Goal: Task Accomplishment & Management: Manage account settings

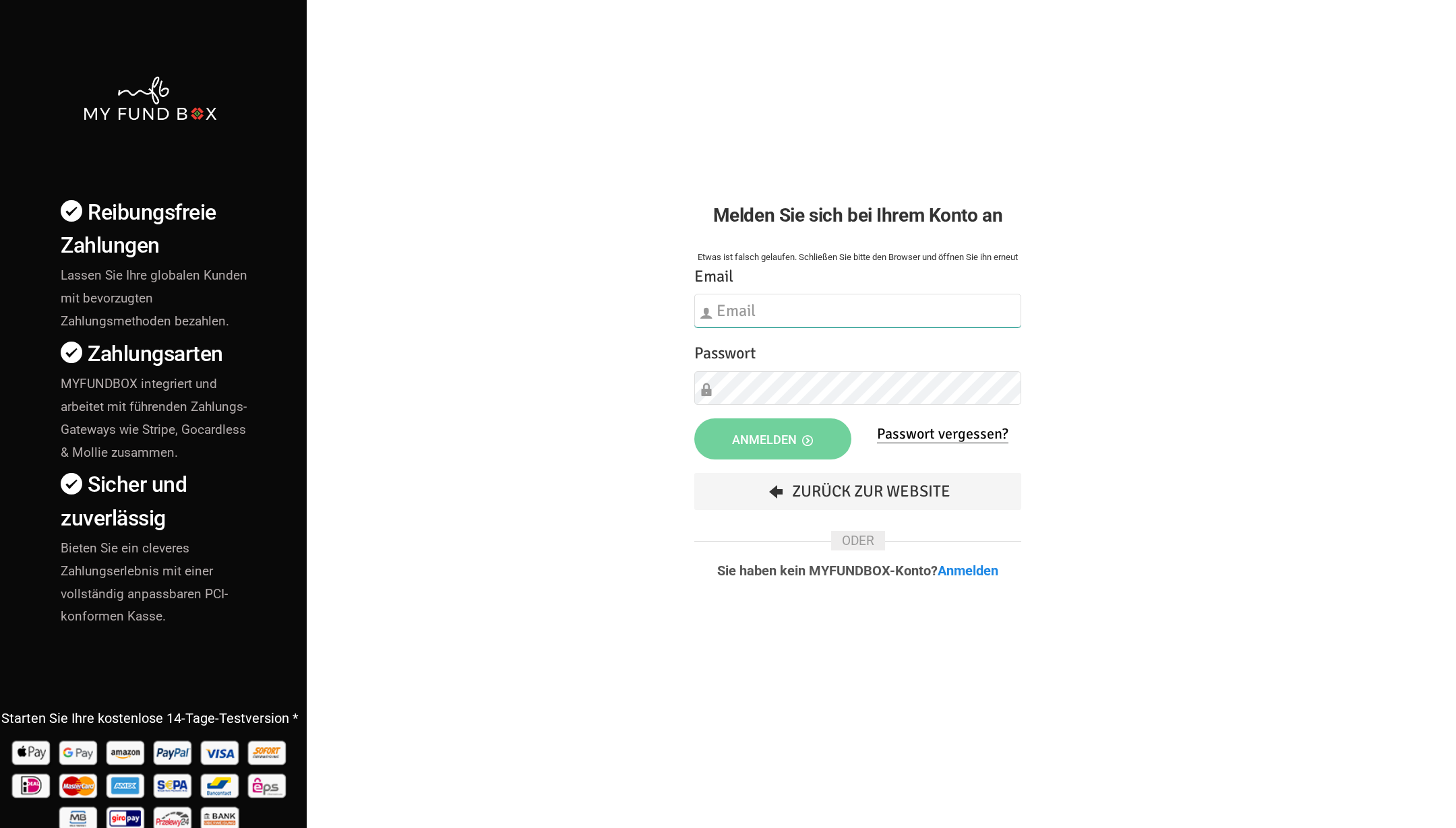
type input "[EMAIL_ADDRESS][DOMAIN_NAME]"
click at [787, 445] on span "Anmelden" at bounding box center [772, 439] width 81 height 14
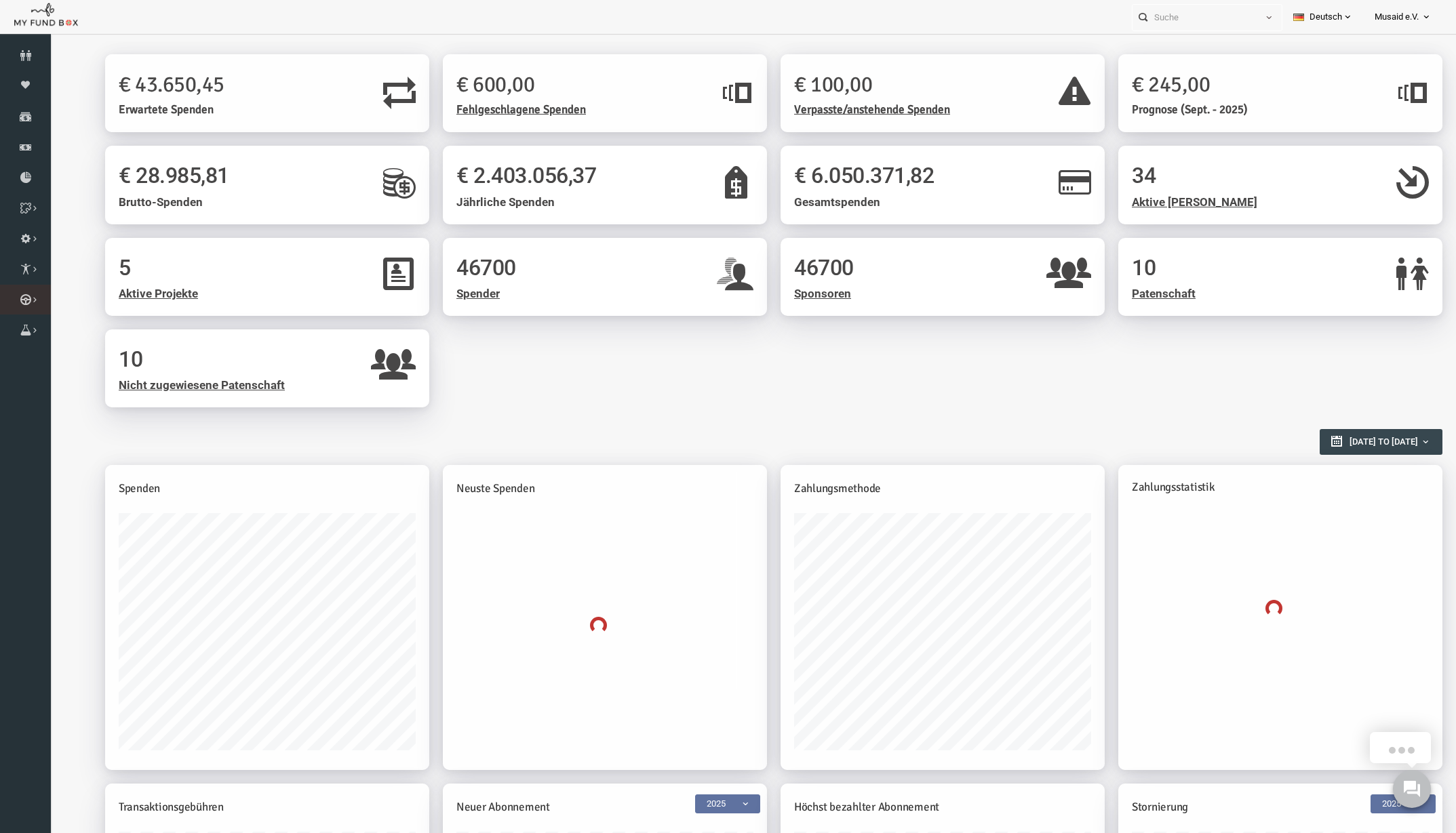
click at [0, 0] on link "Kurban Liste" at bounding box center [0, 0] width 0 height 0
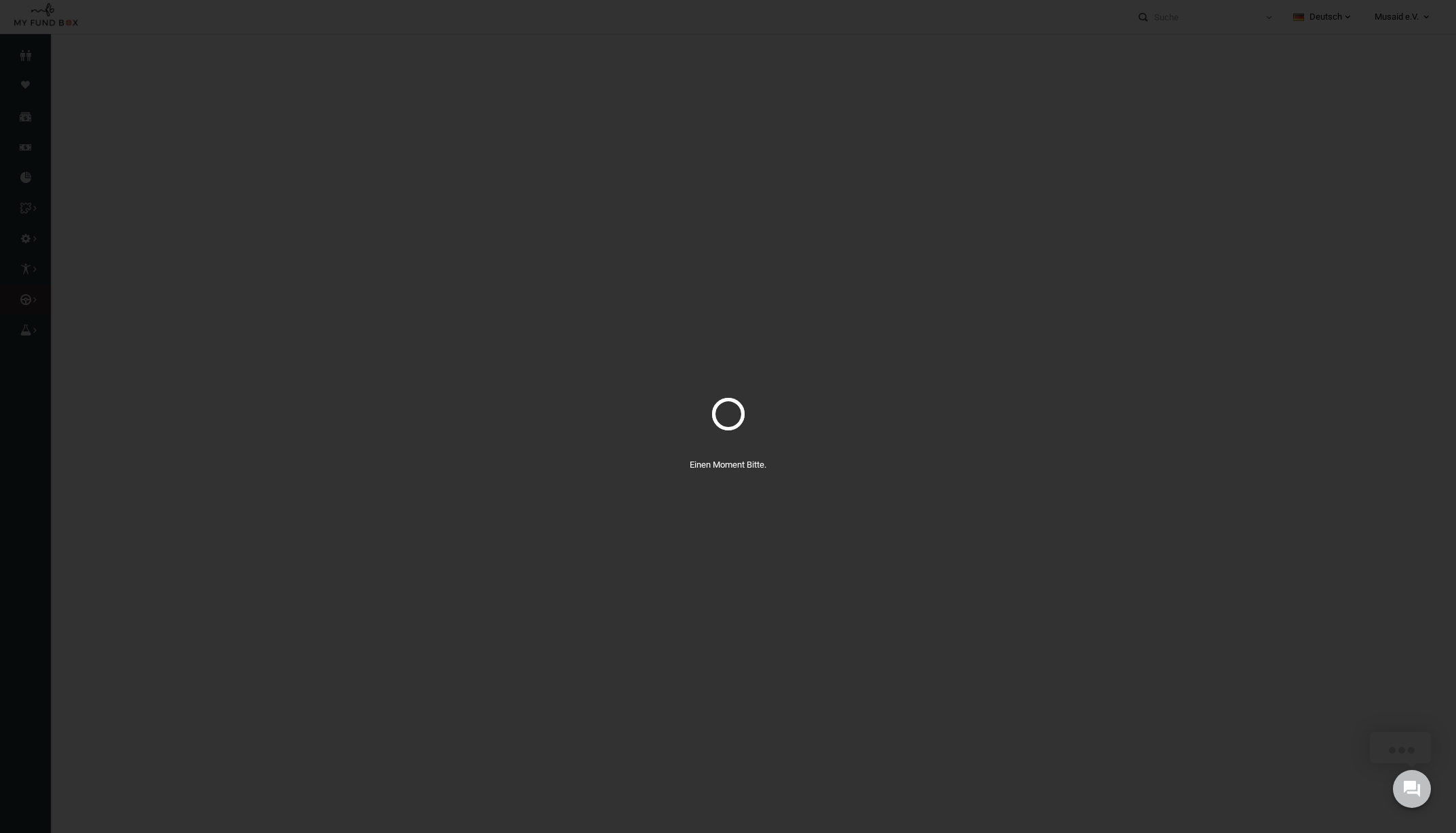
select select "100"
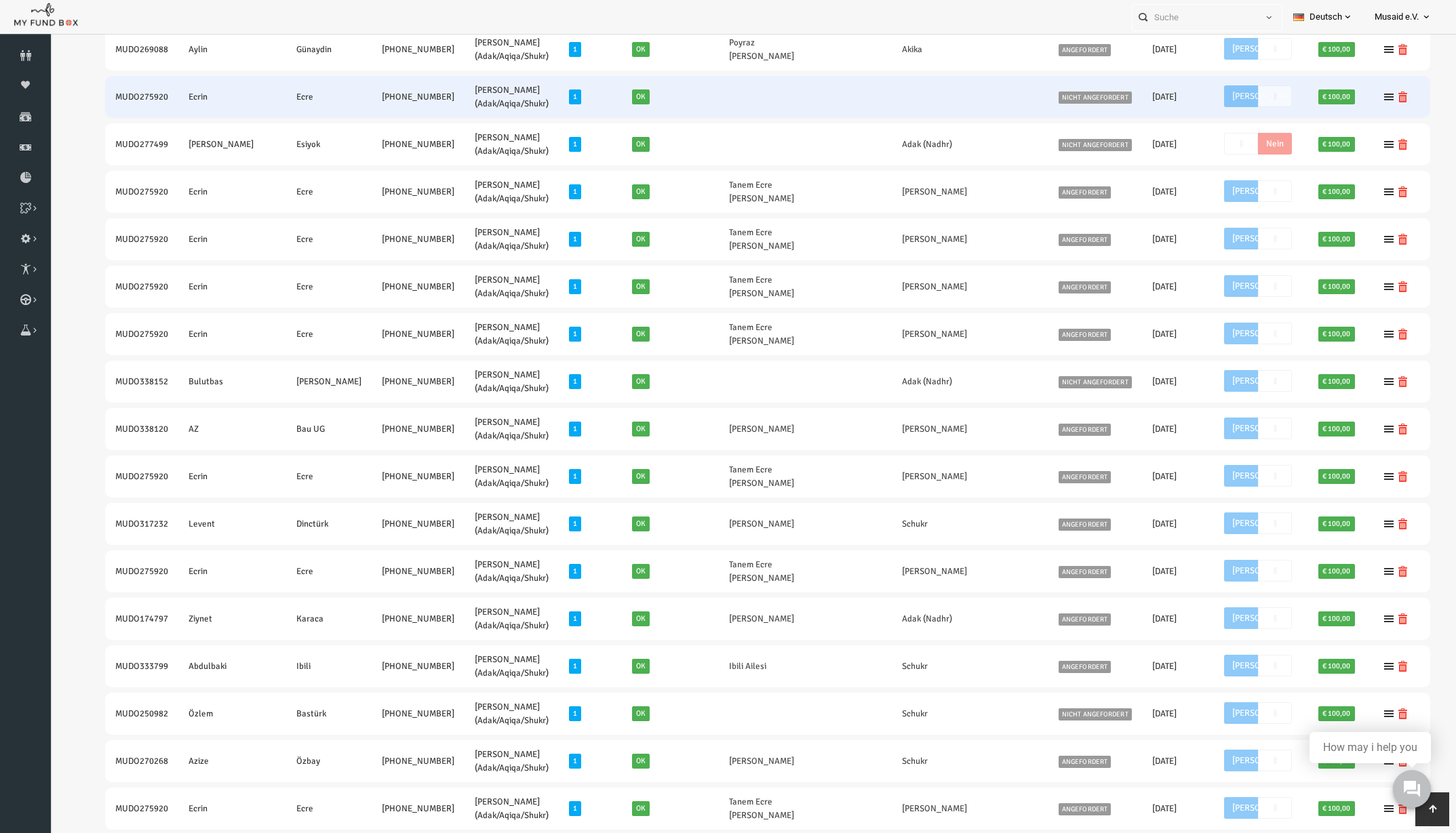
scroll to position [2288, 0]
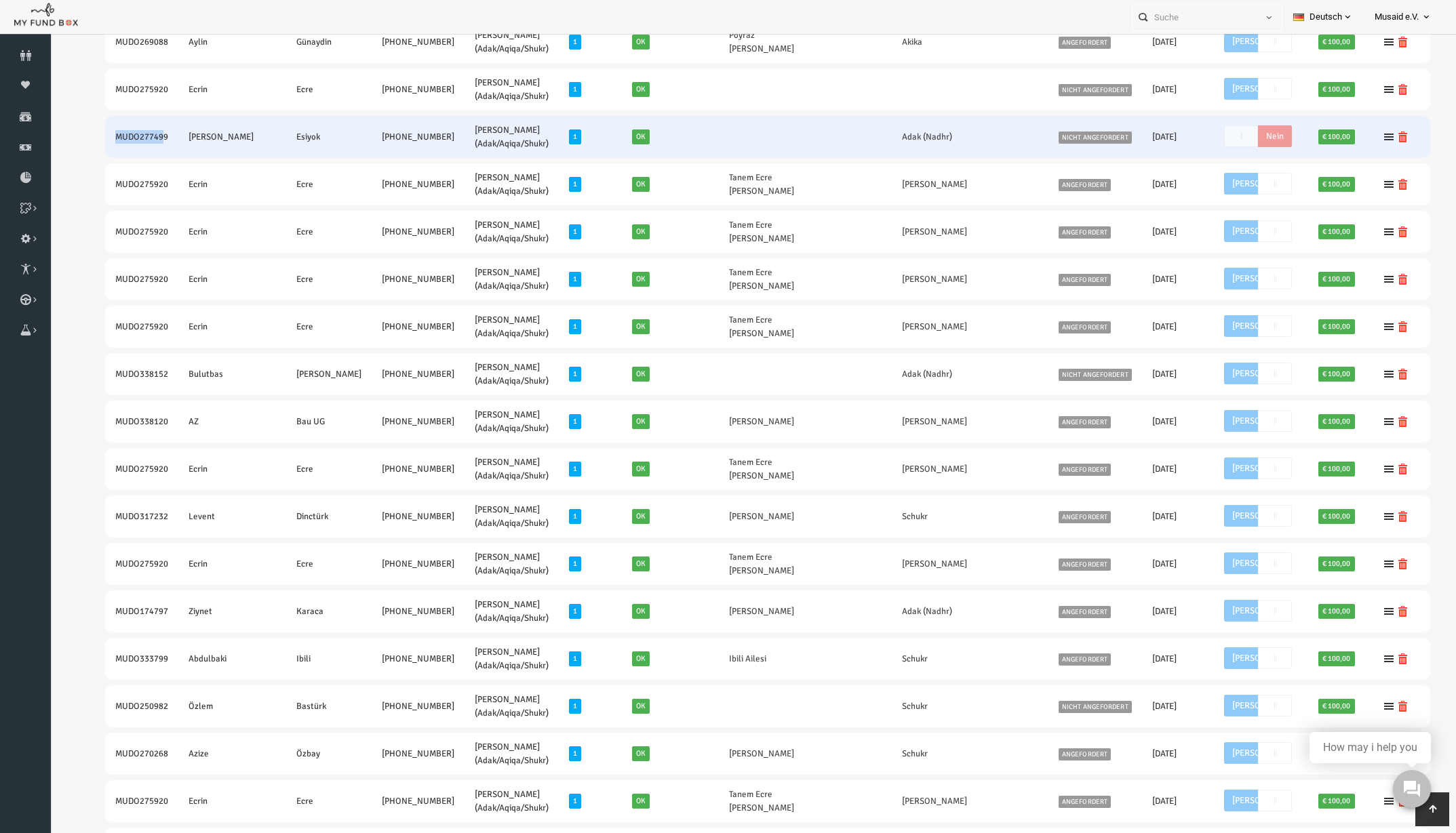
drag, startPoint x: 136, startPoint y: 121, endPoint x: 89, endPoint y: 132, distance: 48.3
click at [89, 132] on td "MUDO277499" at bounding box center [113, 136] width 73 height 42
click at [103, 127] on td "MUDO277499" at bounding box center [113, 136] width 73 height 42
drag, startPoint x: 82, startPoint y: 124, endPoint x: 140, endPoint y: 126, distance: 58.0
click at [140, 126] on td "MUDO277499" at bounding box center [113, 136] width 73 height 42
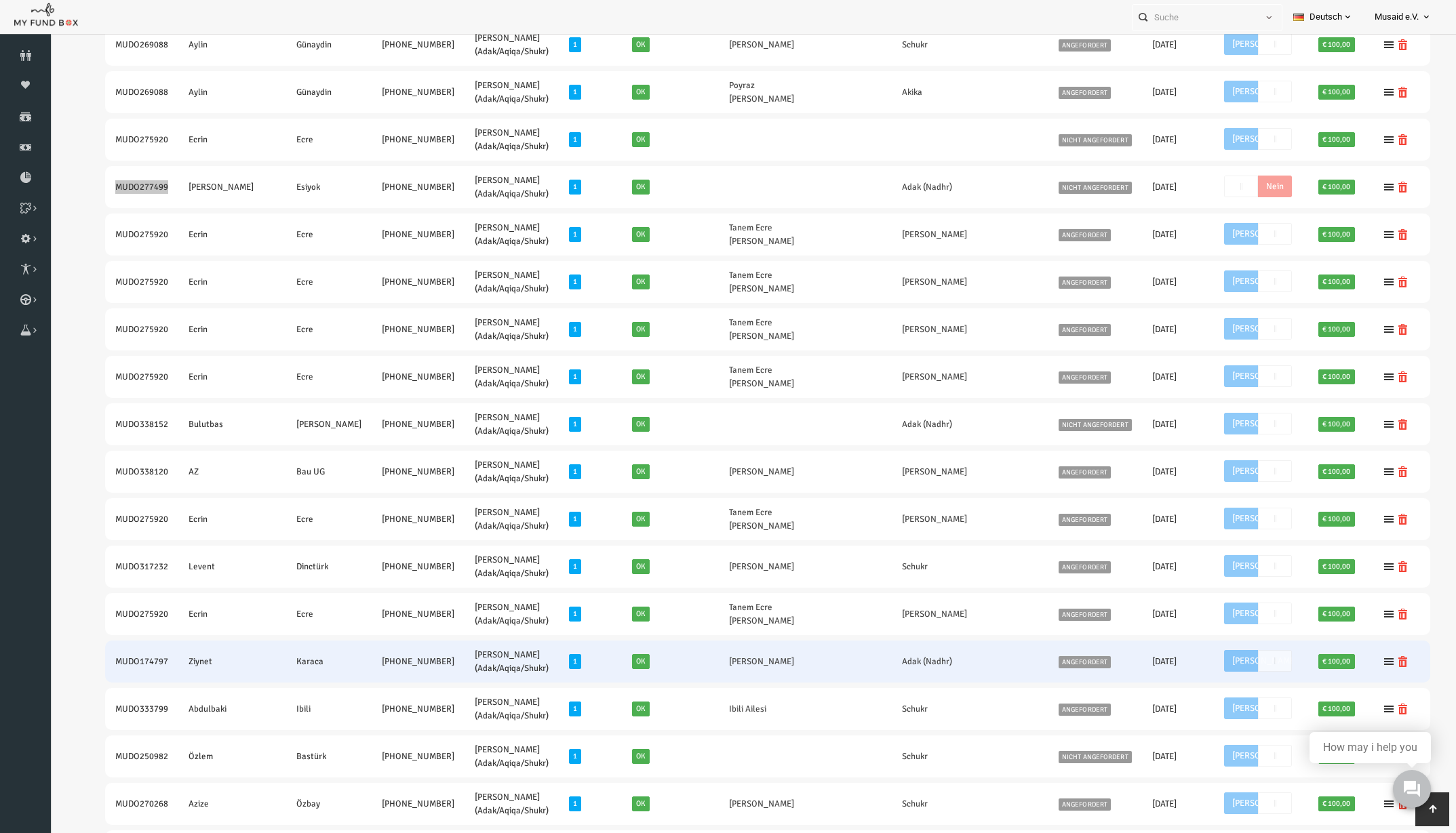
scroll to position [2373, 0]
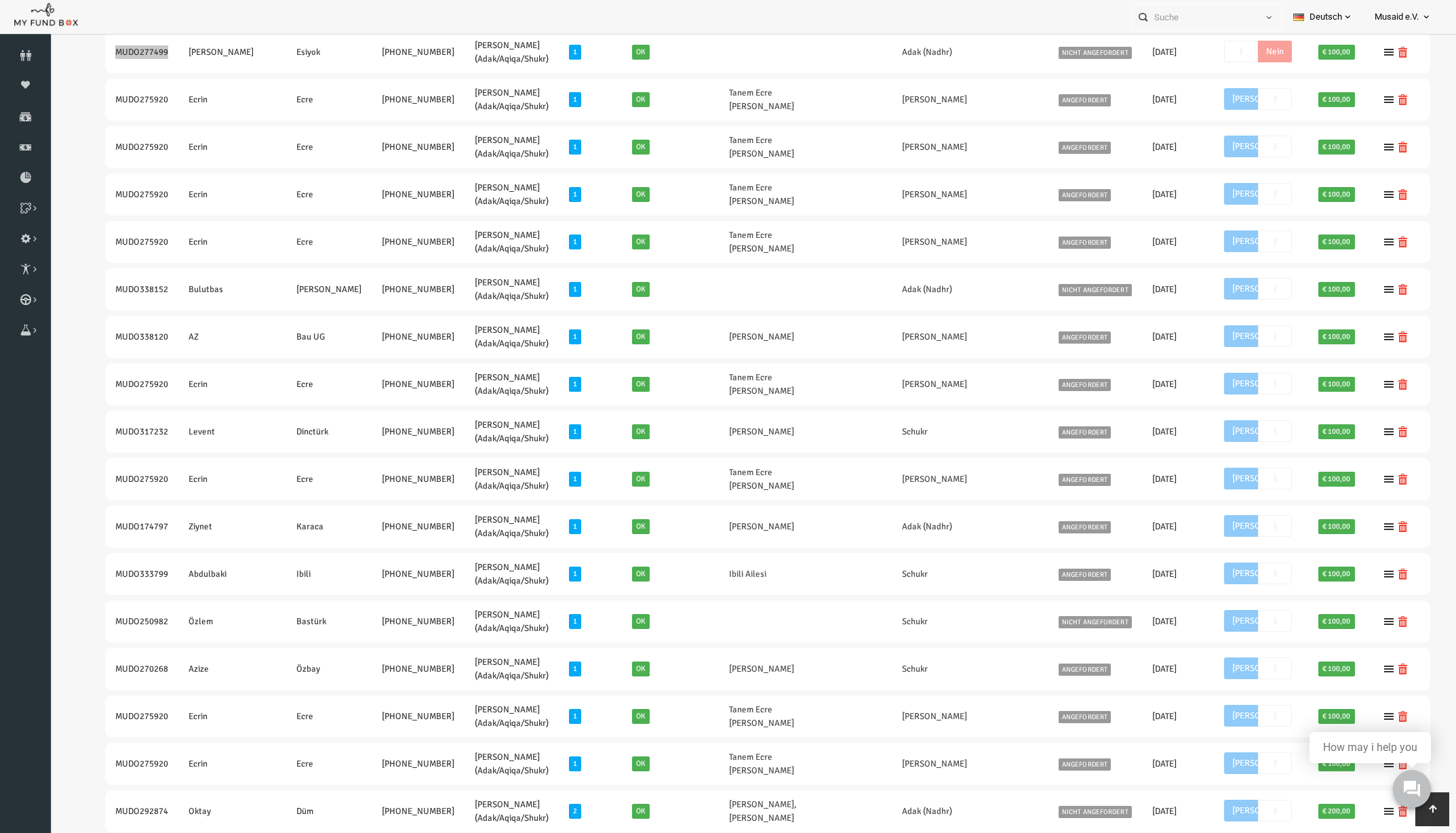
click at [76, 302] on iframe at bounding box center [752, 137] width 1406 height 4939
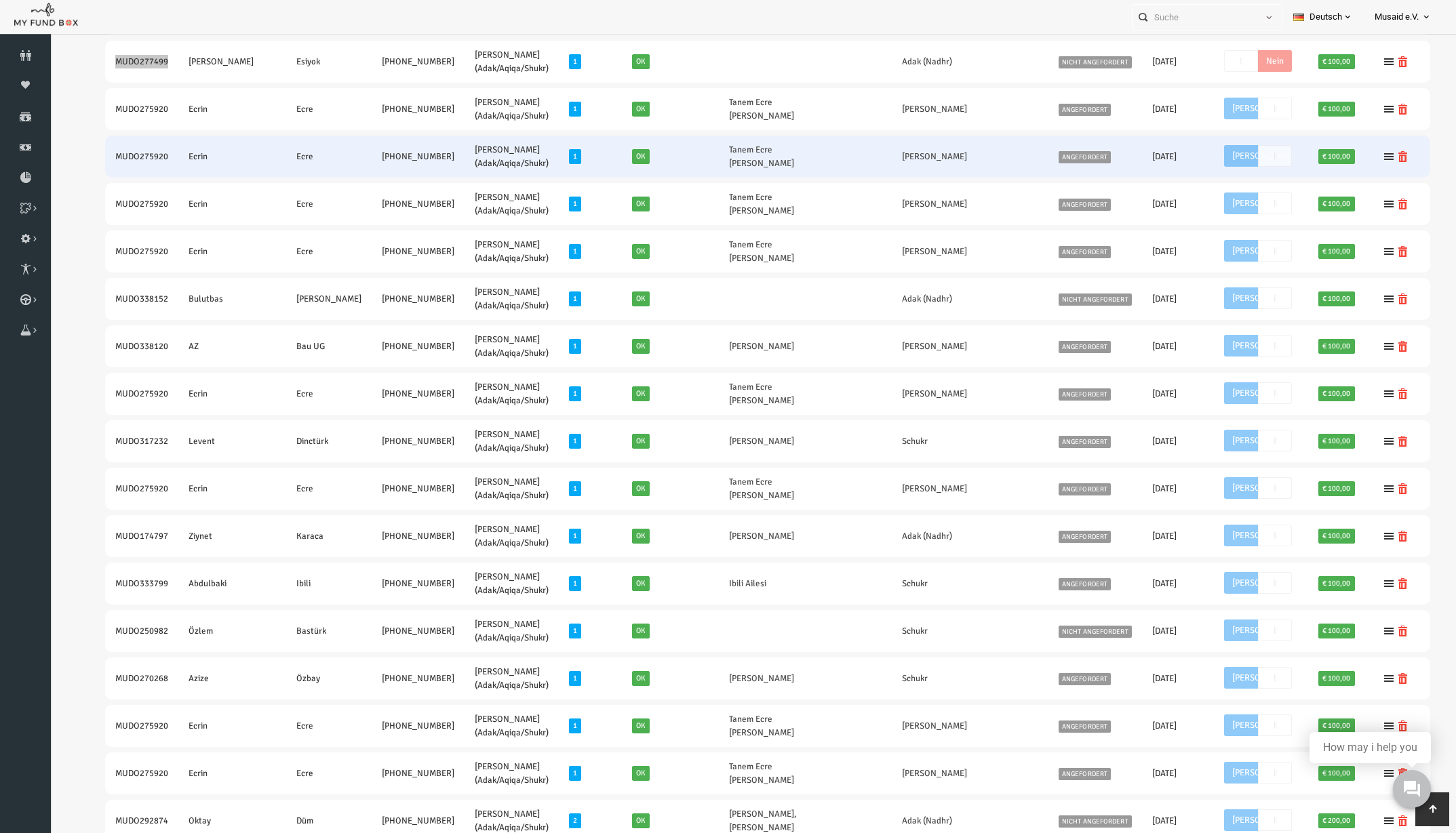
scroll to position [0, 0]
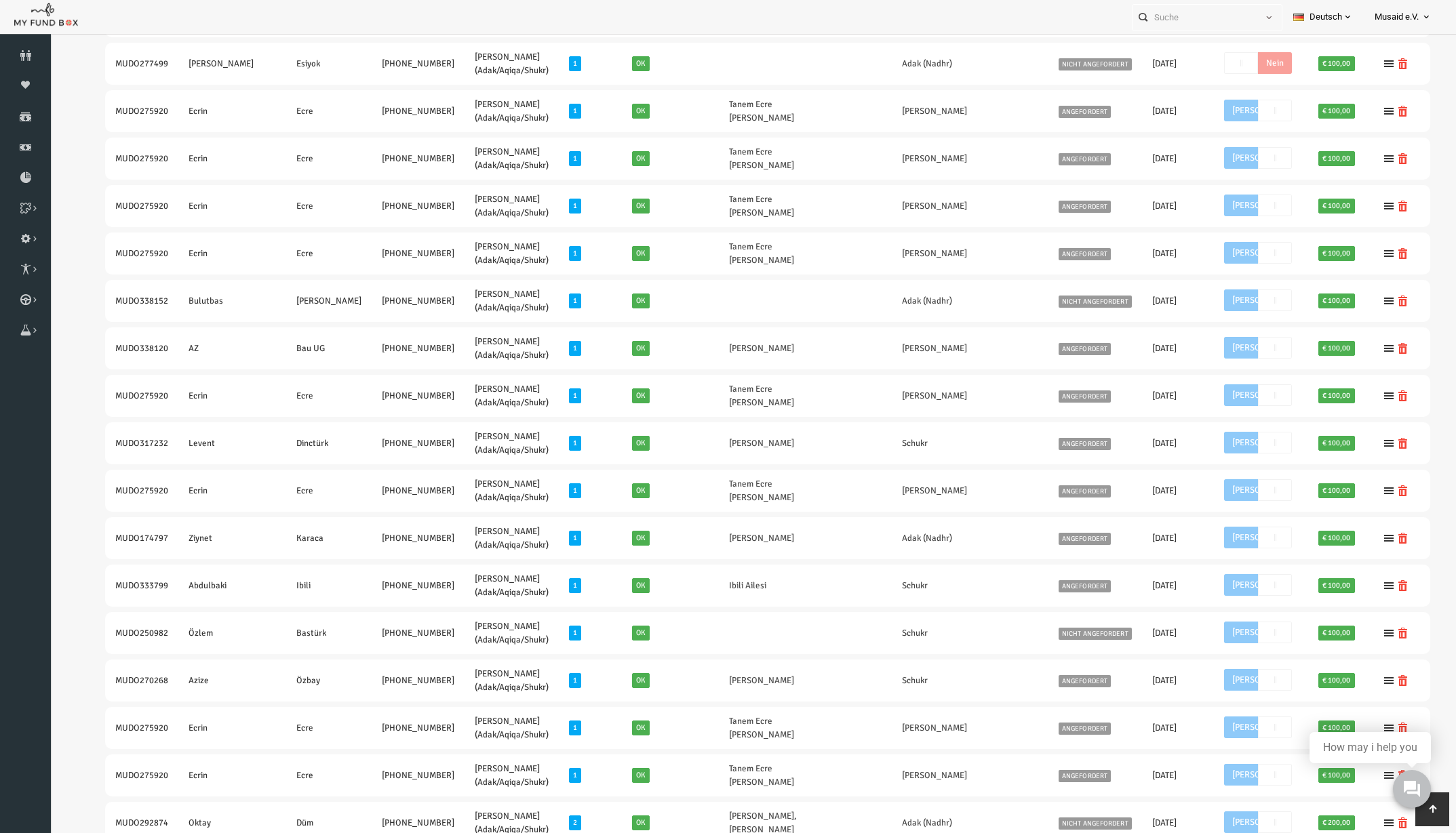
click at [55, 92] on div "Spender nicht gefunden Patenschaft nicht gefunden Partner nicht gefunden !!!! B…" at bounding box center [739, 168] width 1377 height 4953
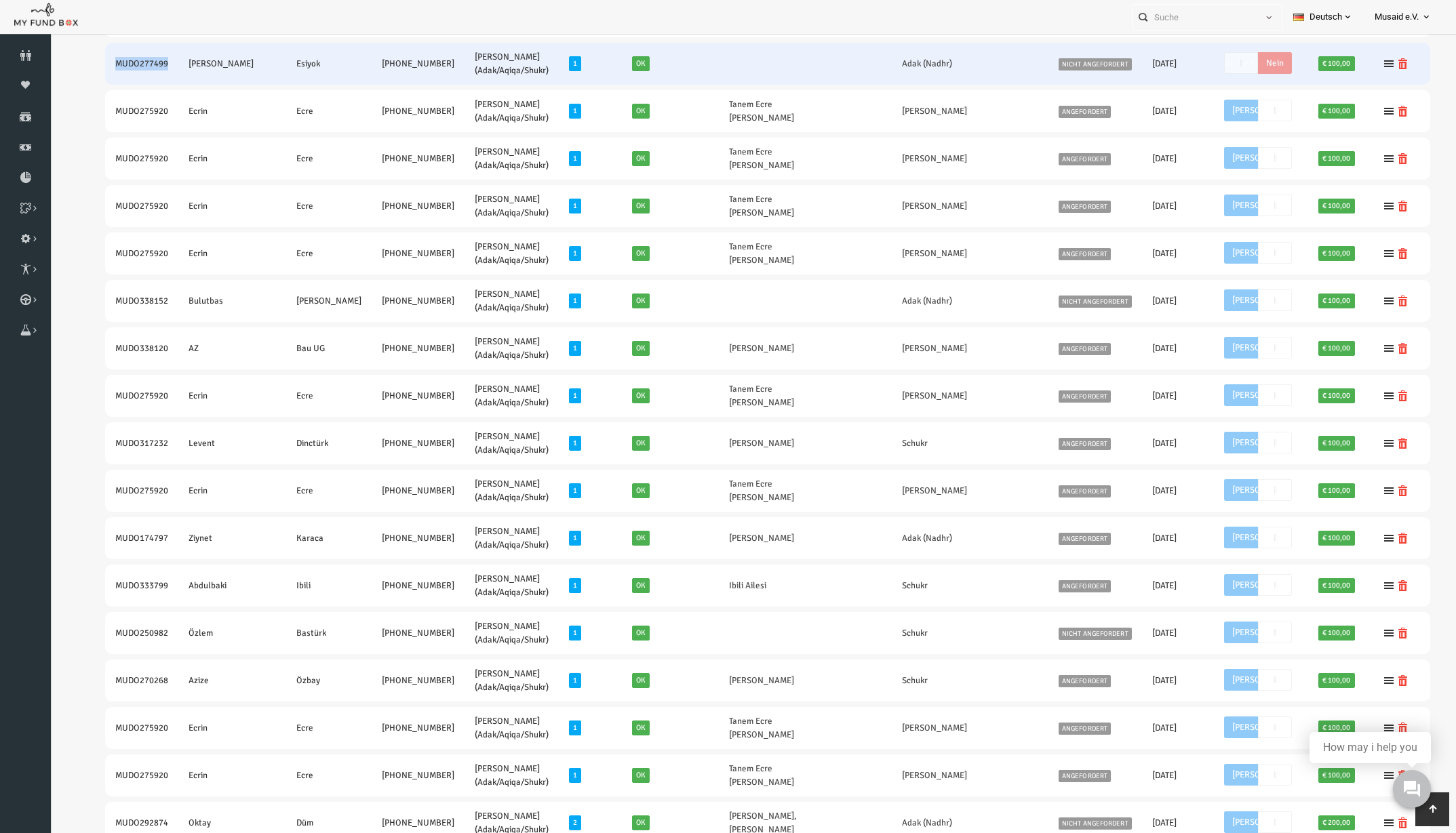
drag, startPoint x: 106, startPoint y: 52, endPoint x: 138, endPoint y: 52, distance: 32.0
click at [138, 52] on td "MUDO277499" at bounding box center [113, 63] width 73 height 42
copy td "MUDO277499"
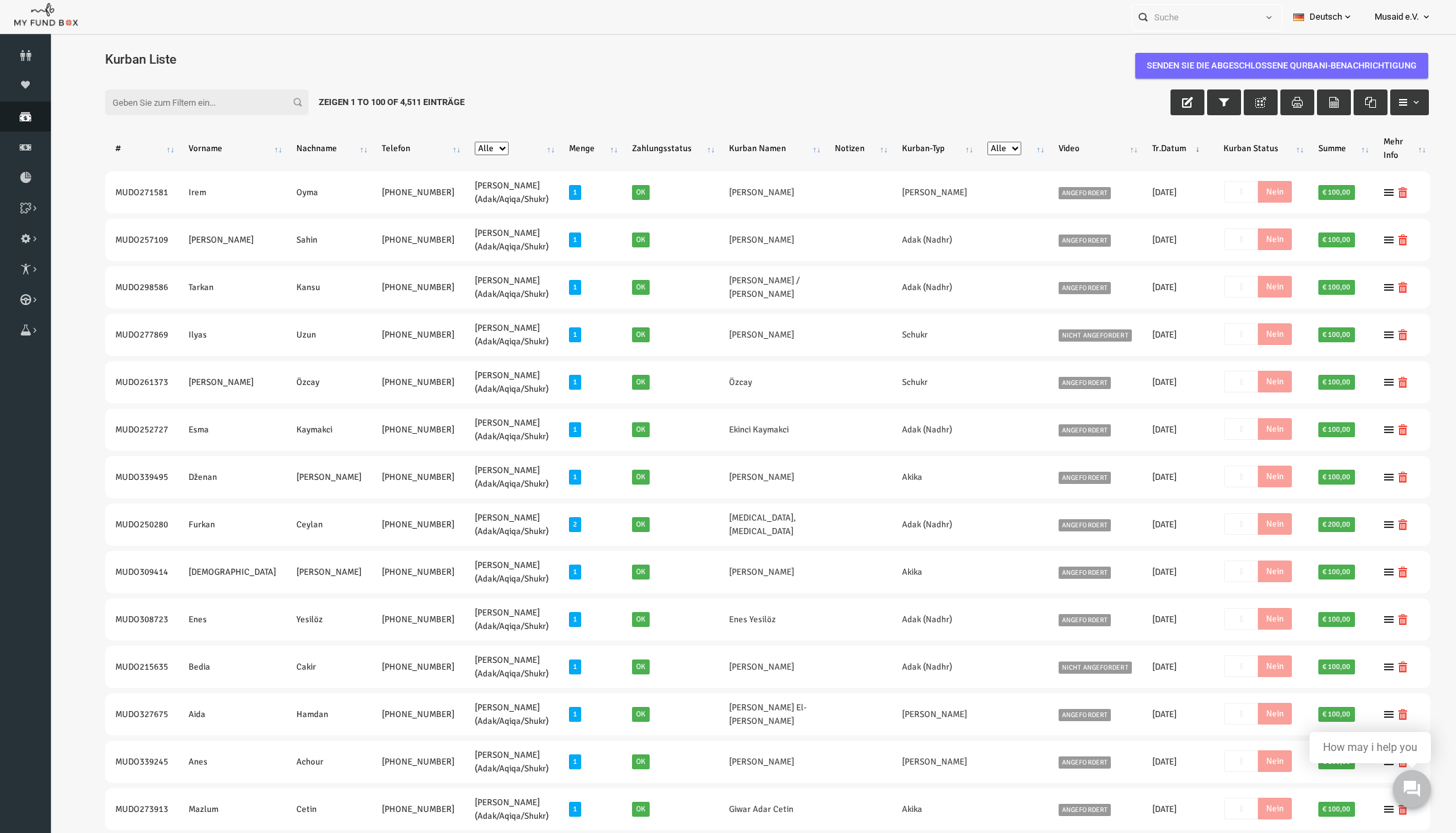
click at [27, 113] on icon at bounding box center [25, 116] width 51 height 11
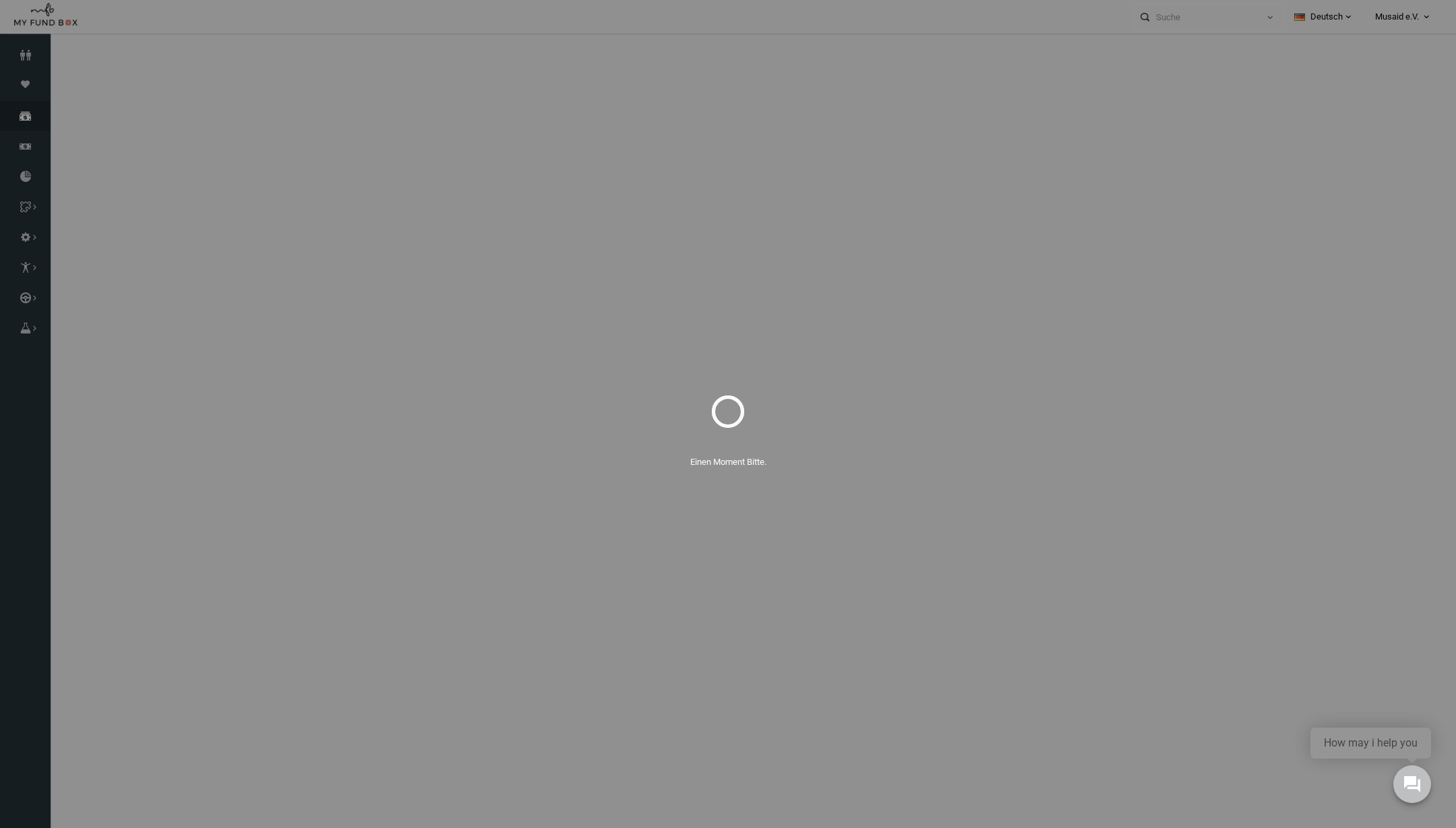
select select "100"
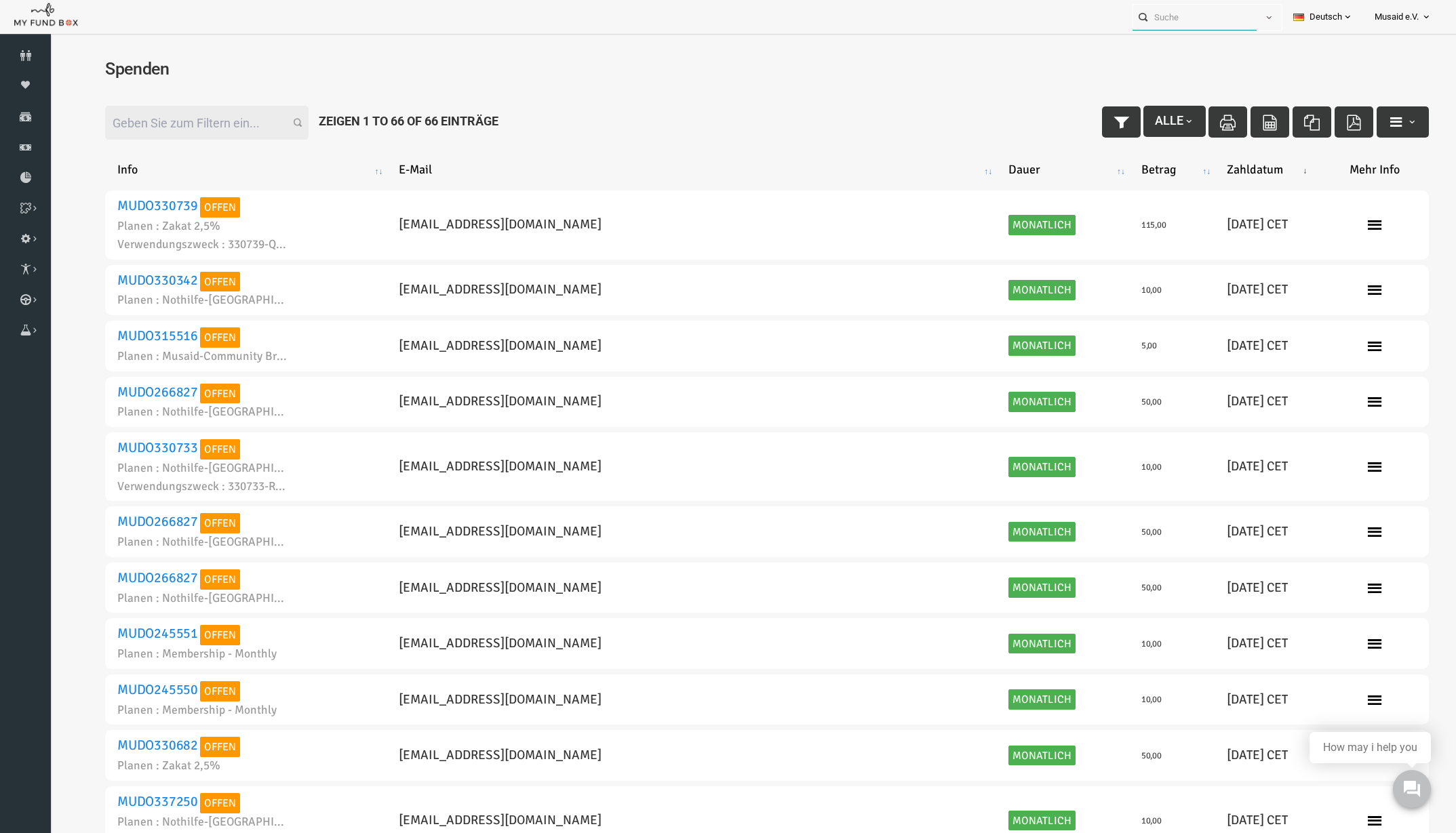
click at [1206, 29] on input "text" at bounding box center [1194, 17] width 124 height 25
paste input "MUDO277499"
click at [1189, 43] on label "Ibrahim Esiyok MUDO277499" at bounding box center [1192, 42] width 134 height 15
type input "Ibrahim Esiyok MUDO277499"
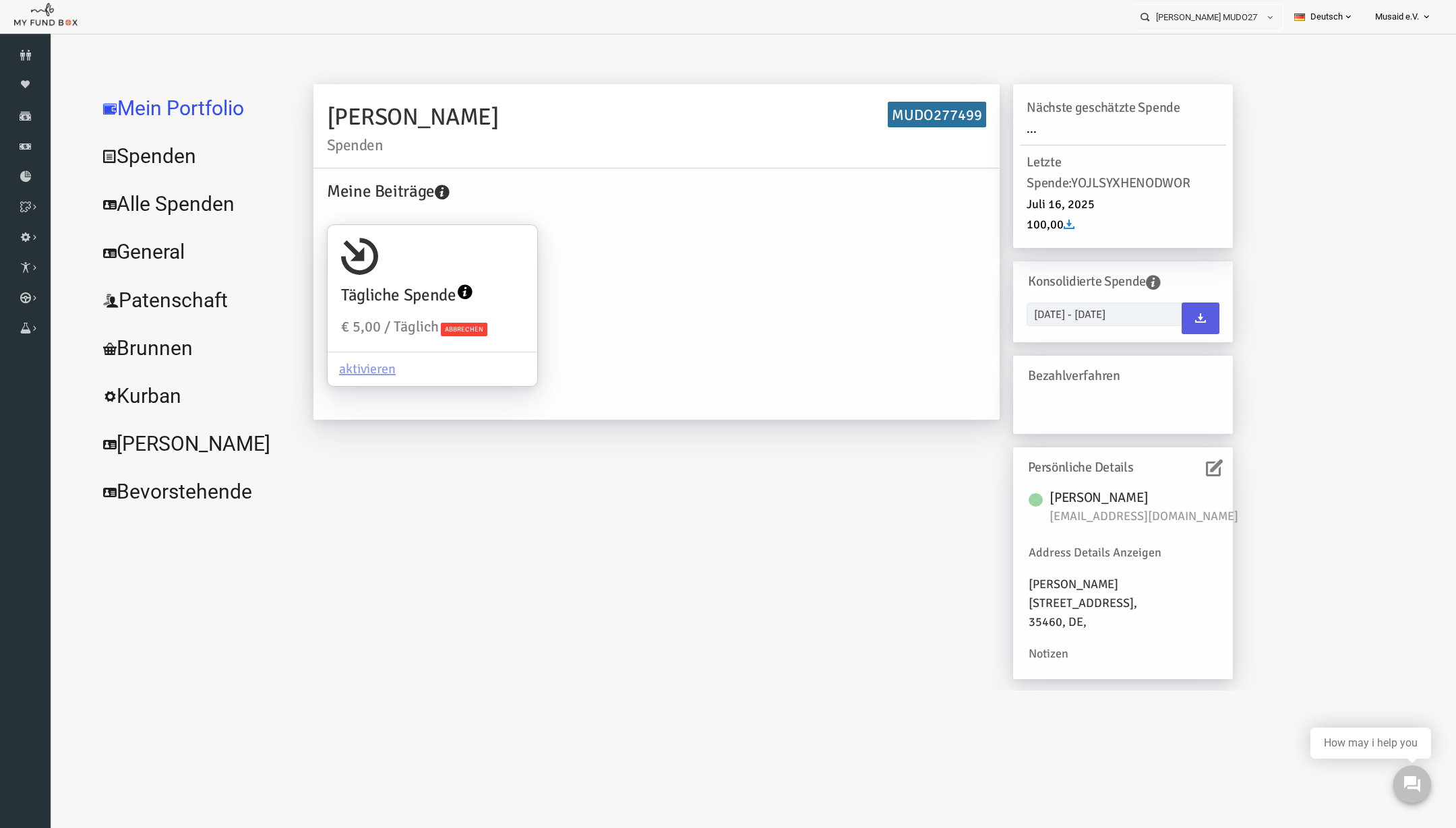
click at [108, 204] on link "Alle Spenden" at bounding box center [164, 204] width 202 height 49
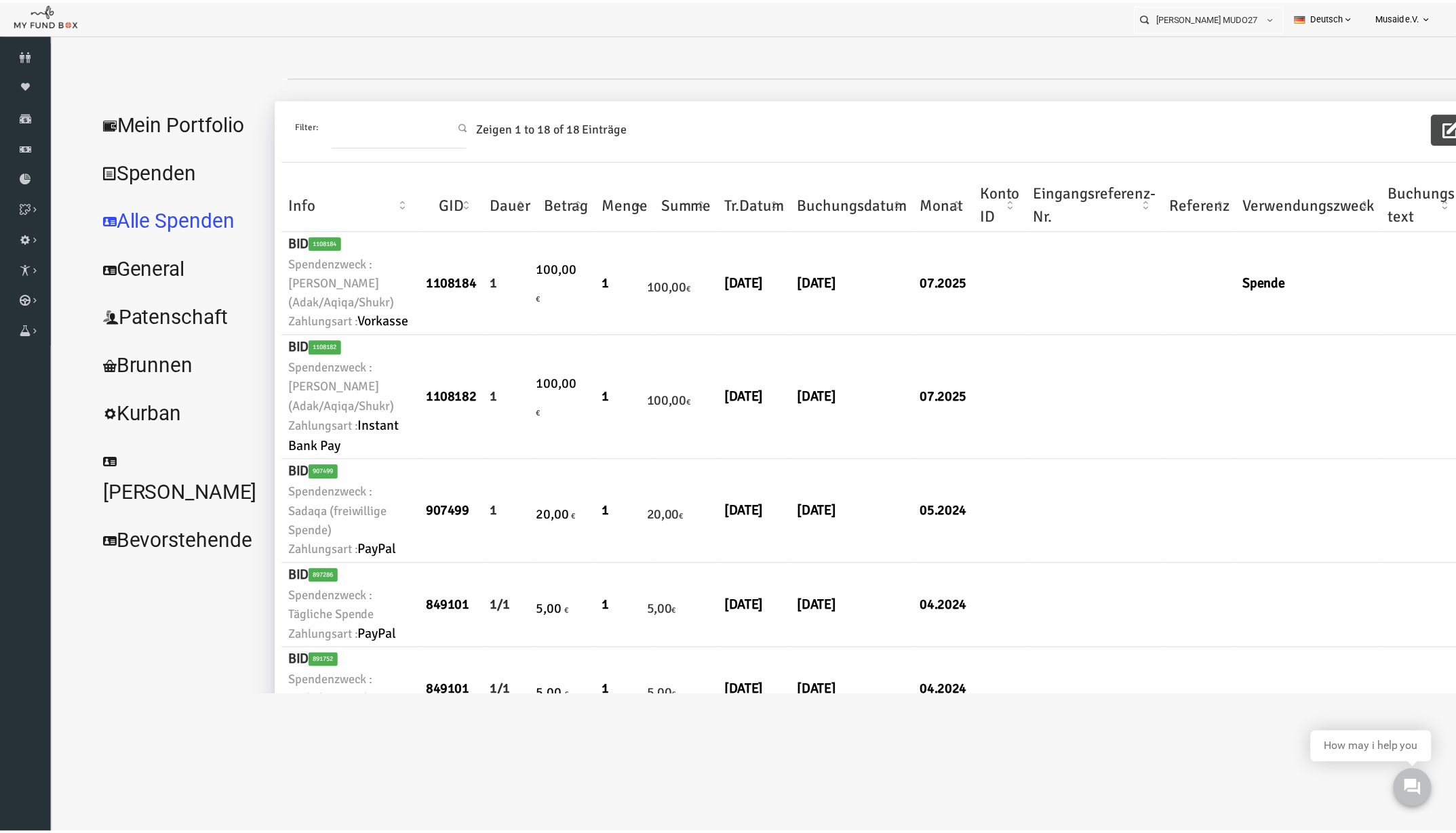
click at [1422, 135] on icon "button" at bounding box center [1430, 129] width 17 height 17
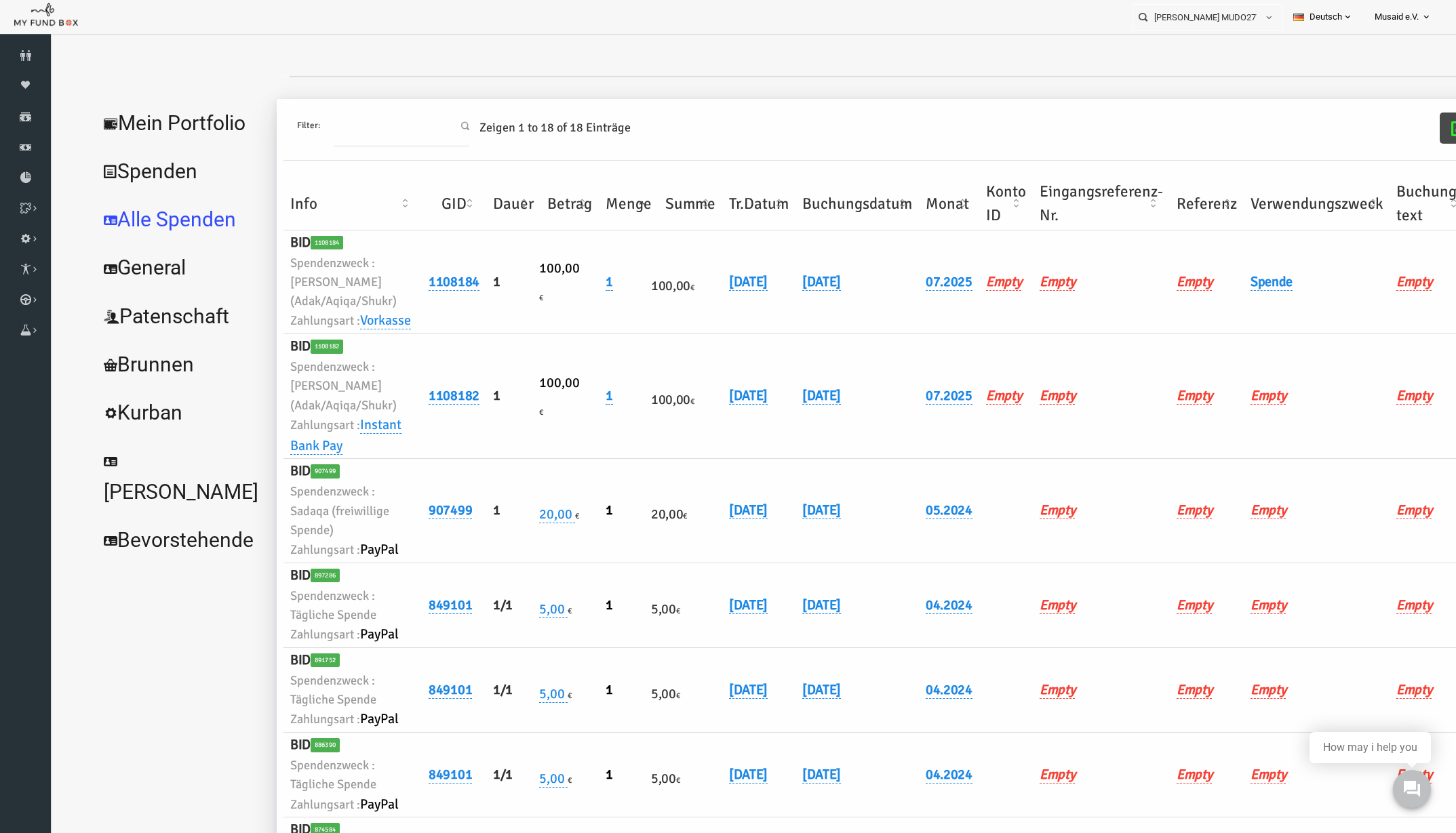
click at [1411, 139] on button "button" at bounding box center [1430, 129] width 40 height 31
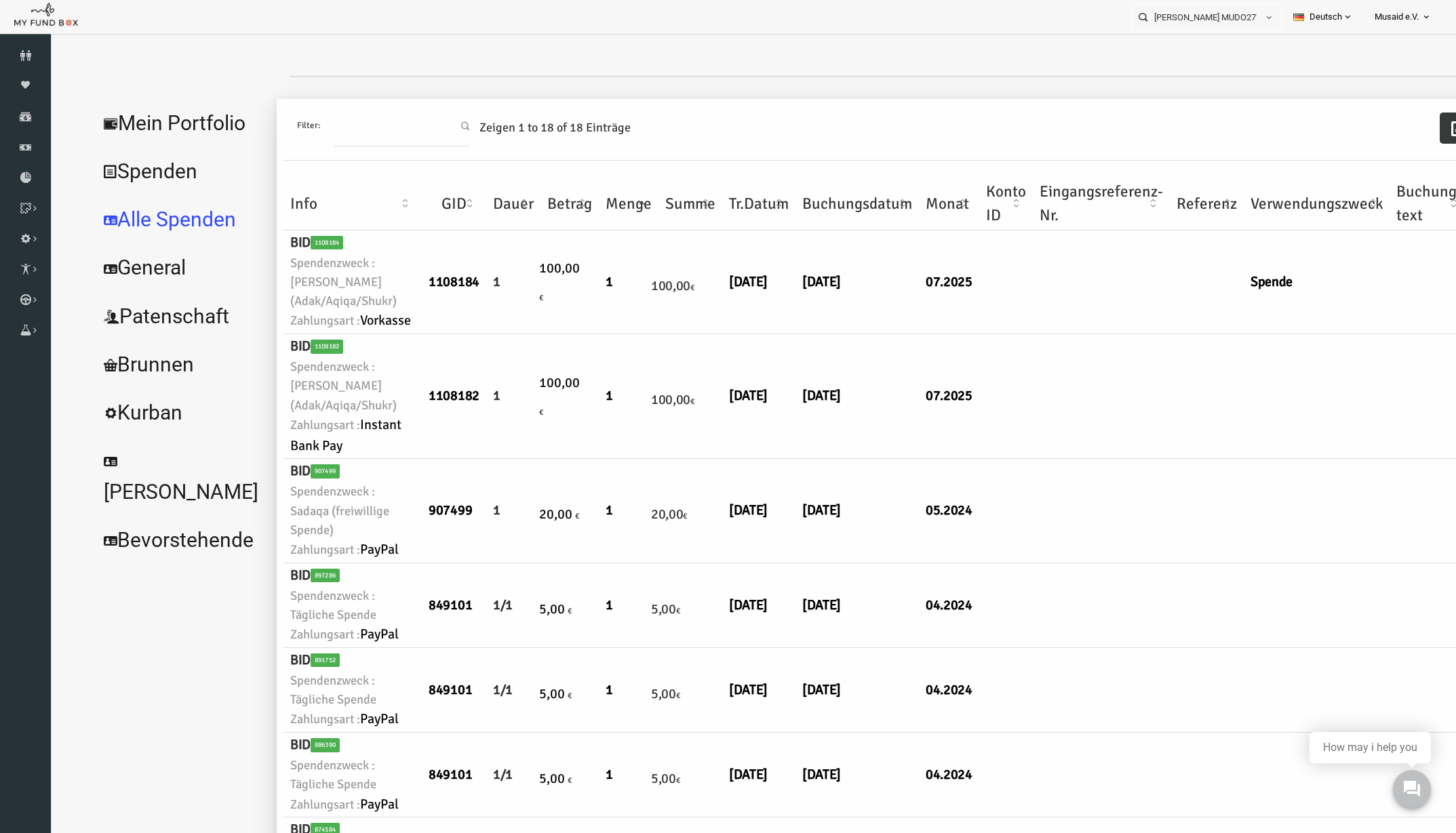
click at [1262, 136] on div "Filter: Zeigen 1 to 18 of 18 Einträge" at bounding box center [918, 129] width 1327 height 62
click at [21, 125] on link "Spenden" at bounding box center [25, 116] width 51 height 30
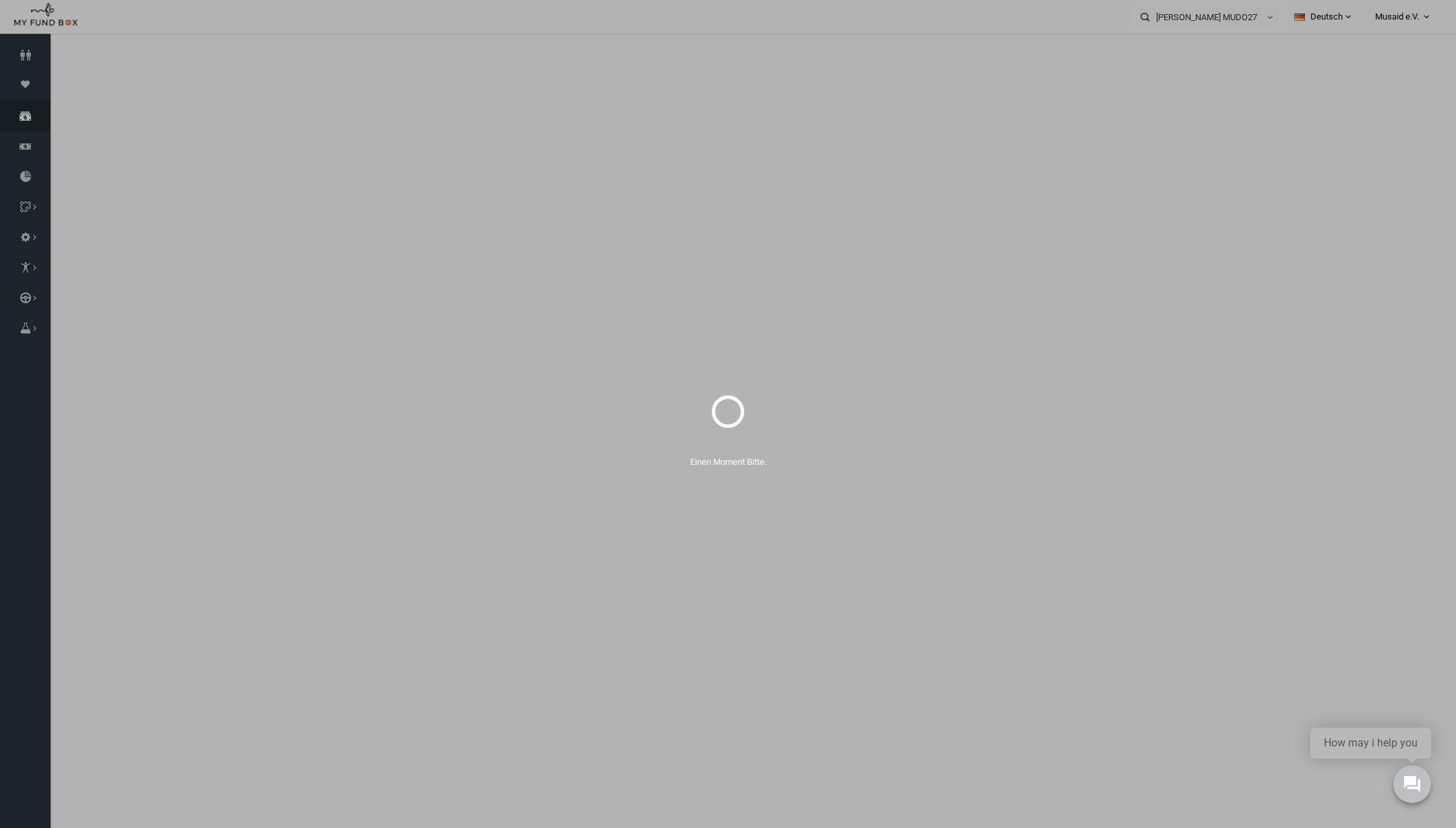
select select "100"
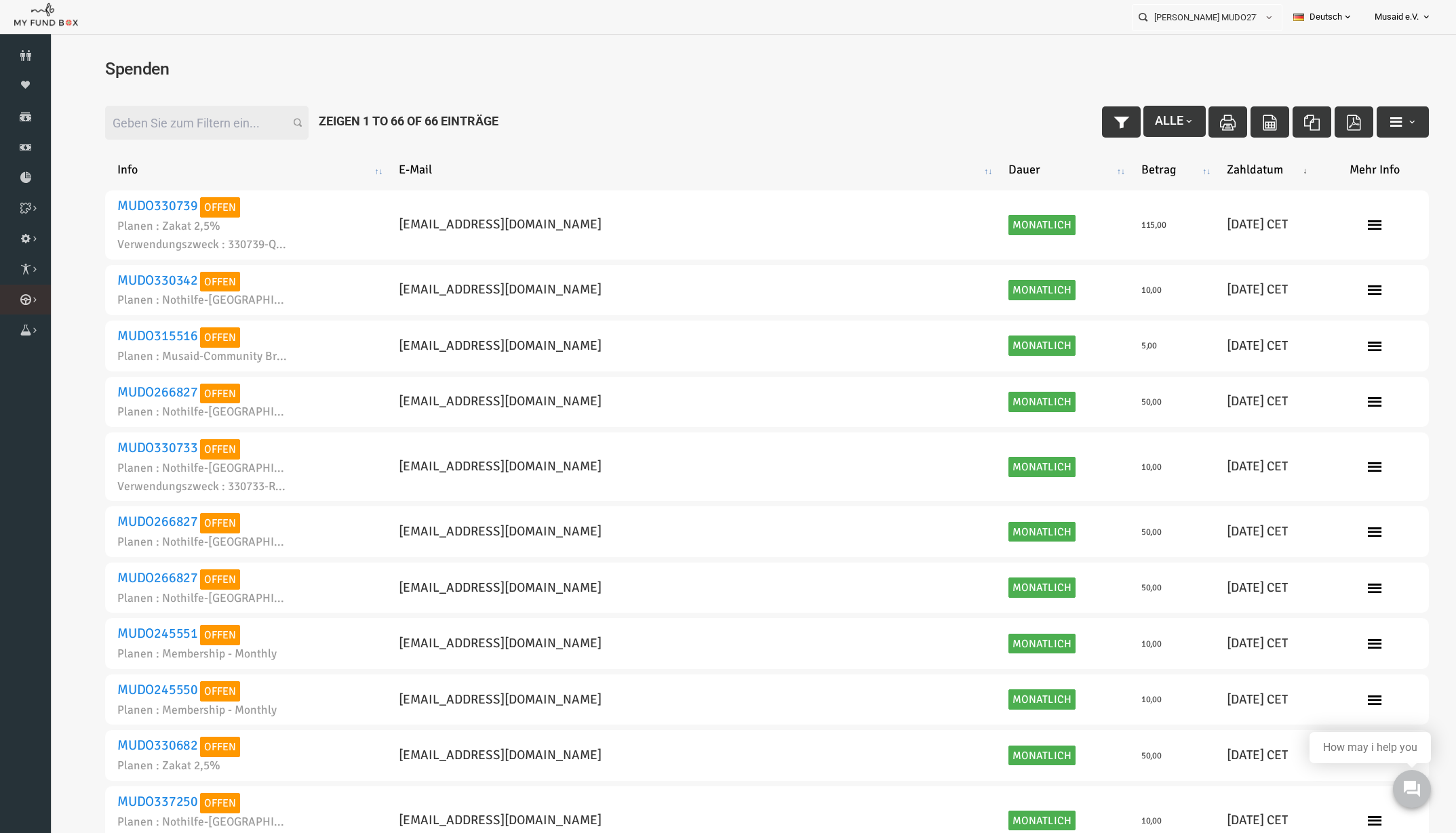
click at [0, 0] on icon at bounding box center [0, 0] width 0 height 0
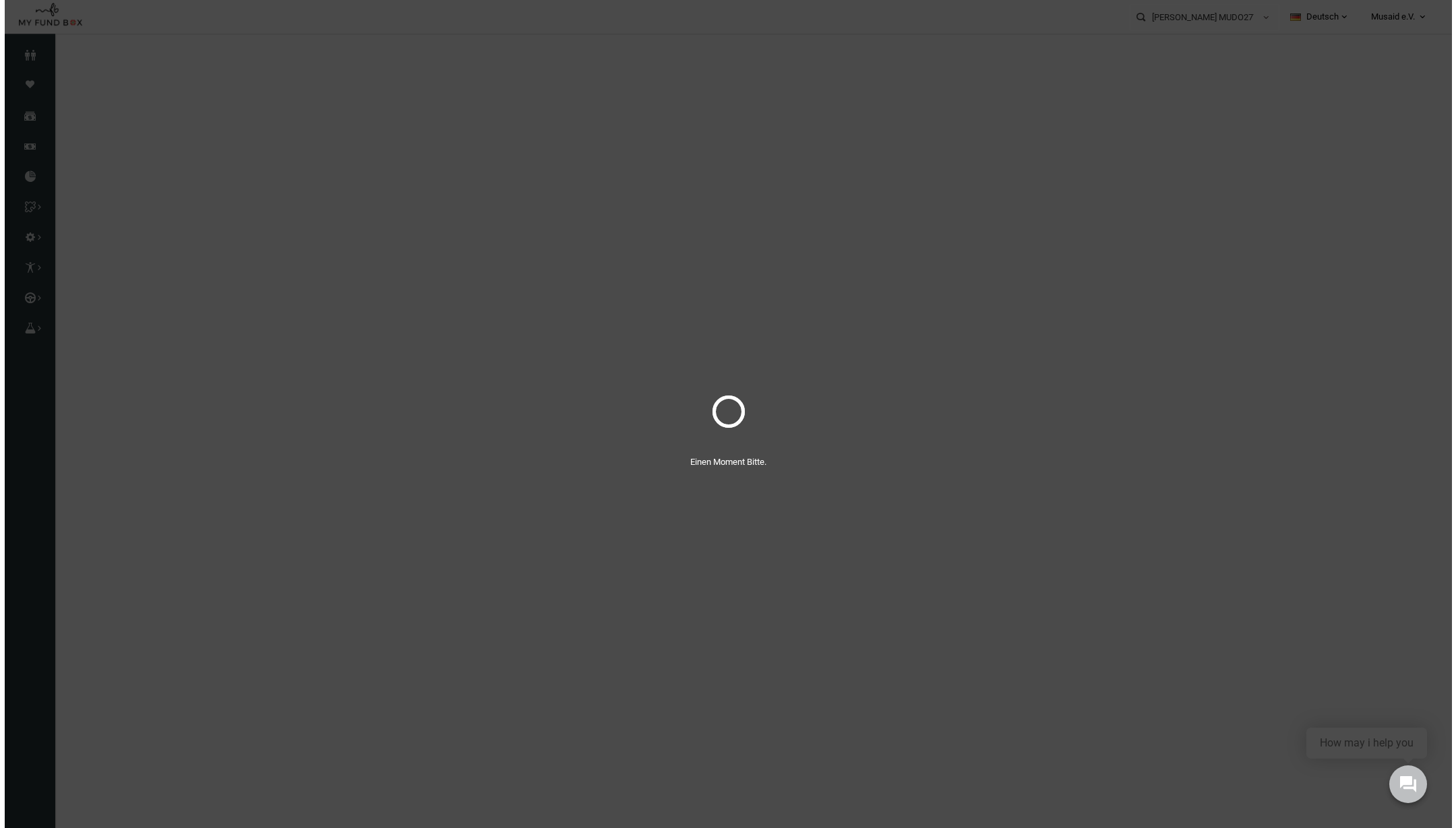
select select "100"
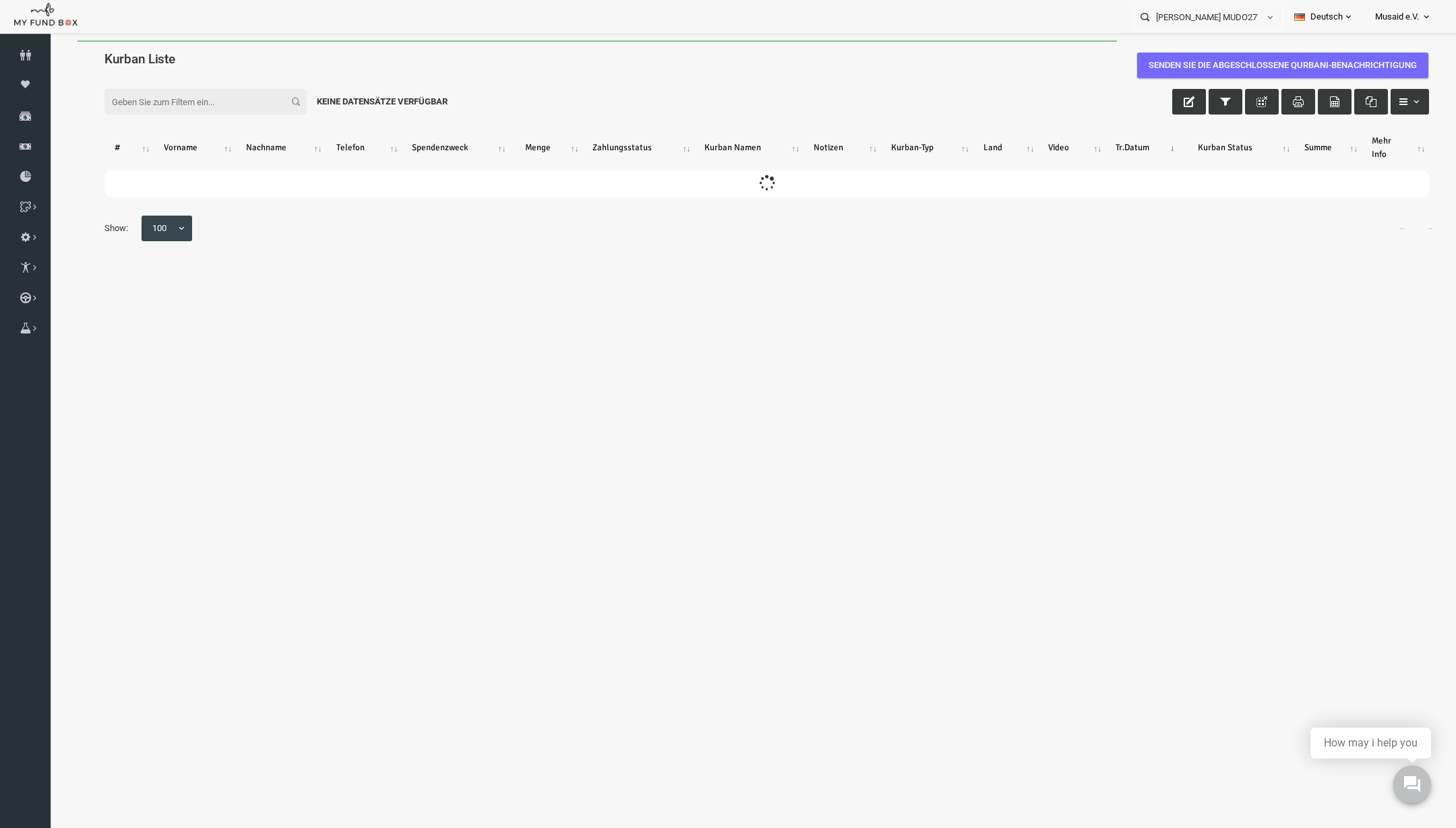
click at [171, 93] on input "Filter:" at bounding box center [177, 102] width 202 height 26
click at [199, 109] on input "Filter:" at bounding box center [177, 102] width 202 height 26
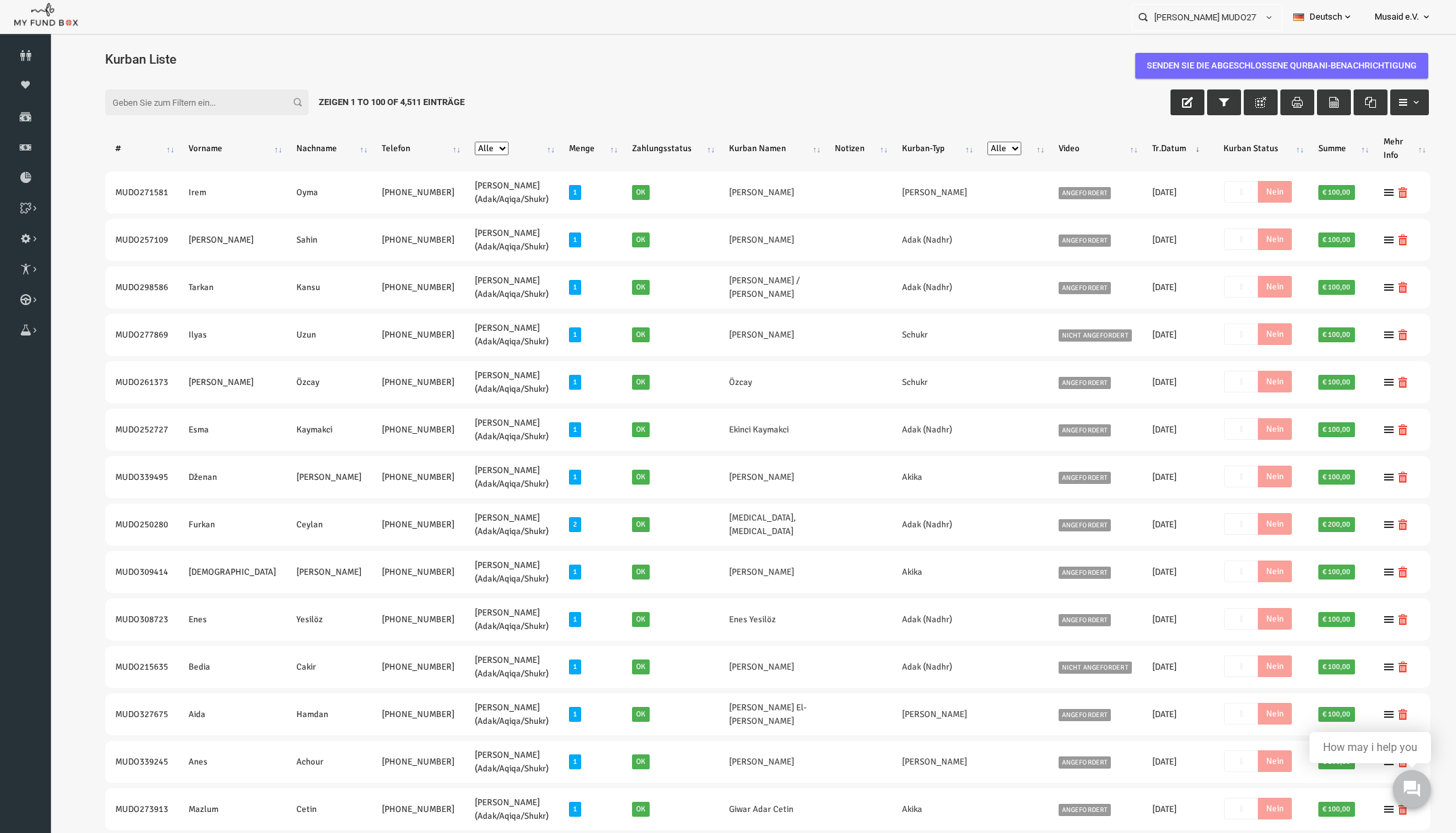
click at [1142, 98] on button "button" at bounding box center [1158, 103] width 34 height 26
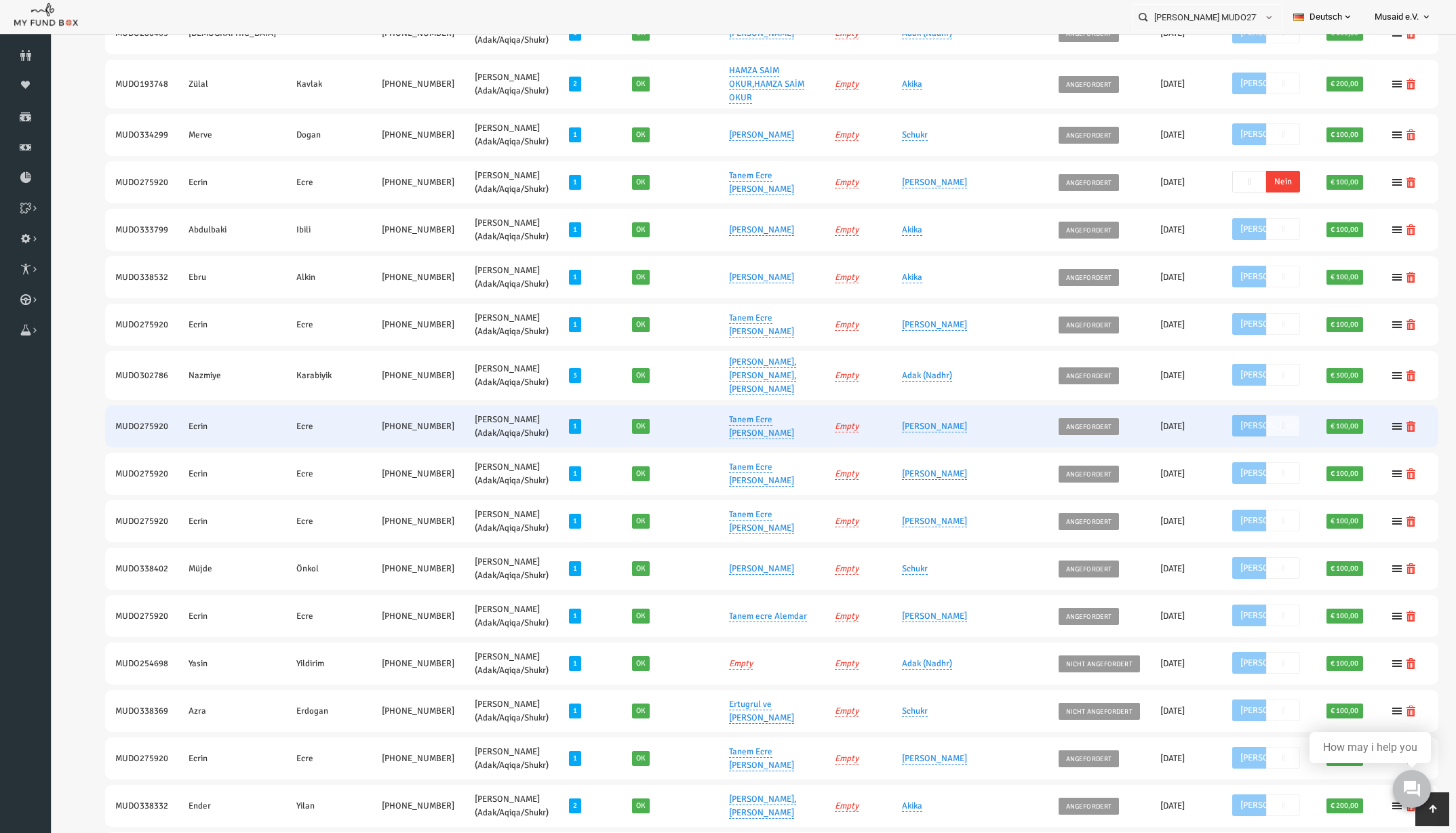
scroll to position [1271, 0]
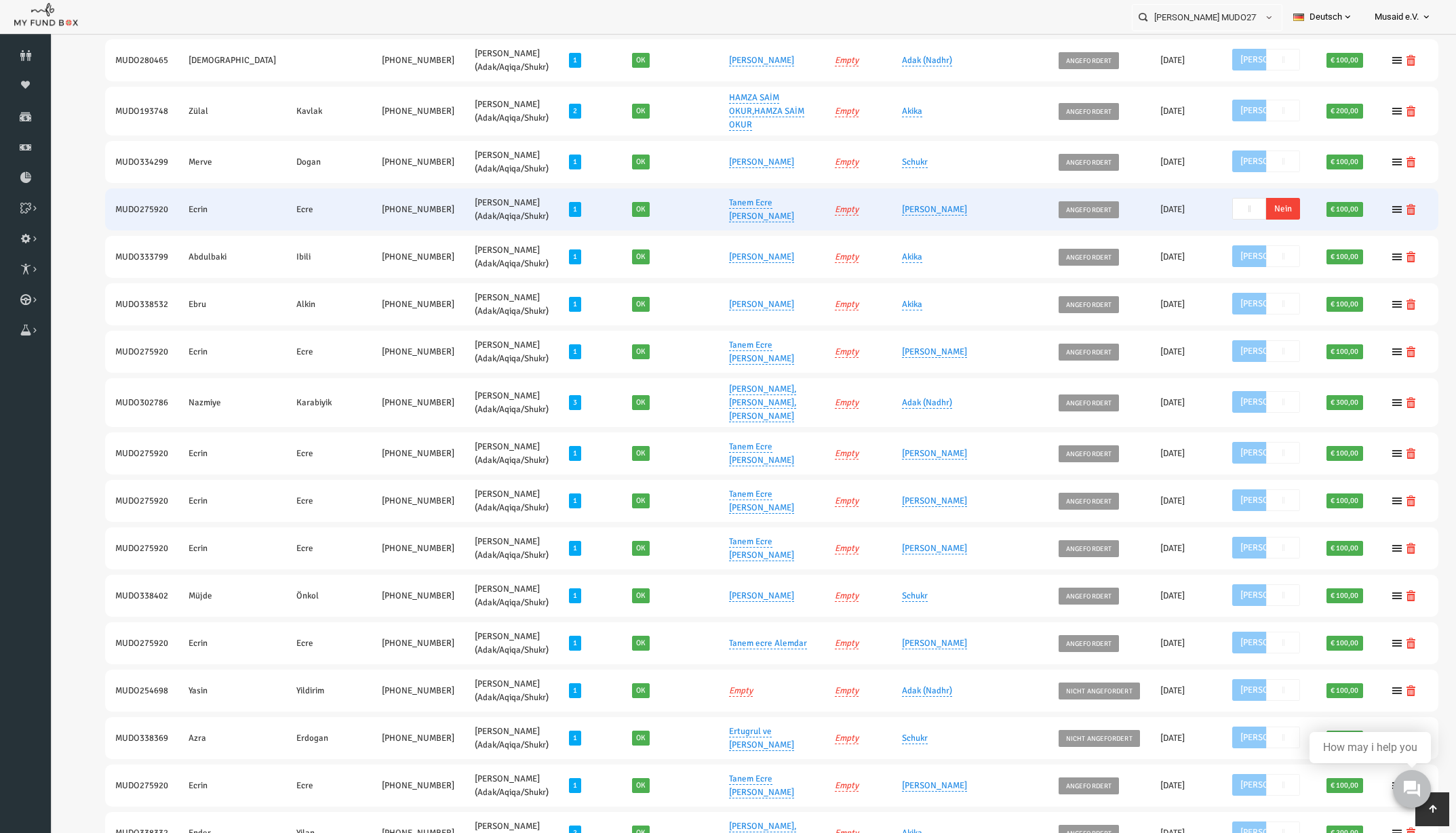
click at [1237, 198] on span "Nein" at bounding box center [1254, 208] width 34 height 21
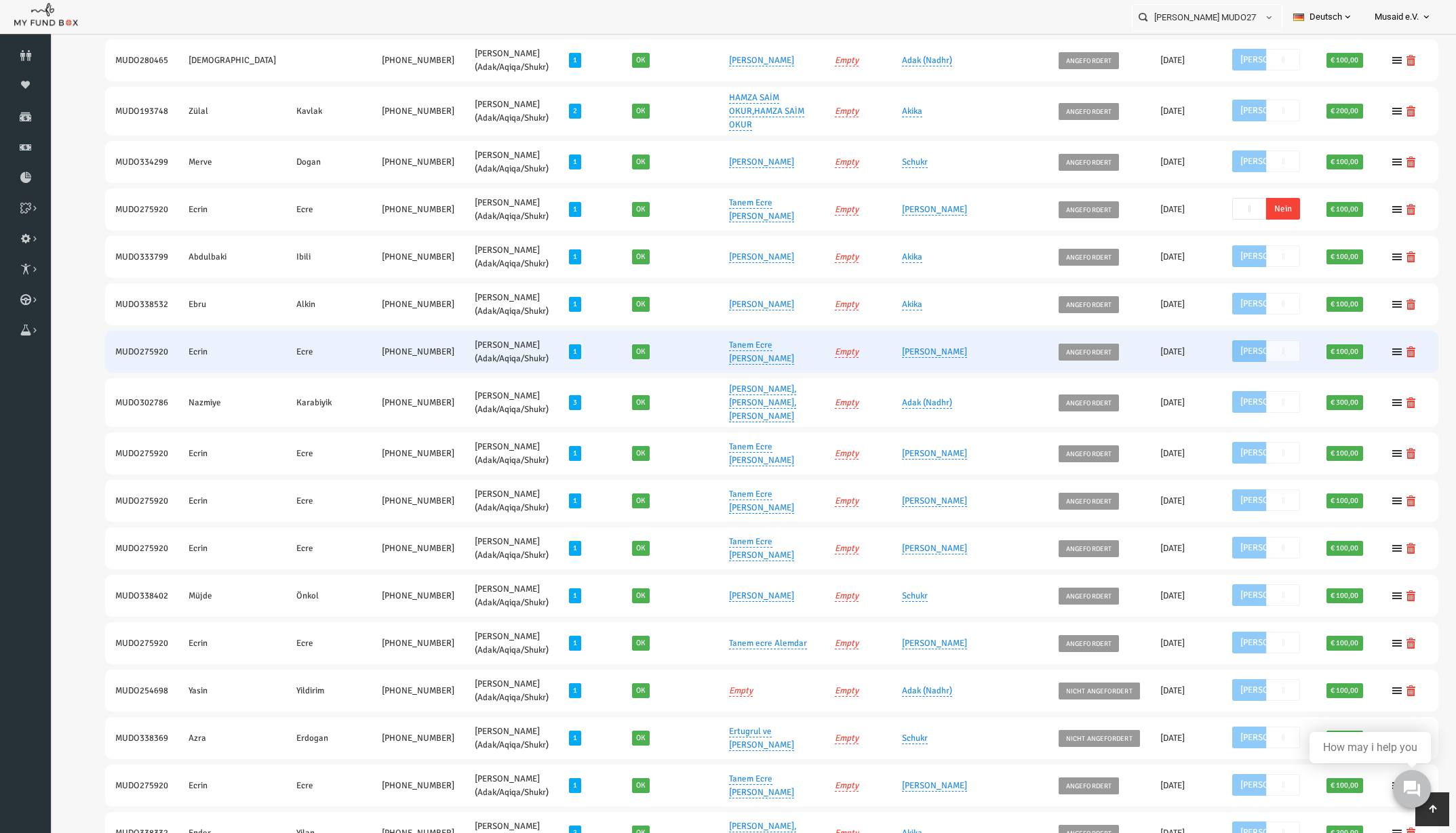
scroll to position [1053, 0]
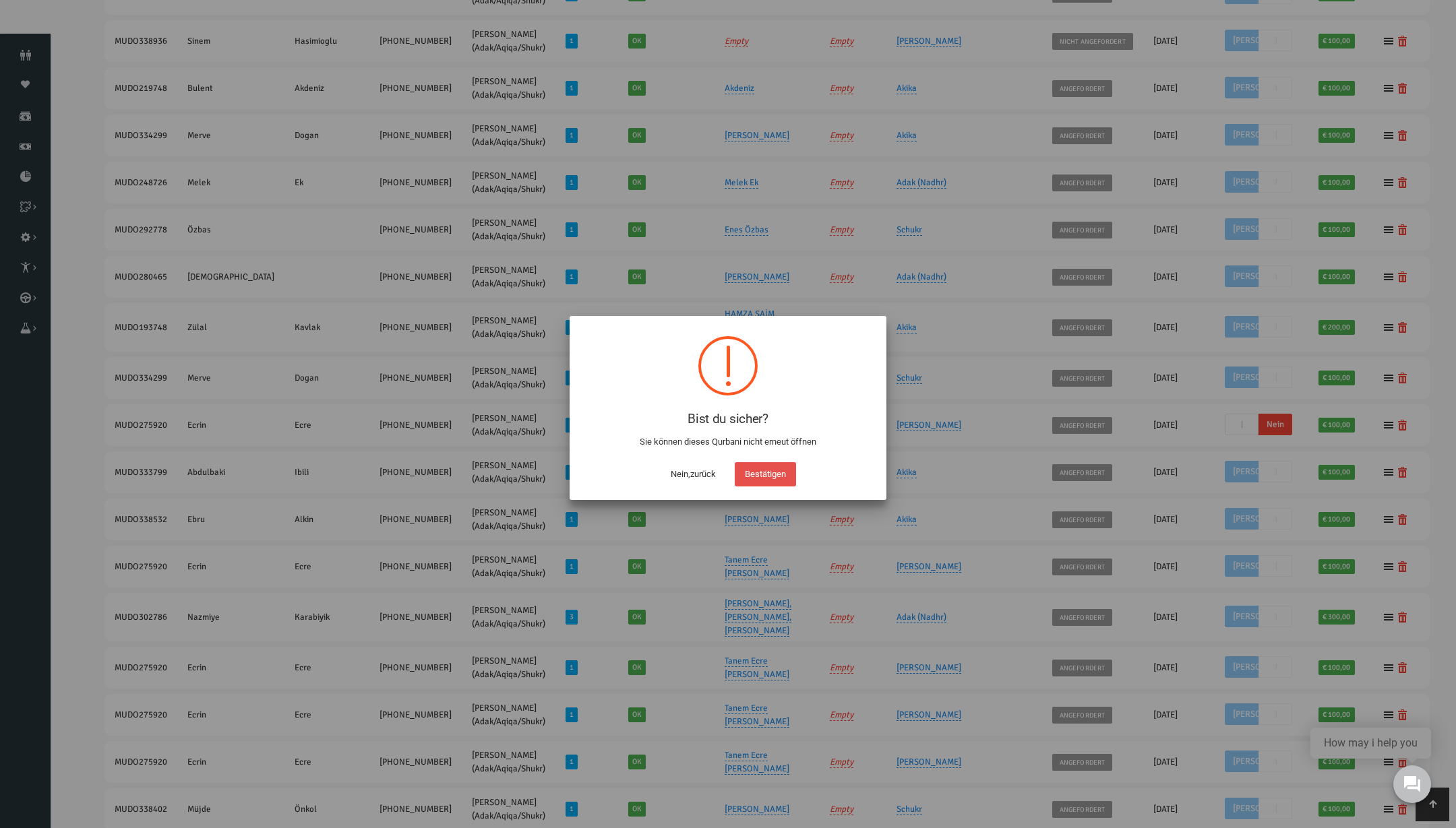
click at [768, 469] on button "Bestätigen" at bounding box center [765, 474] width 62 height 24
checkbox input "true"
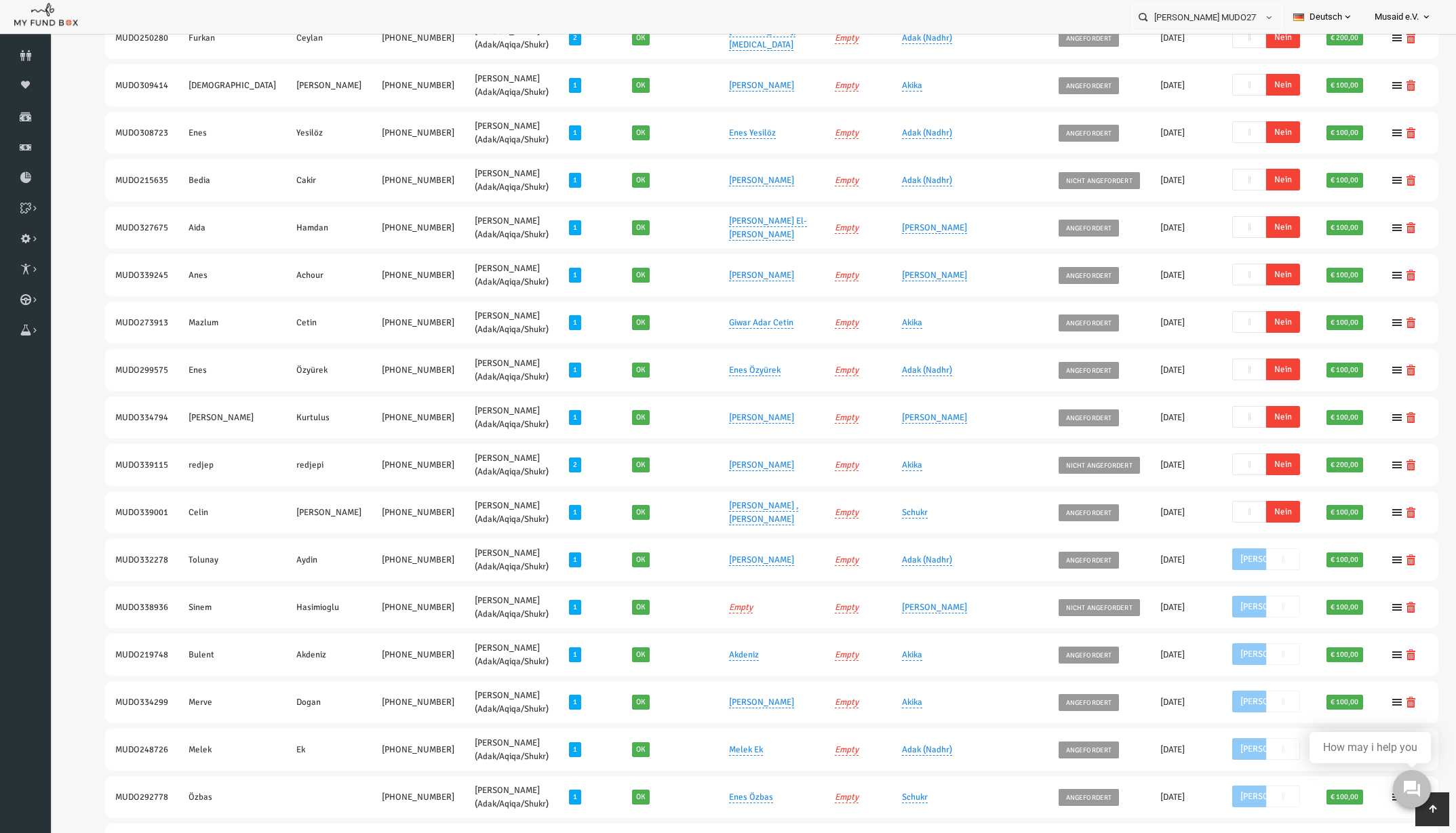
scroll to position [459, 0]
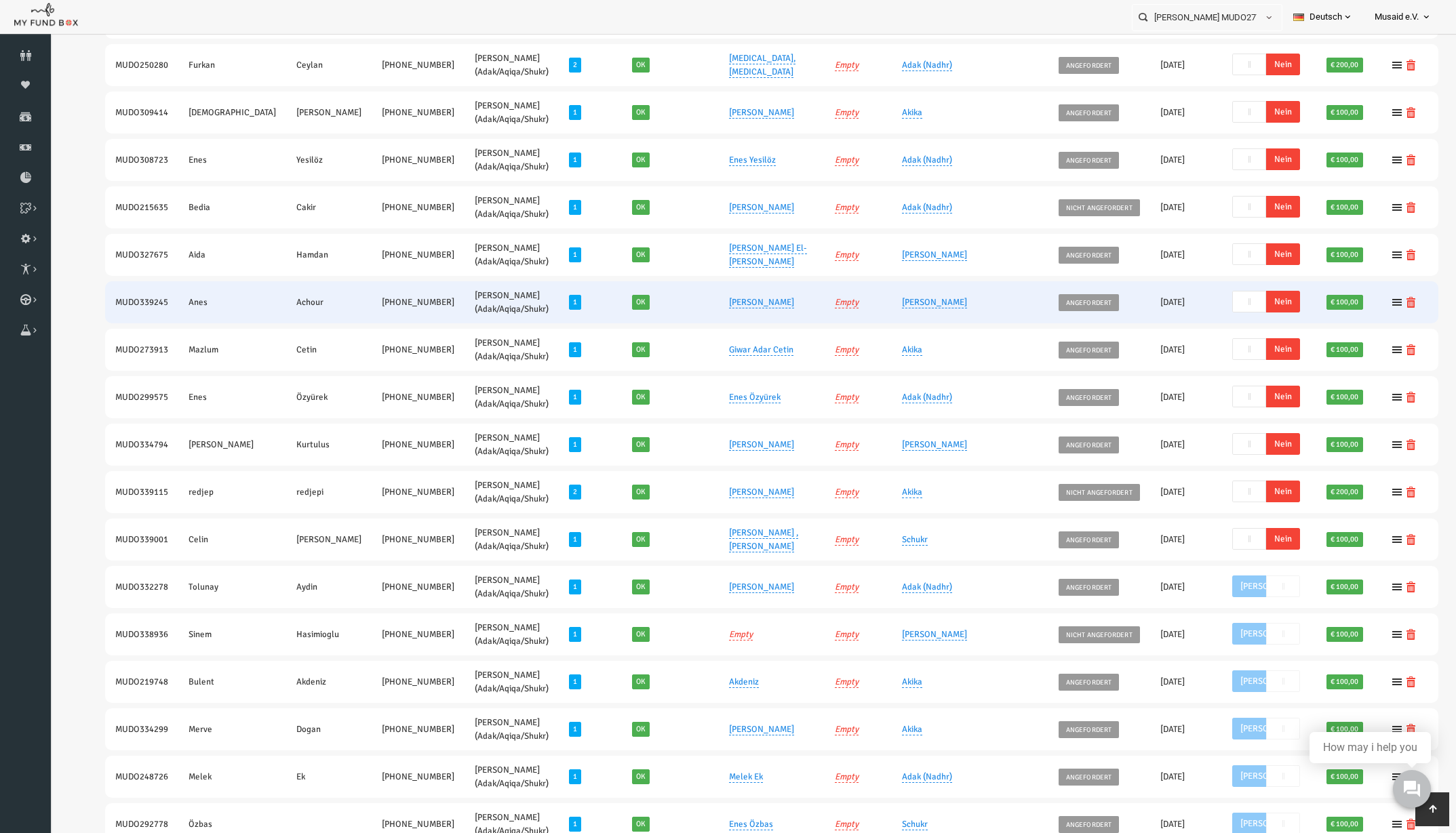
drag, startPoint x: 1209, startPoint y: 295, endPoint x: 1107, endPoint y: -110, distance: 417.6
click at [1237, 295] on span "Nein" at bounding box center [1254, 301] width 34 height 21
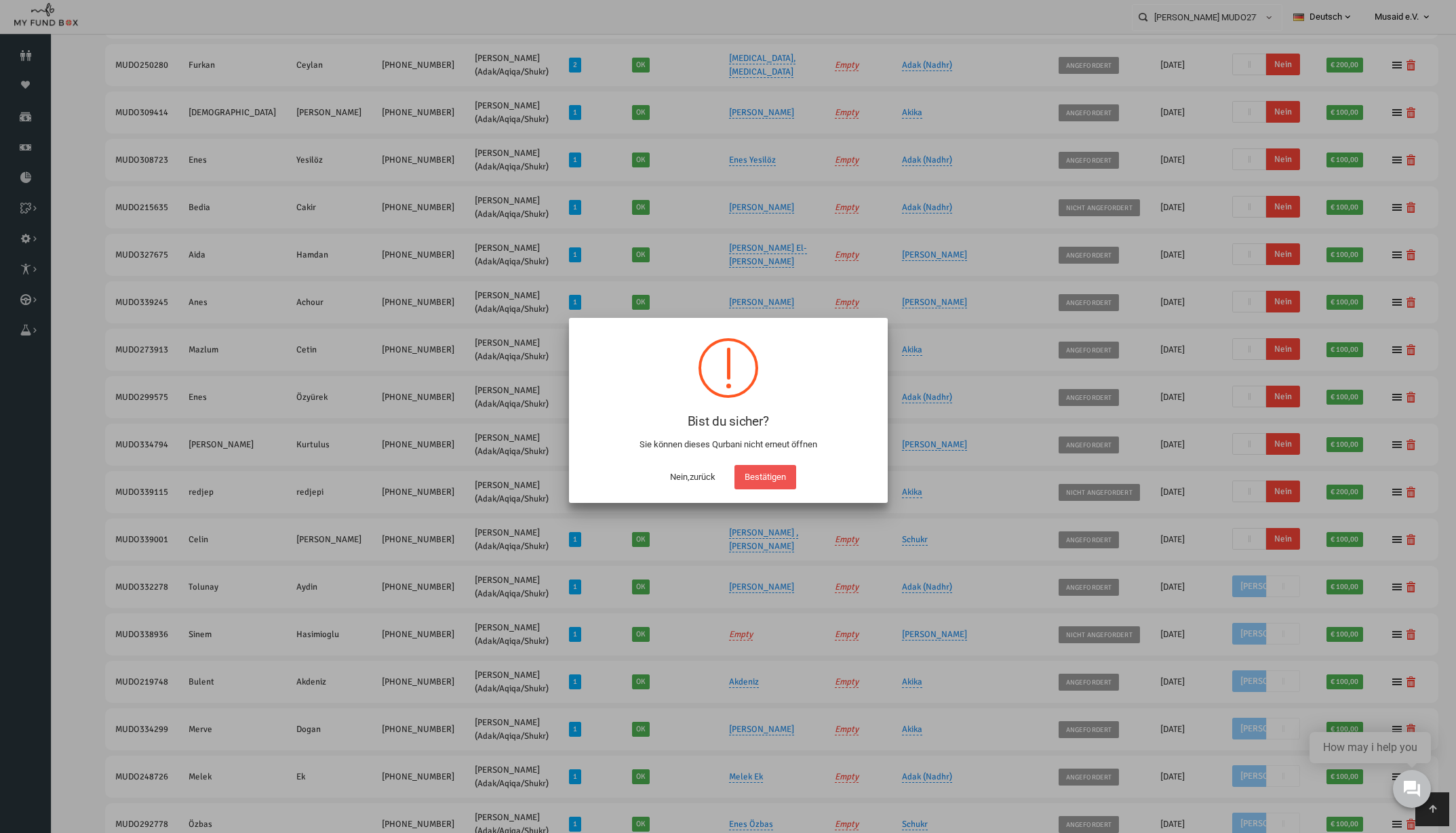
scroll to position [341, 0]
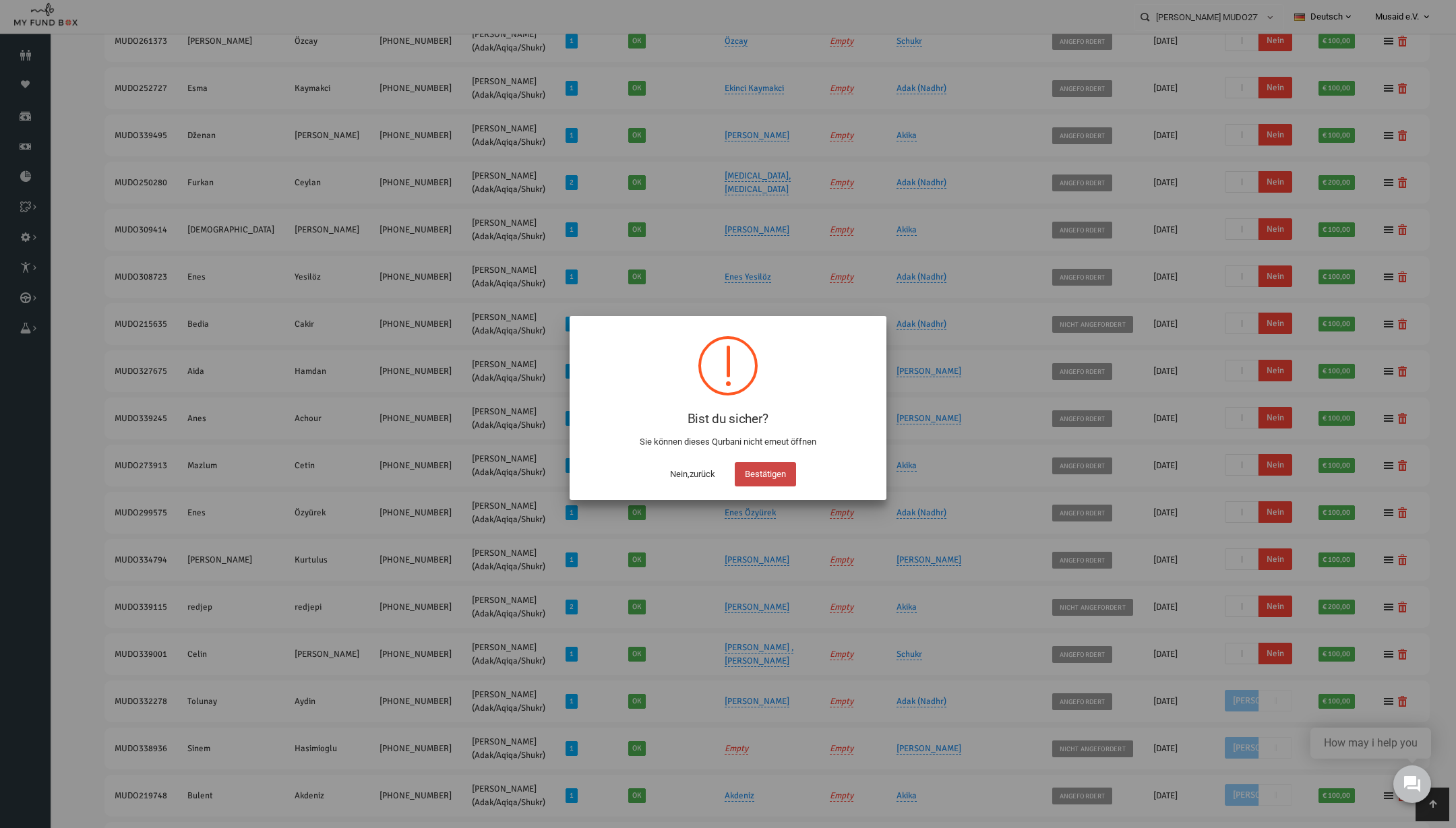
click at [770, 480] on button "Bestätigen" at bounding box center [765, 474] width 62 height 24
checkbox input "true"
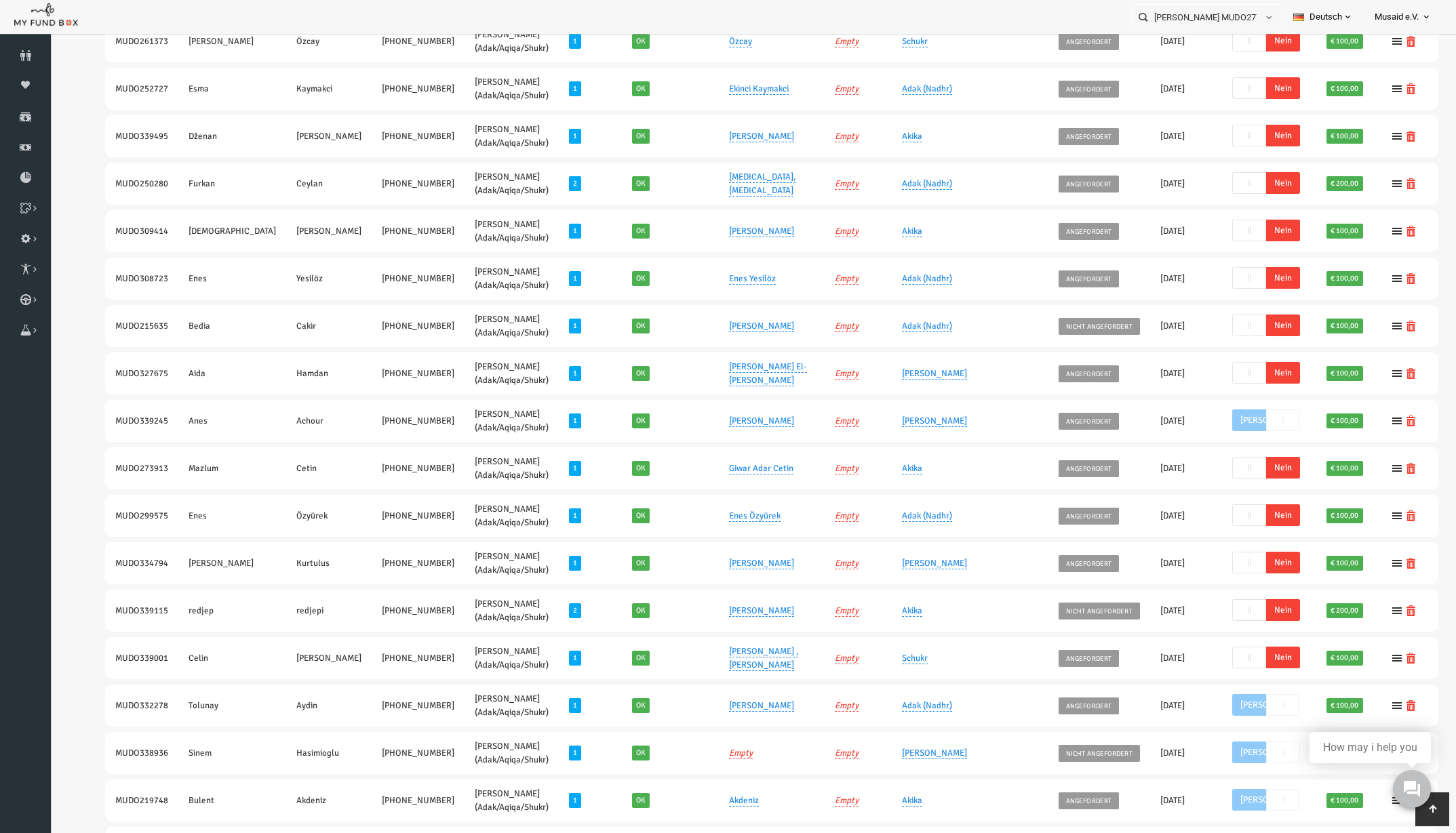
click at [1237, 376] on span "Nein" at bounding box center [1254, 373] width 34 height 21
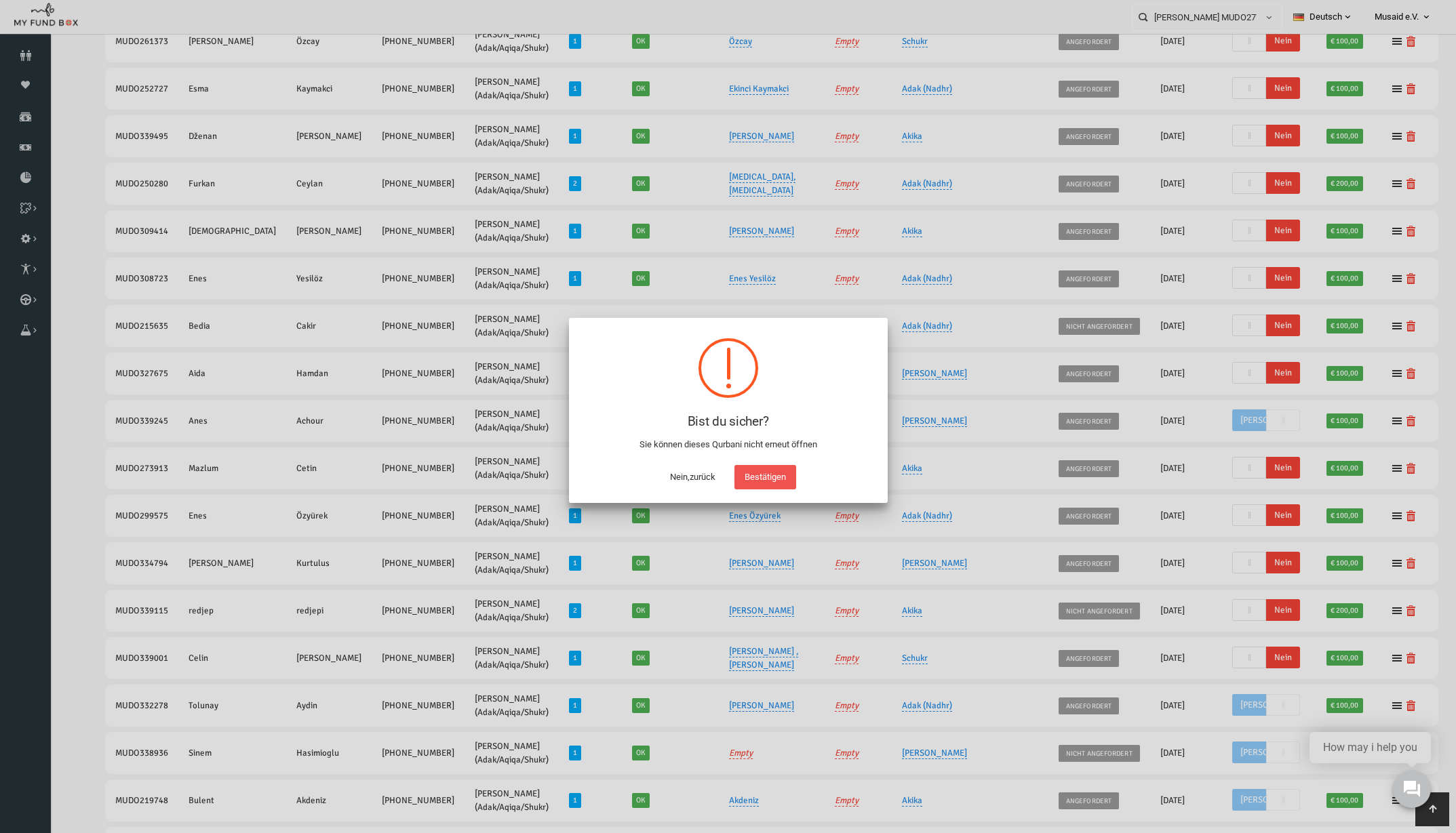
scroll to position [294, 0]
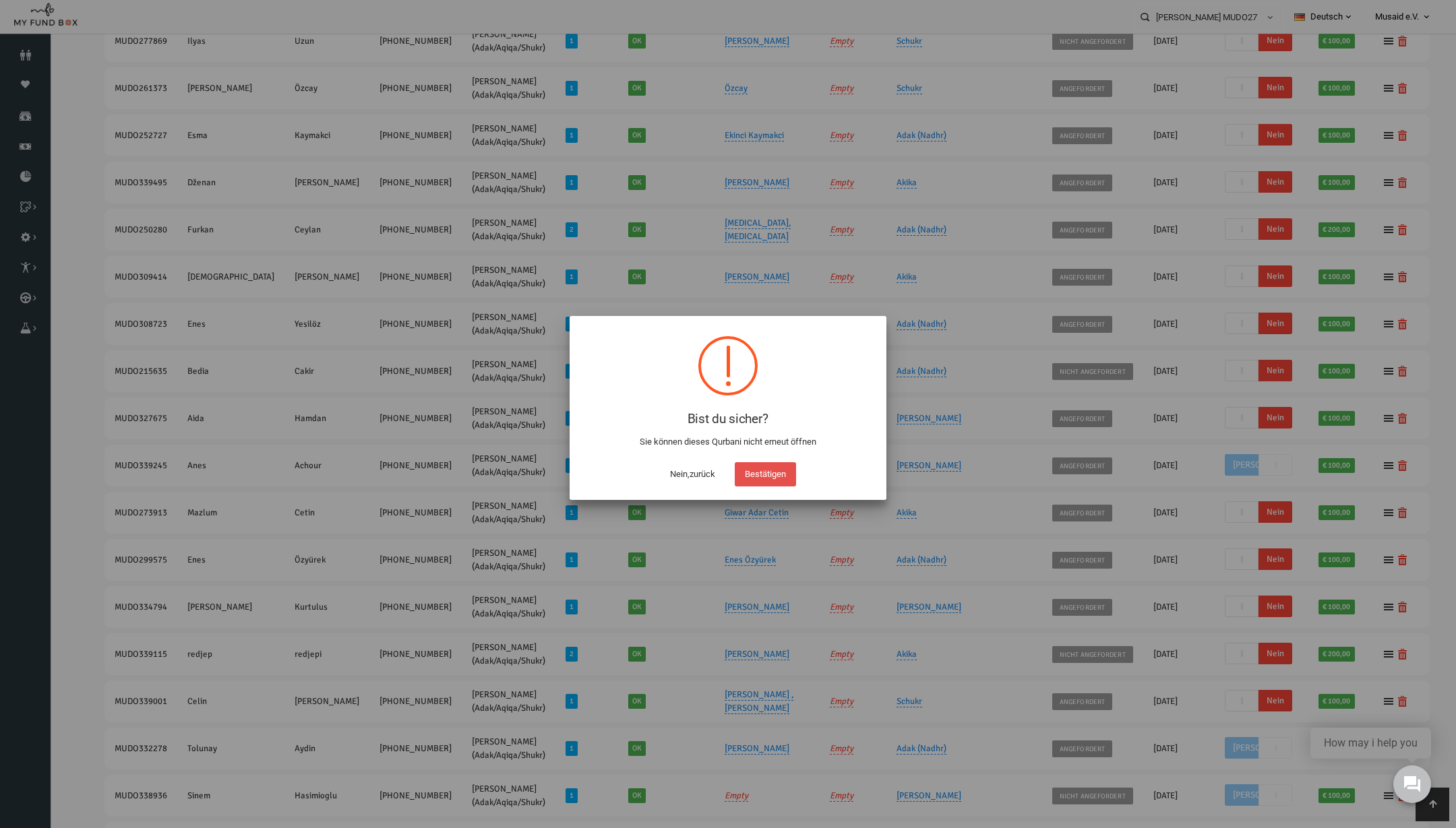
click at [772, 473] on button "Bestätigen" at bounding box center [765, 474] width 62 height 24
checkbox input "true"
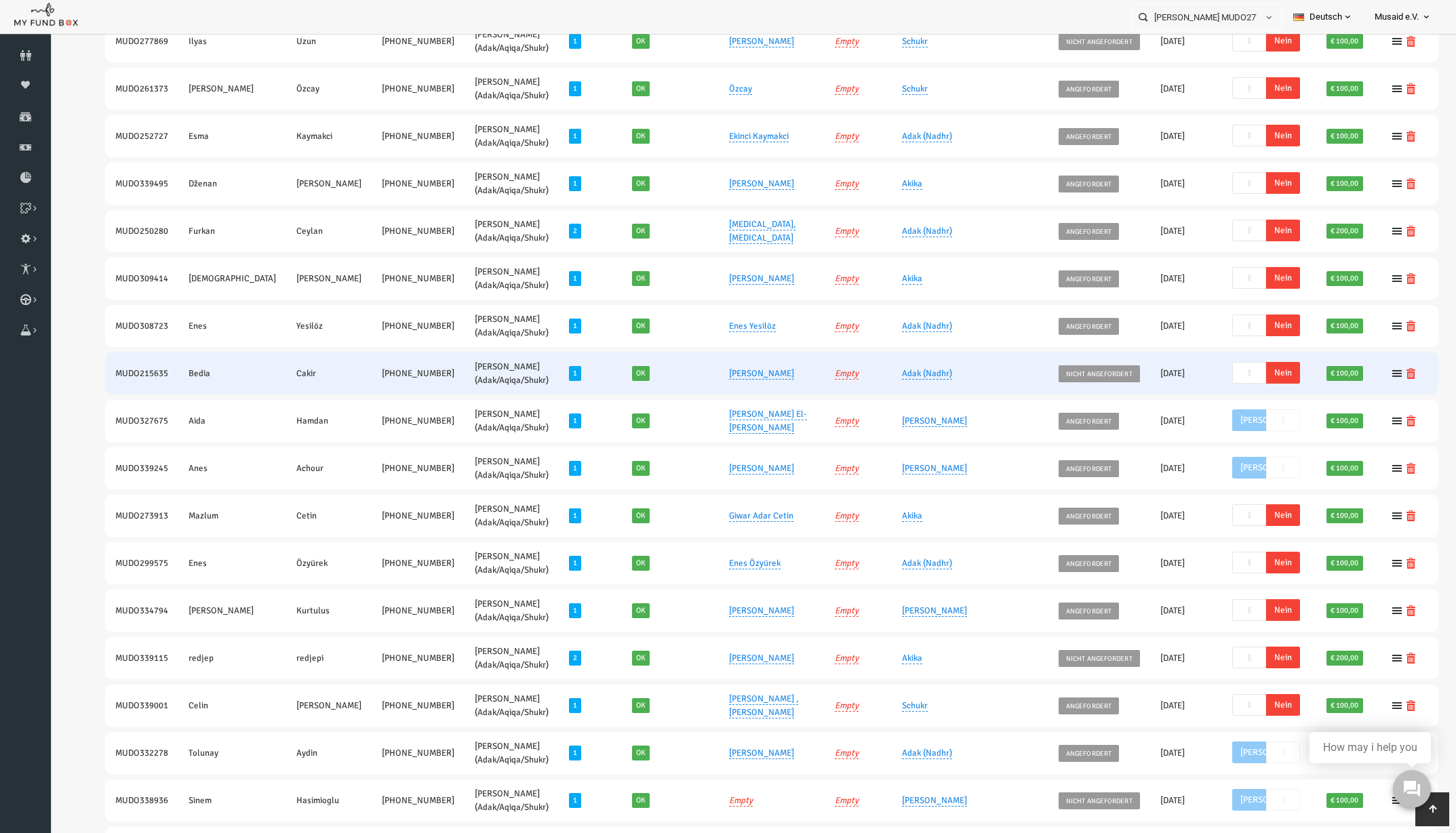
click at [1237, 377] on span "Nein" at bounding box center [1254, 373] width 34 height 21
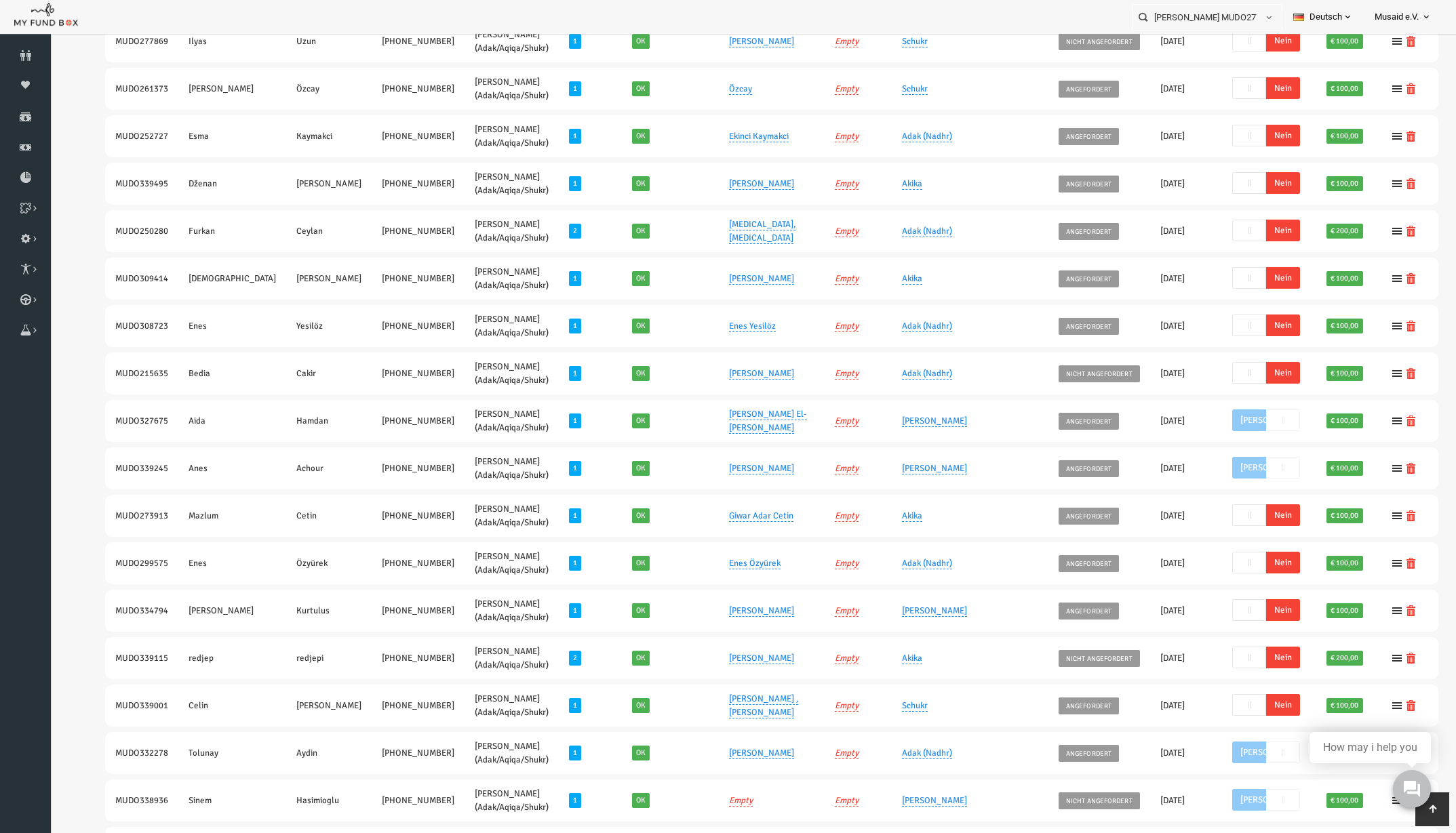
scroll to position [246, 0]
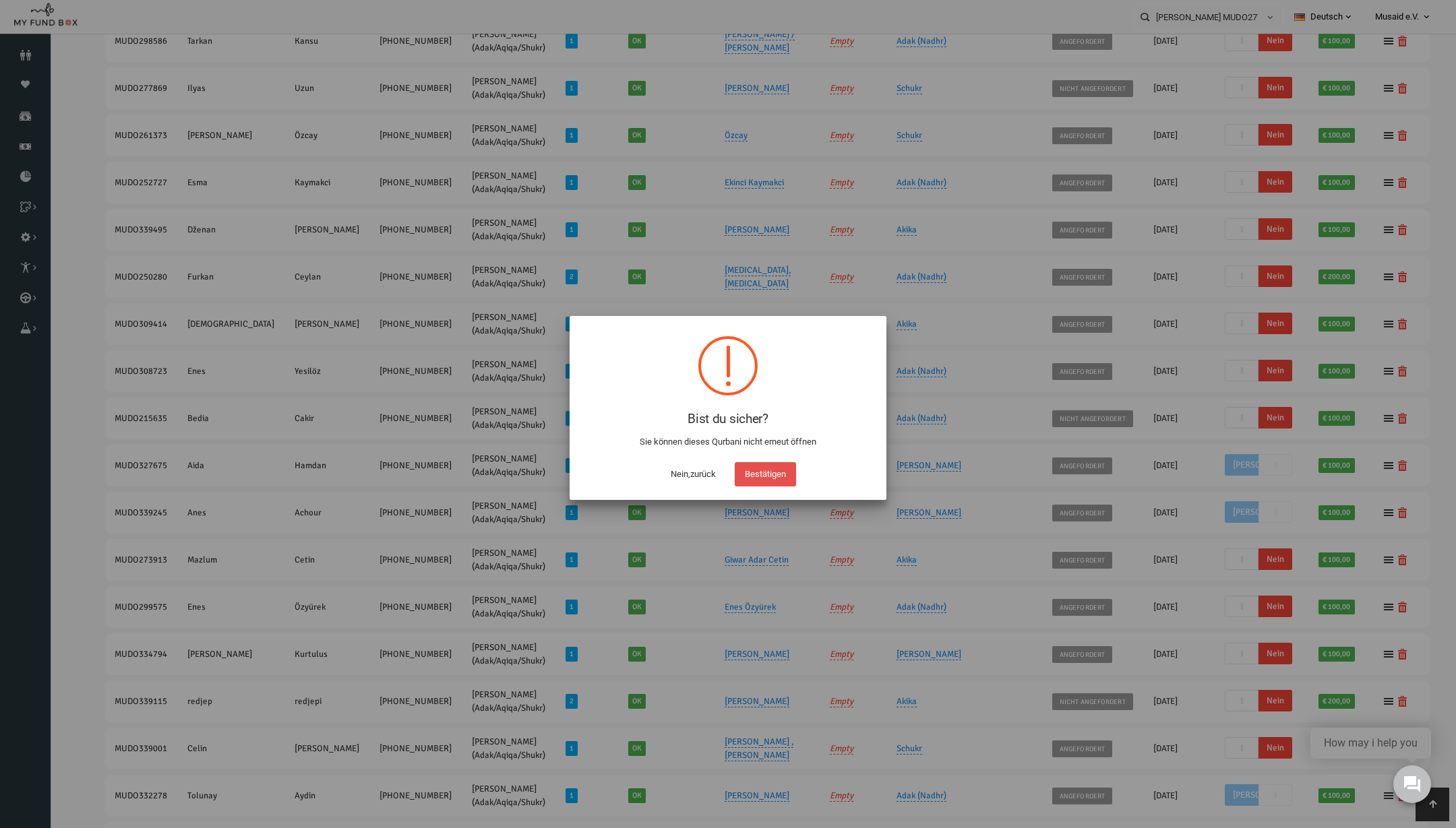
click at [779, 474] on button "Bestätigen" at bounding box center [765, 474] width 62 height 24
checkbox input "true"
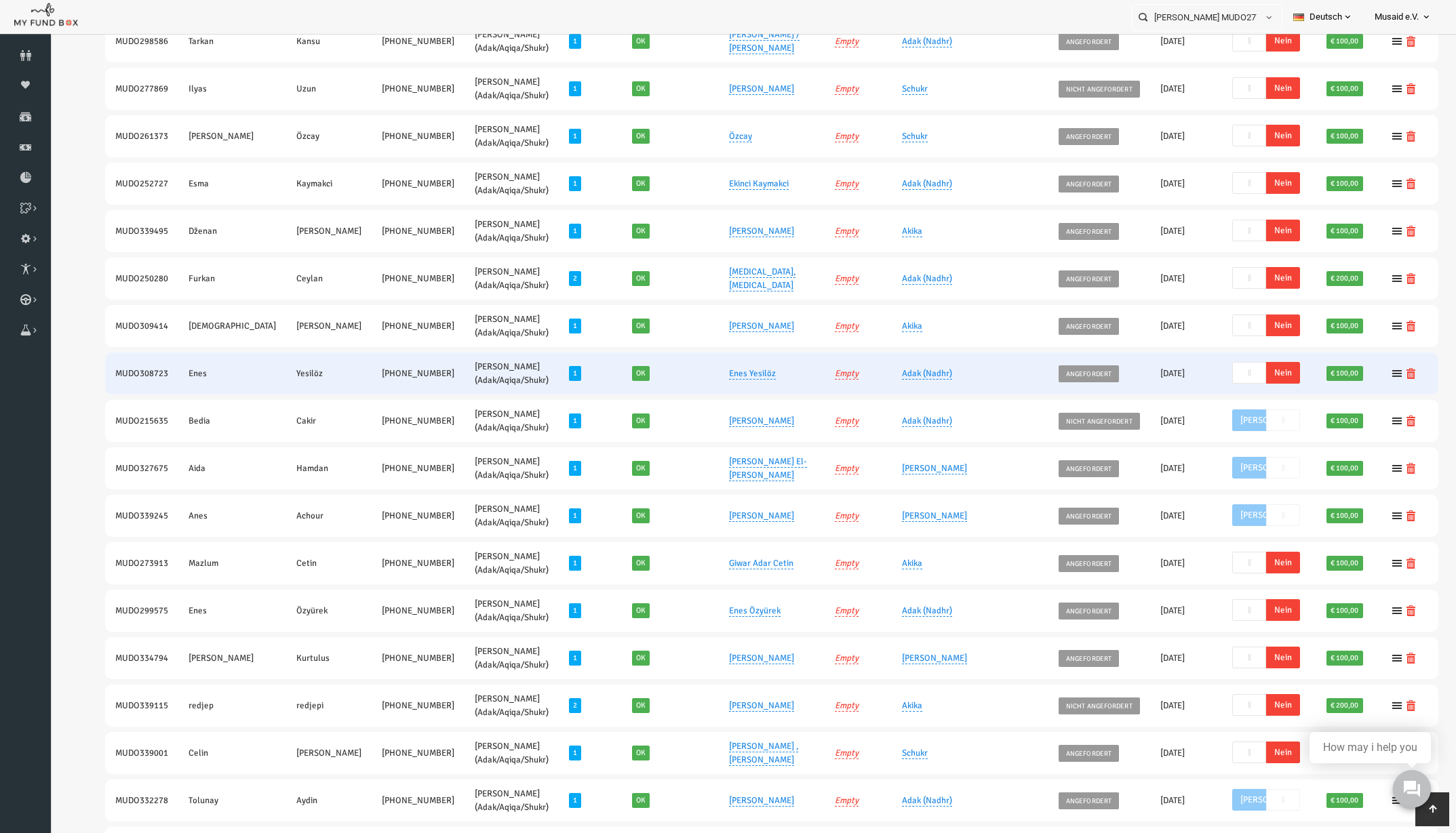
drag, startPoint x: 1303, startPoint y: 173, endPoint x: 1226, endPoint y: 380, distance: 220.9
click at [1237, 380] on span "Nein" at bounding box center [1254, 373] width 34 height 21
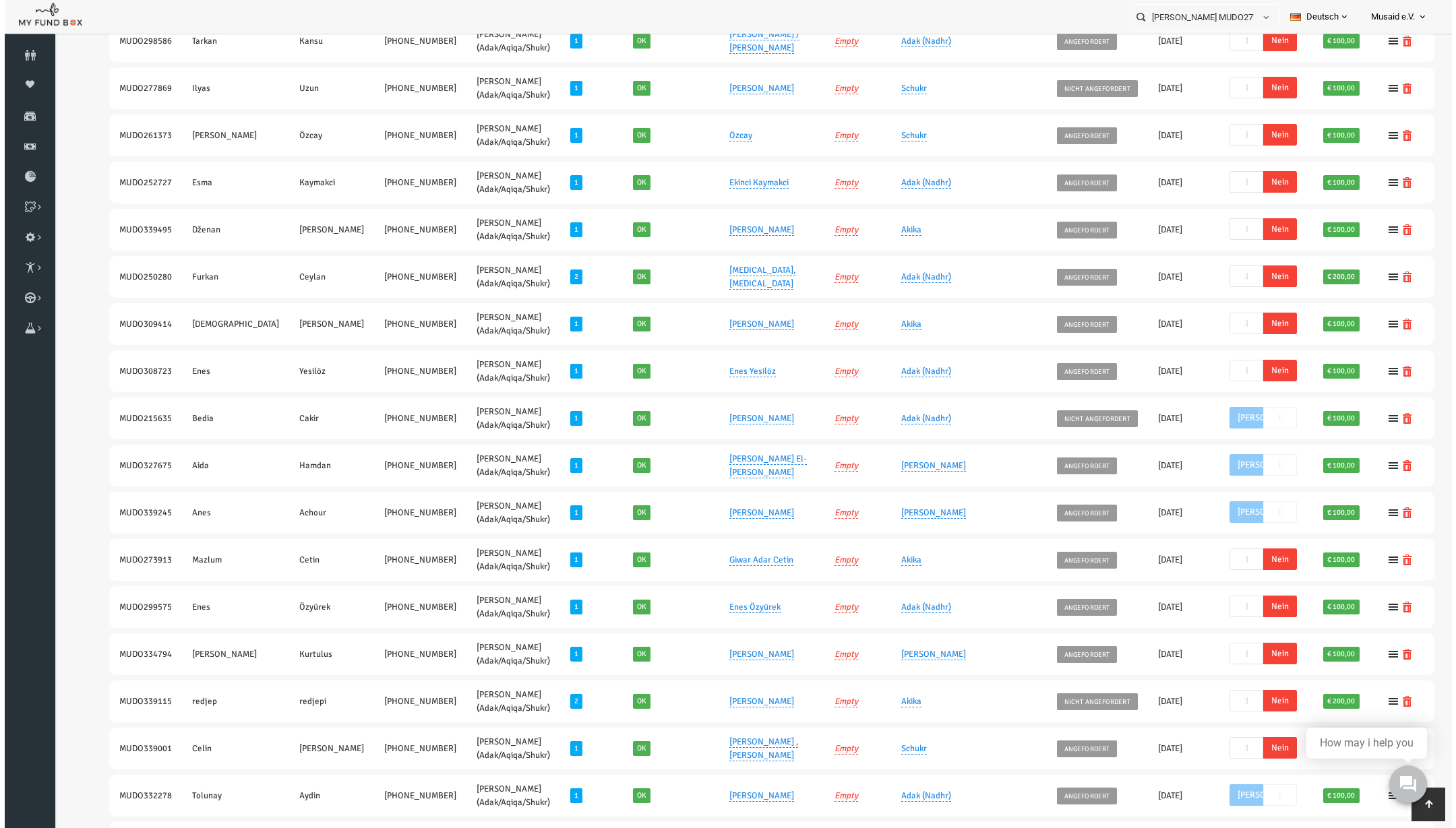
scroll to position [198, 0]
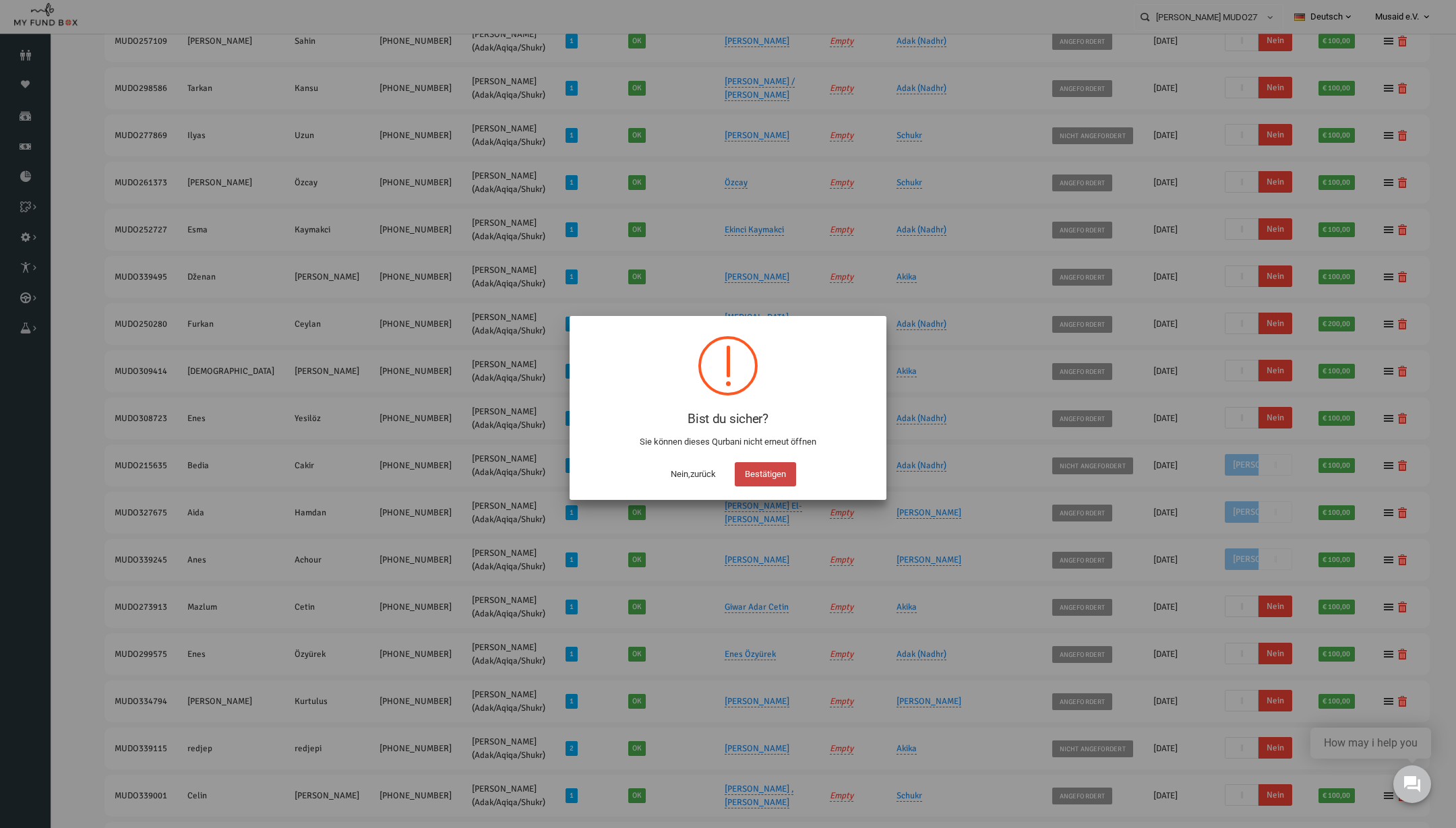
click at [772, 475] on button "Bestätigen" at bounding box center [765, 474] width 62 height 24
checkbox input "true"
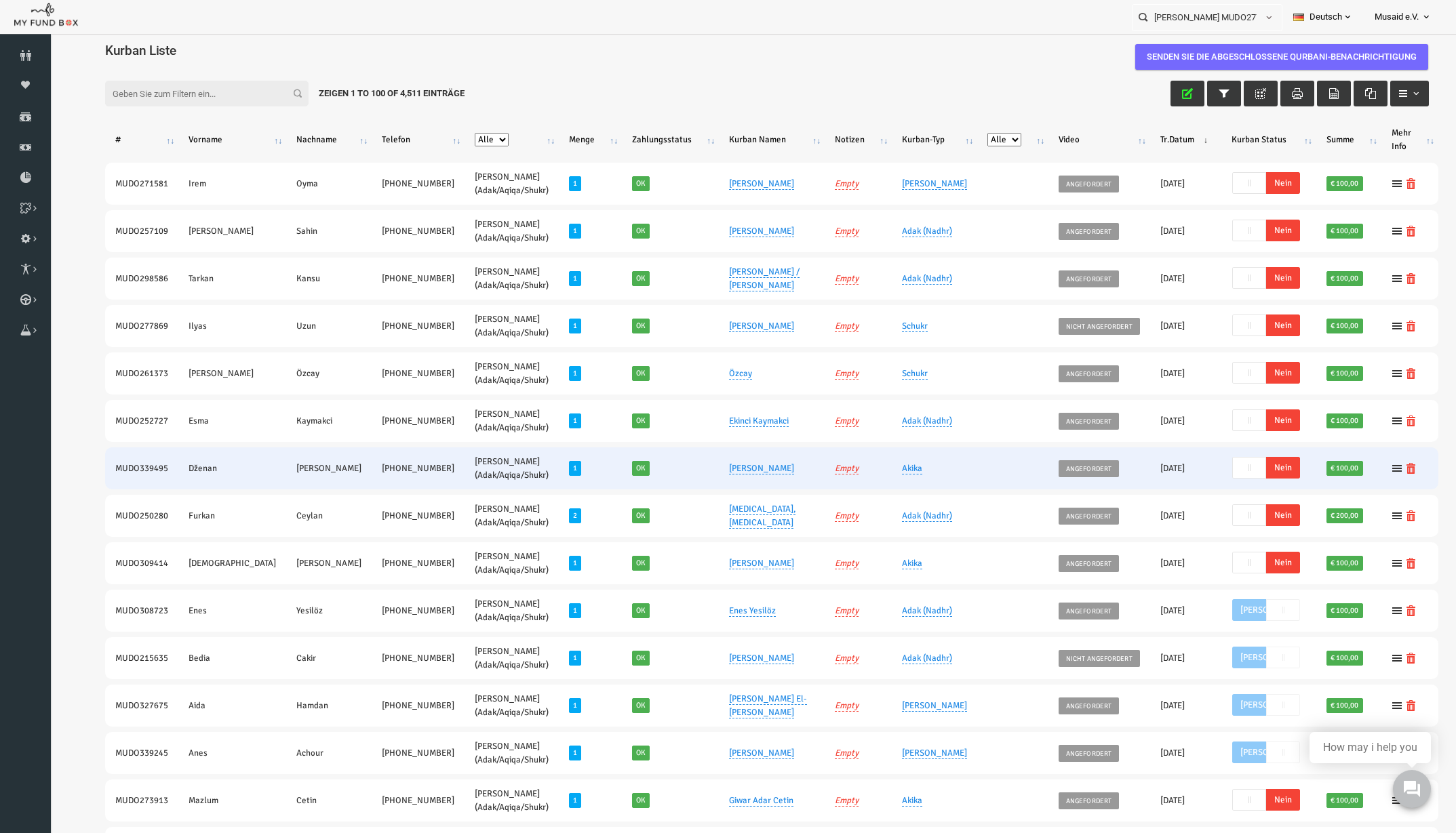
scroll to position [0, 0]
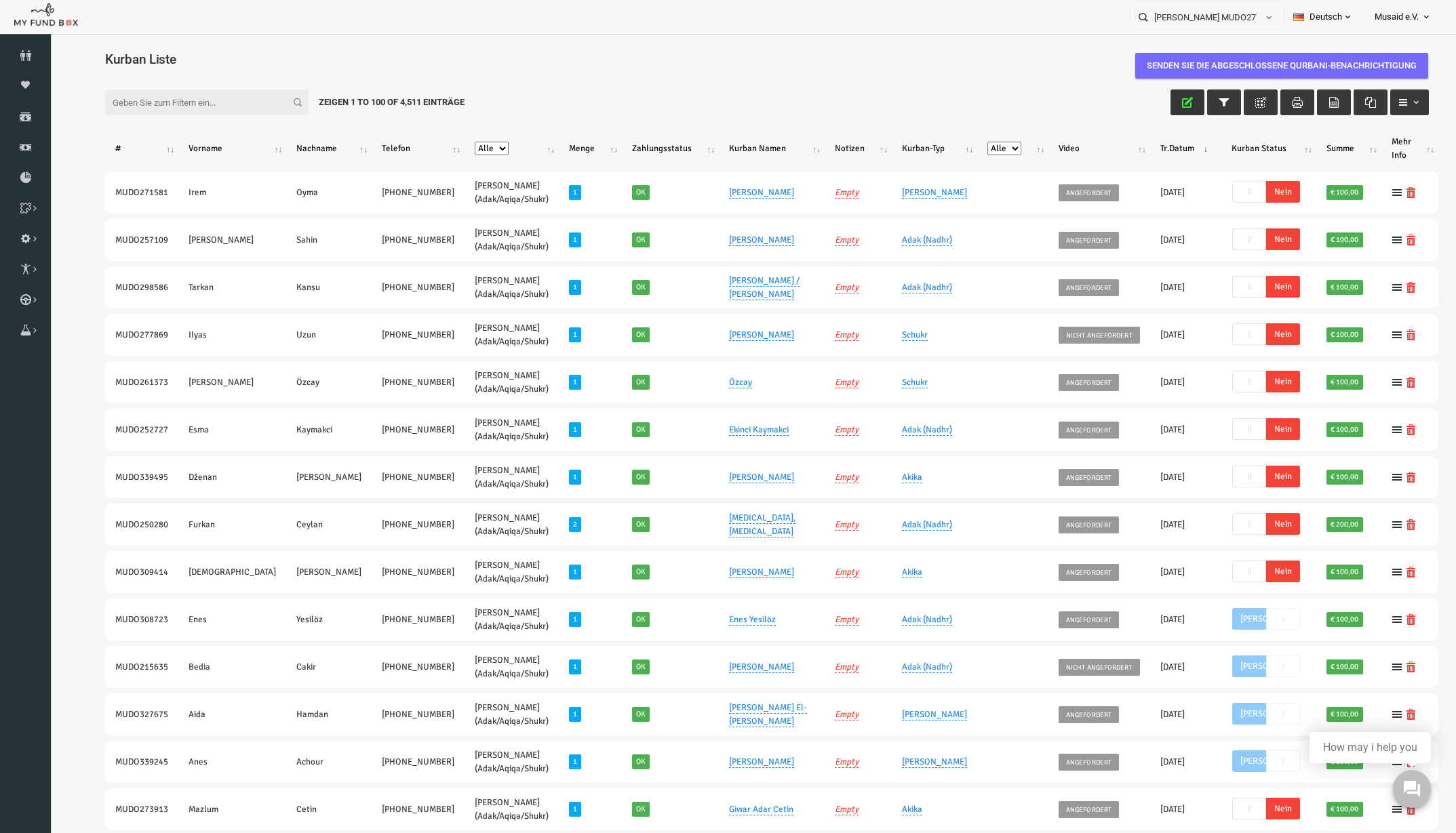
click at [1154, 101] on icon "button" at bounding box center [1159, 103] width 11 height 11
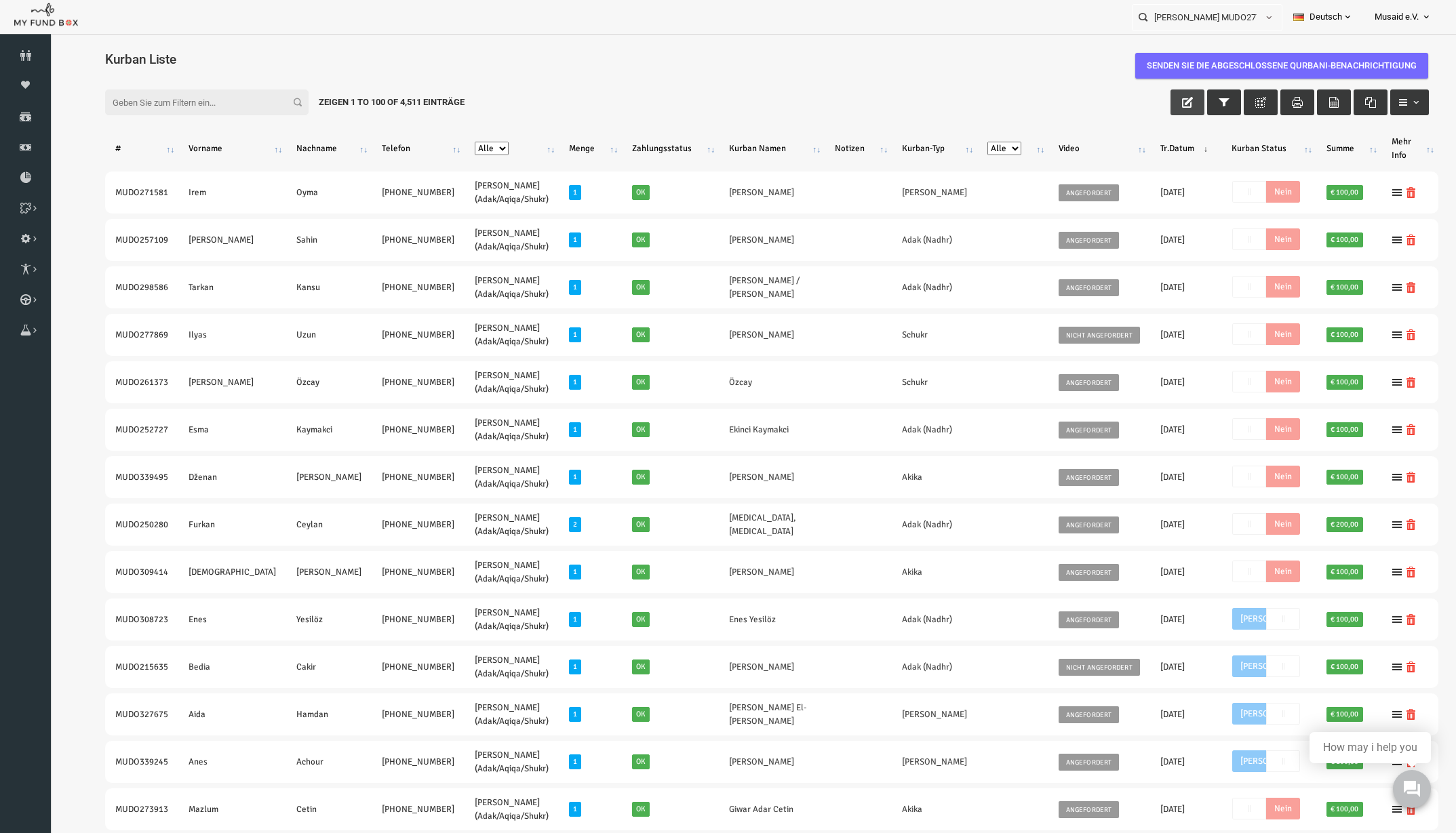
click at [1145, 108] on button "button" at bounding box center [1158, 103] width 34 height 26
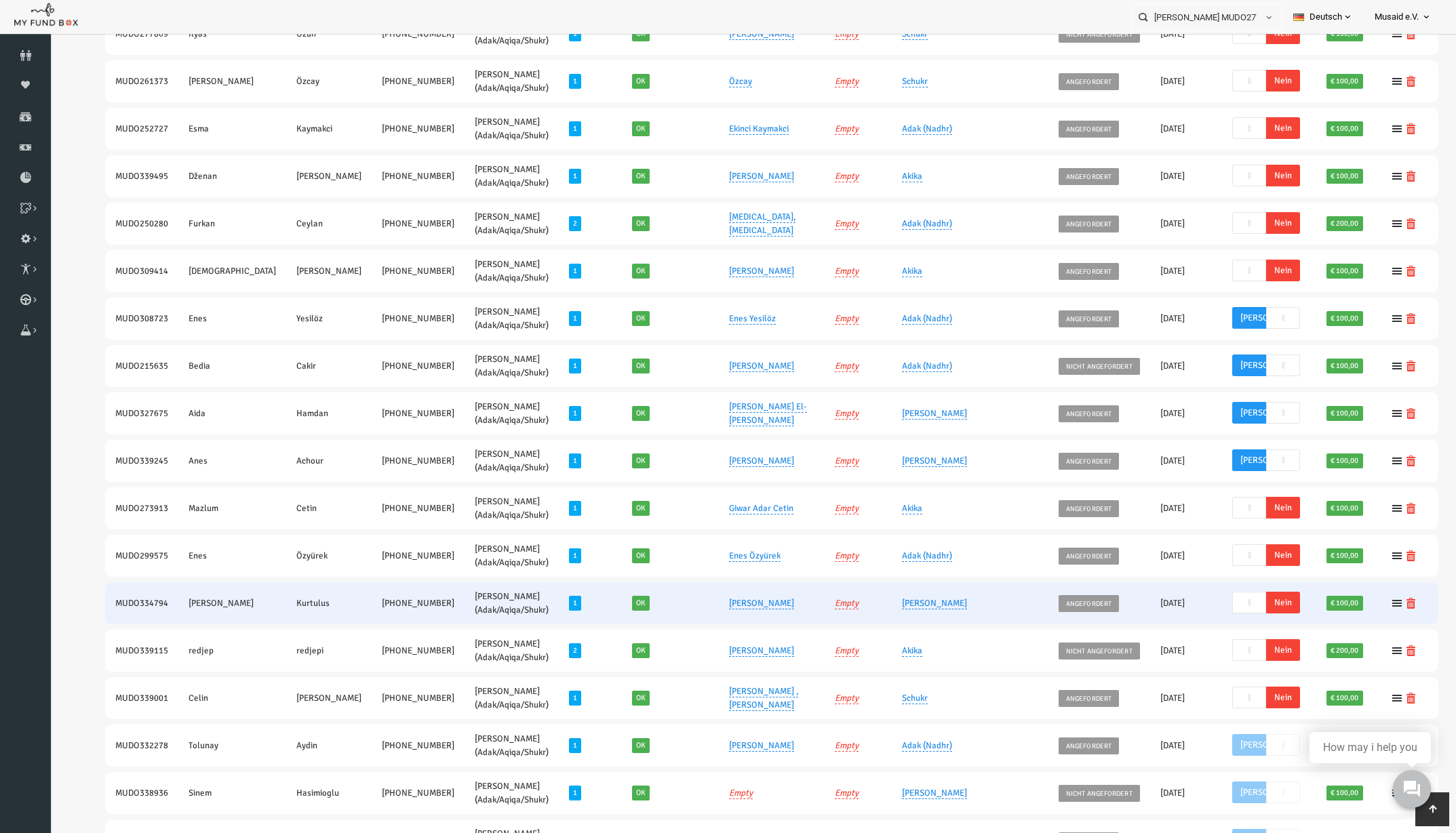
scroll to position [339, 0]
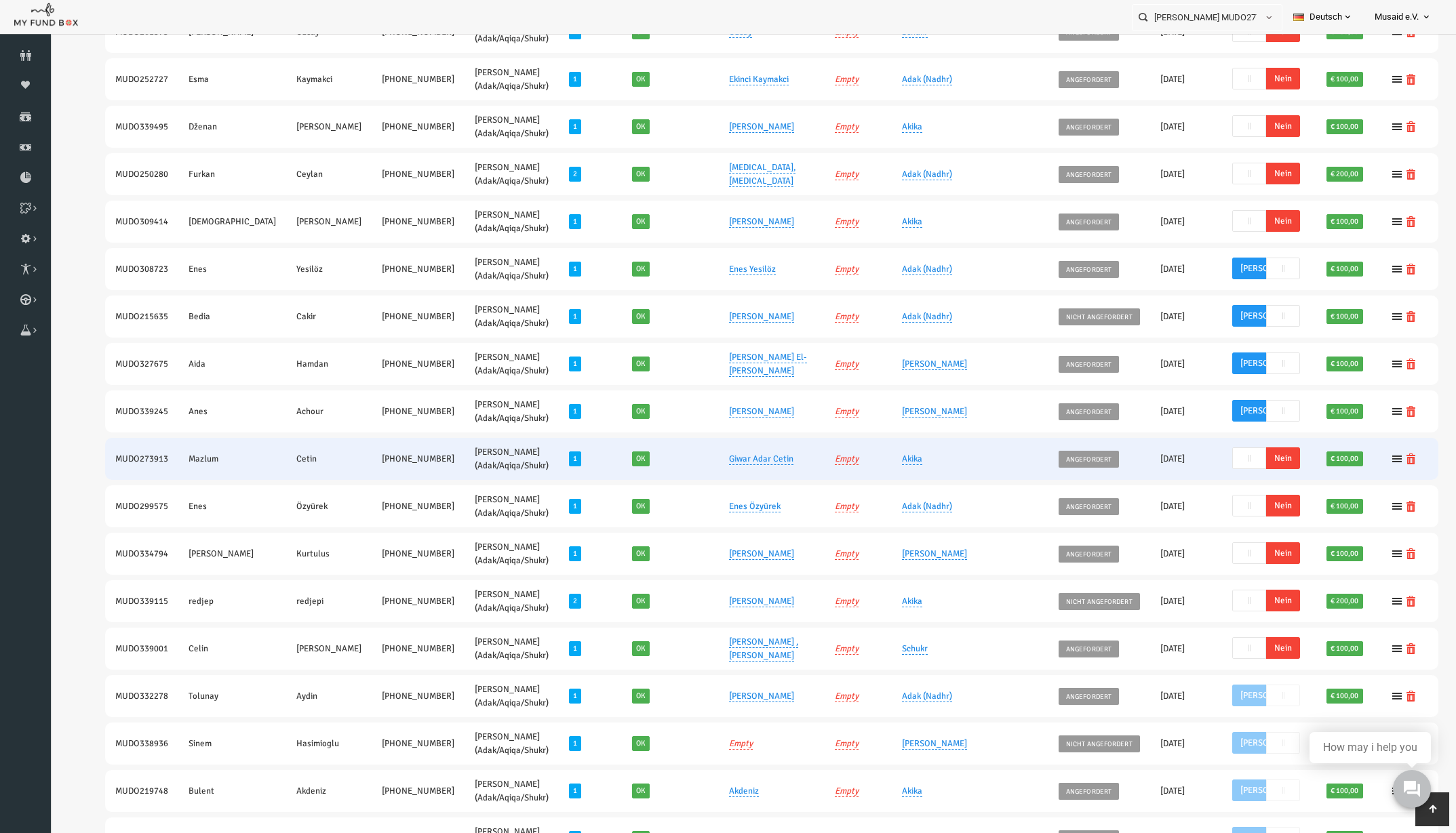
click at [1237, 459] on span "Nein" at bounding box center [1254, 458] width 34 height 21
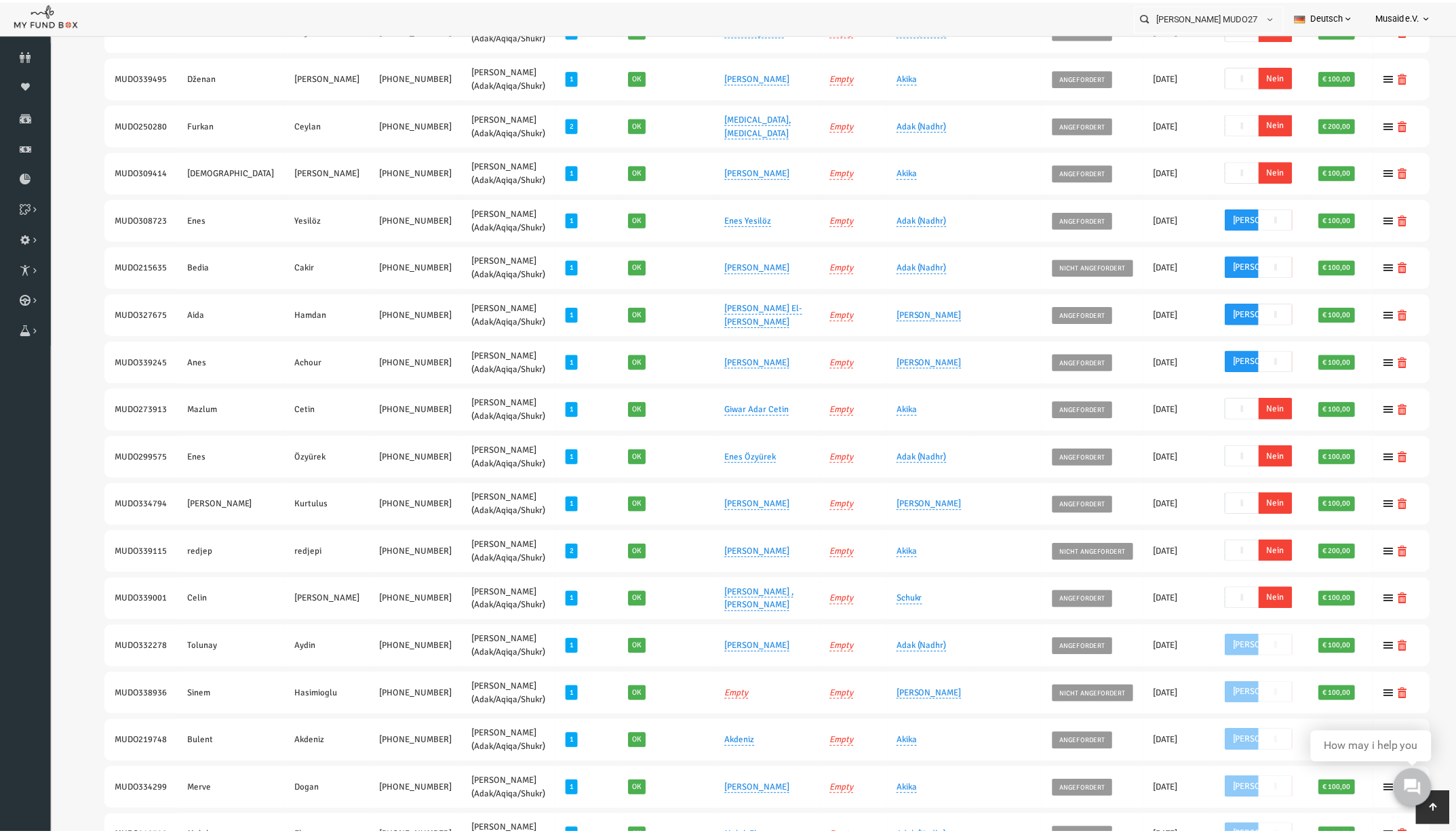
scroll to position [0, 0]
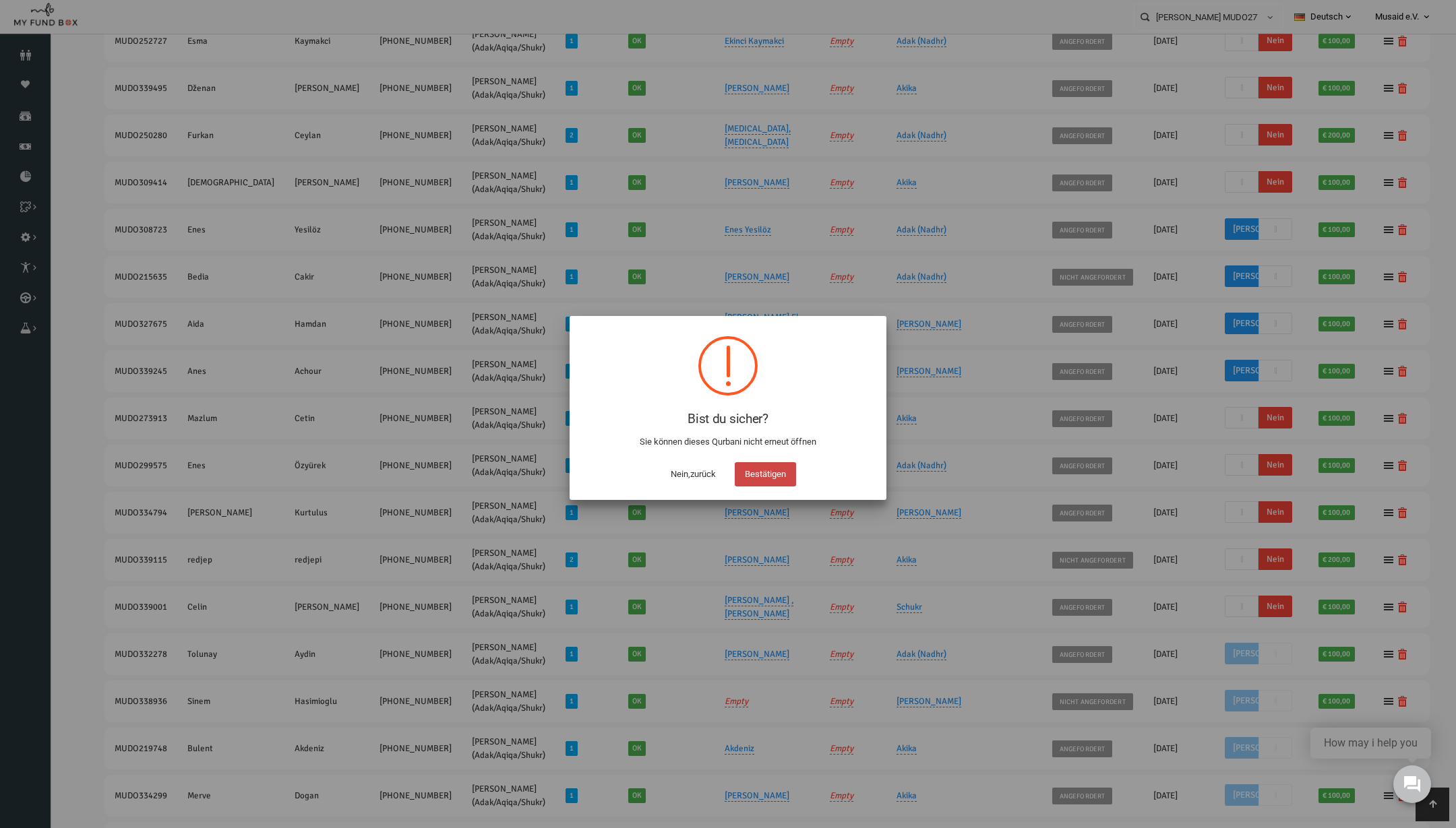
click at [770, 475] on button "Bestätigen" at bounding box center [765, 474] width 62 height 24
checkbox input "true"
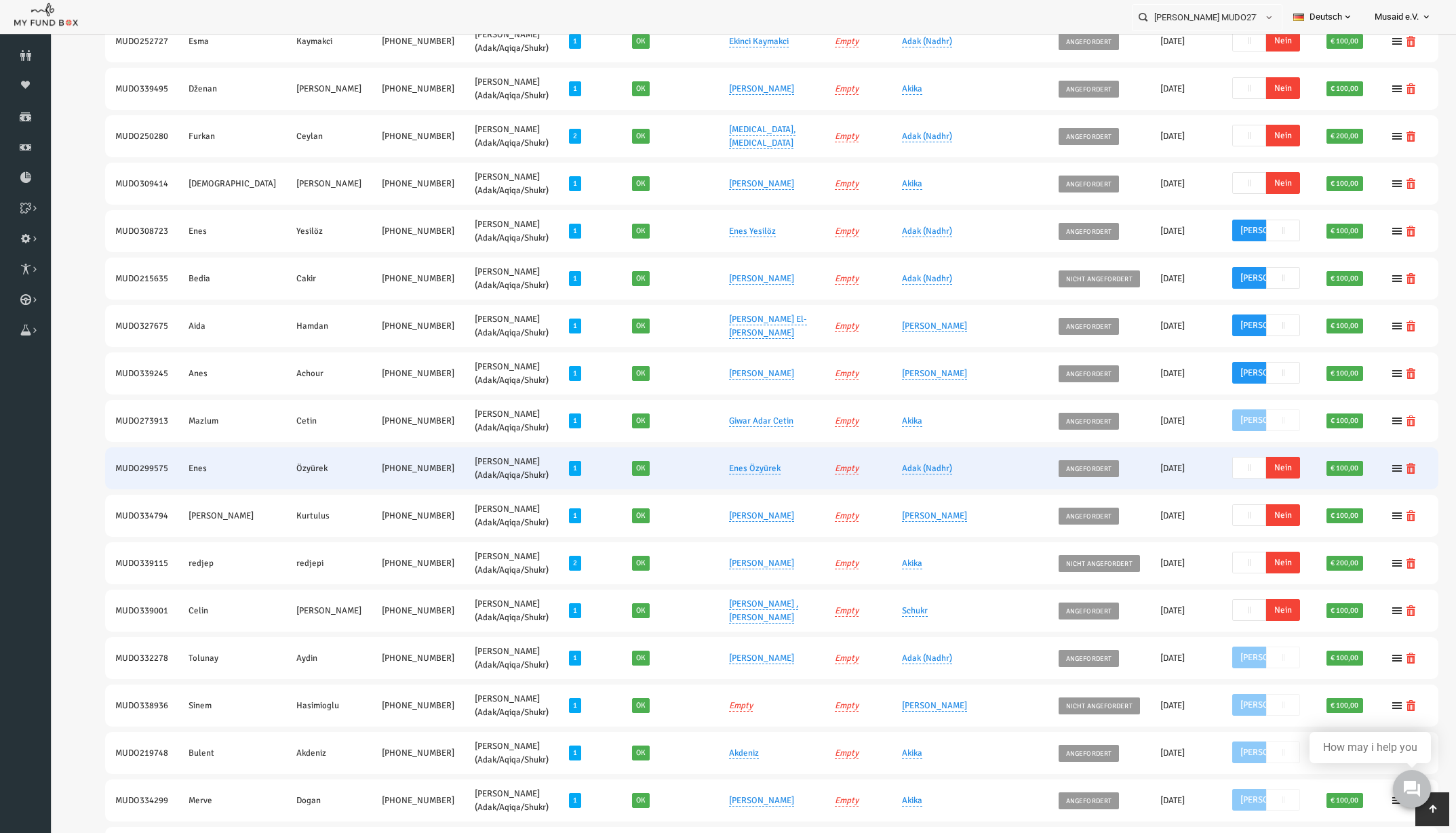
click at [1237, 470] on span "Nein" at bounding box center [1254, 467] width 34 height 21
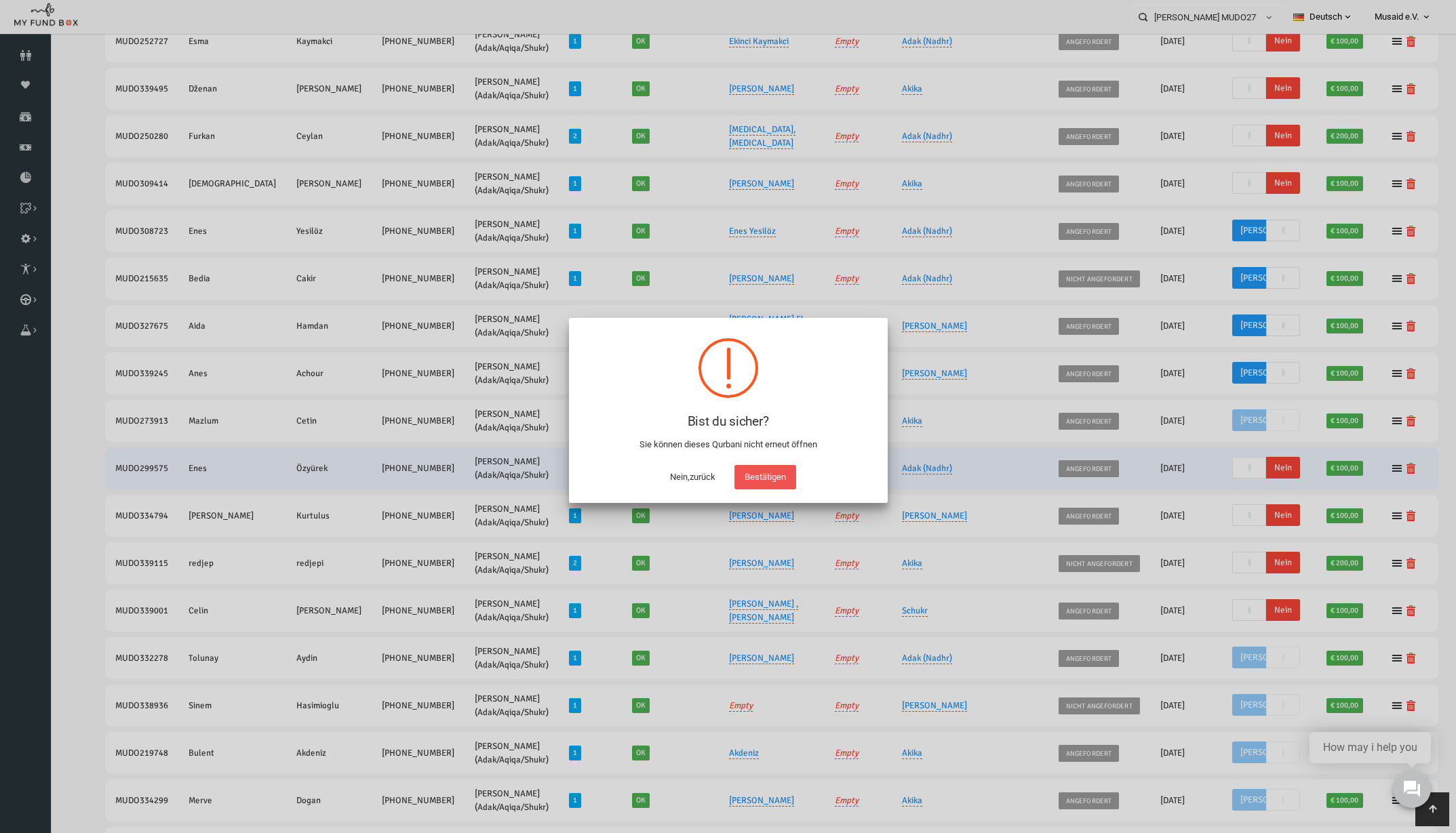
scroll to position [436, 0]
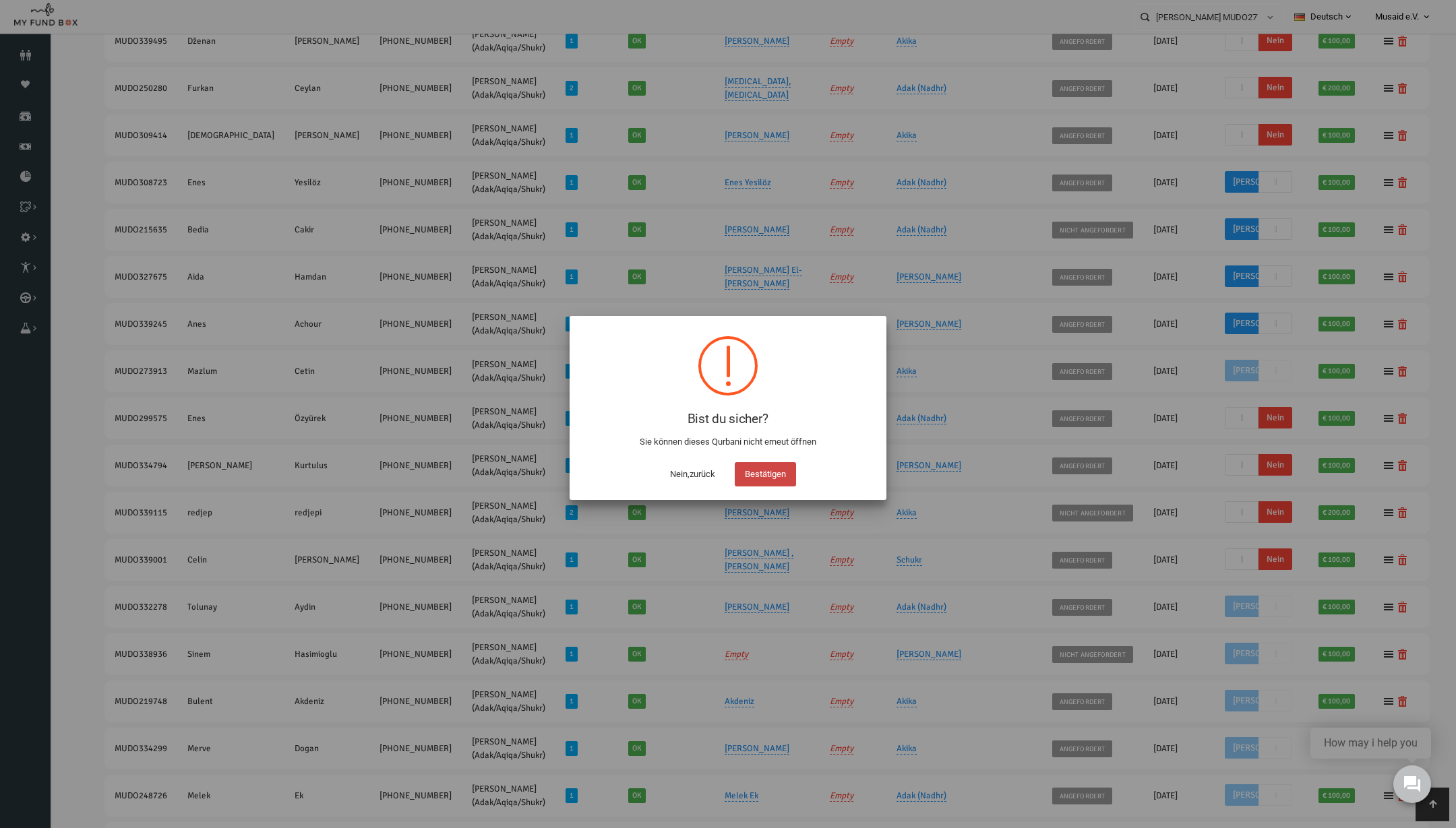
click at [778, 469] on button "Bestätigen" at bounding box center [765, 474] width 62 height 24
checkbox input "true"
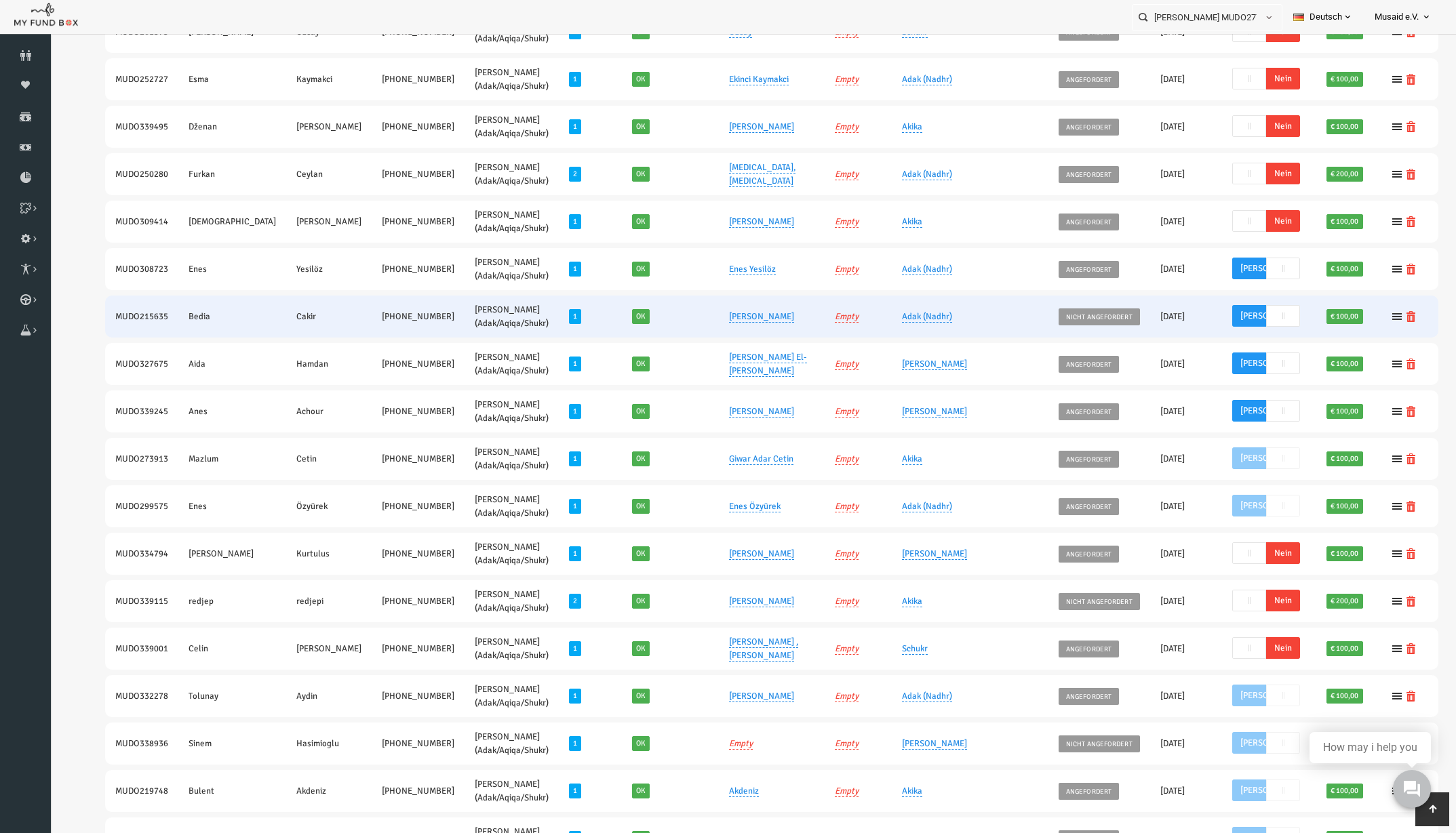
scroll to position [508, 0]
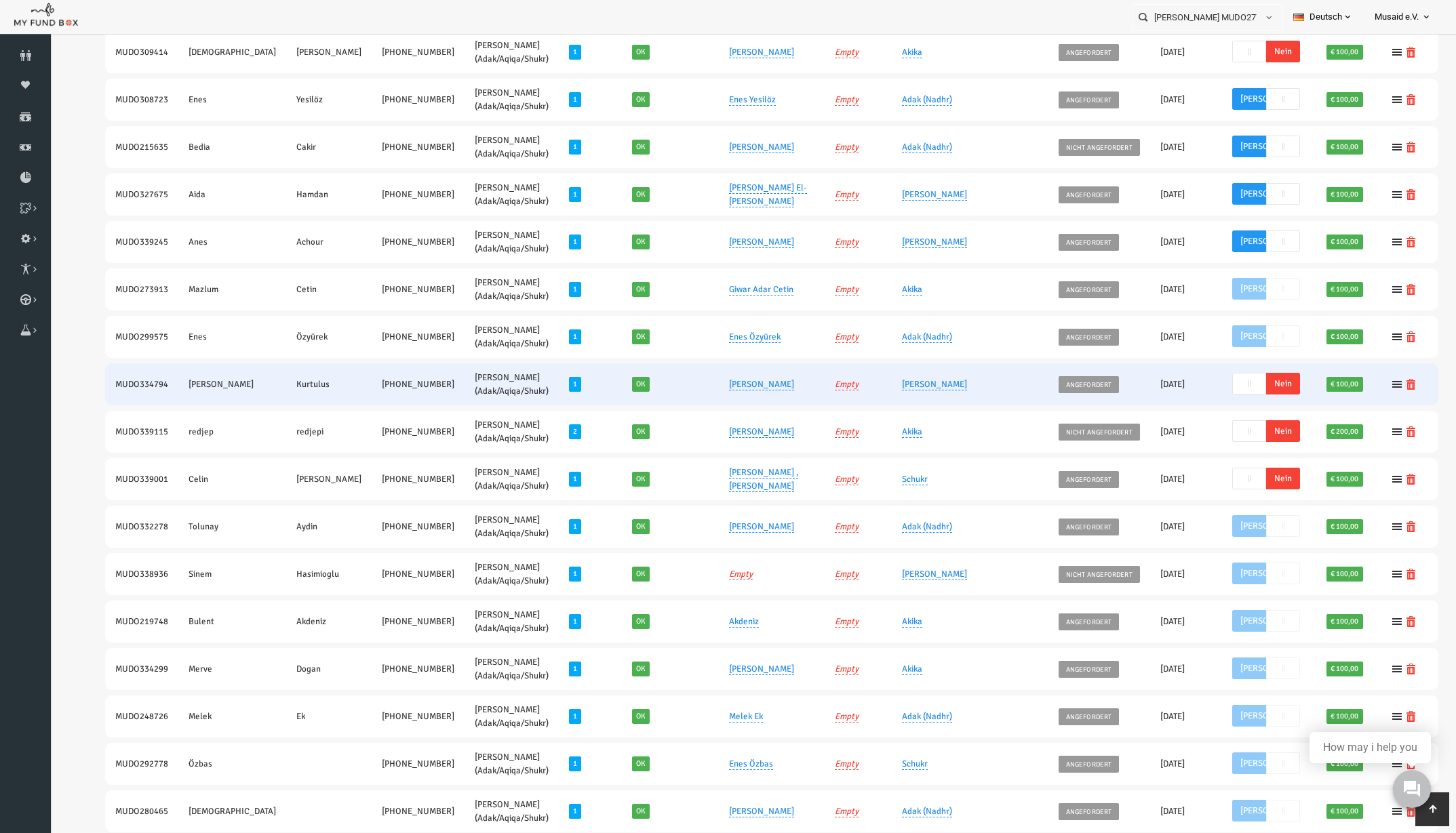
click at [1237, 388] on span "Nein" at bounding box center [1254, 383] width 34 height 21
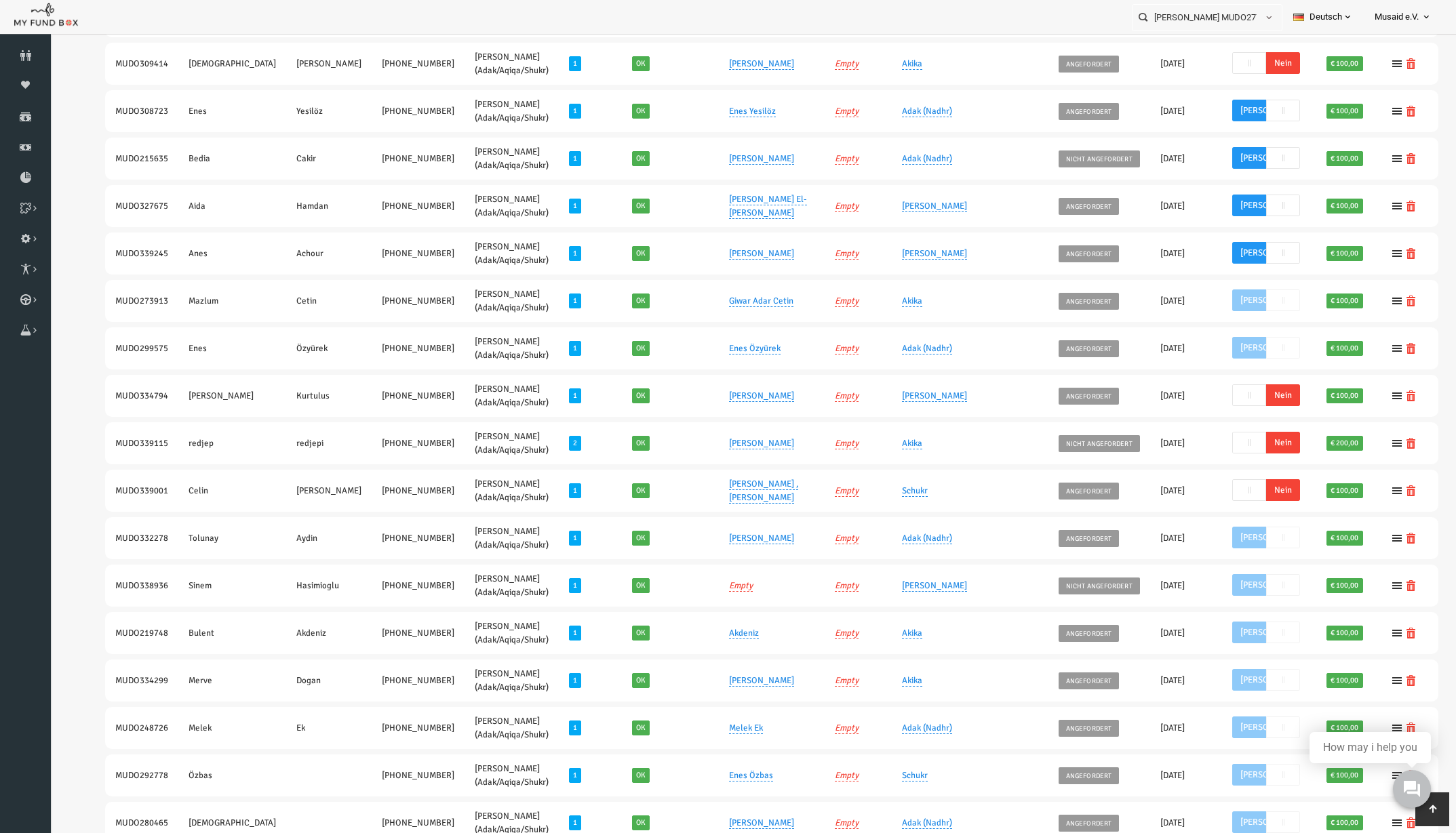
scroll to position [484, 0]
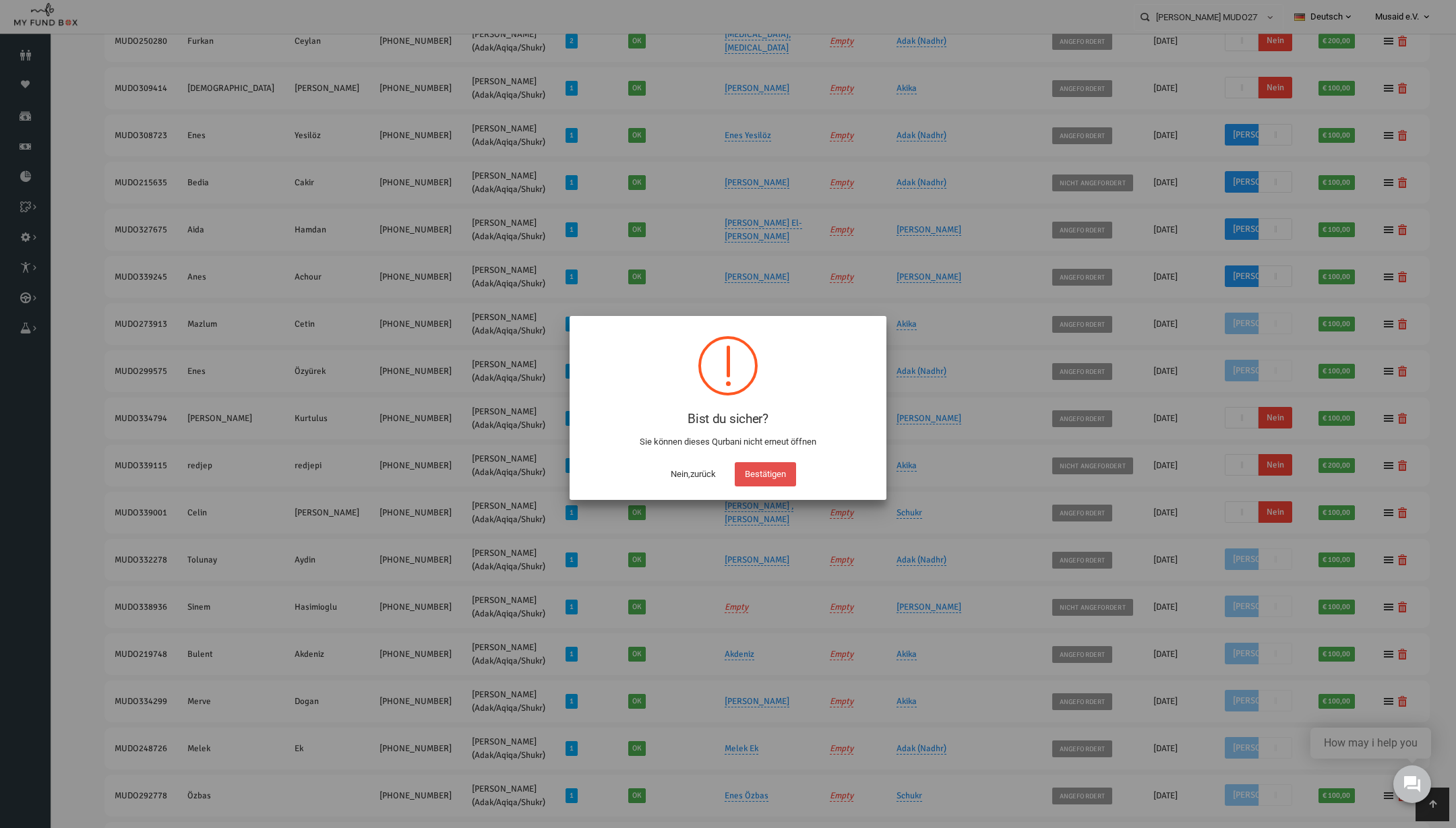
click at [768, 464] on button "Bestätigen" at bounding box center [765, 474] width 62 height 24
checkbox input "true"
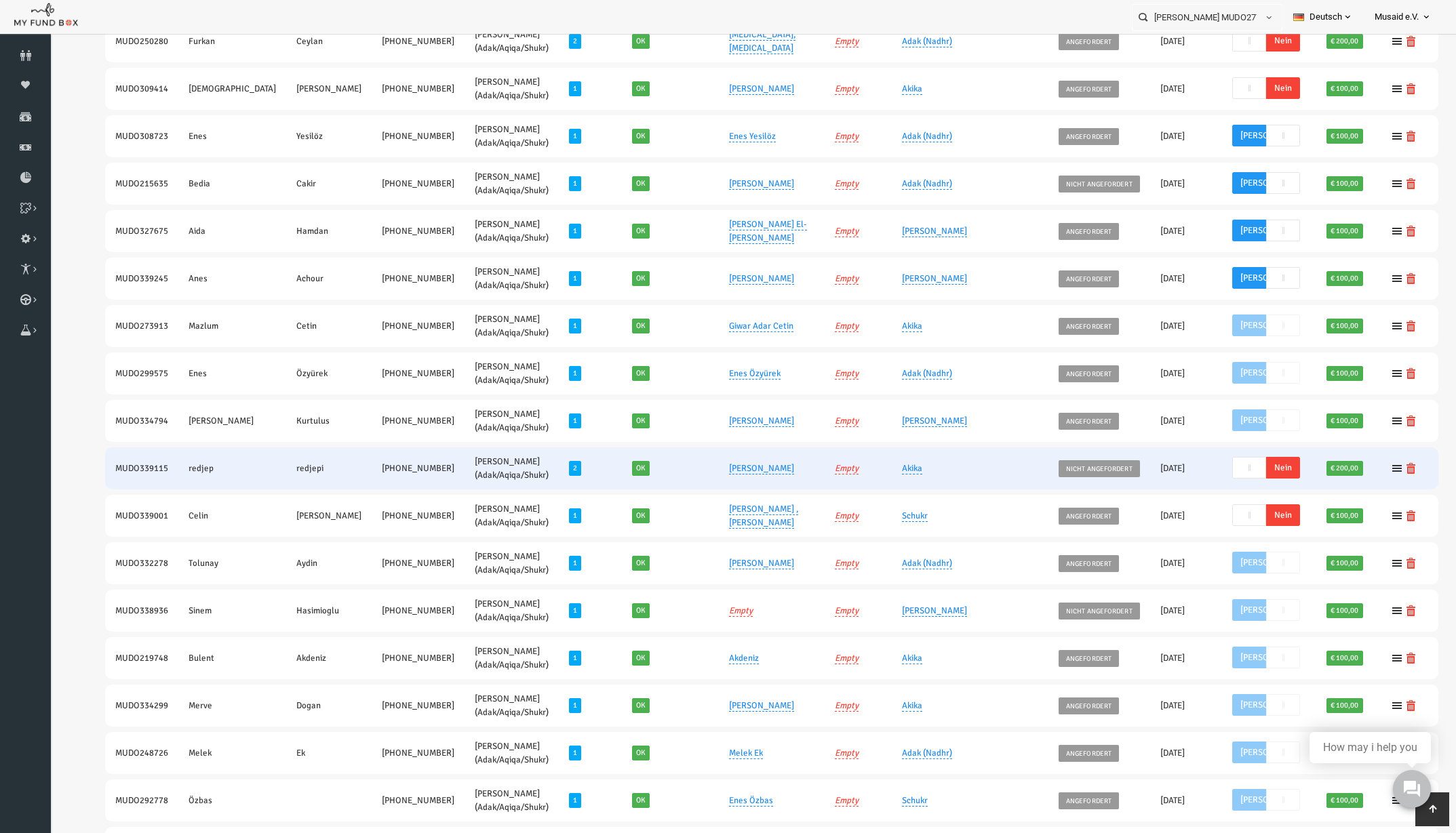
click at [1237, 465] on span "Nein" at bounding box center [1254, 467] width 34 height 21
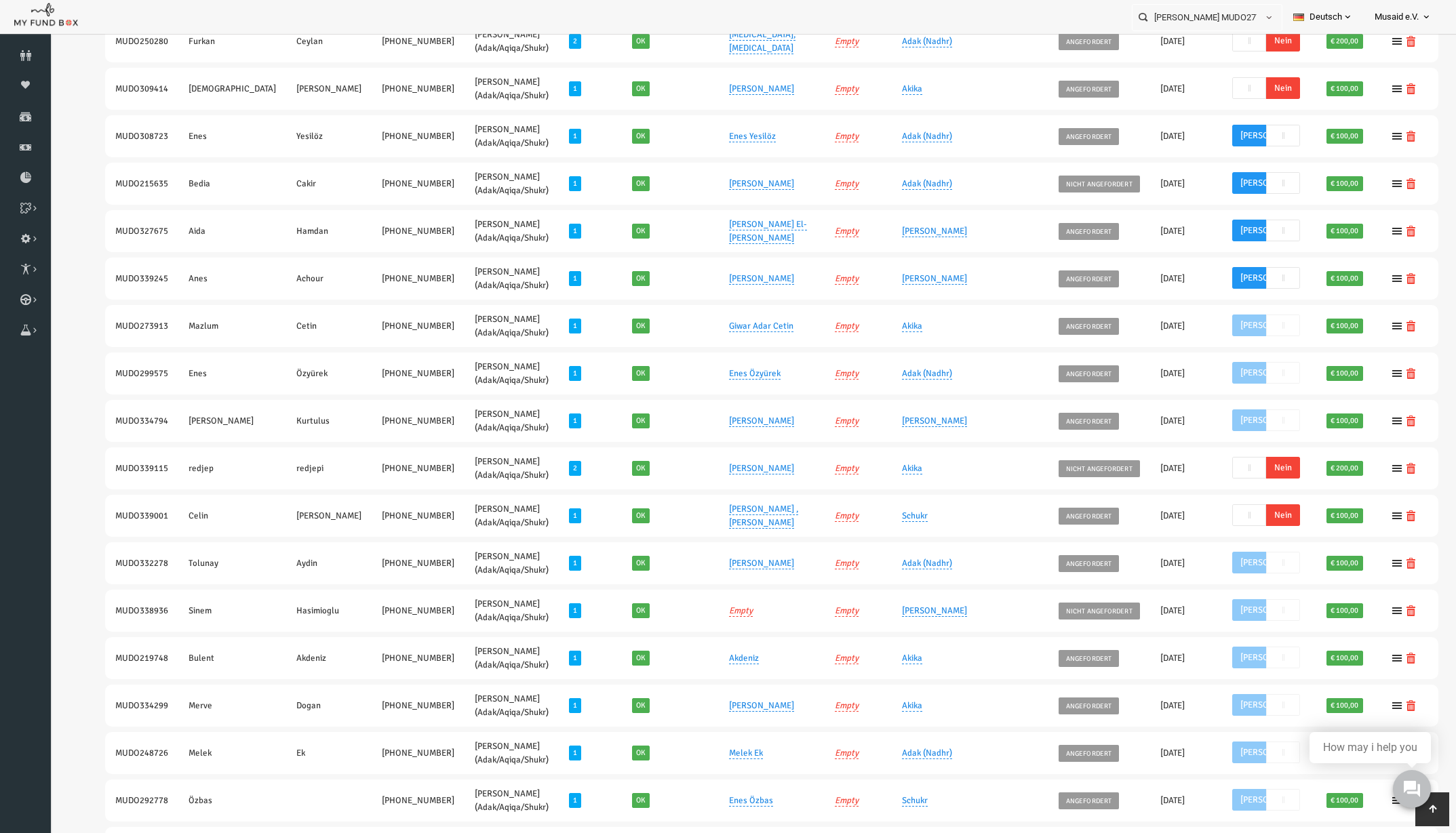
scroll to position [531, 0]
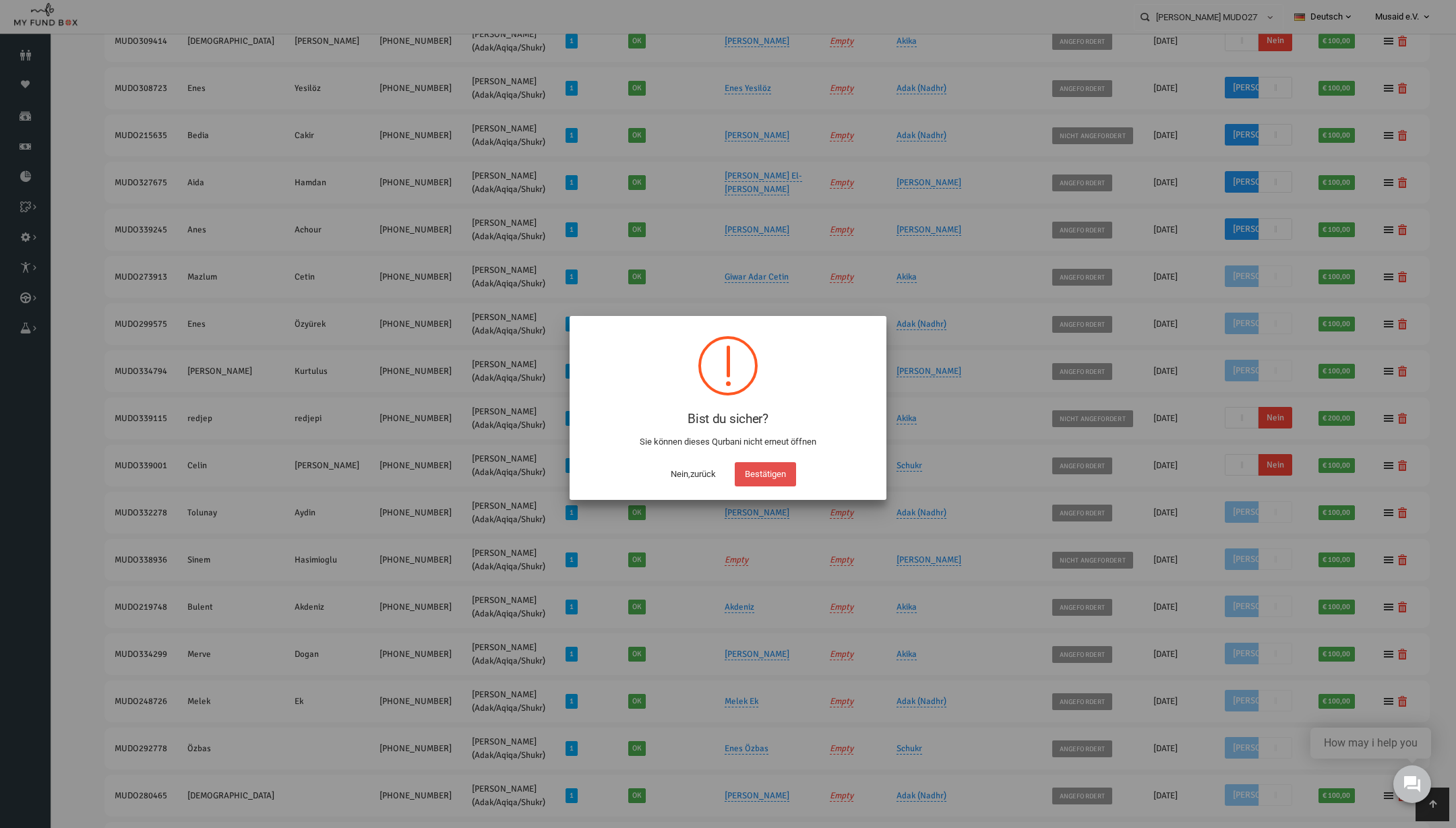
click at [784, 478] on button "Bestätigen" at bounding box center [765, 474] width 62 height 24
checkbox input "true"
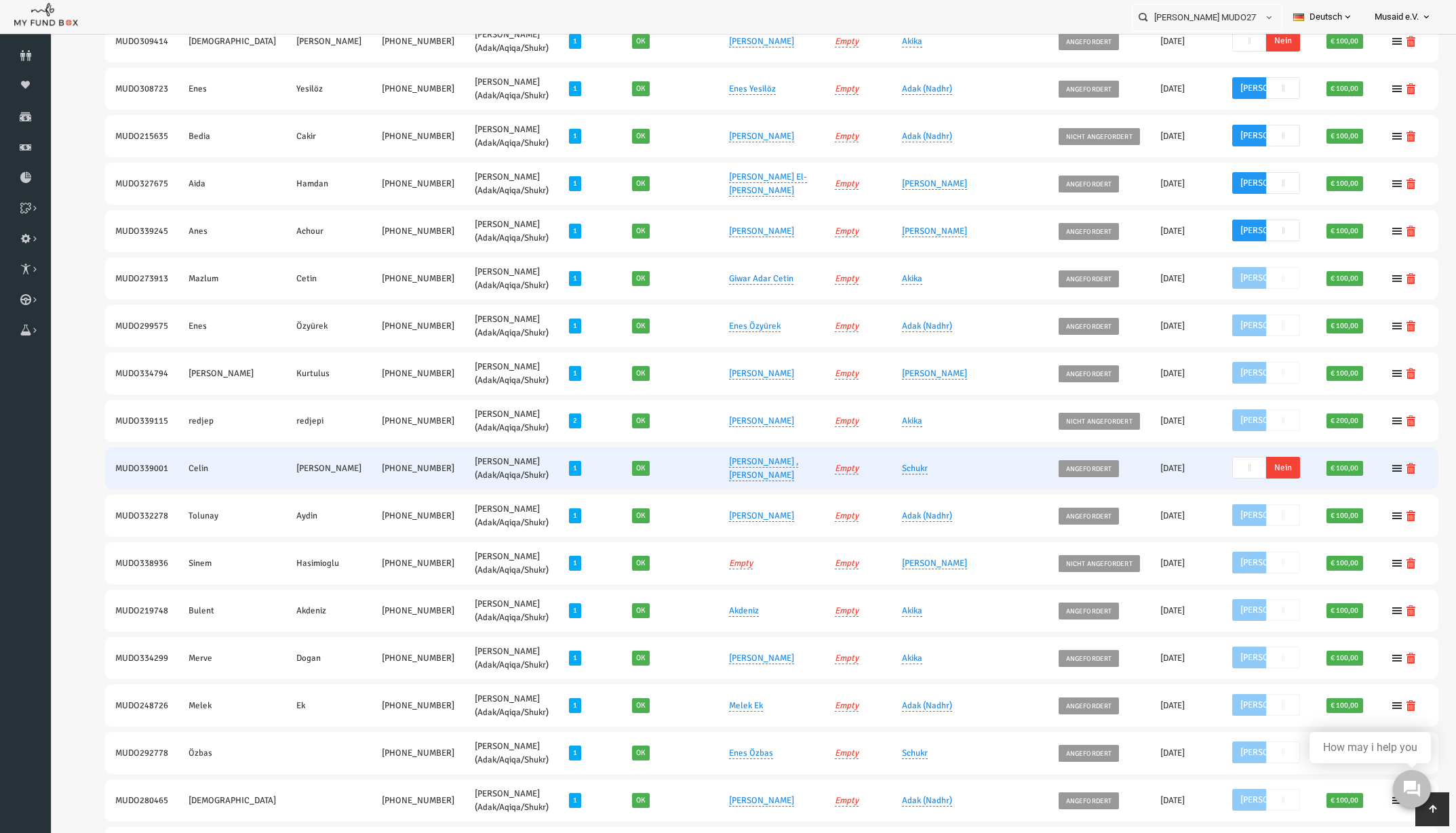
click at [1237, 473] on span "Nein" at bounding box center [1254, 467] width 34 height 21
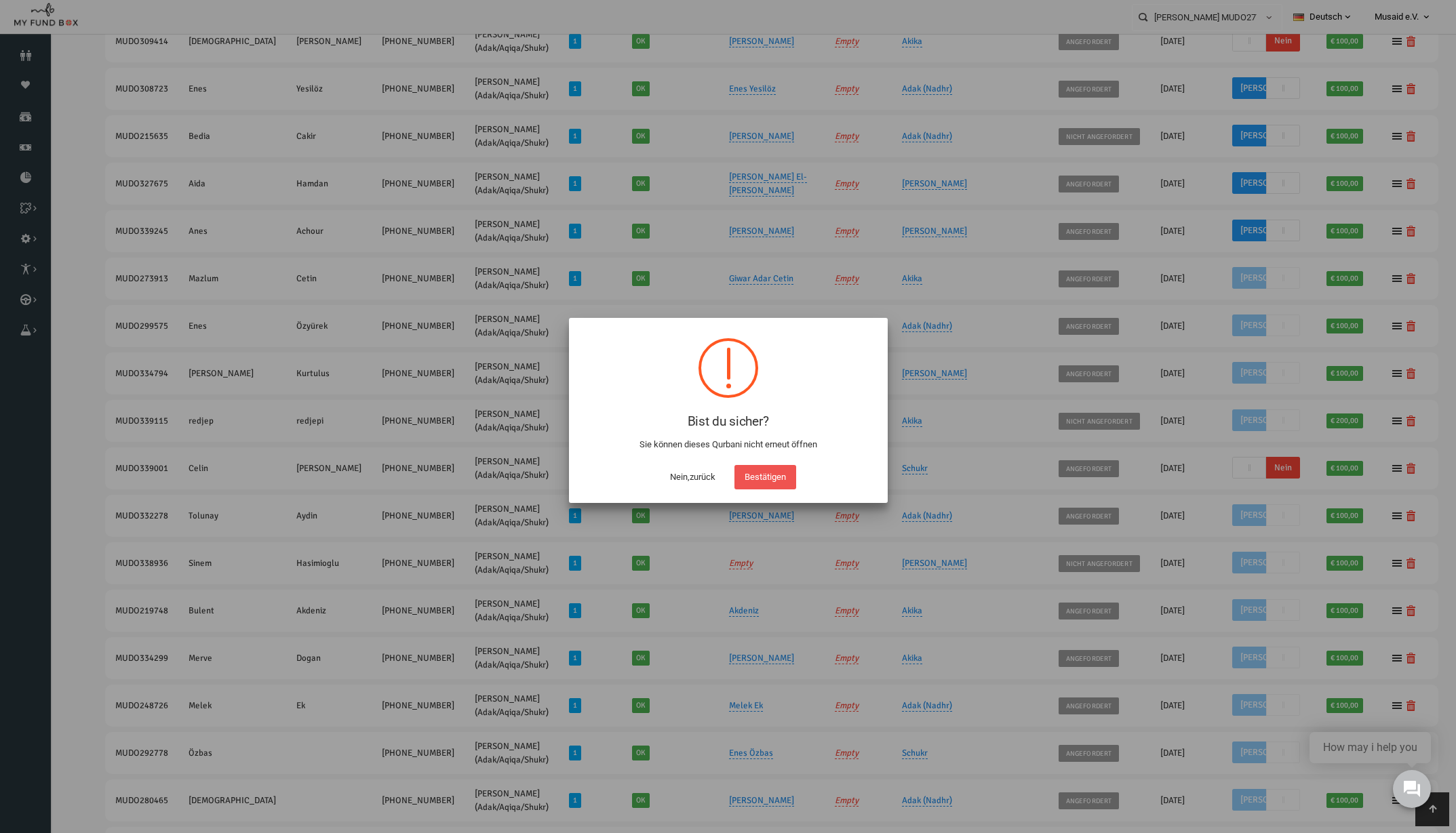
scroll to position [579, 0]
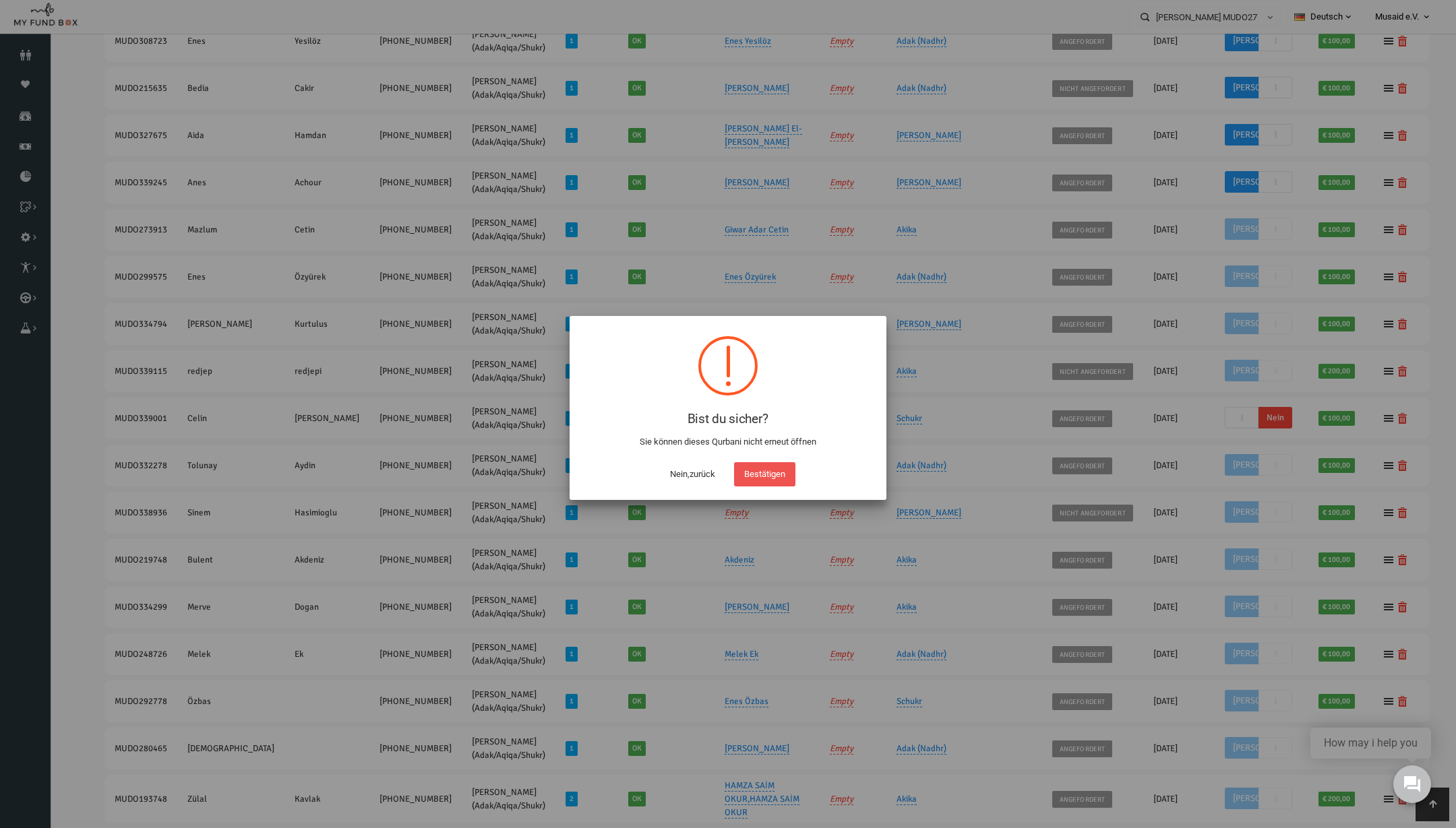
click at [791, 476] on button "Bestätigen" at bounding box center [765, 474] width 62 height 24
checkbox input "true"
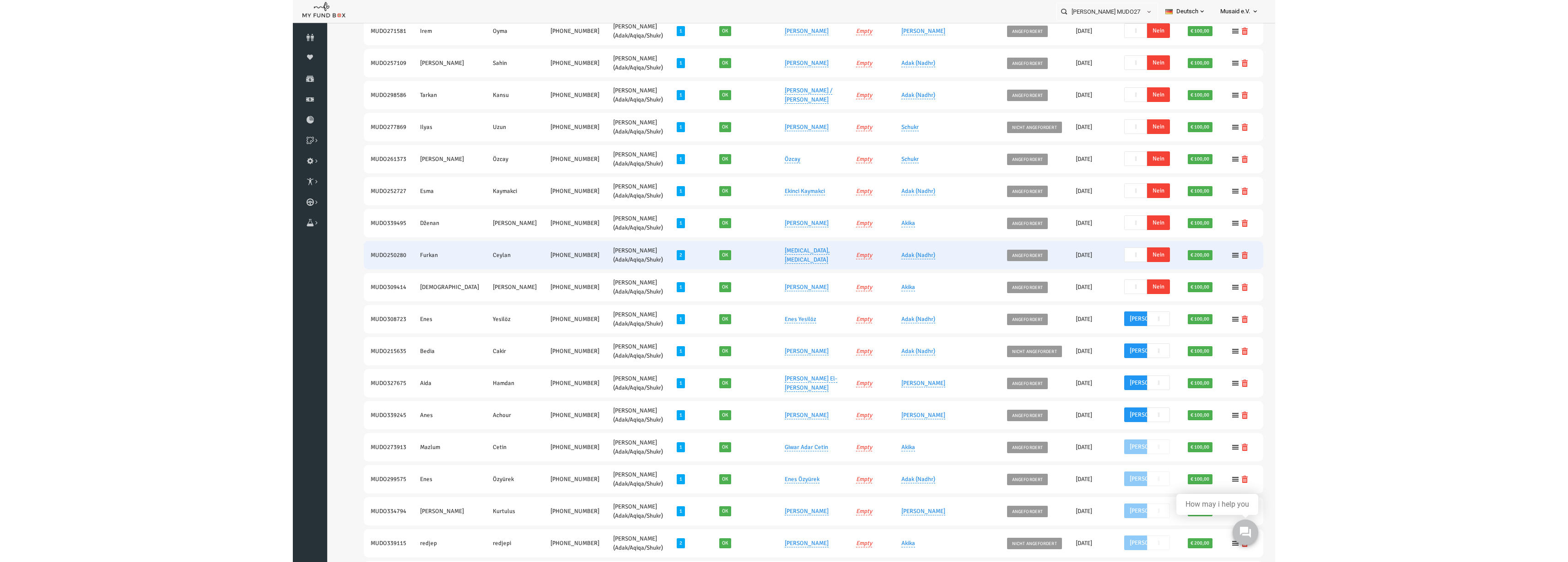
scroll to position [0, 0]
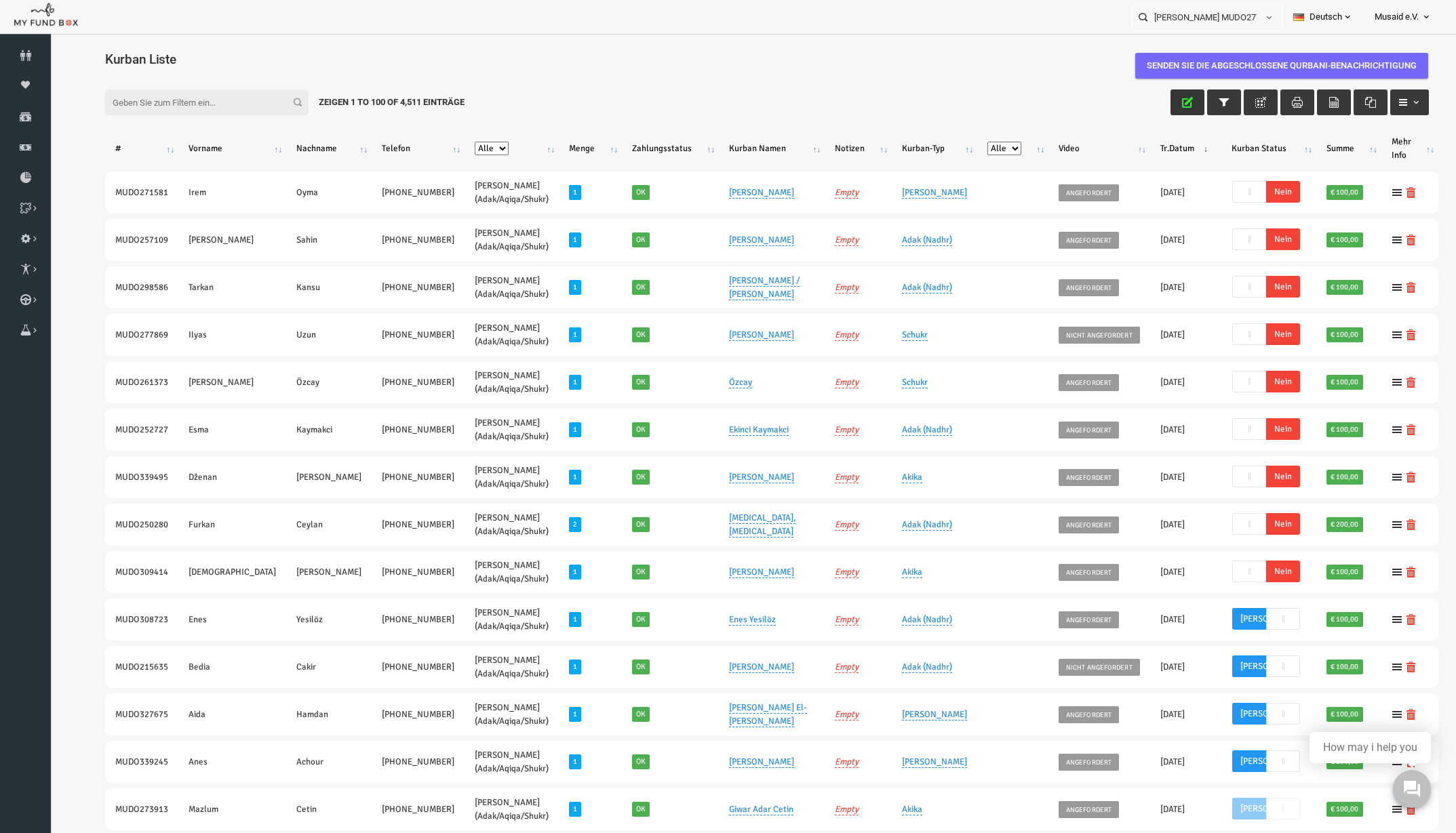
click at [1154, 106] on icon "button" at bounding box center [1159, 103] width 11 height 11
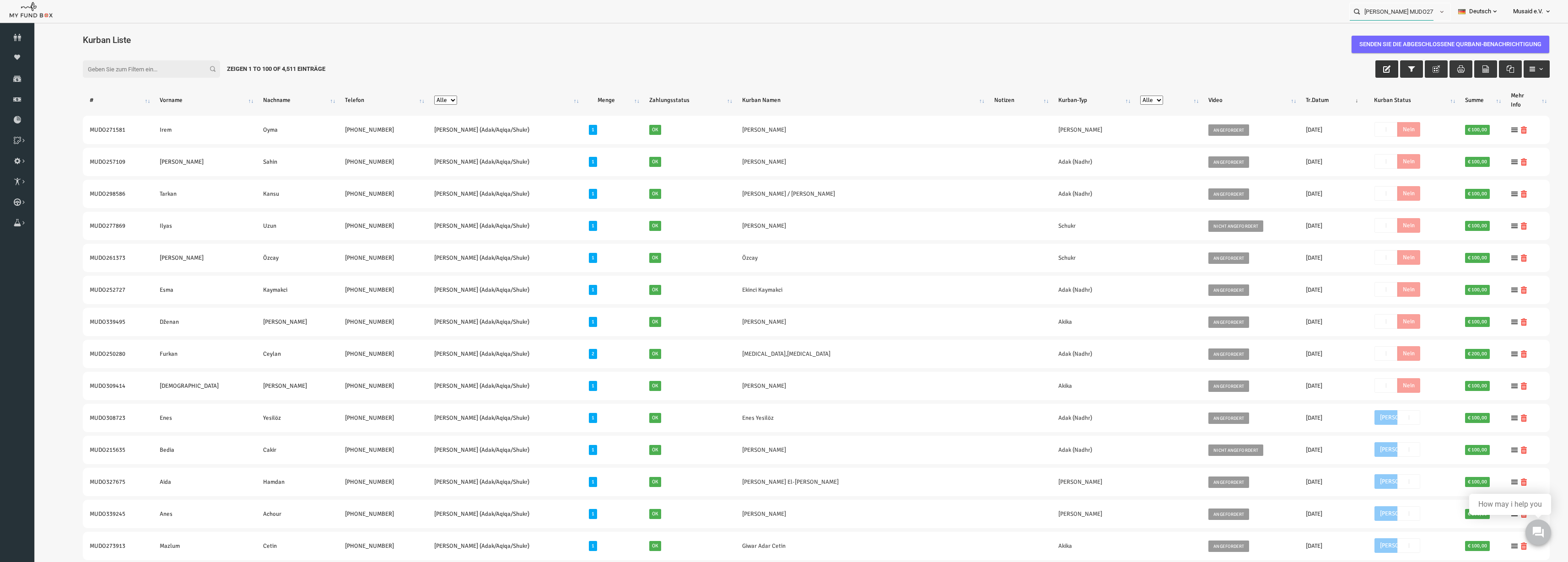
click at [988, 14] on input "Ibrahim Esiyok MUDO277499" at bounding box center [1392, 11] width 84 height 17
drag, startPoint x: 1400, startPoint y: 41, endPoint x: 1503, endPoint y: 28, distance: 103.8
type input "I"
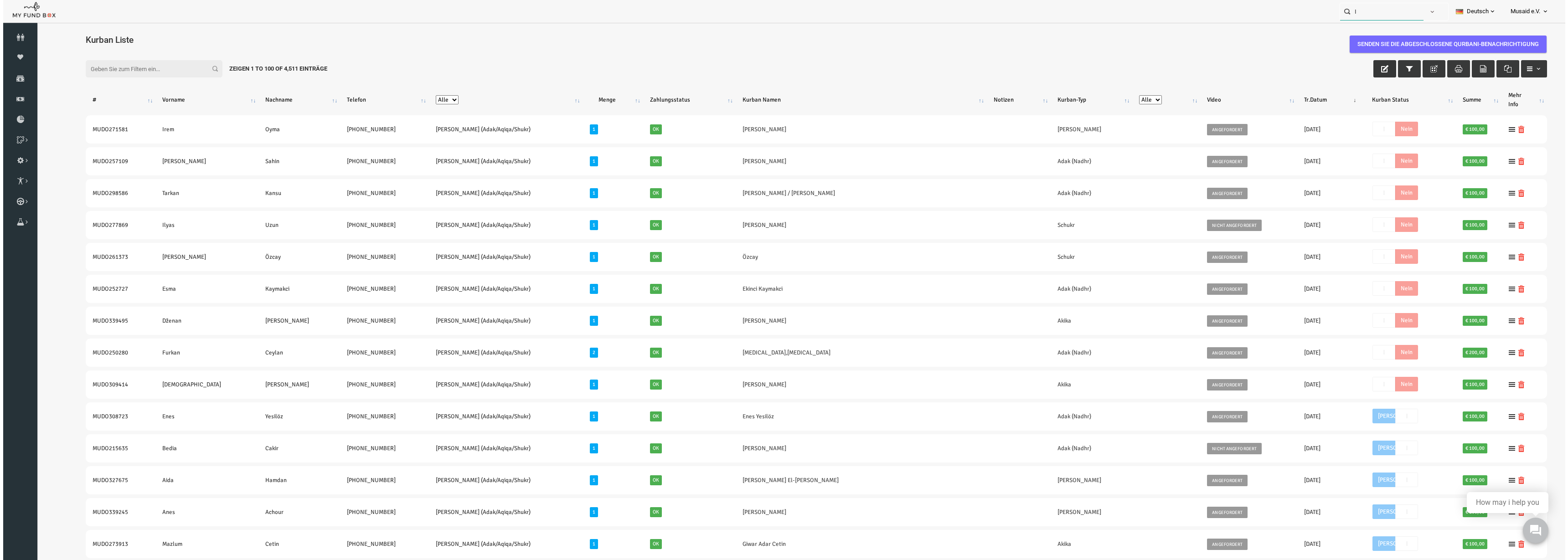
scroll to position [0, 0]
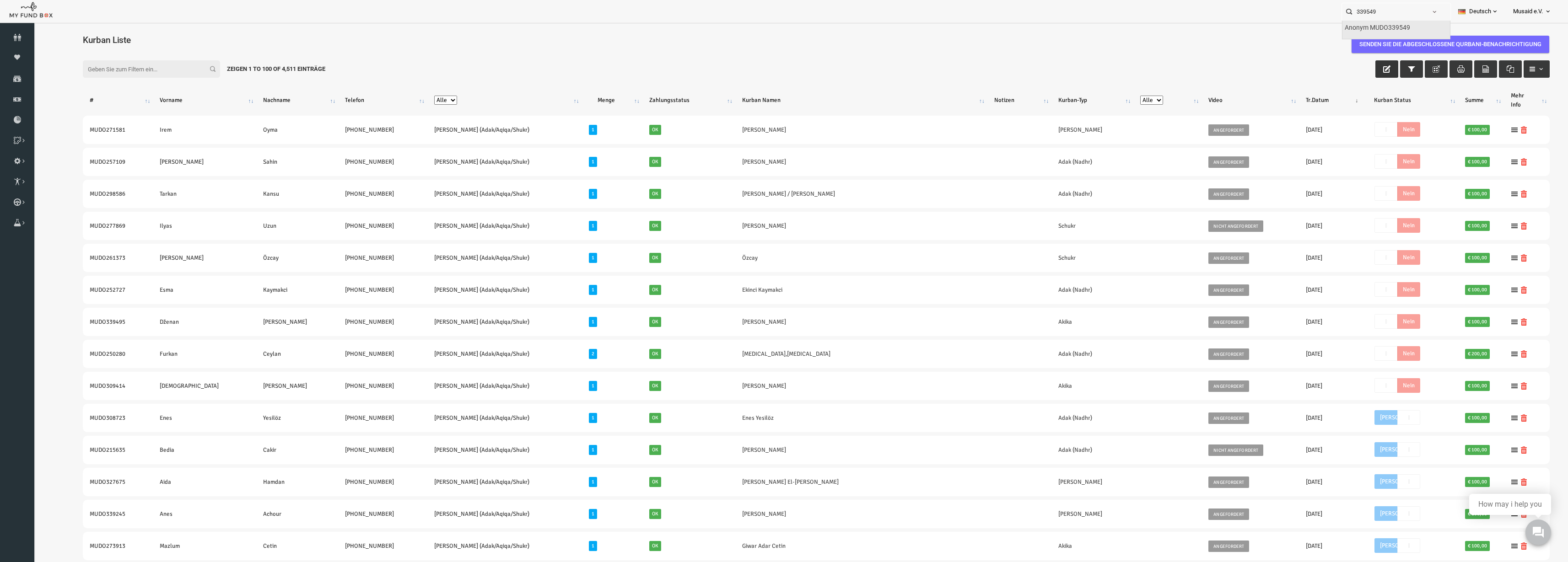
click at [988, 27] on label "Anonym MUDO339549" at bounding box center [1377, 28] width 66 height 10
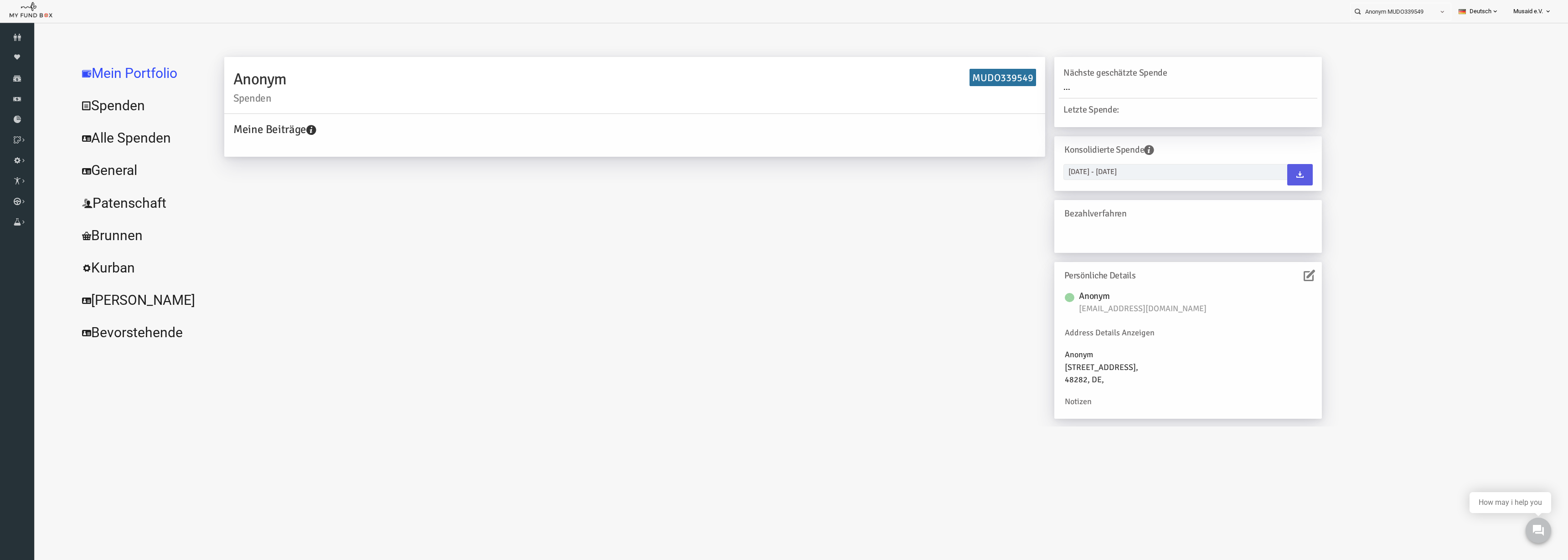
click at [122, 119] on link "Spenden" at bounding box center [111, 106] width 137 height 33
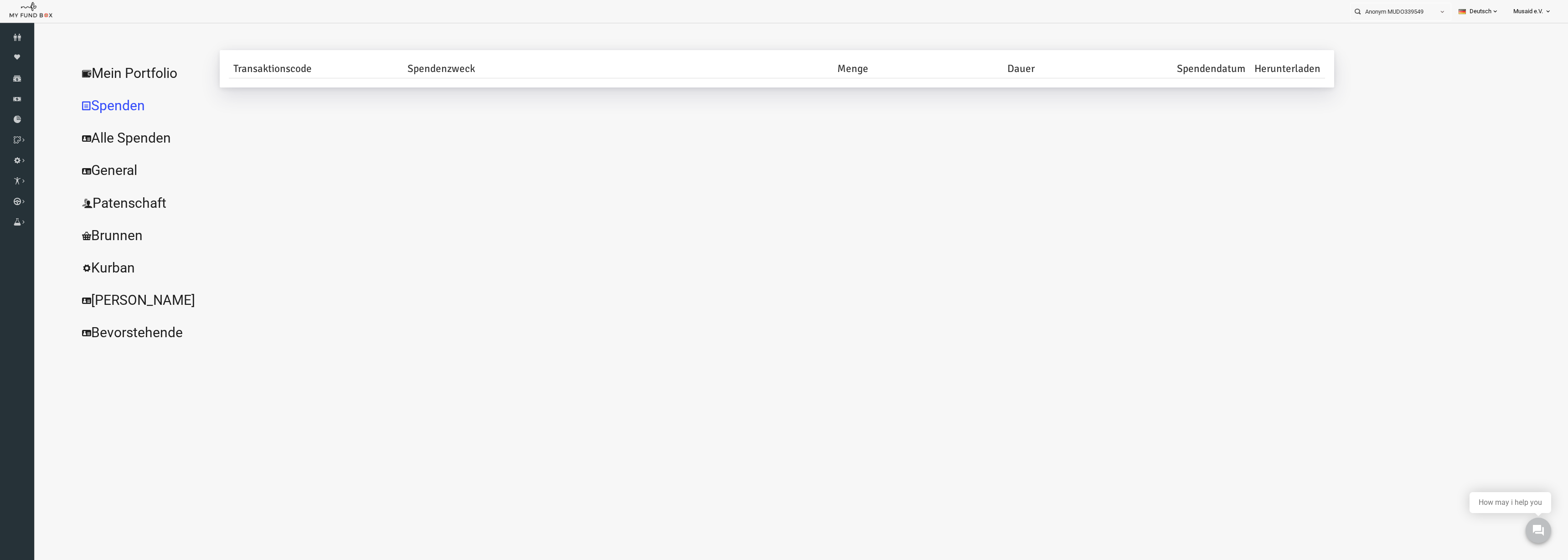
click at [122, 137] on link "Alle Spenden" at bounding box center [111, 138] width 137 height 33
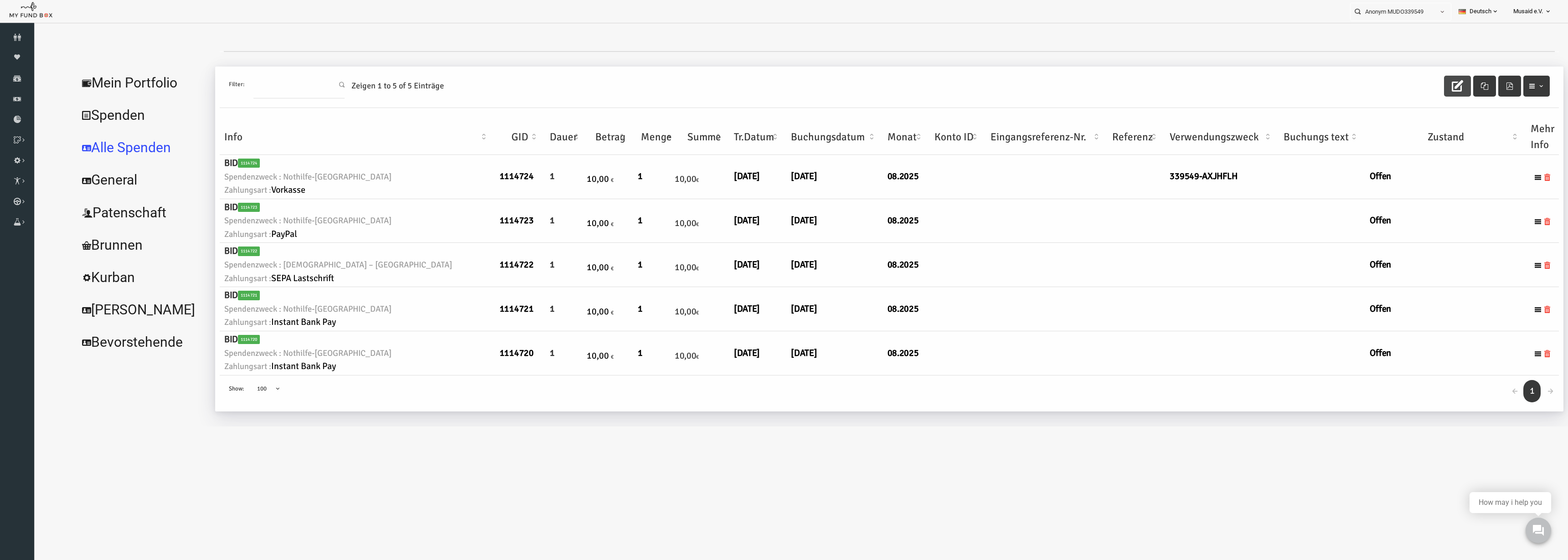
click at [984, 91] on button "button" at bounding box center [1426, 86] width 27 height 21
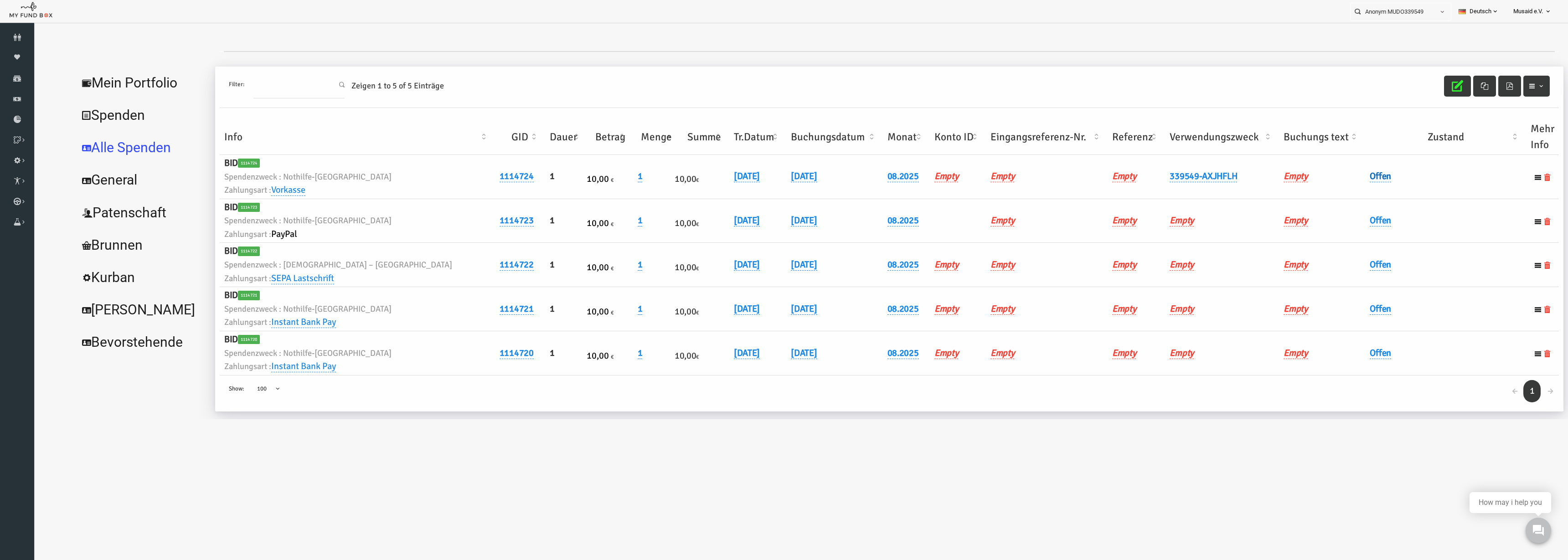
click at [984, 178] on link "Offen" at bounding box center [1349, 176] width 21 height 12
click at [984, 190] on span "× Offen" at bounding box center [1372, 191] width 83 height 9
click at [984, 191] on icon "submit" at bounding box center [1432, 191] width 7 height 7
click at [984, 86] on icon "button" at bounding box center [1426, 86] width 11 height 11
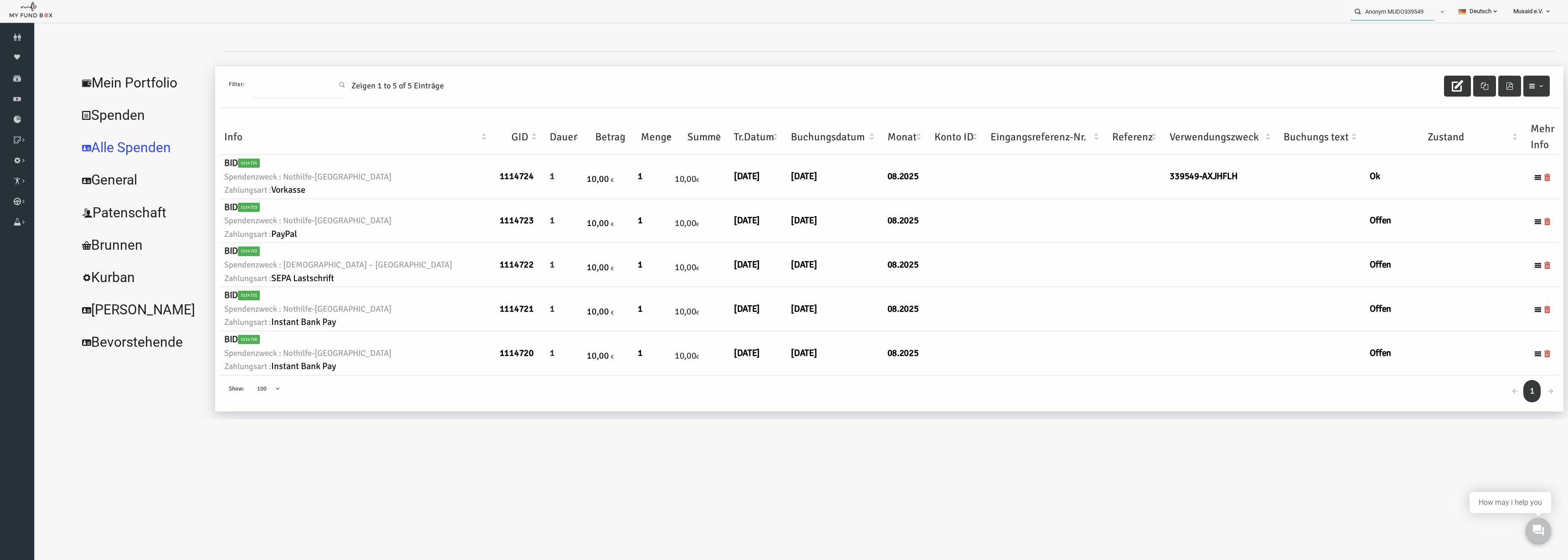
click at [984, 18] on input "Anonym MUDO339549" at bounding box center [1392, 11] width 83 height 17
click at [984, 32] on label "Qualid MUDO247201" at bounding box center [1375, 28] width 60 height 10
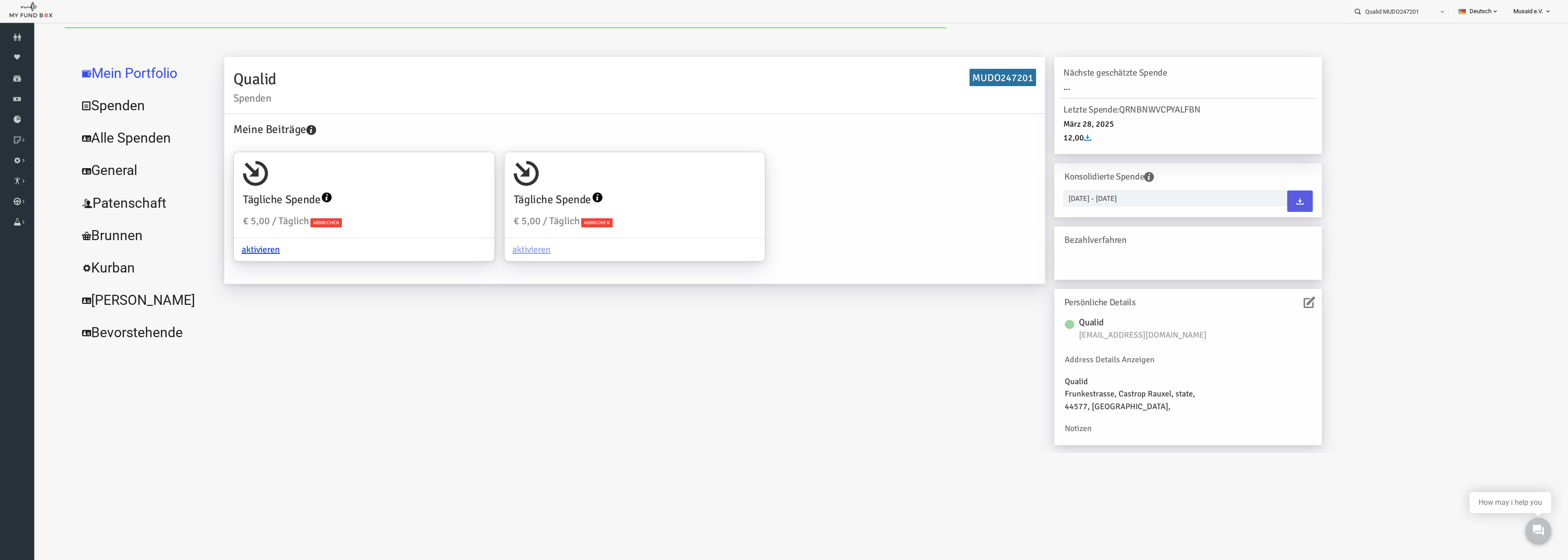
click at [85, 141] on link "Alle Spenden" at bounding box center [111, 138] width 137 height 33
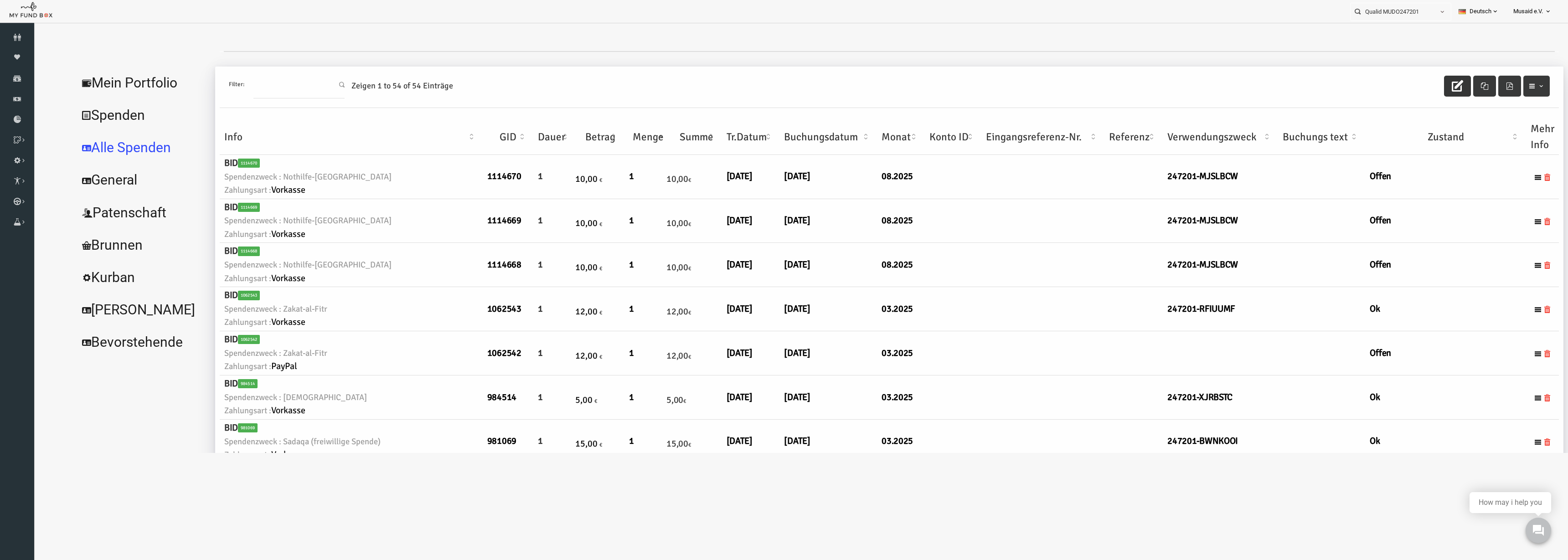
click at [984, 86] on button "button" at bounding box center [1426, 86] width 27 height 21
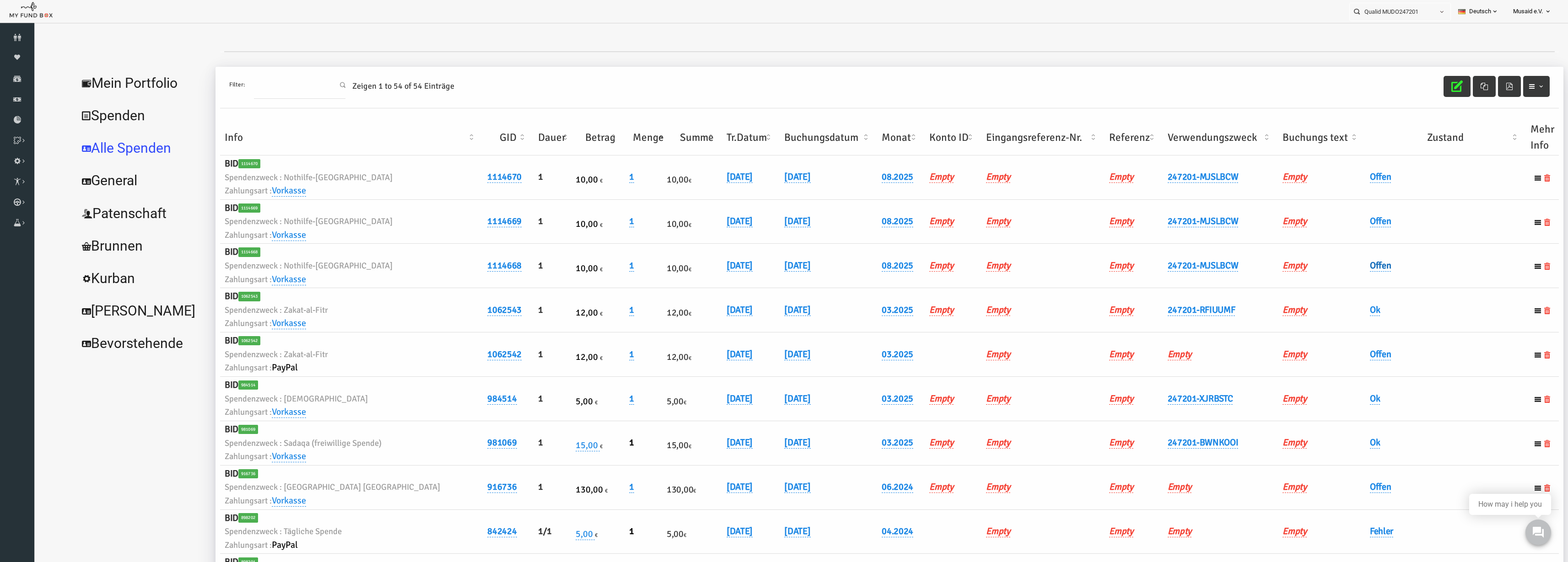
click at [988, 261] on link "Offen" at bounding box center [1350, 266] width 21 height 12
drag, startPoint x: 1340, startPoint y: 271, endPoint x: 1342, endPoint y: 279, distance: 8.2
click at [988, 274] on div "× Offen" at bounding box center [1395, 283] width 150 height 36
click at [988, 285] on span "× Offen" at bounding box center [1372, 281] width 83 height 9
click at [988, 283] on div at bounding box center [1444, 281] width 40 height 17
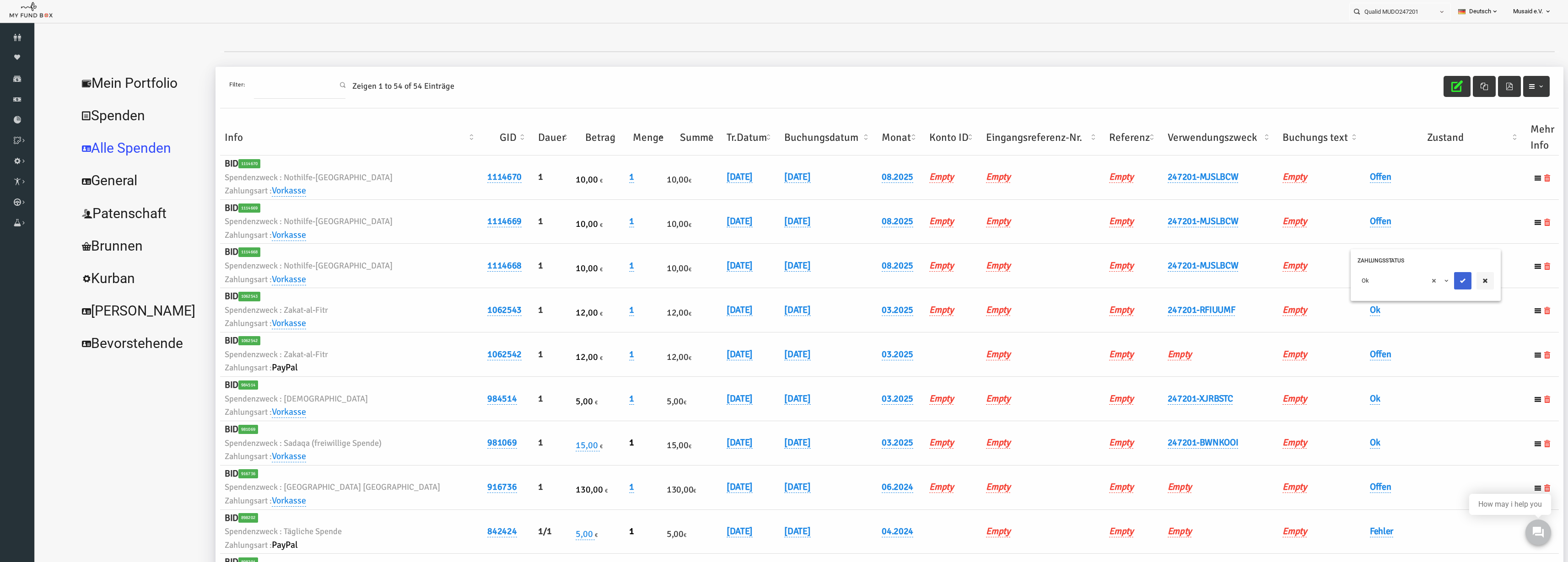
click at [988, 284] on button "submit" at bounding box center [1433, 281] width 17 height 17
click at [988, 227] on h6 "Offen" at bounding box center [1415, 221] width 152 height 14
click at [988, 228] on h6 "Offen" at bounding box center [1415, 221] width 152 height 14
click at [988, 227] on link "Offen" at bounding box center [1350, 221] width 21 height 12
click at [988, 237] on span "× Offen" at bounding box center [1372, 236] width 83 height 9
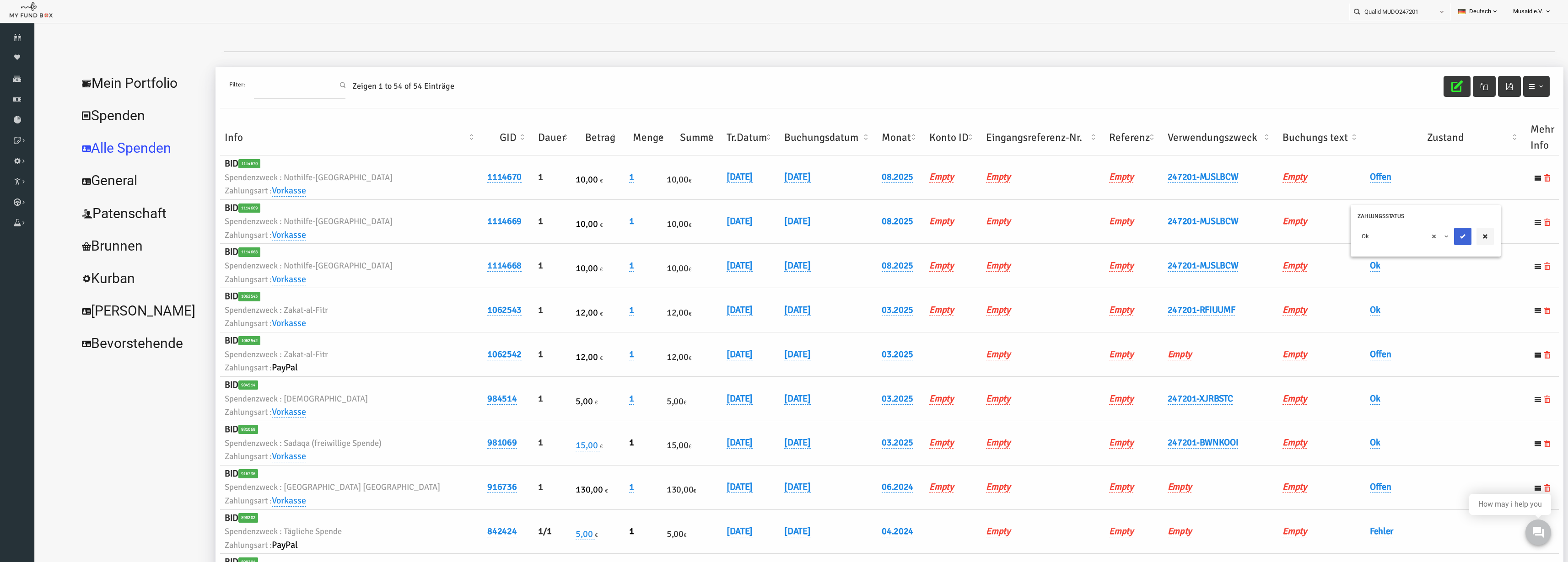
click at [988, 234] on icon "submit" at bounding box center [1433, 236] width 7 height 7
click at [988, 174] on link "Offen" at bounding box center [1350, 177] width 21 height 12
click at [988, 188] on span "× Offen" at bounding box center [1372, 192] width 83 height 9
drag, startPoint x: 1368, startPoint y: 244, endPoint x: 1396, endPoint y: 220, distance: 36.9
click at [988, 196] on button "submit" at bounding box center [1433, 192] width 17 height 17
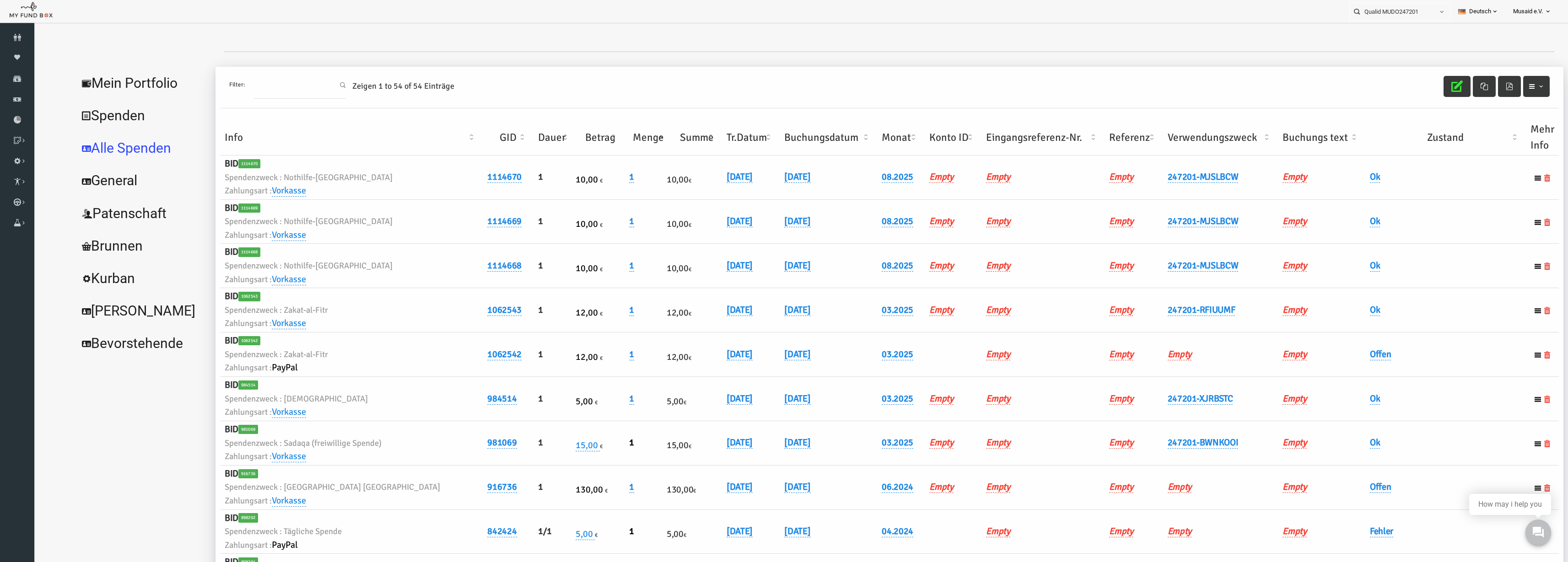
click at [988, 77] on div "Filter: Zeigen 1 to 54 of 54 Einträge" at bounding box center [859, 87] width 1339 height 42
click at [988, 86] on button "button" at bounding box center [1426, 87] width 27 height 21
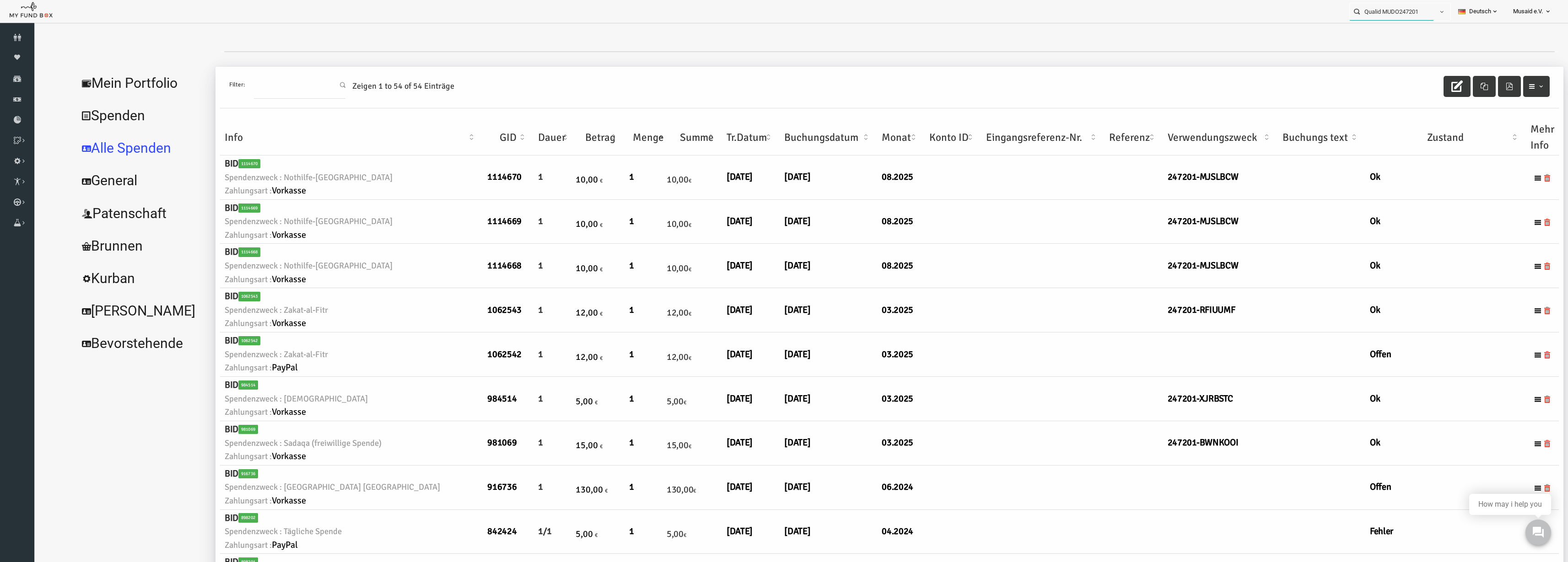
click at [988, 20] on input "Qualid MUDO247201" at bounding box center [1392, 11] width 84 height 17
click at [988, 25] on label "Ada Foryszewska MUDO273993" at bounding box center [1390, 28] width 90 height 10
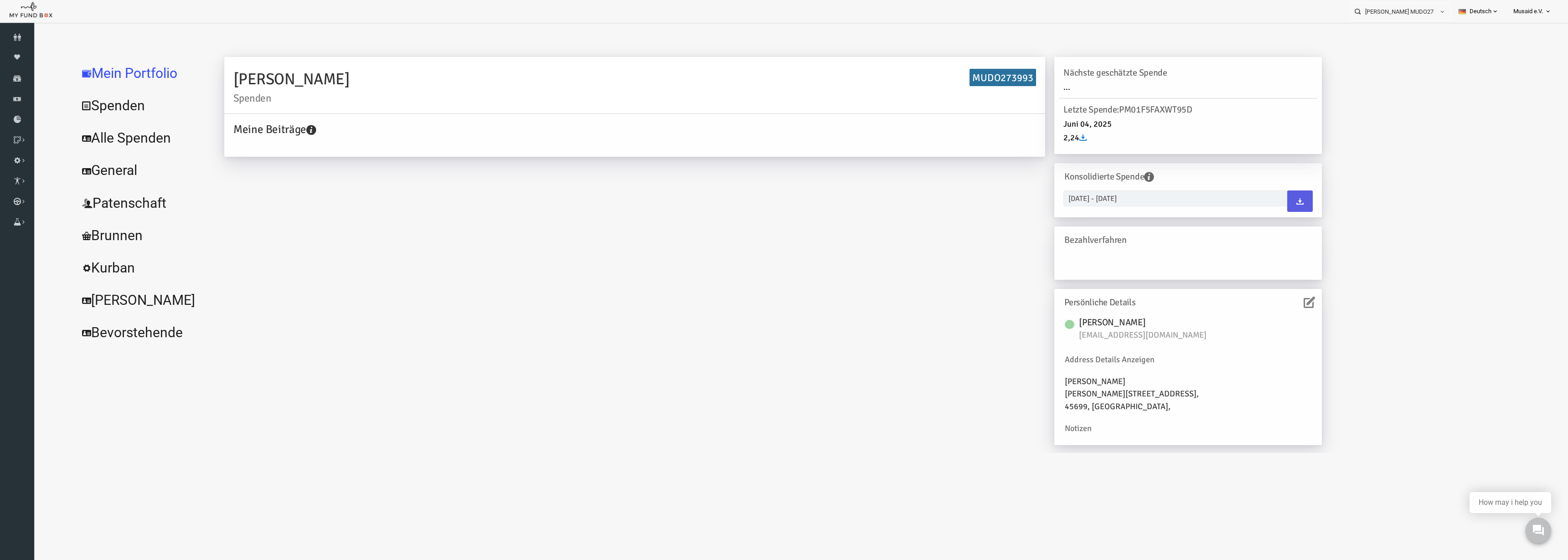
click at [98, 138] on link "Alle Spenden" at bounding box center [111, 138] width 137 height 33
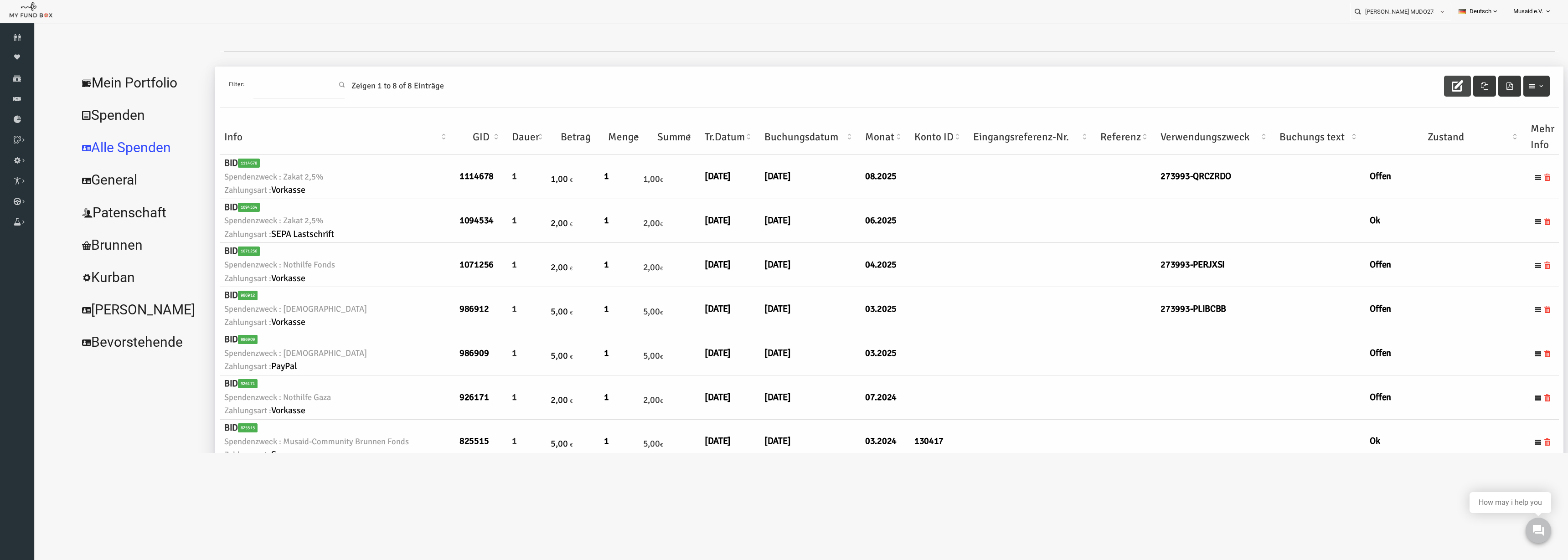
click at [984, 85] on icon "button" at bounding box center [1426, 86] width 11 height 11
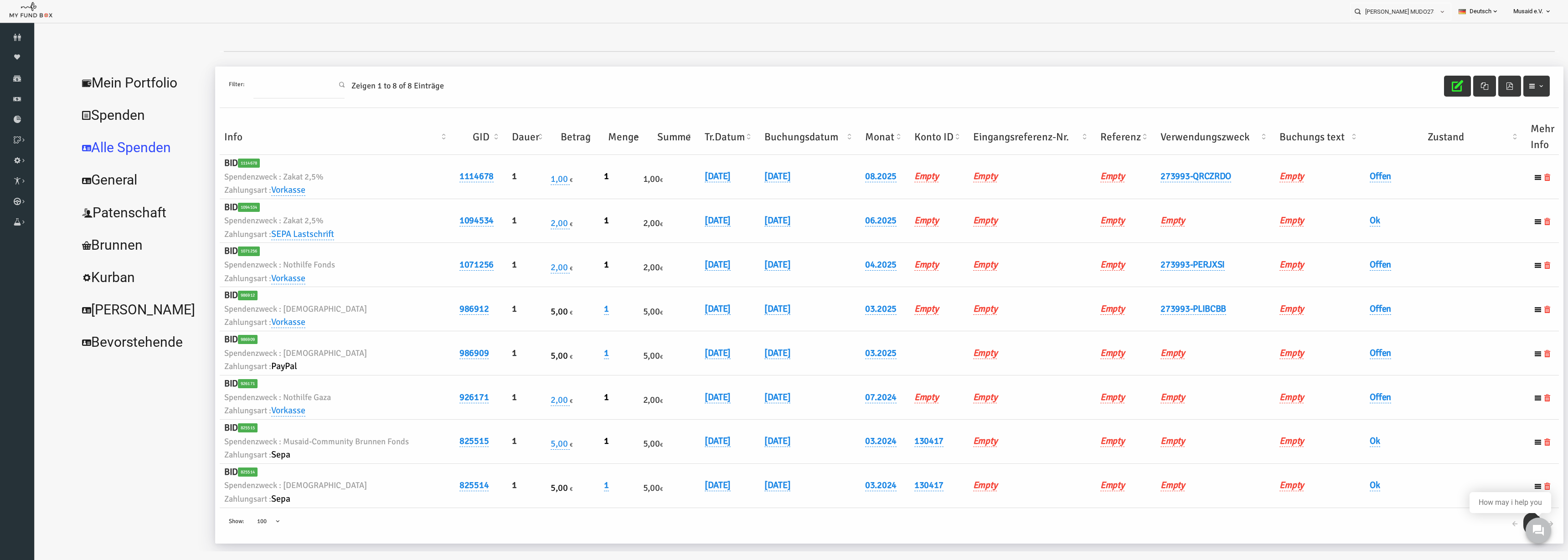
click at [984, 141] on th "Verwendungszweck" at bounding box center [1184, 137] width 119 height 35
click at [984, 140] on th "Verwendungszweck" at bounding box center [1184, 137] width 119 height 35
click at [984, 178] on link "Offen" at bounding box center [1349, 176] width 21 height 12
click at [984, 187] on span "× Offen" at bounding box center [1372, 191] width 83 height 9
click at [984, 197] on button "submit" at bounding box center [1432, 191] width 17 height 17
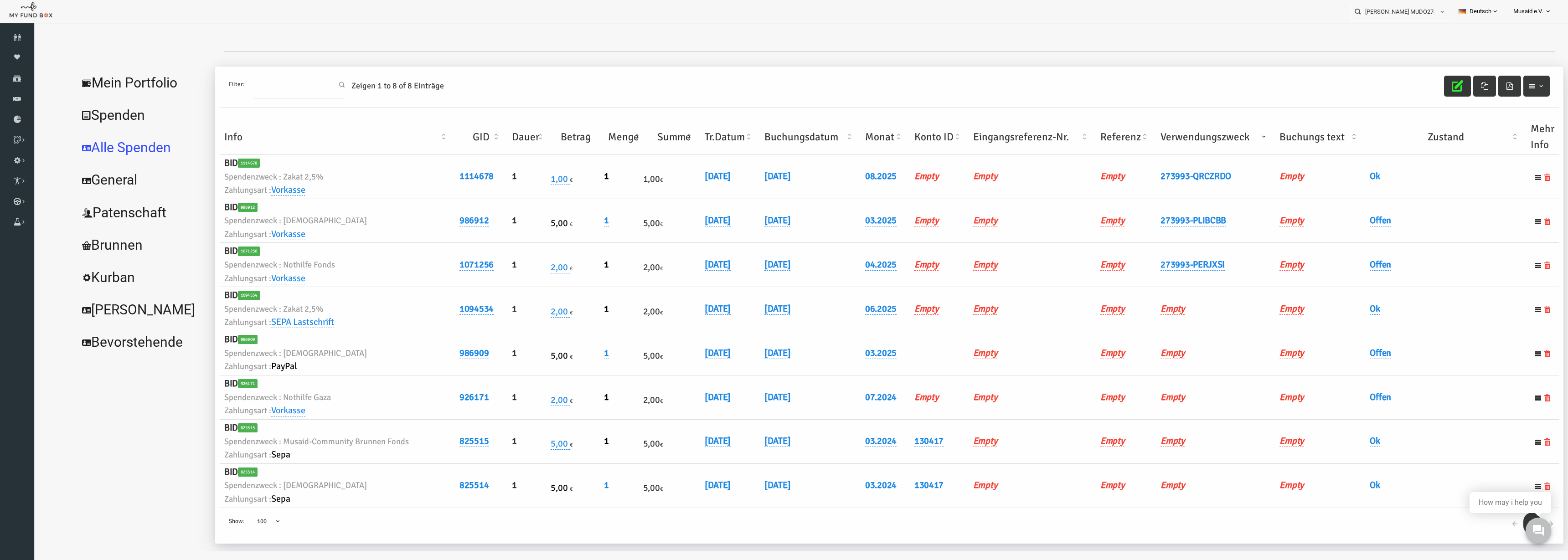
click at [984, 91] on icon "button" at bounding box center [1426, 86] width 11 height 11
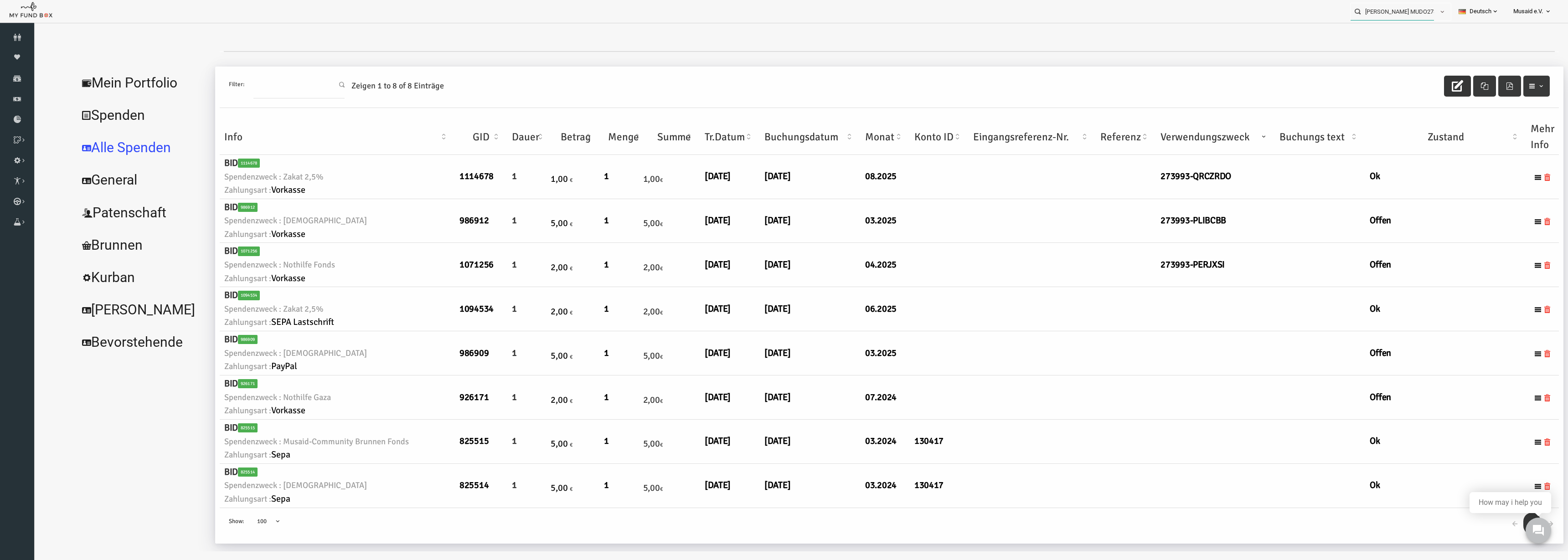
click at [984, 19] on input "Ada Foryszewska MUDO273993" at bounding box center [1392, 11] width 83 height 17
click at [984, 35] on div at bounding box center [785, 45] width 1485 height 37
click at [984, 27] on label "Sanel Dzehverovic MUDO326940" at bounding box center [1390, 28] width 90 height 10
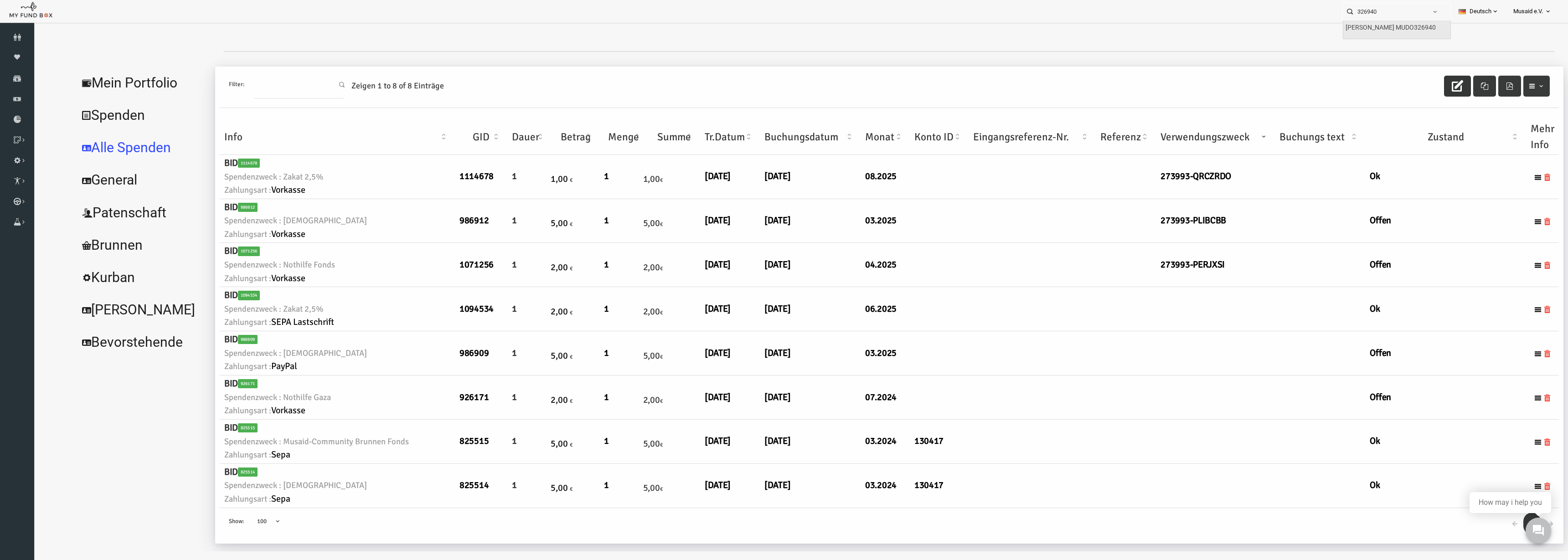
type input "Sanel Dzehverovic MUDO326940"
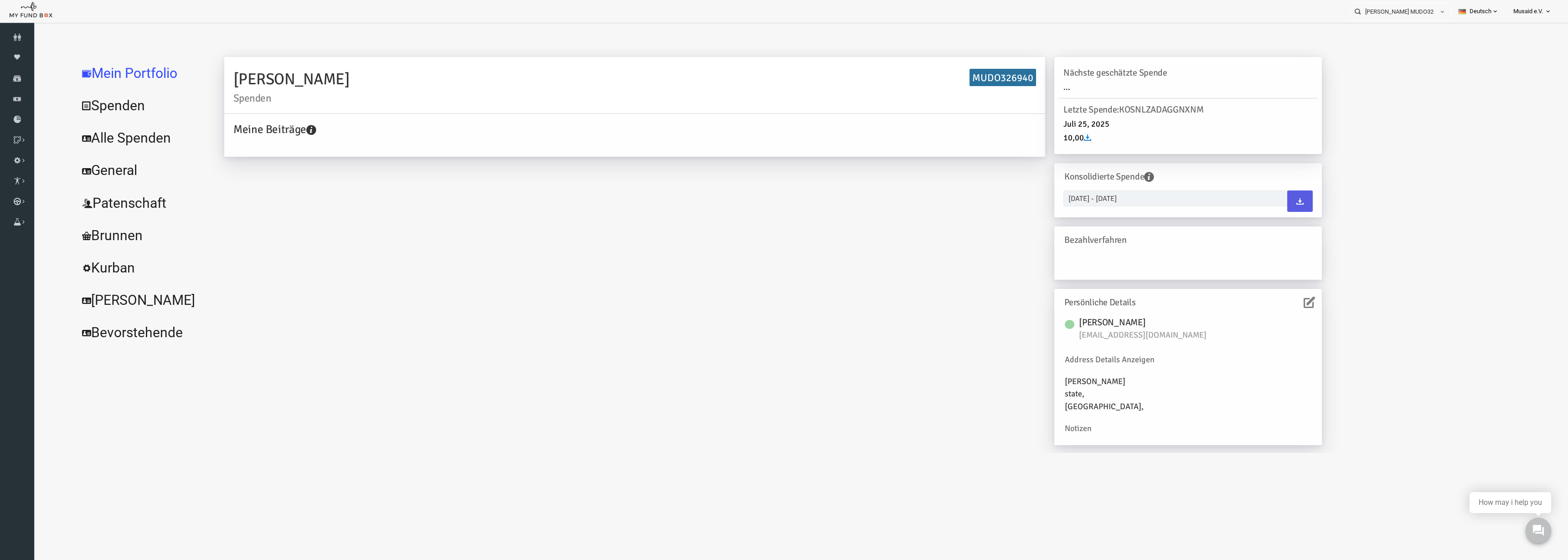
click at [117, 134] on link "Alle Spenden" at bounding box center [111, 138] width 137 height 33
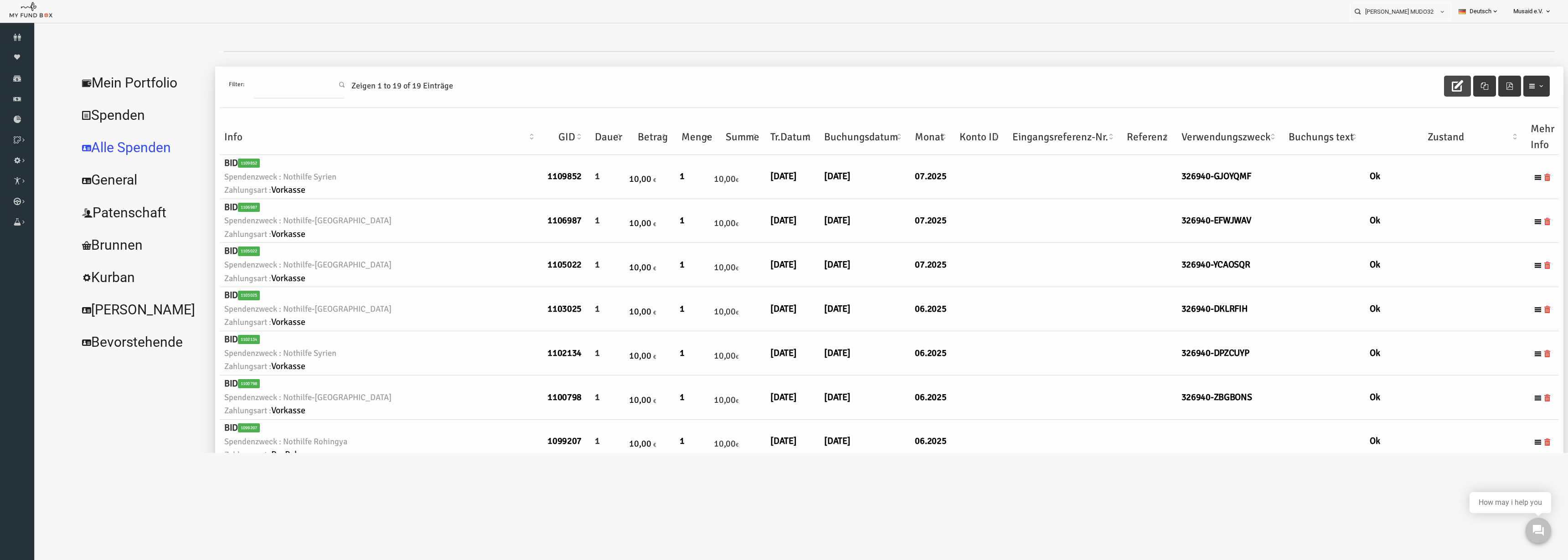
click at [984, 94] on button "button" at bounding box center [1426, 86] width 27 height 21
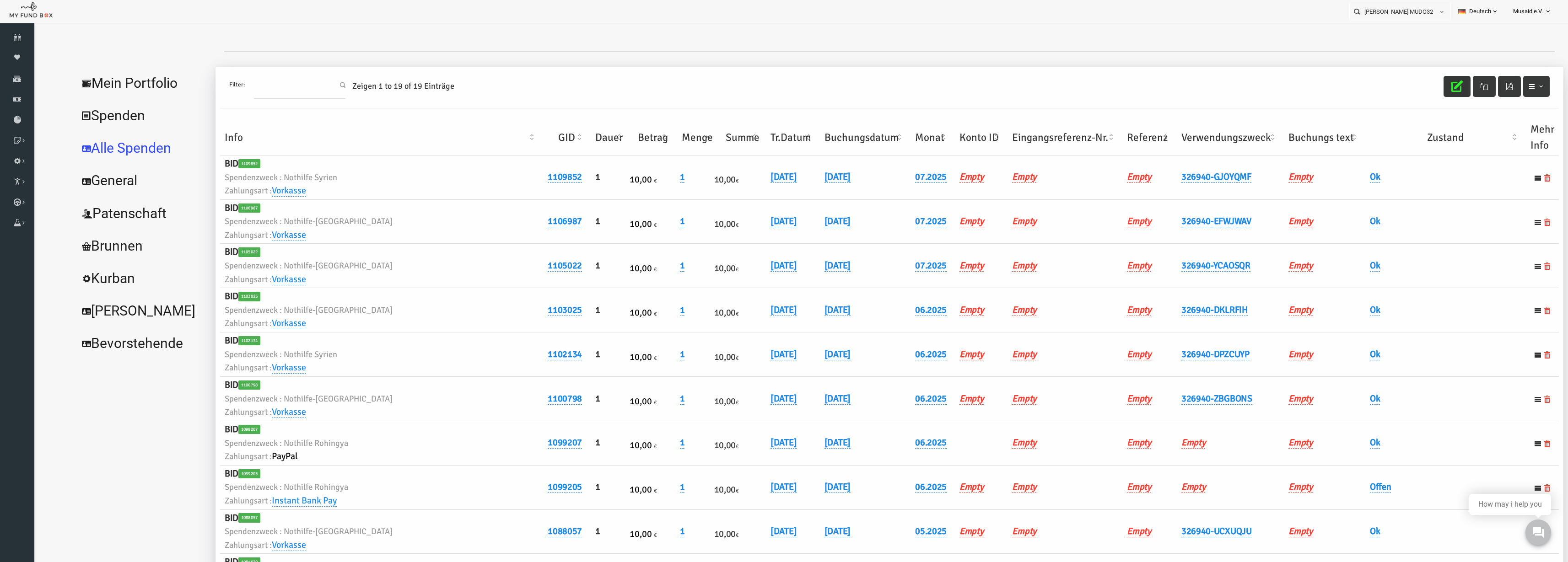
click at [988, 95] on button "button" at bounding box center [1426, 87] width 27 height 21
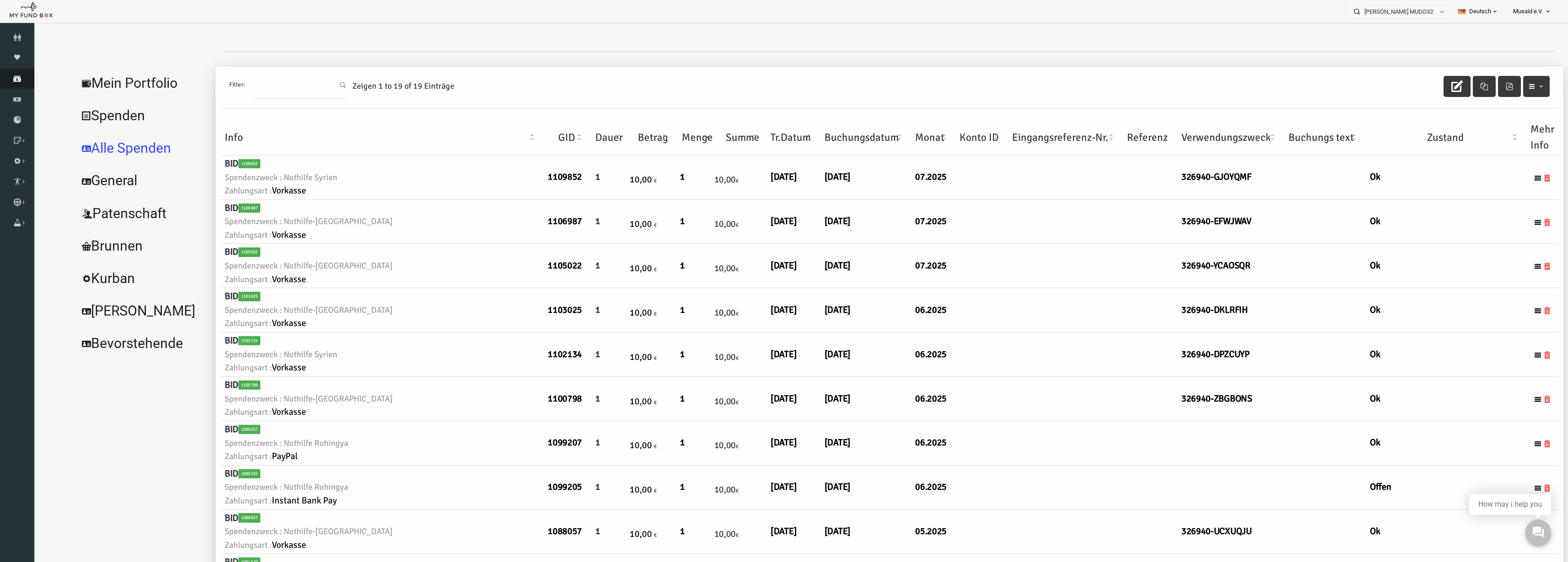
click at [29, 75] on icon at bounding box center [17, 79] width 34 height 7
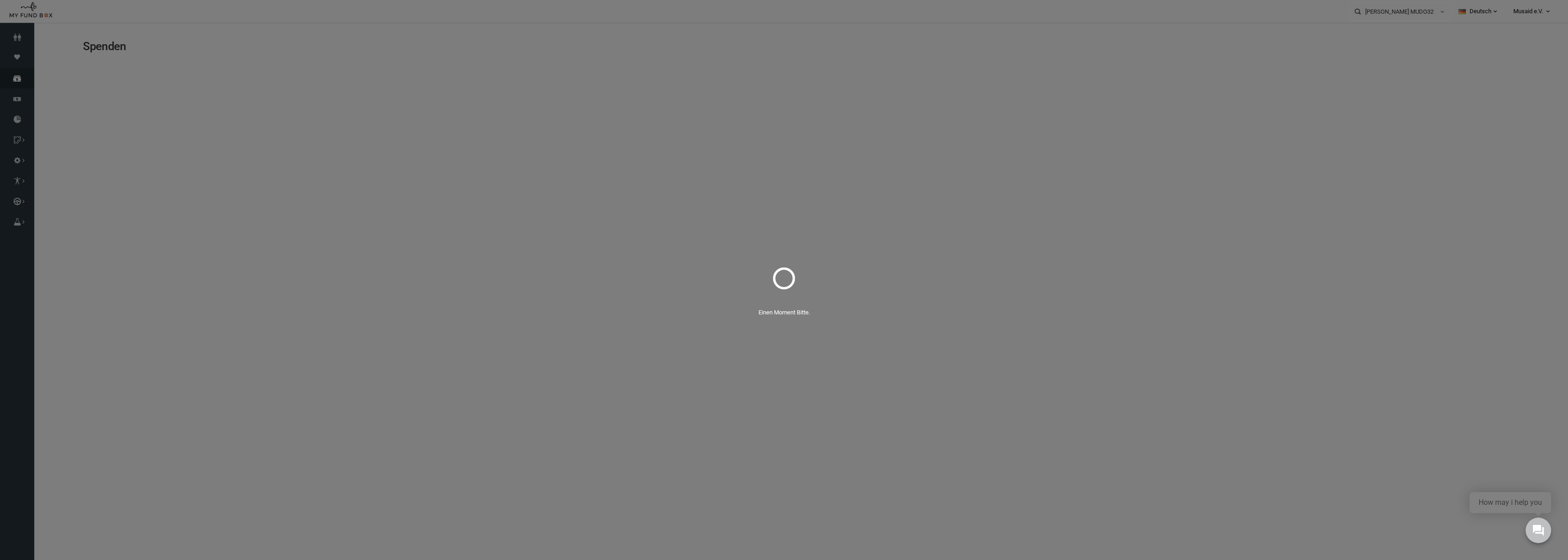
select select "100"
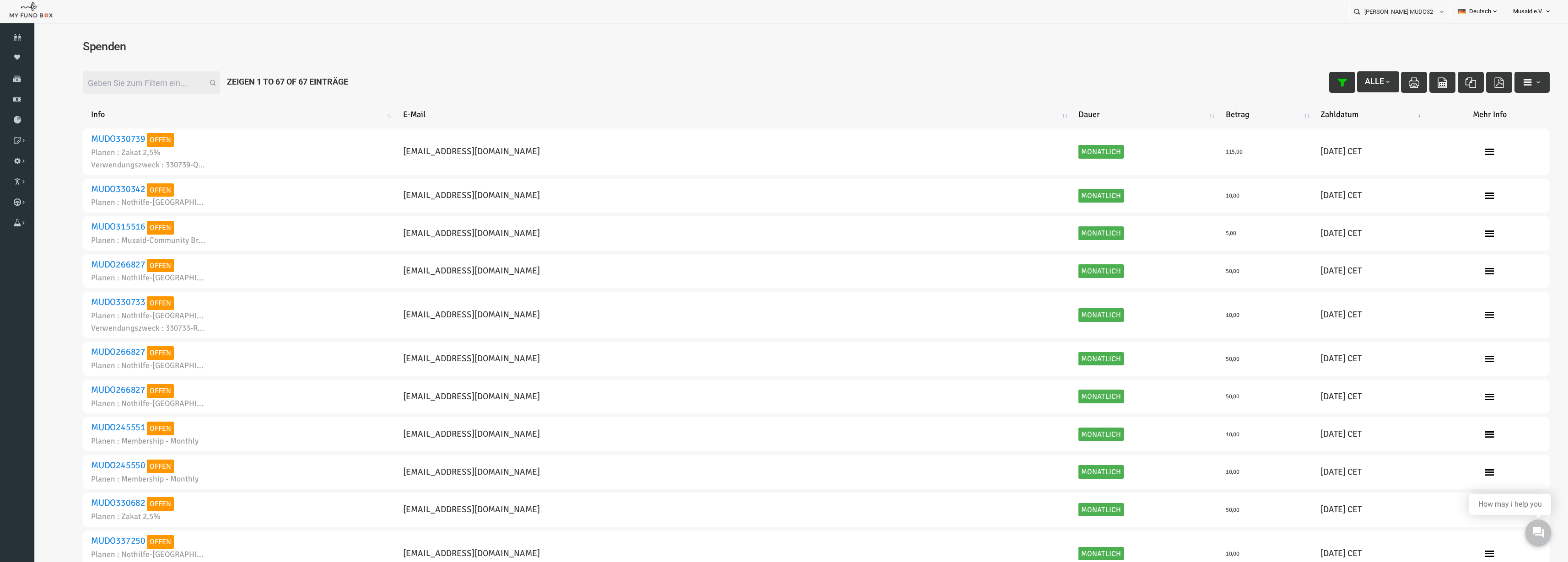
click at [988, 87] on button "button" at bounding box center [1312, 82] width 26 height 21
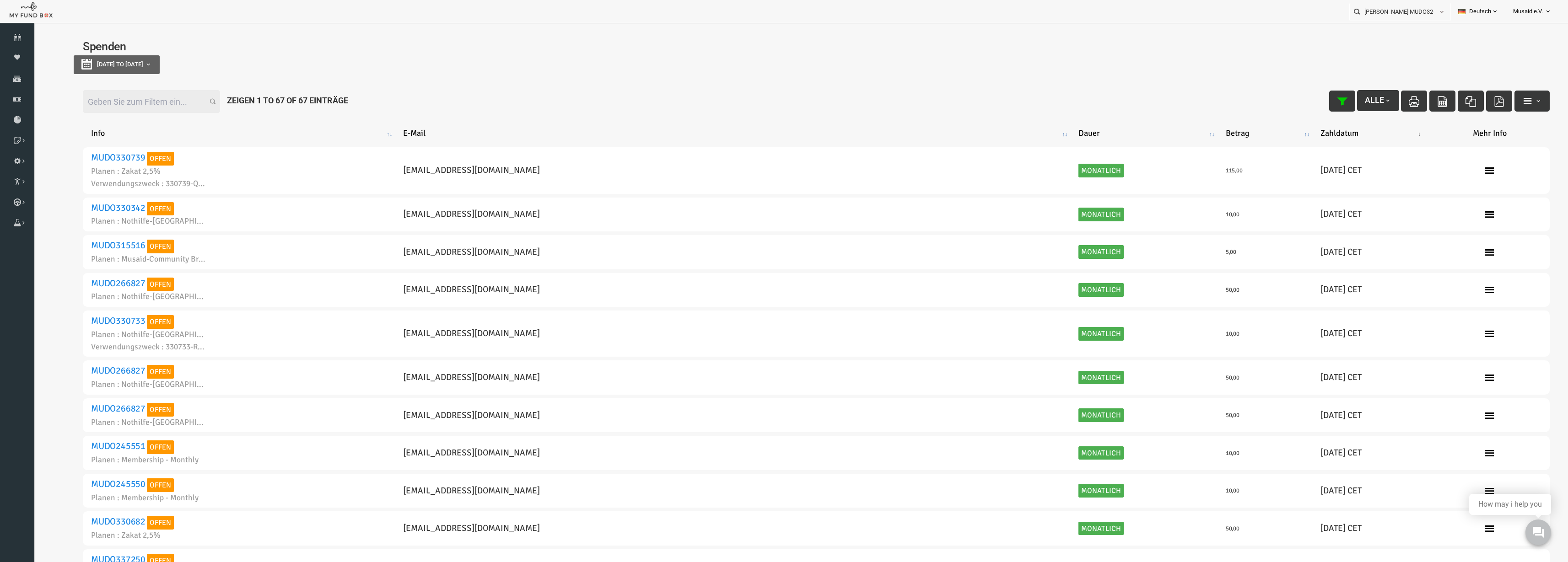
type input "11-08-2025"
type input "18-08-2025"
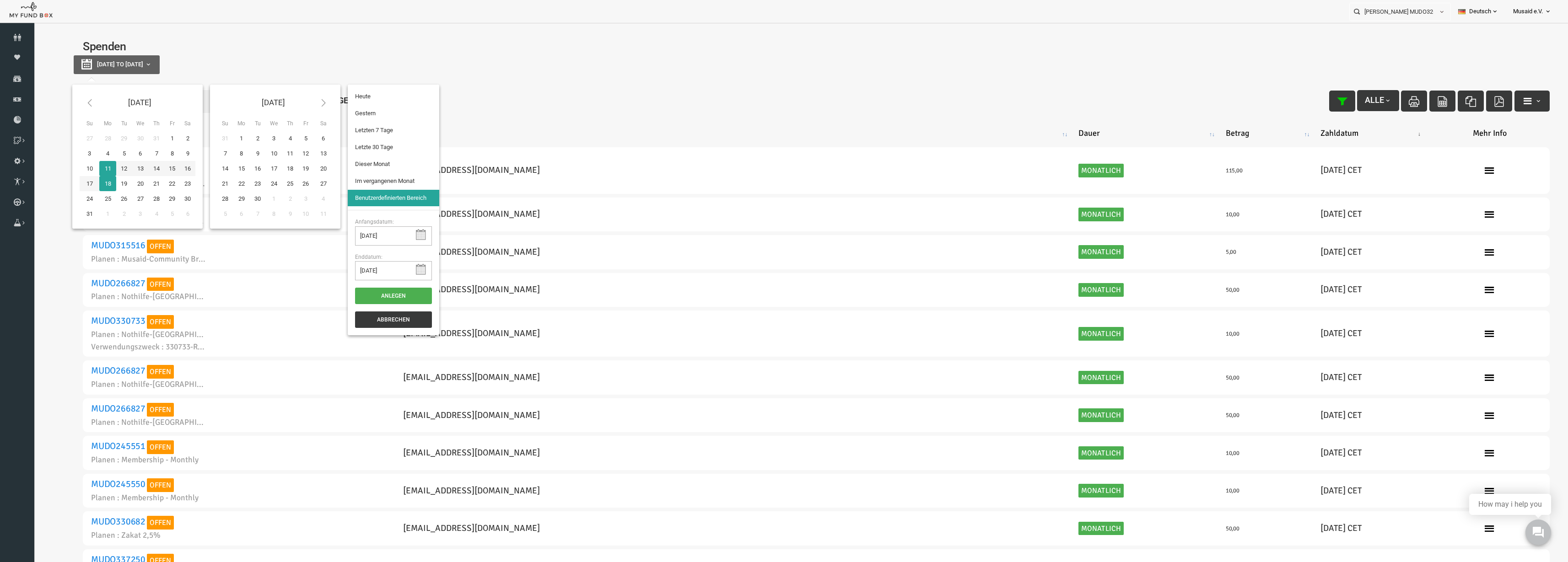
click at [119, 71] on button "11-08-2025 to 18-08-2025" at bounding box center [86, 65] width 86 height 19
type input "05-08-2025"
type input "11-08-2025"
click at [347, 136] on li "Letzten 7 Tage" at bounding box center [363, 130] width 92 height 16
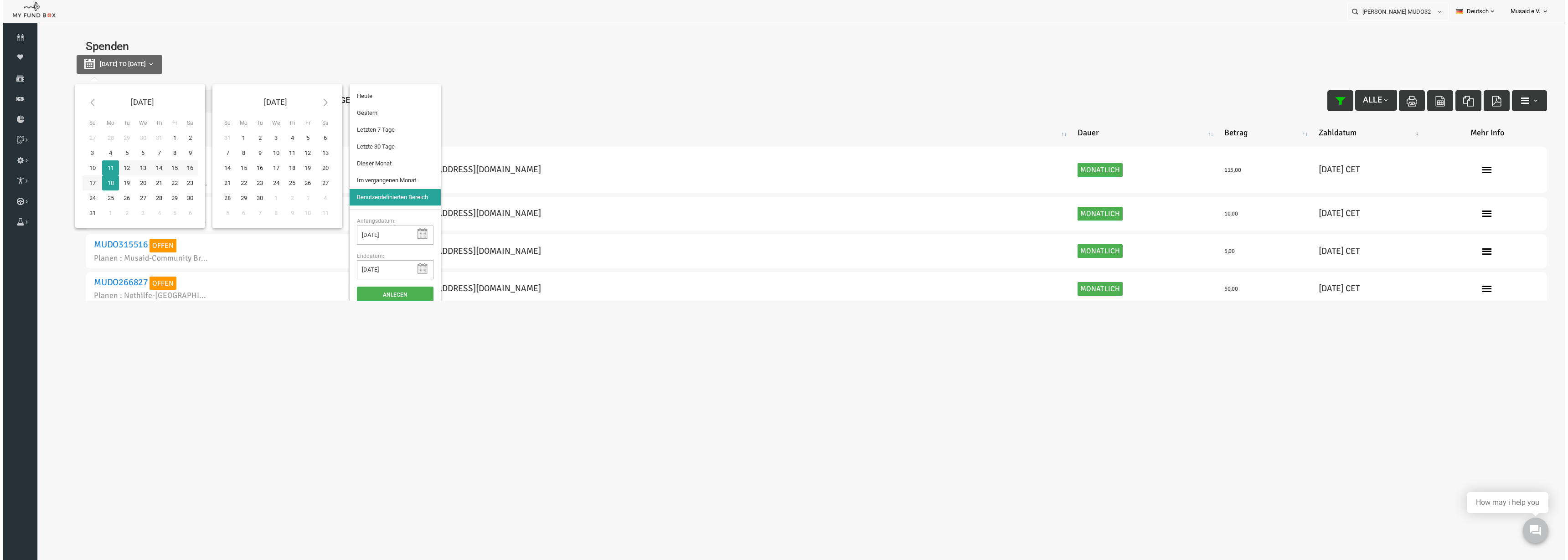
select select "100"
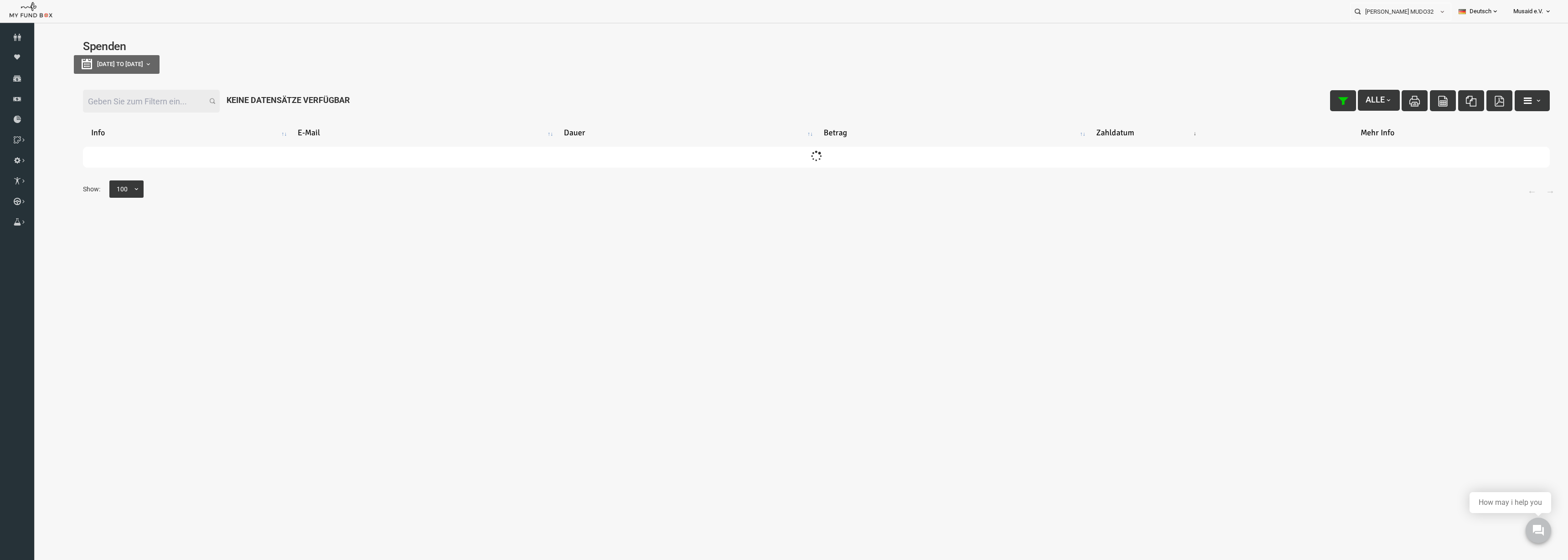
click at [124, 91] on input "Filter:" at bounding box center [121, 101] width 137 height 23
click at [124, 91] on input "326940" at bounding box center [121, 101] width 137 height 23
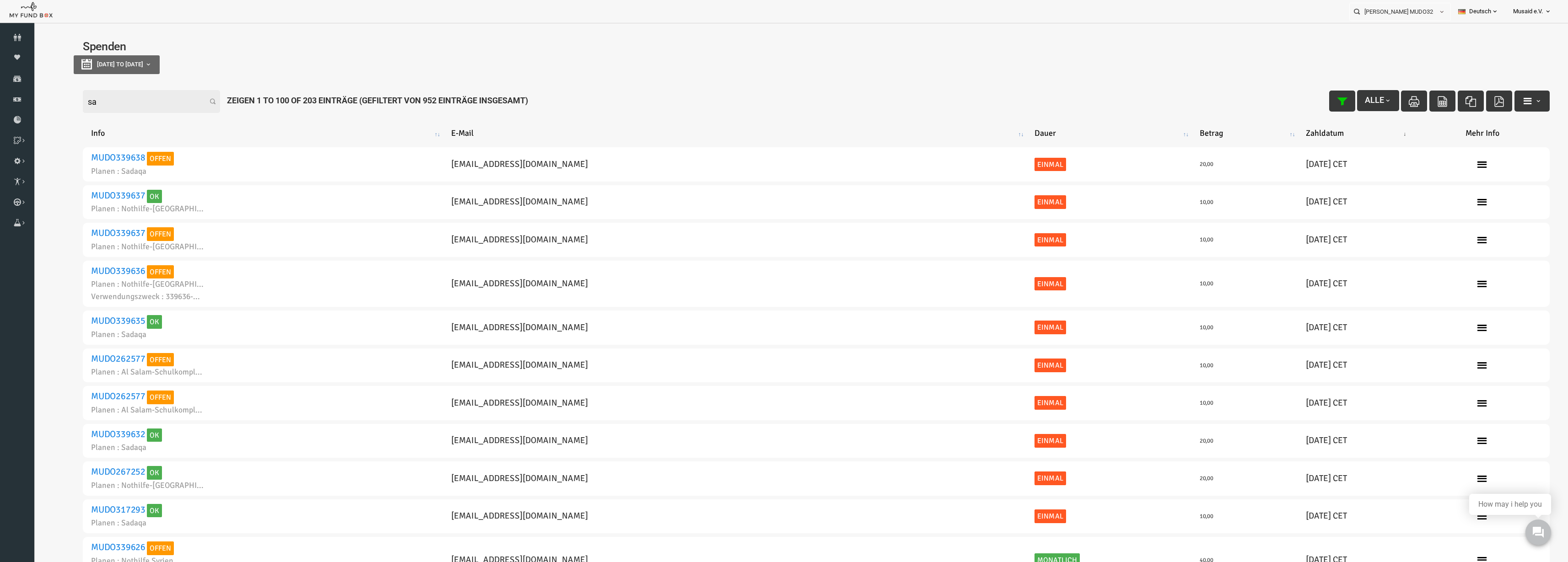
type input "s"
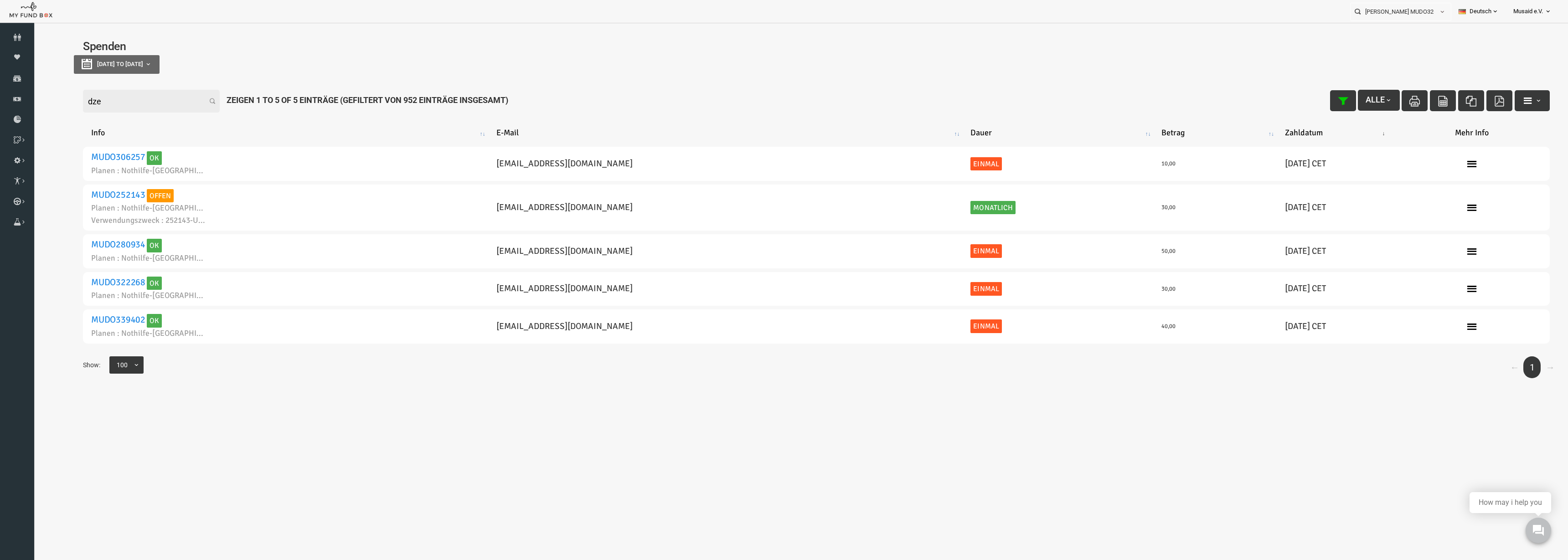
type input "dzeh"
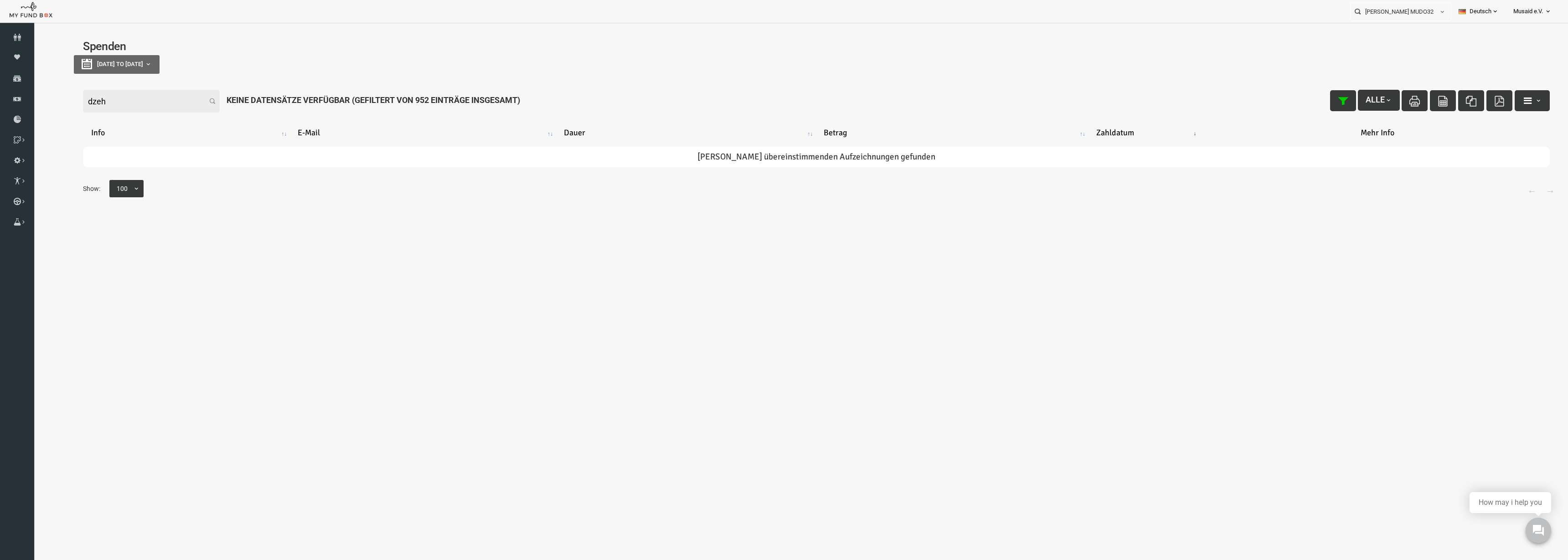
click at [124, 91] on input "dzeh" at bounding box center [121, 101] width 137 height 23
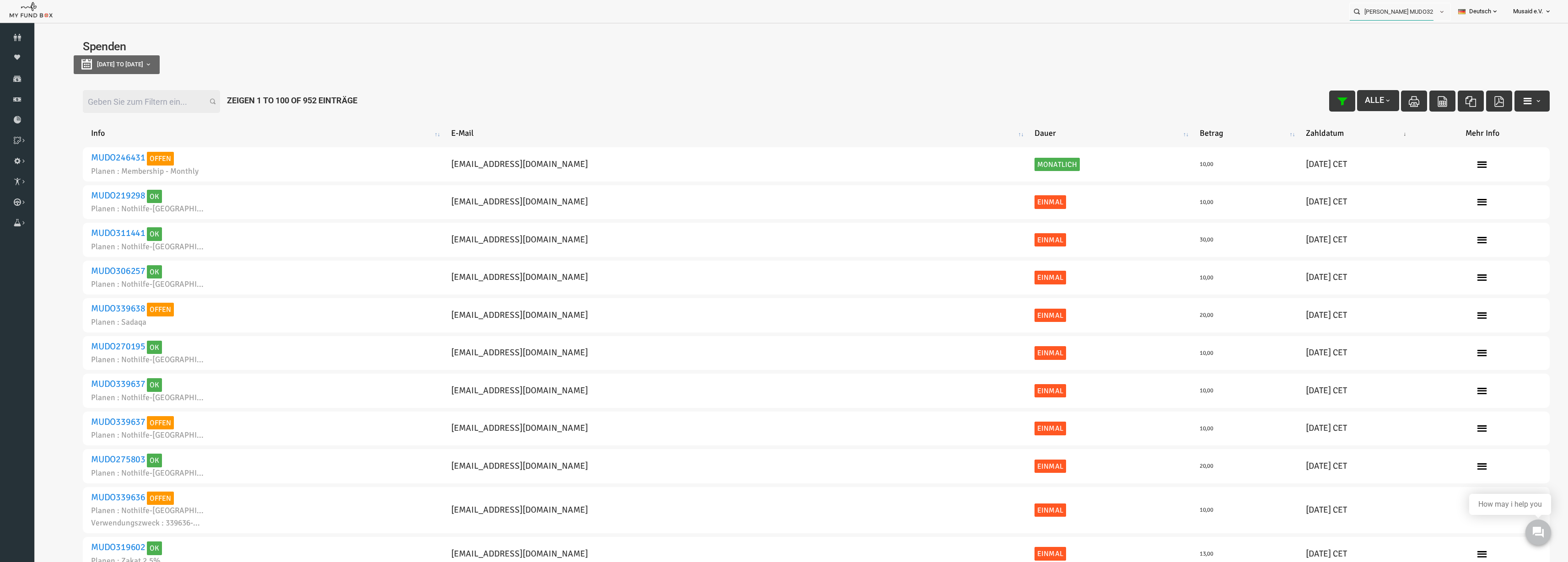
click at [988, 9] on input "Sanel Dzehverovic MUDO326940" at bounding box center [1392, 11] width 84 height 17
click at [988, 37] on div "Florian MUDO301659" at bounding box center [1396, 30] width 107 height 19
type input "Florian MUDO301659"
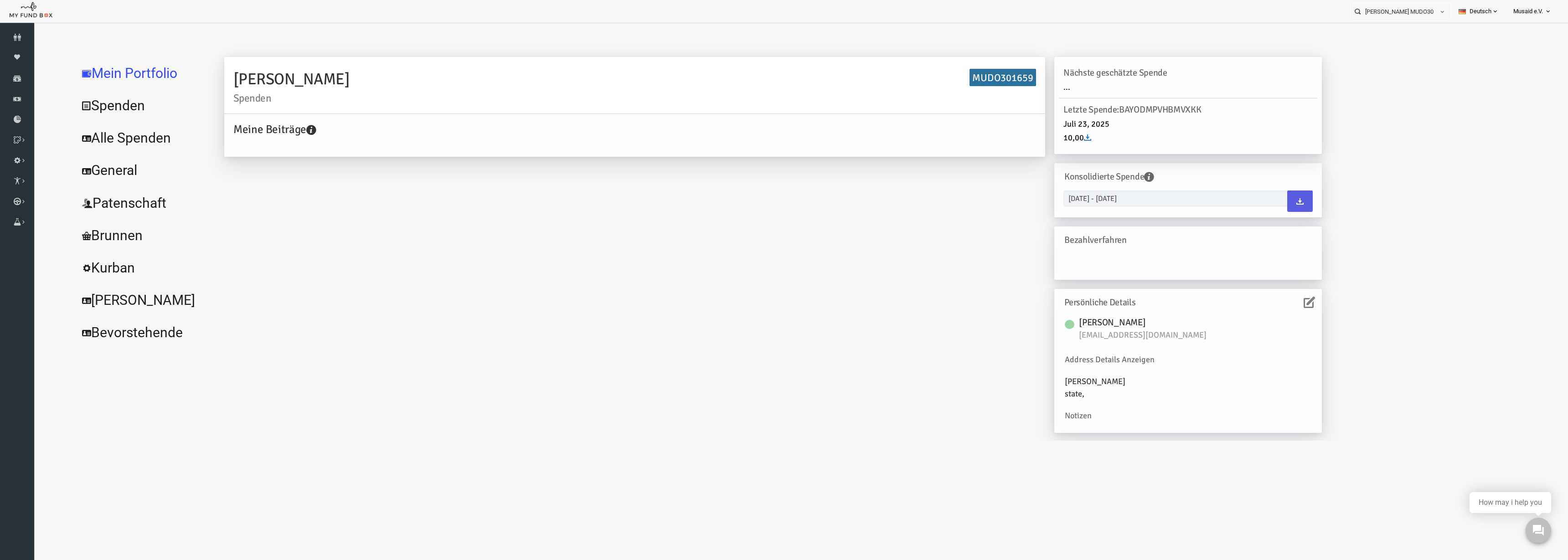
click at [98, 147] on link "Alle Spenden" at bounding box center [111, 138] width 137 height 33
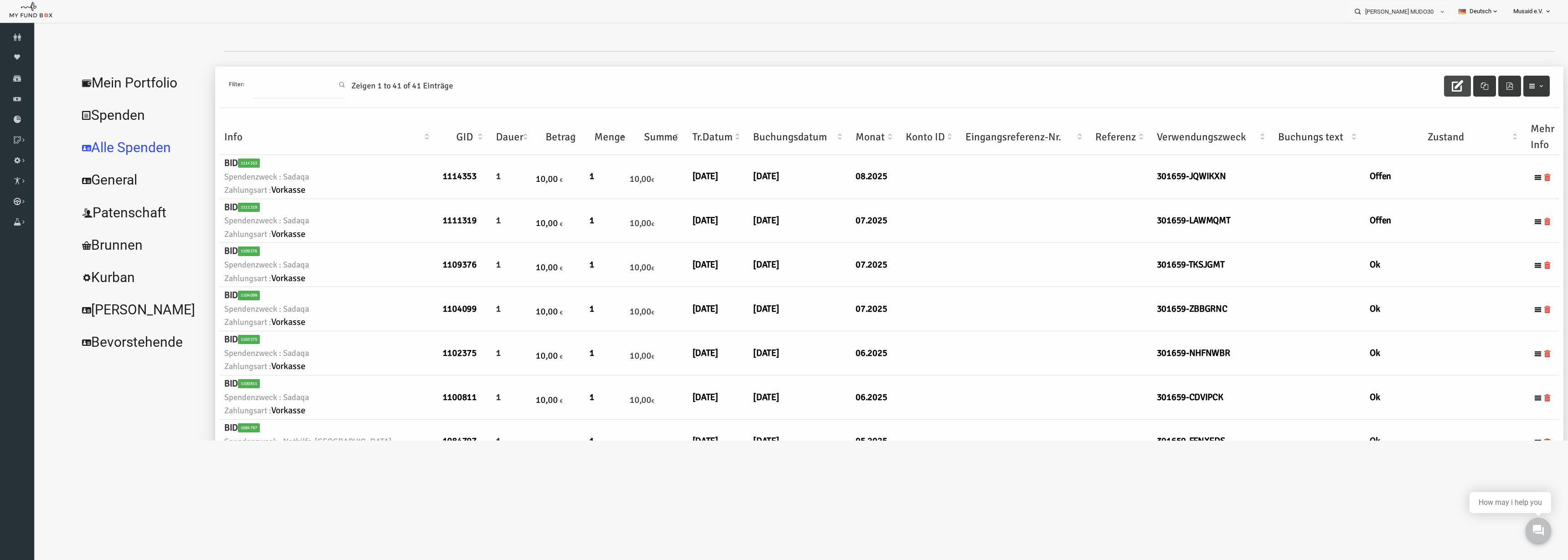
click at [984, 84] on button "button" at bounding box center [1426, 86] width 27 height 21
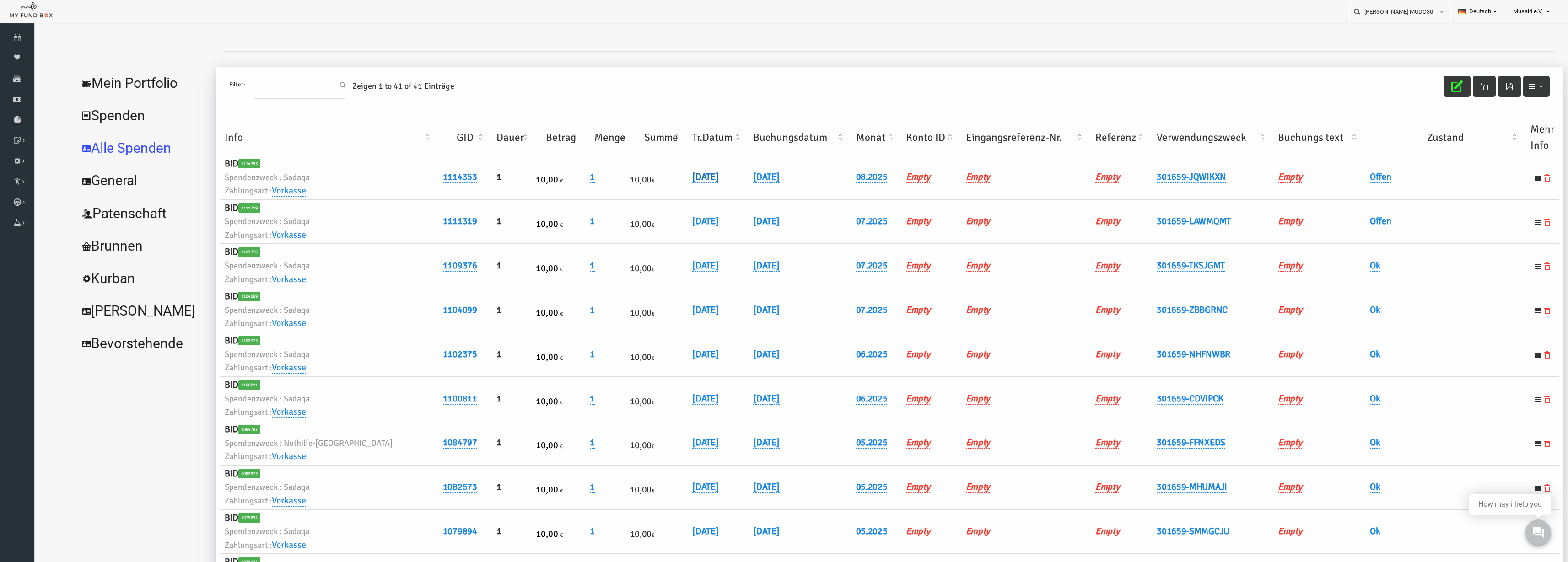
click at [667, 180] on link "07.08.2025" at bounding box center [674, 177] width 26 height 12
click at [670, 188] on input "07.08.2025" at bounding box center [711, 184] width 110 height 16
click at [666, 185] on input "03.08.2025" at bounding box center [711, 184] width 110 height 16
type input "08.08.2025"
click at [772, 185] on button "submit" at bounding box center [781, 185] width 17 height 17
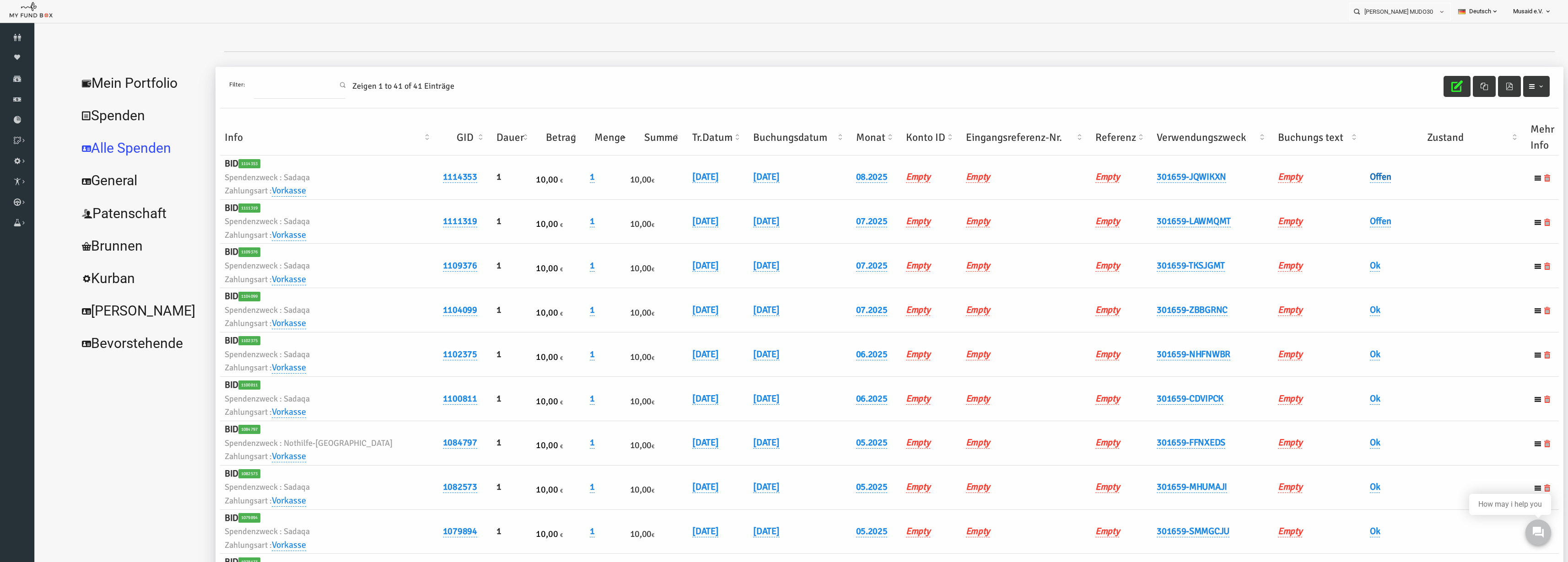
click at [988, 174] on link "Offen" at bounding box center [1350, 177] width 21 height 12
drag, startPoint x: 1343, startPoint y: 189, endPoint x: 1342, endPoint y: 227, distance: 38.0
click at [988, 190] on span "× Offen" at bounding box center [1372, 192] width 83 height 9
click at [988, 190] on icon "submit" at bounding box center [1433, 192] width 7 height 7
click at [988, 92] on button "button" at bounding box center [1426, 87] width 27 height 21
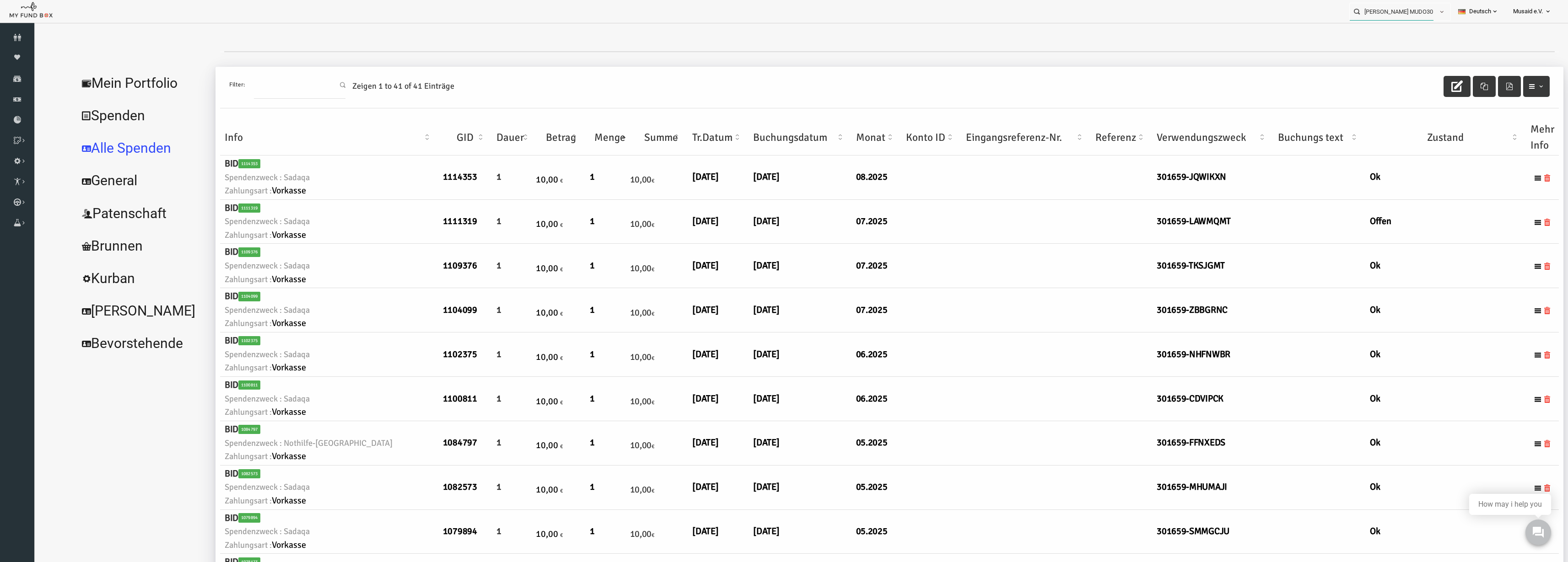
click at [988, 7] on input "Florian MUDO301659" at bounding box center [1392, 11] width 84 height 17
click at [988, 27] on label "Kubilay Siner MUDO302987" at bounding box center [1390, 28] width 90 height 10
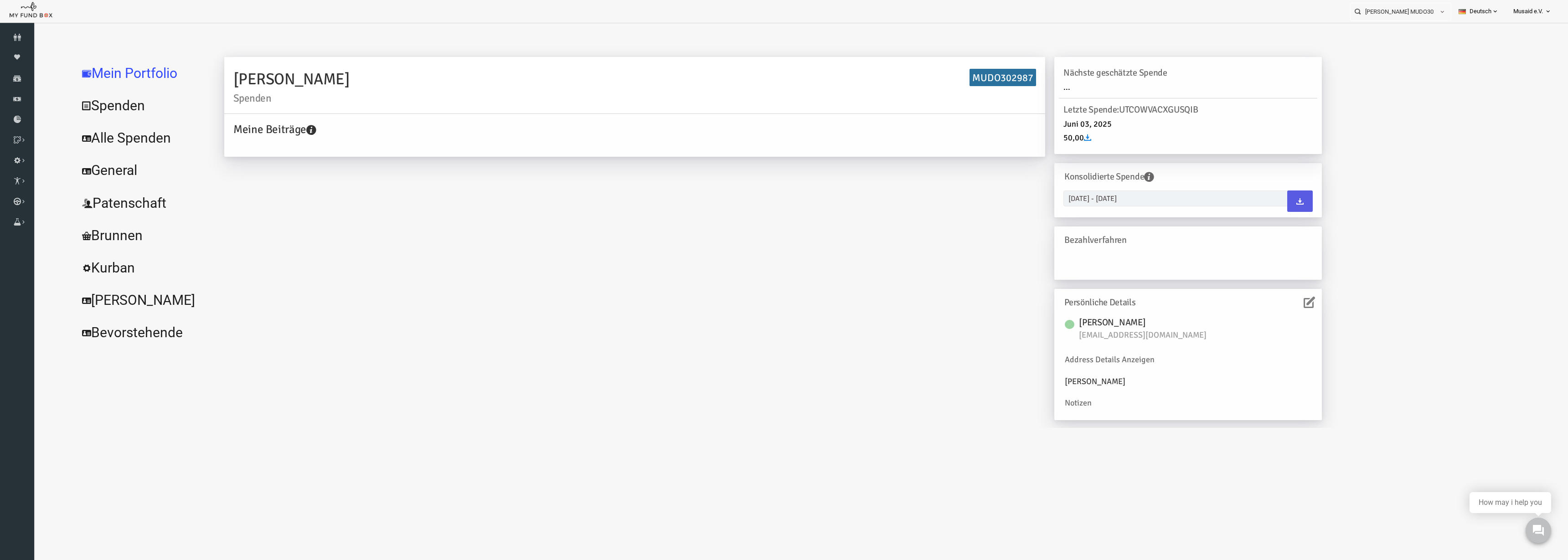
click at [117, 131] on link "Alle Spenden" at bounding box center [111, 138] width 137 height 33
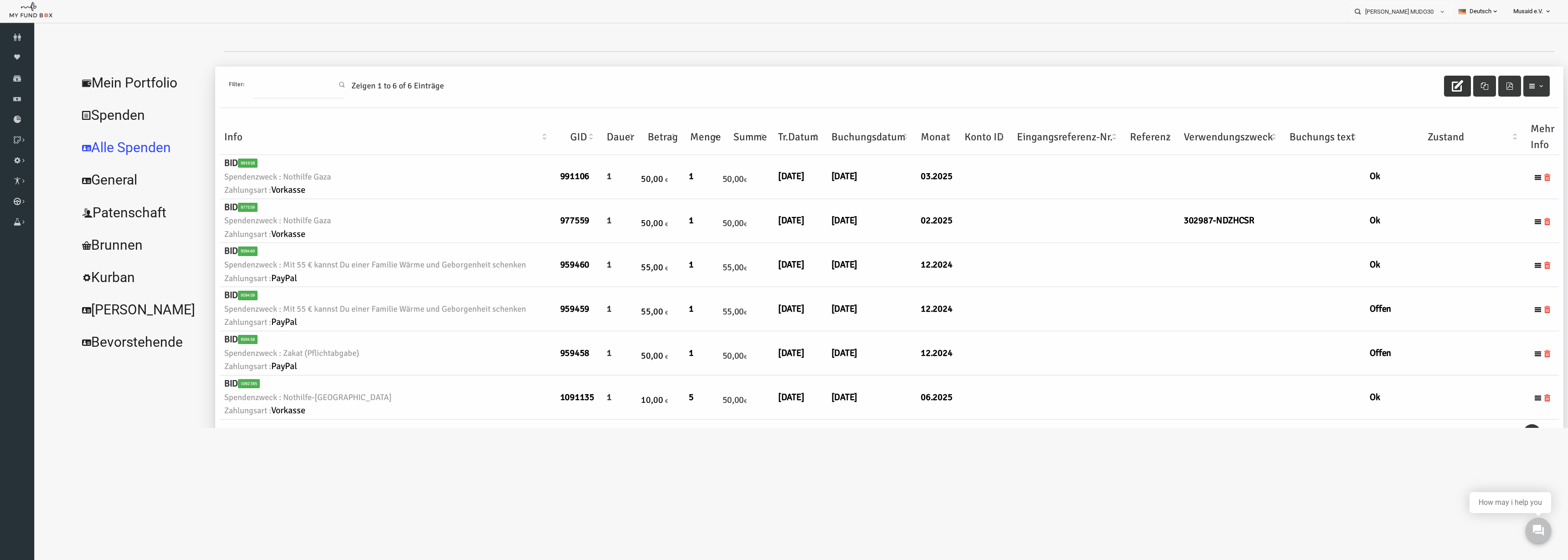
click at [984, 85] on button "button" at bounding box center [1426, 86] width 27 height 21
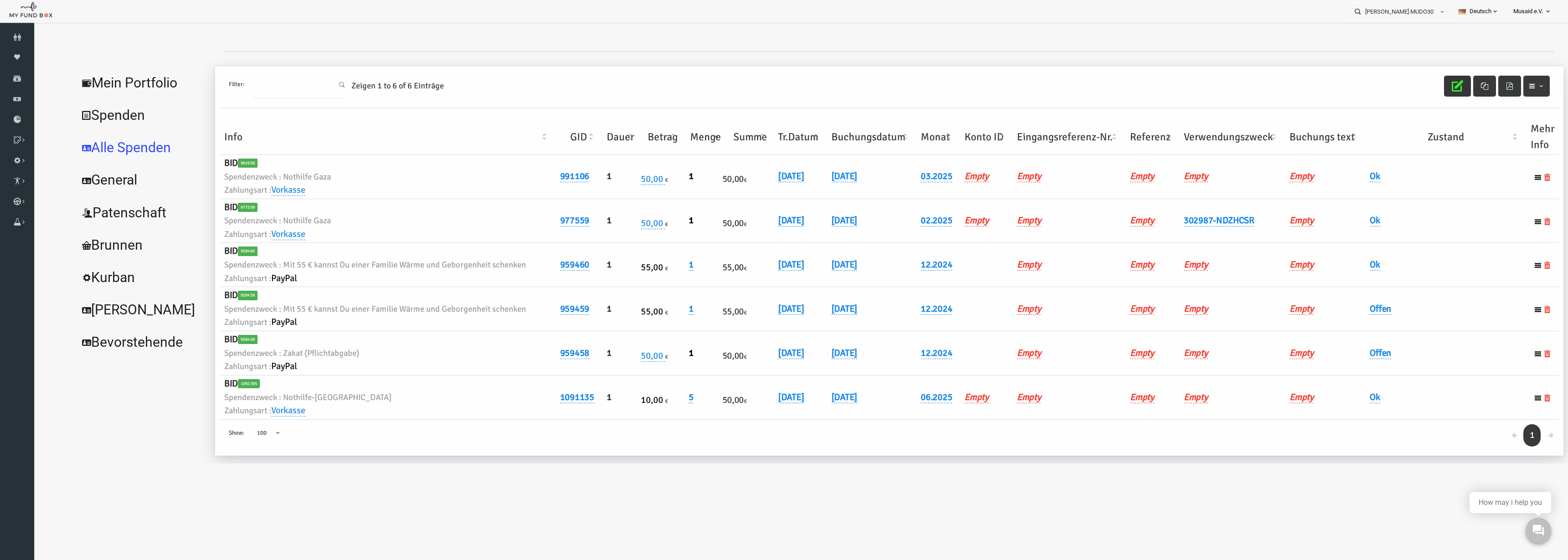
click at [984, 88] on icon "button" at bounding box center [1426, 86] width 11 height 11
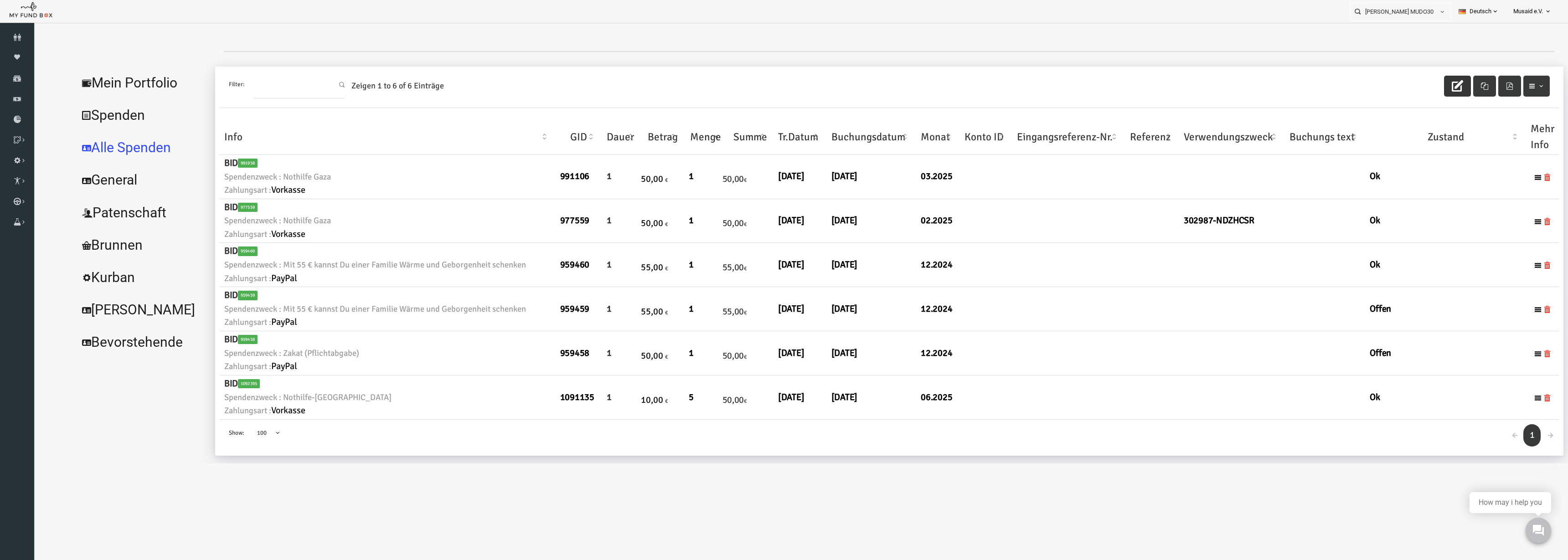
click at [586, 44] on div at bounding box center [785, 45] width 1485 height 37
click at [278, 40] on div at bounding box center [785, 45] width 1485 height 37
click at [984, 83] on icon "button" at bounding box center [1426, 86] width 11 height 11
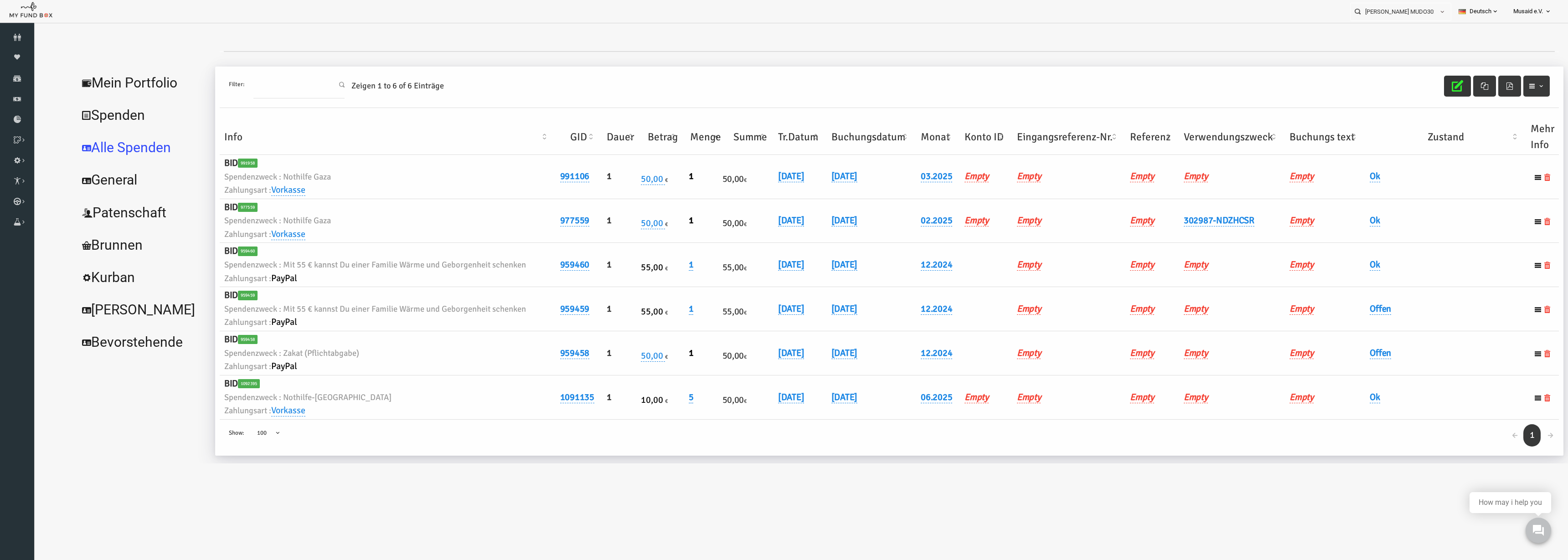
click at [257, 129] on th "Info" at bounding box center [357, 137] width 336 height 35
click at [984, 86] on icon "button" at bounding box center [1426, 86] width 11 height 11
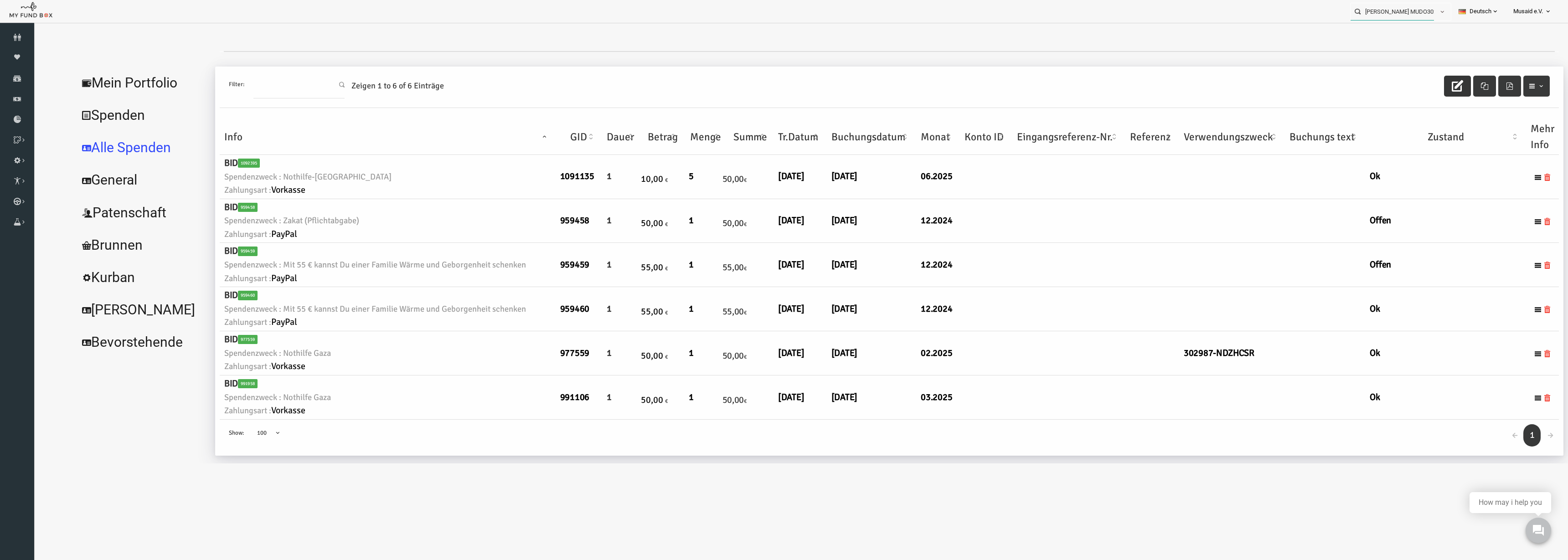
click at [984, 12] on input "Kubilay Siner MUDO302987" at bounding box center [1392, 11] width 83 height 17
click at [984, 23] on label "Obeidi Merjem MUDO299654" at bounding box center [1386, 28] width 81 height 10
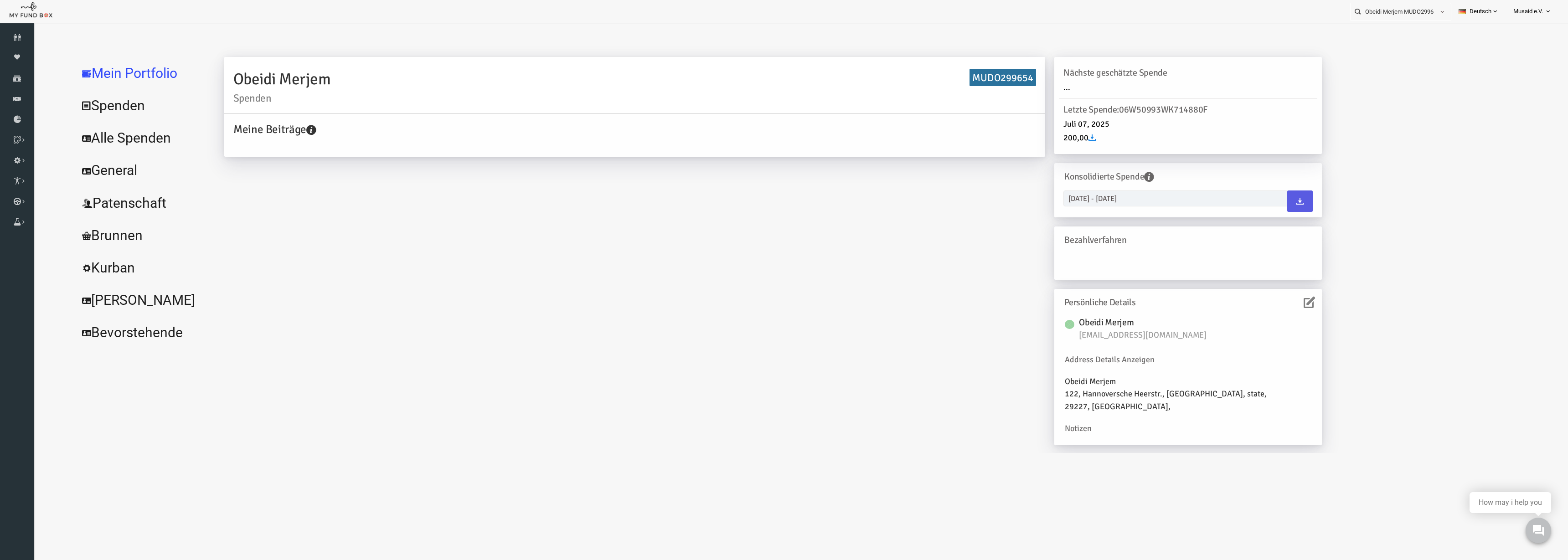
click at [106, 128] on link "Alle Spenden" at bounding box center [111, 138] width 137 height 33
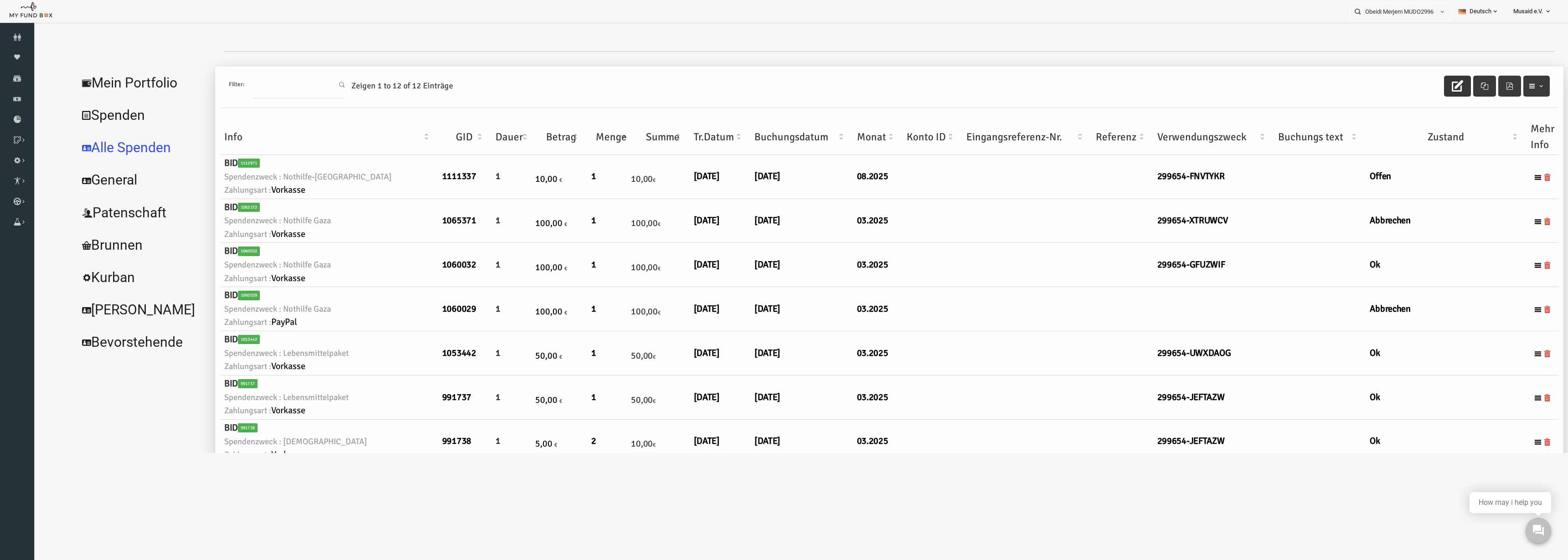
click at [984, 91] on button "button" at bounding box center [1426, 86] width 27 height 21
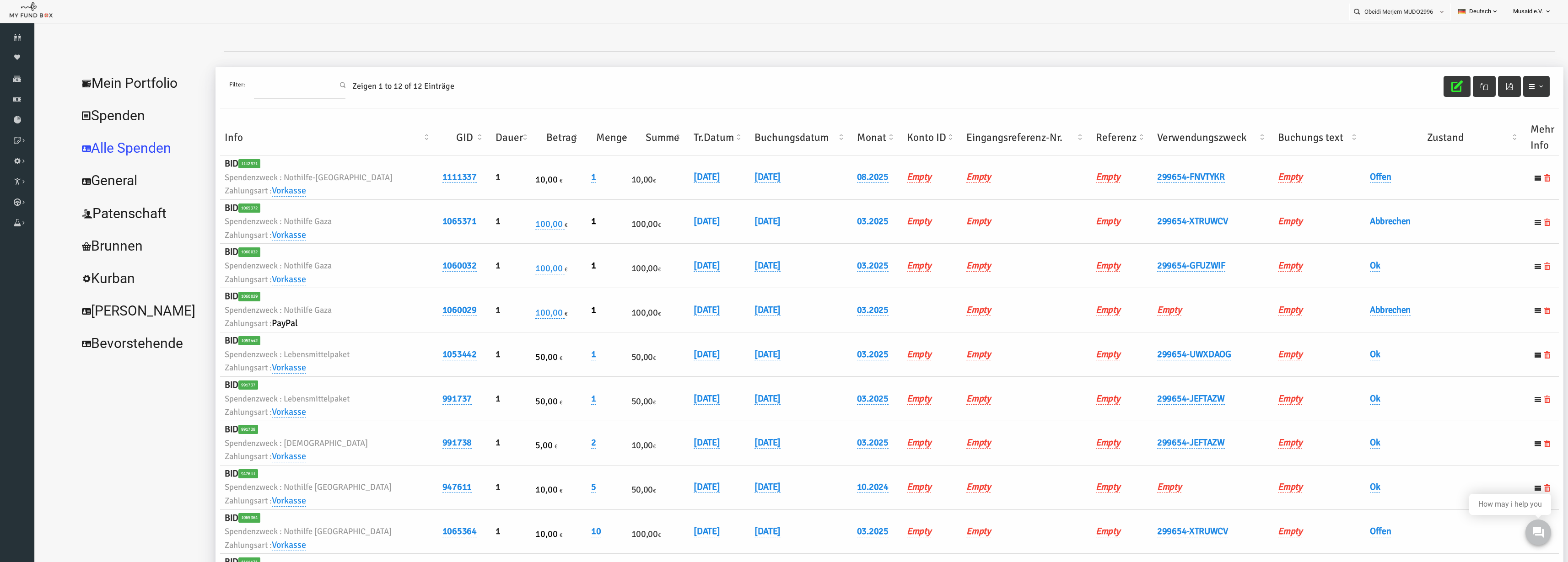
click at [988, 147] on th "Verwendungszweck" at bounding box center [1182, 137] width 121 height 36
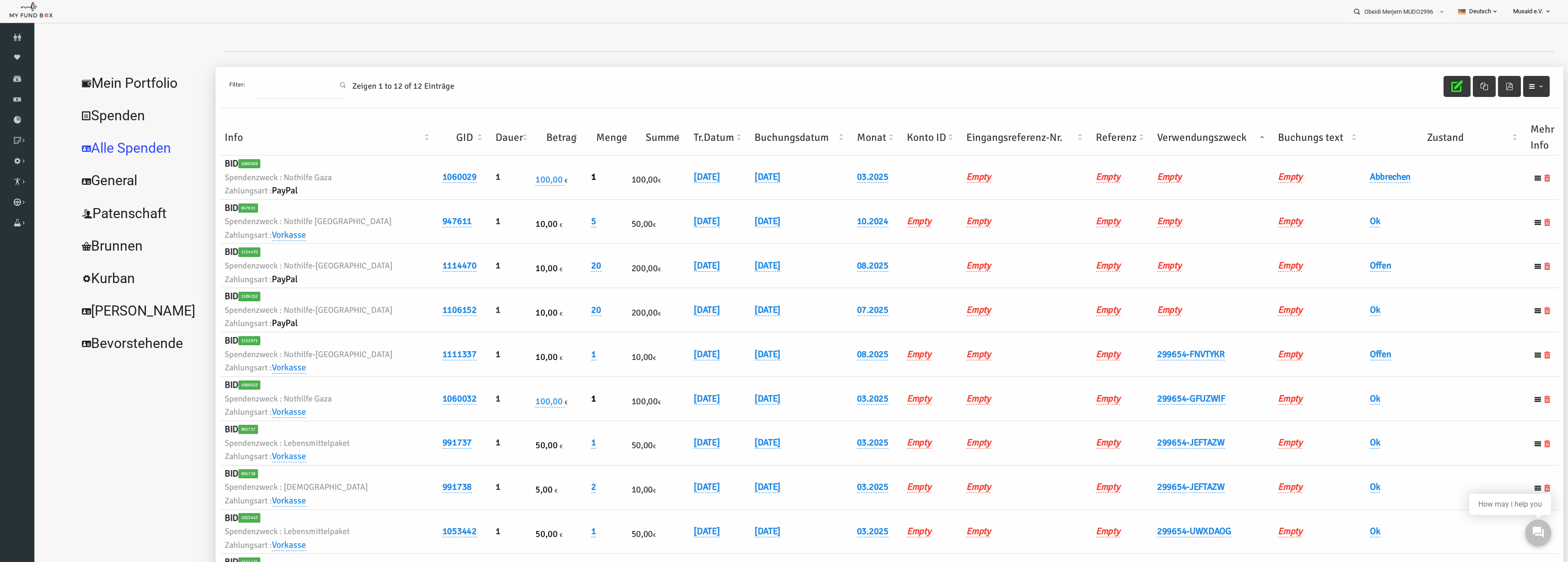
click at [988, 147] on th "Verwendungszweck" at bounding box center [1182, 137] width 121 height 36
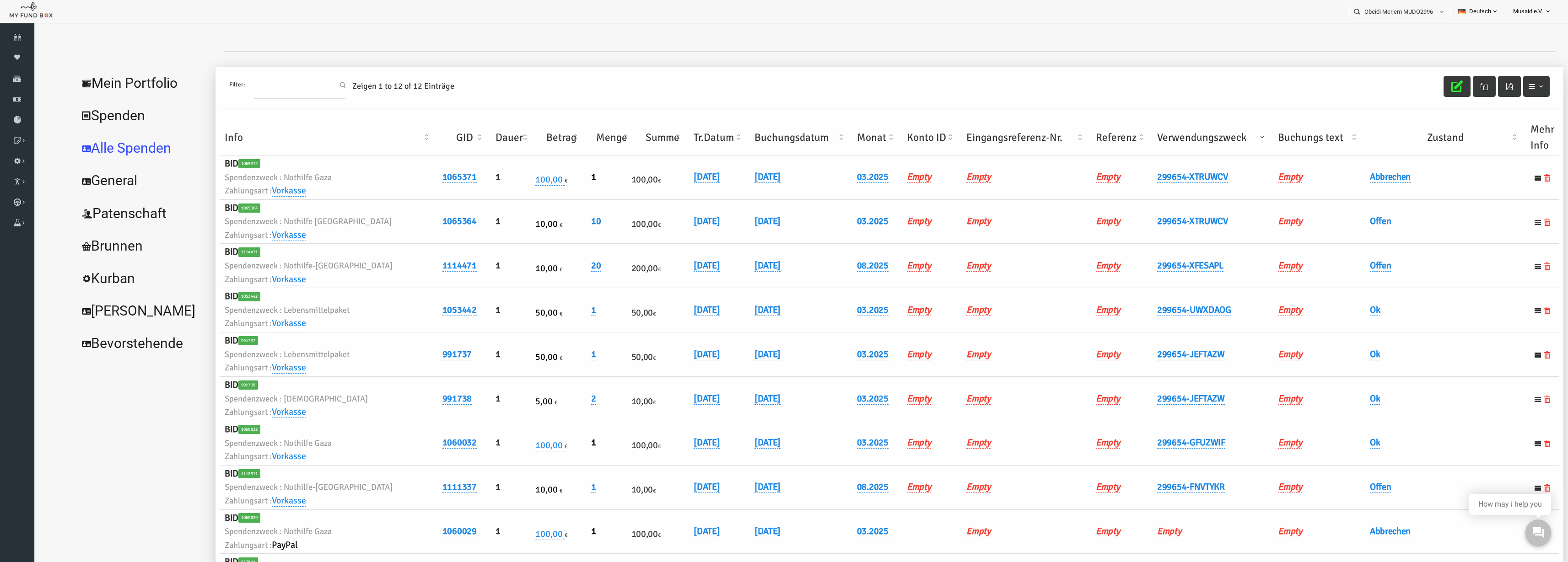
click at [988, 147] on th "Verwendungszweck" at bounding box center [1182, 137] width 121 height 36
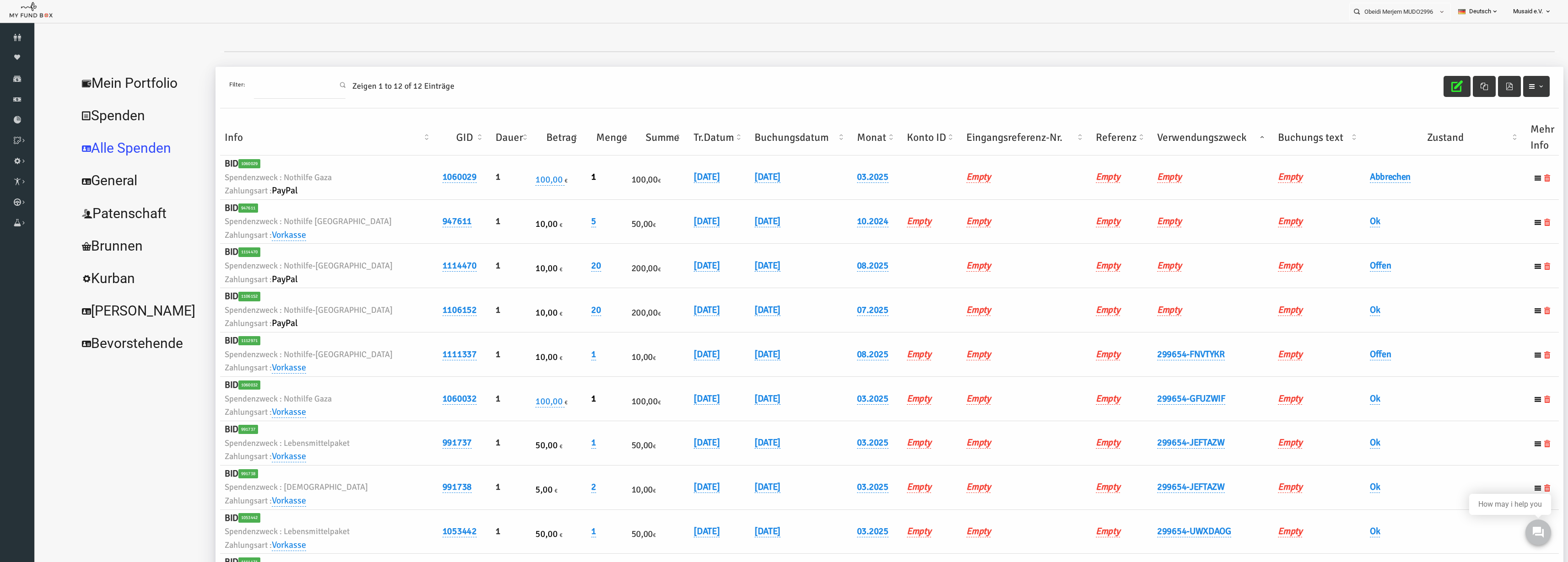
click at [988, 147] on th "Verwendungszweck" at bounding box center [1182, 137] width 121 height 36
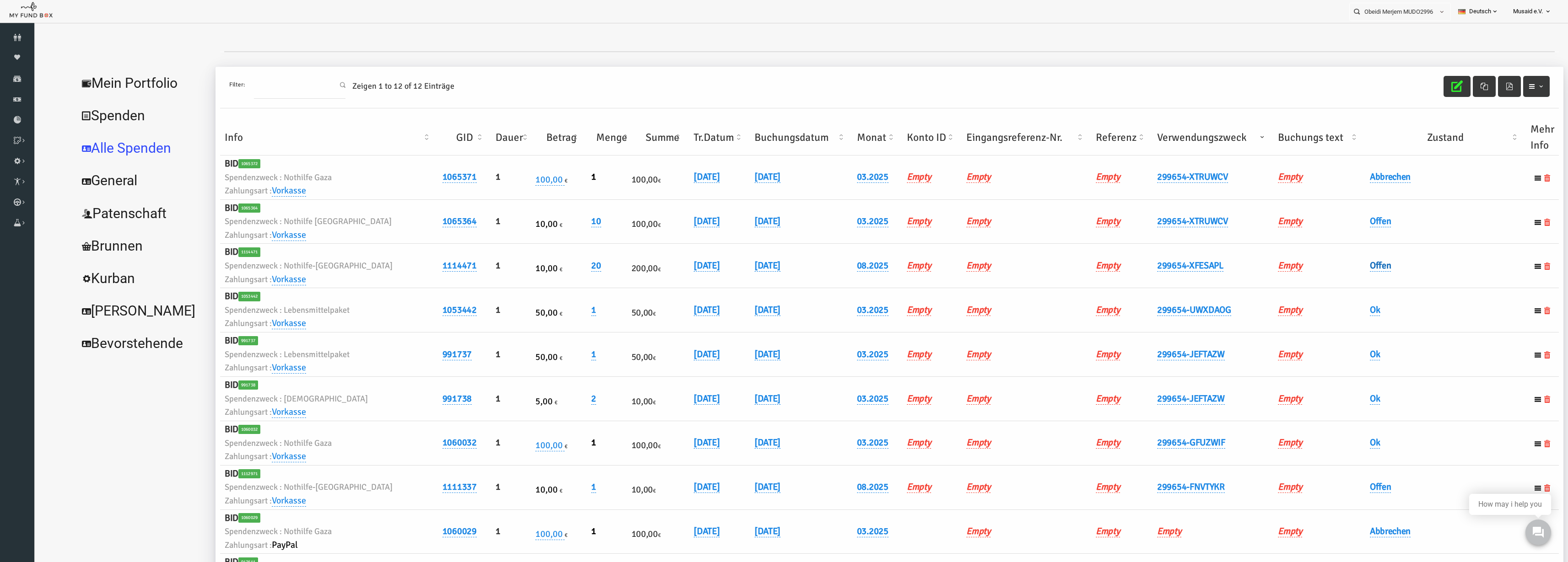
click at [988, 264] on link "Offen" at bounding box center [1350, 266] width 21 height 12
click at [988, 279] on span "× Offen" at bounding box center [1372, 281] width 83 height 9
click at [988, 279] on icon "submit" at bounding box center [1433, 281] width 7 height 7
click at [988, 85] on button "button" at bounding box center [1426, 87] width 27 height 21
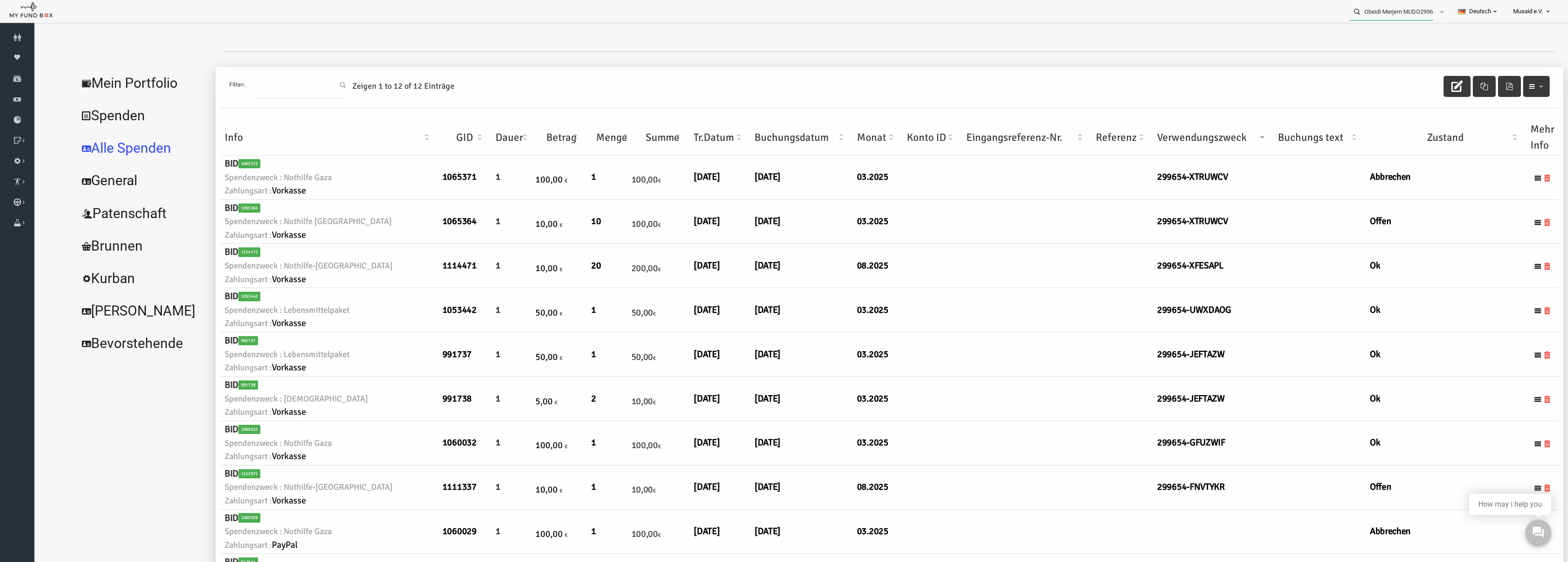
click at [988, 15] on input "Obeidi Merjem MUDO299654" at bounding box center [1392, 11] width 84 height 17
click at [988, 29] on label "Ilham Koubaa MUDO333328" at bounding box center [1390, 28] width 90 height 10
type input "Ilham Koubaa MUDO333328"
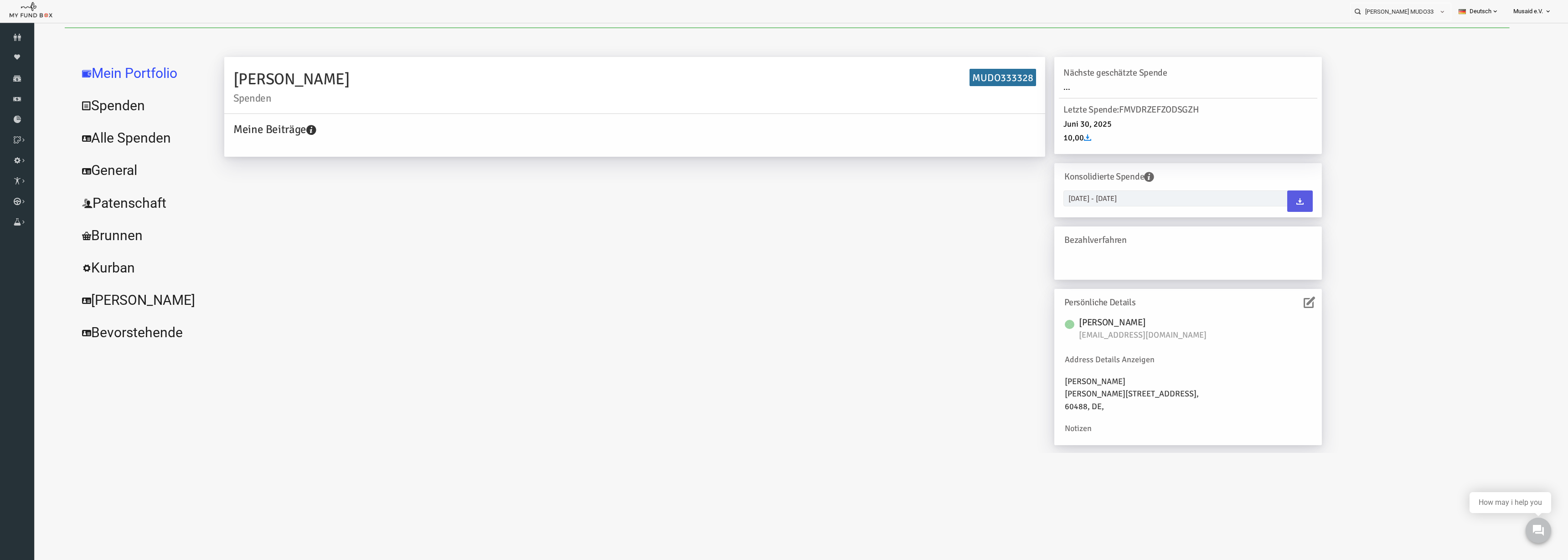
click at [130, 144] on link "Alle Spenden" at bounding box center [111, 138] width 137 height 33
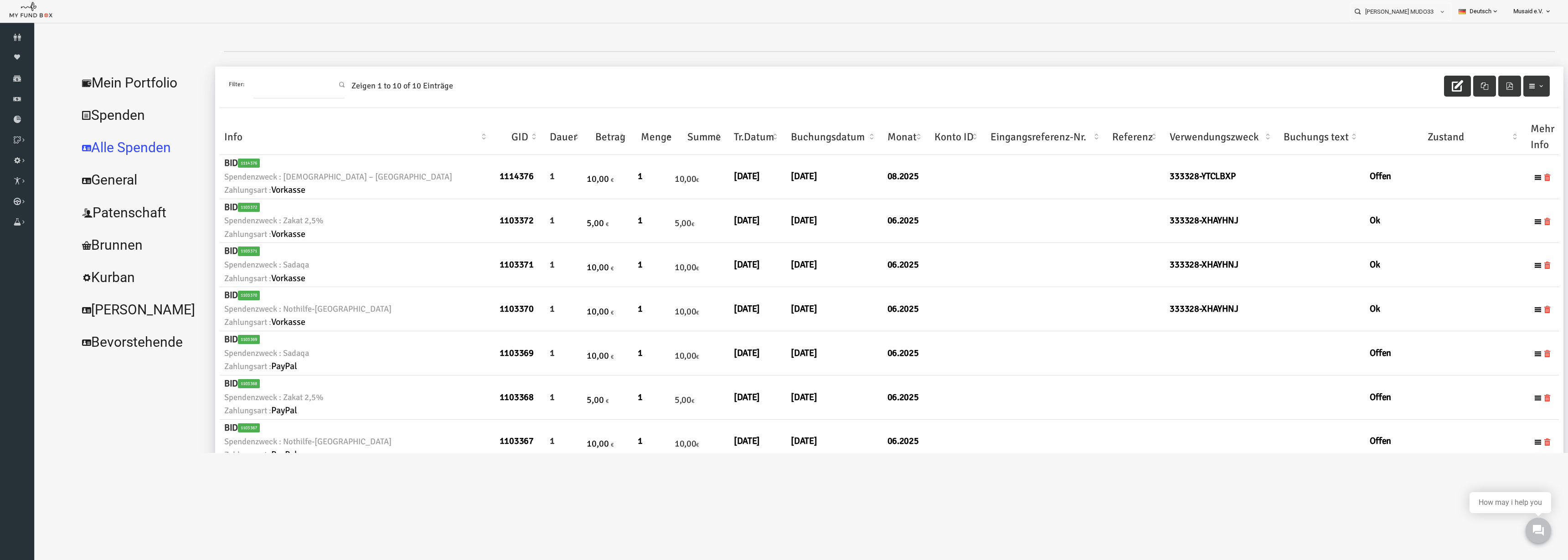
drag, startPoint x: 1406, startPoint y: 85, endPoint x: 1412, endPoint y: 86, distance: 6.1
click at [984, 86] on div "Filter: Zeigen 1 to 10 of 10 Einträge" at bounding box center [858, 87] width 1339 height 42
click at [984, 85] on button "button" at bounding box center [1426, 86] width 27 height 21
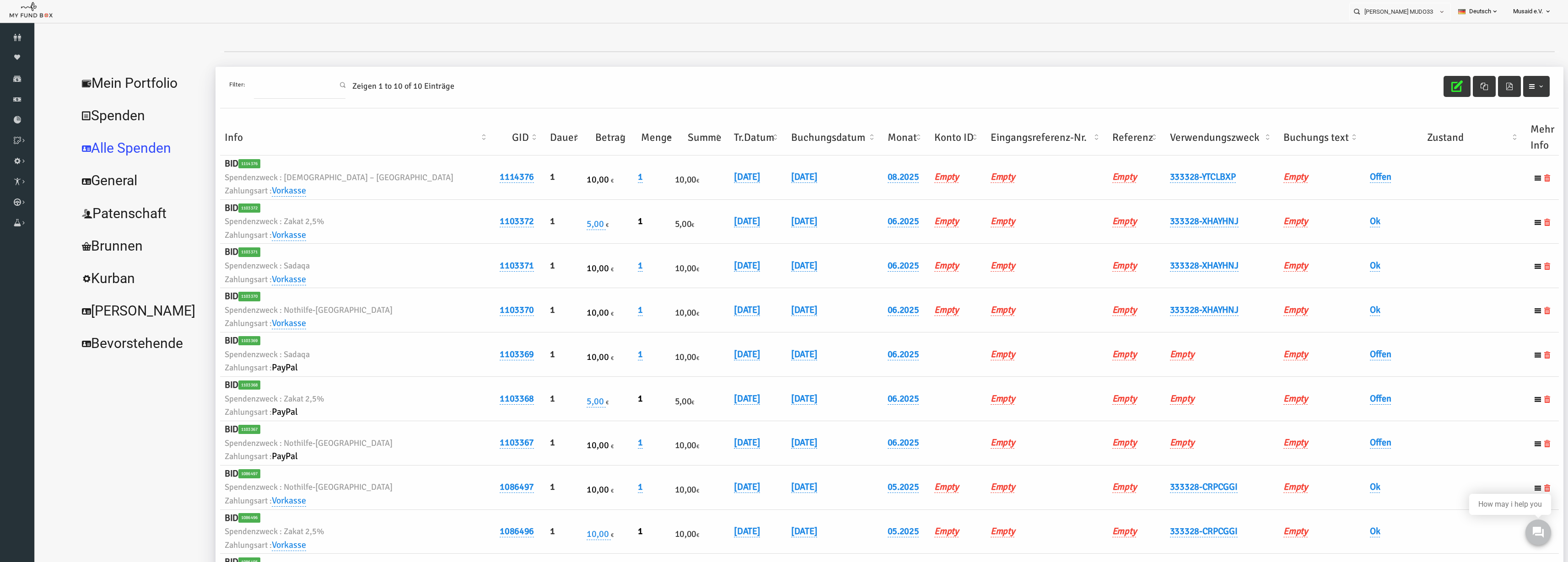
click at [988, 133] on th "Verwendungszweck" at bounding box center [1192, 137] width 114 height 36
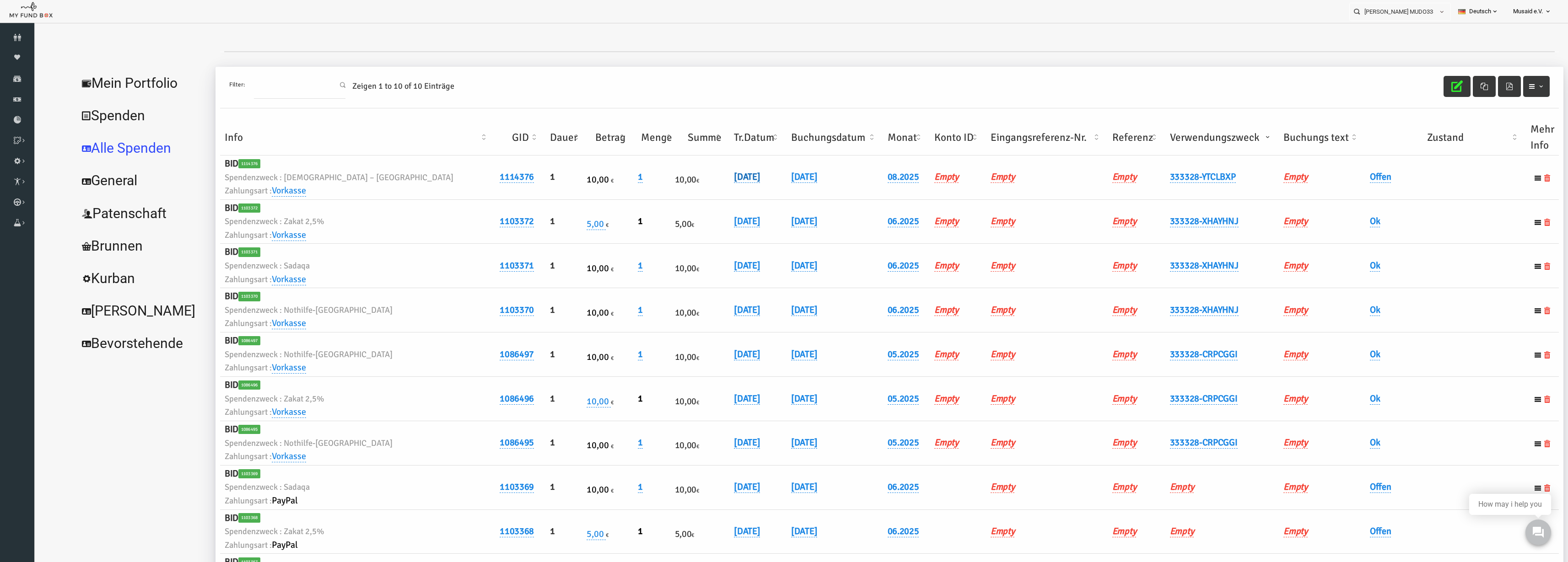
click at [703, 172] on link "07.08.2025" at bounding box center [716, 177] width 26 height 12
click at [666, 184] on input "07.08.2025" at bounding box center [712, 184] width 110 height 16
type input "08.08.2025"
click at [772, 190] on button "submit" at bounding box center [781, 185] width 17 height 17
click at [988, 135] on th "Verwendungszweck" at bounding box center [1192, 137] width 114 height 36
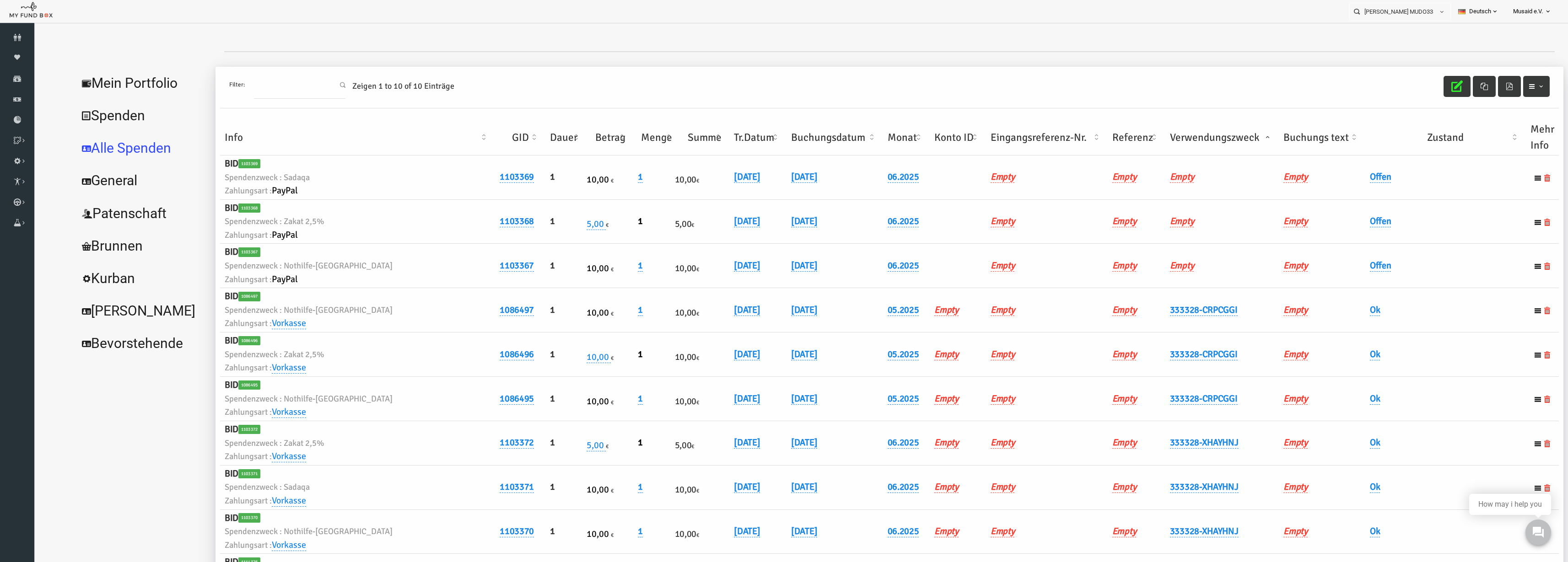
click at [988, 135] on th "Verwendungszweck" at bounding box center [1192, 137] width 114 height 36
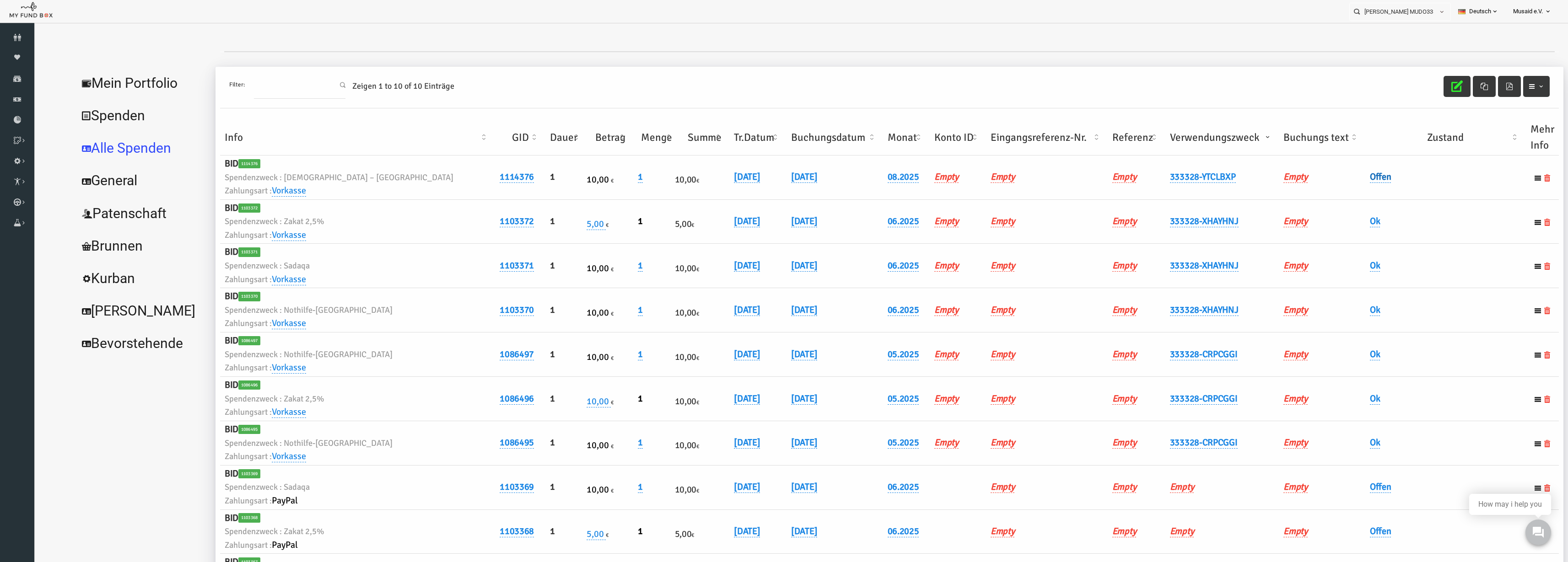
click at [988, 176] on link "Offen" at bounding box center [1350, 177] width 21 height 12
drag, startPoint x: 1331, startPoint y: 191, endPoint x: 1342, endPoint y: 208, distance: 20.2
click at [988, 191] on span "× Offen" at bounding box center [1372, 192] width 83 height 9
click at [988, 196] on button "submit" at bounding box center [1433, 192] width 17 height 17
click at [607, 178] on h6 "1" at bounding box center [626, 177] width 37 height 14
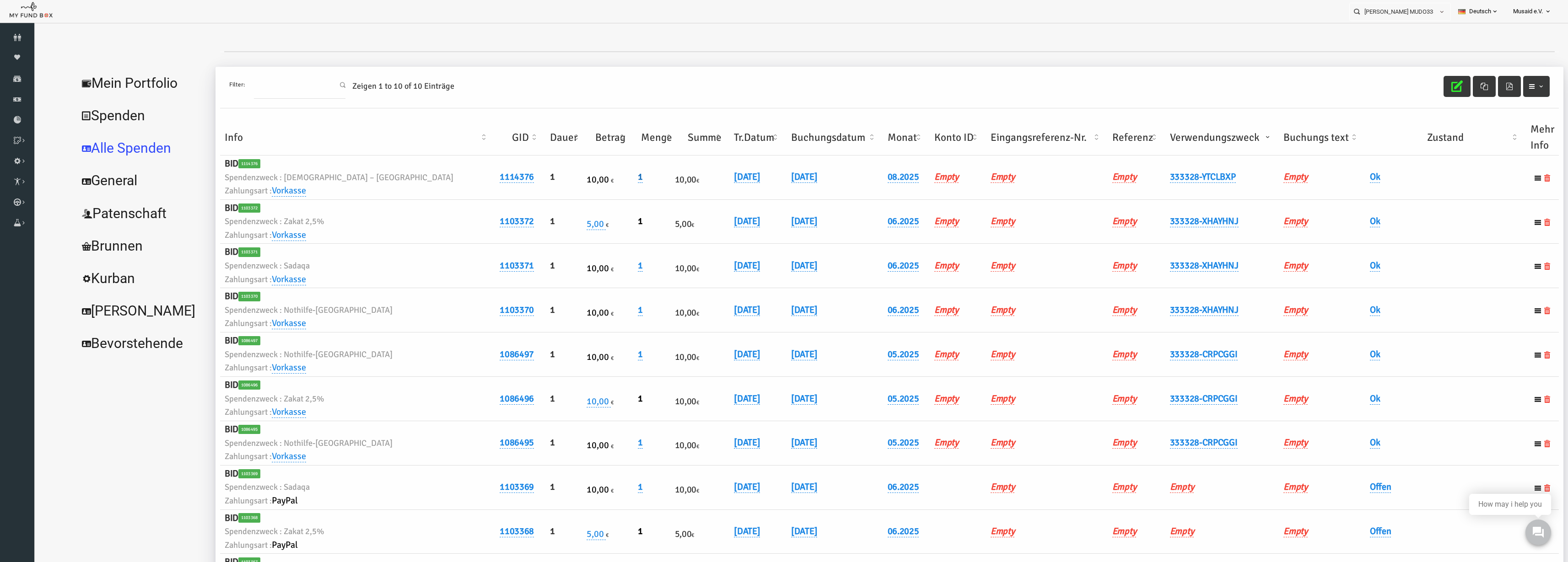
click at [607, 178] on link "1" at bounding box center [610, 177] width 5 height 12
type input "3"
click at [651, 198] on button "submit" at bounding box center [660, 192] width 17 height 17
click at [988, 90] on button "button" at bounding box center [1426, 87] width 27 height 21
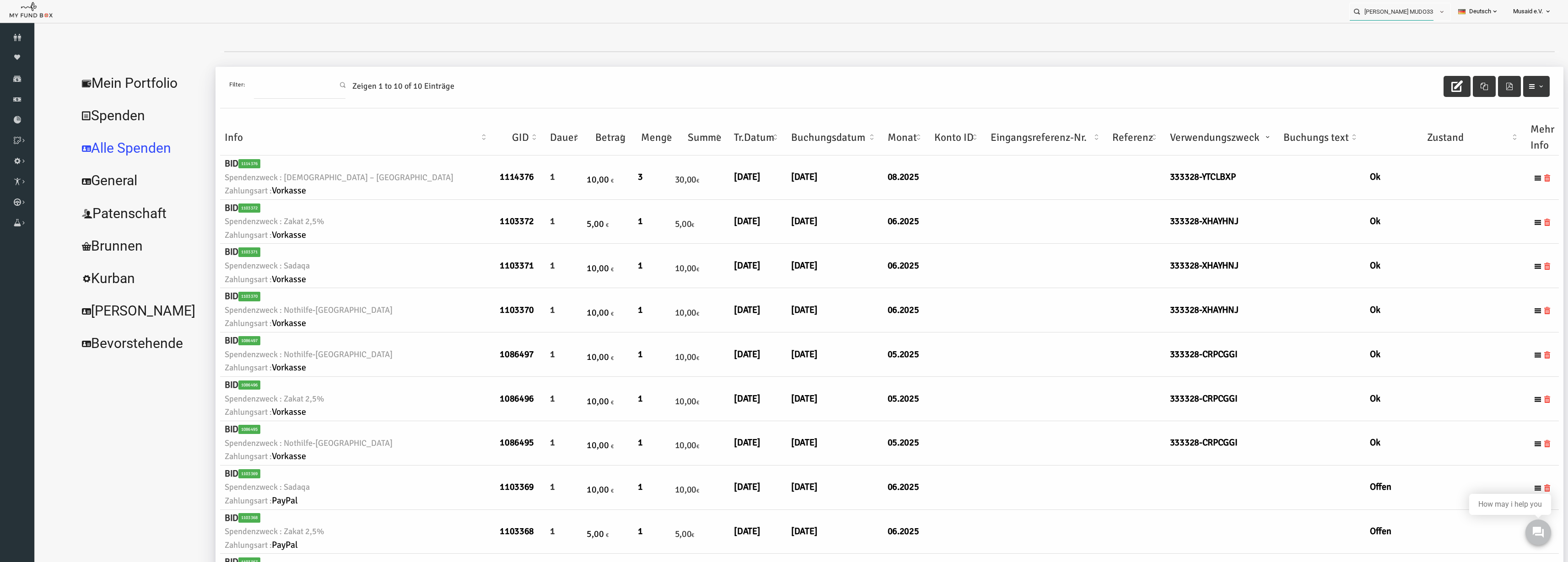
click at [988, 11] on input "Ilham Koubaa MUDO333328" at bounding box center [1392, 11] width 84 height 17
click at [988, 36] on div "Hhh MUDO297440" at bounding box center [1396, 30] width 107 height 19
type input "Hhh MUDO297440"
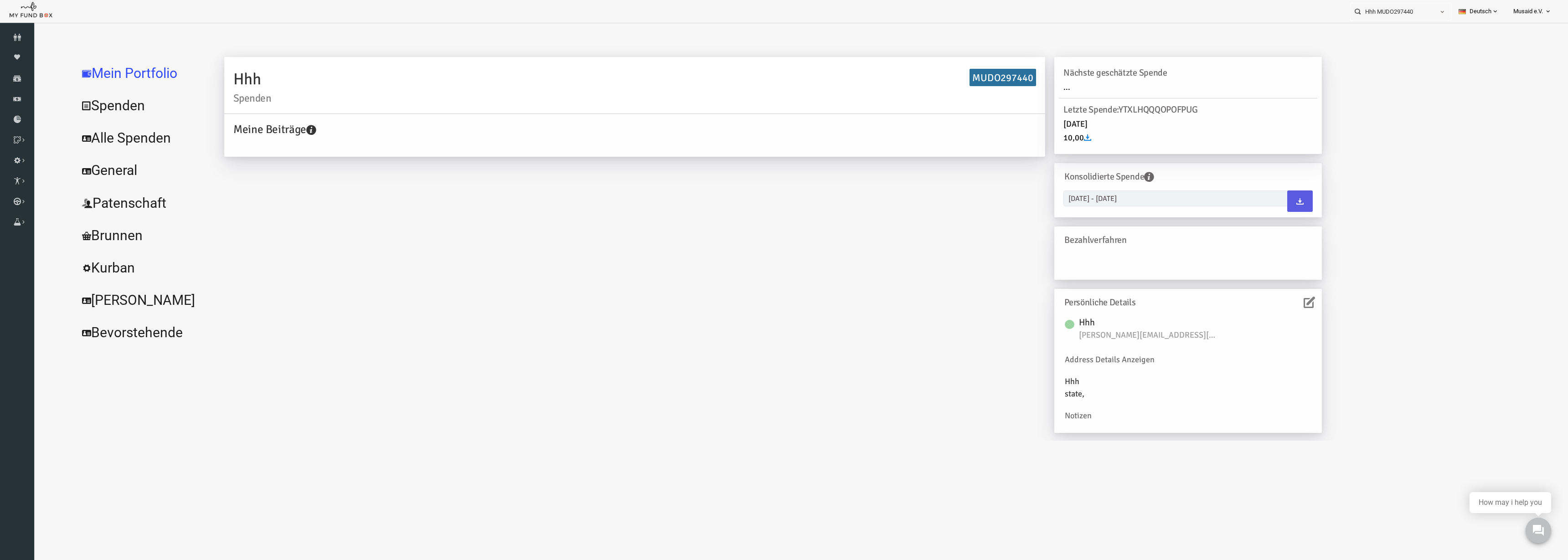
click at [89, 147] on link "Alle Spenden" at bounding box center [111, 138] width 137 height 33
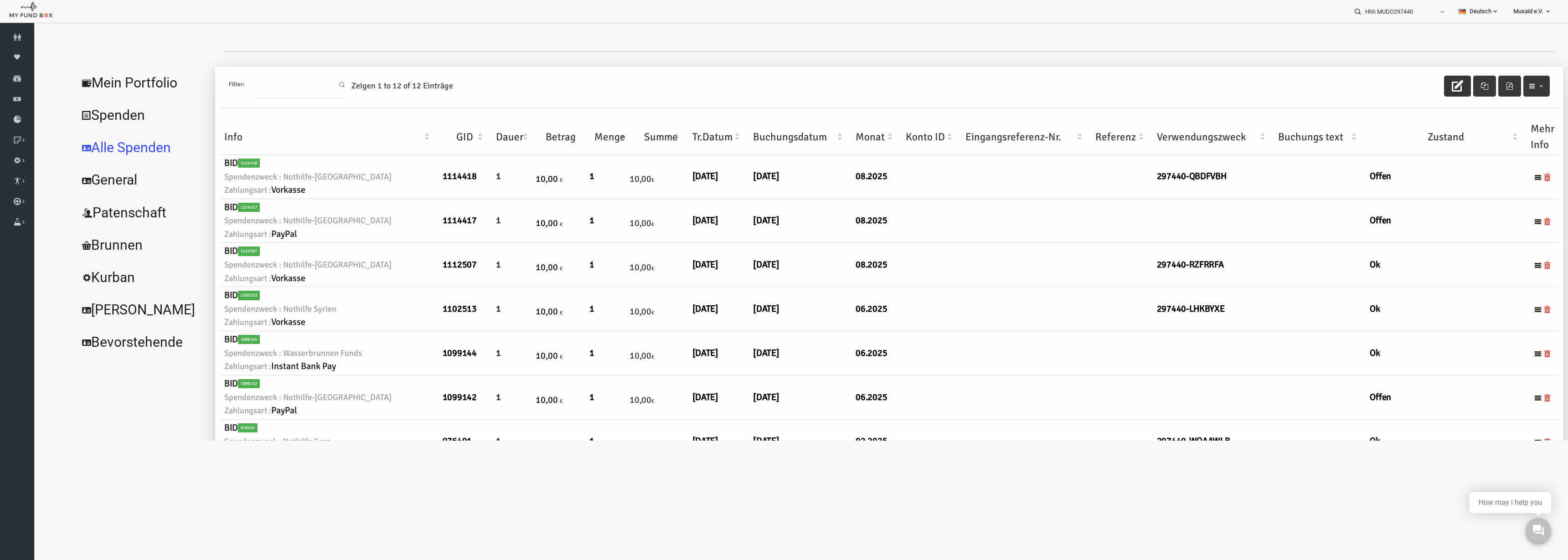
click at [984, 85] on button "button" at bounding box center [1426, 86] width 27 height 21
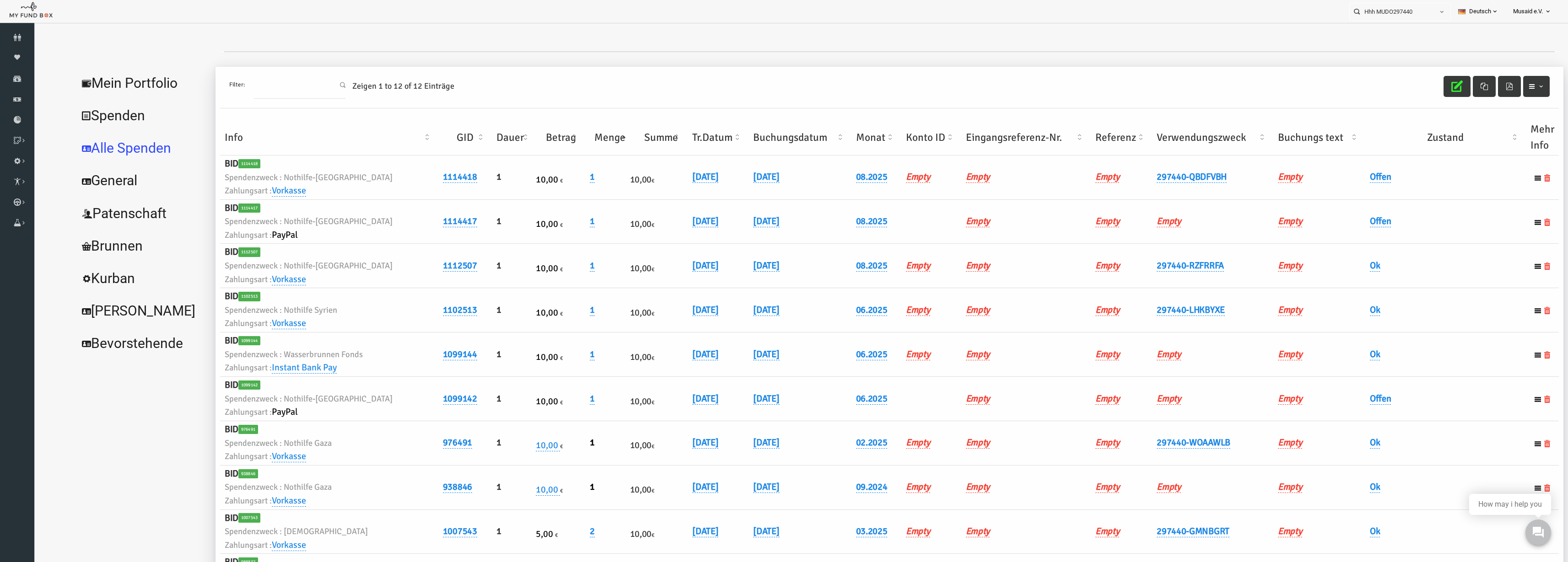
click at [988, 145] on th "Verwendungszweck" at bounding box center [1182, 137] width 121 height 36
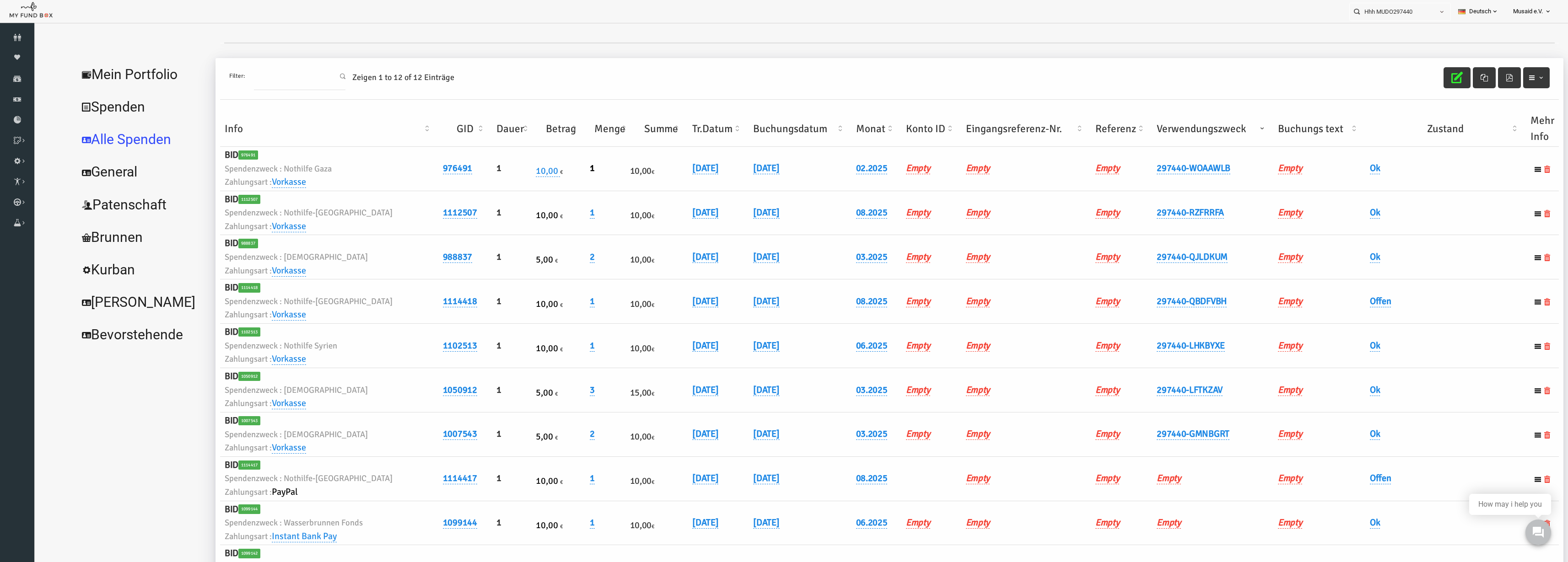
scroll to position [11, 0]
click at [663, 303] on link "07.08.2025" at bounding box center [674, 299] width 26 height 12
click at [654, 310] on input "07.08.2025" at bounding box center [696, 306] width 110 height 16
type input "08.08.2025"
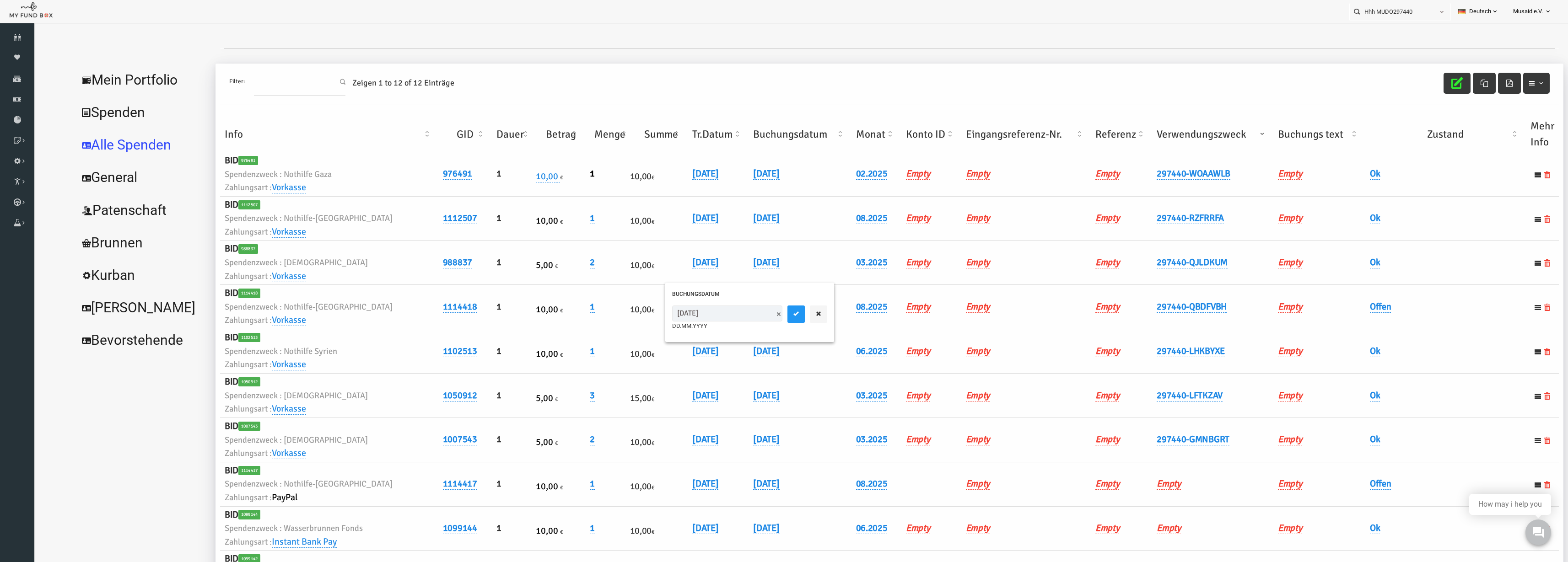
scroll to position [0, 0]
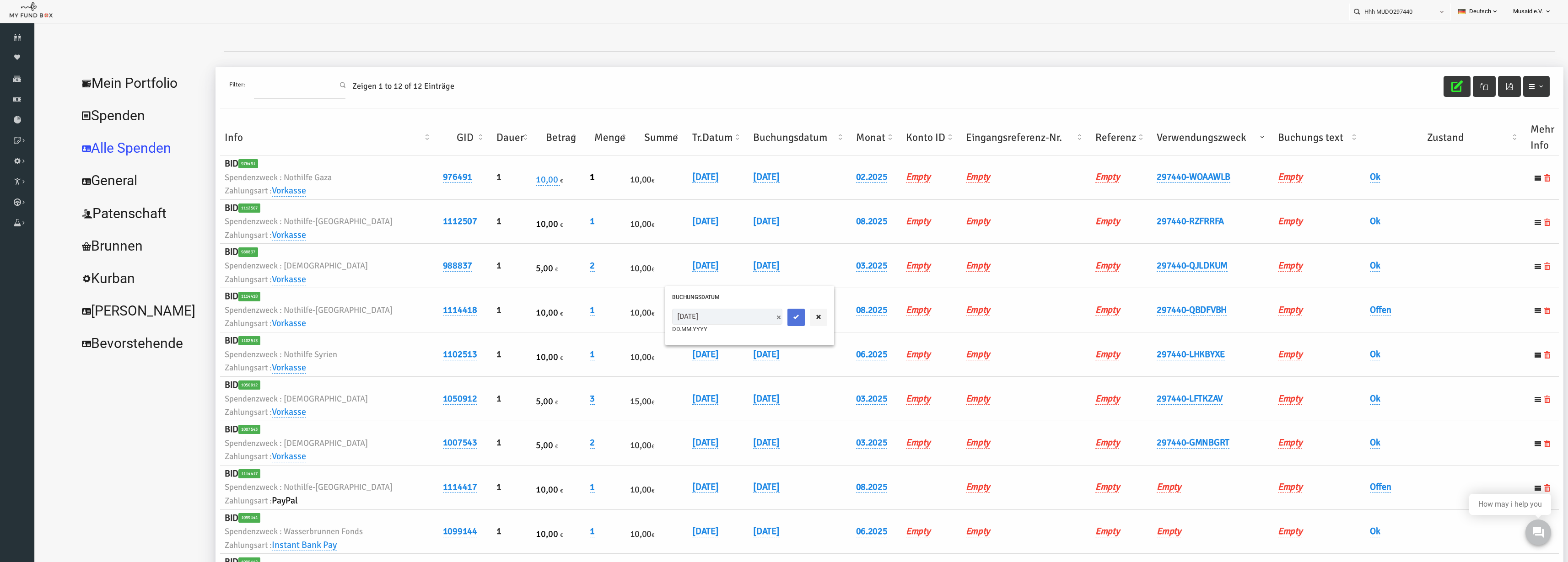
click at [757, 321] on button "submit" at bounding box center [766, 317] width 17 height 17
click at [988, 311] on td "Empty" at bounding box center [1288, 310] width 92 height 44
click at [988, 311] on td "Offen" at bounding box center [1415, 310] width 160 height 44
click at [988, 311] on link "Offen" at bounding box center [1350, 310] width 21 height 12
drag, startPoint x: 1338, startPoint y: 311, endPoint x: 1343, endPoint y: 331, distance: 20.6
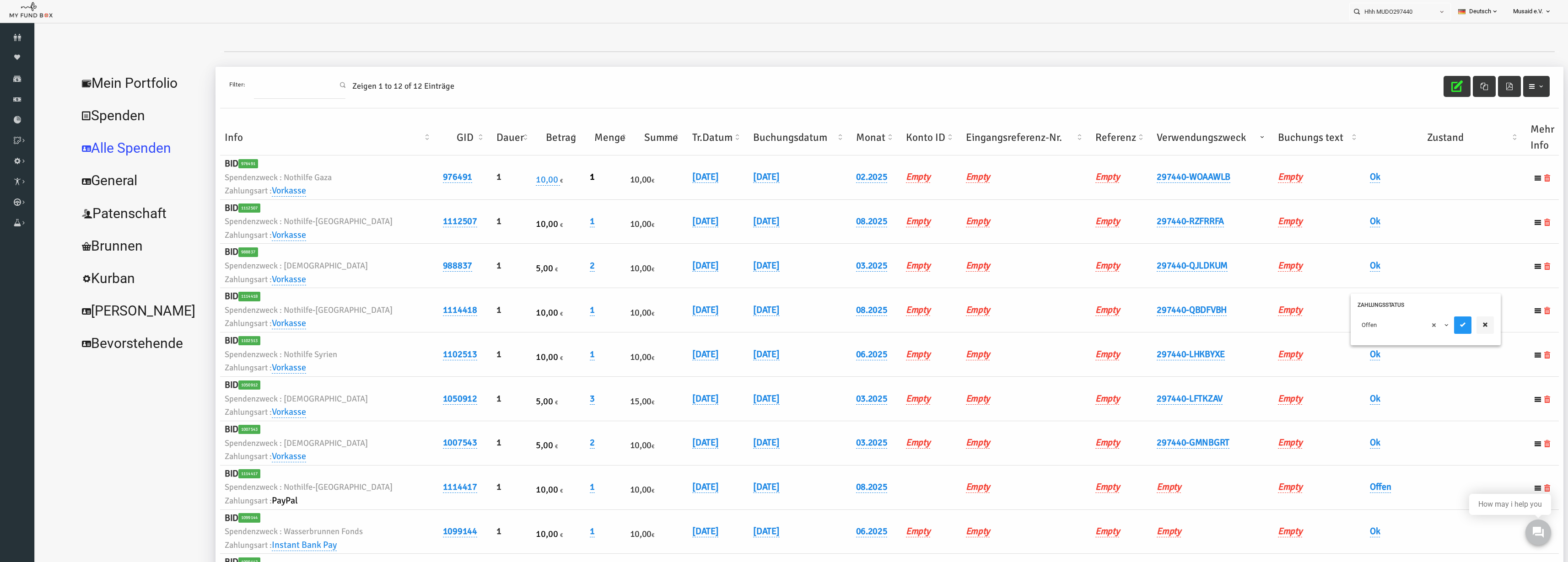
click at [988, 325] on span "× Offen" at bounding box center [1372, 325] width 83 height 9
click at [988, 332] on button "submit" at bounding box center [1433, 326] width 17 height 17
click at [988, 80] on icon "button" at bounding box center [1426, 86] width 11 height 11
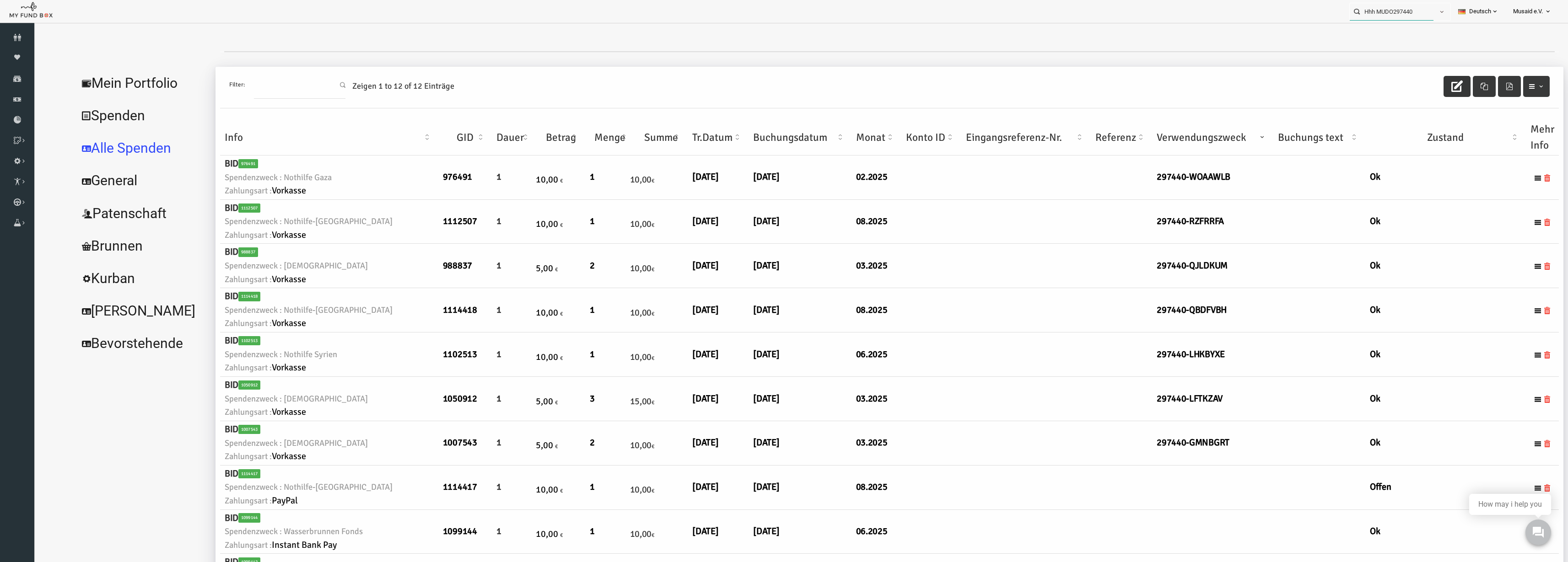
click at [988, 14] on input "Hhh MUDO297440" at bounding box center [1392, 11] width 84 height 17
click at [988, 14] on input "304342" at bounding box center [1384, 11] width 84 height 17
click at [988, 24] on label "Sude MUDO304342" at bounding box center [1372, 28] width 56 height 10
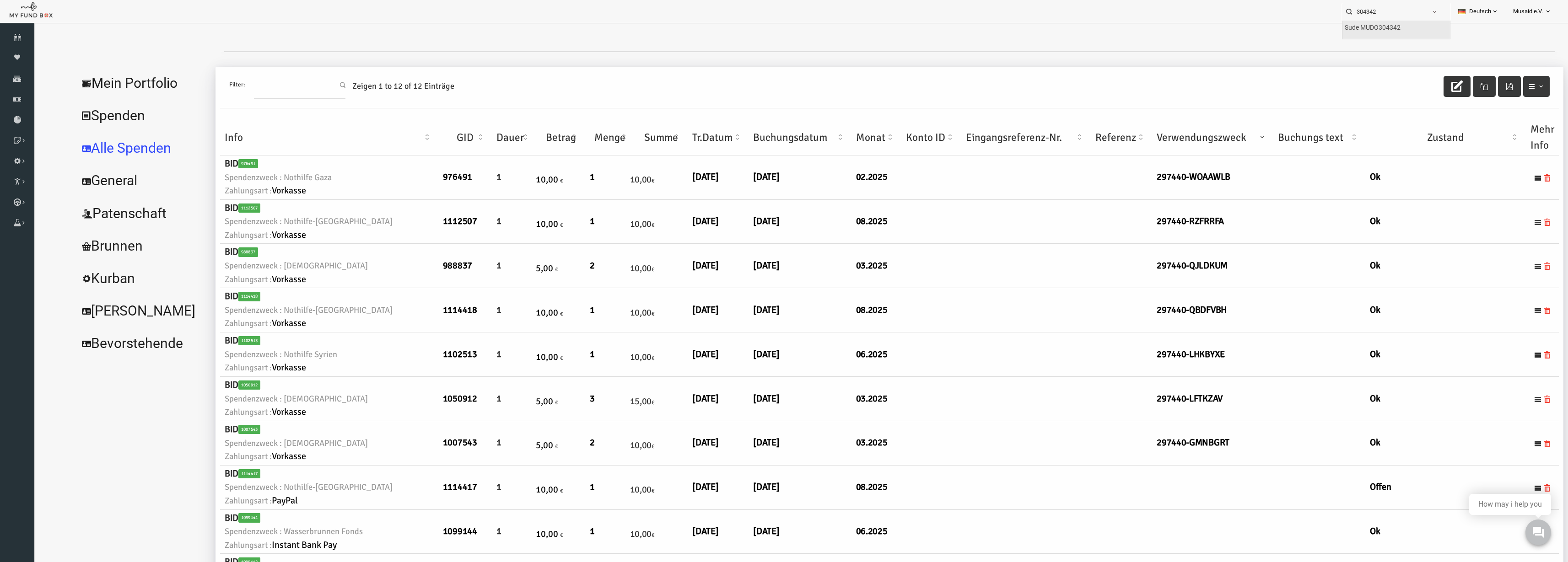
type input "Sude MUDO304342"
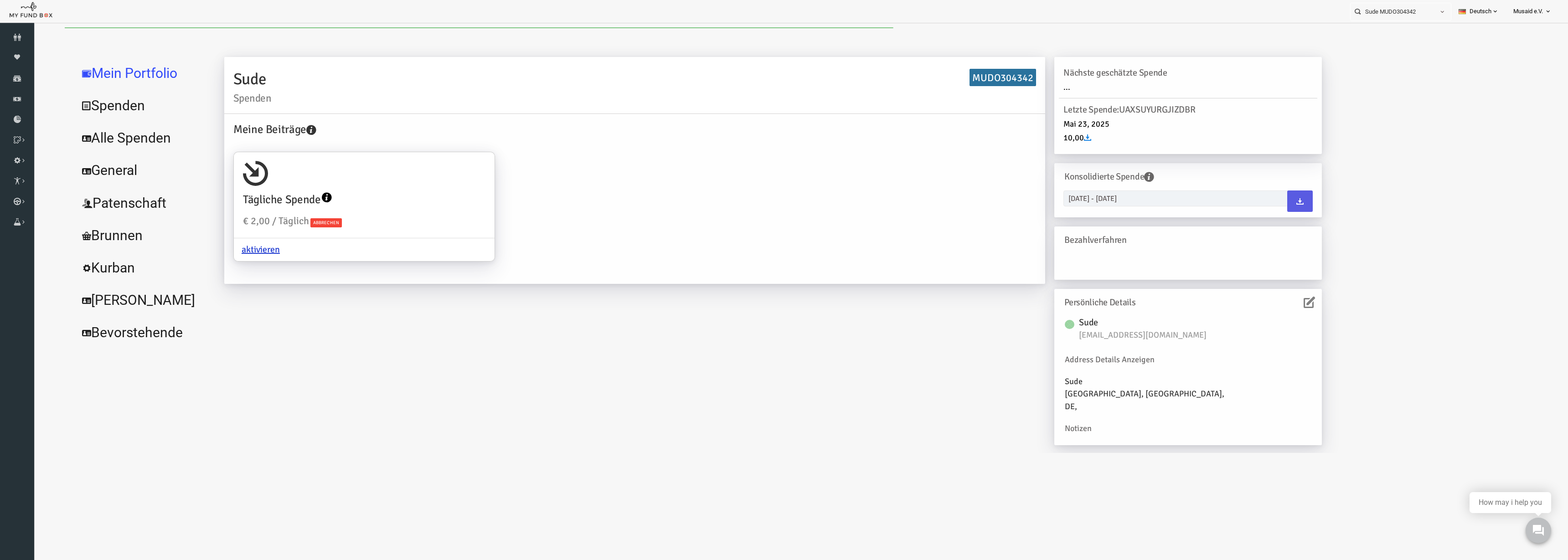
click at [122, 137] on link "Alle Spenden" at bounding box center [111, 138] width 137 height 33
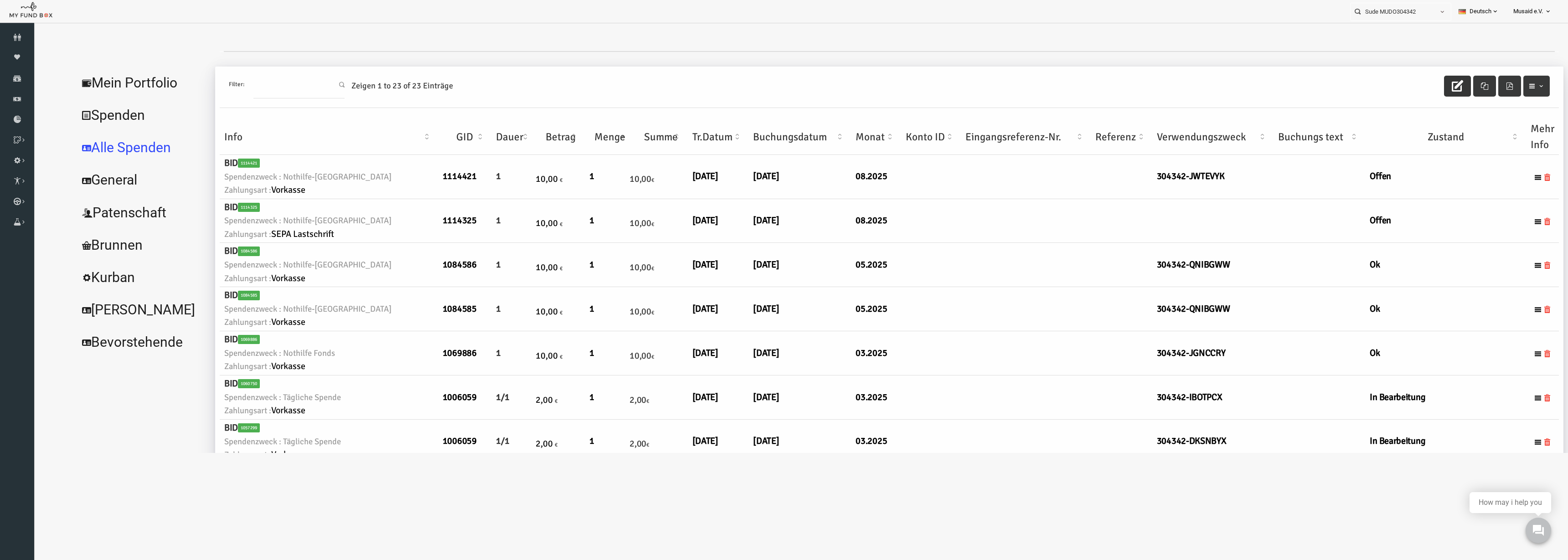
click at [984, 93] on button "button" at bounding box center [1426, 86] width 27 height 21
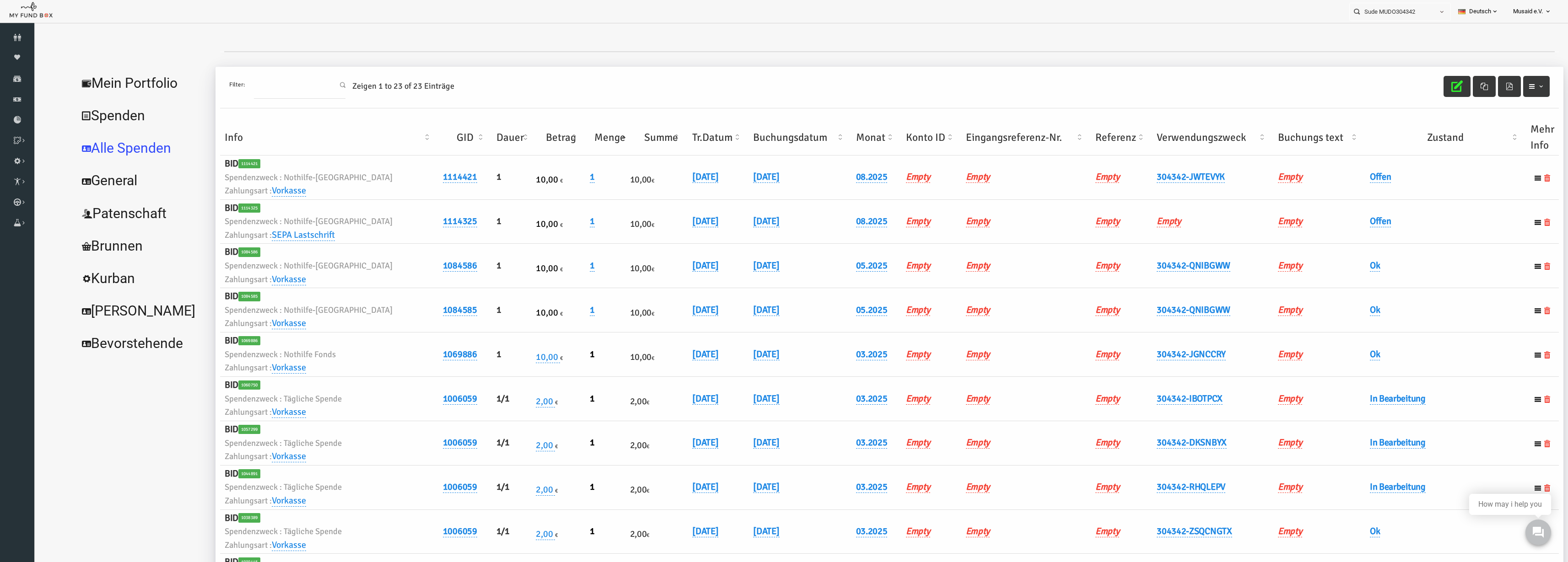
click at [988, 137] on th "Verwendungszweck" at bounding box center [1182, 137] width 121 height 36
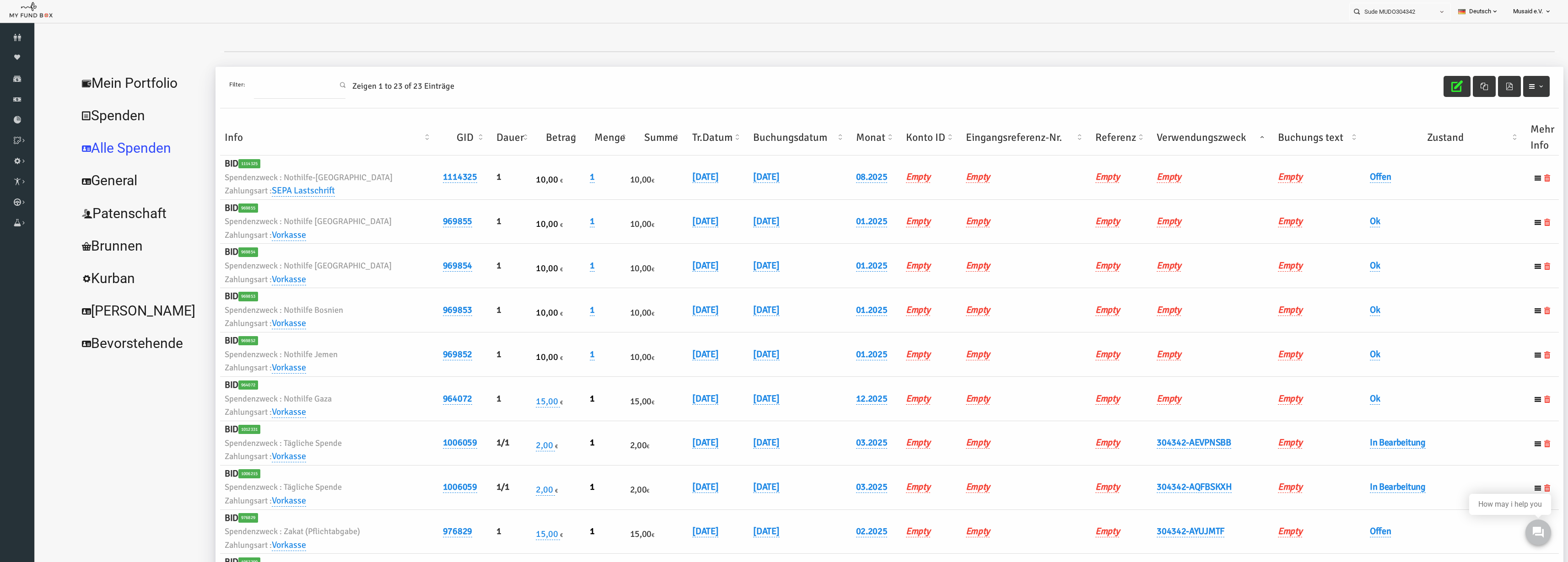
click at [988, 137] on th "Verwendungszweck" at bounding box center [1182, 137] width 121 height 36
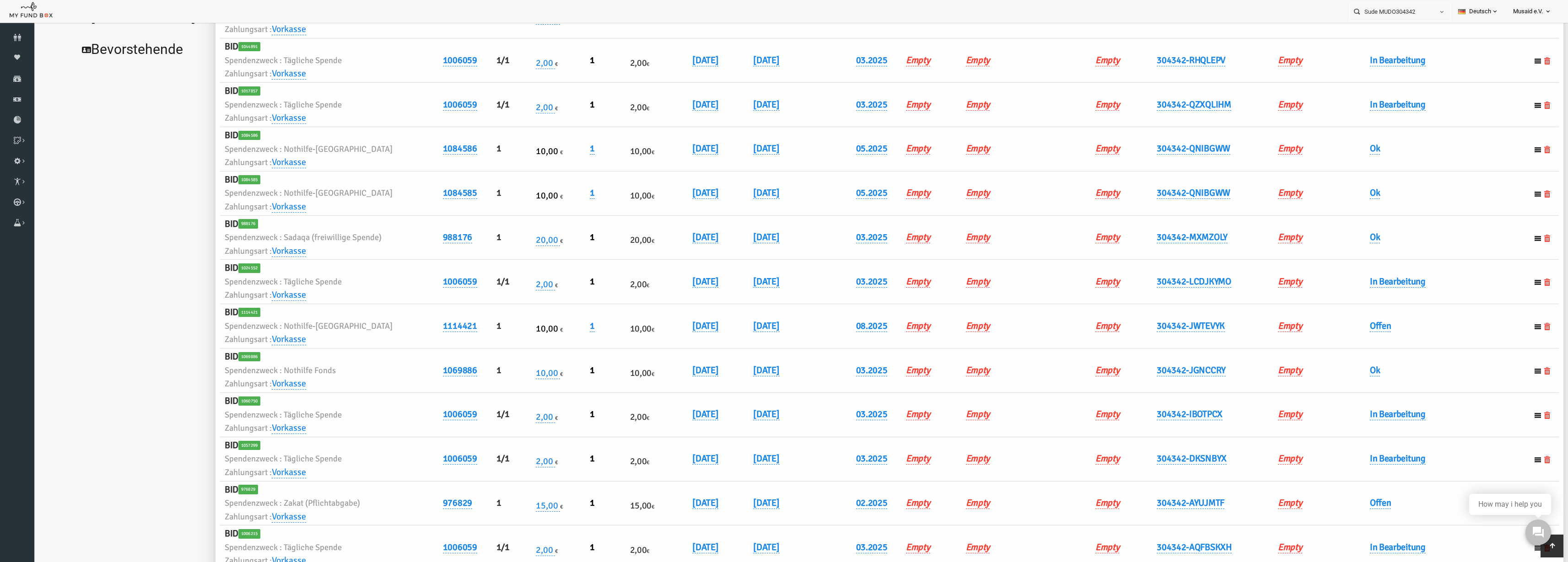
scroll to position [286, 0]
click at [670, 326] on link "07.08.2025" at bounding box center [674, 324] width 26 height 12
click at [668, 333] on input "07.08.2025" at bounding box center [711, 331] width 110 height 16
type input "08.08.2025"
click at [751, 334] on div "08.08.2025 DD.MM.YYYY" at bounding box center [734, 335] width 155 height 25
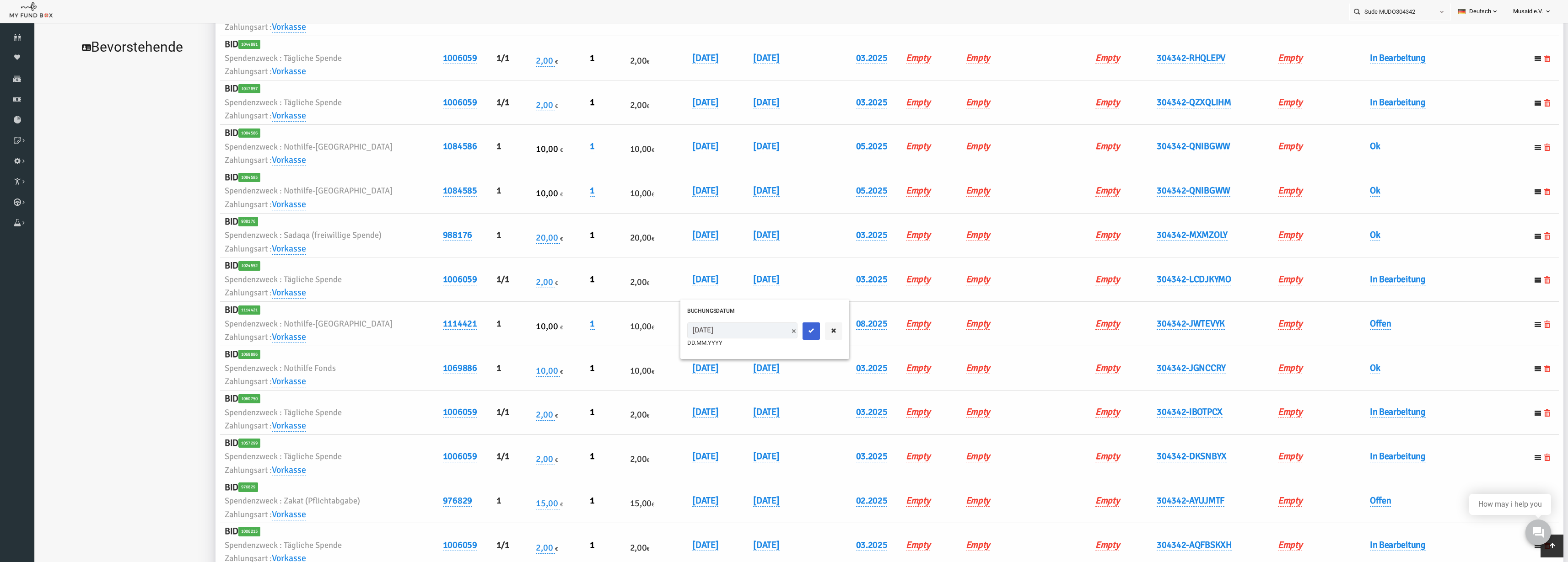
click at [772, 335] on button "submit" at bounding box center [781, 331] width 17 height 17
drag, startPoint x: 1355, startPoint y: 324, endPoint x: 1346, endPoint y: 330, distance: 10.8
click at [988, 324] on h6 "Offen" at bounding box center [1415, 324] width 152 height 14
click at [988, 331] on td "Offen" at bounding box center [1415, 324] width 160 height 44
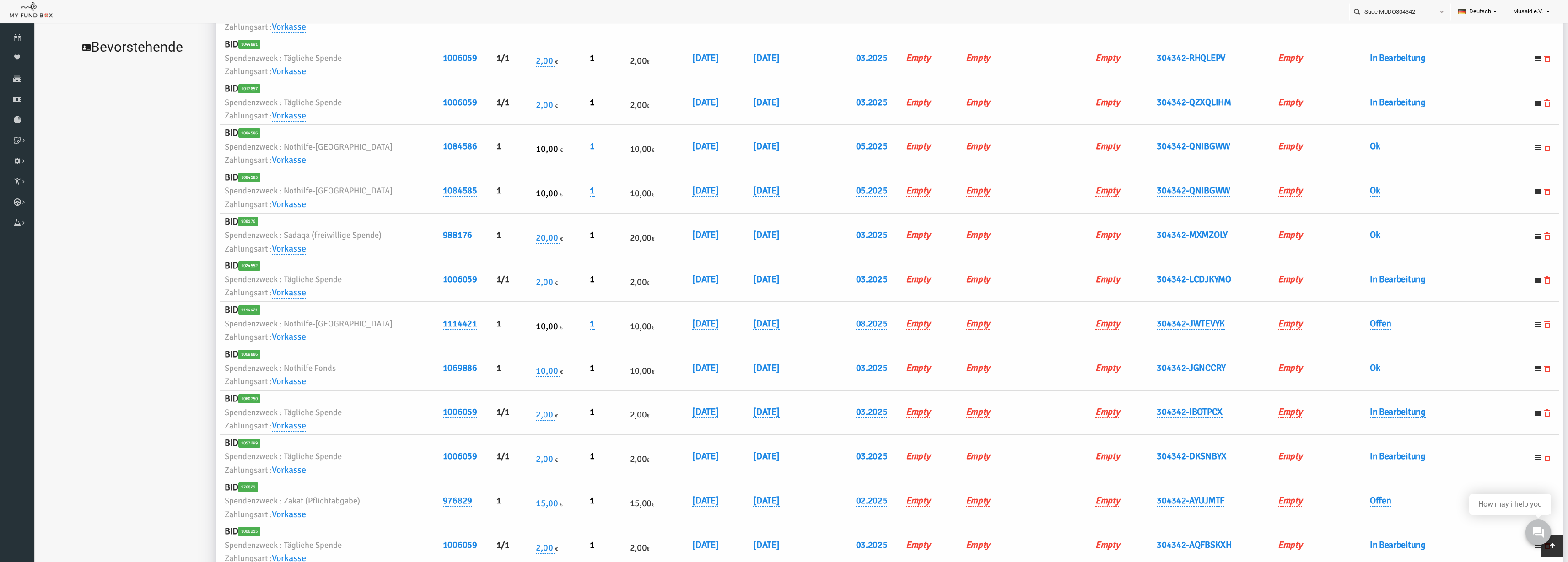
click at [988, 331] on h6 "Offen" at bounding box center [1415, 324] width 152 height 14
click at [988, 327] on link "Offen" at bounding box center [1350, 324] width 21 height 12
click at [988, 334] on span "× Offen" at bounding box center [1373, 339] width 92 height 17
drag, startPoint x: 1423, startPoint y: 341, endPoint x: 1604, endPoint y: 80, distance: 317.6
click at [988, 341] on button "submit" at bounding box center [1433, 339] width 17 height 17
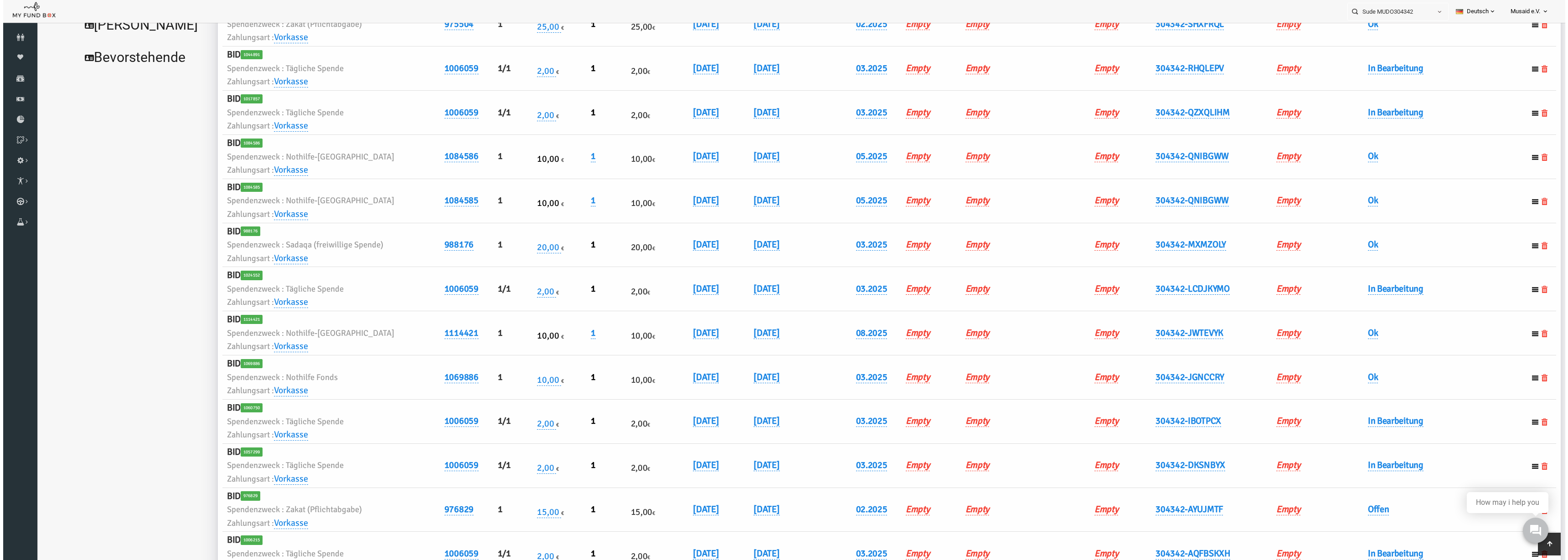
scroll to position [0, 0]
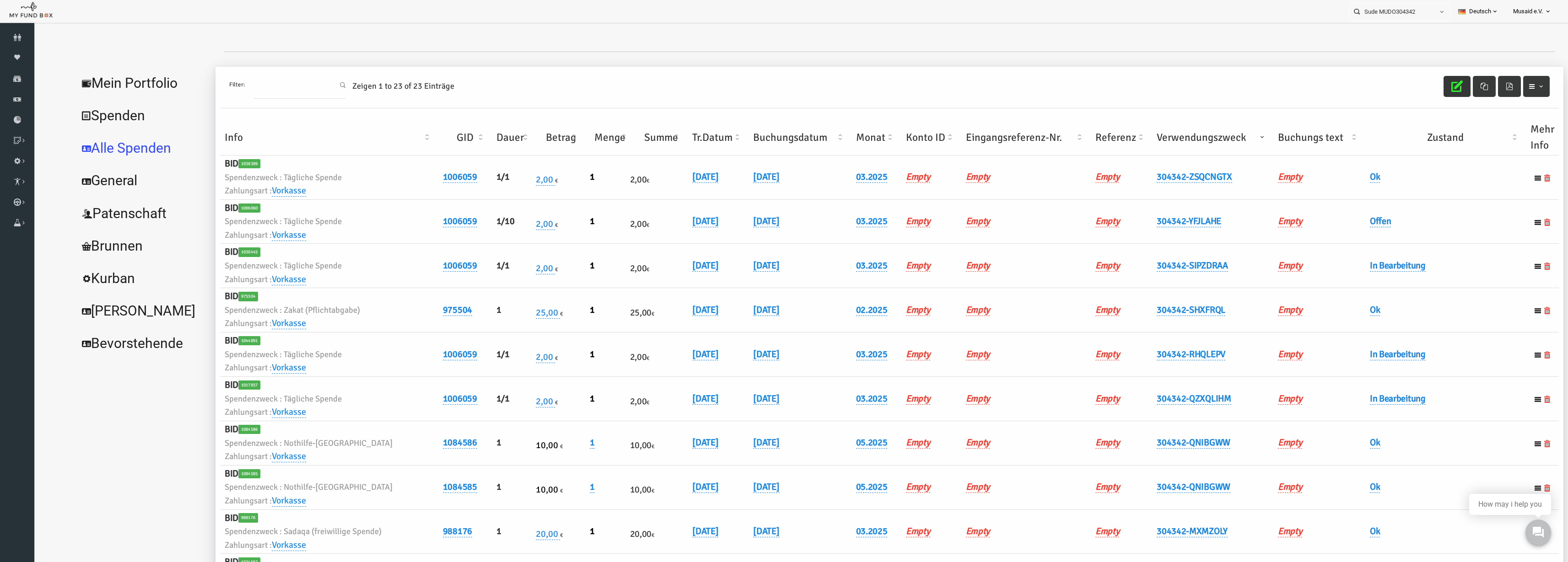
click at [988, 84] on icon "button" at bounding box center [1426, 86] width 11 height 11
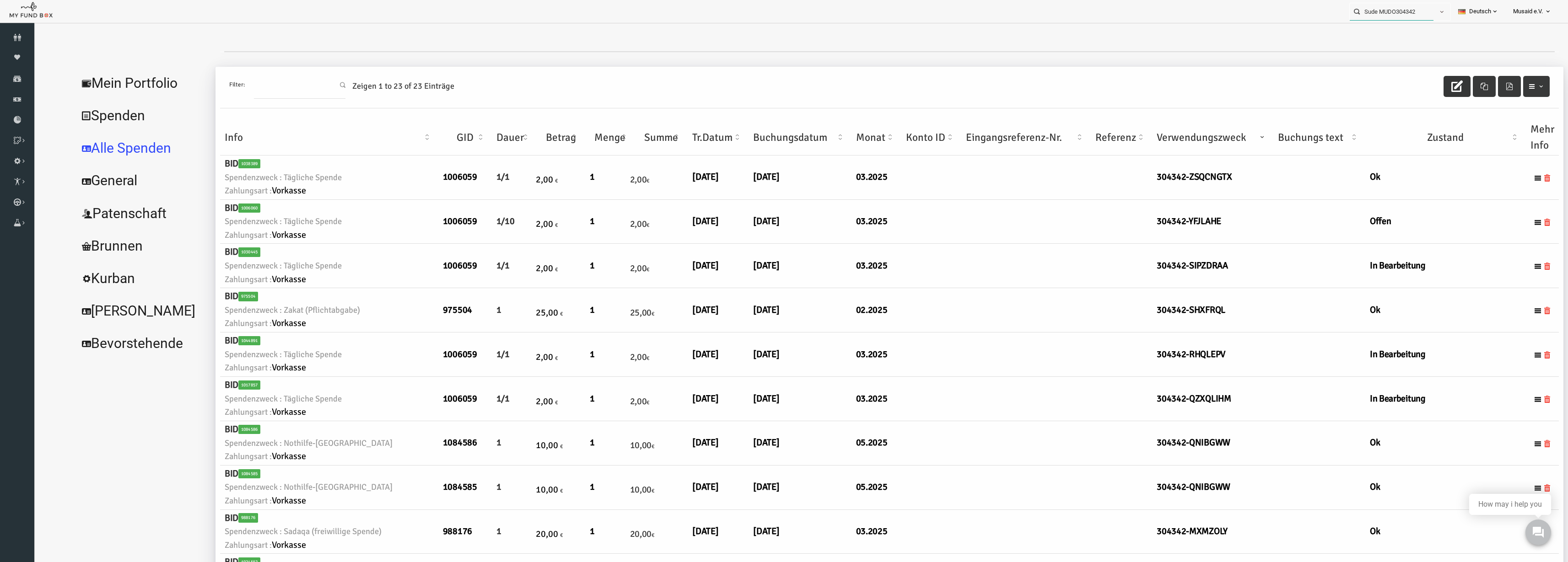
click at [988, 14] on input "Sude MUDO304342" at bounding box center [1392, 11] width 84 height 17
click at [988, 26] on label "Kader Ahmedova MUDO299523" at bounding box center [1390, 28] width 90 height 10
type input "Kader Ahmedova MUDO299523"
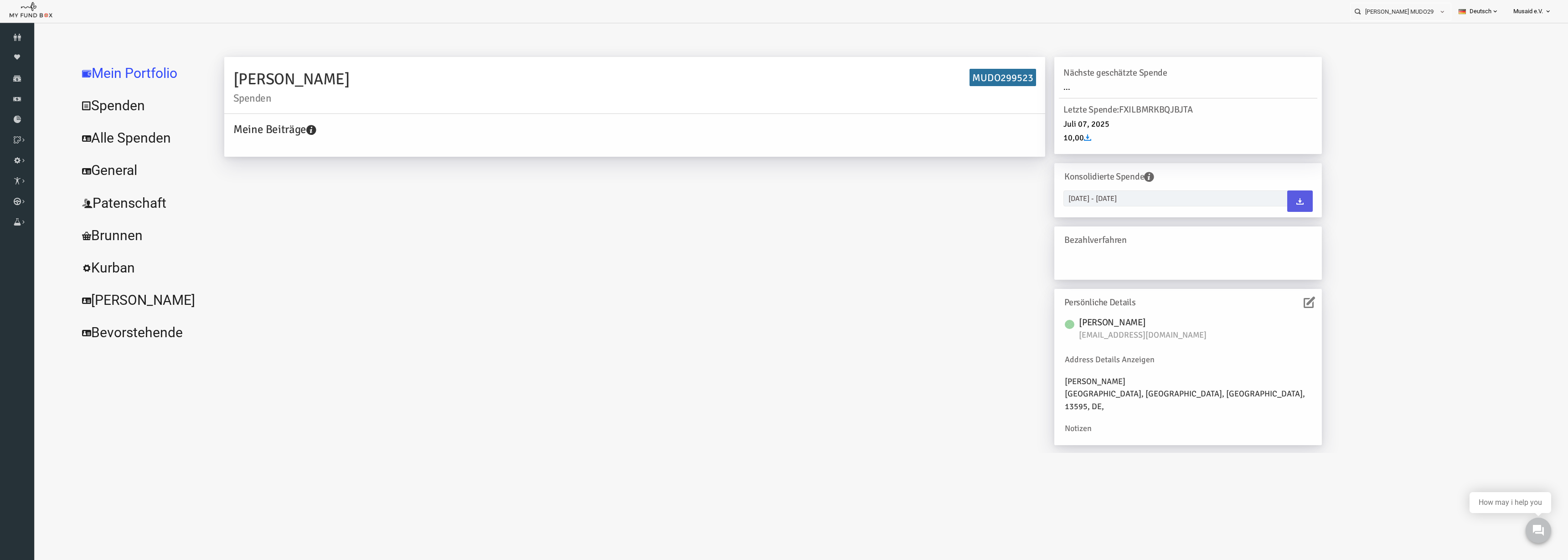
click at [150, 137] on link "Alle Spenden" at bounding box center [111, 138] width 137 height 33
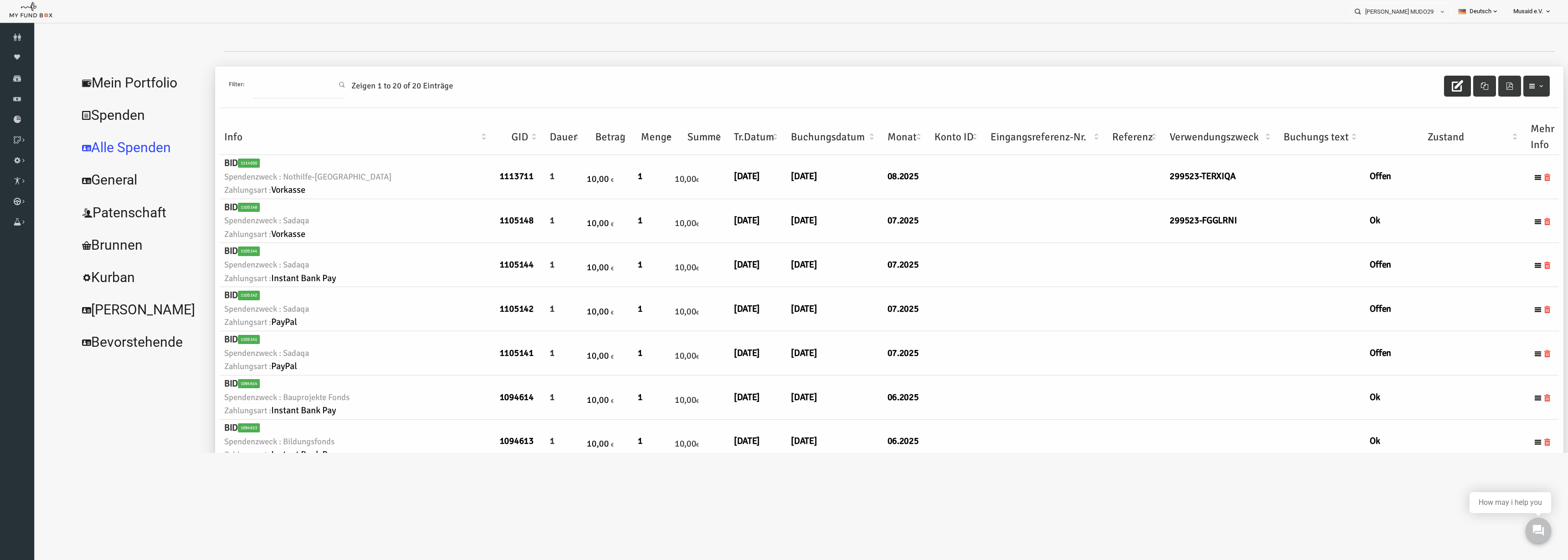
click at [984, 93] on button "button" at bounding box center [1426, 86] width 27 height 21
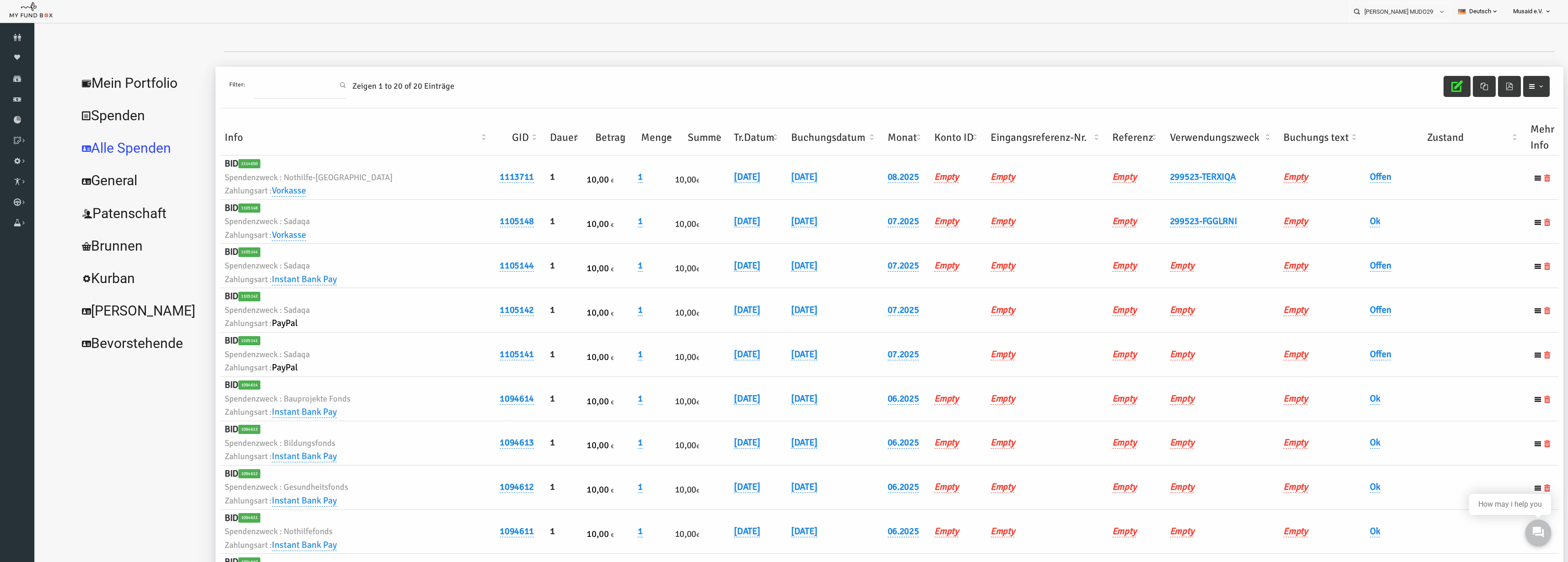
click at [988, 130] on th "Verwendungszweck" at bounding box center [1192, 137] width 114 height 36
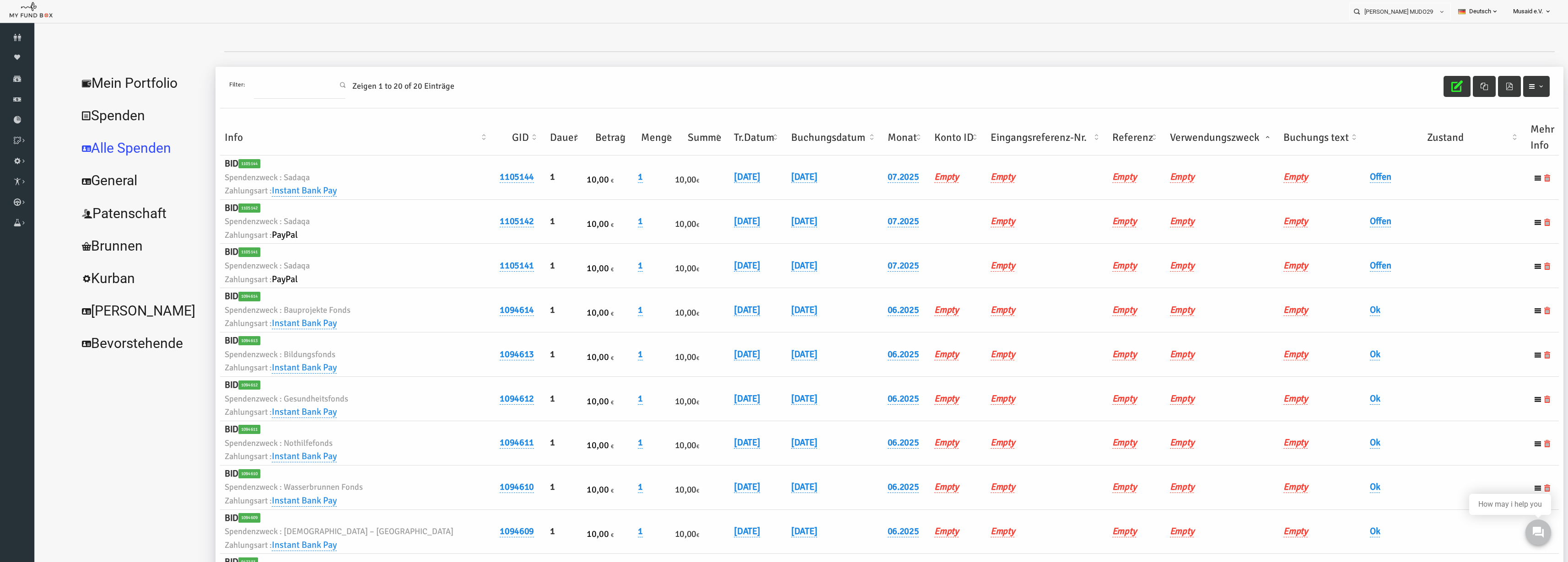
click at [988, 132] on th "Verwendungszweck" at bounding box center [1192, 137] width 114 height 36
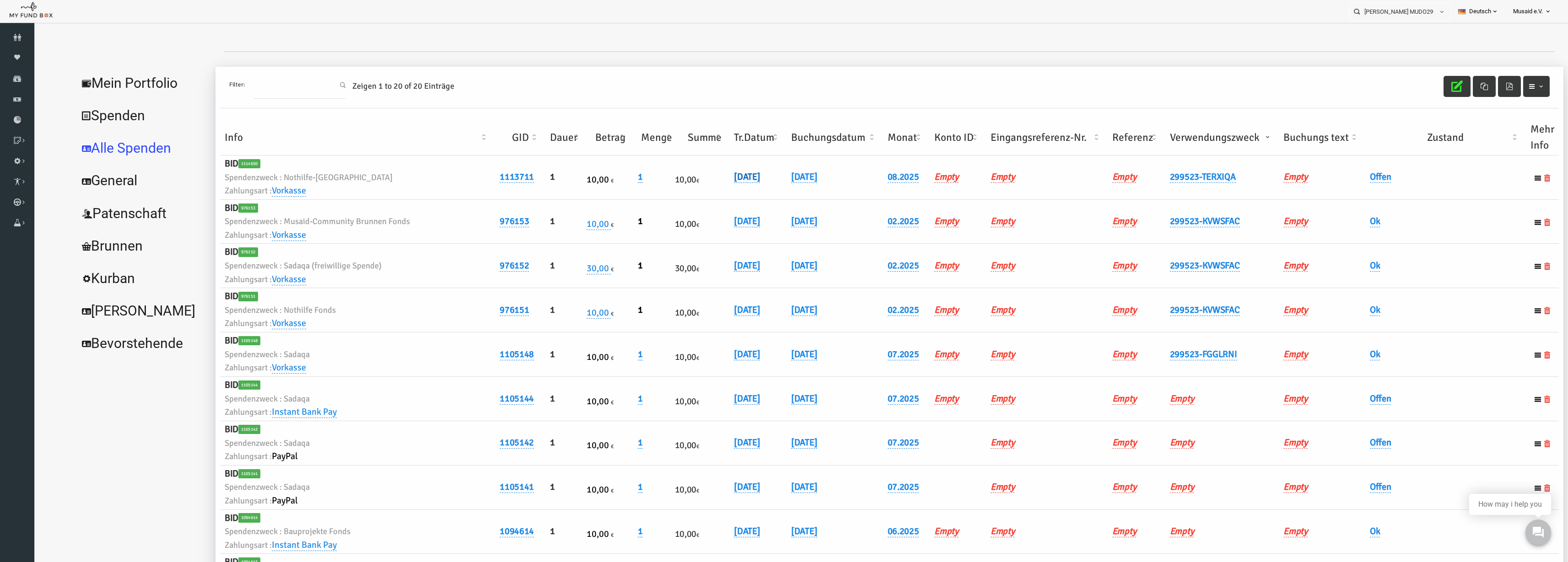
click at [703, 177] on link "07.08.2025" at bounding box center [716, 177] width 26 height 12
click at [687, 185] on input "07.08.2025" at bounding box center [731, 184] width 110 height 16
click at [688, 185] on input "07.08.2025" at bounding box center [731, 184] width 110 height 16
type input "08.08.2025"
click at [792, 189] on button "submit" at bounding box center [801, 185] width 17 height 17
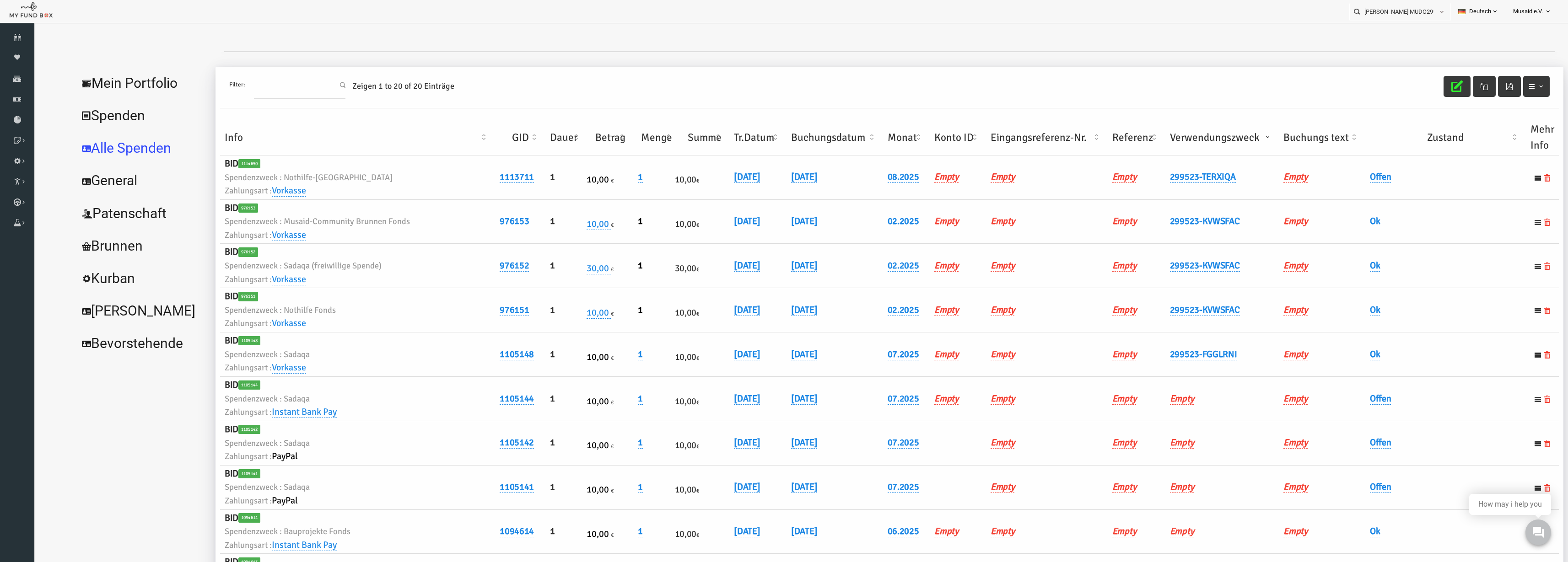
click at [988, 175] on td "Offen" at bounding box center [1415, 177] width 160 height 44
click at [988, 183] on link "Offen" at bounding box center [1350, 177] width 21 height 12
click at [988, 206] on div "× Offen" at bounding box center [1395, 194] width 150 height 36
click at [988, 196] on span "× Offen" at bounding box center [1373, 192] width 92 height 17
click at [988, 194] on icon "submit" at bounding box center [1433, 192] width 7 height 7
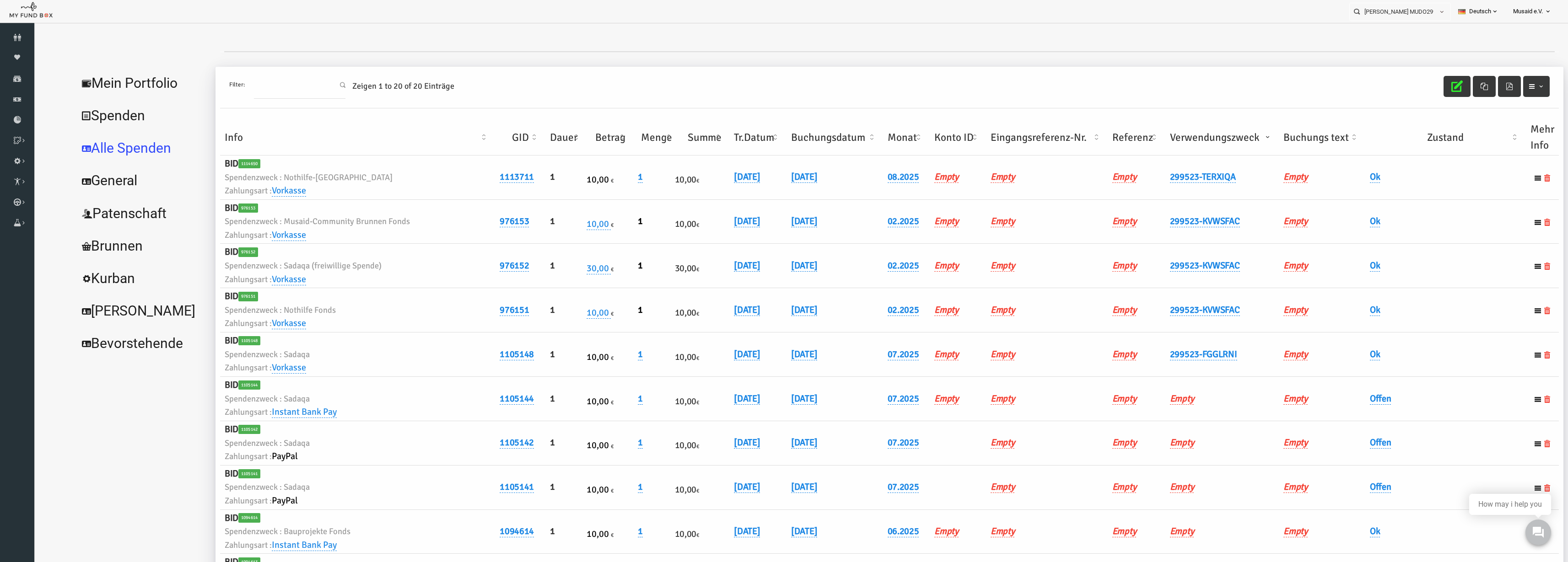
click at [988, 97] on div "Filter: Zeigen 1 to 20 of 20 Einträge" at bounding box center [859, 87] width 1339 height 42
click at [988, 92] on icon "button" at bounding box center [1426, 86] width 11 height 11
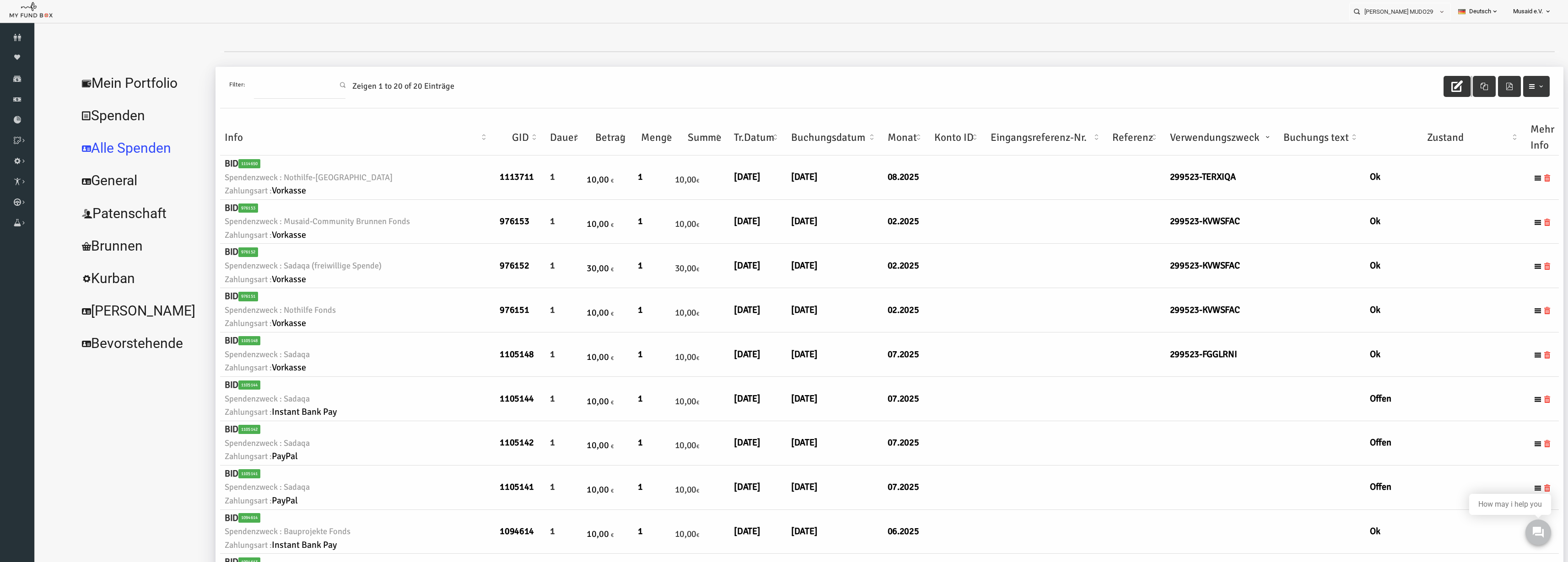
click at [988, 23] on div at bounding box center [801, 555] width 1534 height 1065
click at [988, 16] on input "Kader Ahmedova MUDO299523" at bounding box center [1392, 11] width 84 height 17
click at [988, 28] on label "Fatima Fouani MUDO273002" at bounding box center [1390, 28] width 90 height 10
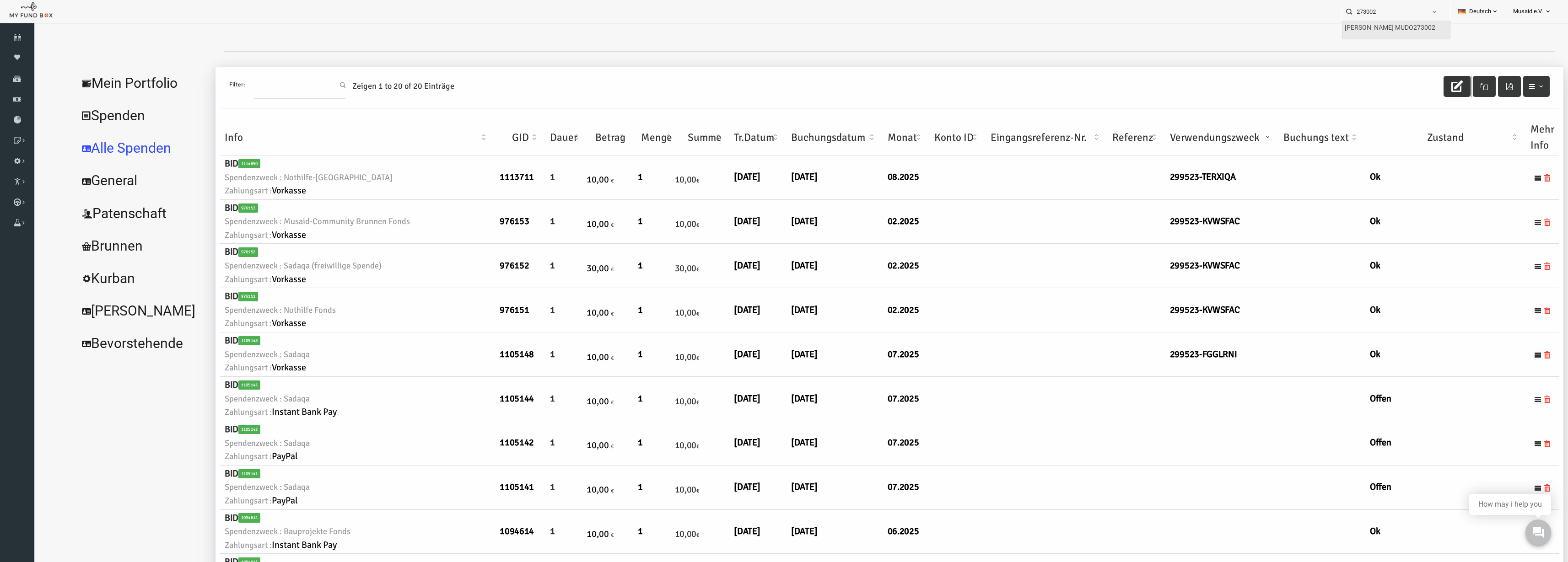
type input "Fatima Fouani MUDO273002"
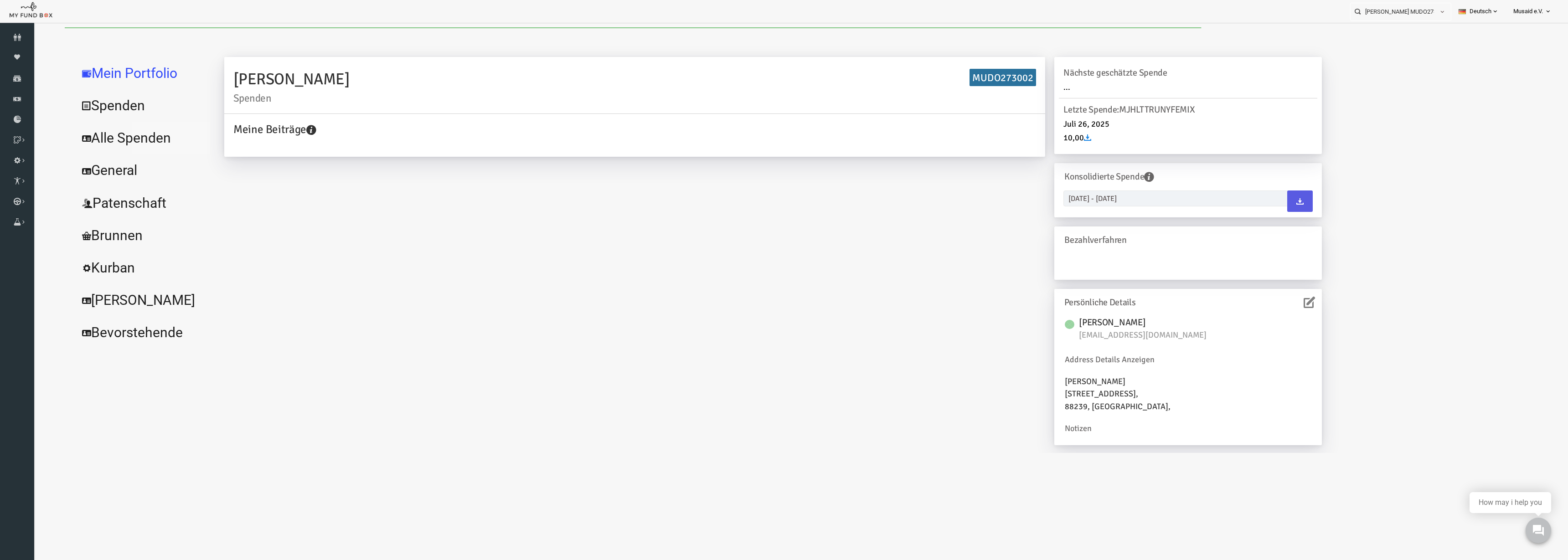
click at [124, 144] on link "Alle Spenden" at bounding box center [111, 138] width 137 height 33
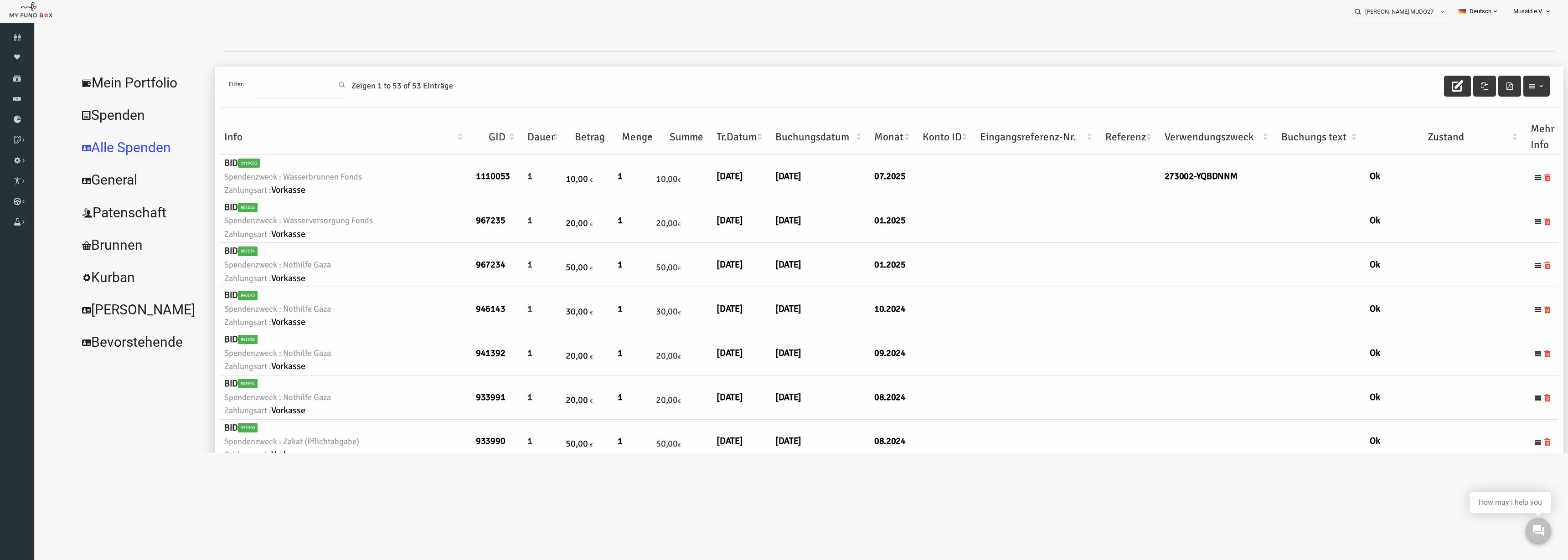
click at [984, 75] on div "Filter: Zeigen 1 to 53 of 53 Einträge" at bounding box center [858, 87] width 1339 height 42
click at [984, 93] on button "button" at bounding box center [1426, 86] width 27 height 21
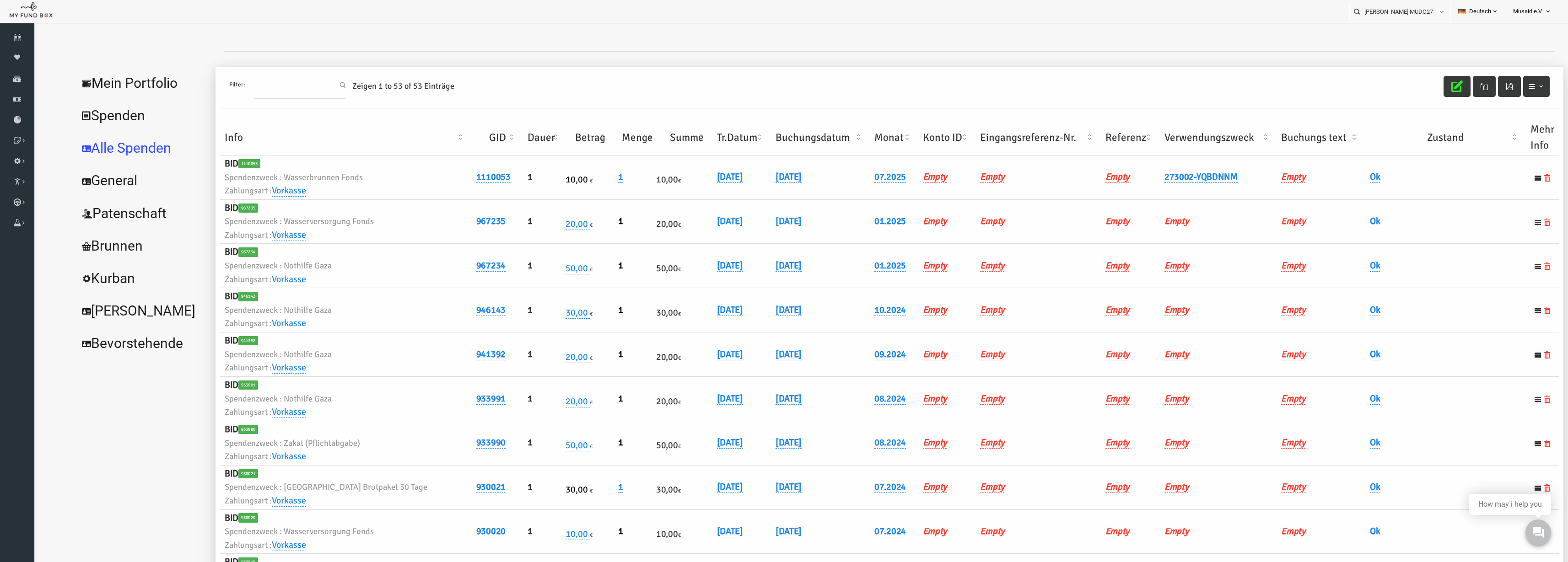
click at [988, 135] on th "Verwendungszweck" at bounding box center [1187, 137] width 117 height 36
click at [709, 312] on link "07.08.2025" at bounding box center [699, 310] width 26 height 12
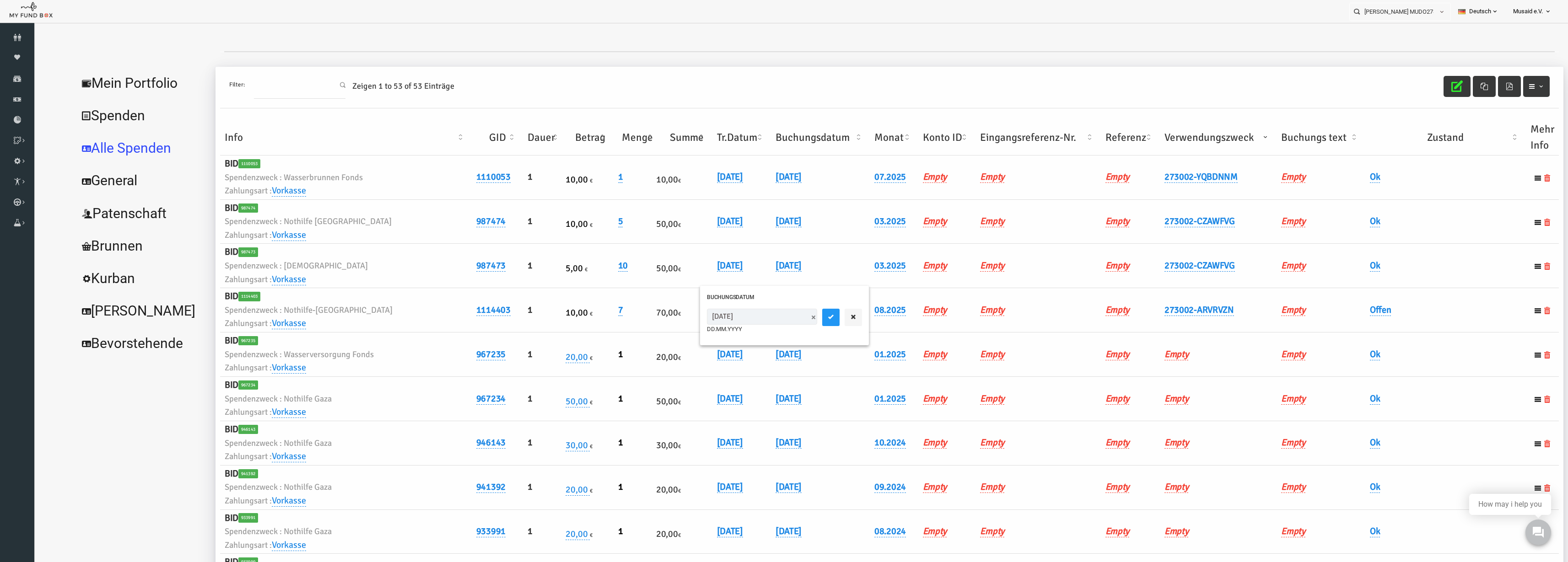
click at [688, 322] on input "07.08.2025" at bounding box center [731, 317] width 110 height 16
type input "08.08.2025"
click at [792, 317] on button "submit" at bounding box center [801, 317] width 17 height 17
click at [988, 306] on link "Offen" at bounding box center [1350, 310] width 21 height 12
click at [988, 320] on span "× Offen" at bounding box center [1373, 326] width 92 height 17
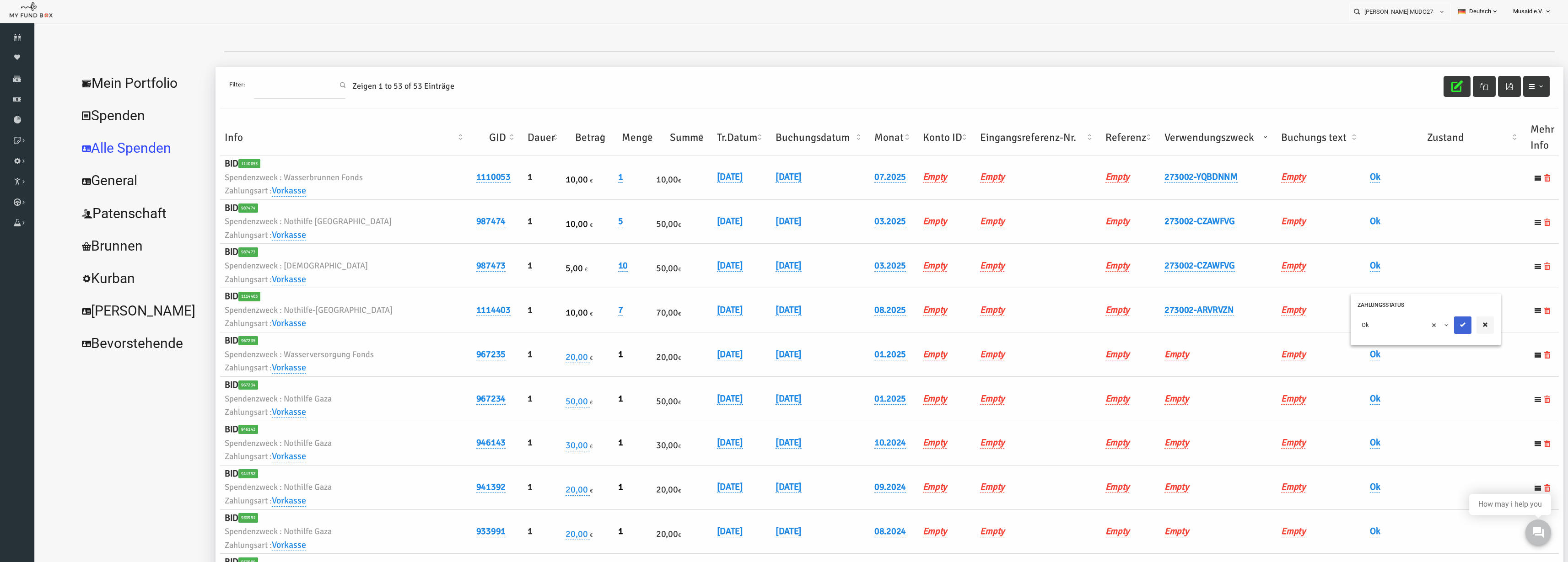
click at [988, 324] on icon "submit" at bounding box center [1433, 325] width 7 height 7
click at [988, 82] on icon "button" at bounding box center [1426, 86] width 11 height 11
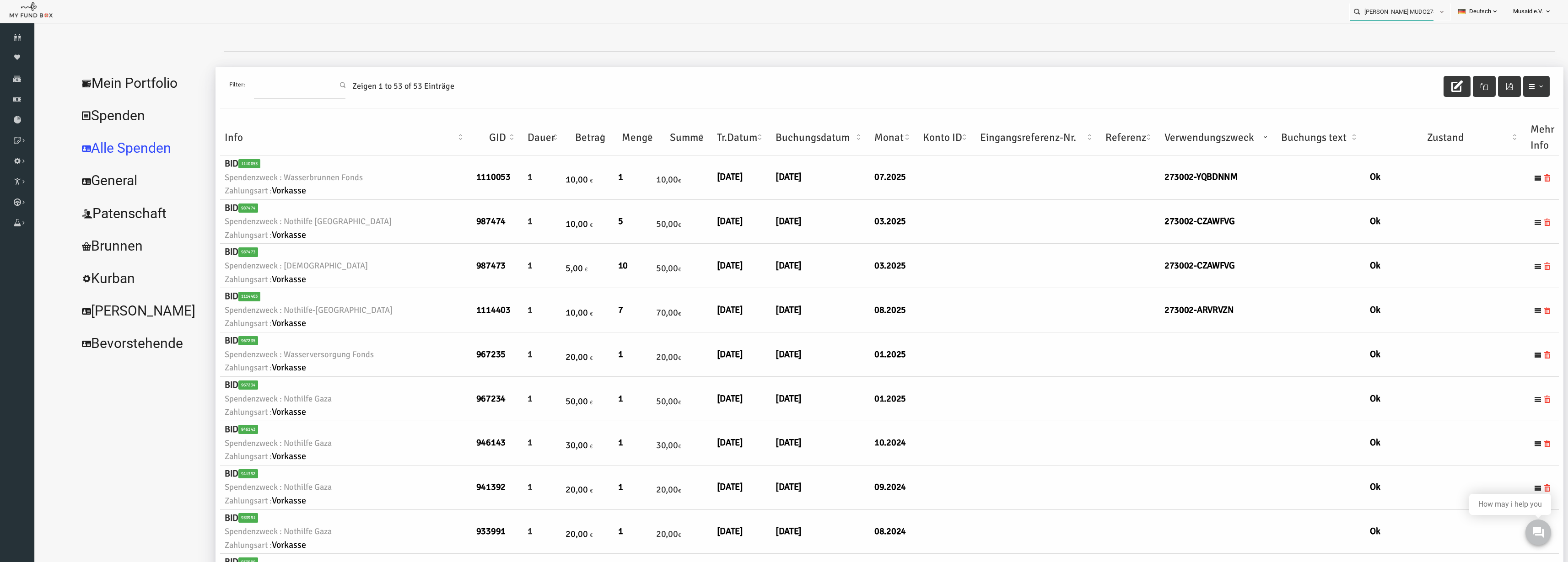
click at [988, 10] on input "Fatima Fouani MUDO273002" at bounding box center [1392, 11] width 84 height 17
click at [988, 11] on input "Fatima Fouani MUDO273002" at bounding box center [1392, 11] width 84 height 17
click at [988, 34] on div "Fatima MUDO290613" at bounding box center [1396, 30] width 107 height 19
type input "Fatima MUDO290613"
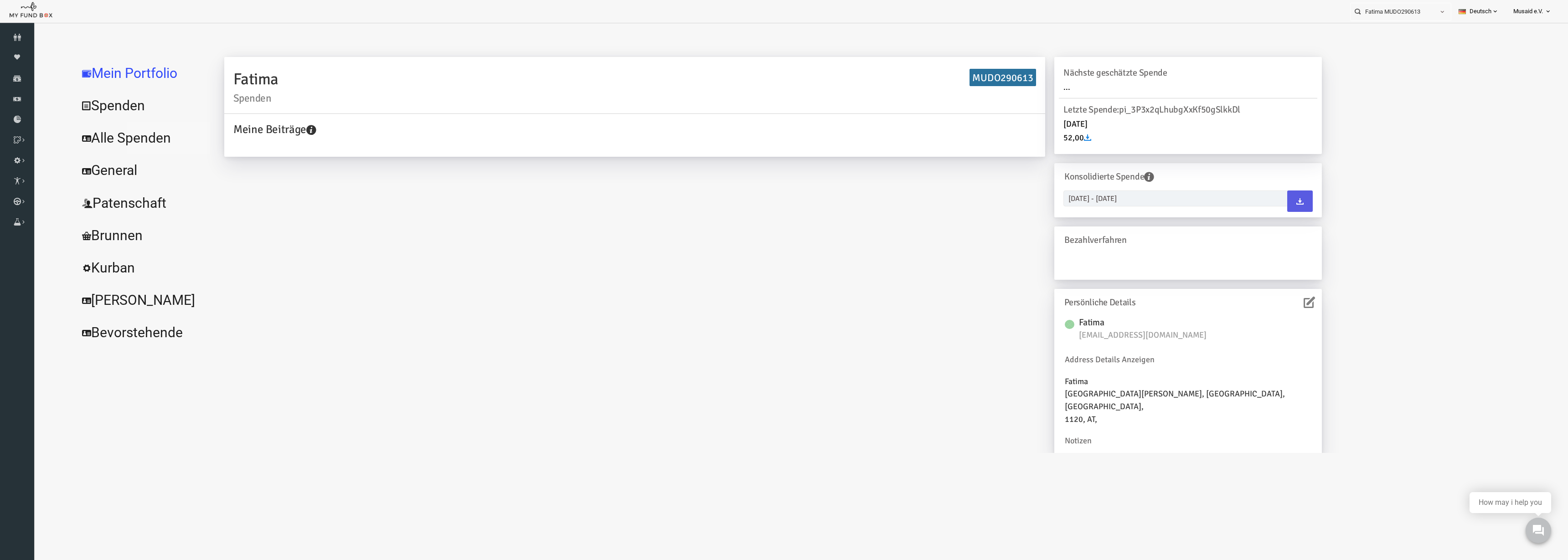
click at [119, 141] on link "Alle Spenden" at bounding box center [111, 138] width 137 height 33
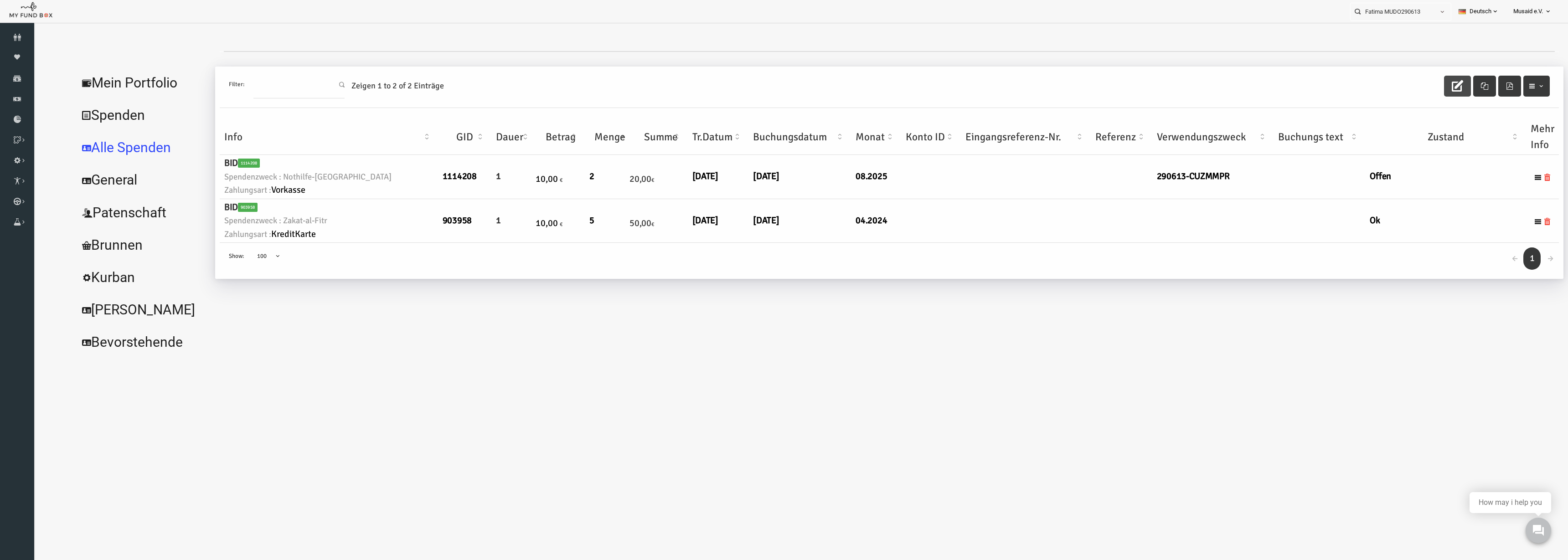
click at [984, 77] on button "button" at bounding box center [1426, 86] width 27 height 21
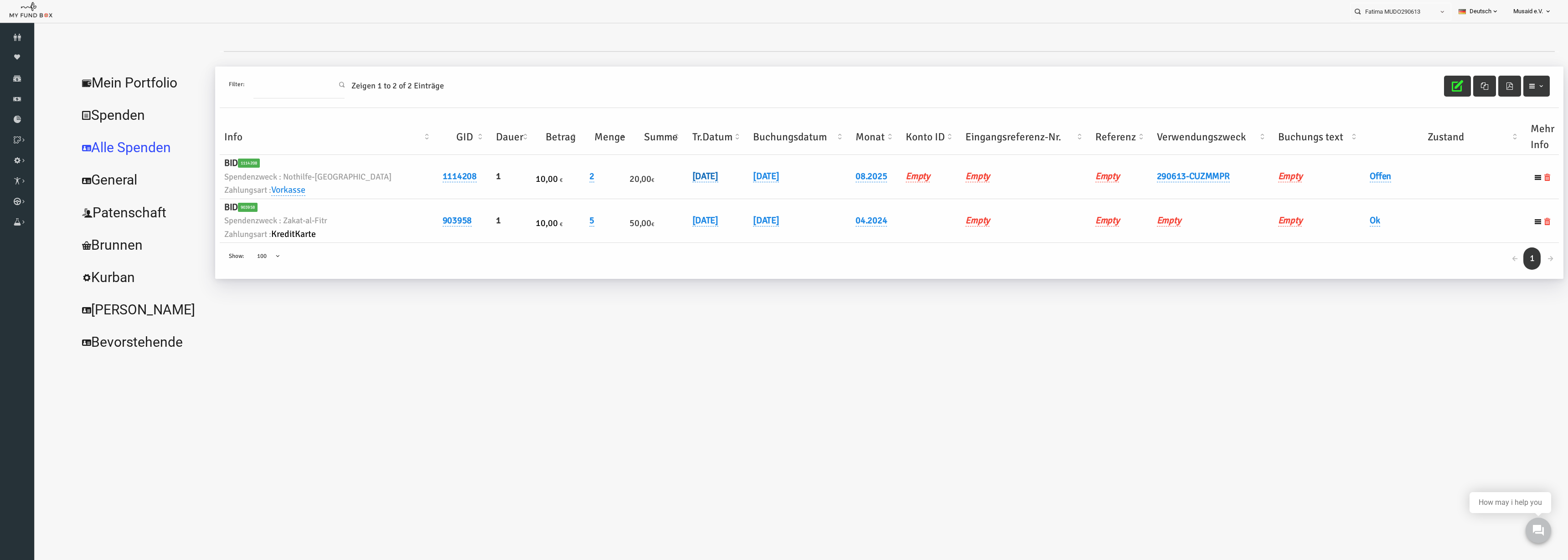
click at [661, 179] on link "07.08.2025" at bounding box center [674, 176] width 26 height 12
click at [628, 188] on input "07.08.2025" at bounding box center [672, 183] width 110 height 16
type input "08.08.2025"
click at [733, 186] on button "submit" at bounding box center [741, 184] width 17 height 17
click at [984, 178] on h6 "Offen" at bounding box center [1414, 177] width 152 height 14
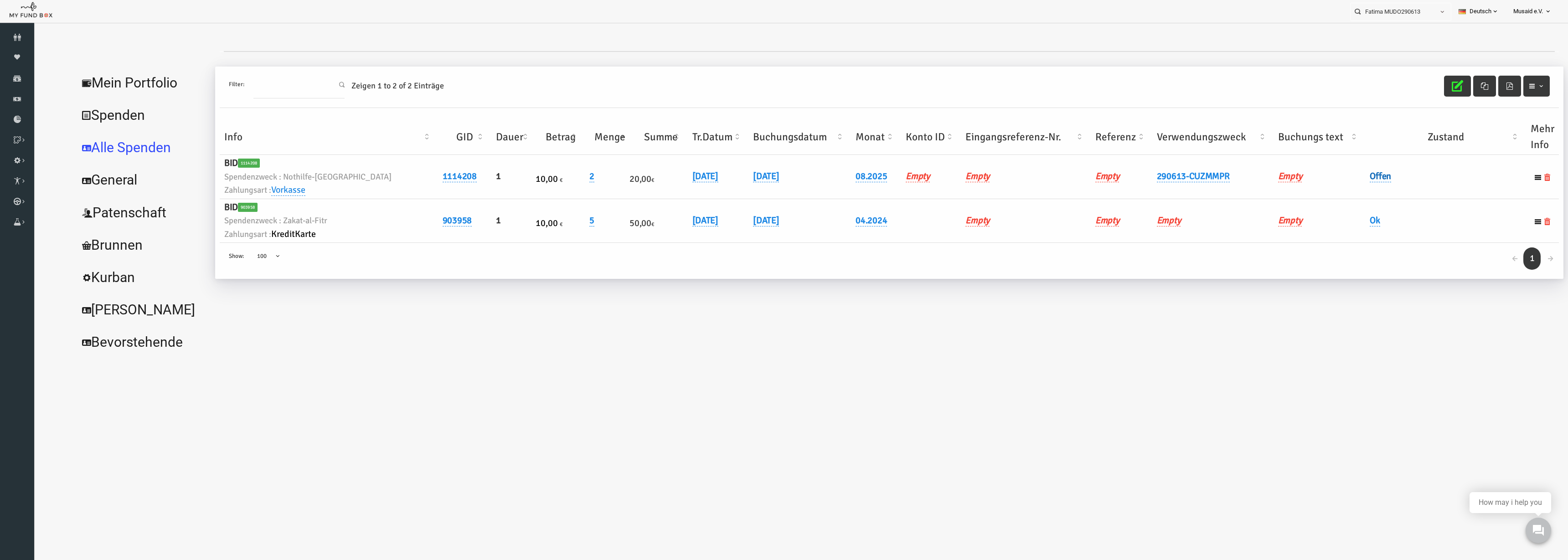
click at [984, 182] on link "Offen" at bounding box center [1349, 176] width 21 height 12
click at [984, 194] on span "× Offen" at bounding box center [1372, 191] width 83 height 9
click at [984, 191] on span "× Ok" at bounding box center [1372, 191] width 91 height 17
drag, startPoint x: 1423, startPoint y: 191, endPoint x: 1569, endPoint y: 536, distance: 374.6
click at [984, 191] on button "submit" at bounding box center [1432, 191] width 17 height 17
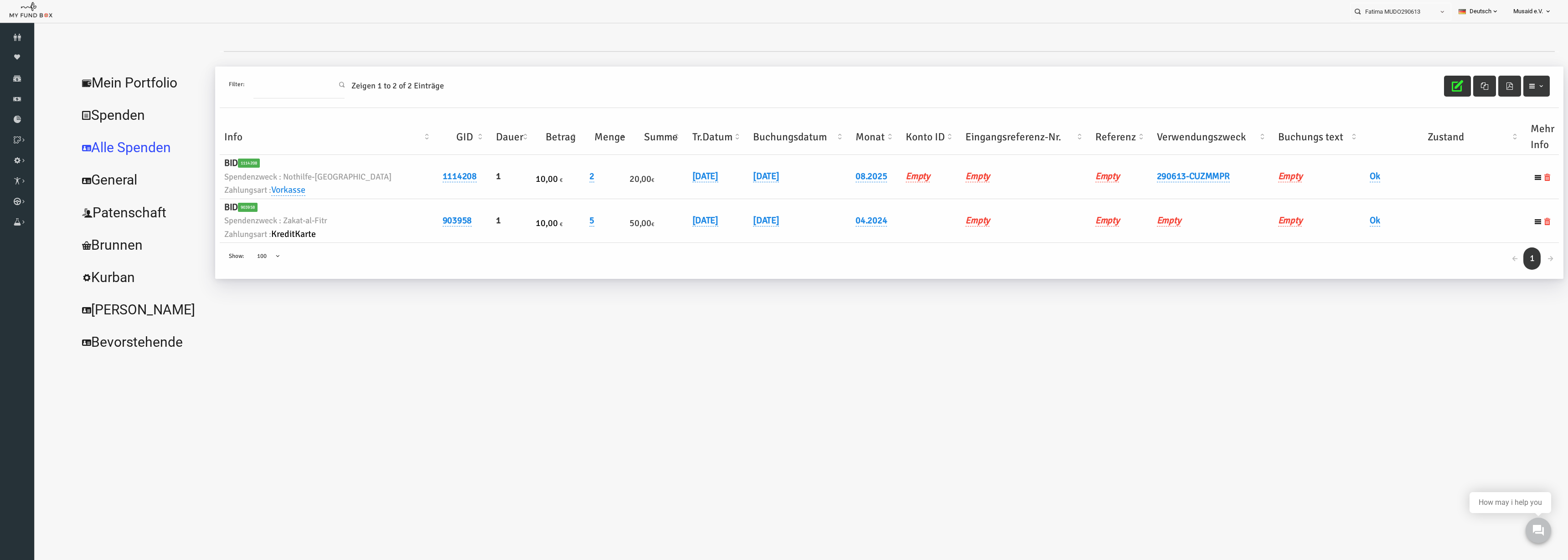
click at [984, 89] on button "button" at bounding box center [1426, 86] width 27 height 21
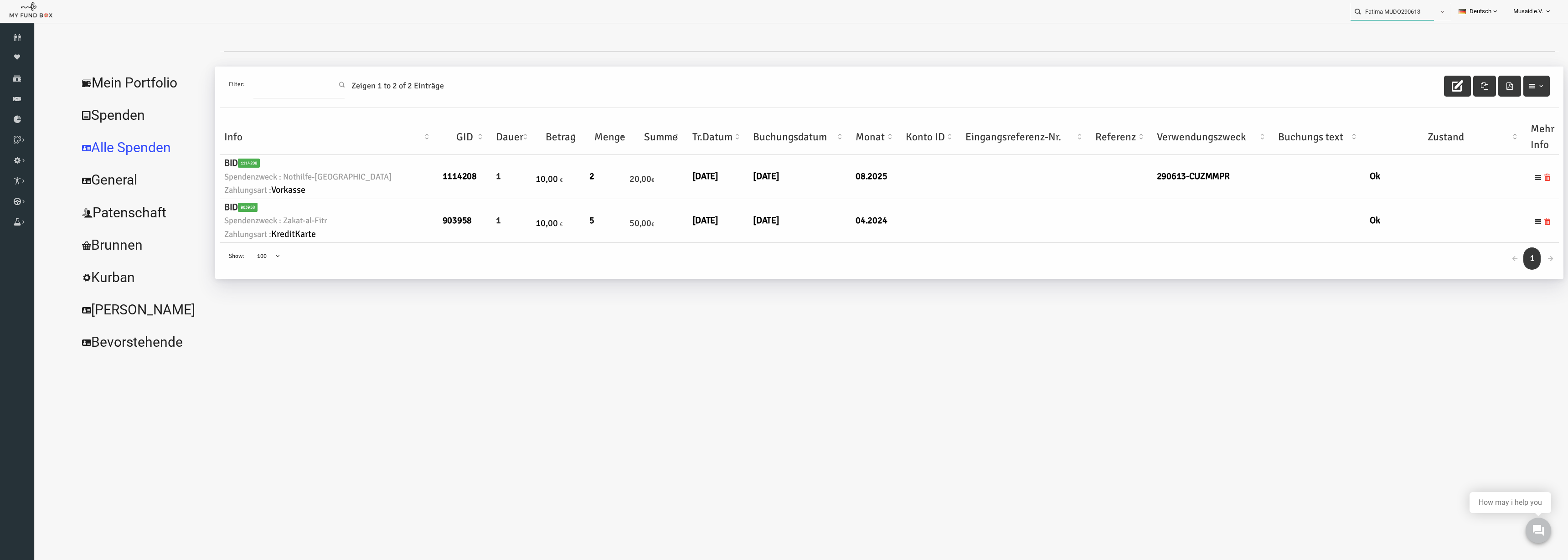
click at [984, 12] on input "Fatima MUDO290613" at bounding box center [1392, 11] width 83 height 17
click at [984, 31] on label "Aysin MUDO267513" at bounding box center [1374, 28] width 57 height 10
type input "Aysin MUDO267513"
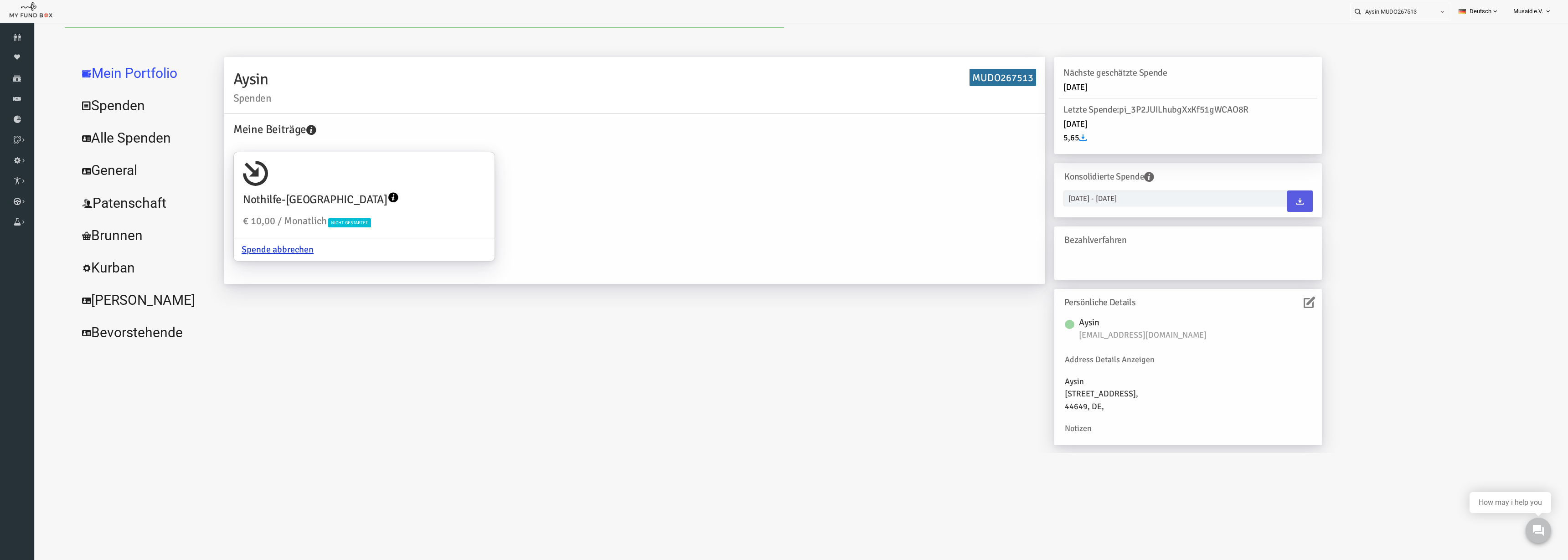
click at [112, 137] on link "Alle Spenden" at bounding box center [111, 138] width 137 height 33
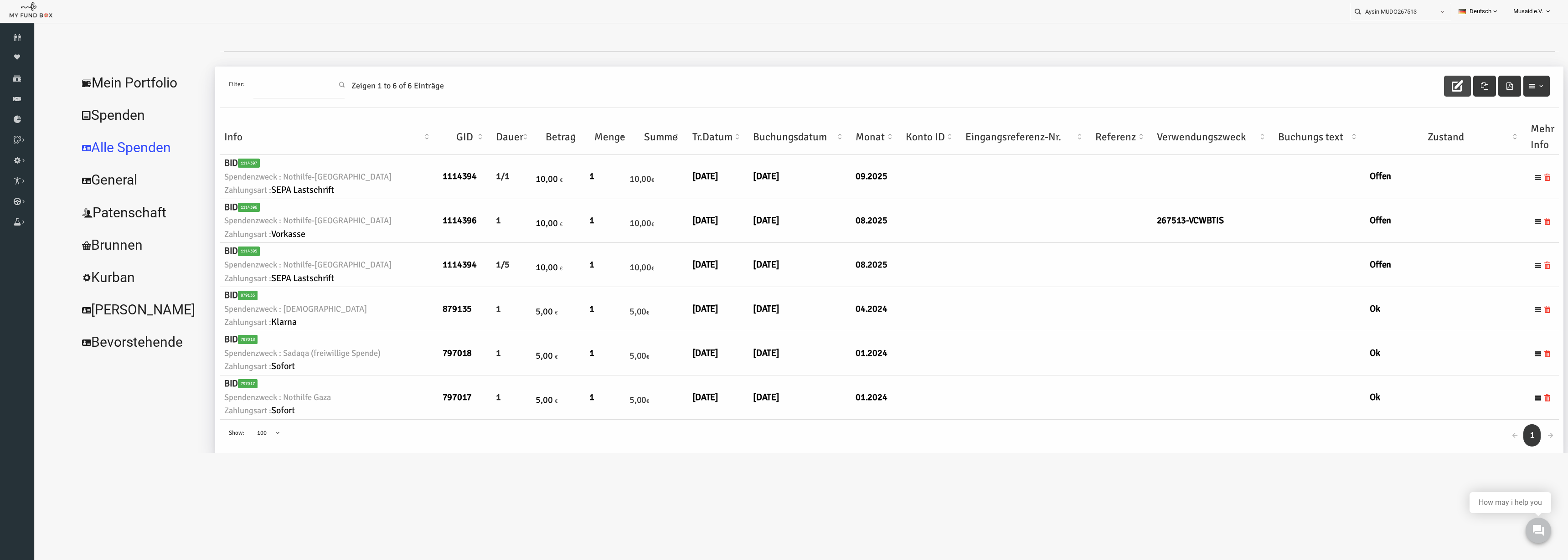
click at [984, 91] on button "button" at bounding box center [1426, 86] width 27 height 21
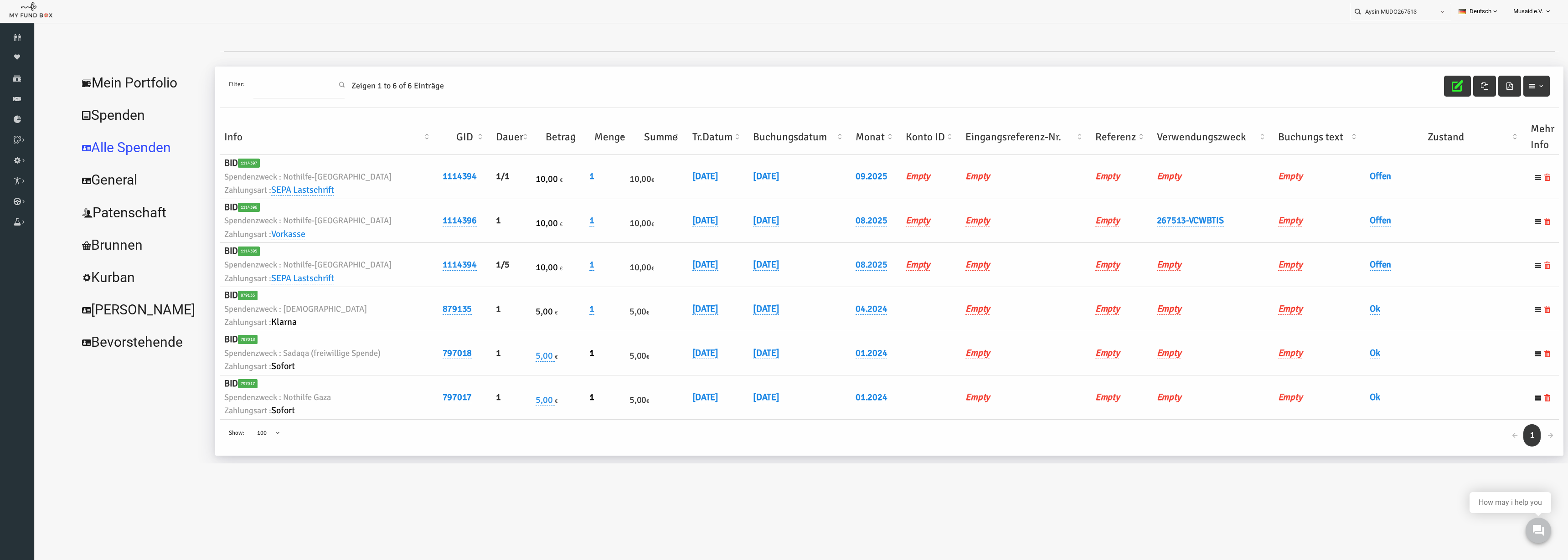
click at [984, 136] on th "Verwendungszweck" at bounding box center [1181, 137] width 121 height 35
click at [681, 172] on link "07.08.2025" at bounding box center [674, 176] width 26 height 12
click at [669, 185] on input "07.08.2025" at bounding box center [710, 183] width 110 height 16
type input "08.08.2025"
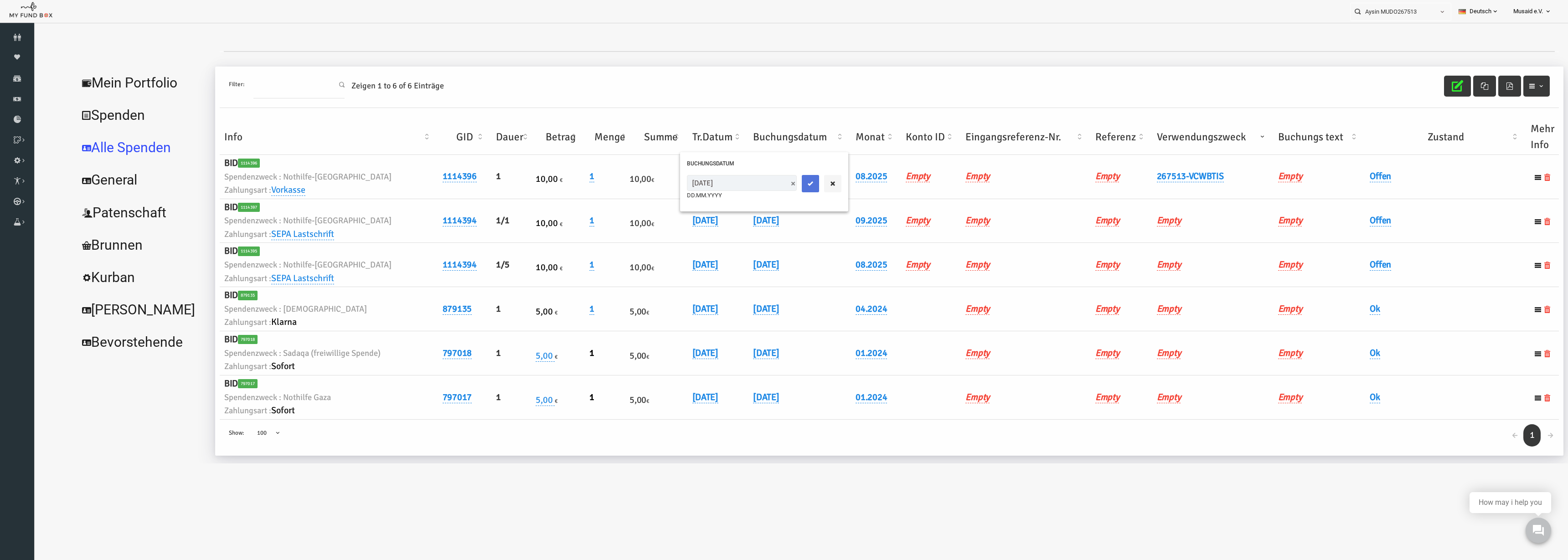
click at [771, 187] on button "submit" at bounding box center [779, 184] width 17 height 17
click at [984, 172] on link "Offen" at bounding box center [1349, 176] width 21 height 12
click at [984, 191] on span "× Offen" at bounding box center [1372, 191] width 91 height 17
click at [984, 192] on div "× Ok" at bounding box center [1395, 191] width 136 height 17
click at [984, 190] on button "submit" at bounding box center [1432, 191] width 17 height 17
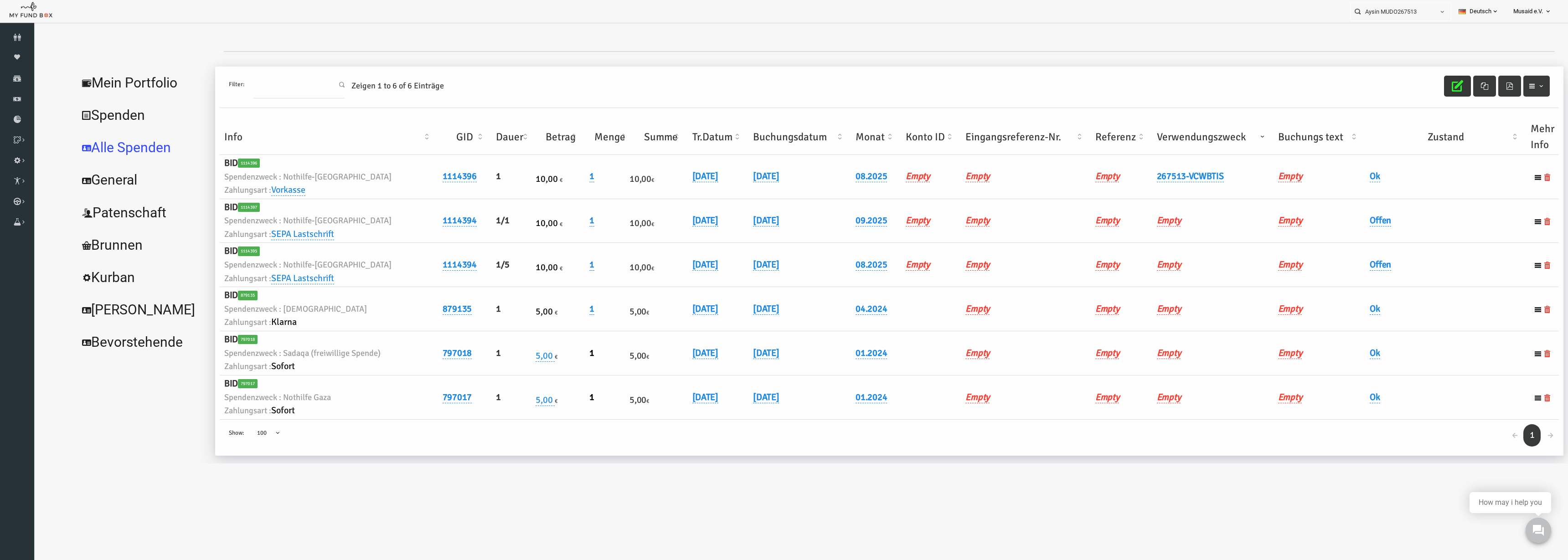
click at [984, 84] on button "button" at bounding box center [1426, 86] width 27 height 21
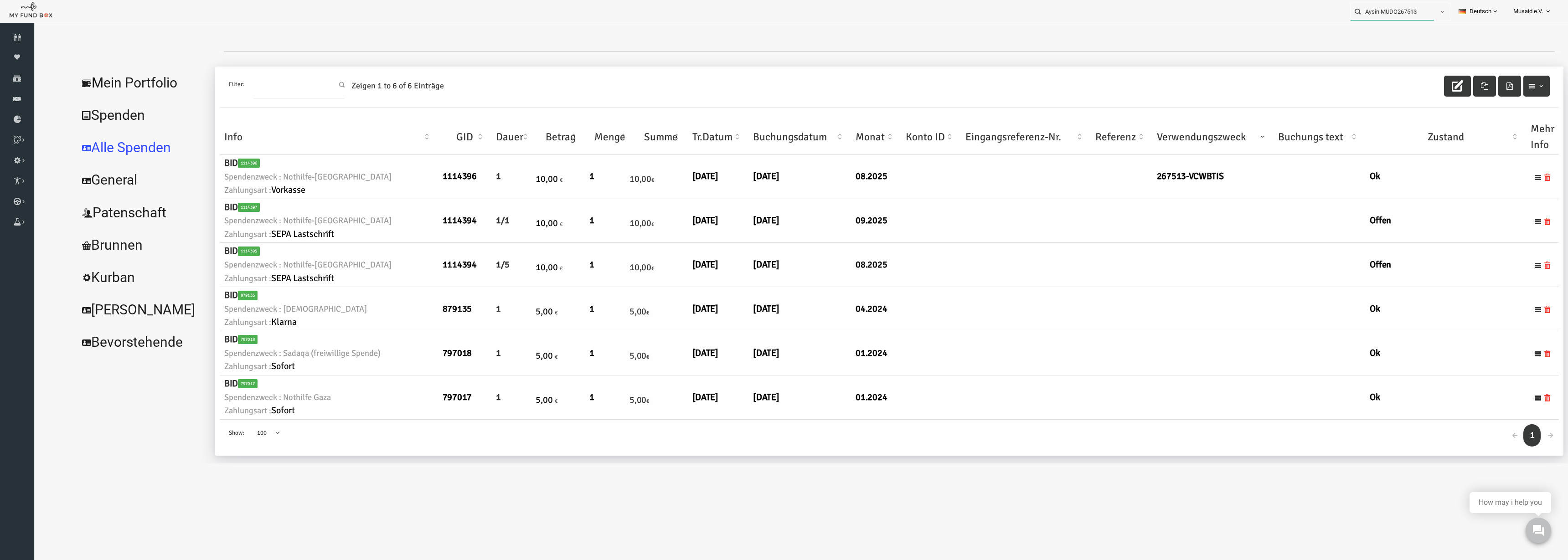
click at [984, 12] on input "Aysin MUDO267513" at bounding box center [1392, 11] width 83 height 17
click at [103, 85] on link "Mein Portfolio" at bounding box center [111, 83] width 137 height 33
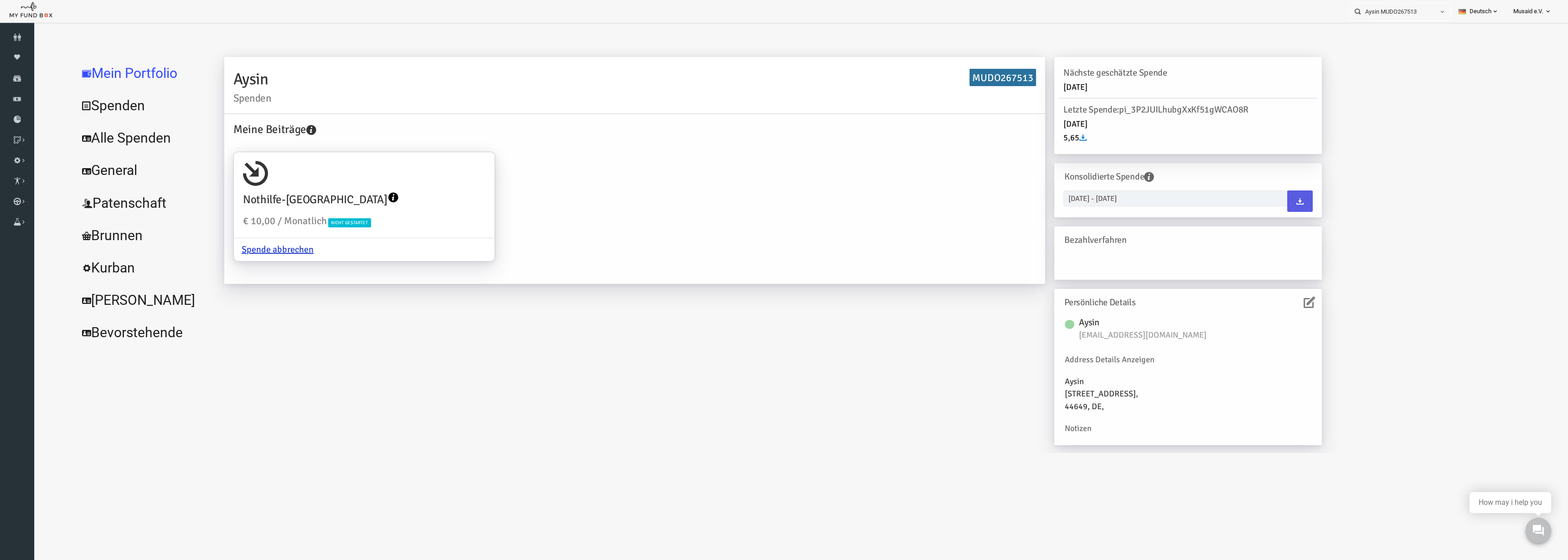
click at [124, 145] on link "Alle Spenden" at bounding box center [111, 138] width 137 height 33
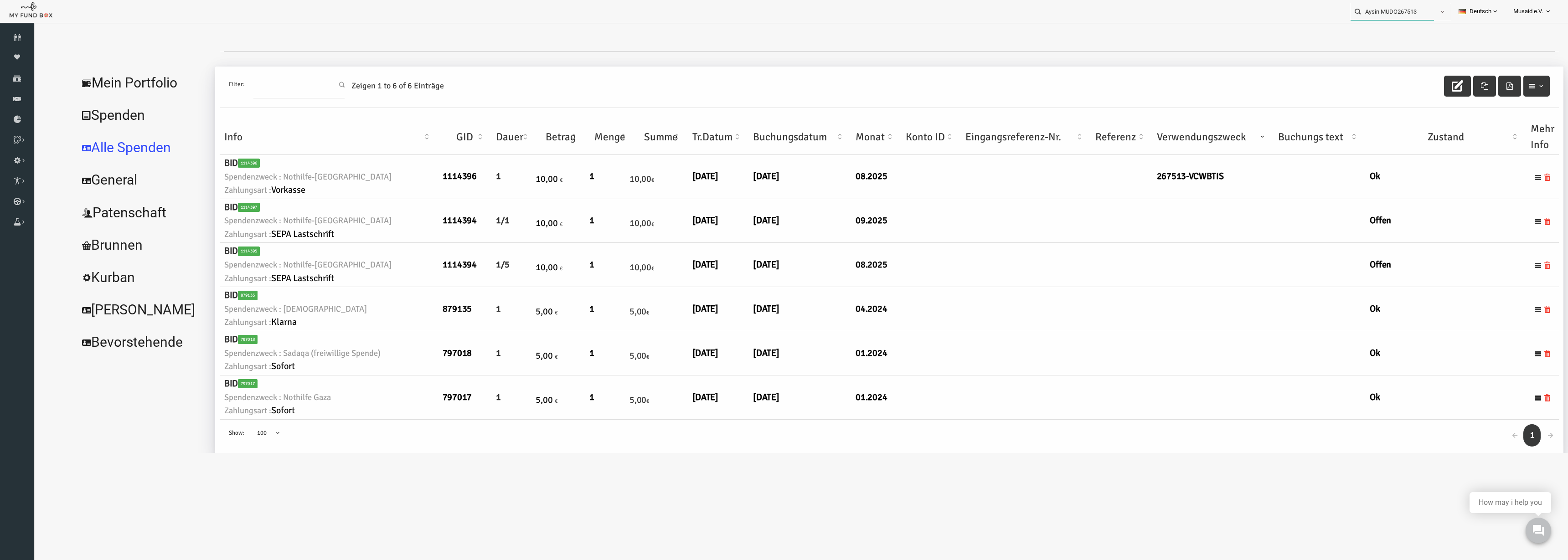
click at [984, 17] on input "Aysin MUDO267513" at bounding box center [1392, 11] width 83 height 17
click at [984, 39] on div at bounding box center [785, 45] width 1485 height 37
click at [984, 24] on label "Güven Kanbay MUDO292418" at bounding box center [1387, 28] width 83 height 10
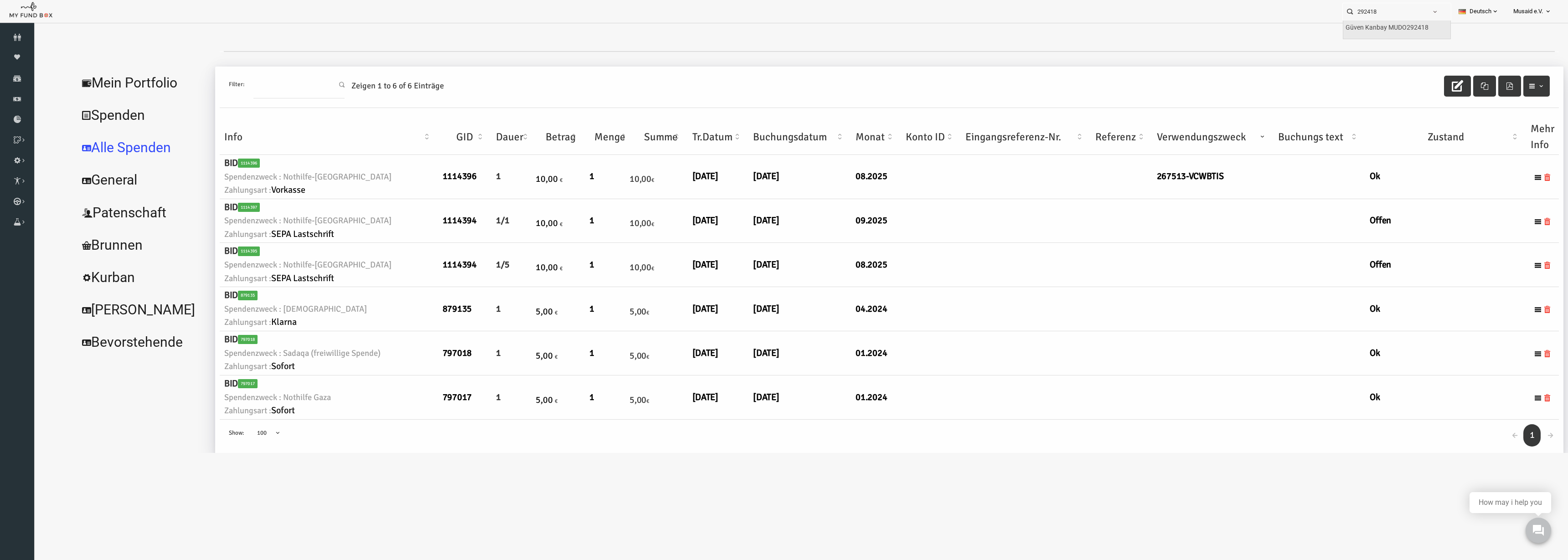
type input "Güven Kanbay MUDO292418"
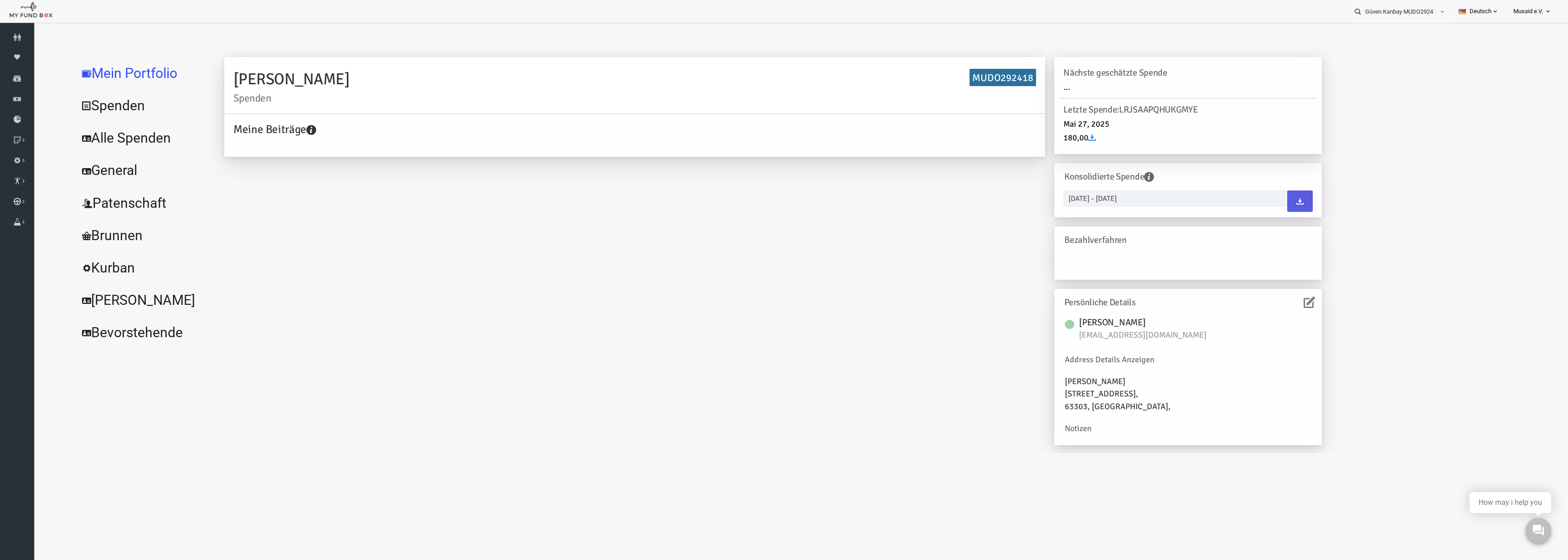
click at [95, 128] on link "Alle Spenden" at bounding box center [111, 138] width 137 height 33
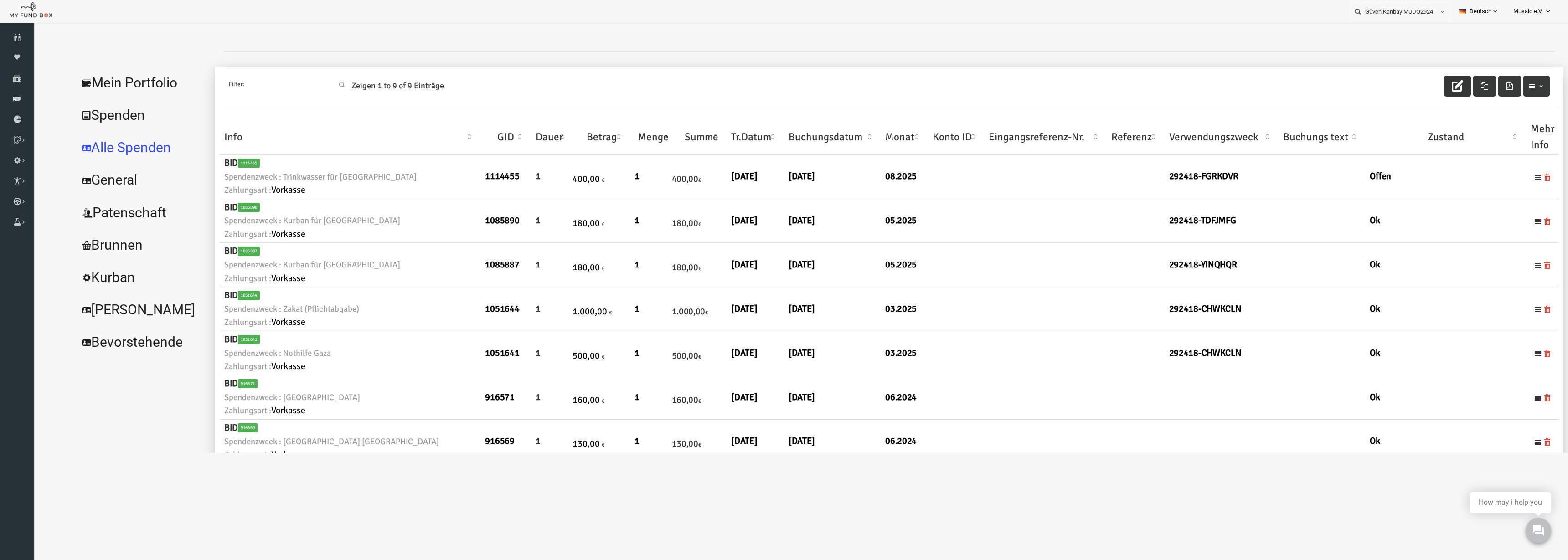
click at [984, 83] on button "button" at bounding box center [1426, 86] width 27 height 21
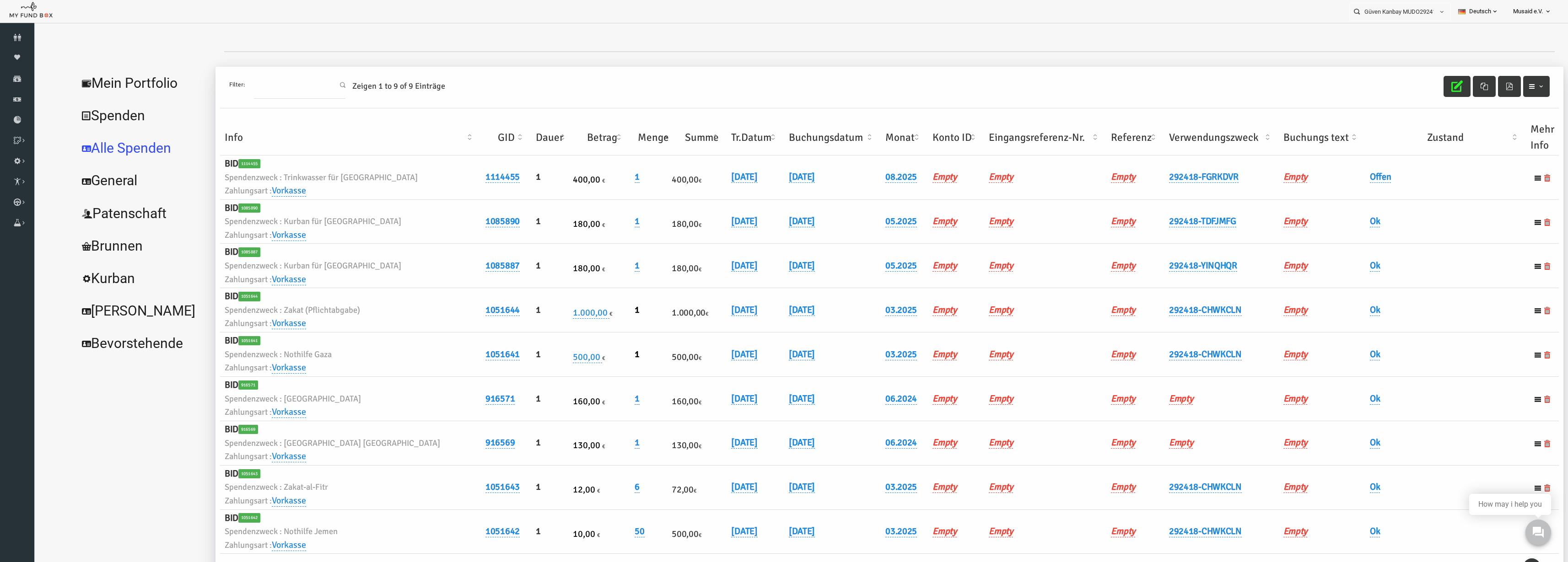
drag, startPoint x: 1202, startPoint y: 133, endPoint x: 1194, endPoint y: 139, distance: 10.0
click at [988, 133] on th "Verwendungszweck" at bounding box center [1191, 137] width 114 height 36
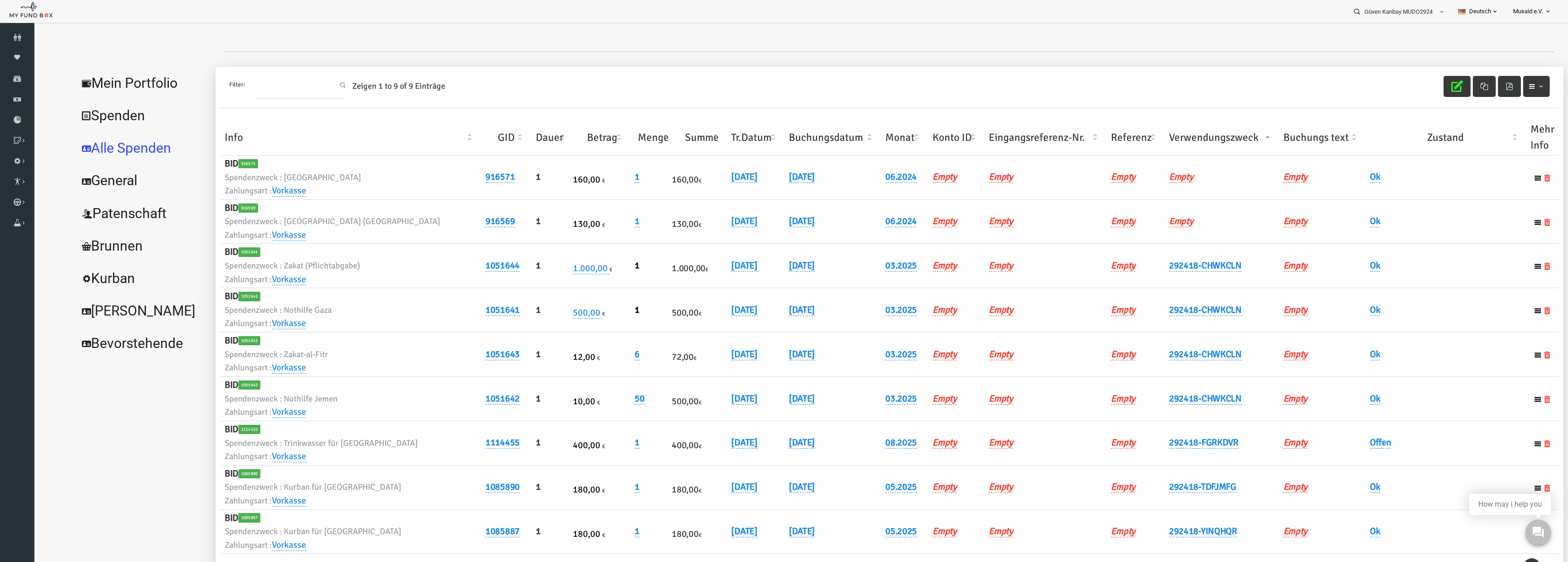
click at [988, 141] on th "Verwendungszweck" at bounding box center [1191, 137] width 114 height 36
click at [701, 270] on link "07.08.2025" at bounding box center [714, 266] width 26 height 12
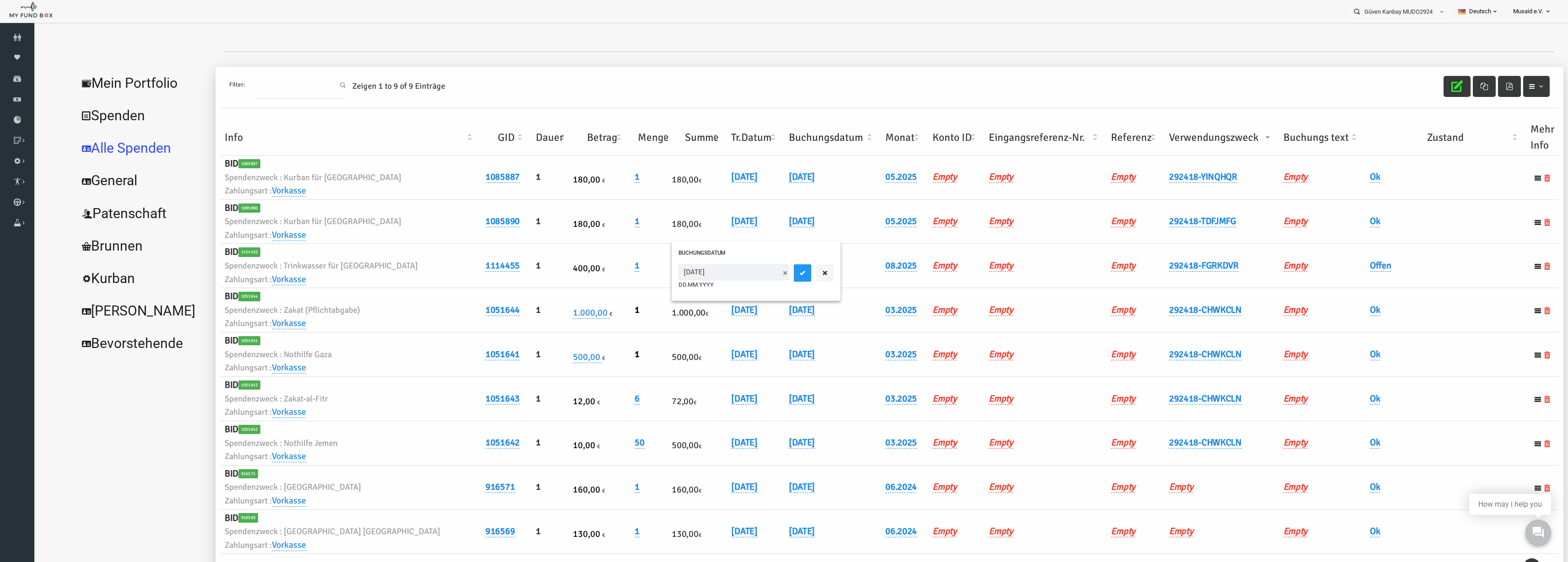
click at [660, 276] on input "07.08.2025" at bounding box center [703, 273] width 110 height 16
type input "08.08.2025"
click at [744, 269] on div "08.08.2025 DD.MM.YYYY" at bounding box center [725, 277] width 155 height 25
click at [763, 269] on button "submit" at bounding box center [772, 273] width 17 height 17
click at [988, 261] on link "Offen" at bounding box center [1350, 266] width 21 height 12
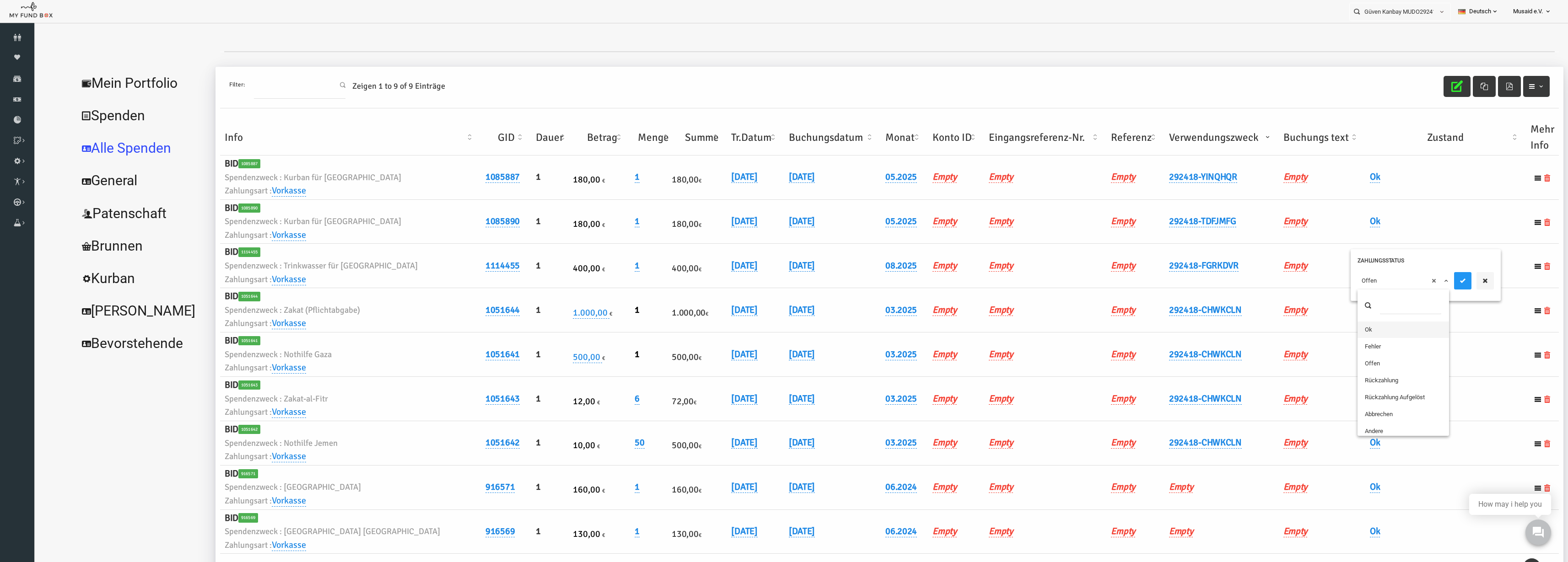
click at [988, 283] on span "× Offen" at bounding box center [1372, 281] width 83 height 9
click at [988, 284] on icon "submit" at bounding box center [1433, 281] width 7 height 7
click at [988, 87] on icon "button" at bounding box center [1426, 86] width 11 height 11
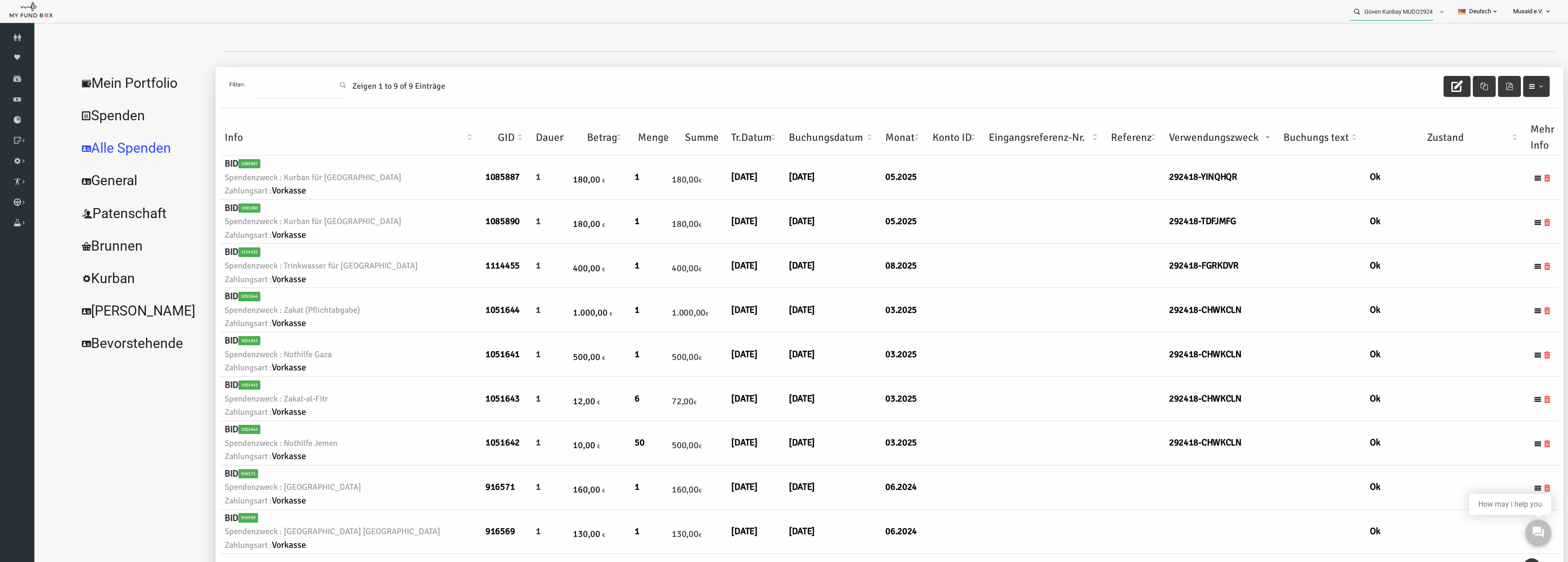
click at [988, 14] on input "Güven Kanbay MUDO292418" at bounding box center [1392, 11] width 84 height 17
click at [988, 23] on label "Güven Kanbay MUDO292418" at bounding box center [1386, 28] width 83 height 10
type input "Güven Kanbay MUDO292418"
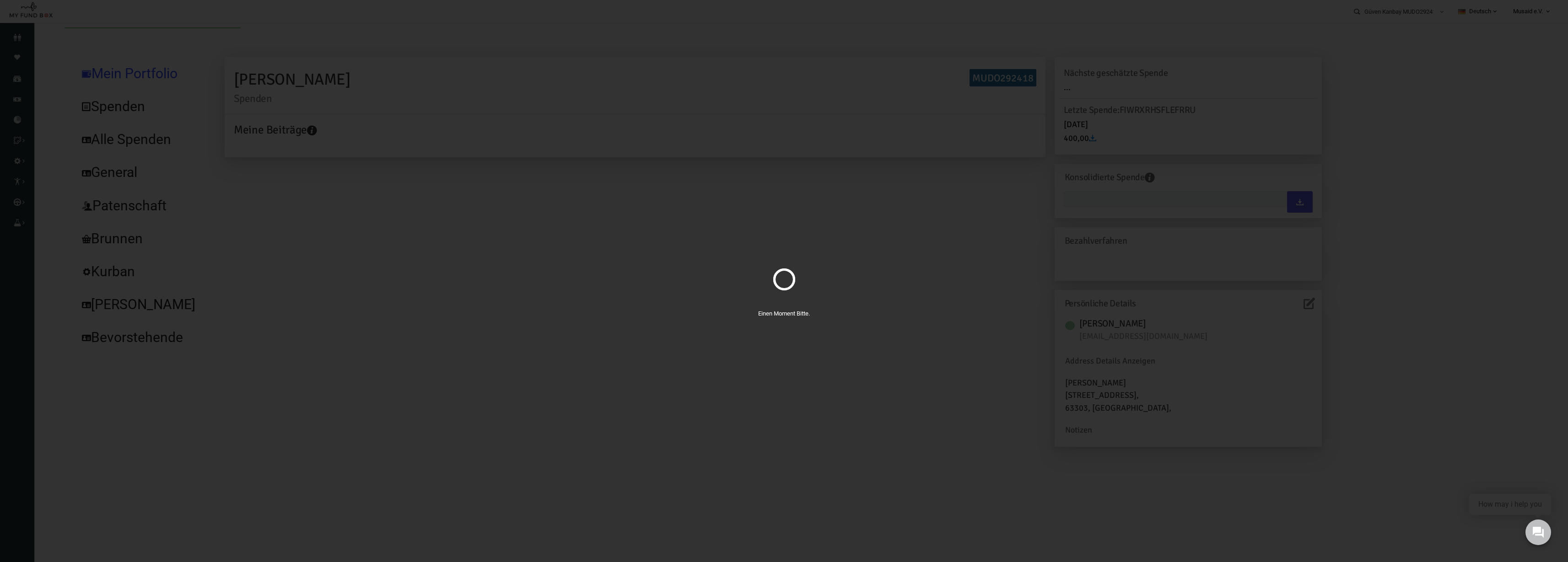
type input "11-08-2025 - 11-08-2025"
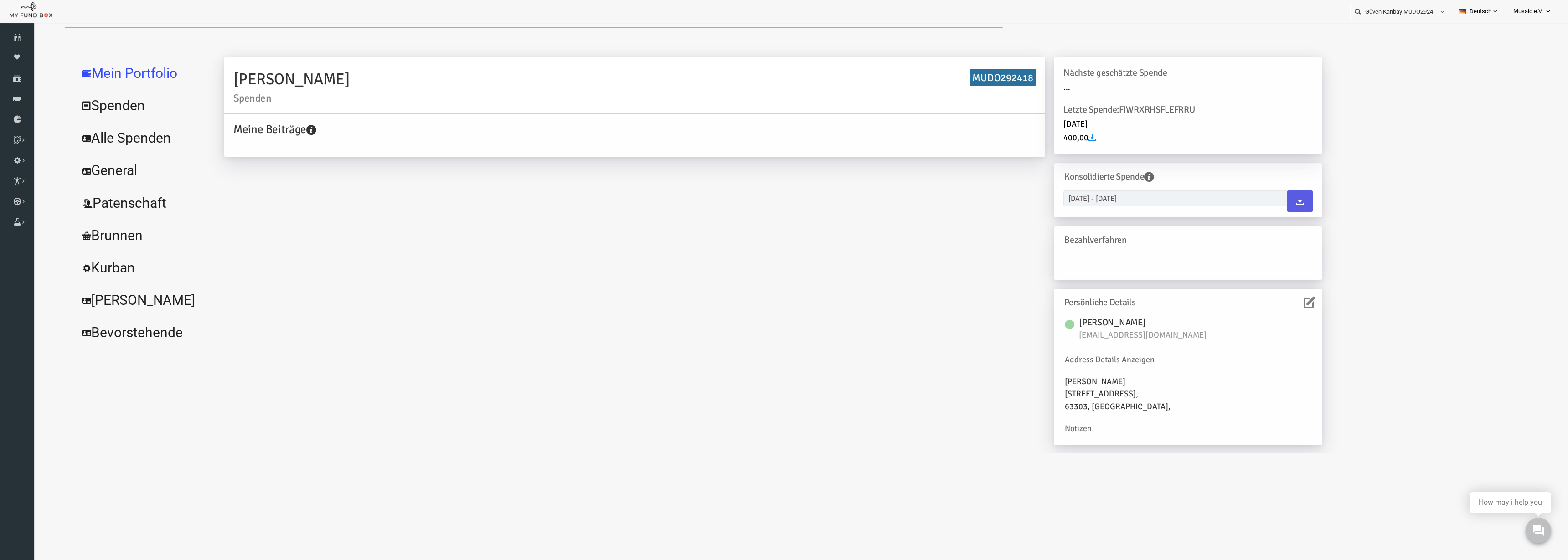
click at [146, 141] on link "Alle Spenden" at bounding box center [111, 138] width 137 height 33
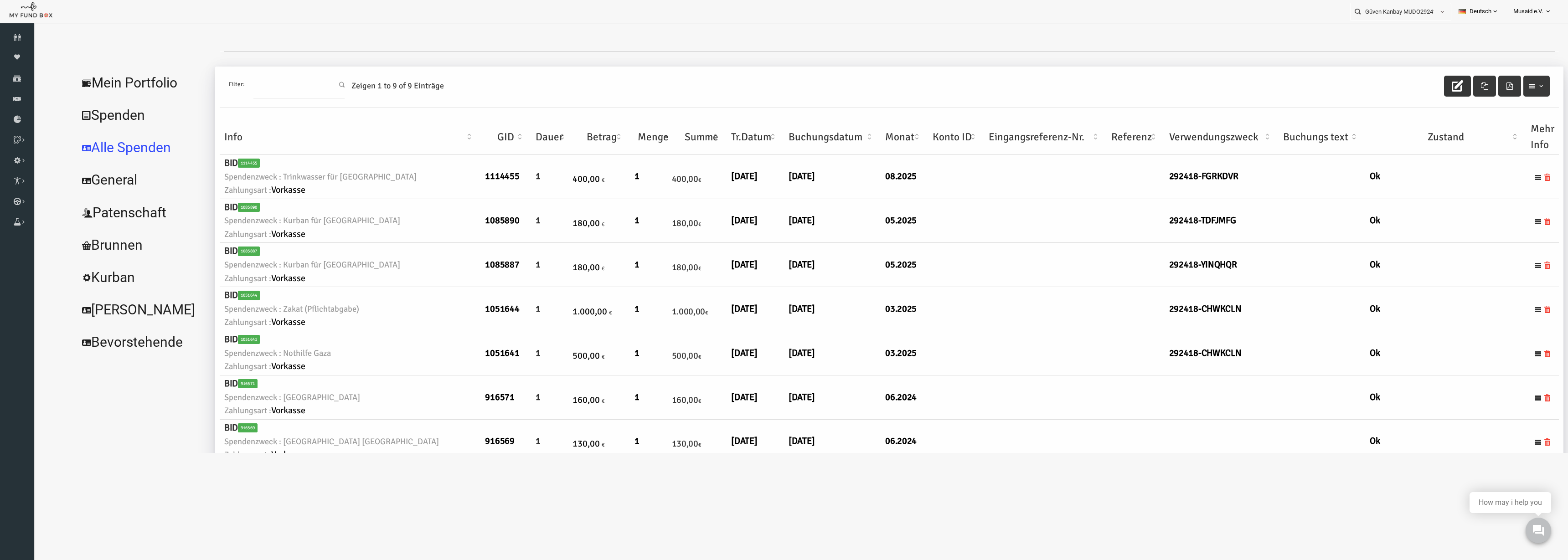
click at [984, 87] on button "button" at bounding box center [1426, 86] width 27 height 21
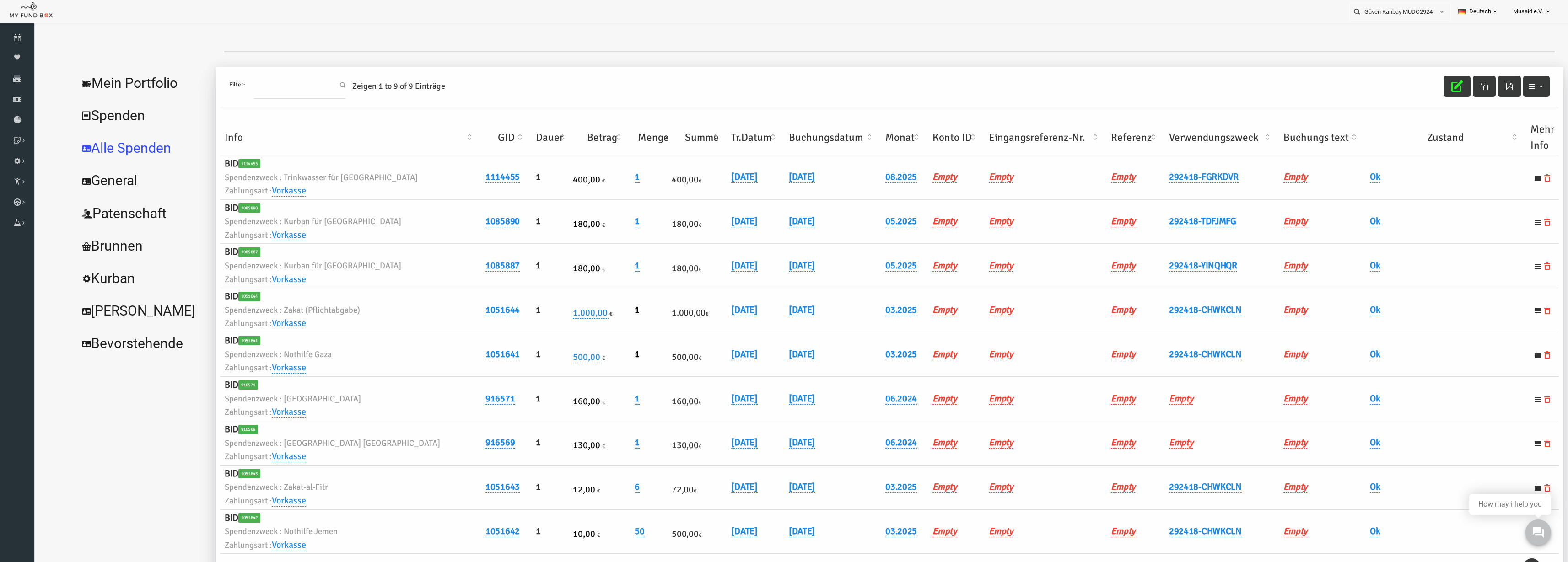
click at [988, 133] on th "Verwendungszweck" at bounding box center [1191, 137] width 114 height 36
click at [988, 87] on icon "button" at bounding box center [1426, 86] width 11 height 11
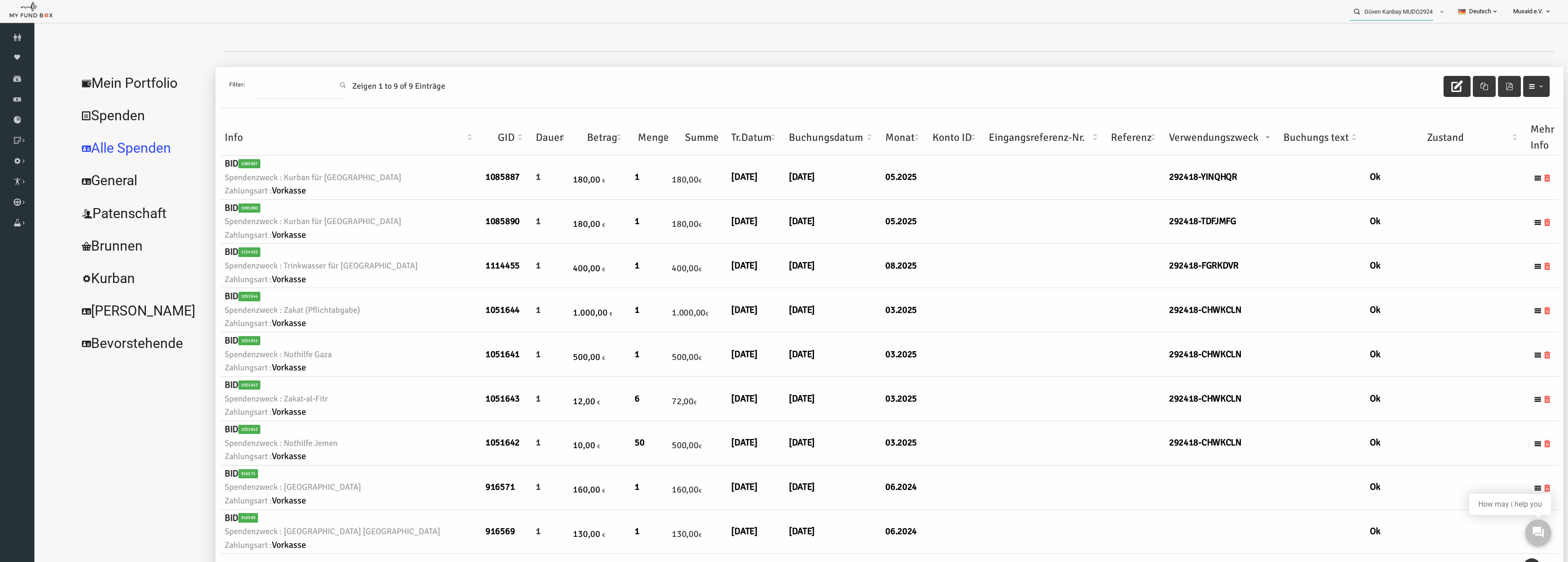
click at [988, 16] on input "Güven Kanbay MUDO292418" at bounding box center [1392, 11] width 84 height 17
click at [988, 13] on input "311750" at bounding box center [1384, 11] width 84 height 17
click at [988, 24] on label "Elif Tok MUDO311750" at bounding box center [1375, 28] width 62 height 10
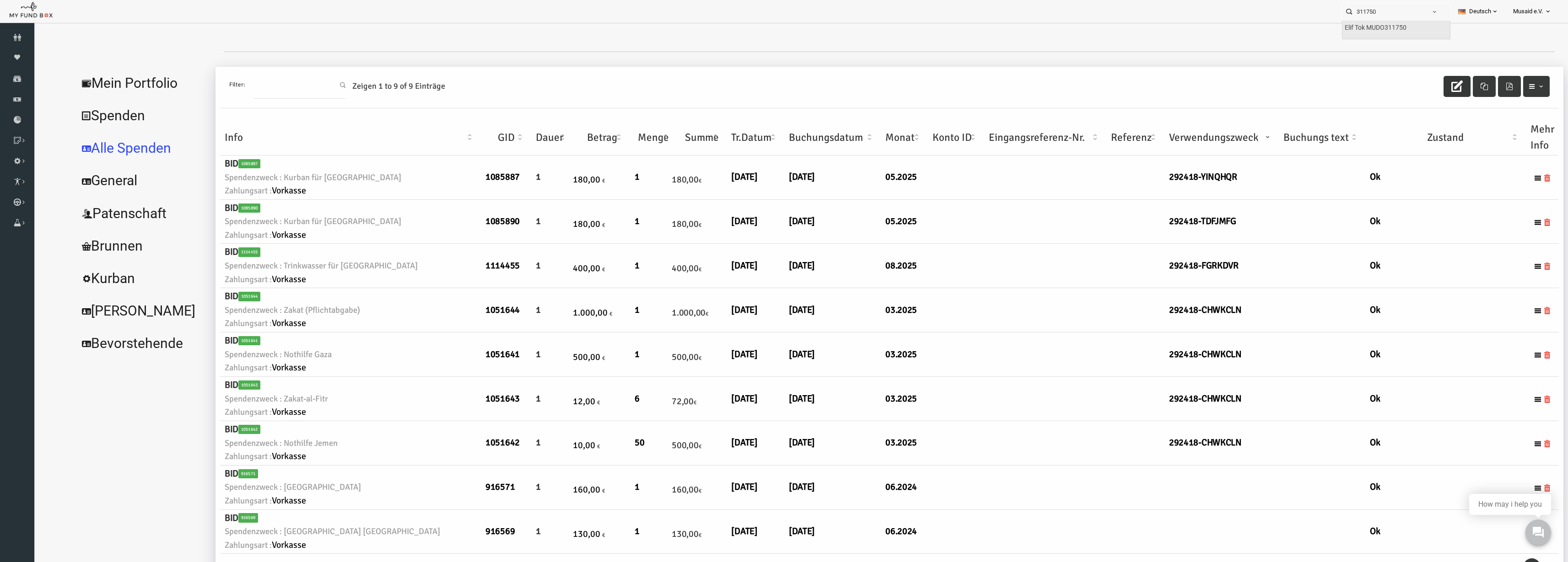
type input "Elif Tok MUDO311750"
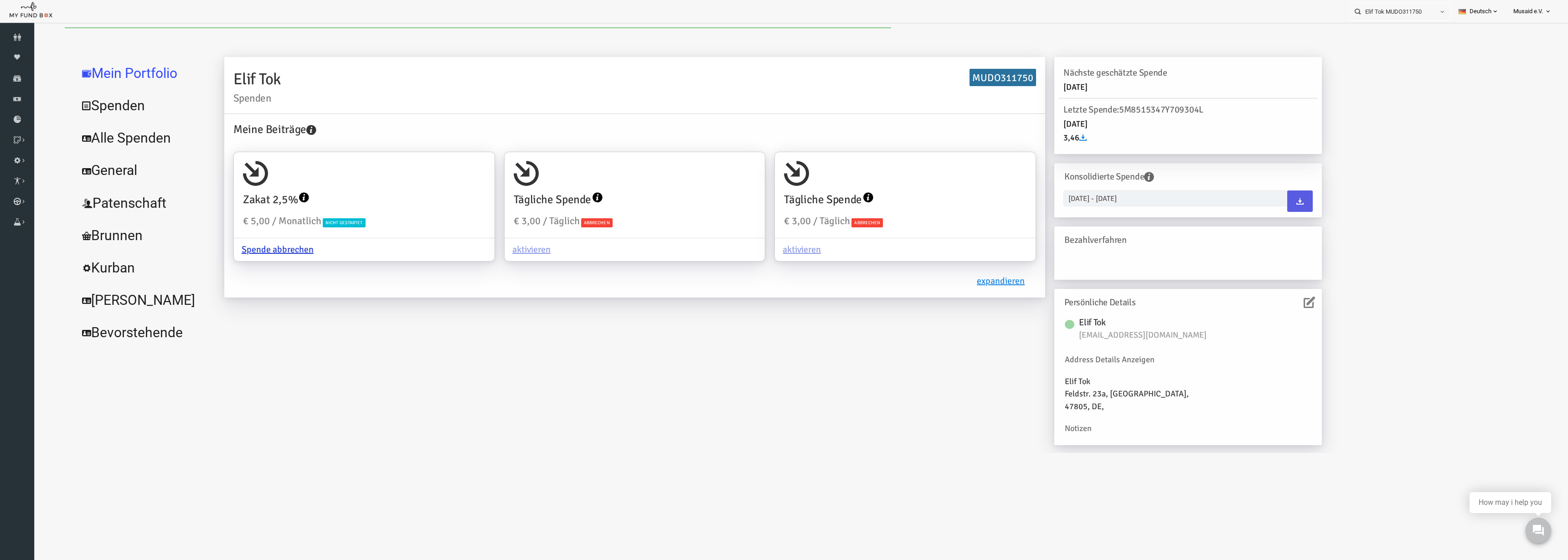
click at [111, 131] on link "Alle Spenden" at bounding box center [111, 138] width 137 height 33
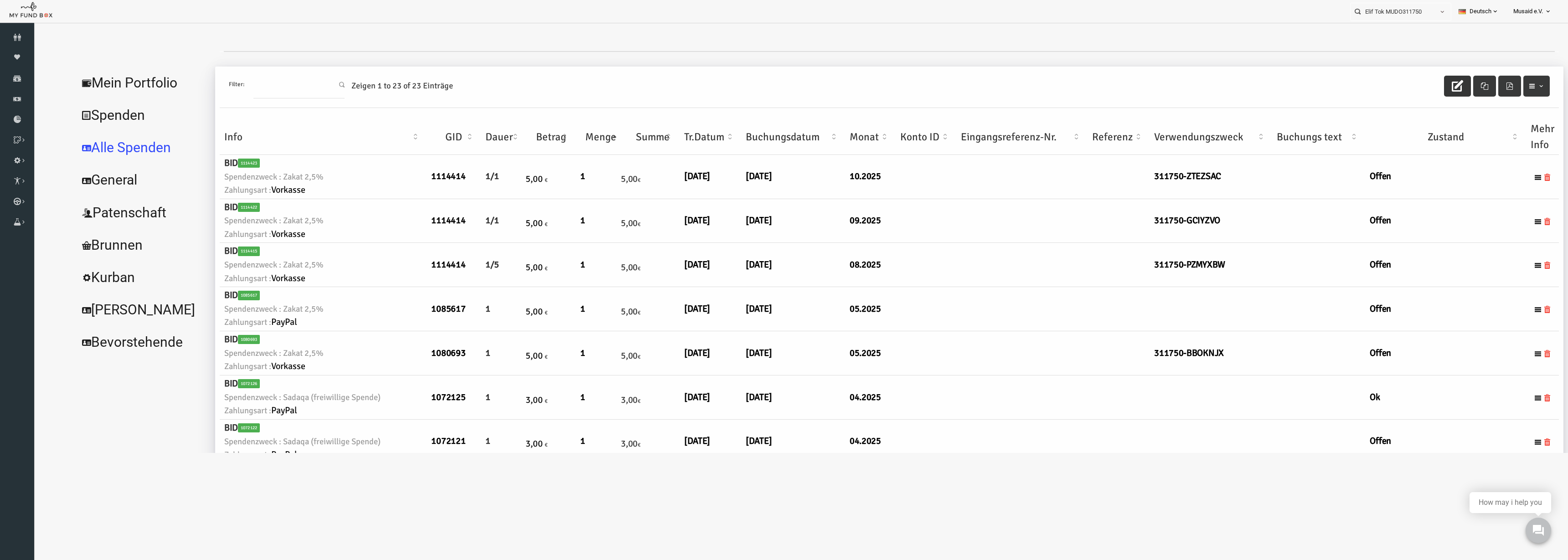
click at [984, 85] on icon "button" at bounding box center [1426, 86] width 11 height 11
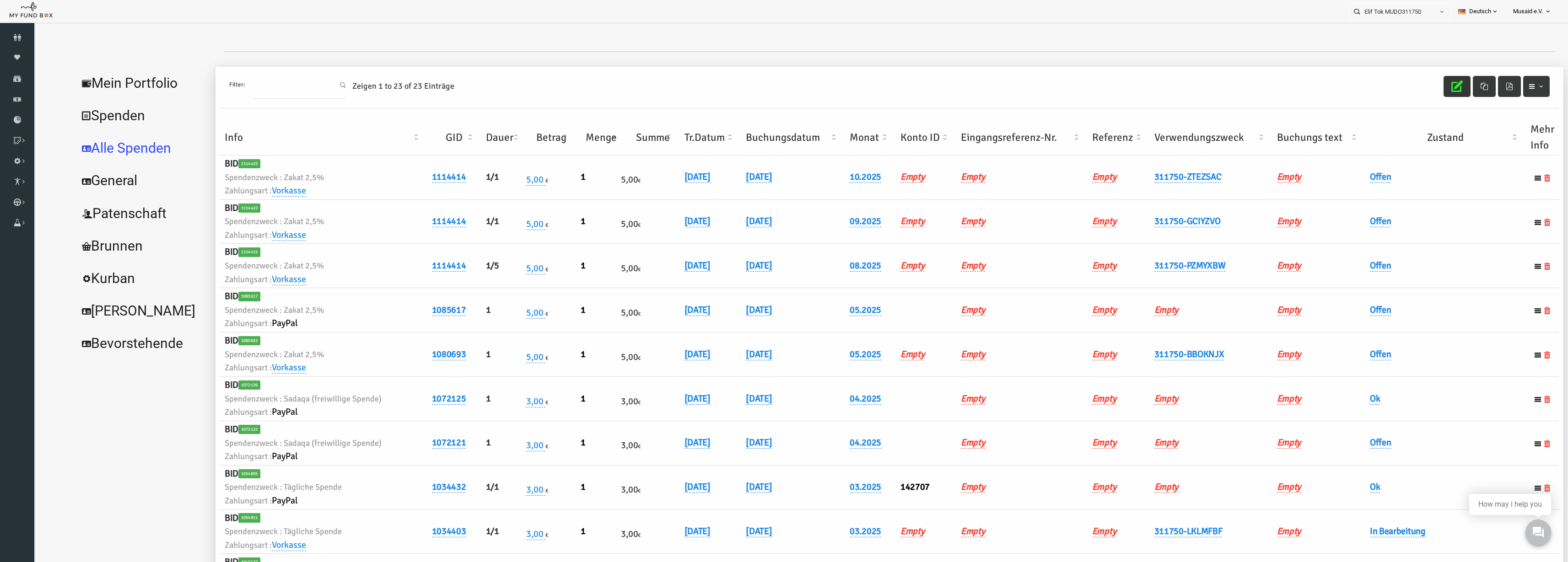
drag, startPoint x: 1215, startPoint y: 124, endPoint x: 1212, endPoint y: 127, distance: 4.2
click at [988, 124] on th "Verwendungszweck" at bounding box center [1181, 137] width 123 height 36
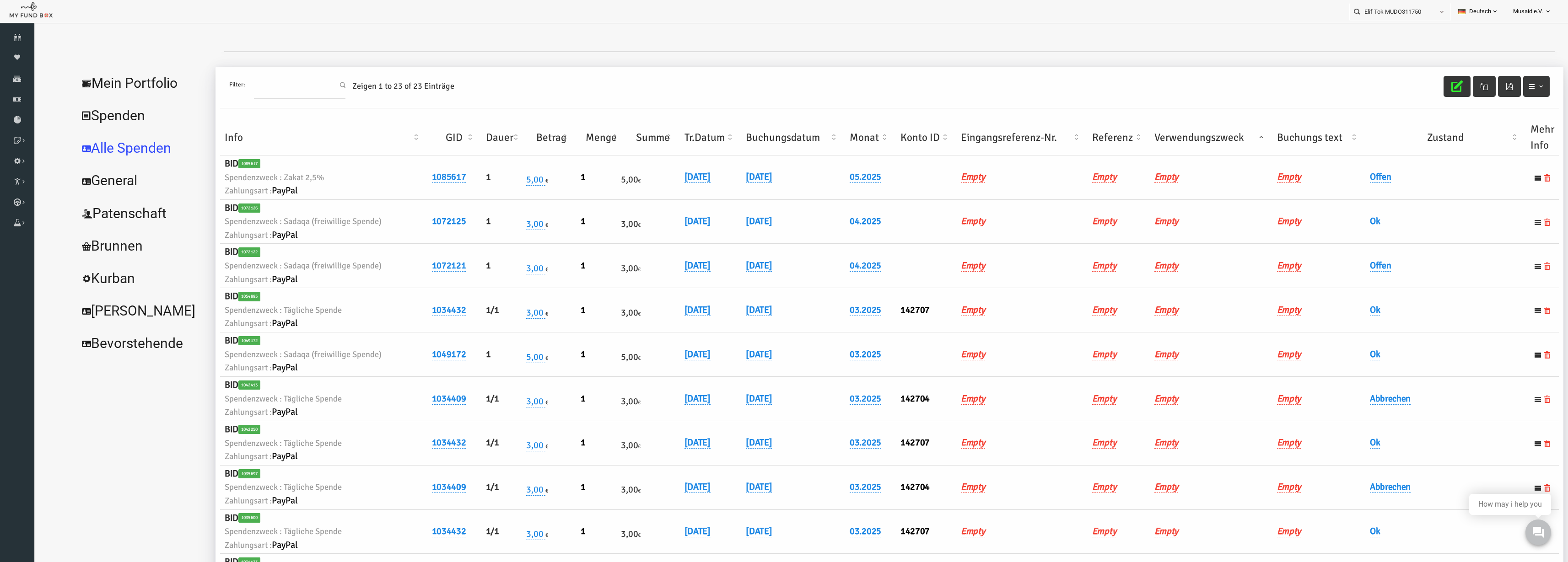
click at [988, 128] on th "Verwendungszweck" at bounding box center [1181, 137] width 123 height 36
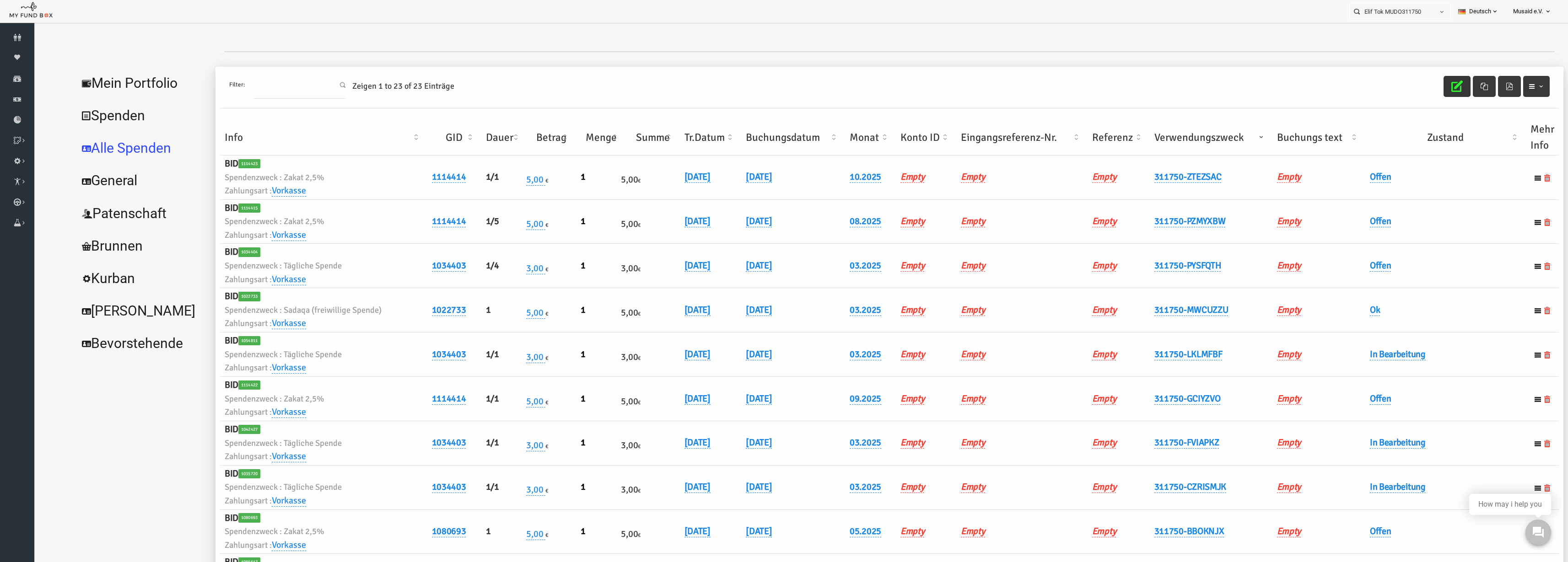
click at [691, 211] on td "07.08.2025" at bounding box center [680, 221] width 62 height 44
click at [680, 220] on link "07.08.2025" at bounding box center [667, 221] width 26 height 12
click at [666, 231] on input "07.08.2025" at bounding box center [711, 228] width 110 height 16
type input "08.08.2025"
click at [772, 223] on button "submit" at bounding box center [781, 229] width 17 height 17
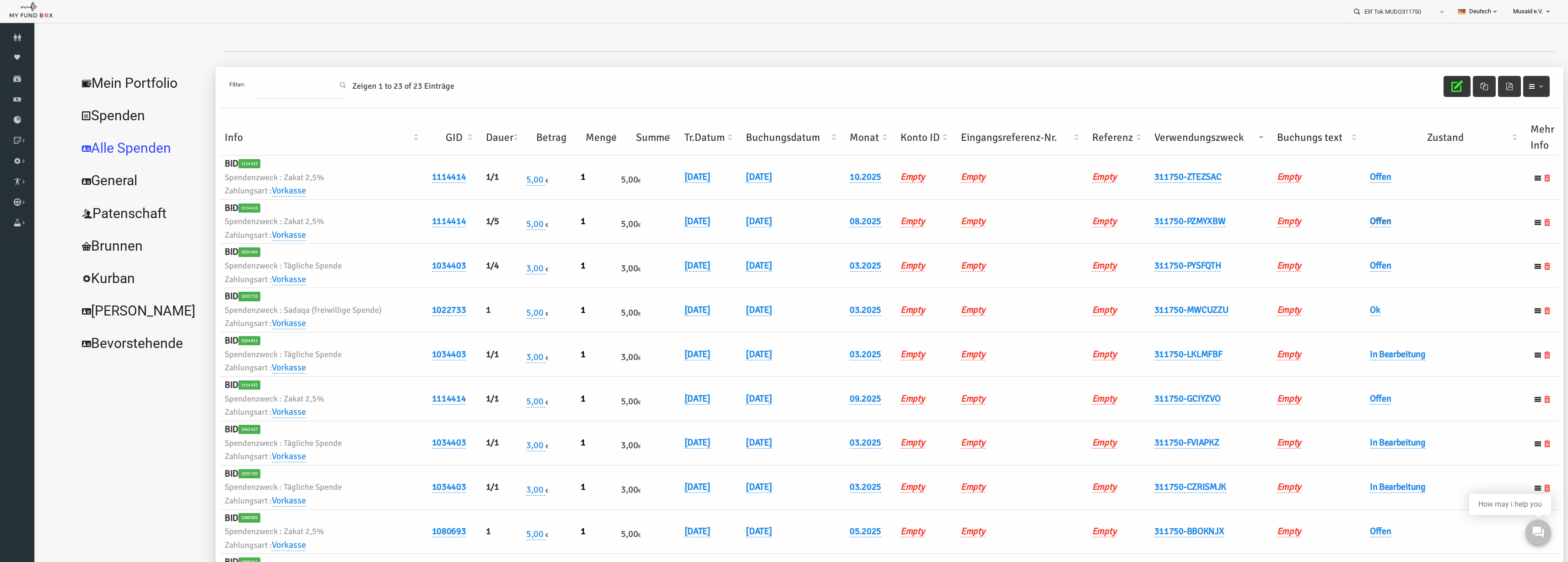
click at [988, 222] on link "Offen" at bounding box center [1350, 221] width 21 height 12
click at [988, 233] on span "× Offen" at bounding box center [1372, 236] width 83 height 9
click at [988, 237] on icon "submit" at bounding box center [1433, 236] width 7 height 7
click at [988, 97] on div "Filter: Zeigen 1 to 23 of 23 Einträge" at bounding box center [859, 87] width 1339 height 42
click at [988, 87] on icon "button" at bounding box center [1426, 86] width 11 height 11
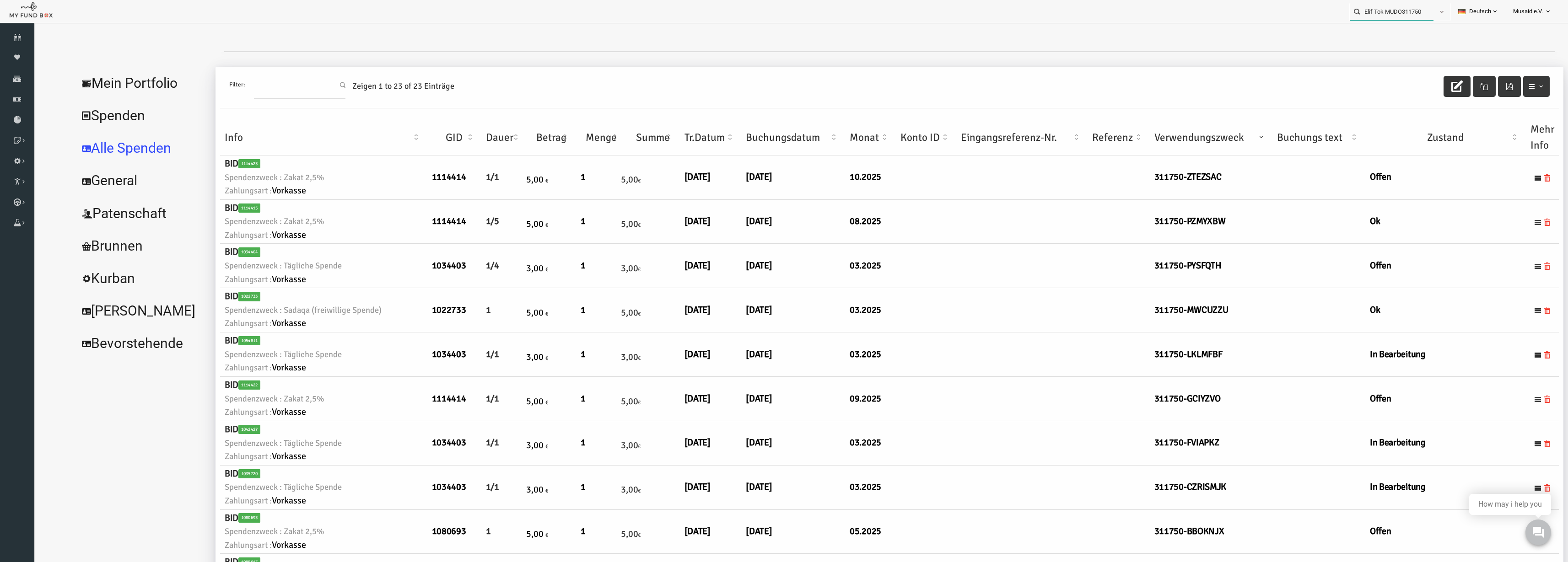
click at [988, 14] on input "Elif Tok MUDO311750" at bounding box center [1392, 11] width 84 height 17
click at [988, 27] on label "Violeta Saiti MUDO283219" at bounding box center [1390, 28] width 90 height 10
type input "Violeta Saiti MUDO283219"
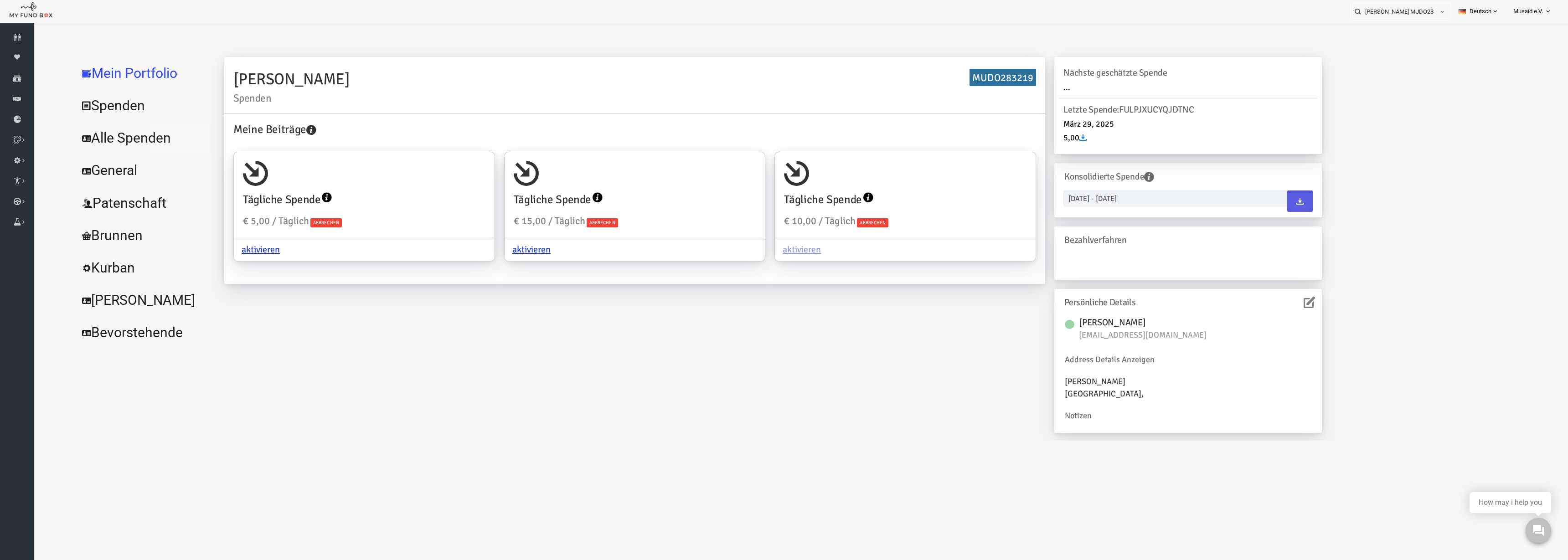
click at [142, 134] on link "Alle Spenden" at bounding box center [111, 138] width 137 height 33
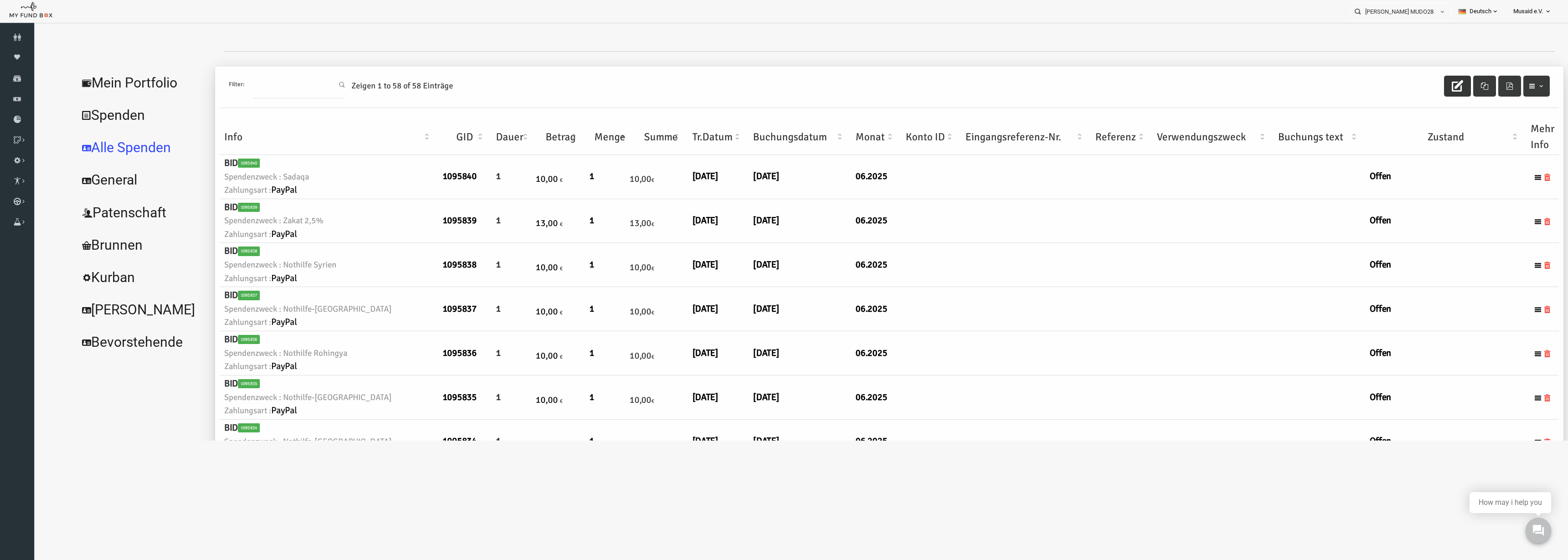
click at [984, 90] on button "button" at bounding box center [1426, 86] width 27 height 21
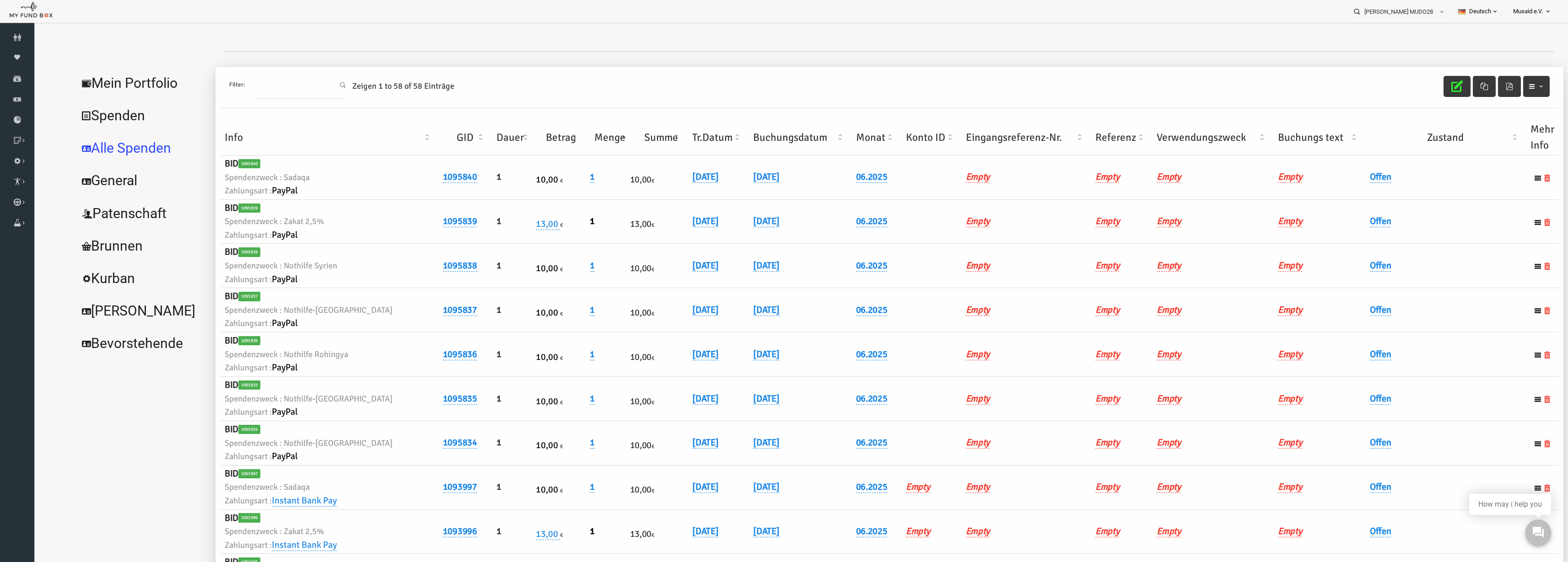
click at [988, 138] on th "Buchungs text" at bounding box center [1288, 137] width 92 height 36
click at [988, 138] on th "Verwendungszweck" at bounding box center [1182, 137] width 121 height 36
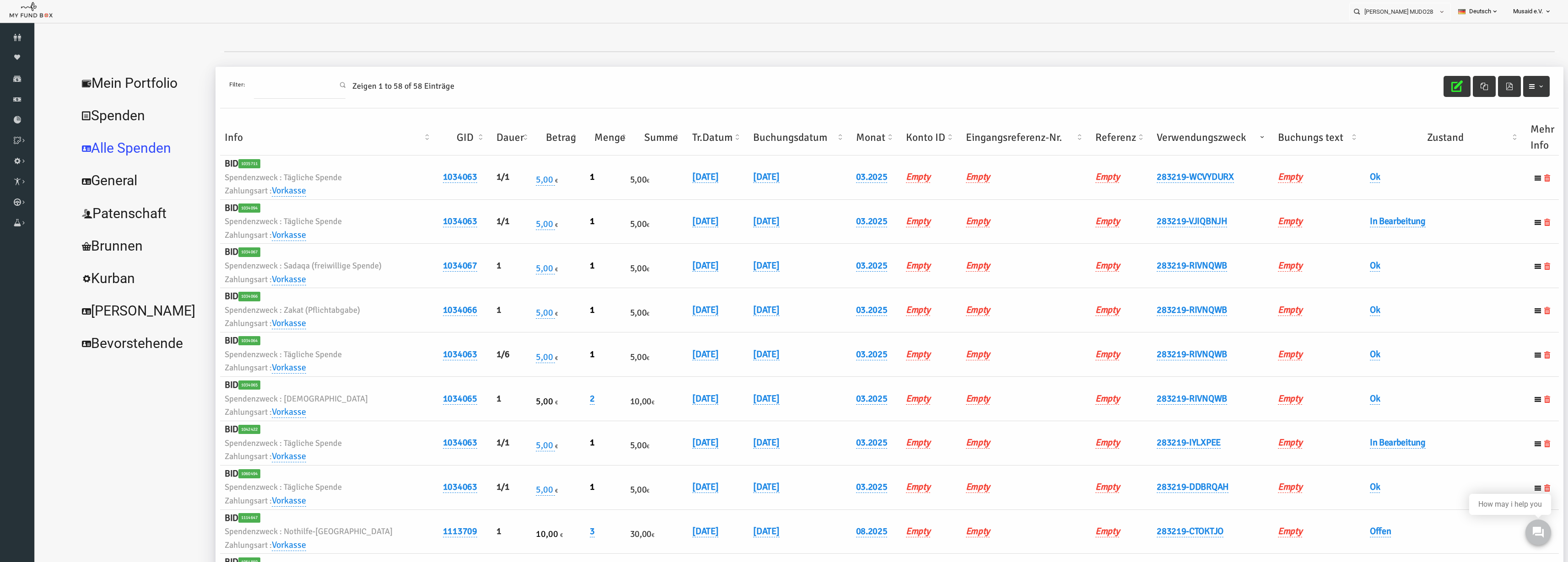
click at [988, 138] on th "Verwendungszweck" at bounding box center [1182, 137] width 121 height 36
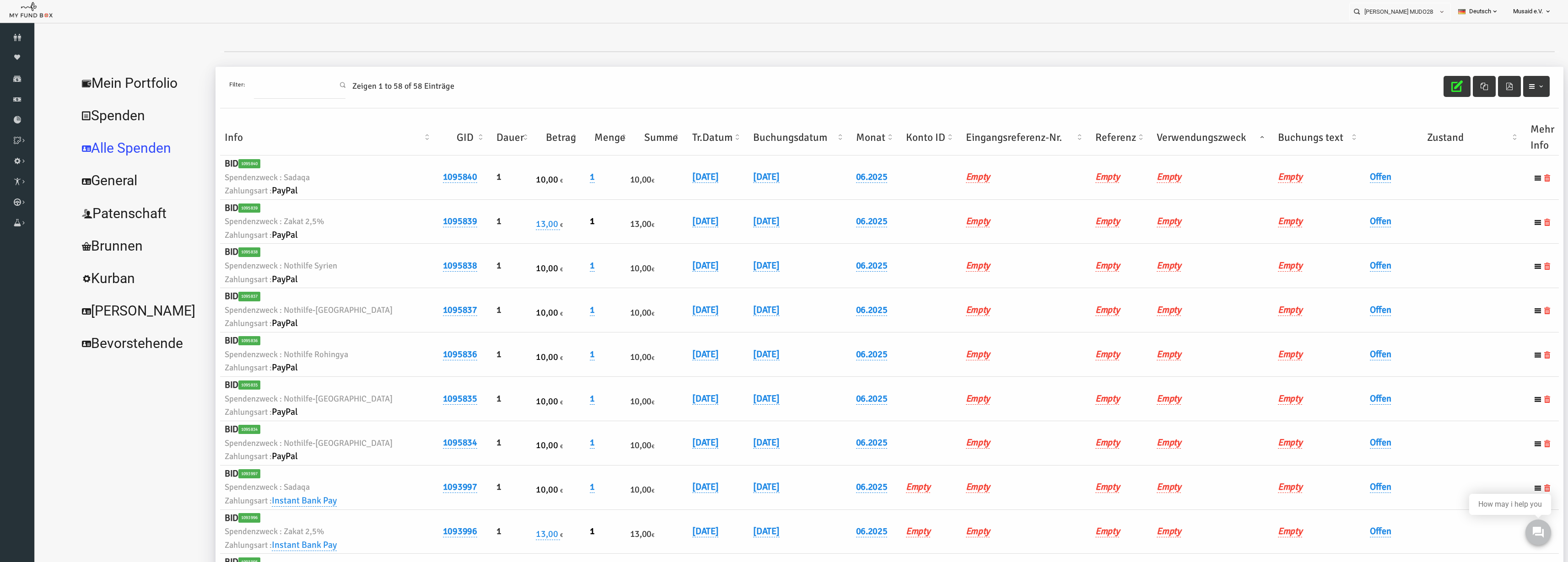
click at [988, 138] on th "Verwendungszweck" at bounding box center [1182, 137] width 121 height 36
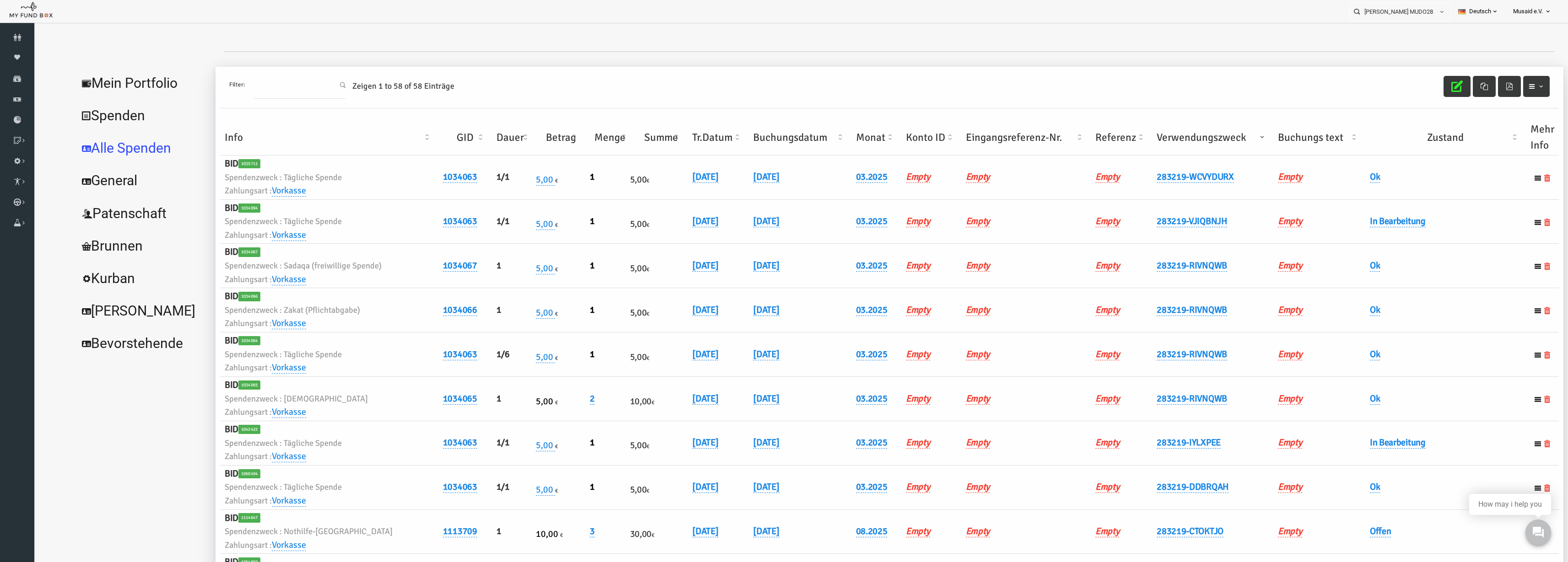
click at [988, 133] on th "Verwendungszweck" at bounding box center [1182, 137] width 121 height 36
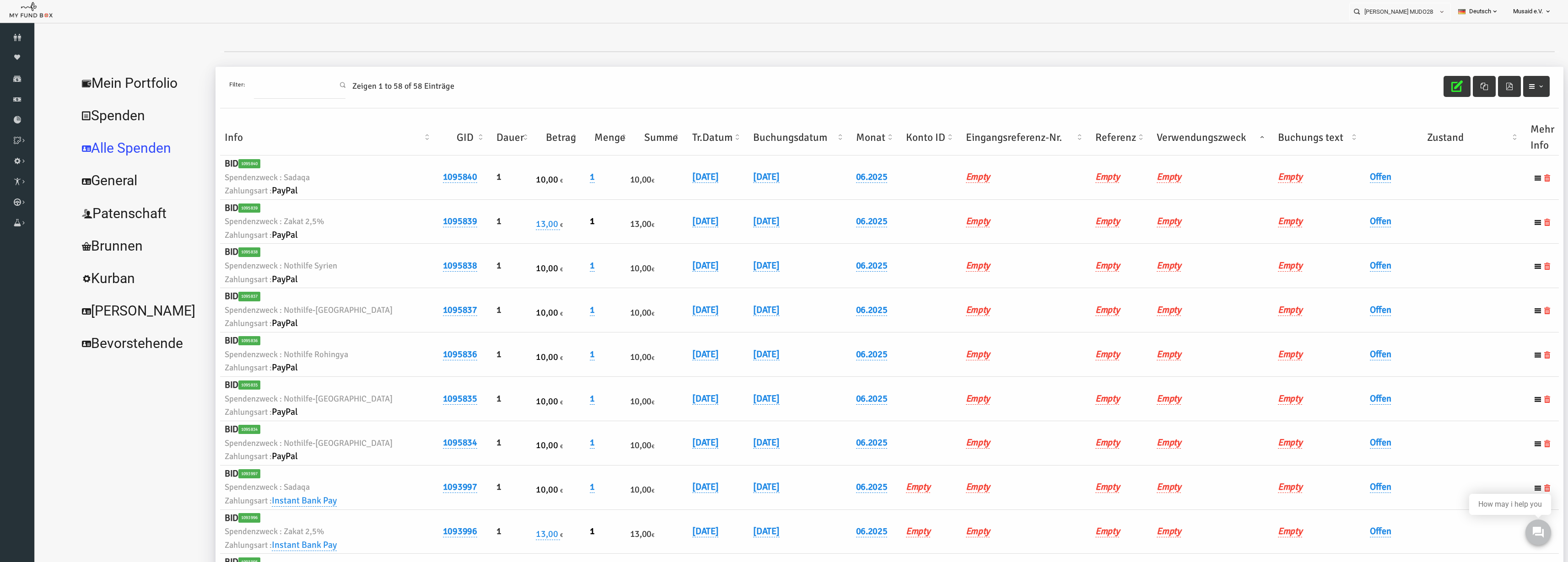
click at [988, 133] on th "Verwendungszweck" at bounding box center [1182, 137] width 121 height 36
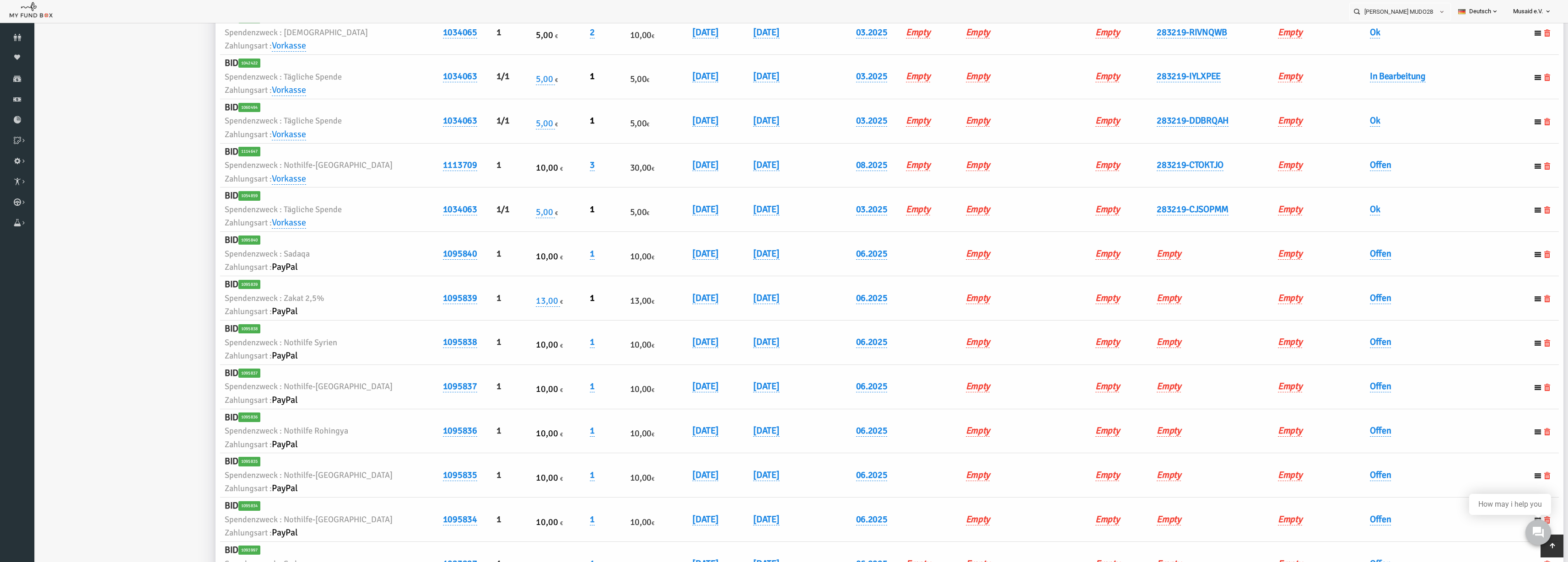
scroll to position [229, 0]
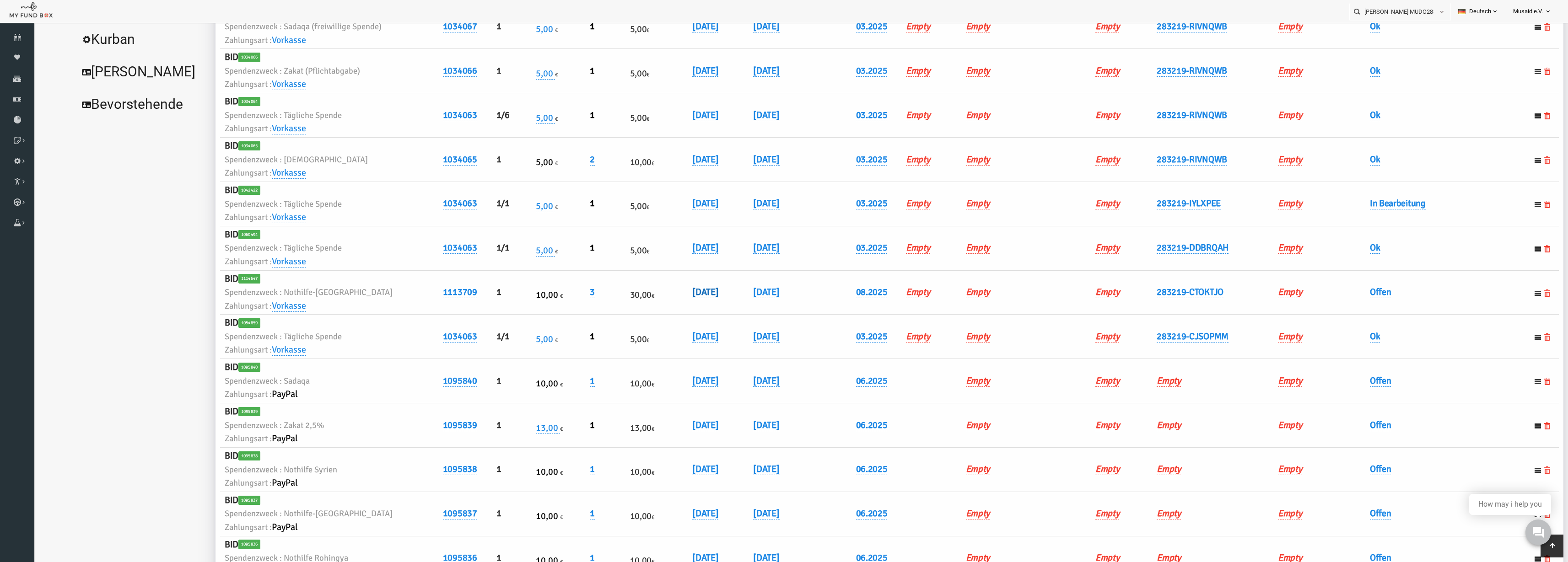
click at [665, 293] on link "06.08.2025" at bounding box center [674, 292] width 26 height 12
click at [666, 306] on input "06.08.2025" at bounding box center [711, 299] width 110 height 16
type input "07.08.2025"
click at [772, 306] on button "submit" at bounding box center [781, 299] width 17 height 17
click at [988, 286] on h6 "Offen" at bounding box center [1415, 293] width 152 height 14
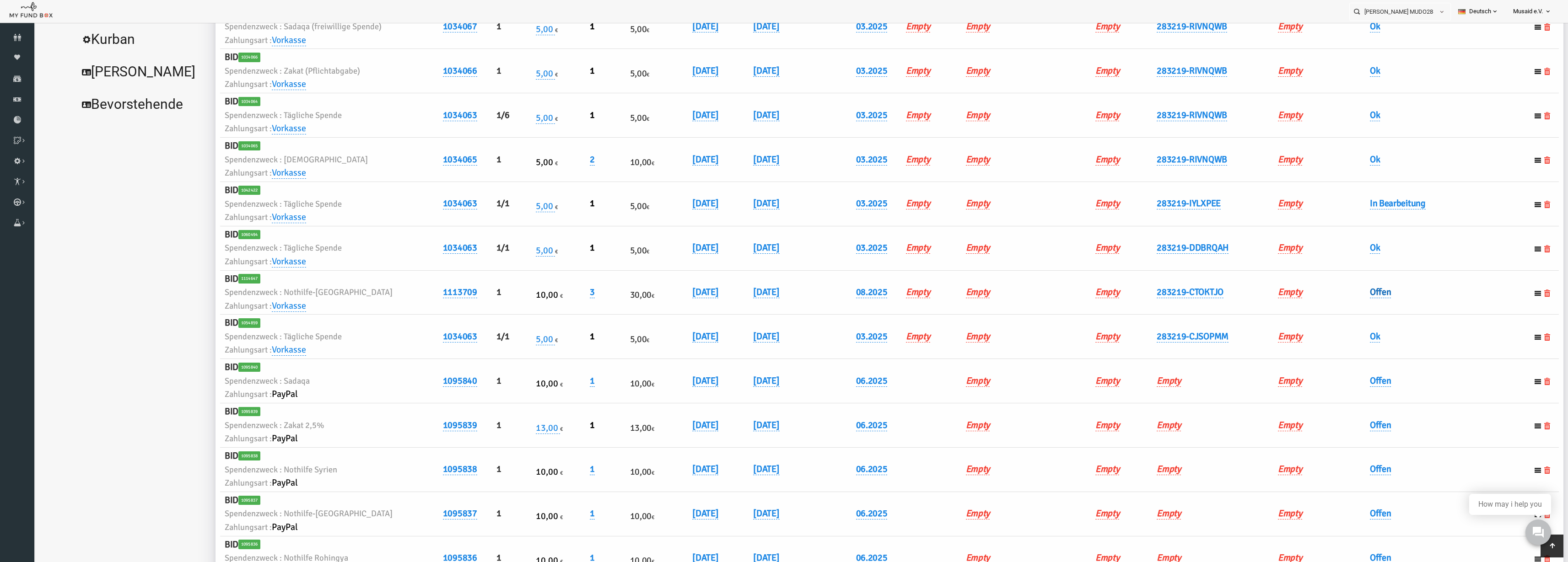
click at [988, 294] on link "Offen" at bounding box center [1350, 292] width 21 height 12
click at [988, 305] on span "× Offen" at bounding box center [1372, 308] width 83 height 9
click at [988, 309] on button "submit" at bounding box center [1433, 308] width 17 height 17
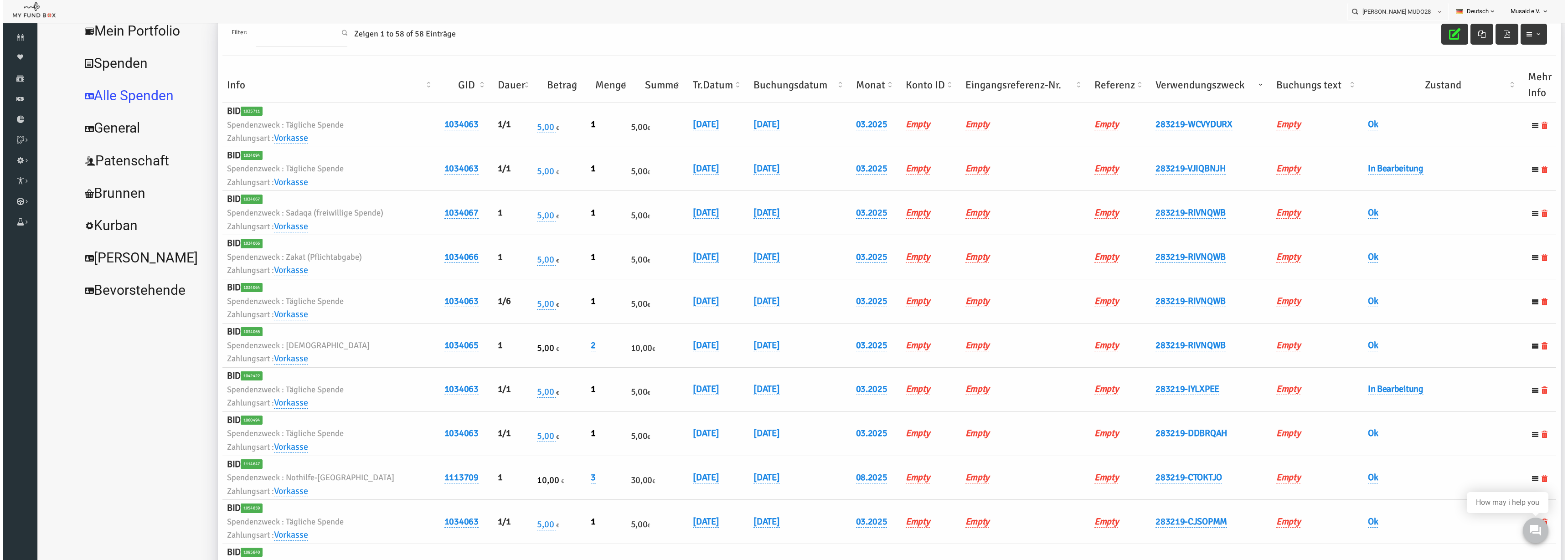
scroll to position [0, 0]
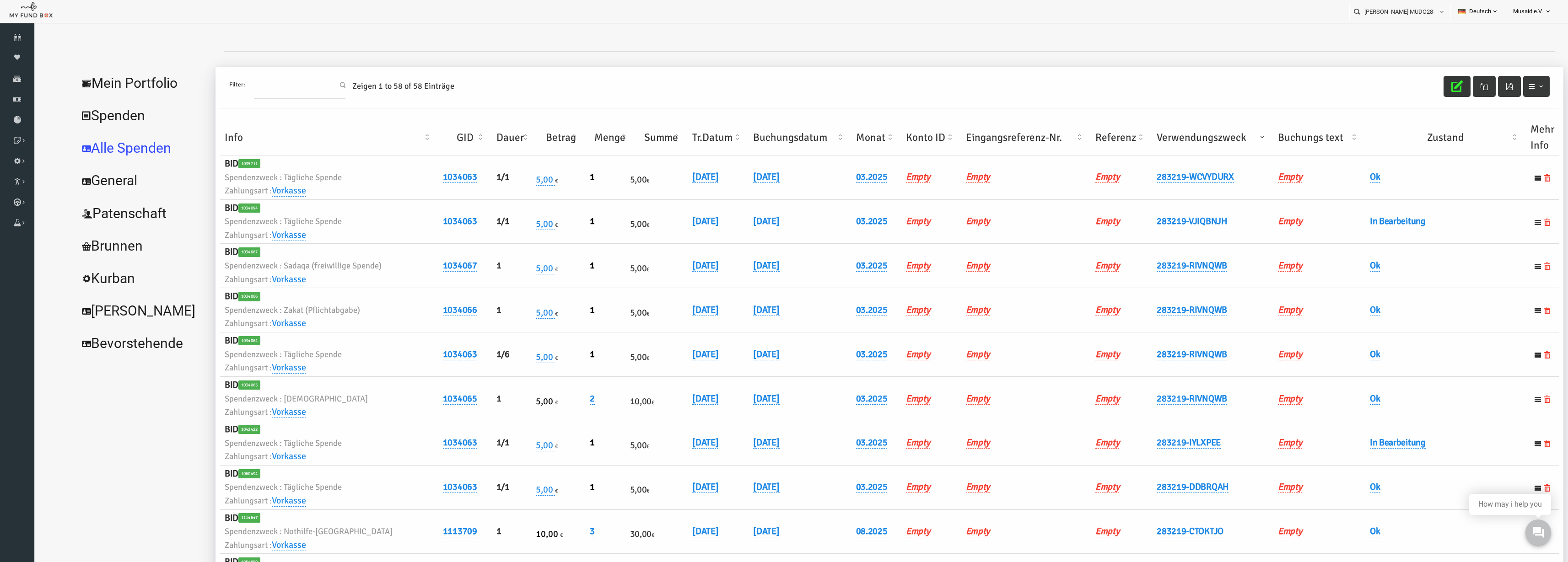
click at [988, 85] on icon "button" at bounding box center [1426, 86] width 11 height 11
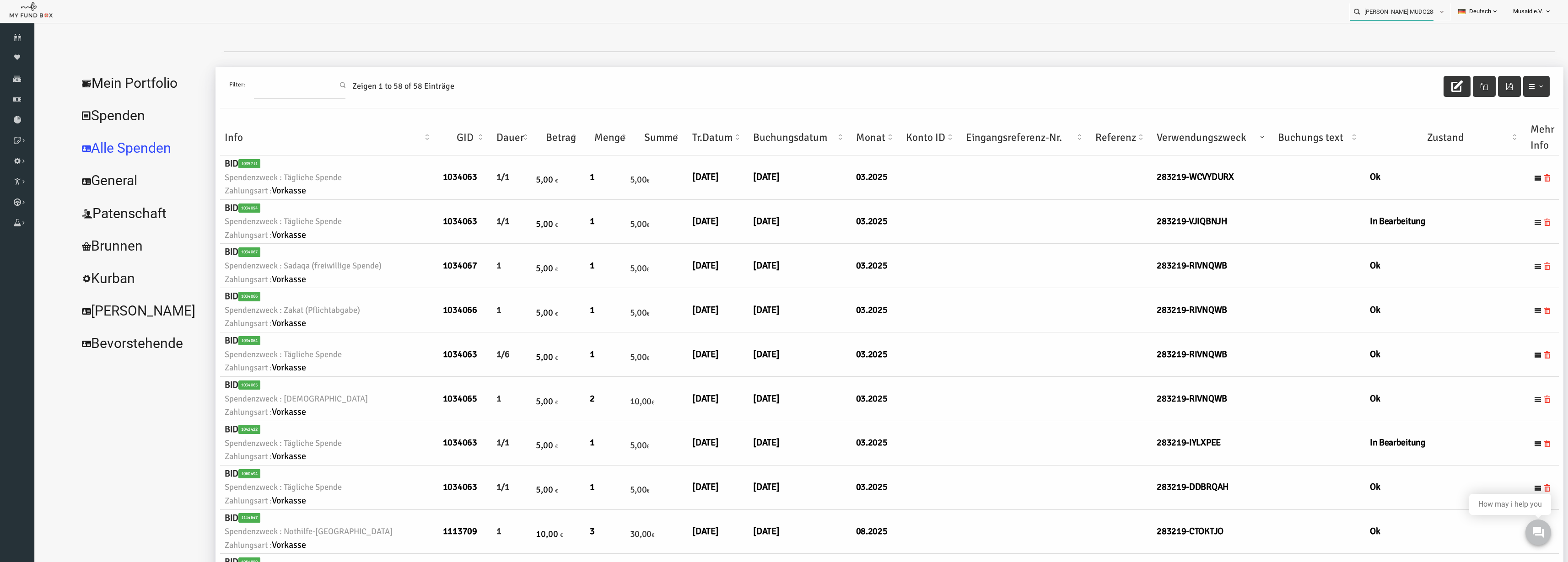
click at [988, 16] on input "Violeta Saiti MUDO283219" at bounding box center [1392, 11] width 84 height 17
click at [988, 24] on label "Tamina Furgali MUDO264398" at bounding box center [1390, 28] width 90 height 10
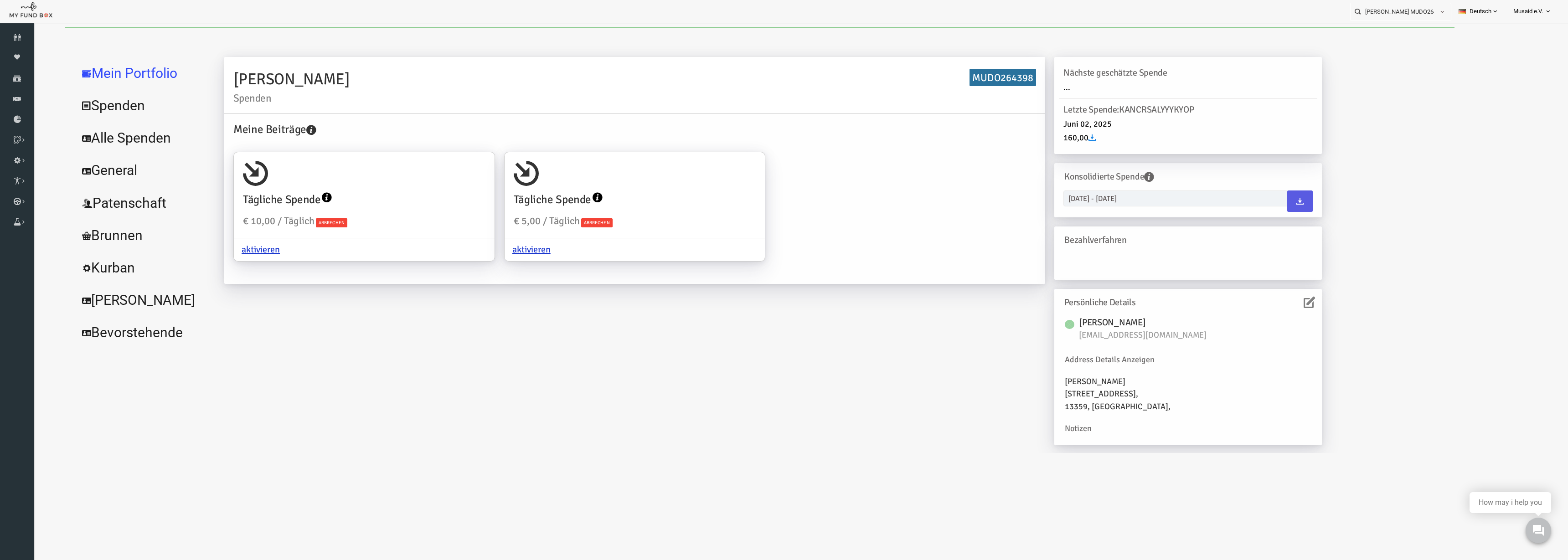
click at [106, 134] on link "Alle Spenden" at bounding box center [111, 138] width 137 height 33
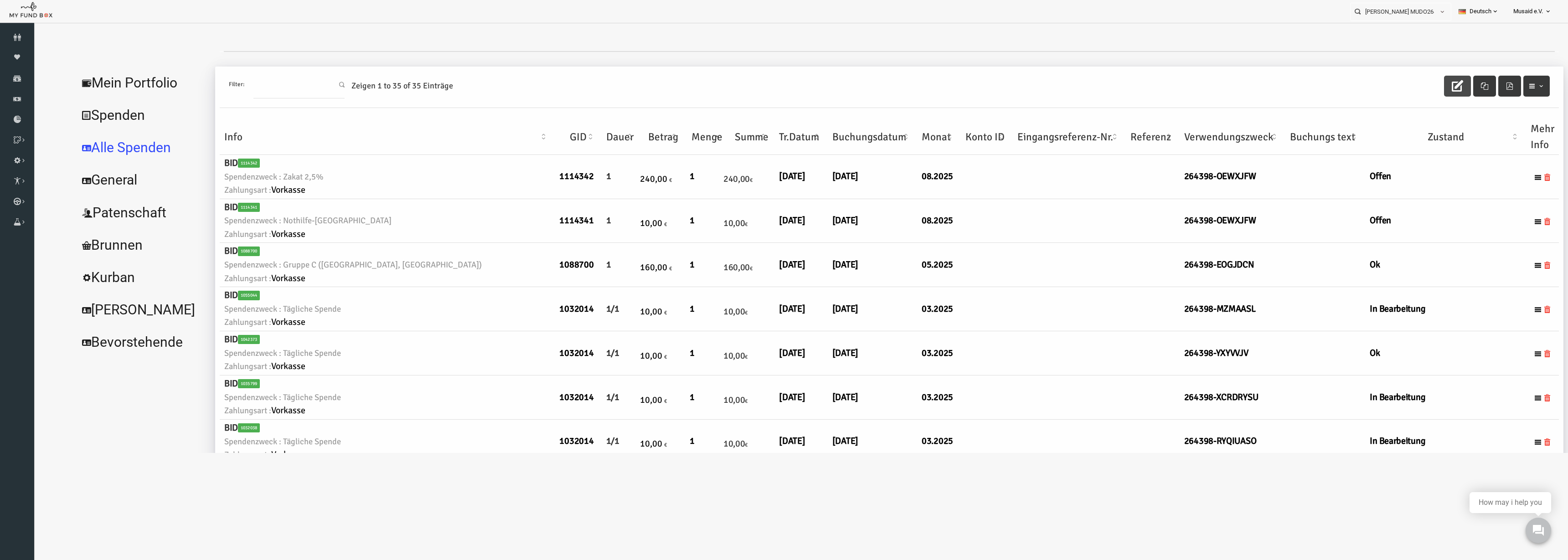
click at [984, 86] on button "button" at bounding box center [1426, 86] width 27 height 21
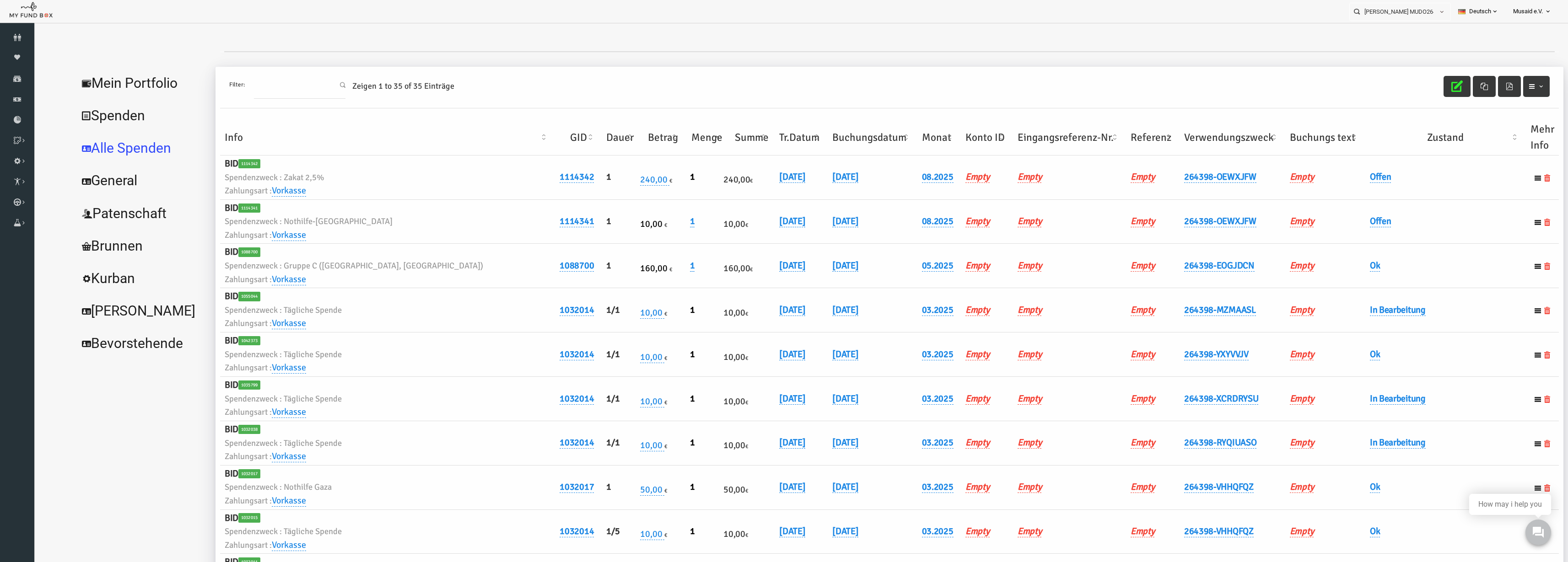
click at [988, 143] on th "Verwendungszweck" at bounding box center [1202, 137] width 105 height 36
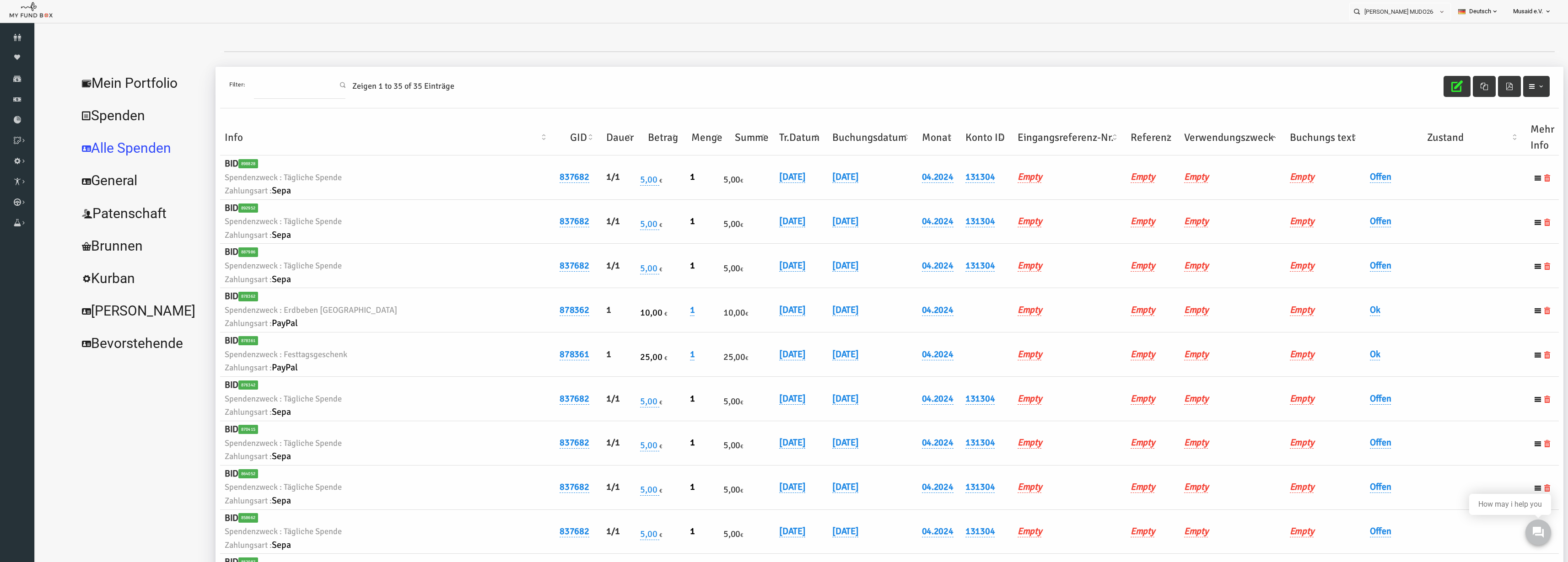
click at [988, 143] on th "Verwendungszweck" at bounding box center [1202, 137] width 105 height 36
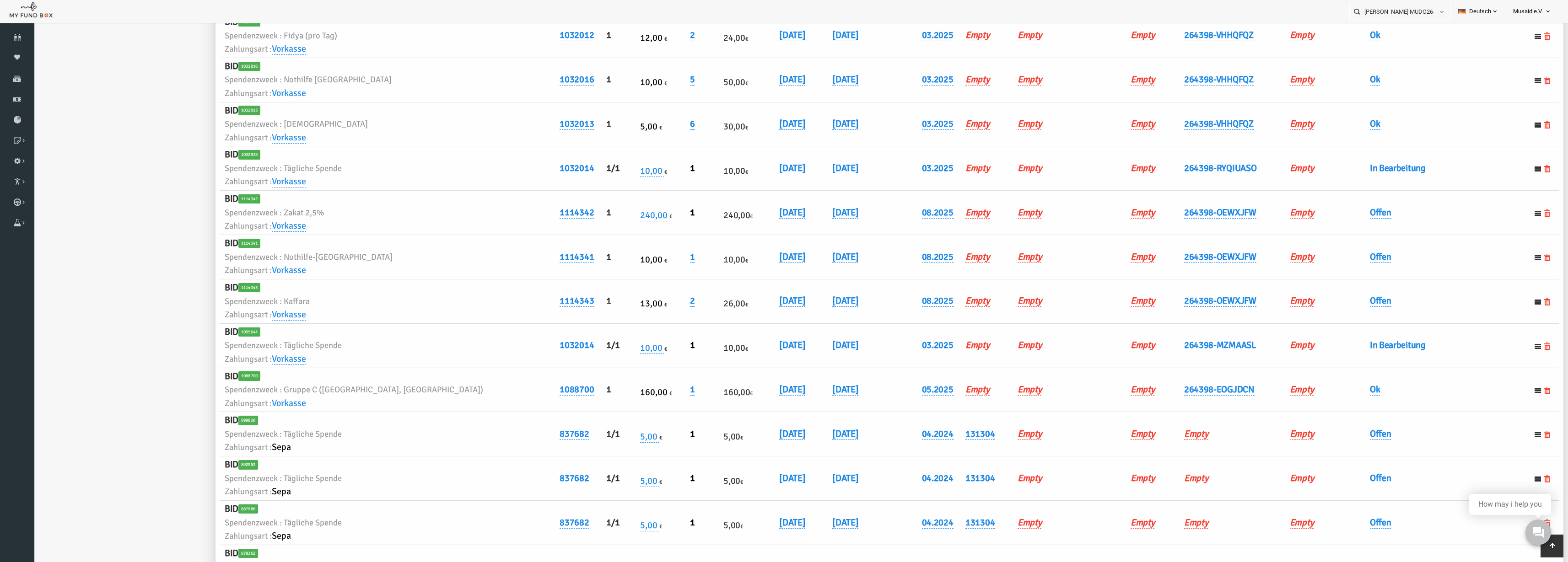
scroll to position [390, 0]
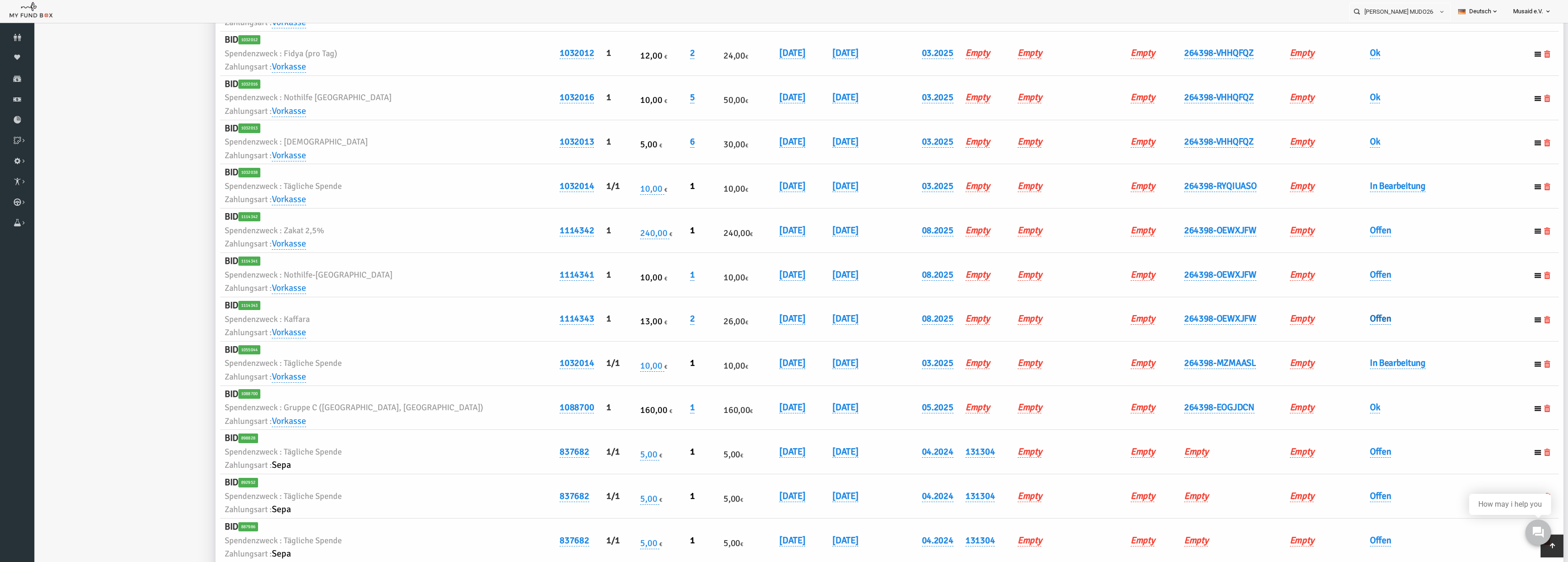
click at [988, 322] on link "Offen" at bounding box center [1350, 319] width 21 height 12
drag, startPoint x: 1348, startPoint y: 327, endPoint x: 1348, endPoint y: 333, distance: 6.0
click at [988, 329] on span "× Offen" at bounding box center [1373, 334] width 92 height 17
drag, startPoint x: 1367, startPoint y: 385, endPoint x: 1414, endPoint y: 353, distance: 56.9
click at [988, 339] on button "submit" at bounding box center [1433, 334] width 17 height 17
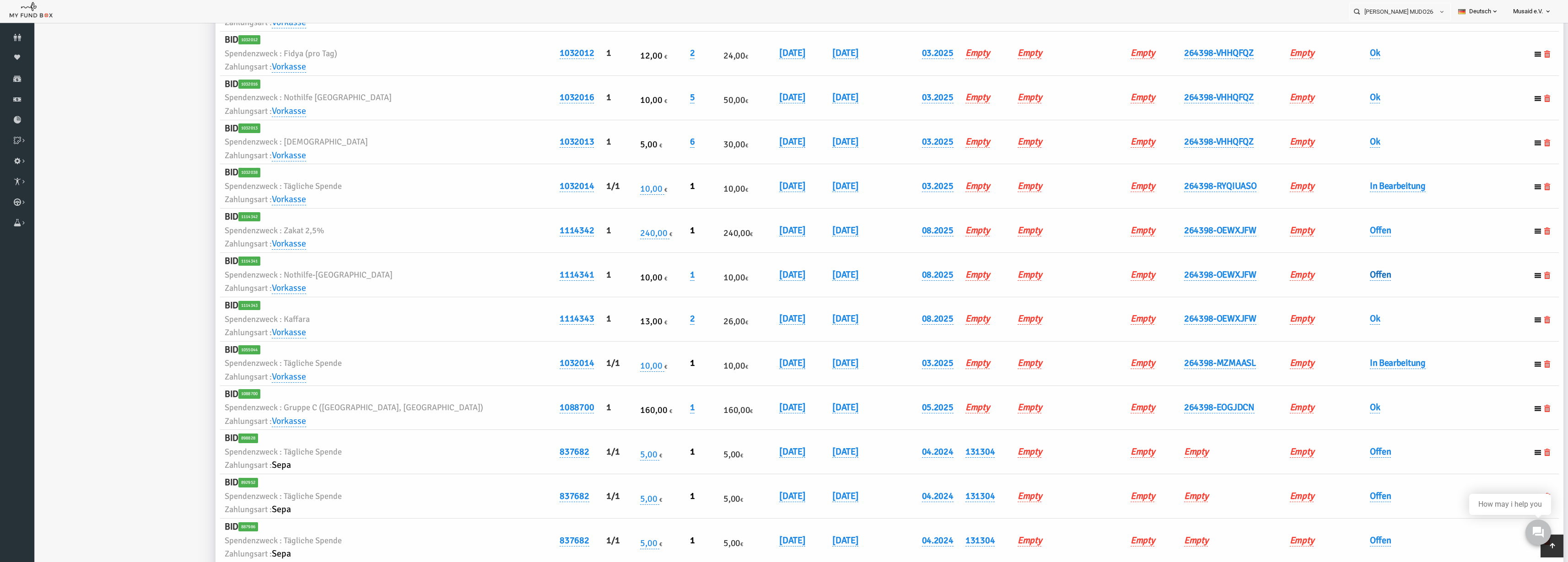
click at [988, 273] on link "Offen" at bounding box center [1350, 274] width 21 height 12
drag, startPoint x: 1337, startPoint y: 283, endPoint x: 1342, endPoint y: 290, distance: 8.6
click at [988, 285] on span "× Offen" at bounding box center [1373, 290] width 92 height 17
click at [988, 299] on div "× Ok" at bounding box center [1395, 292] width 150 height 36
click at [988, 298] on button "submit" at bounding box center [1433, 290] width 17 height 17
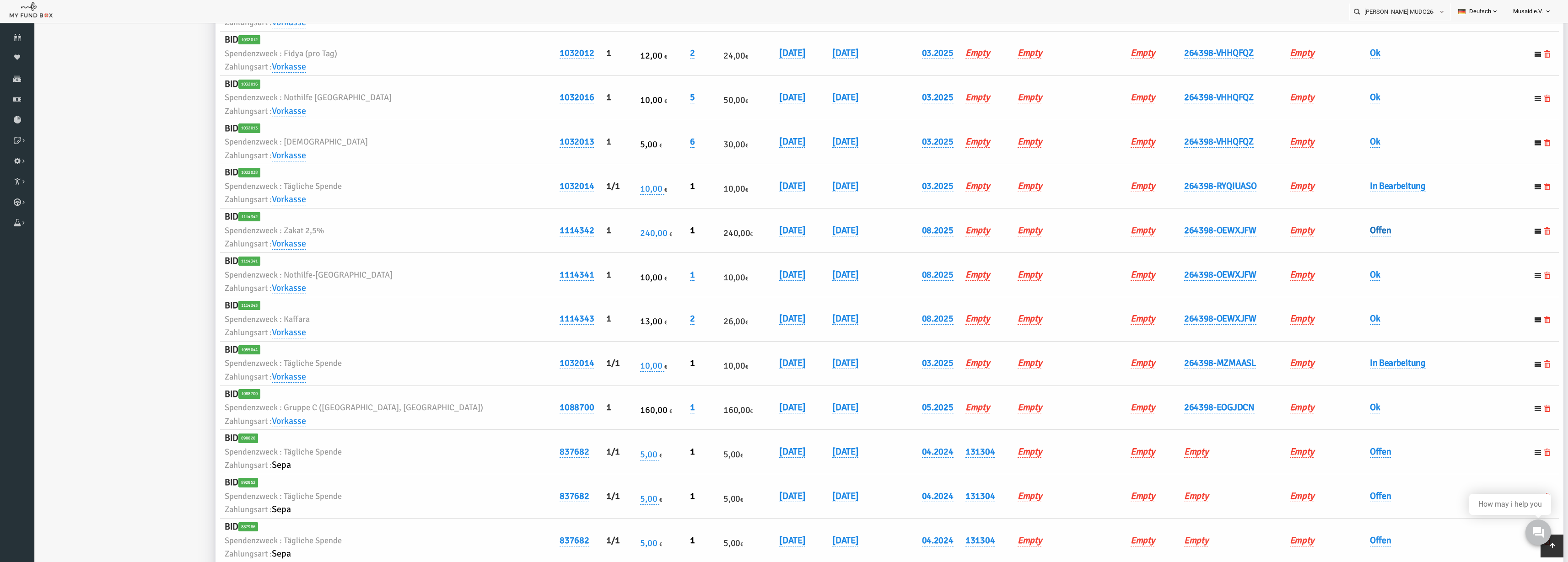
click at [988, 231] on link "Offen" at bounding box center [1350, 230] width 21 height 12
click at [988, 253] on span "× Offen" at bounding box center [1373, 246] width 92 height 17
drag, startPoint x: 1365, startPoint y: 283, endPoint x: 1368, endPoint y: 294, distance: 11.4
drag, startPoint x: 1360, startPoint y: 241, endPoint x: 1364, endPoint y: 253, distance: 12.6
click at [988, 245] on span "× Ok" at bounding box center [1372, 245] width 83 height 9
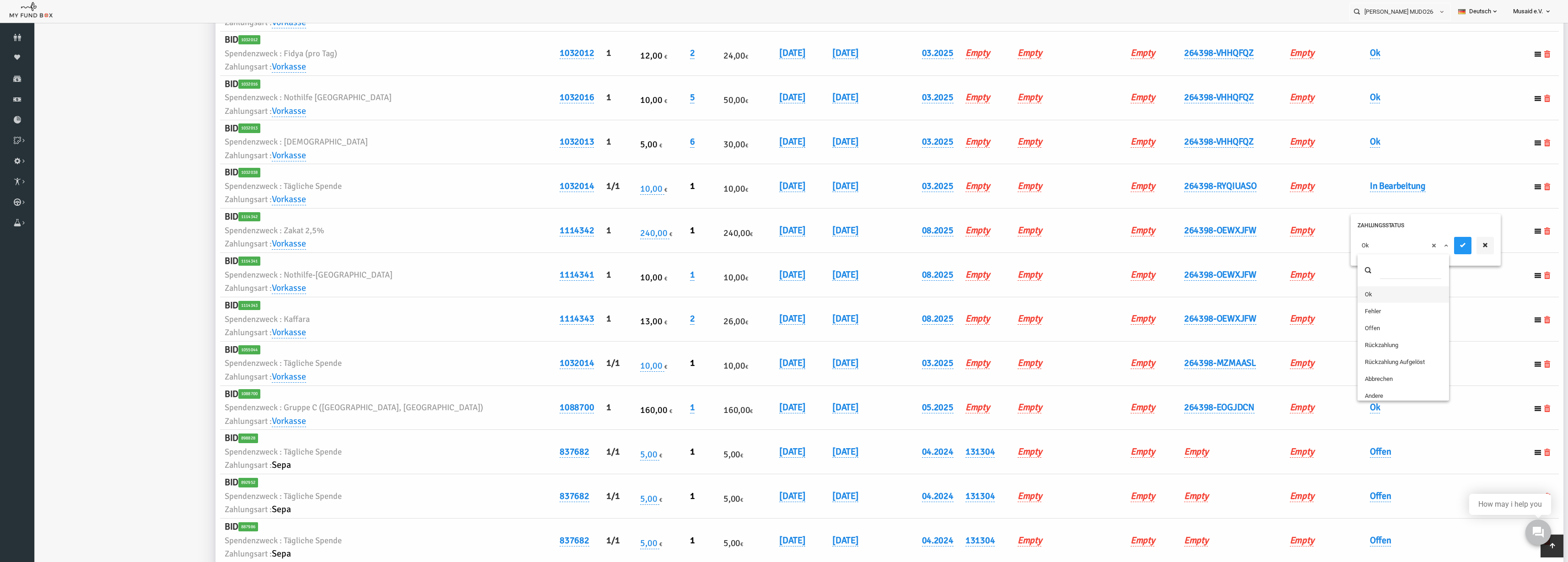
drag, startPoint x: 1370, startPoint y: 291, endPoint x: 1379, endPoint y: 285, distance: 10.8
click at [988, 243] on button "submit" at bounding box center [1433, 246] width 17 height 17
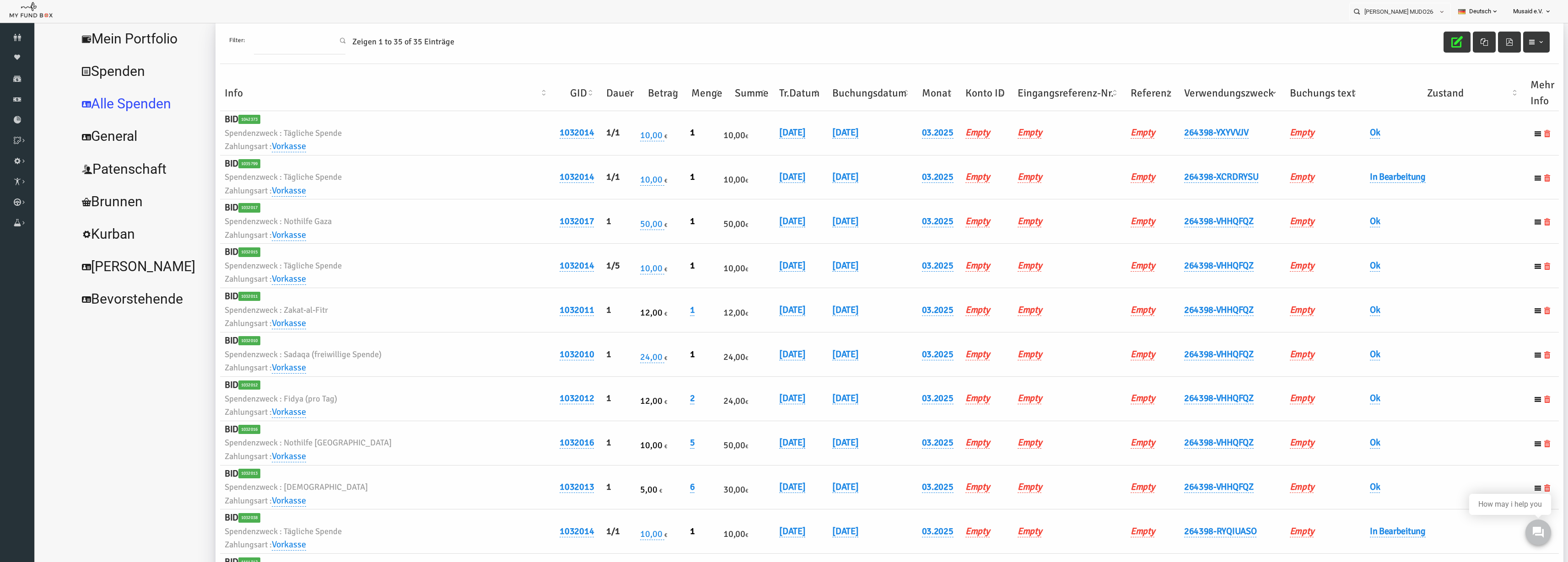
scroll to position [0, 0]
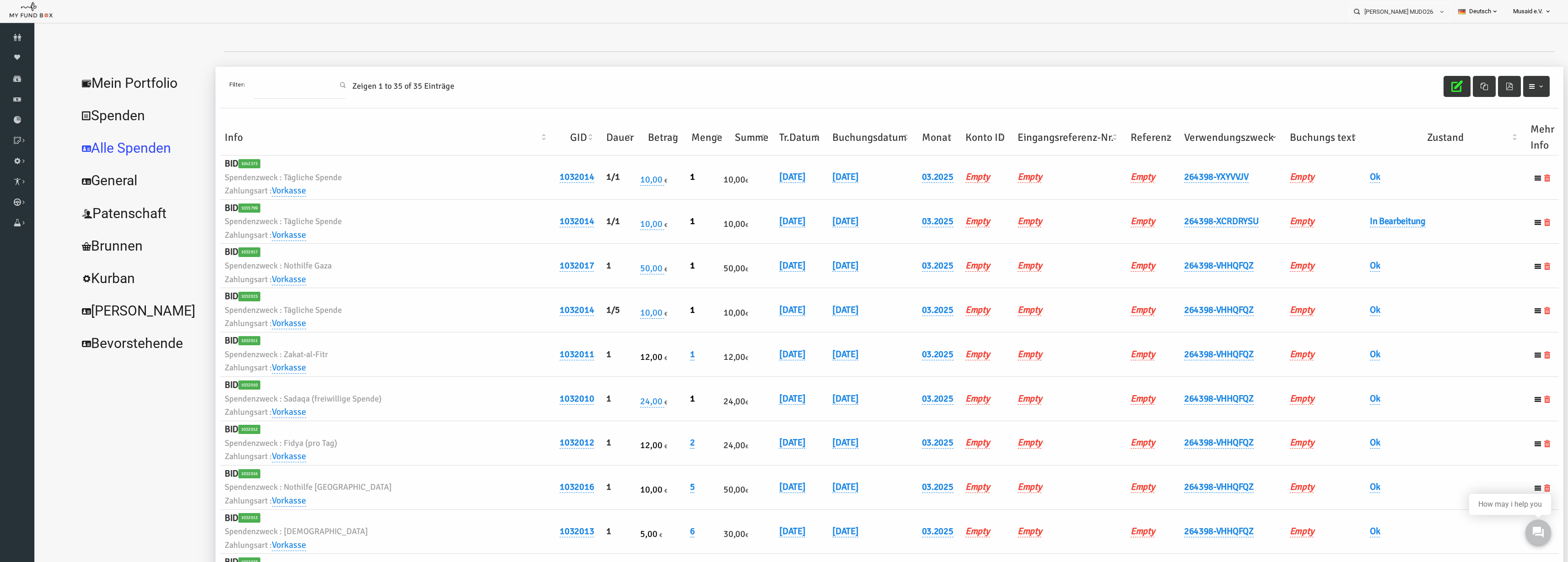
click at [988, 89] on icon "button" at bounding box center [1426, 86] width 11 height 11
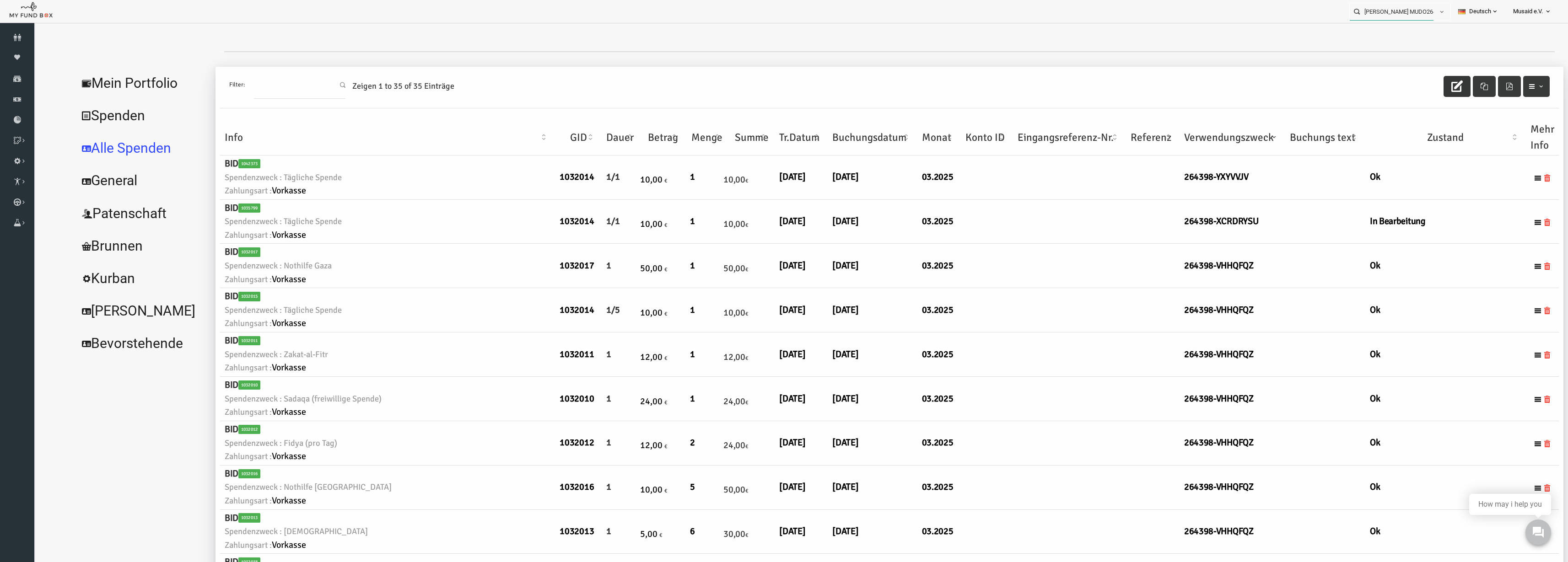
click at [988, 16] on input "Tamina Furgali MUDO264398" at bounding box center [1392, 11] width 84 height 17
click at [988, 14] on input "Tamina Furgali MUDO264398" at bounding box center [1392, 11] width 84 height 17
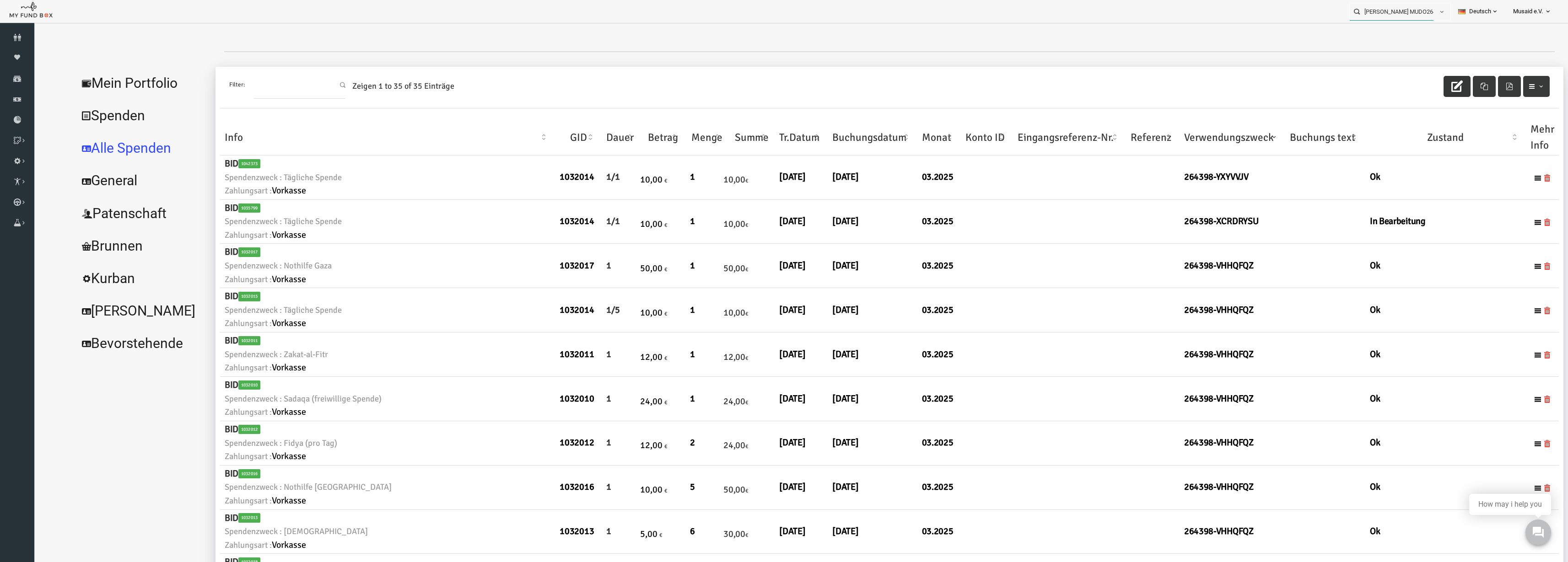
click at [988, 14] on input "Tamina Furgali MUDO264398" at bounding box center [1392, 11] width 84 height 17
click at [988, 26] on label "Aylin Günaydin MUDO269088" at bounding box center [1390, 28] width 90 height 10
type input "Aylin Günaydin MUDO269088"
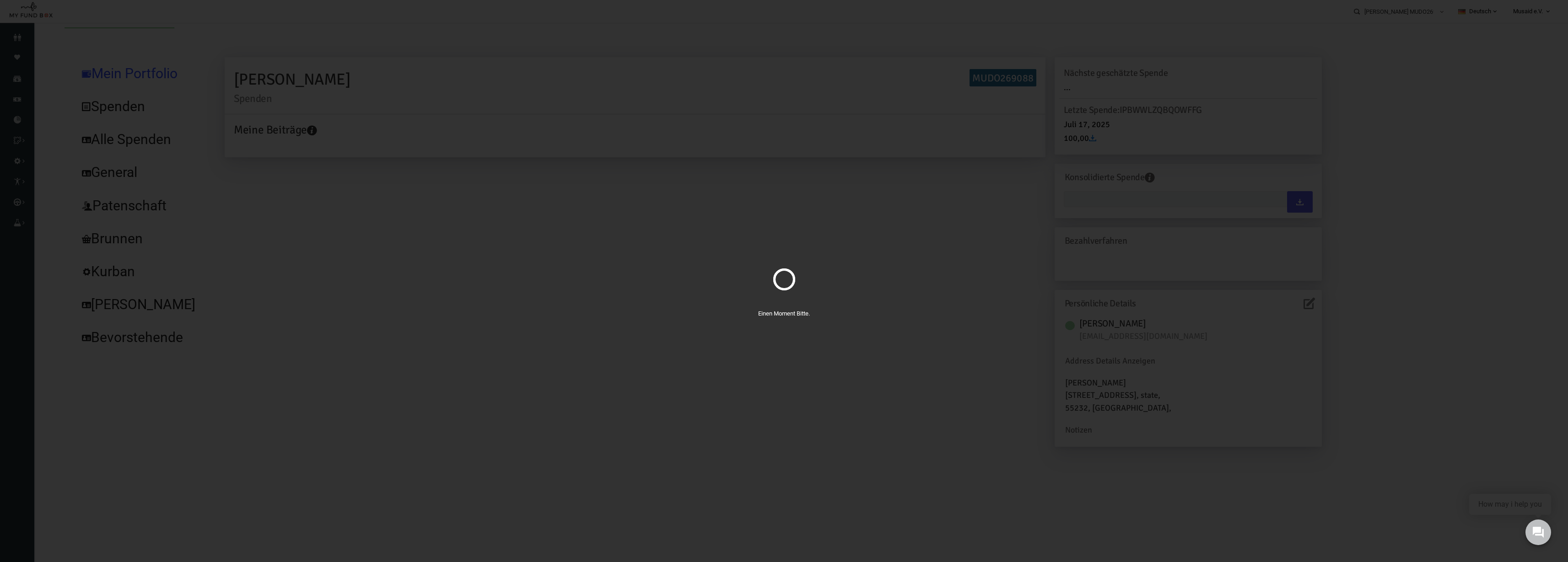
type input "11-08-2025 - 11-08-2025"
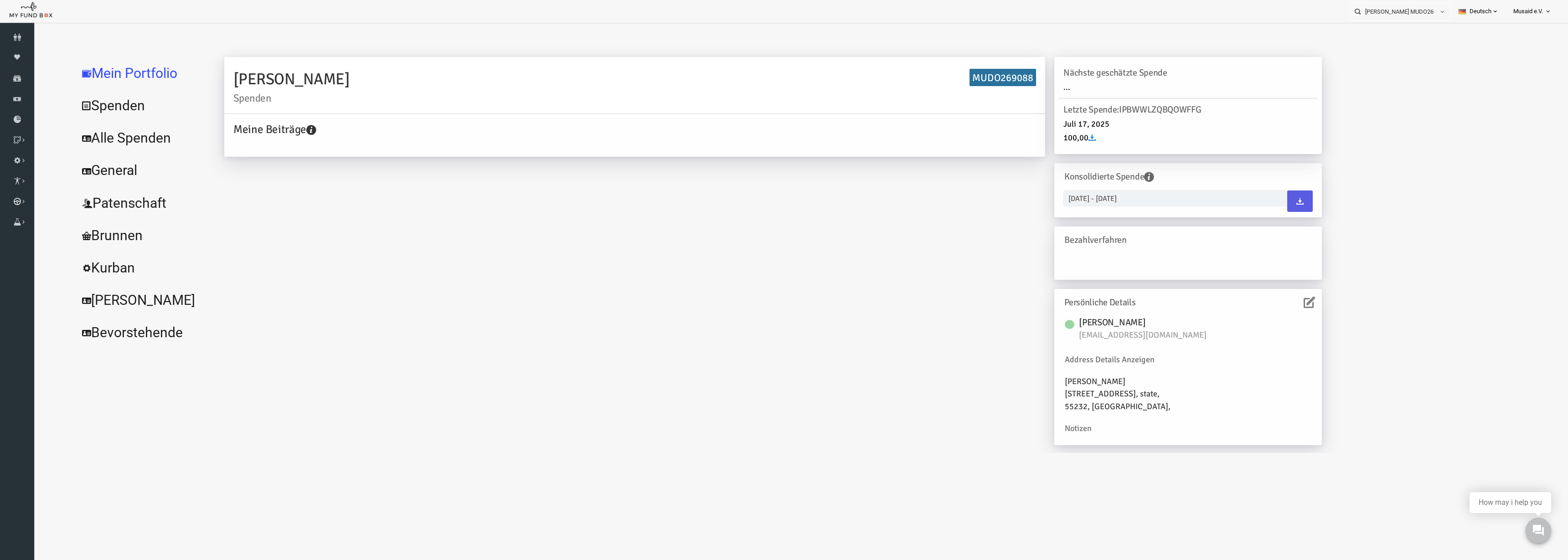
click at [123, 141] on link "Alle Spenden" at bounding box center [111, 138] width 137 height 33
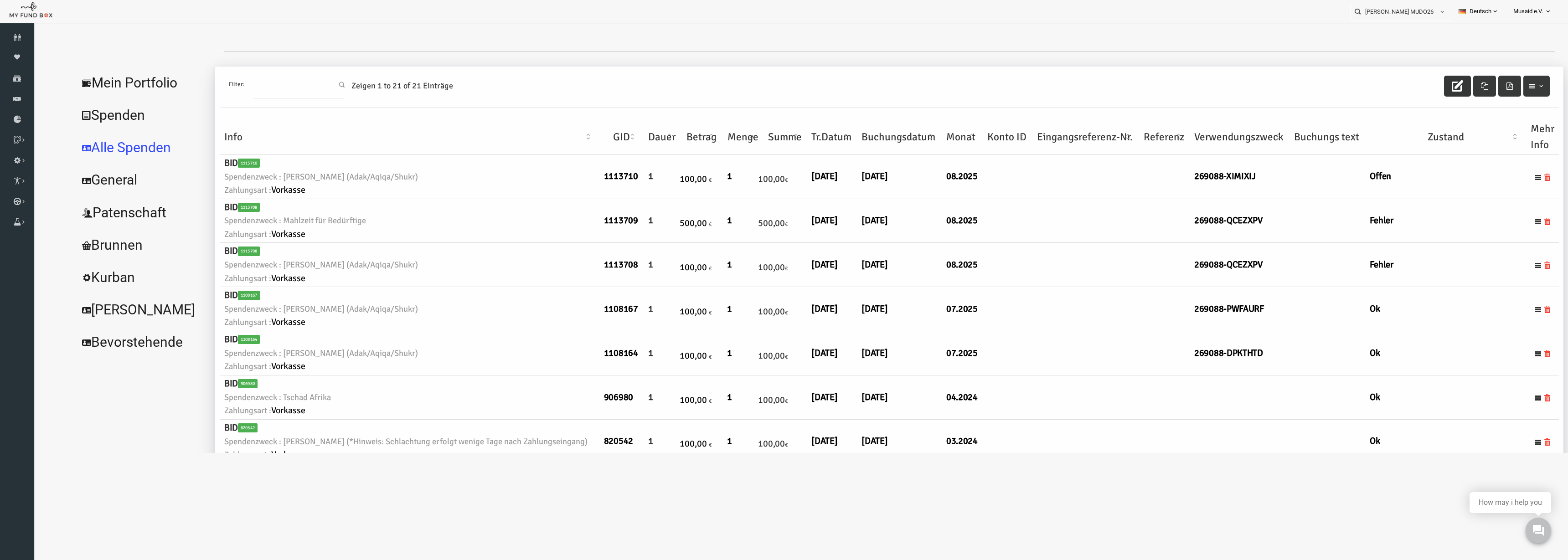
click at [984, 87] on icon "button" at bounding box center [1426, 86] width 11 height 11
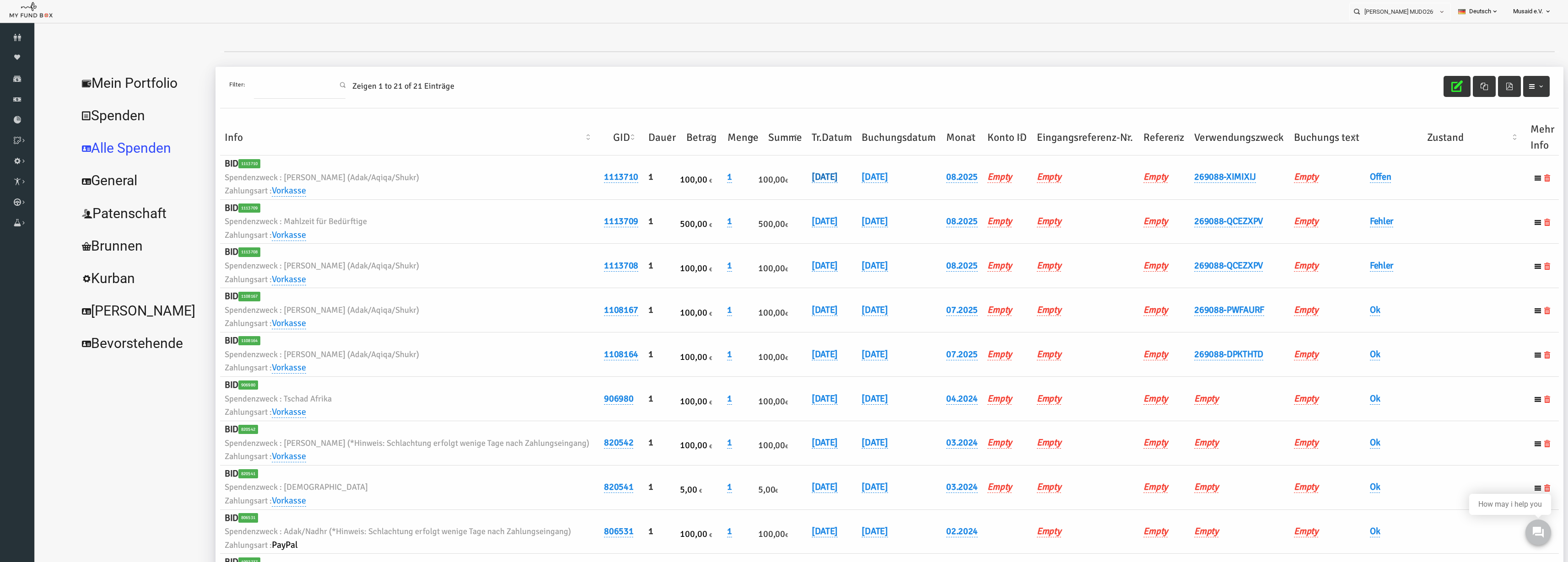
click at [801, 179] on link "06.08.2025" at bounding box center [794, 177] width 26 height 12
click at [791, 186] on input "06.08.2025" at bounding box center [832, 184] width 110 height 16
click at [789, 186] on input "06.08.2025" at bounding box center [832, 184] width 110 height 16
click at [789, 183] on input "06.08.2025" at bounding box center [832, 184] width 110 height 16
type input "07.08.2025"
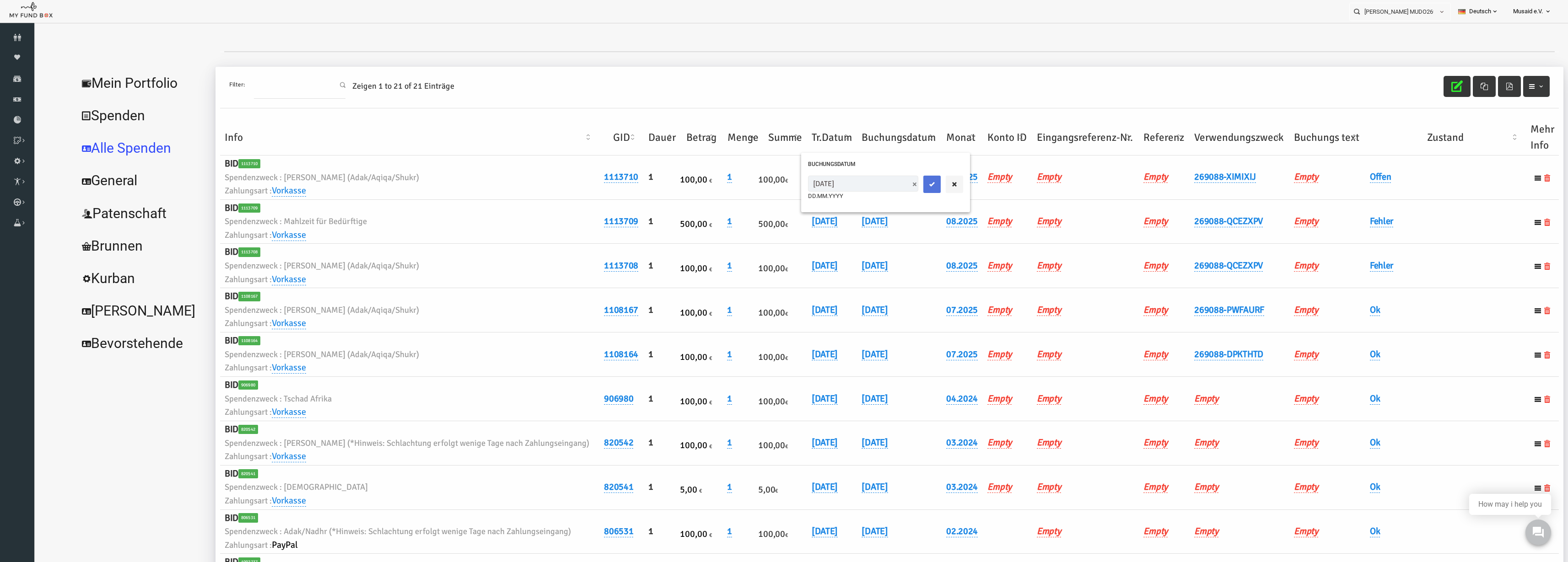
click at [898, 185] on icon "submit" at bounding box center [902, 185] width 7 height 7
click at [988, 174] on link "Offen" at bounding box center [1350, 177] width 21 height 12
drag, startPoint x: 1340, startPoint y: 174, endPoint x: 1339, endPoint y: 198, distance: 24.0
click at [988, 196] on span "× Offen" at bounding box center [1372, 192] width 83 height 9
drag, startPoint x: 1353, startPoint y: 235, endPoint x: 1363, endPoint y: 228, distance: 12.2
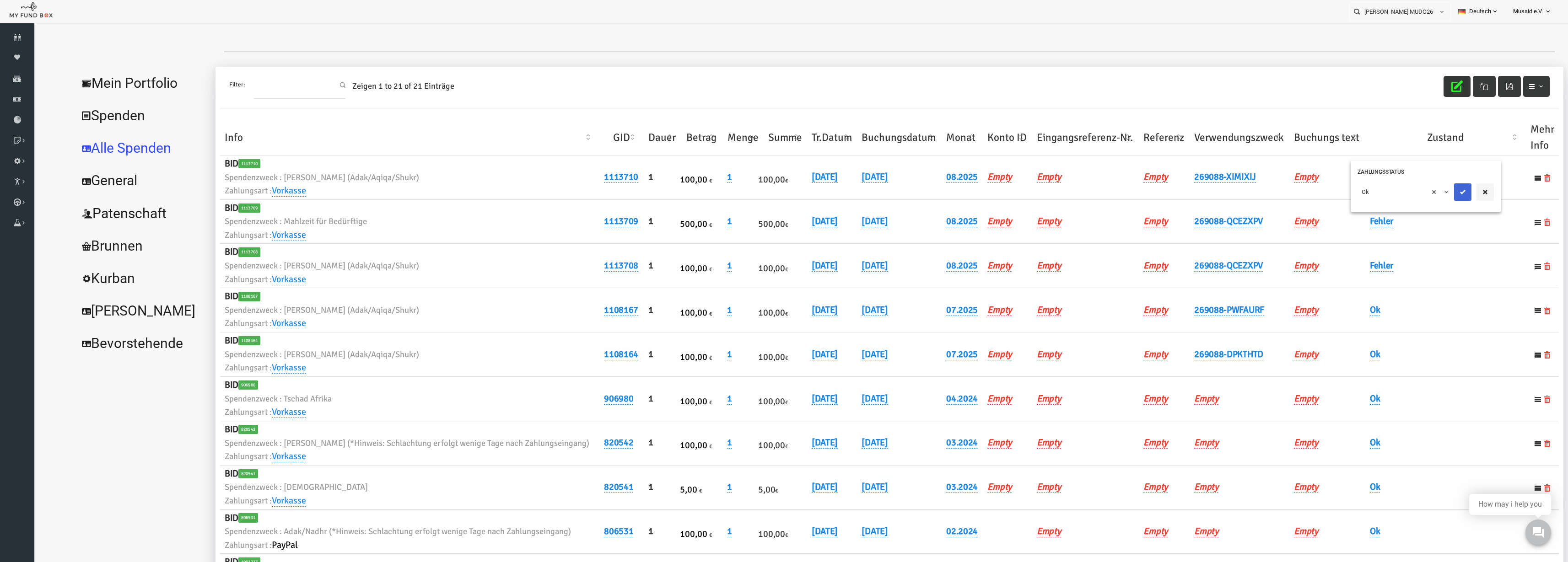
click at [988, 188] on button "submit" at bounding box center [1433, 192] width 17 height 17
click at [988, 84] on icon "button" at bounding box center [1426, 86] width 11 height 11
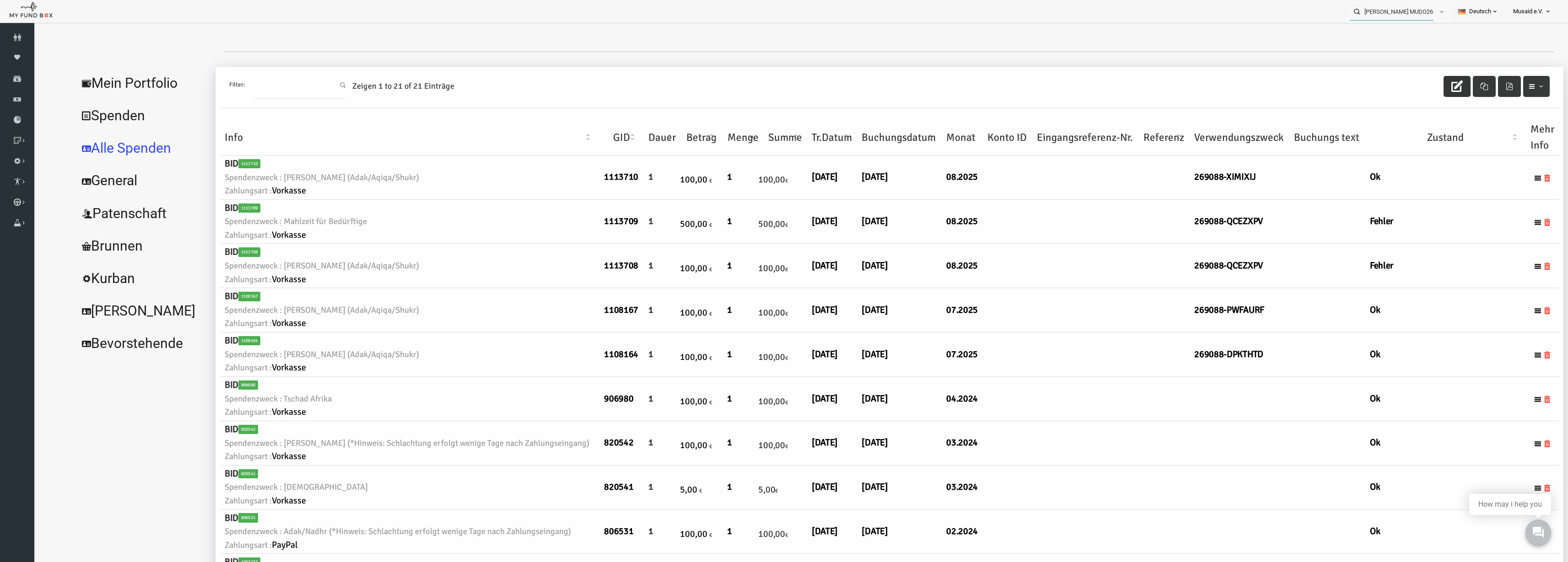
click at [988, 17] on input "Aylin Günaydin MUDO269088" at bounding box center [1392, 11] width 84 height 17
click at [988, 18] on input "Aylin Günaydin MUDO269088" at bounding box center [1392, 11] width 84 height 17
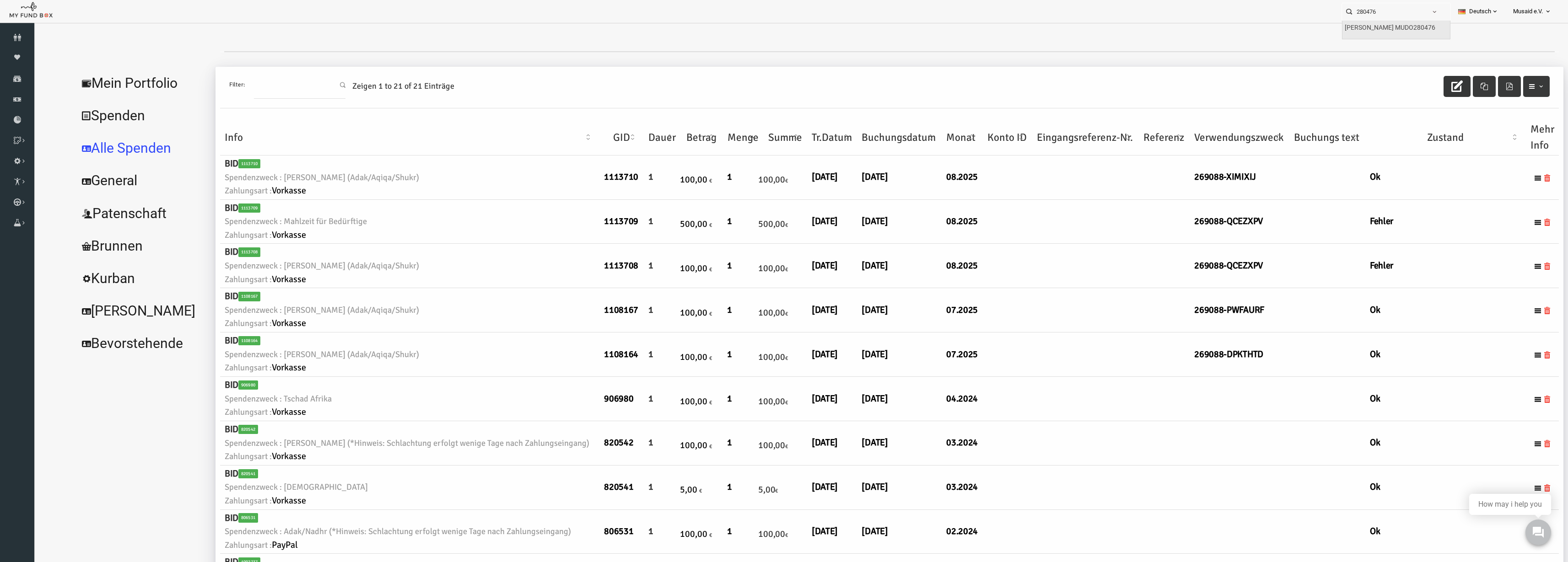
click at [988, 34] on div "Berna Güngör MUDO280476" at bounding box center [1396, 30] width 107 height 19
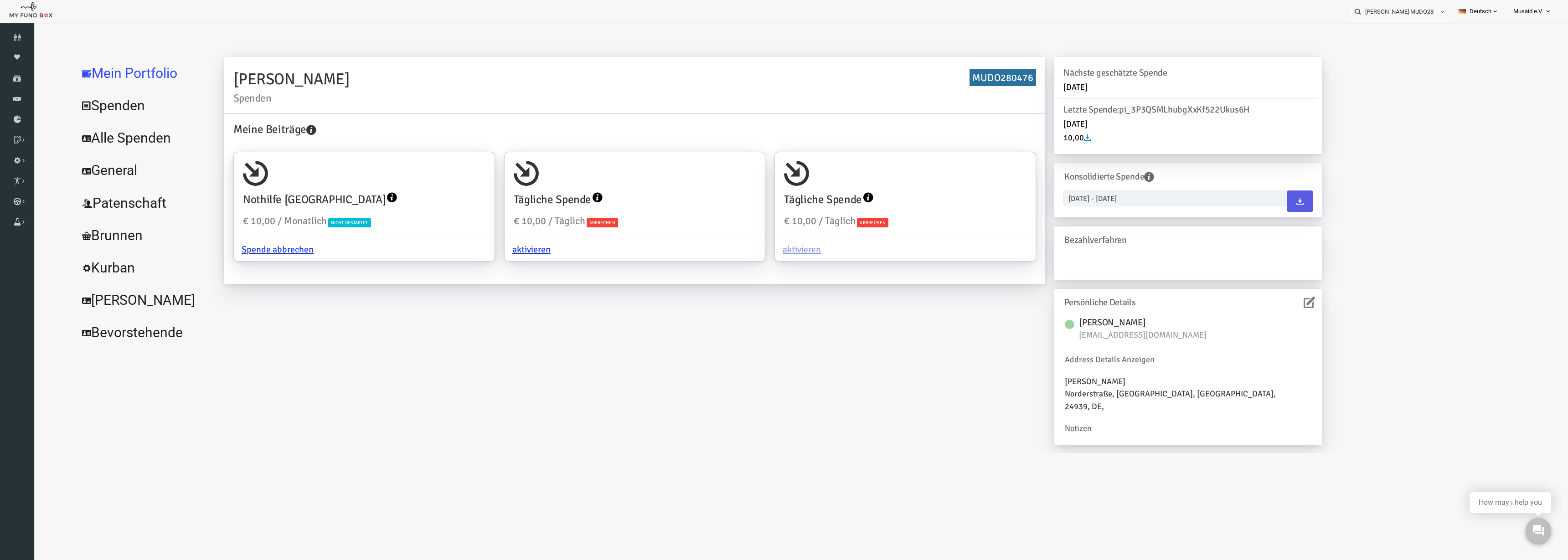
click at [100, 141] on link "Alle Spenden" at bounding box center [111, 138] width 137 height 33
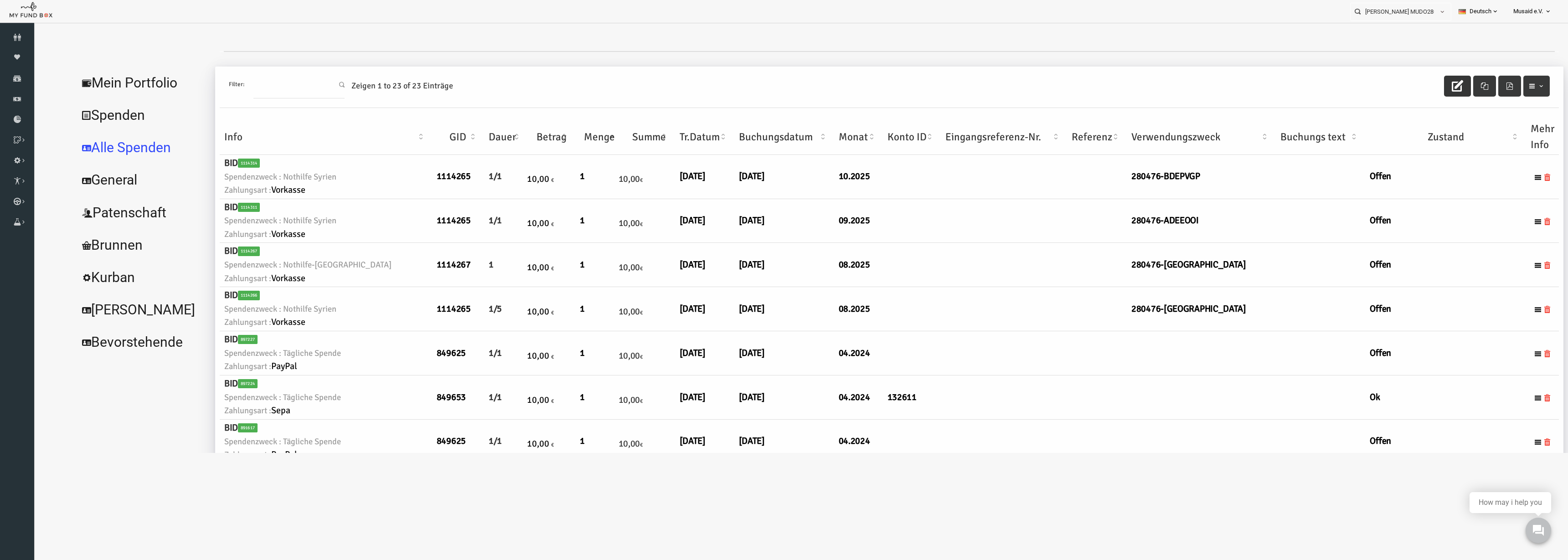
click at [984, 76] on button "button" at bounding box center [1426, 86] width 27 height 21
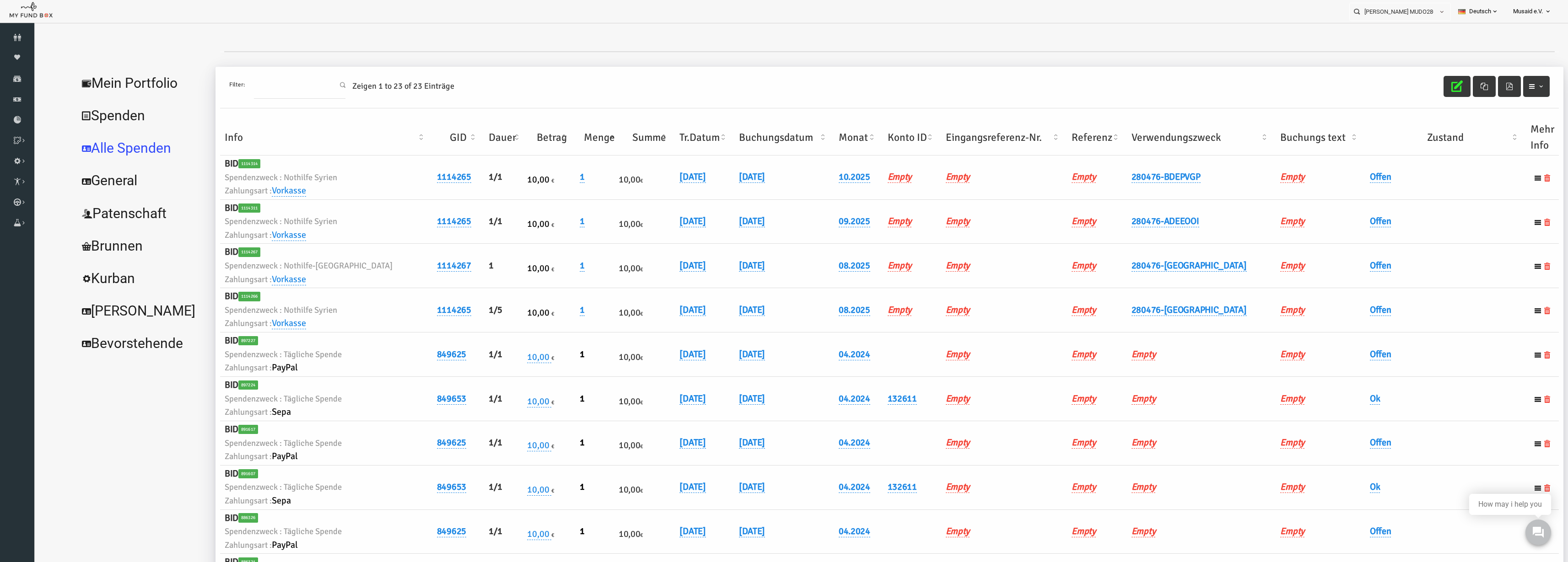
click at [988, 140] on th "Verwendungszweck" at bounding box center [1171, 137] width 149 height 36
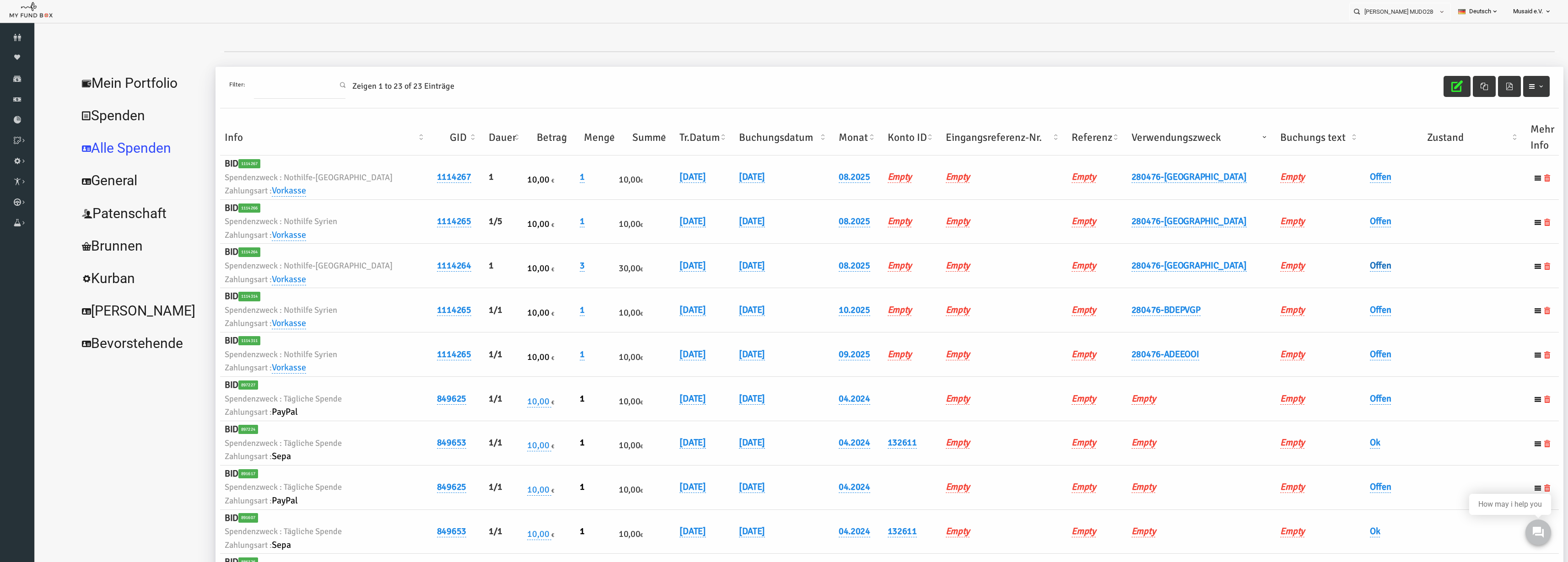
click at [988, 264] on link "Offen" at bounding box center [1350, 266] width 21 height 12
drag, startPoint x: 1345, startPoint y: 274, endPoint x: 1344, endPoint y: 285, distance: 11.0
click at [988, 276] on span "× Offen" at bounding box center [1373, 281] width 92 height 17
click at [988, 279] on icon "submit" at bounding box center [1433, 281] width 7 height 7
drag, startPoint x: 1346, startPoint y: 212, endPoint x: 1345, endPoint y: 227, distance: 15.0
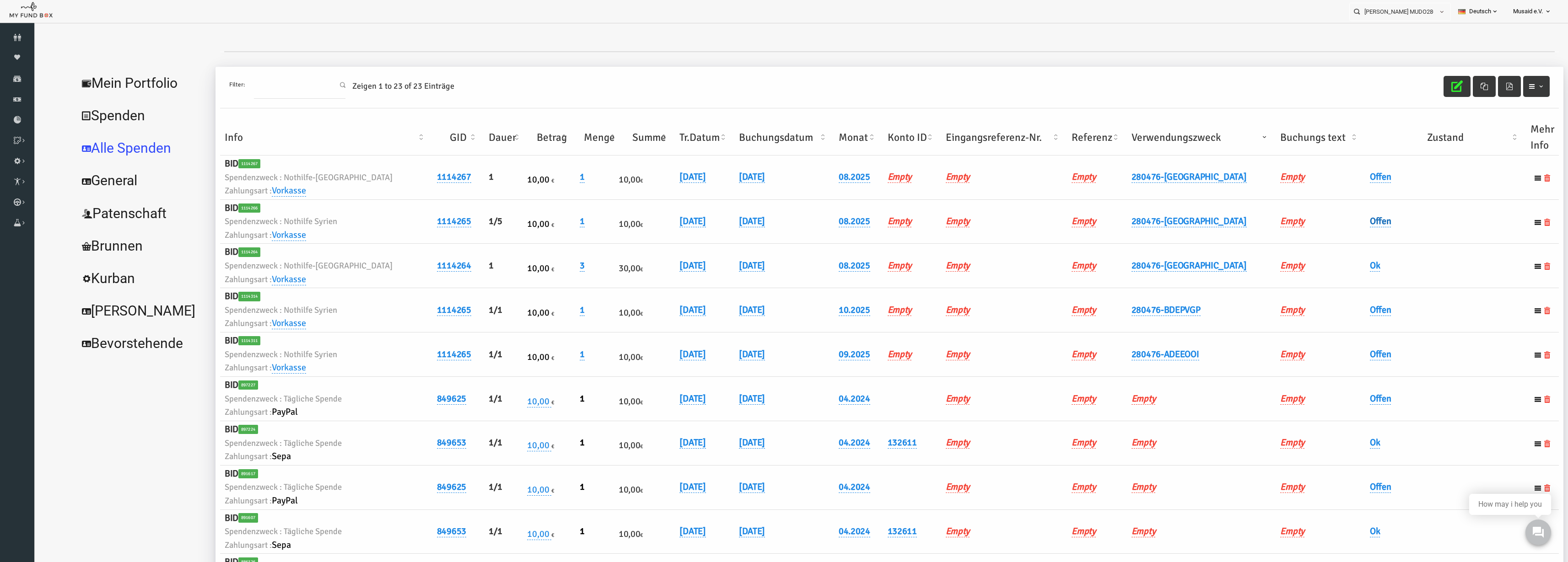
click at [988, 212] on td "Offen" at bounding box center [1415, 221] width 160 height 44
click at [988, 228] on h6 "Offen" at bounding box center [1415, 221] width 152 height 14
click at [988, 219] on link "Offen" at bounding box center [1350, 221] width 21 height 12
click at [988, 240] on span "× Offen" at bounding box center [1372, 236] width 83 height 9
click at [988, 244] on button "submit" at bounding box center [1433, 236] width 17 height 17
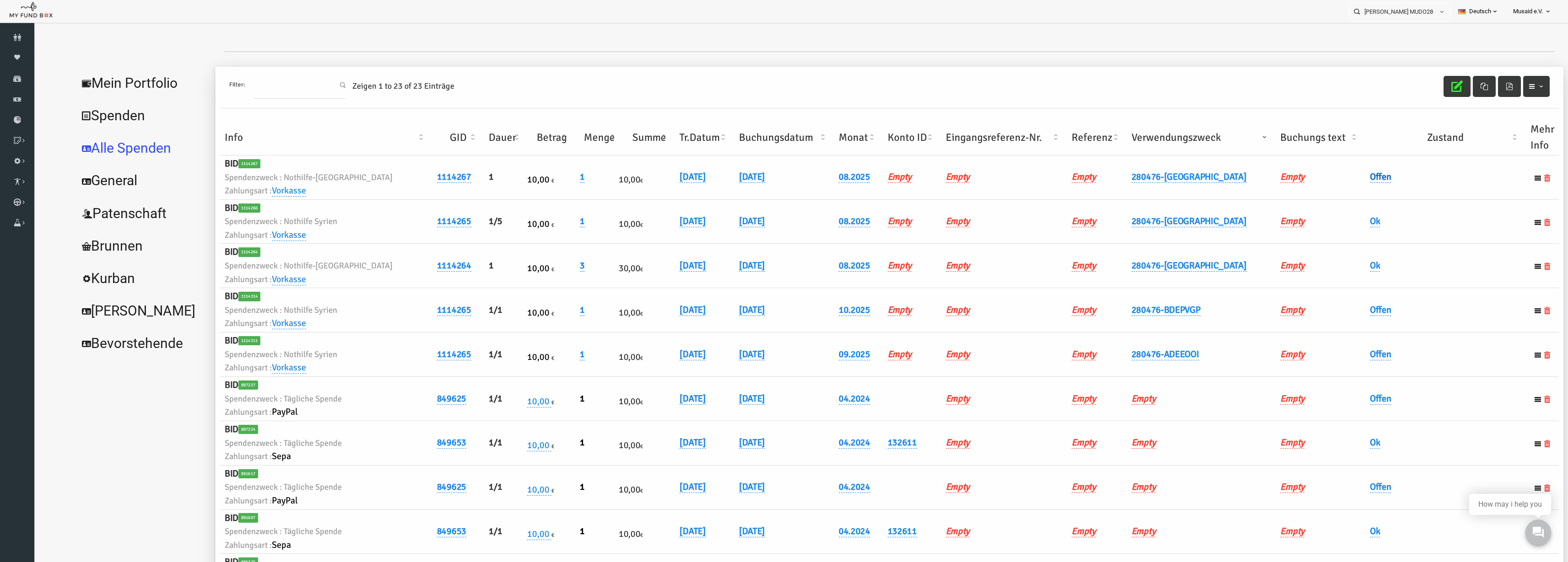
click at [988, 177] on link "Offen" at bounding box center [1350, 177] width 21 height 12
click at [988, 193] on span "× Offen" at bounding box center [1372, 192] width 83 height 9
click at [988, 196] on button "submit" at bounding box center [1433, 192] width 17 height 17
click at [988, 93] on button "button" at bounding box center [1426, 87] width 27 height 21
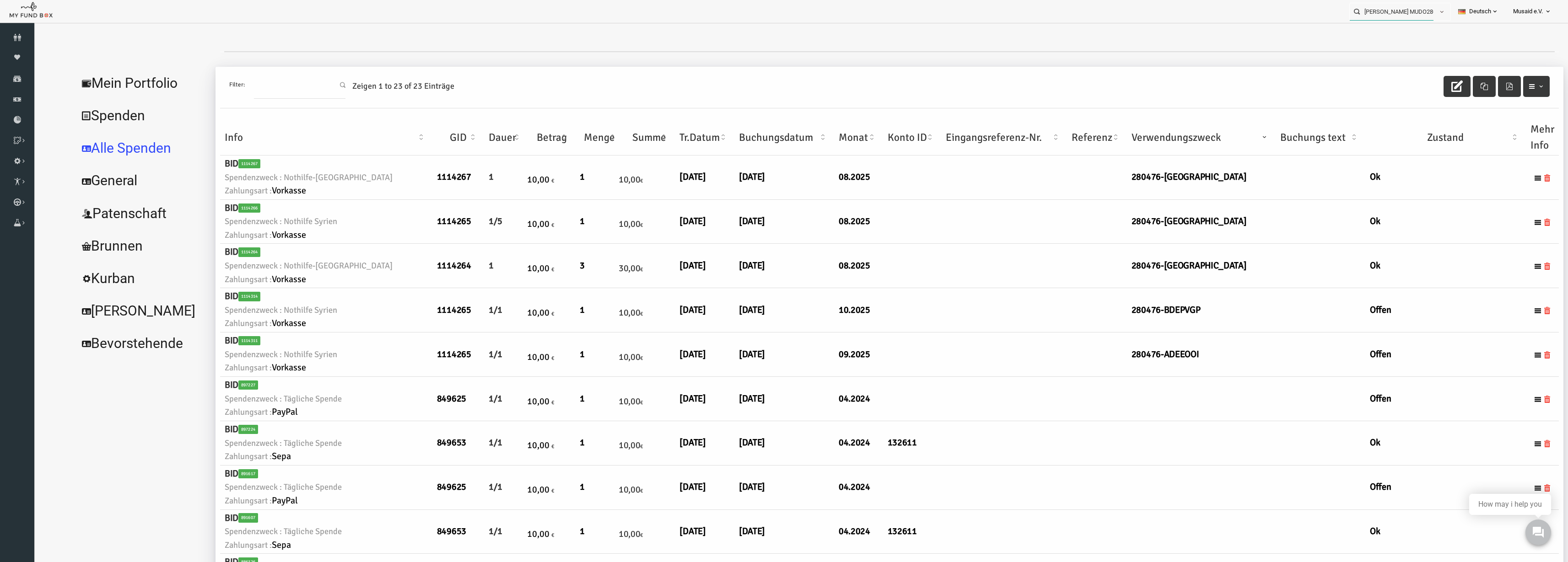
click at [988, 18] on input "Berna Güngör MUDO280476" at bounding box center [1392, 11] width 84 height 17
click at [988, 28] on label "Emre Kaya MUDO292892" at bounding box center [1381, 28] width 72 height 10
type input "Emre Kaya MUDO292892"
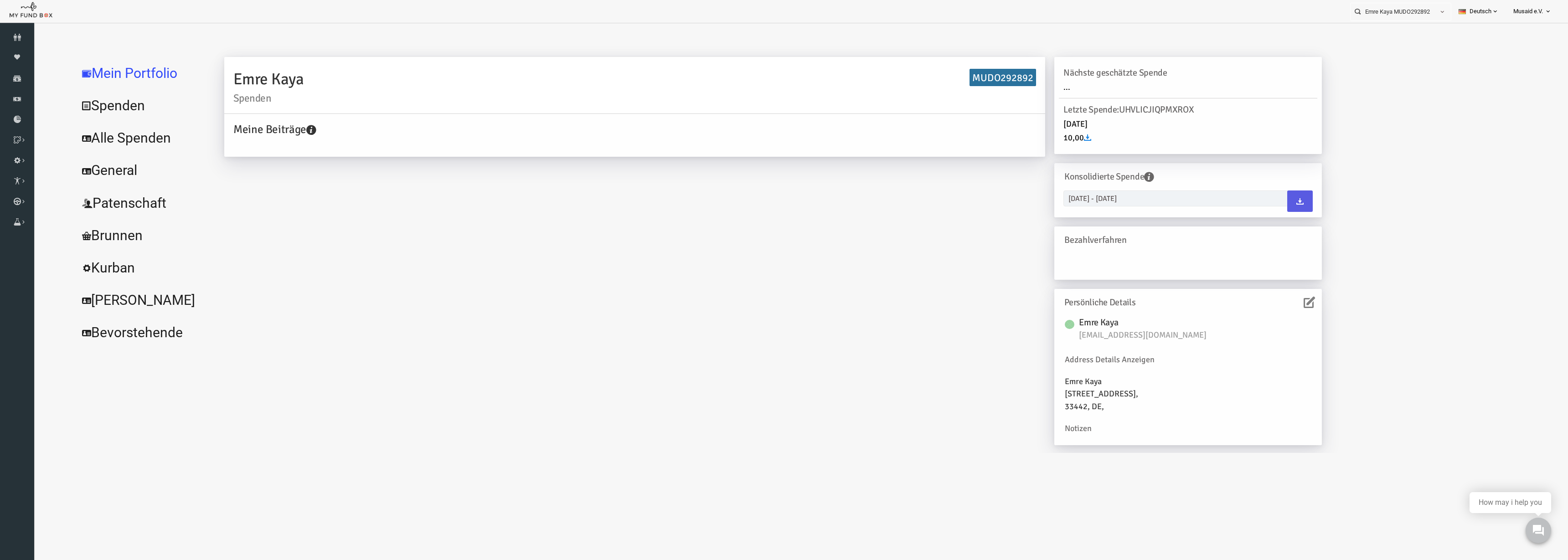
click at [131, 127] on link "Alle Spenden" at bounding box center [111, 138] width 137 height 33
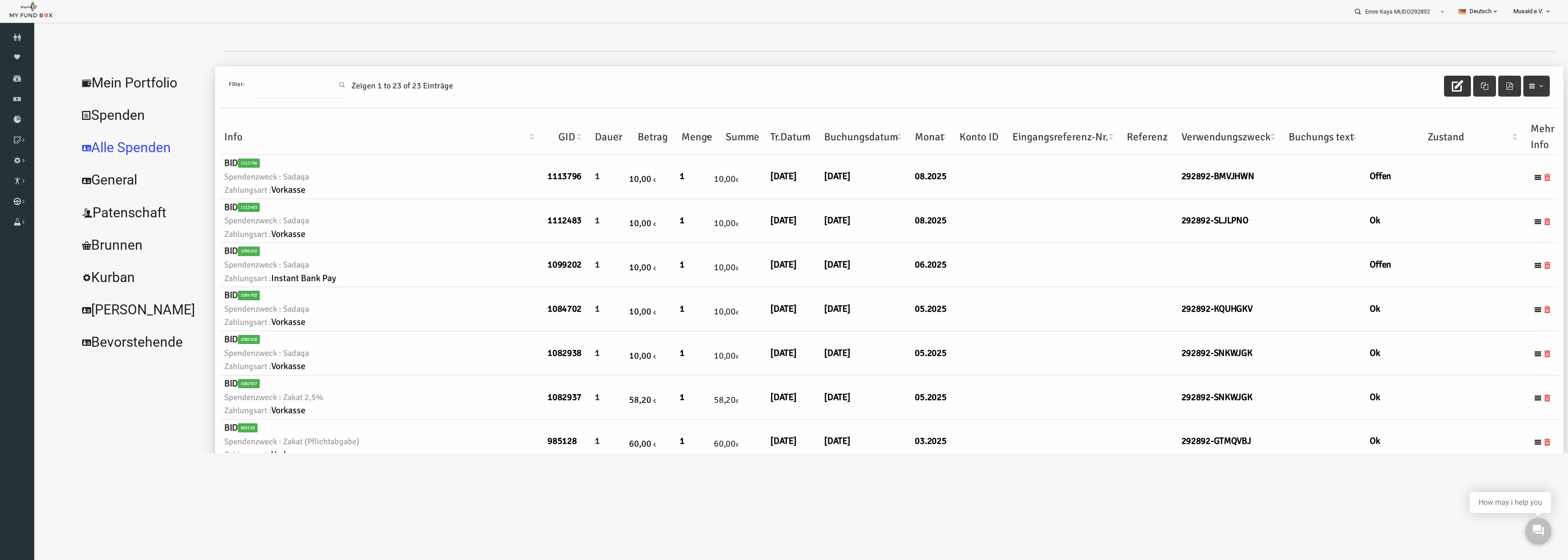
drag, startPoint x: 1414, startPoint y: 84, endPoint x: 1389, endPoint y: 91, distance: 26.0
click at [984, 84] on icon "button" at bounding box center [1426, 86] width 11 height 11
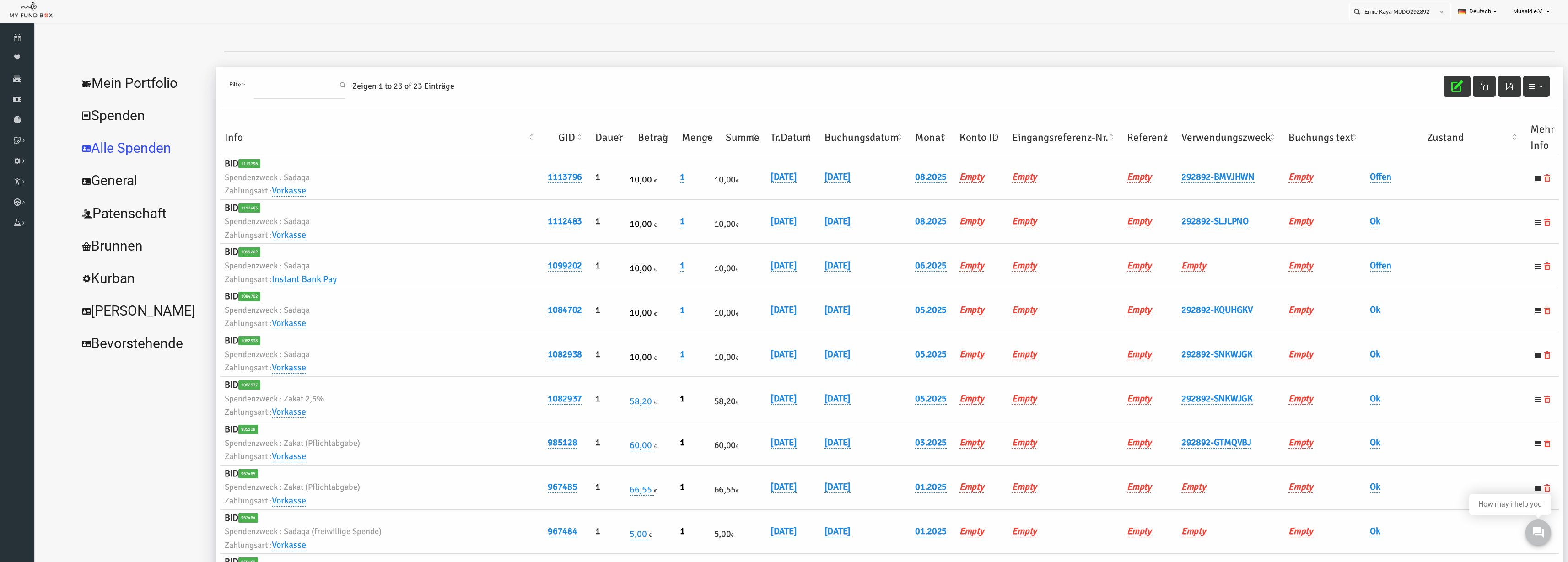
click at [988, 130] on th "Verwendungszweck" at bounding box center [1200, 137] width 107 height 36
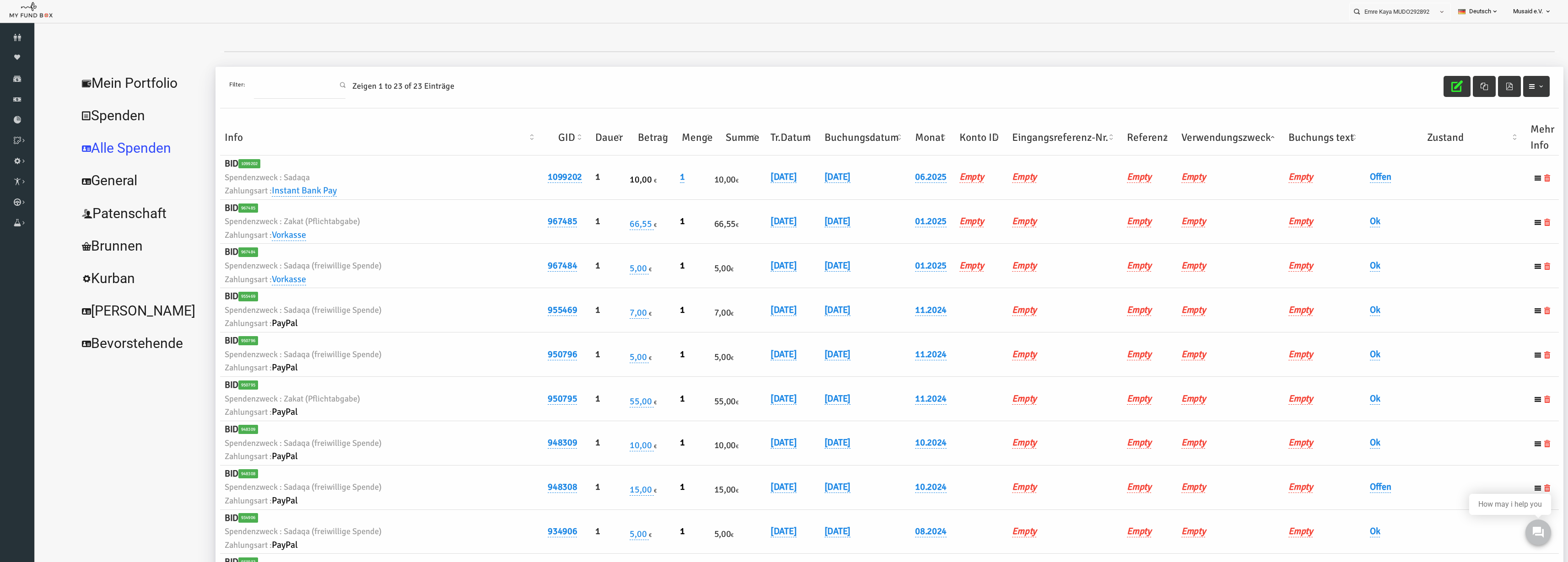
click at [988, 130] on th "Verwendungszweck" at bounding box center [1200, 137] width 107 height 36
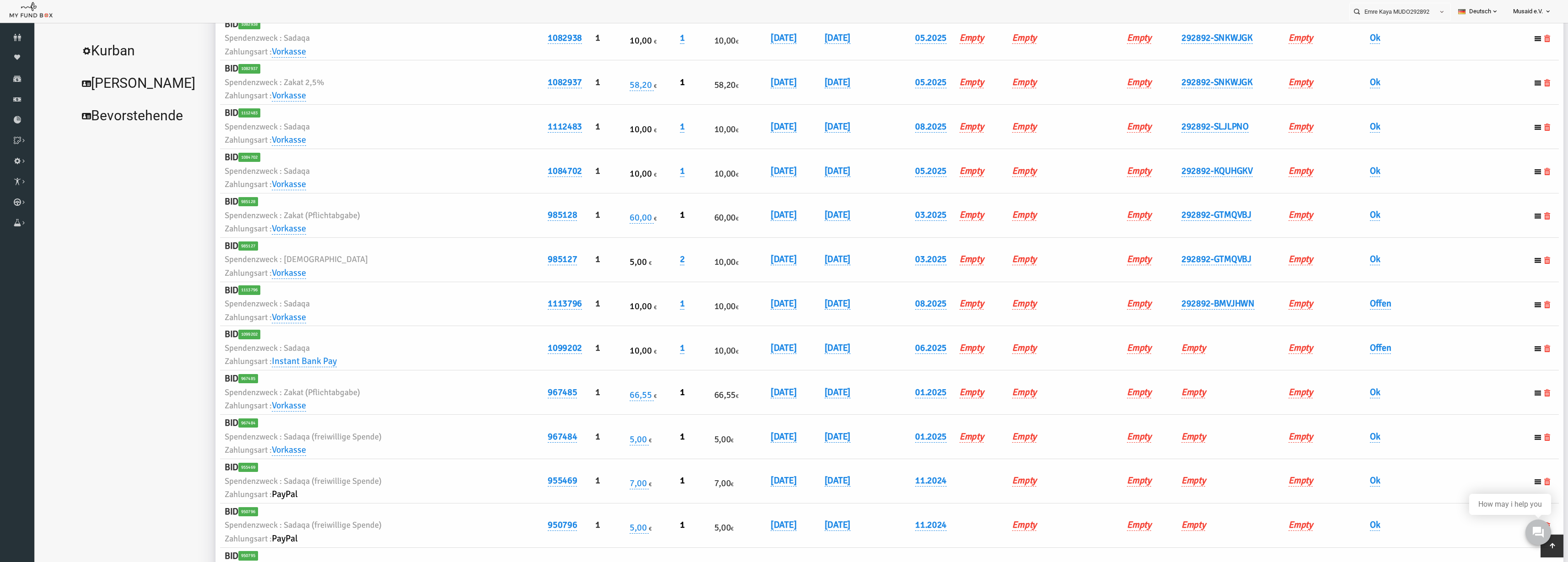
scroll to position [229, 0]
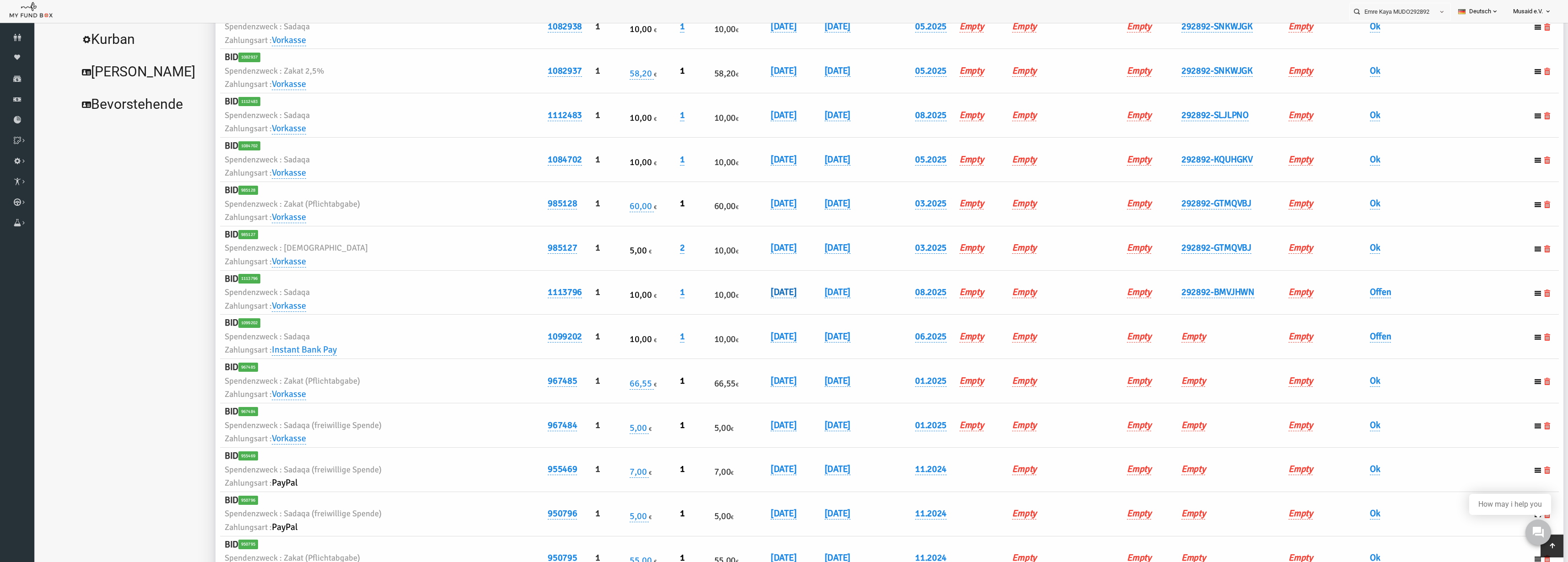
click at [740, 293] on link "06.08.2025" at bounding box center [753, 292] width 26 height 12
click at [696, 304] on input "06.08.2025" at bounding box center [738, 299] width 110 height 16
type input "07.08.2025"
click at [804, 297] on icon "submit" at bounding box center [807, 300] width 7 height 7
click at [988, 296] on link "Offen" at bounding box center [1350, 292] width 21 height 12
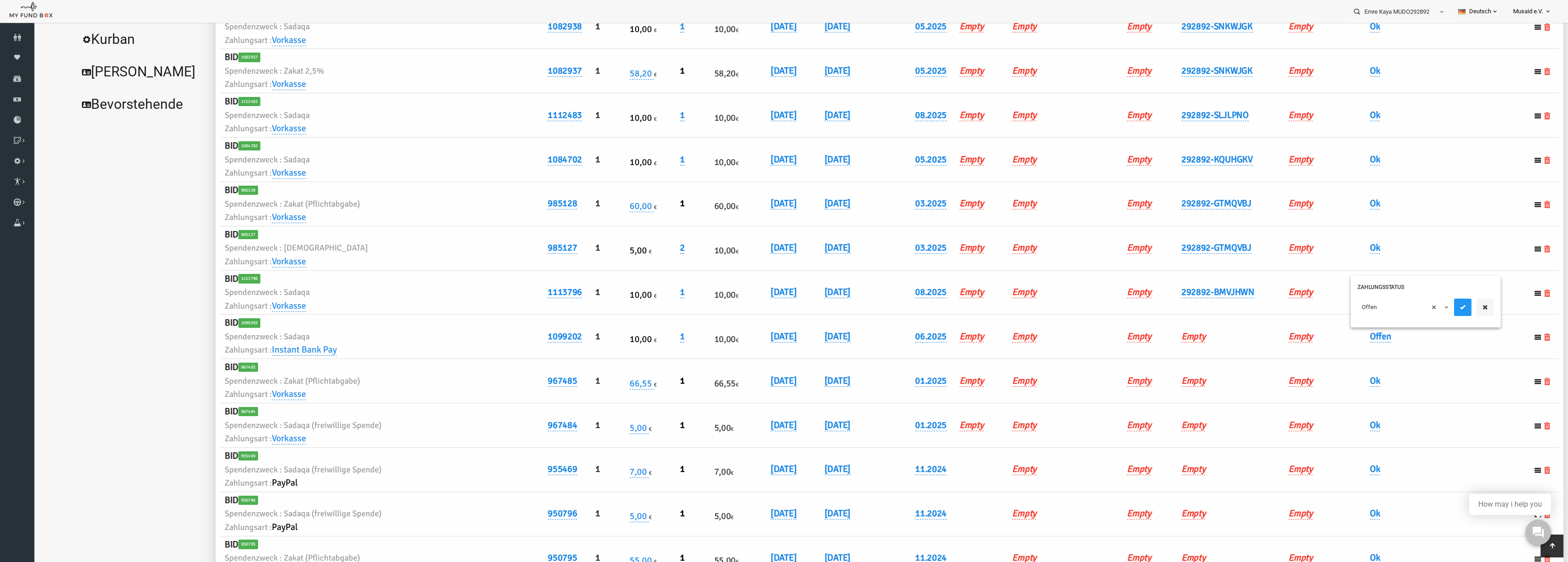
click at [988, 315] on span "× Offen" at bounding box center [1373, 308] width 92 height 17
click at [988, 308] on icon "submit" at bounding box center [1433, 308] width 7 height 7
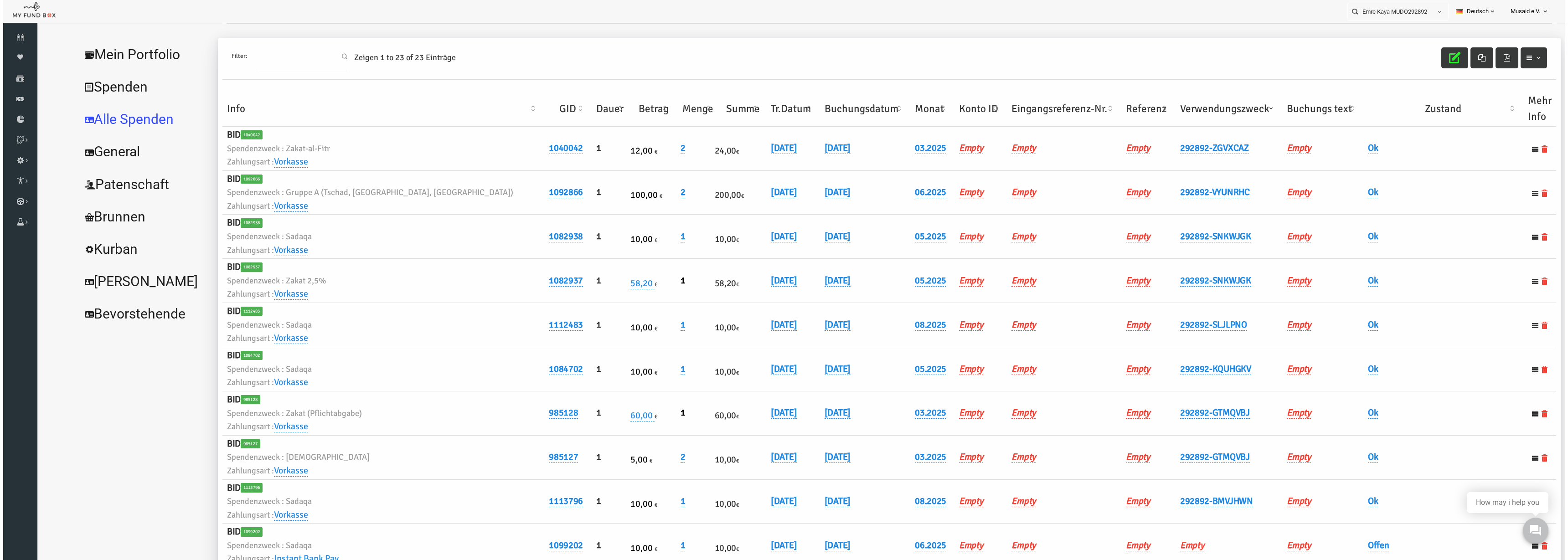
scroll to position [0, 0]
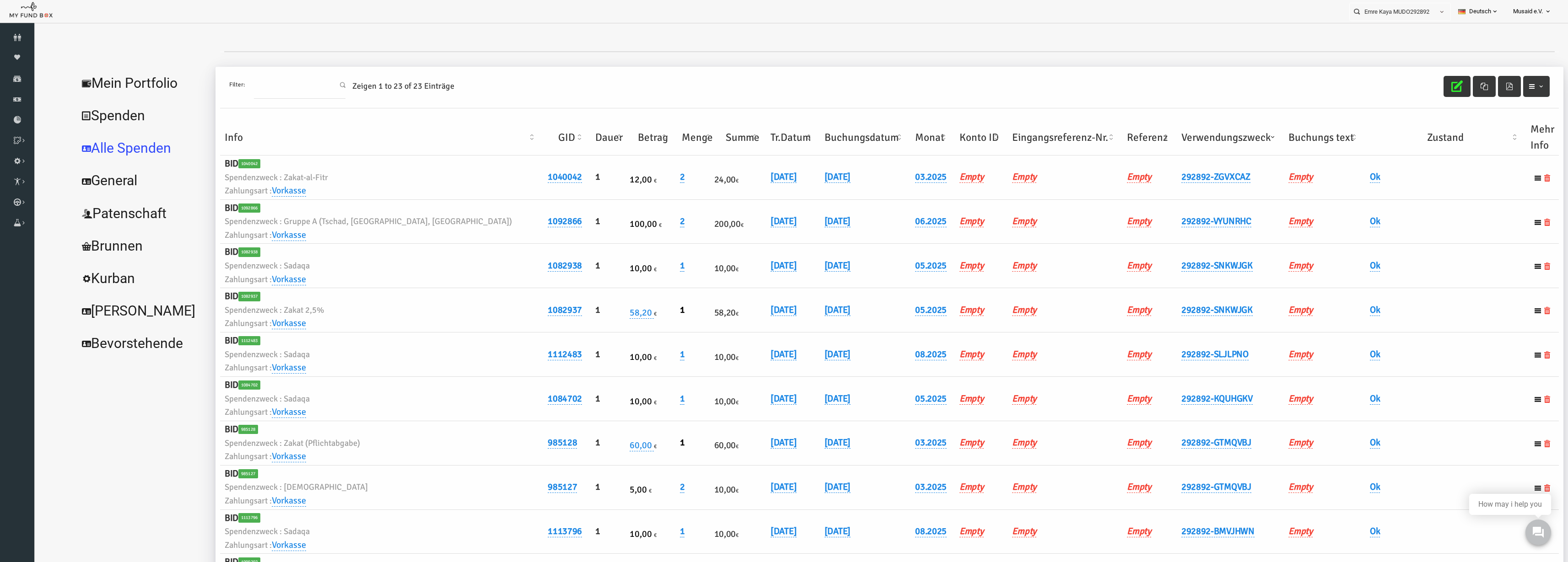
click at [988, 90] on icon "button" at bounding box center [1426, 86] width 11 height 11
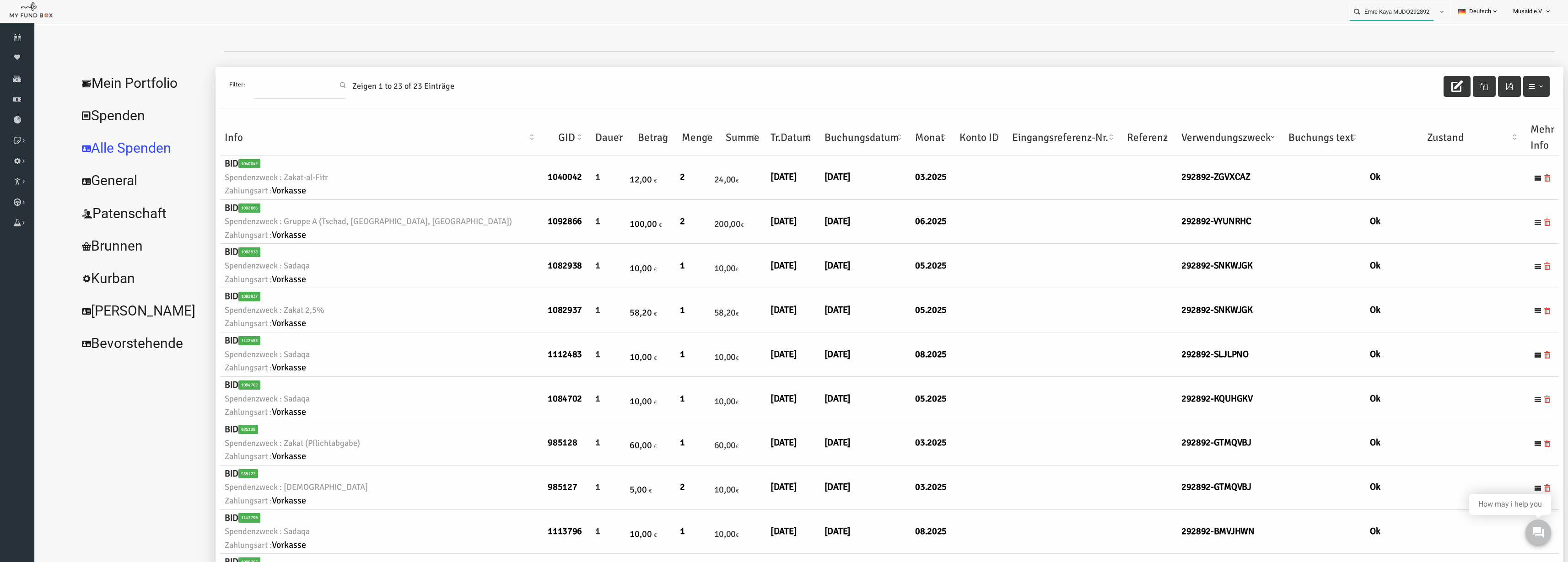
click at [988, 7] on input "Emre Kaya MUDO292892" at bounding box center [1392, 11] width 84 height 17
click at [988, 22] on div "Muamer MUDO321222" at bounding box center [1396, 30] width 107 height 19
type input "Muamer MUDO321222"
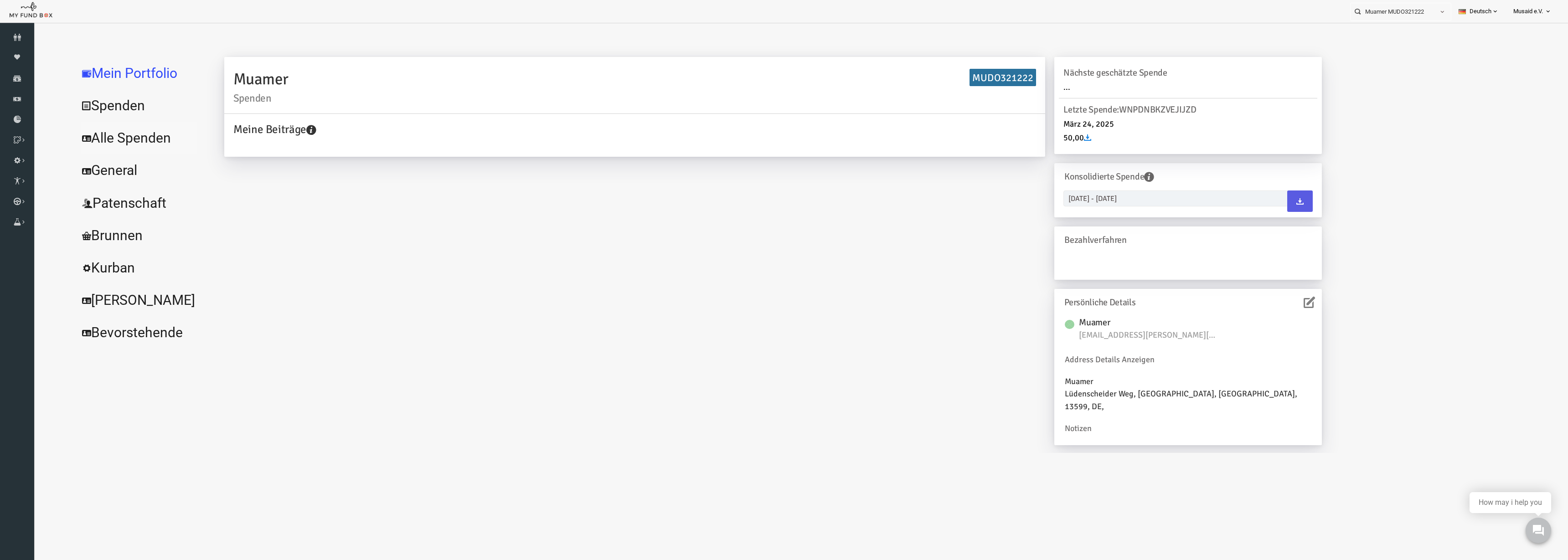
click at [73, 136] on link "Alle Spenden" at bounding box center [111, 138] width 137 height 33
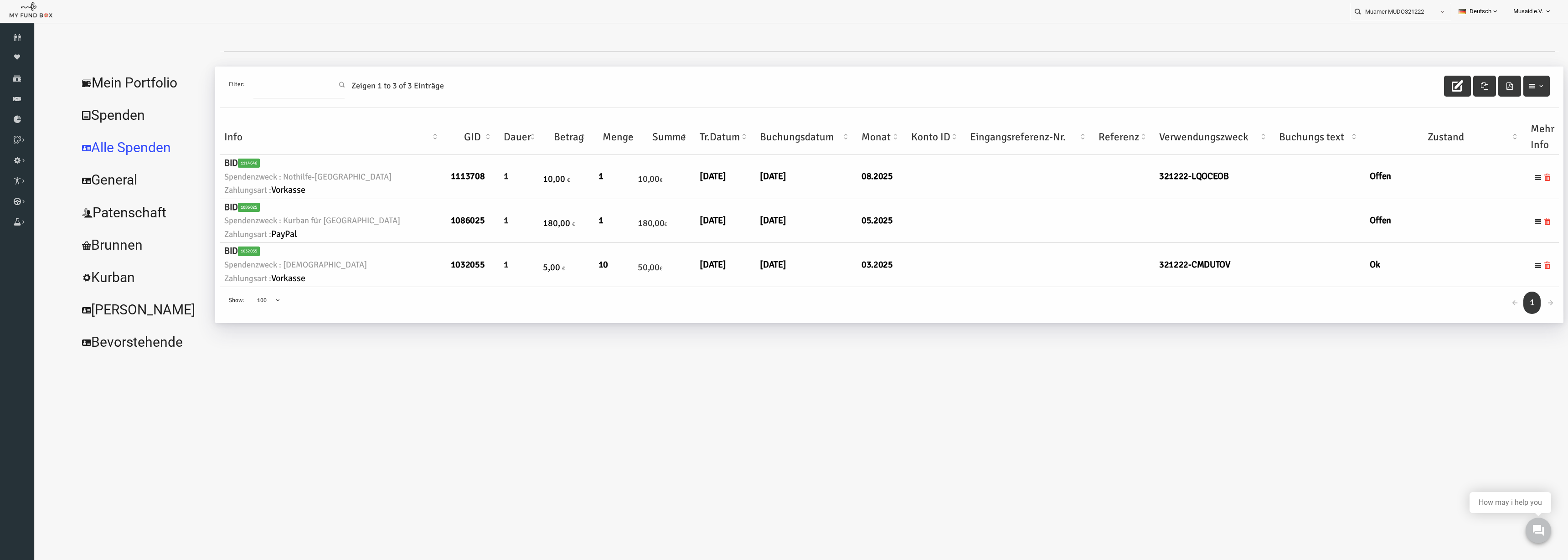
click at [984, 86] on div "Filter: Zeigen 1 to 3 of 3 Einträge" at bounding box center [858, 87] width 1339 height 42
click at [984, 91] on icon "button" at bounding box center [1426, 86] width 11 height 11
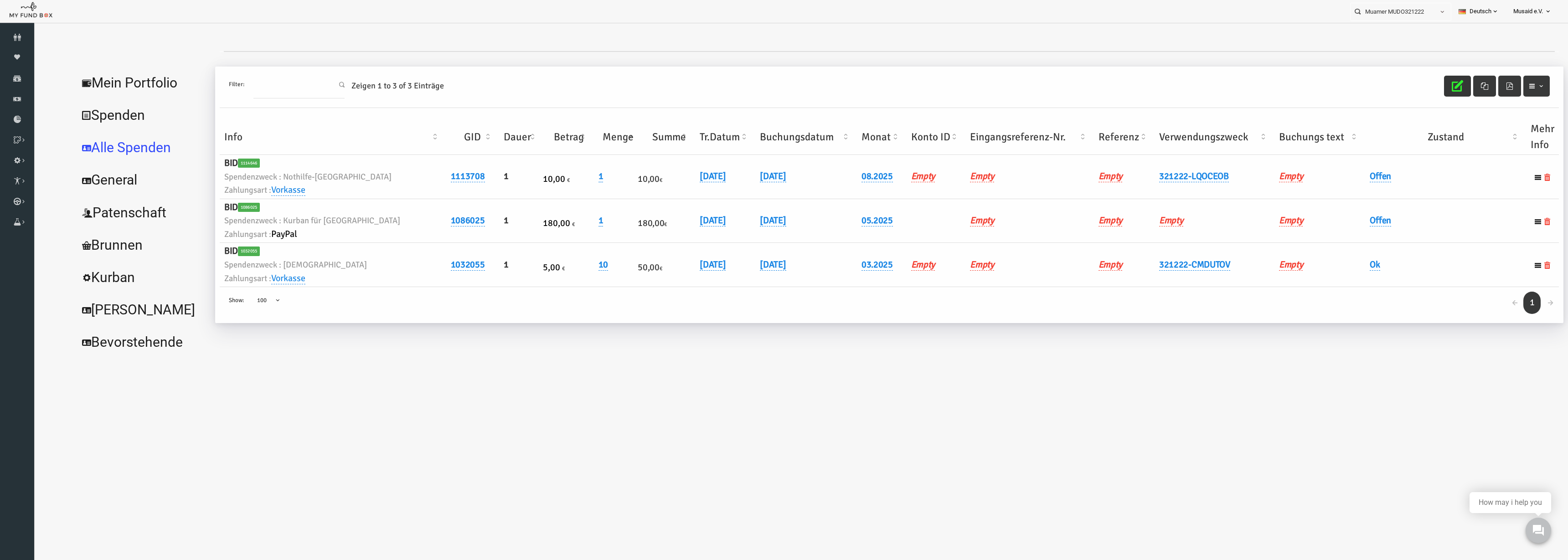
click at [984, 136] on th "Verwendungszweck" at bounding box center [1183, 137] width 120 height 35
click at [669, 177] on link "06.08.2025" at bounding box center [682, 176] width 26 height 12
click at [638, 187] on input "06.08.2025" at bounding box center [681, 183] width 110 height 16
type input "07.08.2025"
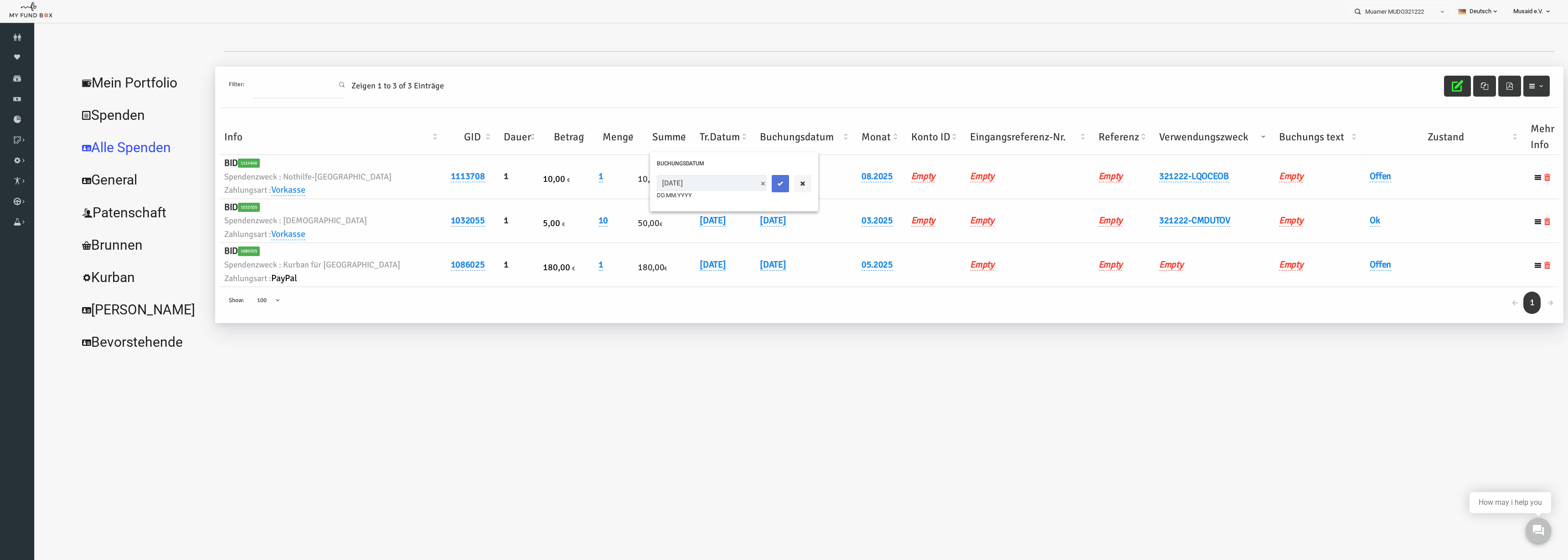
click at [741, 183] on button "submit" at bounding box center [750, 184] width 17 height 17
click at [984, 177] on link "Offen" at bounding box center [1349, 176] width 21 height 12
click at [984, 196] on span "× Offen" at bounding box center [1372, 191] width 91 height 17
click at [984, 196] on button "submit" at bounding box center [1432, 191] width 17 height 17
click at [984, 88] on icon "button" at bounding box center [1426, 86] width 11 height 11
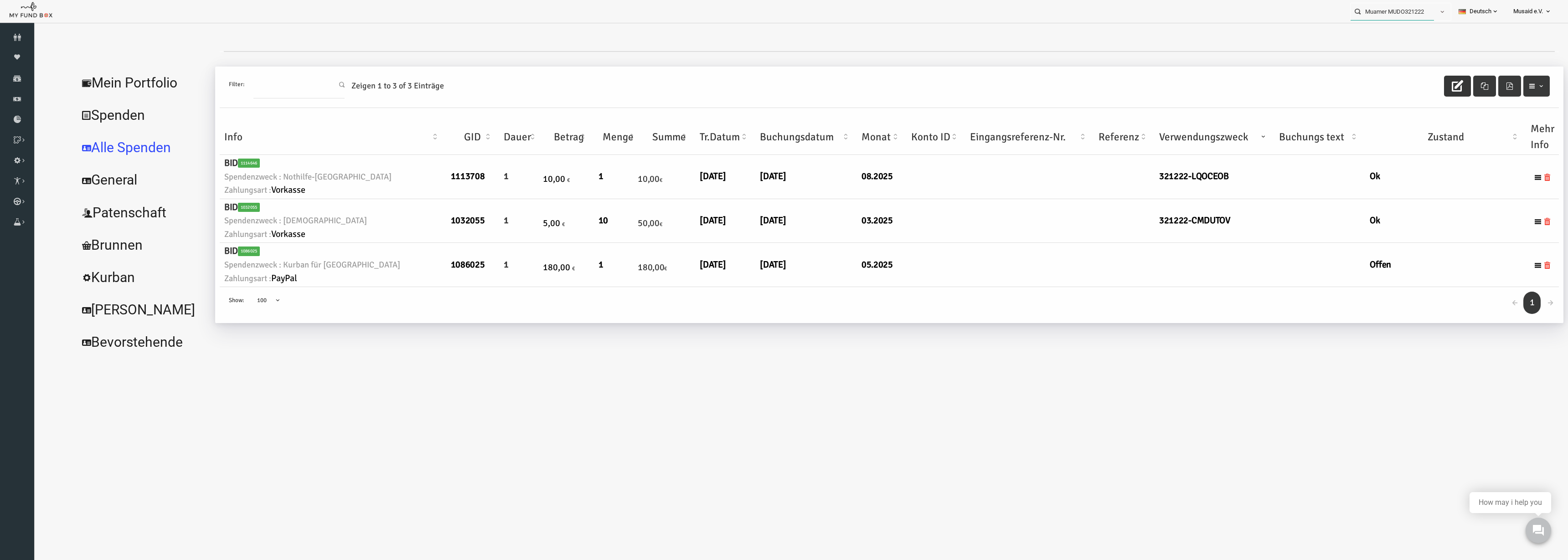
click at [984, 11] on input "Muamer MUDO321222" at bounding box center [1392, 11] width 83 height 17
click at [984, 40] on label "Belal Mohamed Awd Mohamed MUDO329747" at bounding box center [1395, 33] width 100 height 20
type input "Belal Mohamed Awd Mohamed MUDO329747"
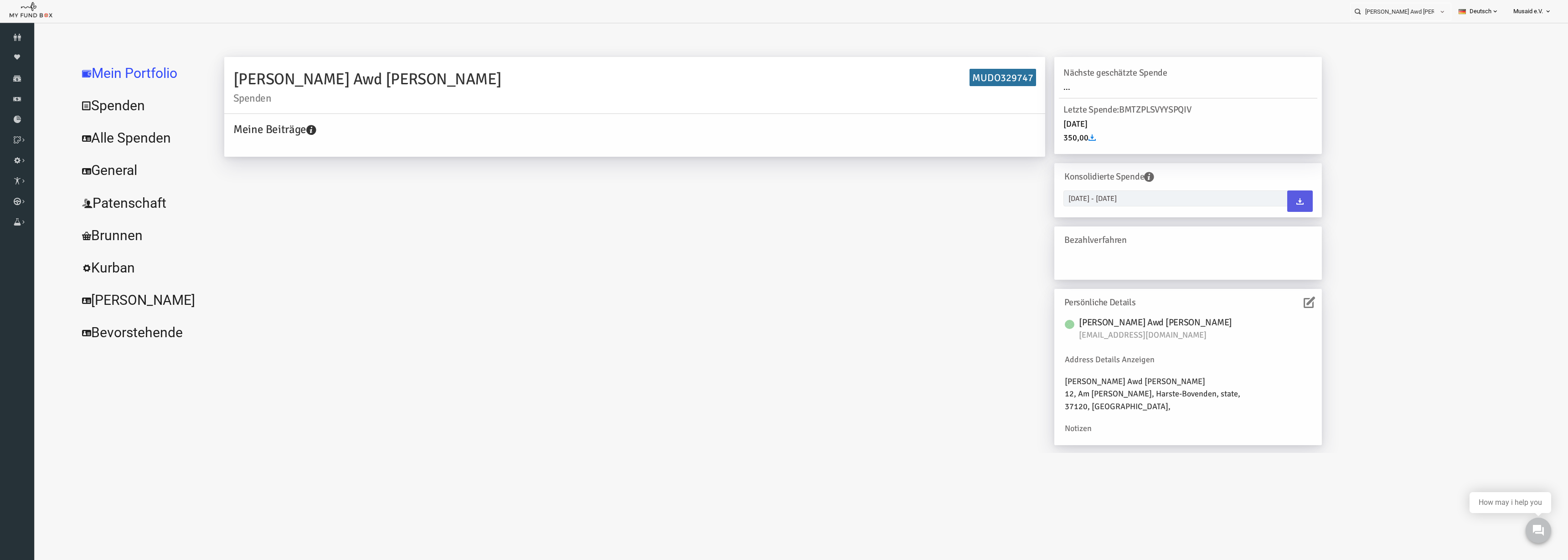
click at [88, 122] on link "Alle Spenden" at bounding box center [111, 138] width 137 height 33
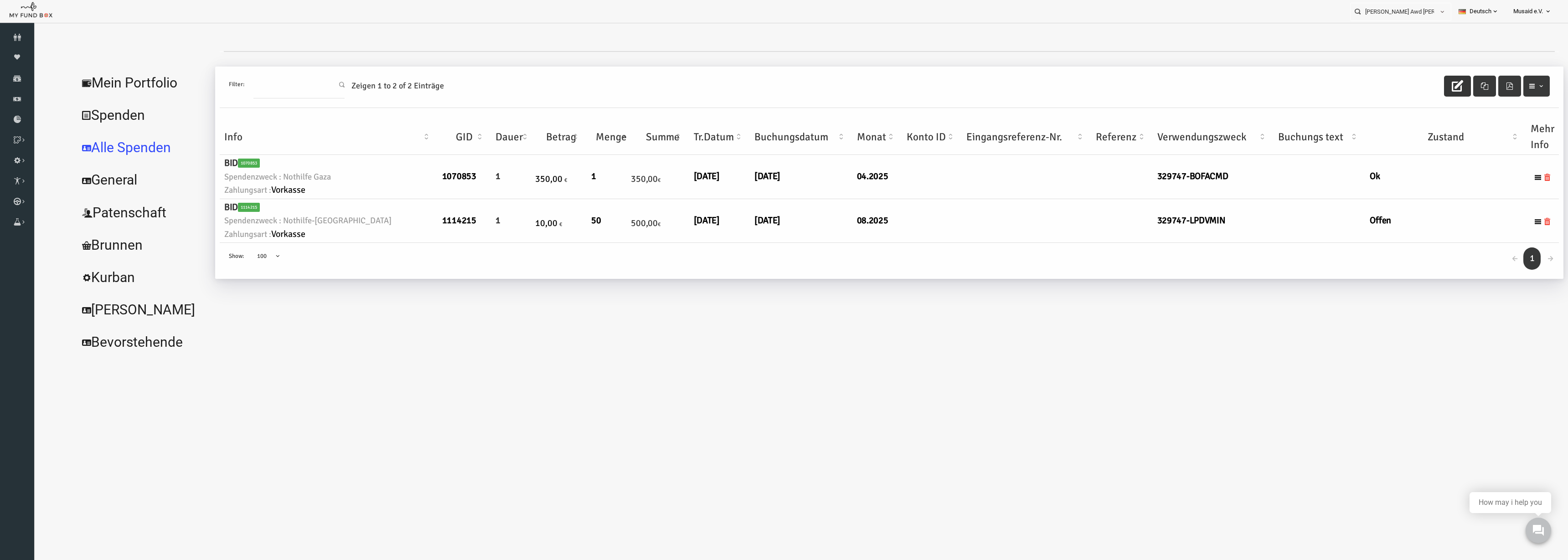
click at [984, 82] on button "button" at bounding box center [1426, 86] width 27 height 21
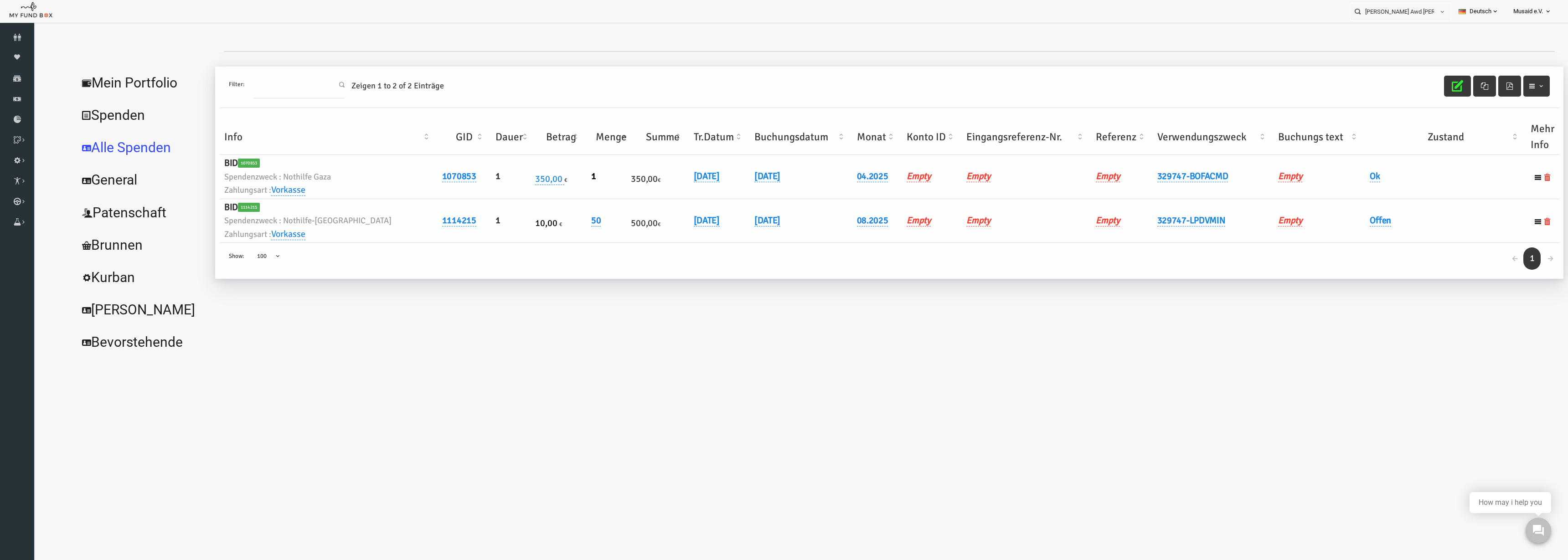
click at [984, 143] on th "Verwendungszweck" at bounding box center [1182, 137] width 121 height 35
click at [663, 175] on link "07.08.2025" at bounding box center [676, 176] width 26 height 12
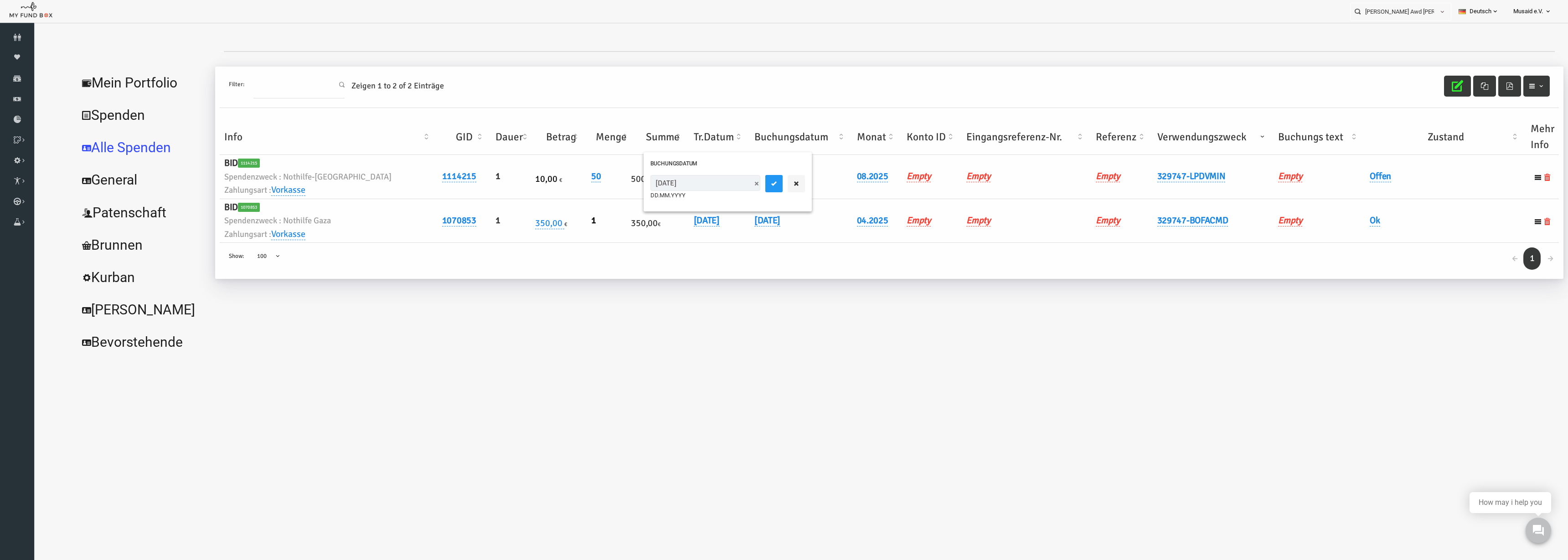
click at [627, 187] on input "07.08.2025" at bounding box center [674, 183] width 110 height 16
type input "06.08.2025"
click at [756, 175] on button "button" at bounding box center [765, 184] width 17 height 17
click at [984, 183] on h6 "Offen" at bounding box center [1414, 177] width 152 height 14
click at [984, 172] on link "Offen" at bounding box center [1349, 176] width 21 height 12
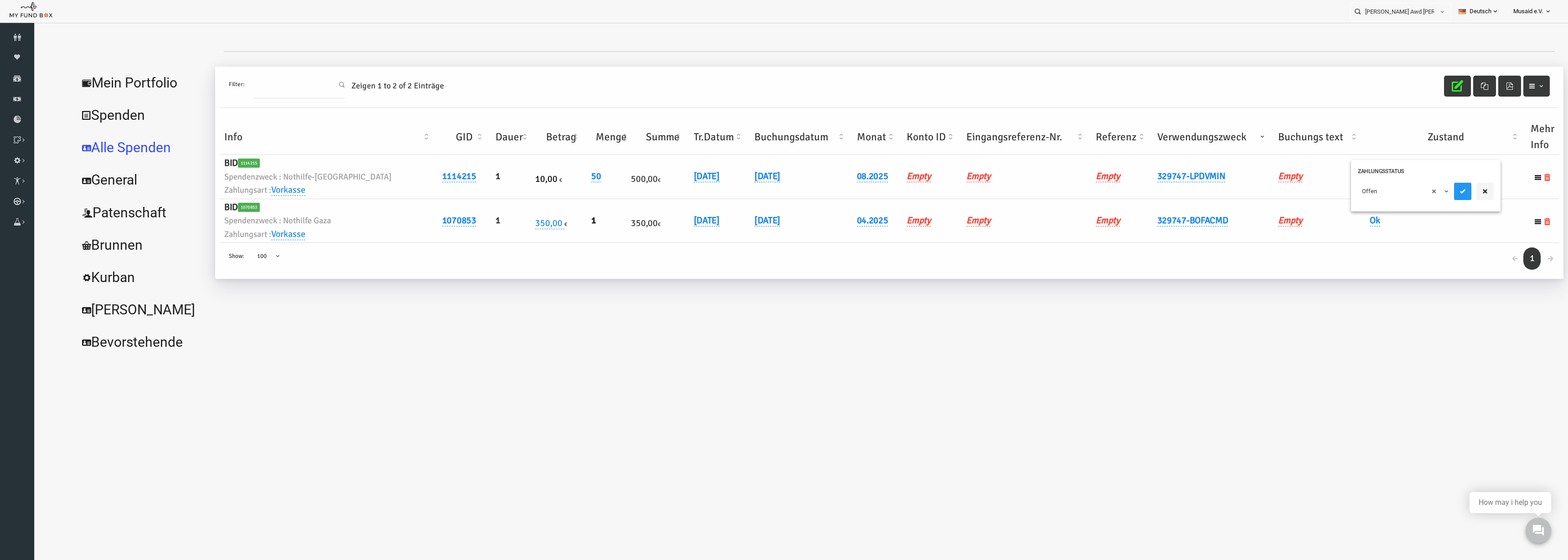
click at [984, 183] on div "× Offen" at bounding box center [1395, 193] width 150 height 35
drag, startPoint x: 1363, startPoint y: 191, endPoint x: 1365, endPoint y: 198, distance: 7.3
click at [984, 191] on span "× Offen" at bounding box center [1372, 191] width 83 height 9
click at [984, 195] on button "submit" at bounding box center [1432, 191] width 17 height 17
click at [984, 91] on button "button" at bounding box center [1426, 86] width 27 height 21
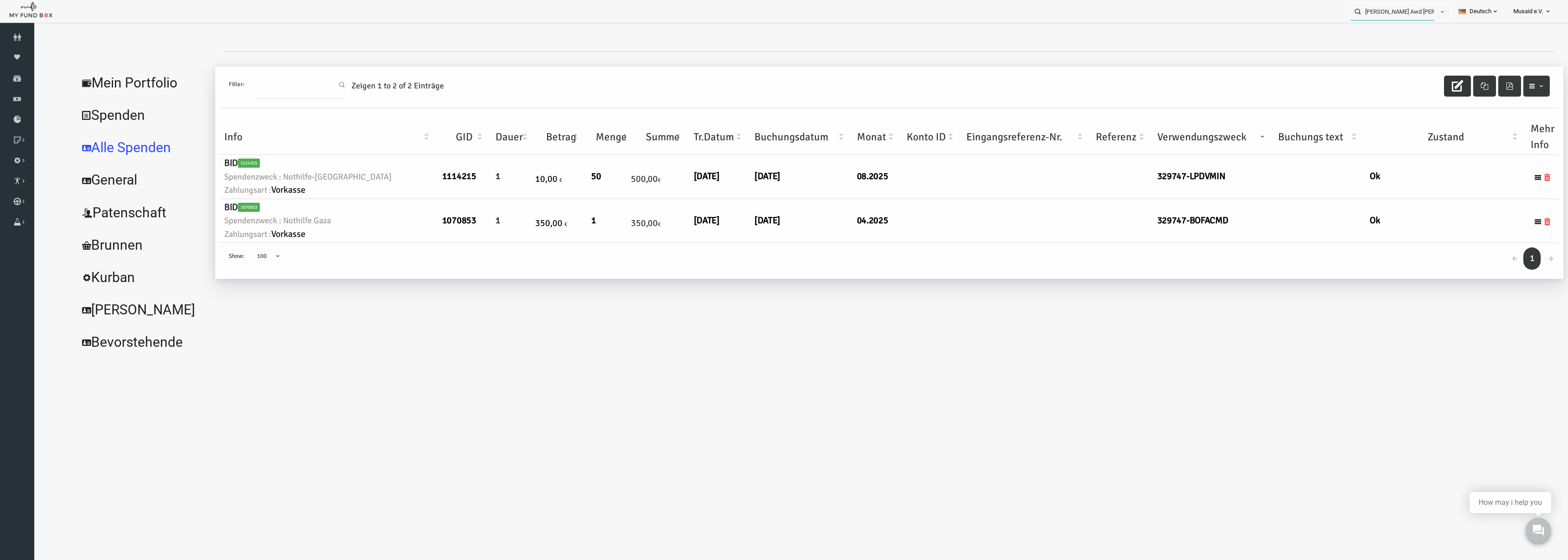
click at [984, 14] on input "Belal Mohamed Awd Mohamed MUDO329747" at bounding box center [1392, 11] width 83 height 17
click at [984, 50] on div at bounding box center [785, 45] width 1485 height 37
click at [984, 35] on div "Özcan Örek MUDO308008" at bounding box center [1396, 30] width 107 height 19
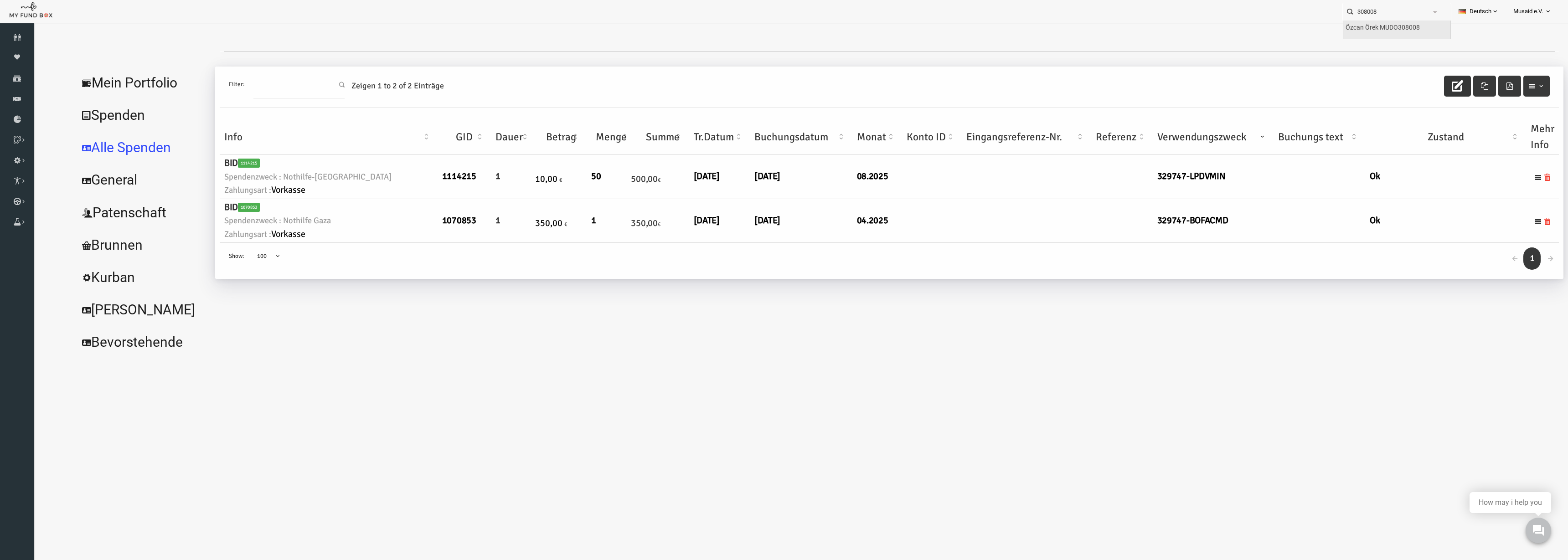
type input "Özcan Örek MUDO308008"
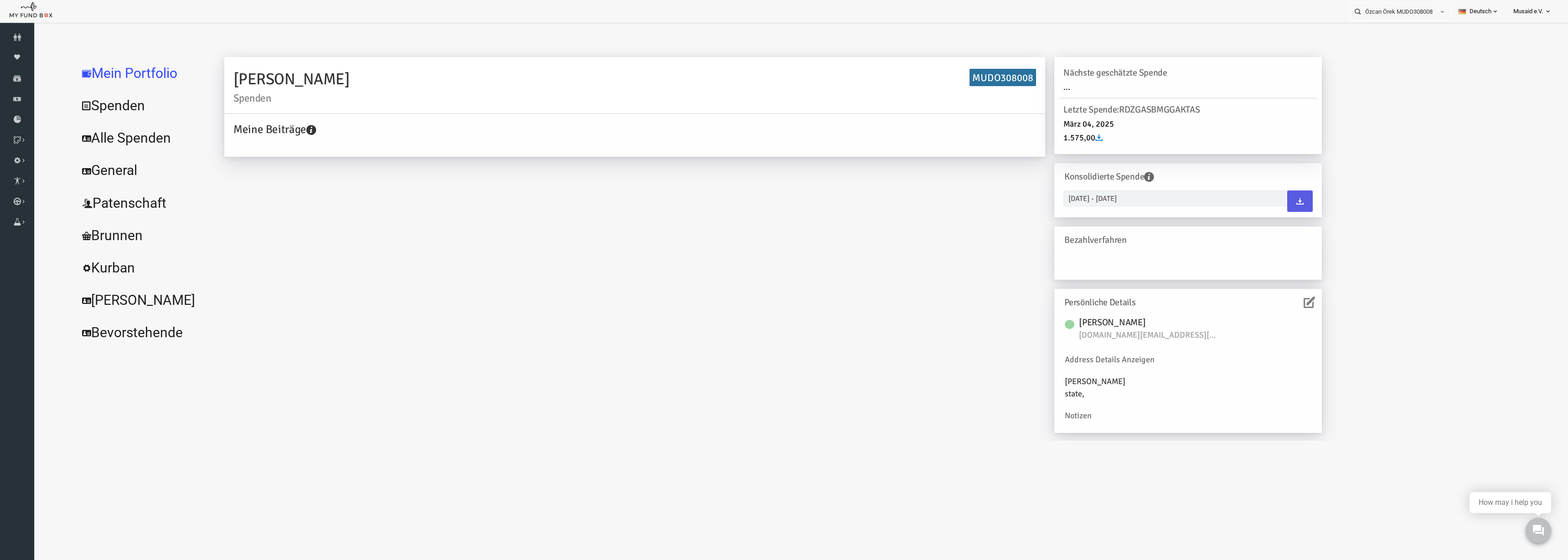
click at [984, 9] on div "Özcan Örek MUDO308008 Personal Contact BID Orphan GID Zahlungsstatus Partner OI…" at bounding box center [784, 11] width 1568 height 23
click at [77, 137] on link "Alle Spenden" at bounding box center [111, 138] width 137 height 33
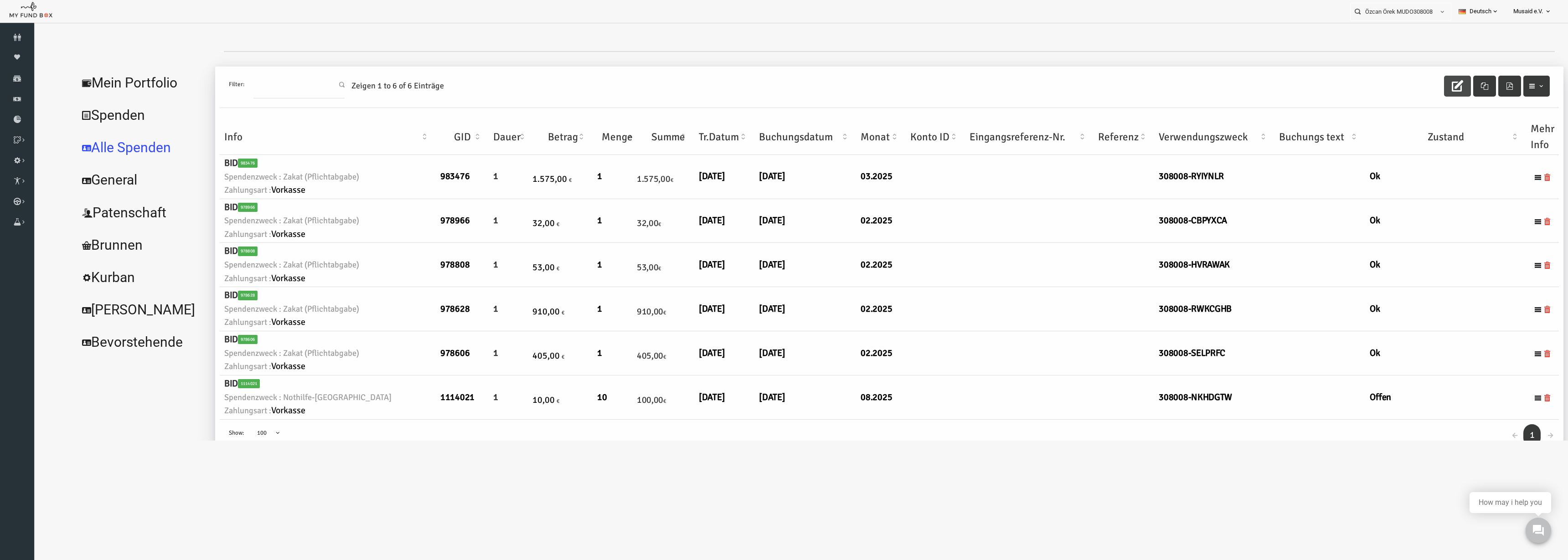
click at [984, 83] on icon "button" at bounding box center [1426, 86] width 11 height 11
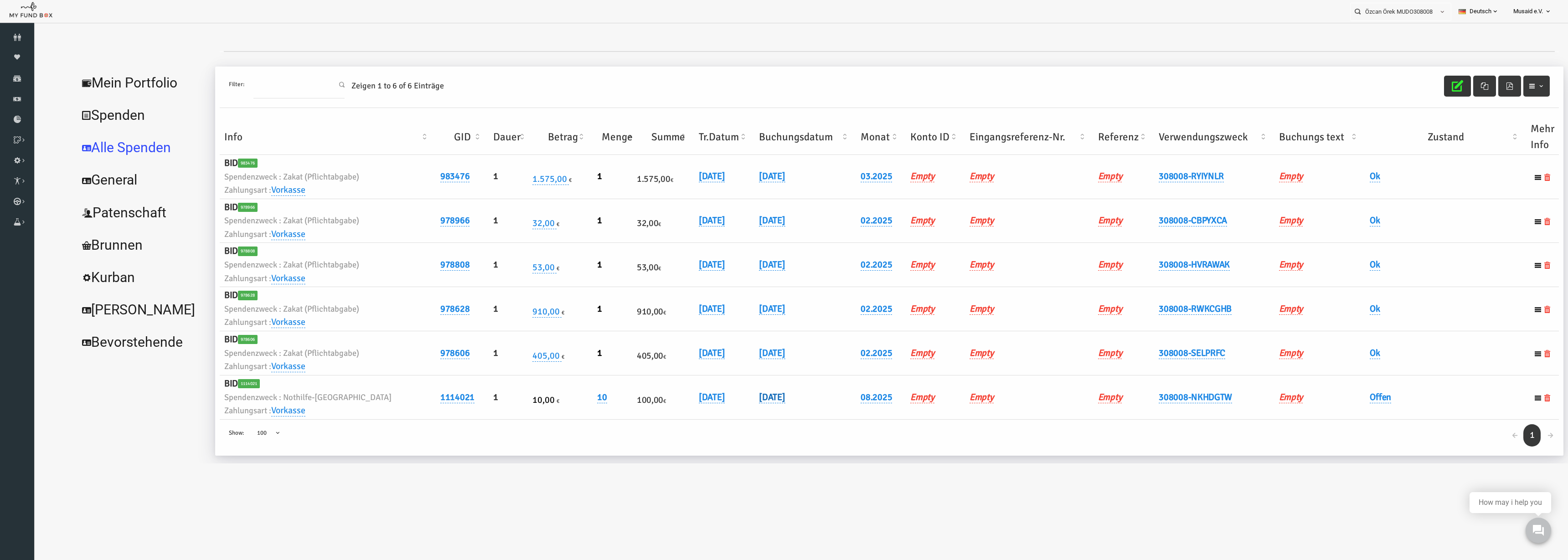
click at [738, 401] on link "06.08.2025" at bounding box center [741, 397] width 26 height 12
drag, startPoint x: 723, startPoint y: 410, endPoint x: 730, endPoint y: 405, distance: 8.6
click at [725, 408] on input "06.08.2025" at bounding box center [768, 404] width 110 height 16
type input "07.08.2025"
click at [833, 401] on icon "submit" at bounding box center [837, 405] width 7 height 7
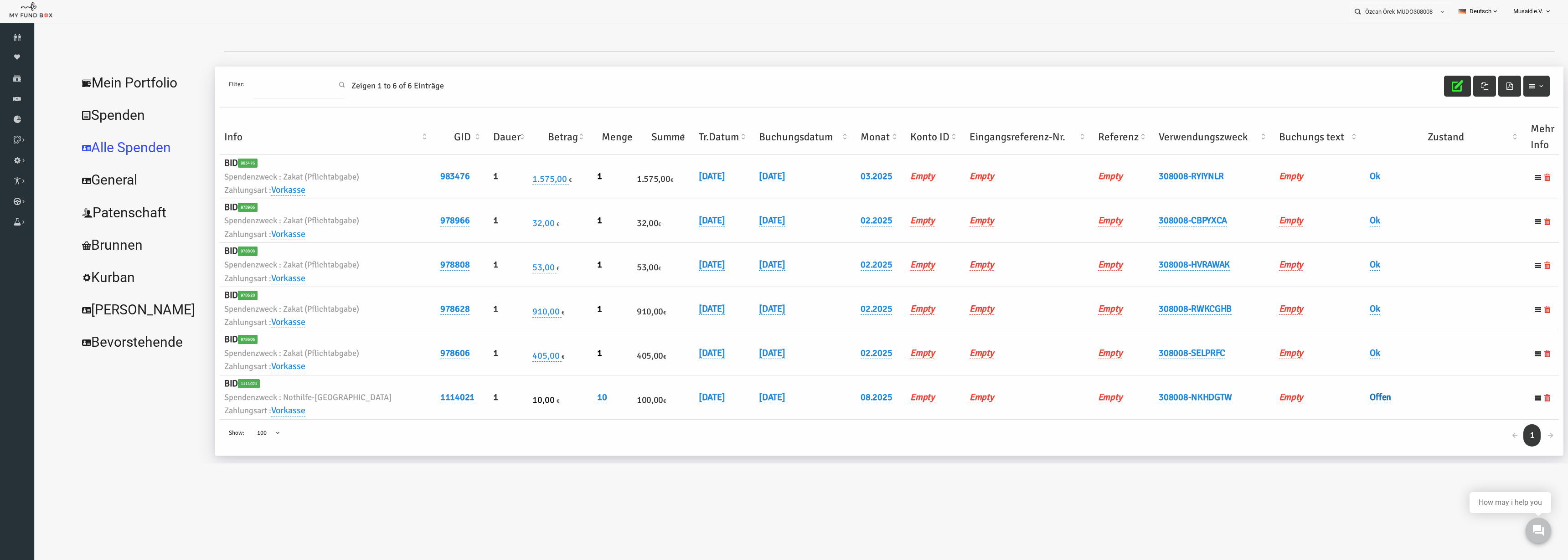
click at [984, 400] on link "Offen" at bounding box center [1349, 397] width 21 height 12
click at [984, 406] on span "× Offen" at bounding box center [1372, 413] width 91 height 17
click at [984, 399] on div "× Ok" at bounding box center [1395, 415] width 150 height 35
click at [984, 404] on div at bounding box center [1443, 413] width 40 height 17
click at [984, 416] on button "submit" at bounding box center [1432, 413] width 17 height 17
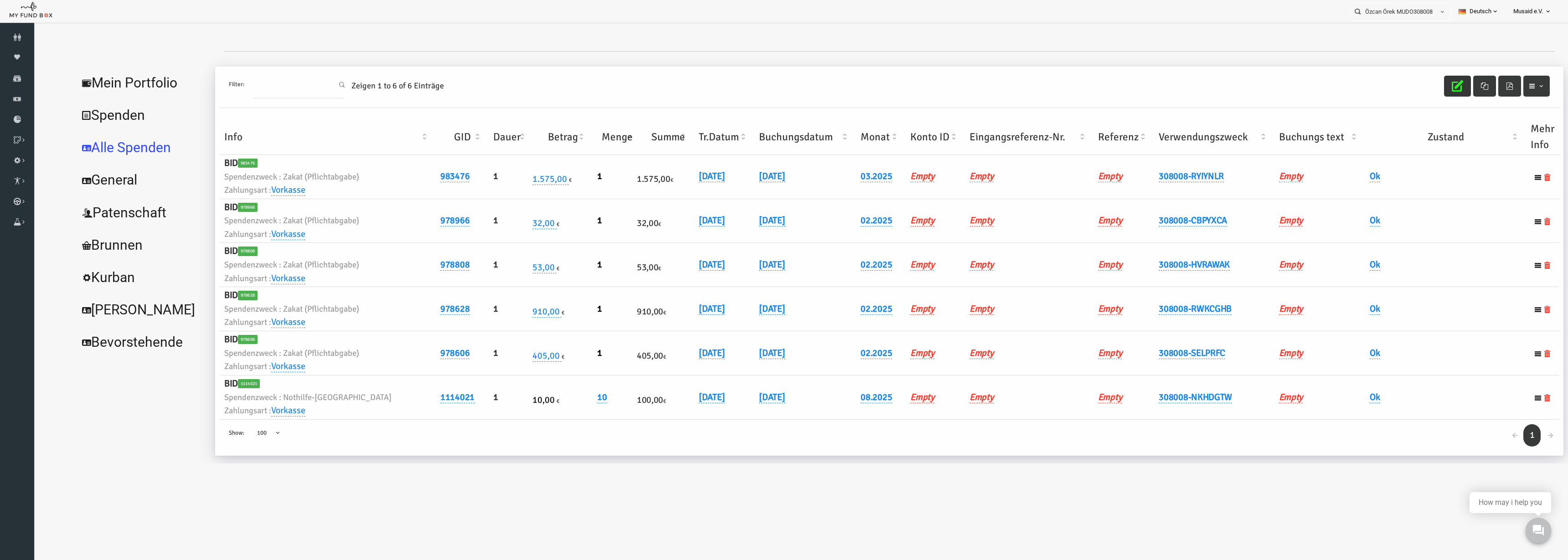
drag, startPoint x: 1425, startPoint y: 86, endPoint x: 1409, endPoint y: 69, distance: 23.3
click at [984, 86] on icon "button" at bounding box center [1426, 86] width 11 height 11
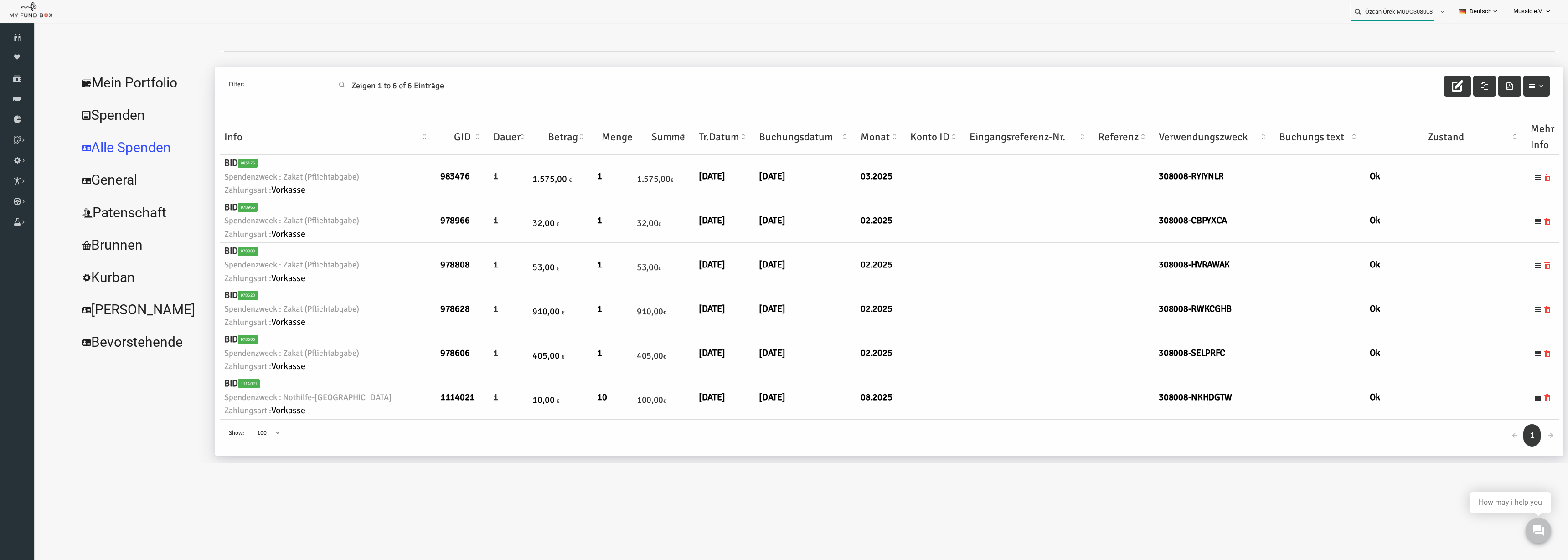
click at [984, 15] on input "Özcan Örek MUDO308008" at bounding box center [1392, 11] width 83 height 17
click at [984, 28] on label "Aaliyah Wahl MUDO339448" at bounding box center [1390, 28] width 90 height 10
type input "Aaliyah Wahl MUDO339448"
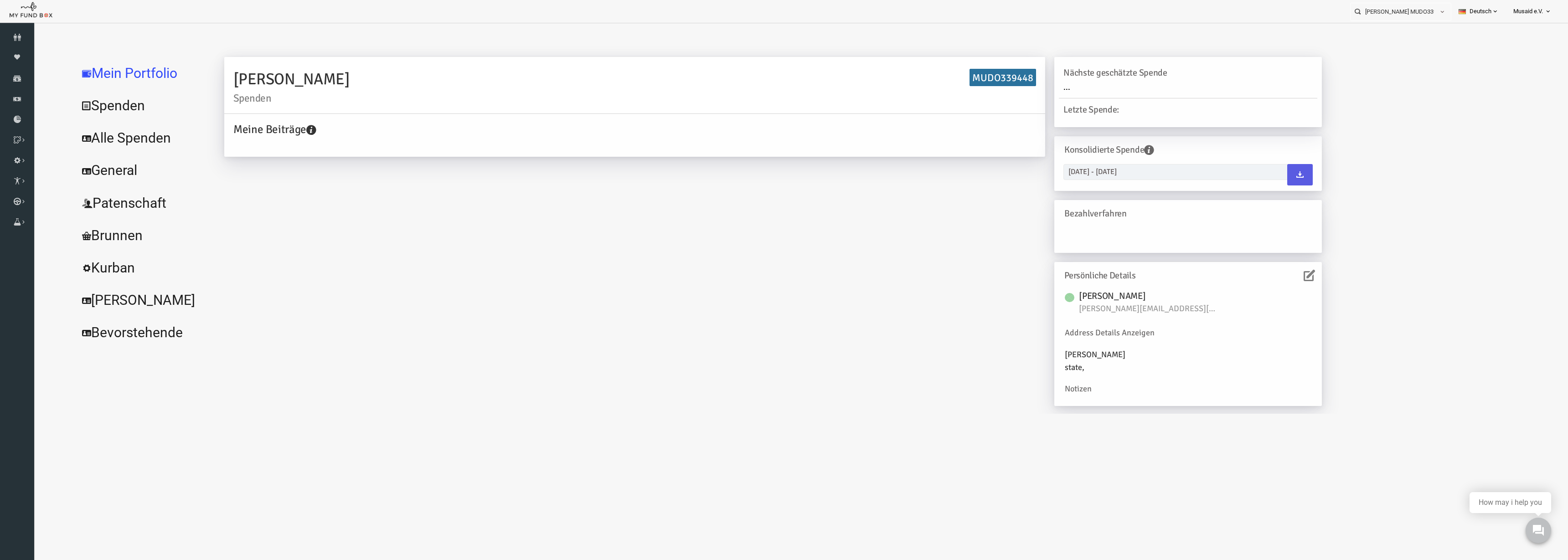
click at [105, 126] on link "Alle Spenden" at bounding box center [111, 138] width 137 height 33
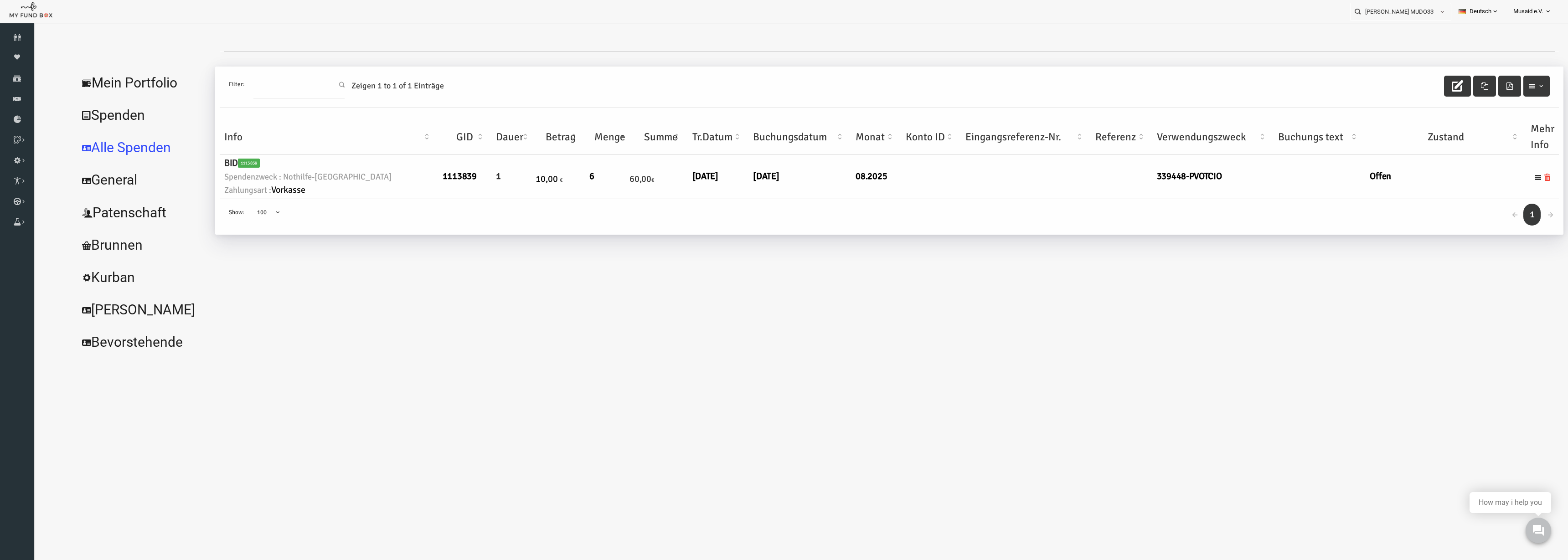
click at [984, 90] on div "Filter: Zeigen 1 to 1 of 1 Einträge" at bounding box center [858, 87] width 1339 height 42
click at [984, 90] on button "button" at bounding box center [1426, 86] width 27 height 21
click at [722, 170] on link "06.08.2025" at bounding box center [735, 176] width 26 height 12
click at [697, 187] on input "06.08.2025" at bounding box center [741, 183] width 110 height 16
type input "07.08.2025"
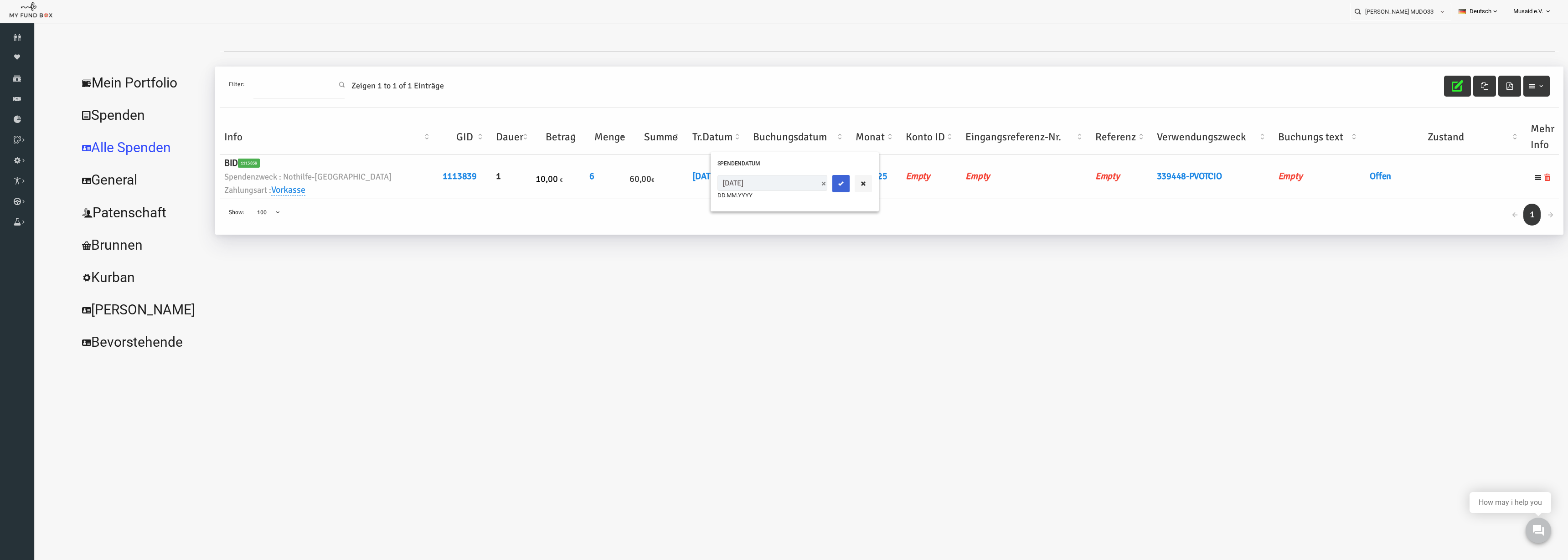
click at [806, 184] on icon "submit" at bounding box center [810, 184] width 7 height 7
click at [984, 173] on td "Empty" at bounding box center [1288, 177] width 92 height 44
click at [984, 183] on h6 "Offen" at bounding box center [1414, 177] width 152 height 14
click at [984, 184] on td "Offen" at bounding box center [1414, 177] width 161 height 44
click at [984, 180] on link "Offen" at bounding box center [1349, 176] width 21 height 12
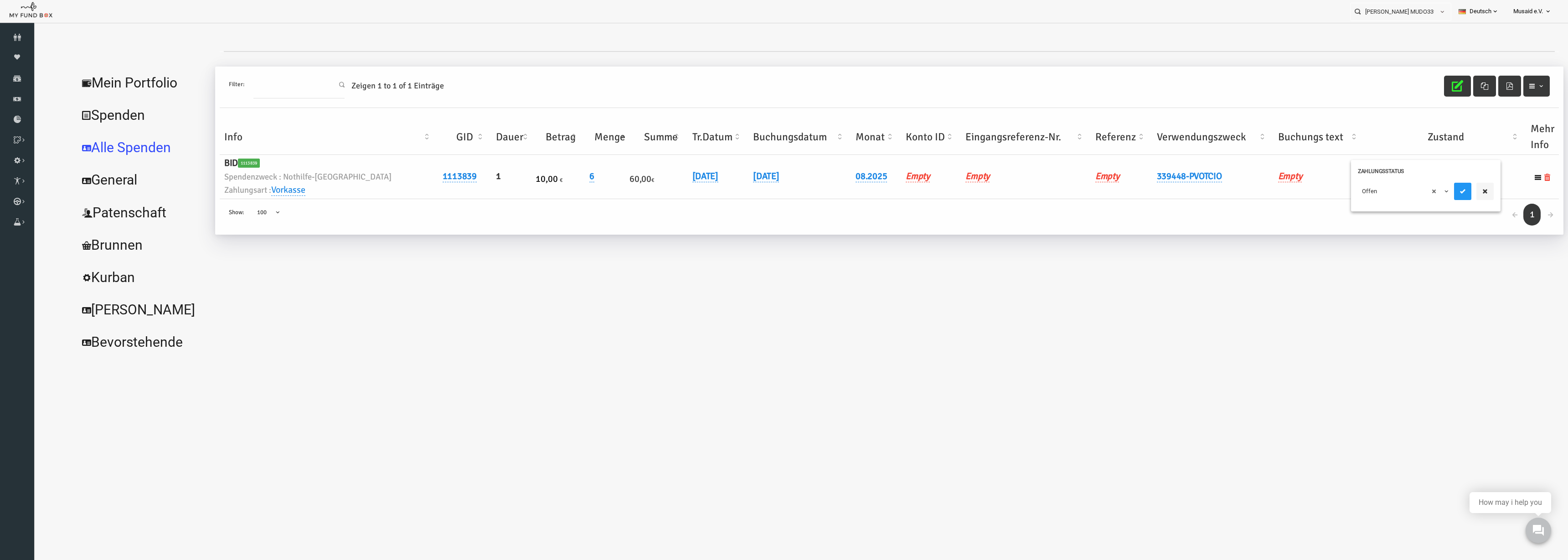
click at [984, 187] on span "× Offen" at bounding box center [1372, 191] width 83 height 9
click at [984, 196] on button "submit" at bounding box center [1432, 191] width 17 height 17
click at [984, 90] on icon "button" at bounding box center [1426, 86] width 11 height 11
click at [984, 14] on input "Aaliyah Wahl MUDO339448" at bounding box center [1392, 11] width 83 height 17
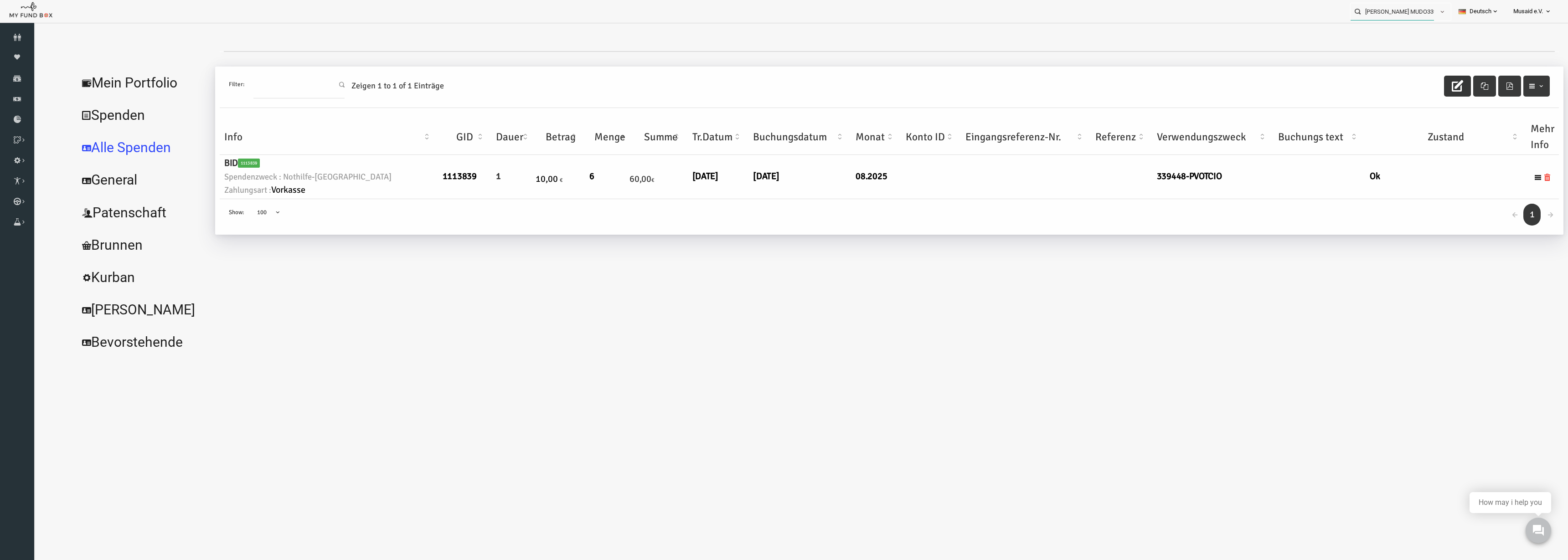
click at [984, 14] on input "Aaliyah Wahl MUDO339448" at bounding box center [1392, 11] width 83 height 17
click at [984, 29] on label "Abir Ismail MUDO252656" at bounding box center [1390, 28] width 90 height 10
type input "Abir Ismail MUDO252656"
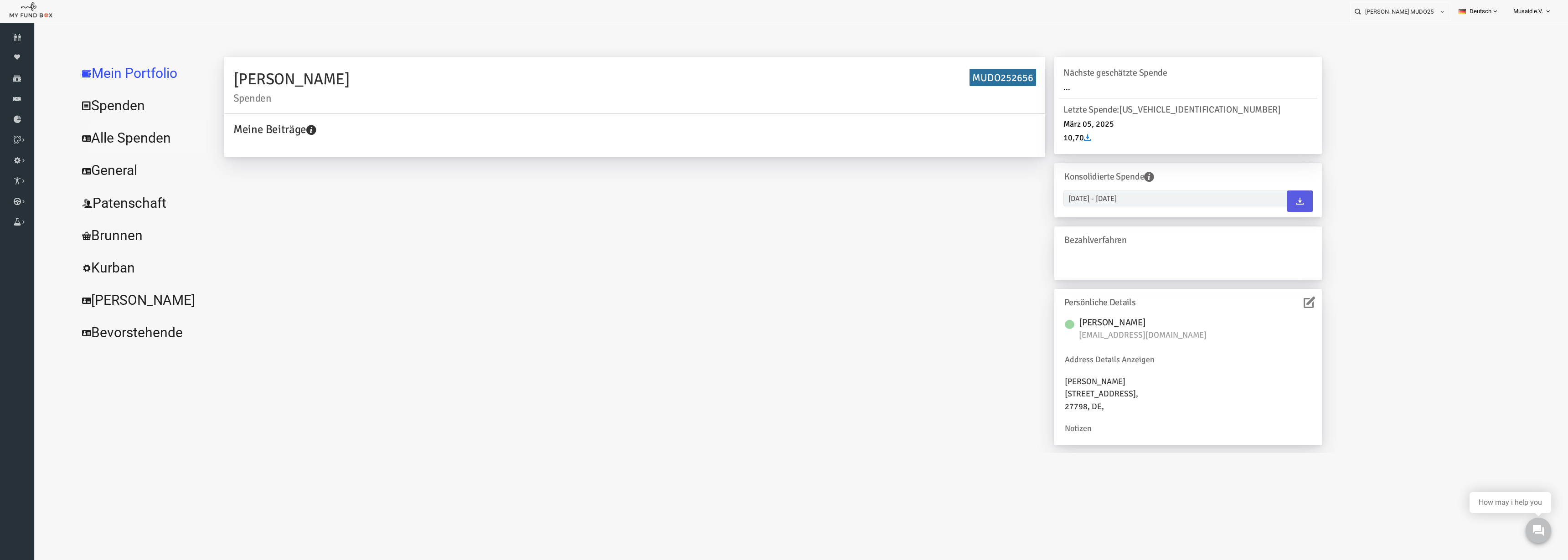
click at [81, 125] on link "Alle Spenden" at bounding box center [111, 138] width 137 height 33
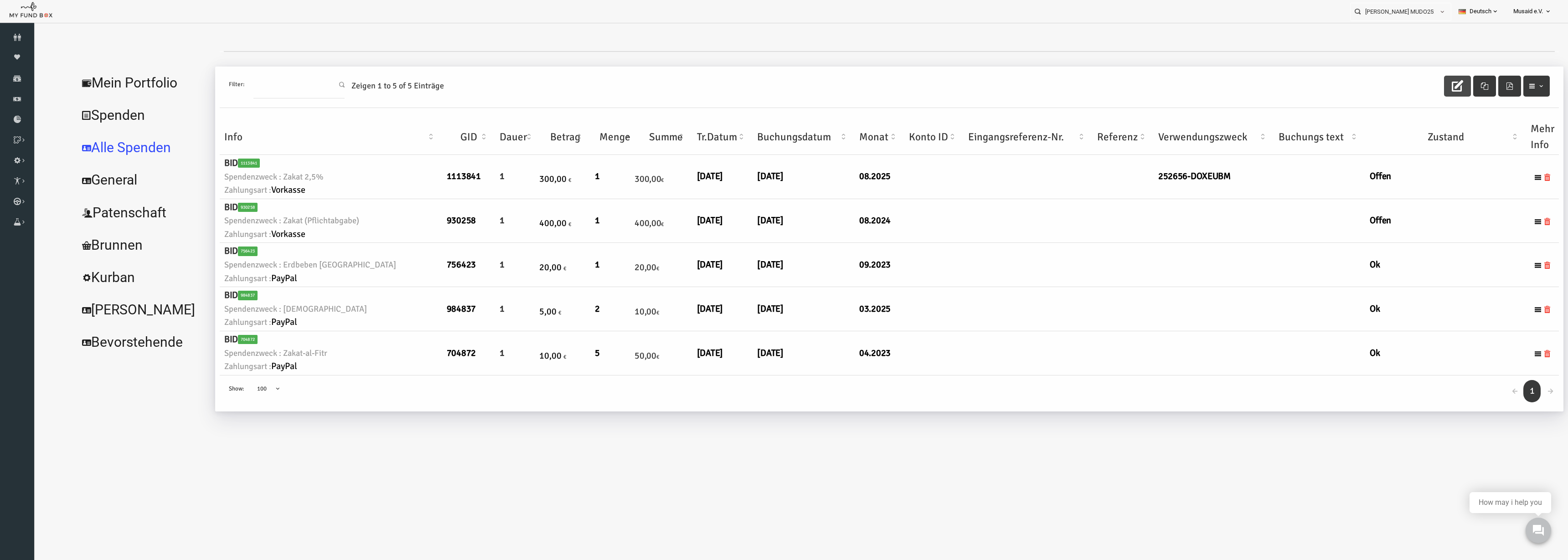
click at [984, 76] on button "button" at bounding box center [1426, 86] width 27 height 21
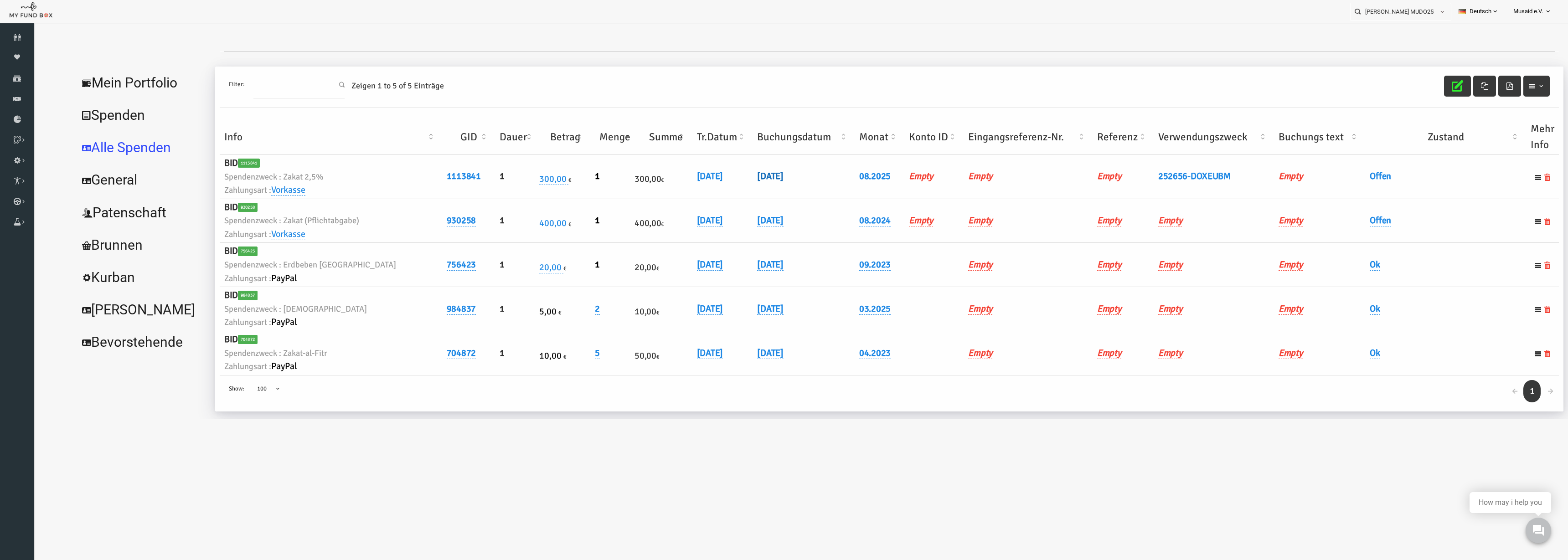
click at [727, 178] on link "06.08.2025" at bounding box center [739, 176] width 26 height 12
click at [720, 189] on input "06.08.2025" at bounding box center [763, 183] width 110 height 16
type input "07.08.2025"
click at [828, 180] on icon "submit" at bounding box center [832, 184] width 7 height 7
click at [984, 175] on td "Offen" at bounding box center [1414, 177] width 161 height 44
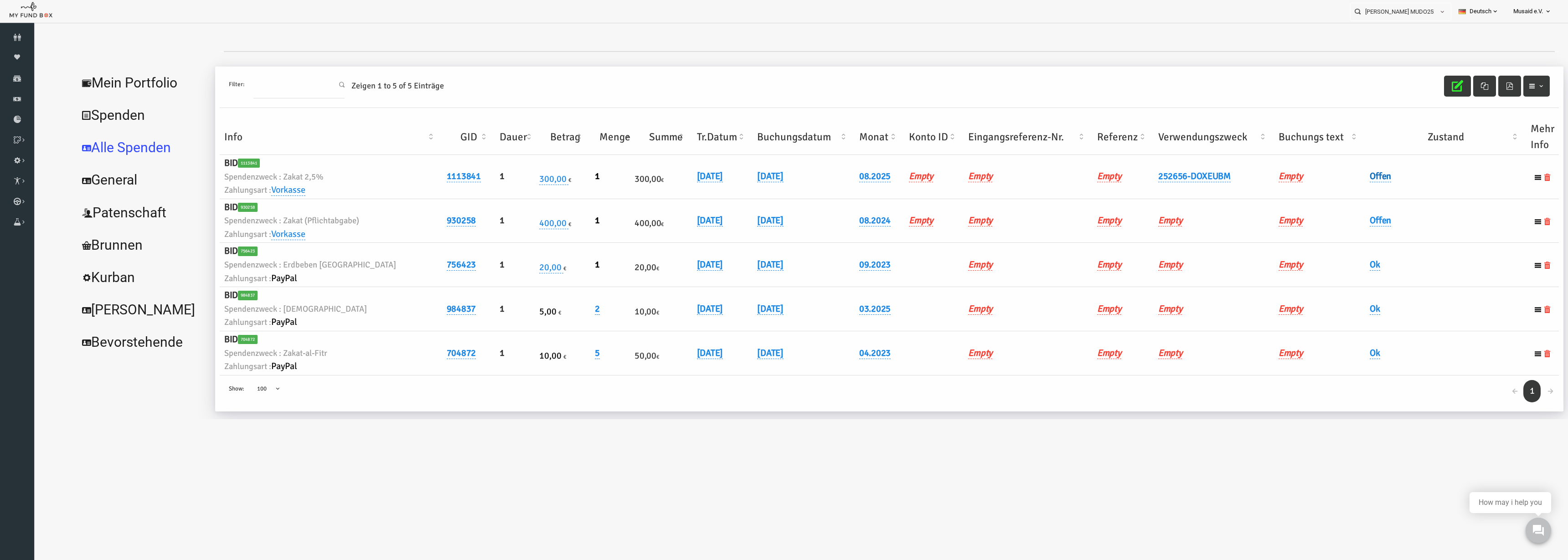
click at [984, 175] on link "Offen" at bounding box center [1349, 176] width 21 height 12
drag, startPoint x: 1349, startPoint y: 189, endPoint x: 1352, endPoint y: 209, distance: 20.2
click at [984, 196] on span "× Offen" at bounding box center [1372, 191] width 83 height 9
click at [984, 188] on div at bounding box center [1443, 191] width 40 height 17
click at [984, 196] on button "submit" at bounding box center [1432, 191] width 17 height 17
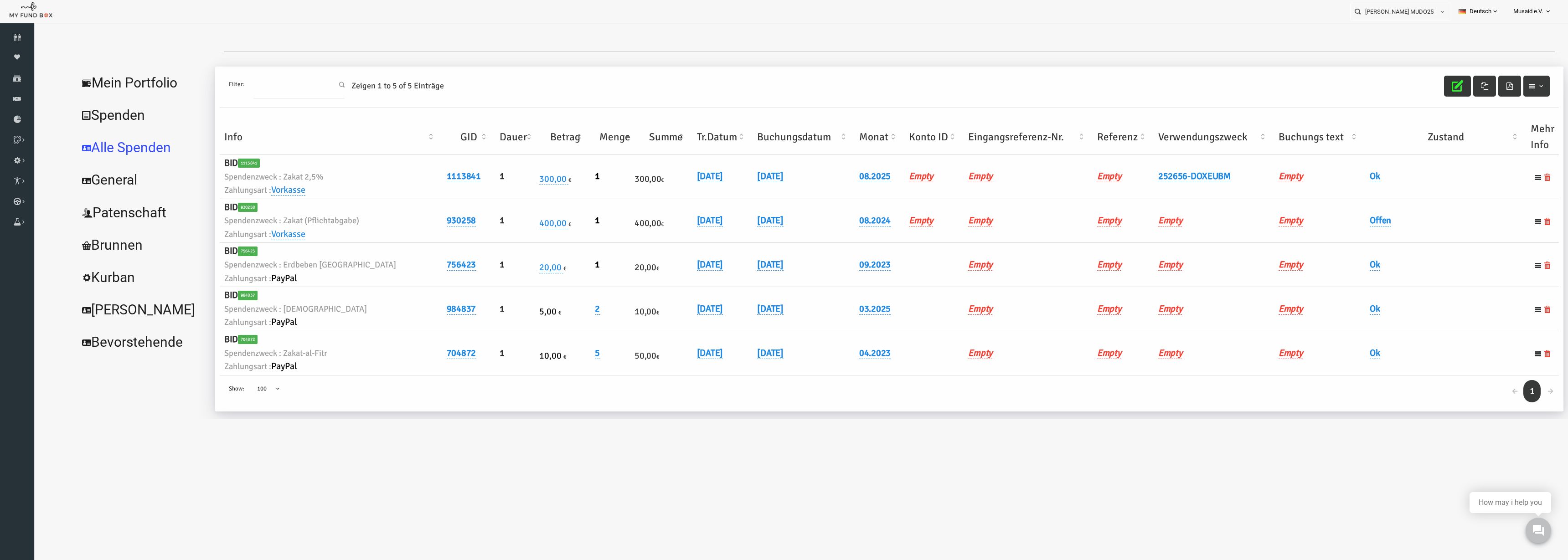
click at [984, 88] on button "button" at bounding box center [1426, 86] width 27 height 21
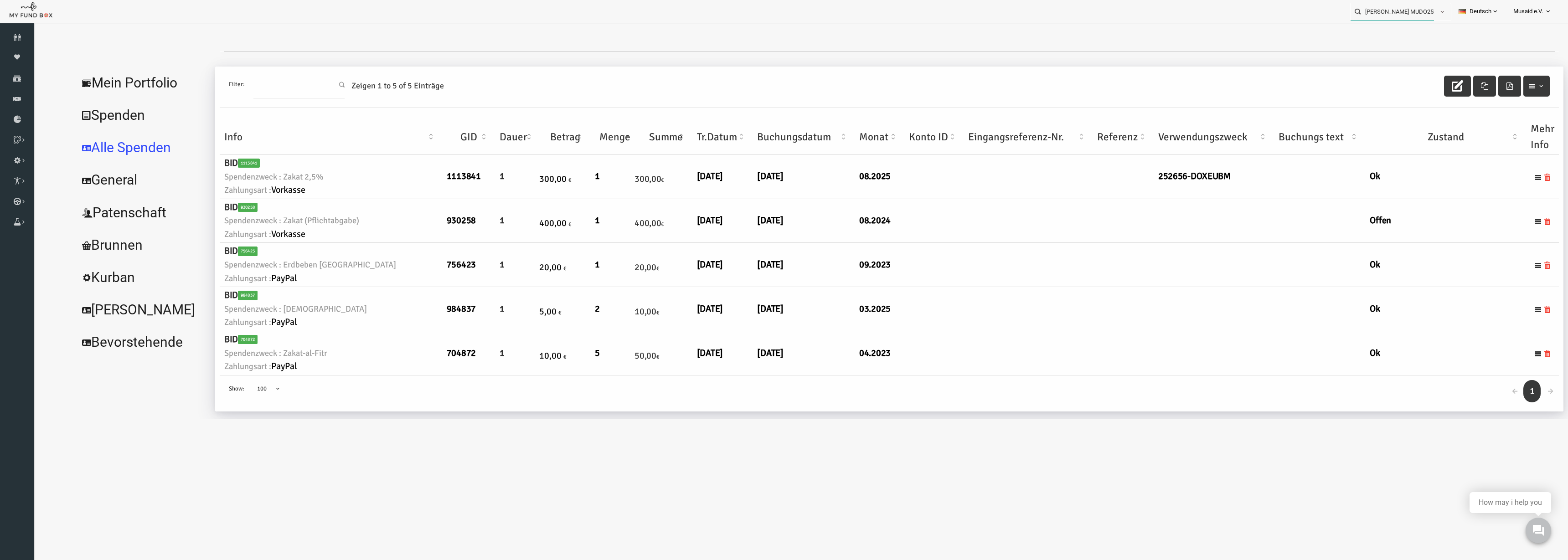
click at [984, 18] on input "Abir Ismail MUDO252656" at bounding box center [1392, 11] width 83 height 17
click at [984, 17] on input "Abir Ismail MUDO252656" at bounding box center [1392, 11] width 83 height 17
click at [984, 25] on div "Isabella MUDO273189" at bounding box center [1396, 30] width 107 height 19
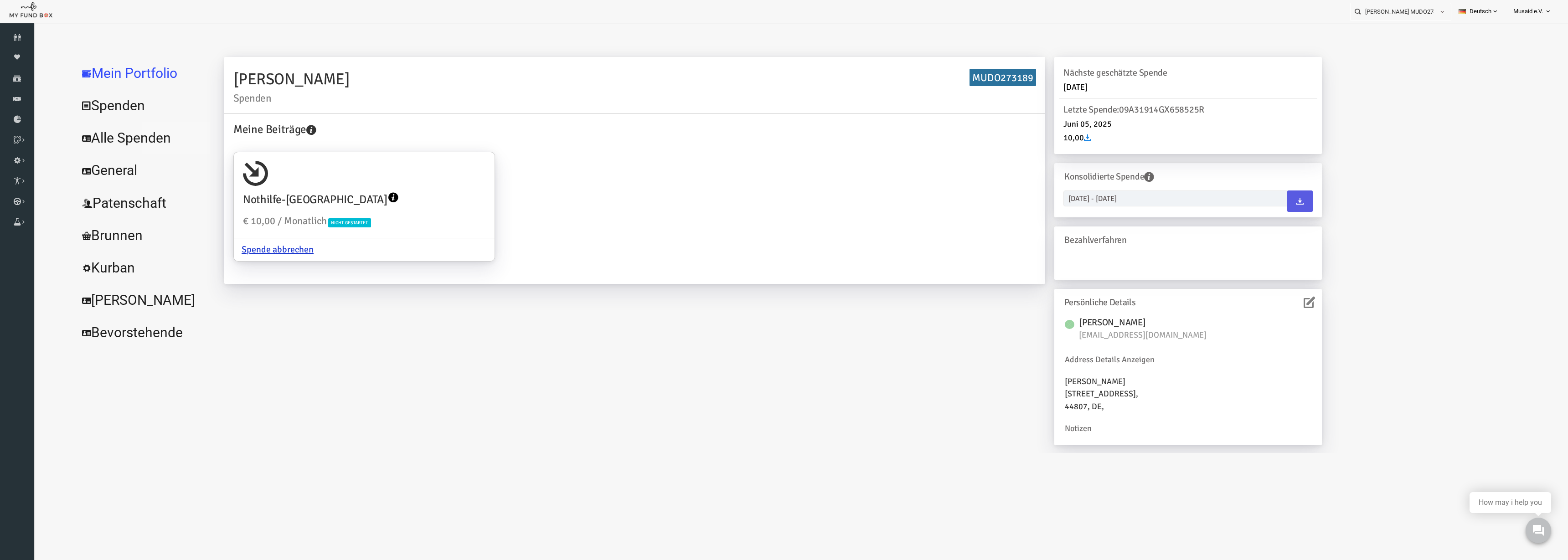
click at [134, 134] on link "Alle Spenden" at bounding box center [111, 138] width 137 height 33
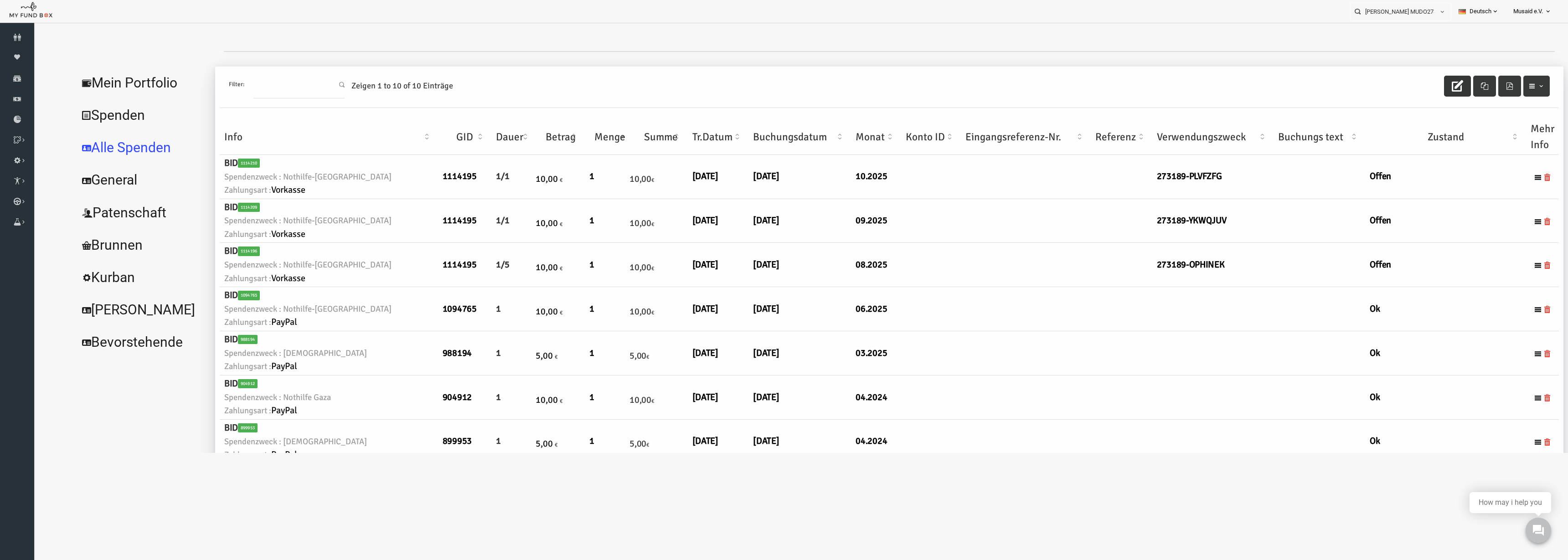
click at [984, 86] on icon "button" at bounding box center [1426, 86] width 11 height 11
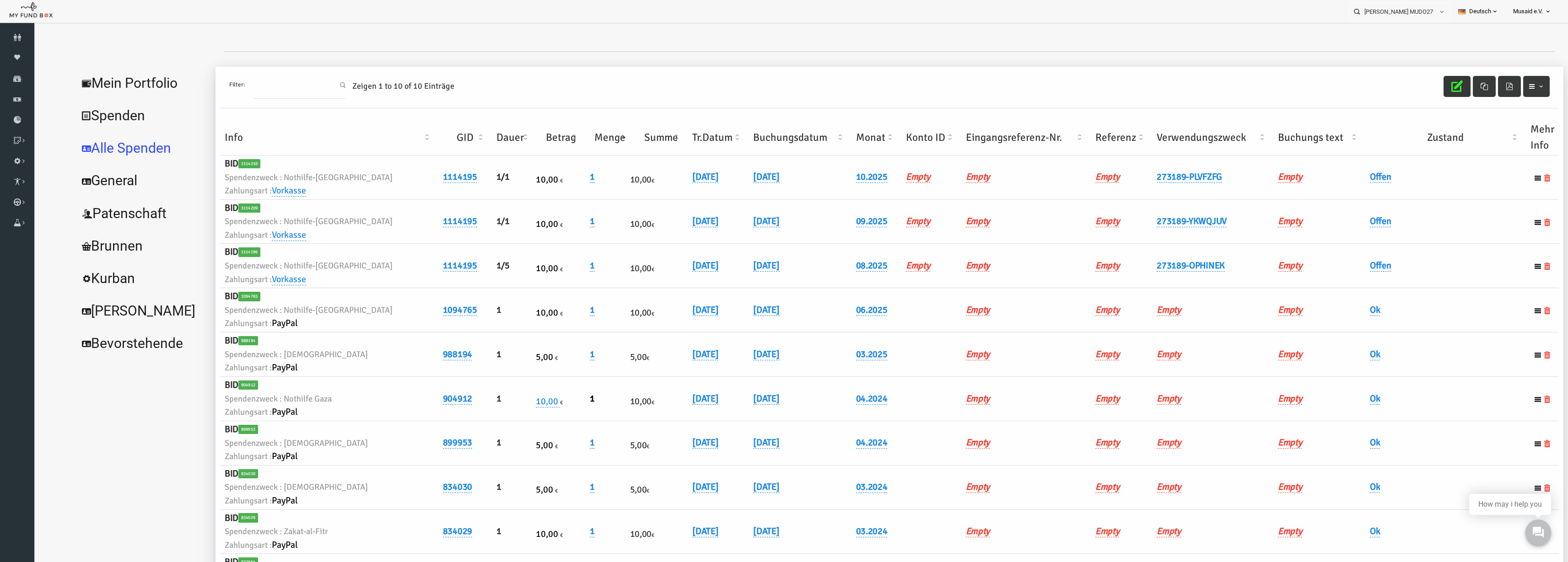
click at [988, 135] on th "Verwendungszweck" at bounding box center [1182, 137] width 121 height 36
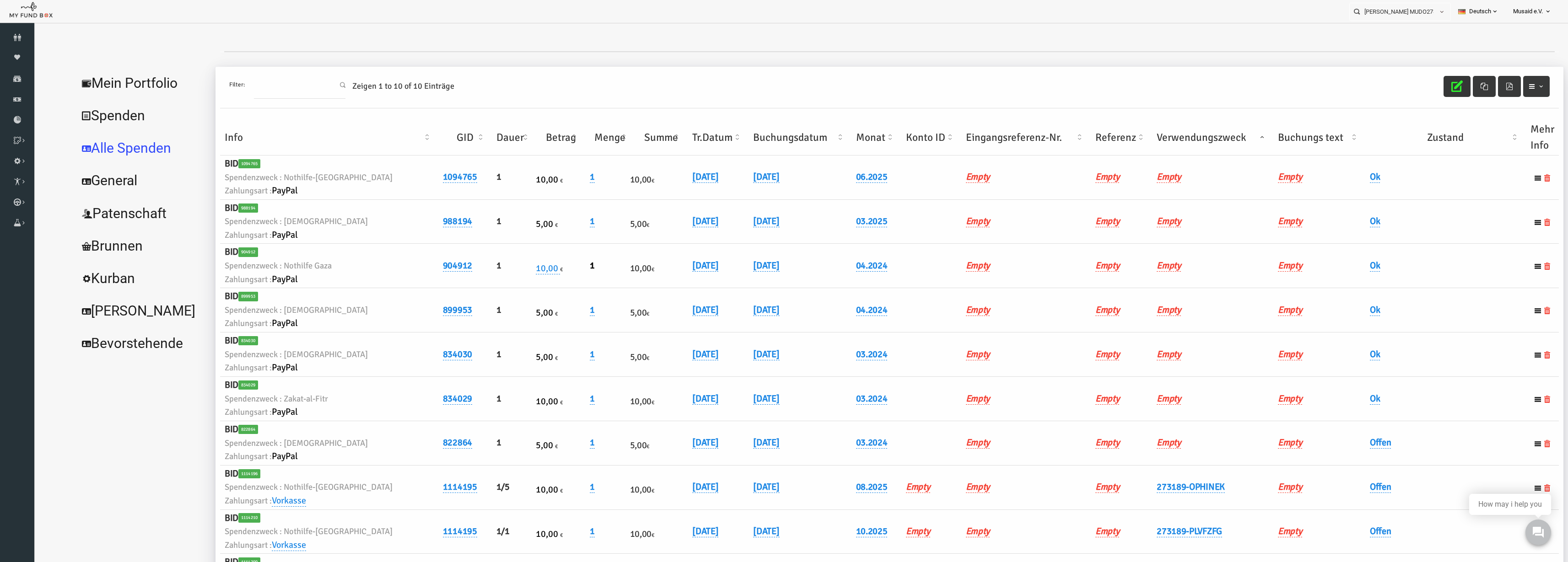
click at [988, 135] on th "Verwendungszweck" at bounding box center [1182, 137] width 121 height 36
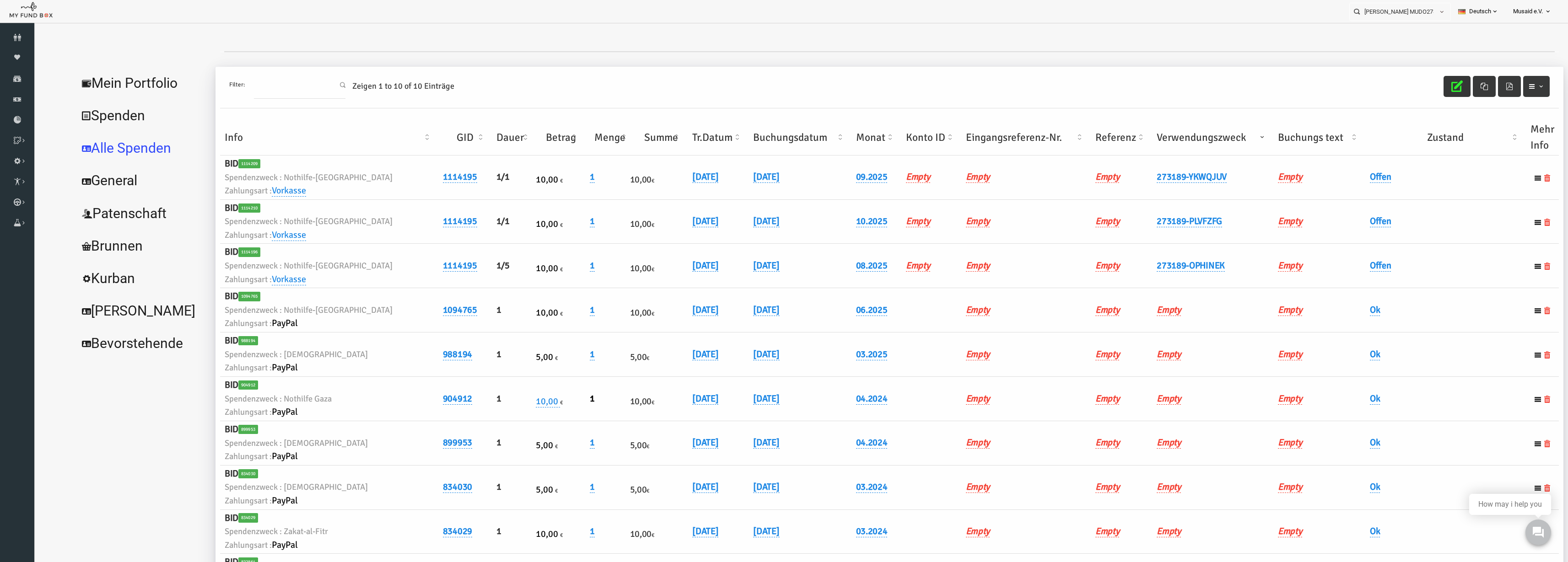
click at [988, 135] on th "Verwendungszweck" at bounding box center [1182, 137] width 121 height 36
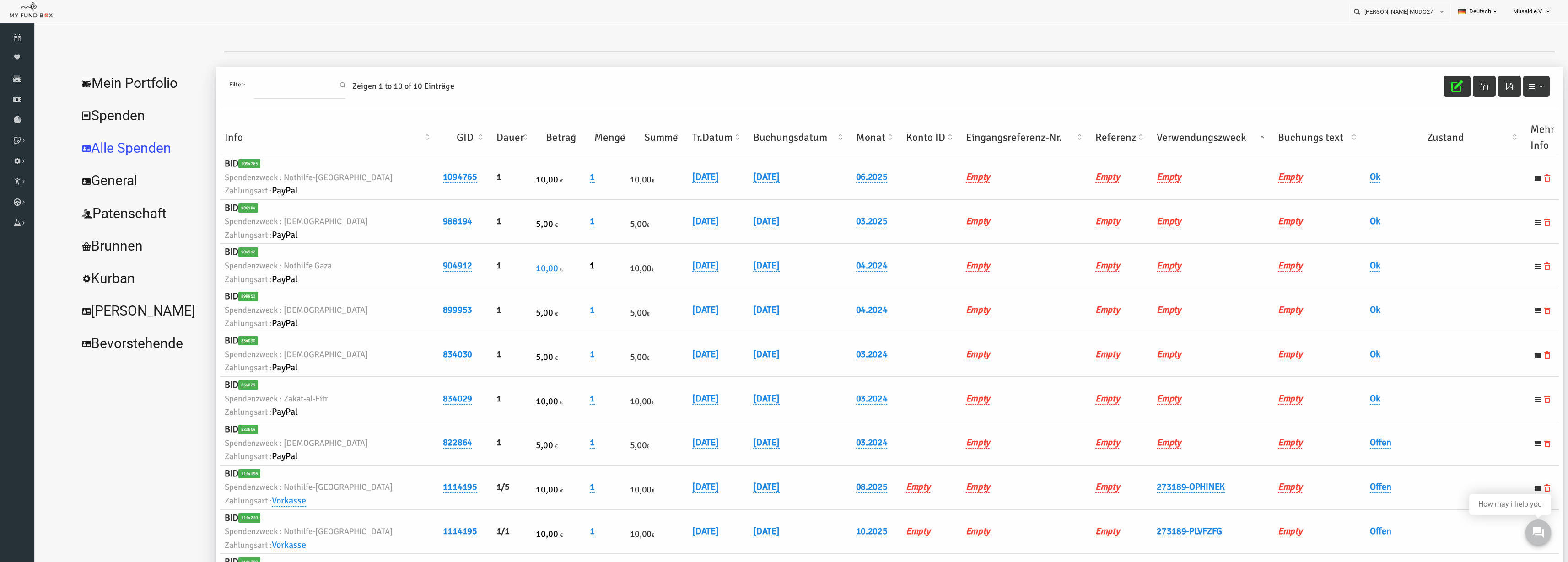
click at [988, 135] on th "Verwendungszweck" at bounding box center [1182, 137] width 121 height 36
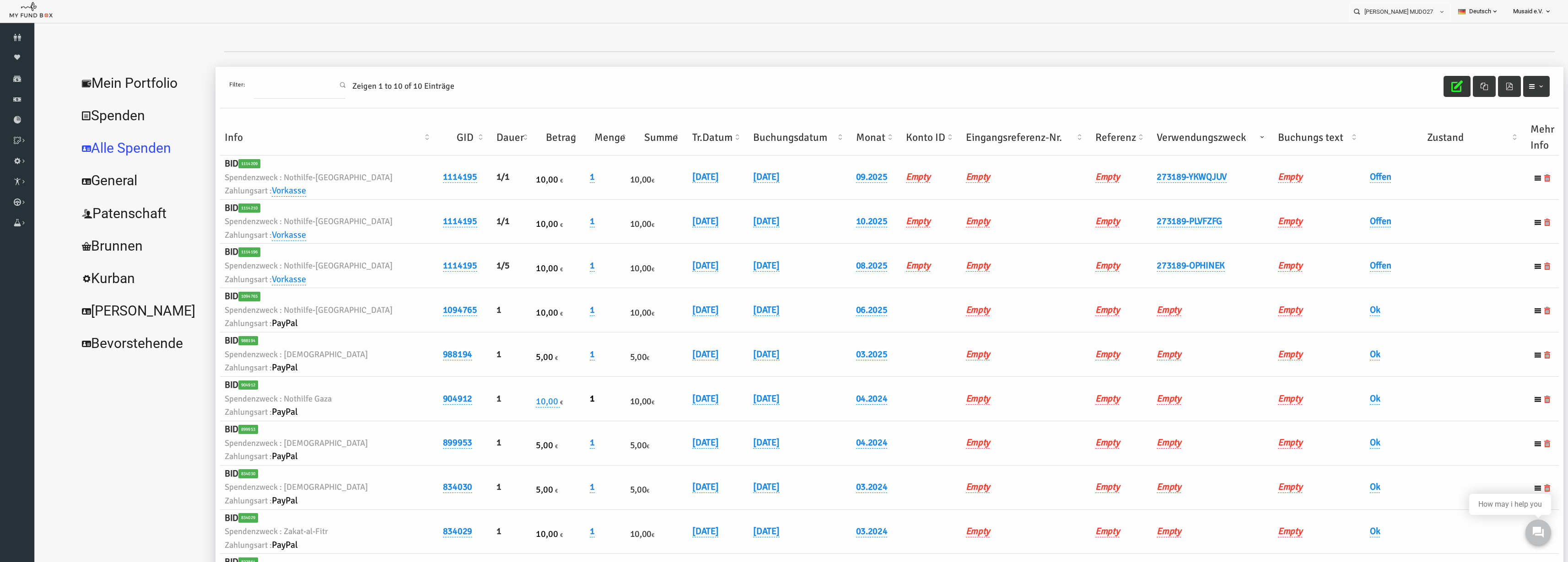
click at [988, 269] on td "Offen" at bounding box center [1415, 266] width 160 height 44
click at [988, 266] on link "Offen" at bounding box center [1350, 266] width 21 height 12
click at [988, 293] on div "× Offen" at bounding box center [1395, 283] width 150 height 36
drag, startPoint x: 1350, startPoint y: 284, endPoint x: 1353, endPoint y: 293, distance: 9.5
click at [988, 286] on span "× Offen" at bounding box center [1373, 281] width 92 height 17
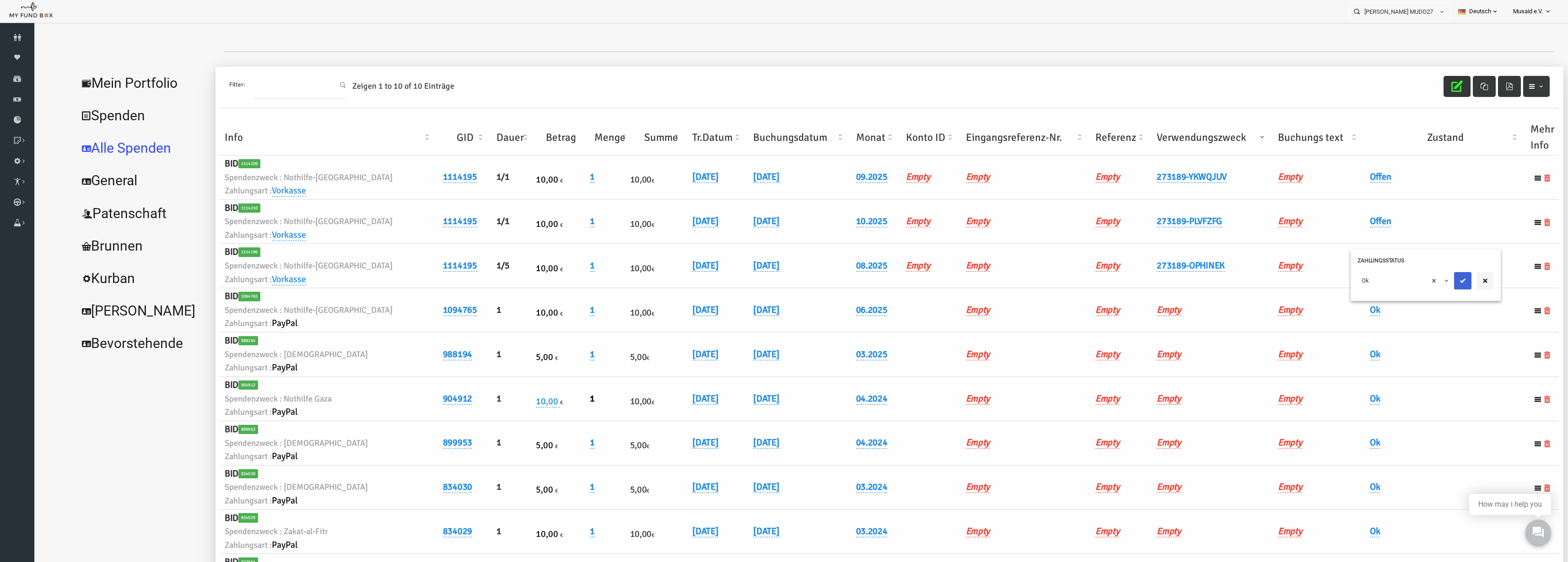
click at [988, 283] on icon "submit" at bounding box center [1433, 281] width 7 height 7
click at [988, 84] on button "button" at bounding box center [1426, 87] width 27 height 21
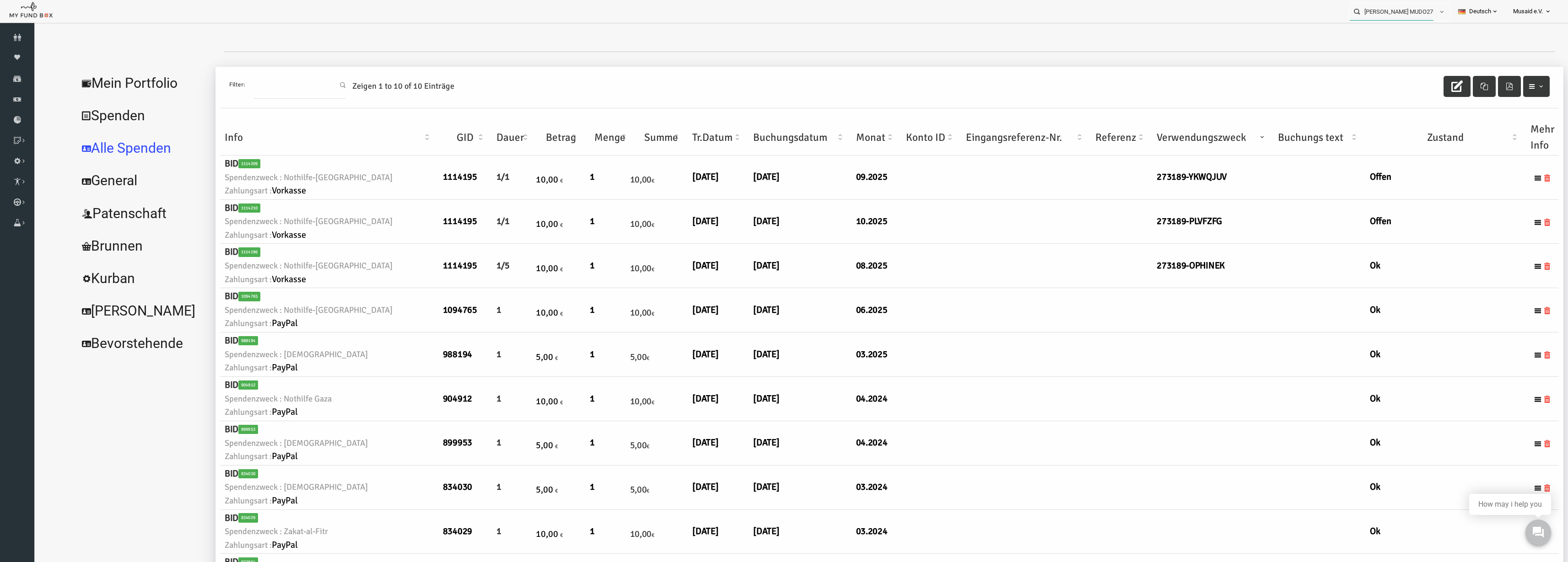
click at [988, 18] on input "Isabella MUDO273189" at bounding box center [1392, 11] width 84 height 17
drag, startPoint x: 1394, startPoint y: 12, endPoint x: 1267, endPoint y: 14, distance: 127.0
click at [988, 14] on div "339353 Personal Contact BID Orphan GID Zahlungsstatus Partner OID Verwendungszw…" at bounding box center [779, 11] width 1559 height 23
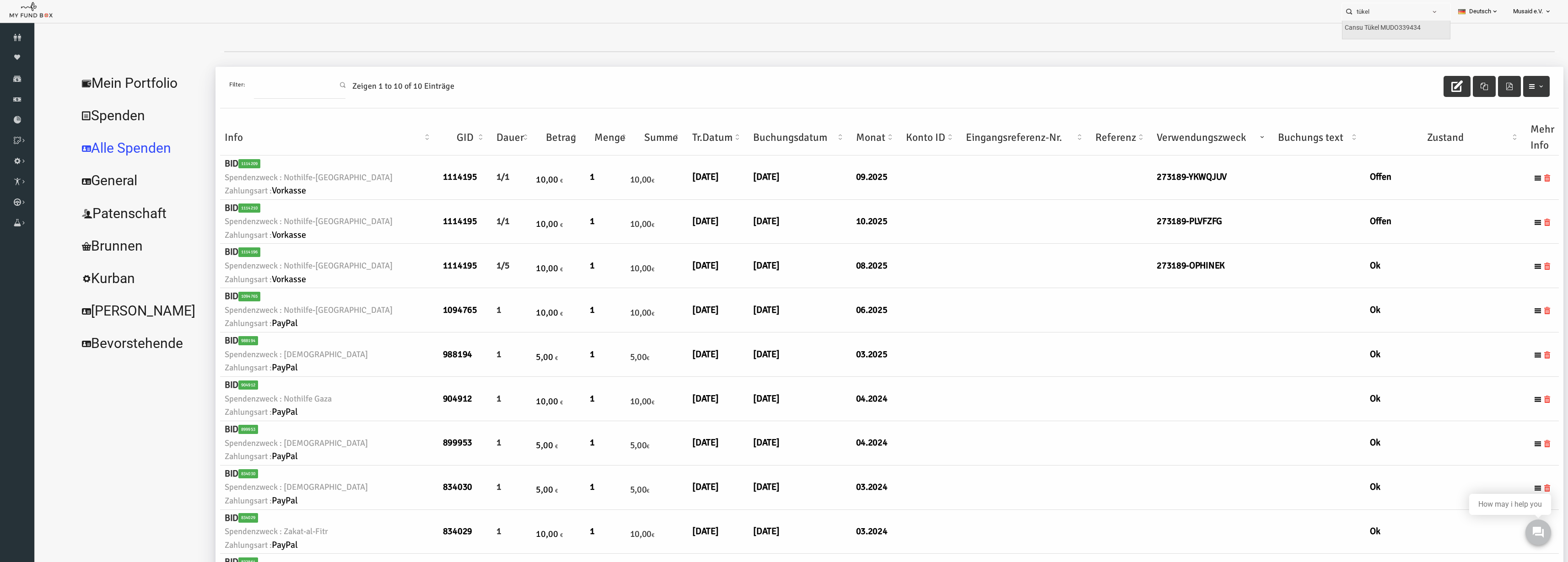
click at [988, 34] on div "Cansu Tükel MUDO339434" at bounding box center [1396, 30] width 107 height 19
type input "Cansu Tükel MUDO339434"
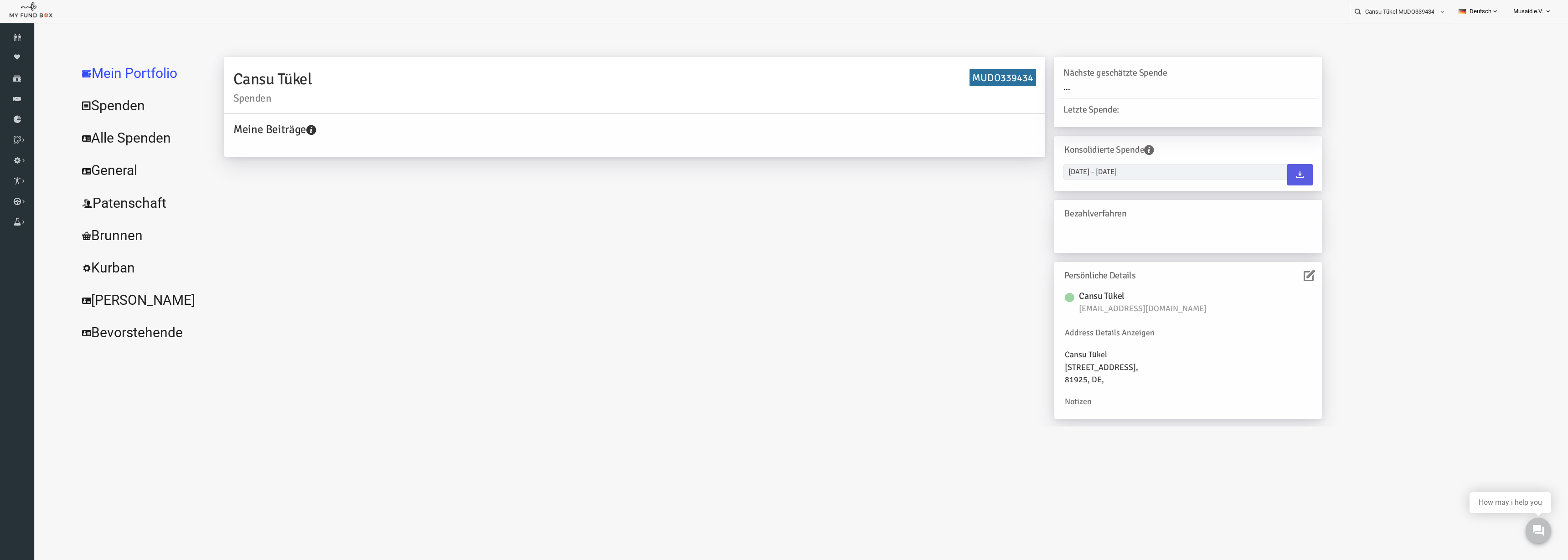
click at [147, 150] on link "Alle Spenden" at bounding box center [111, 138] width 137 height 33
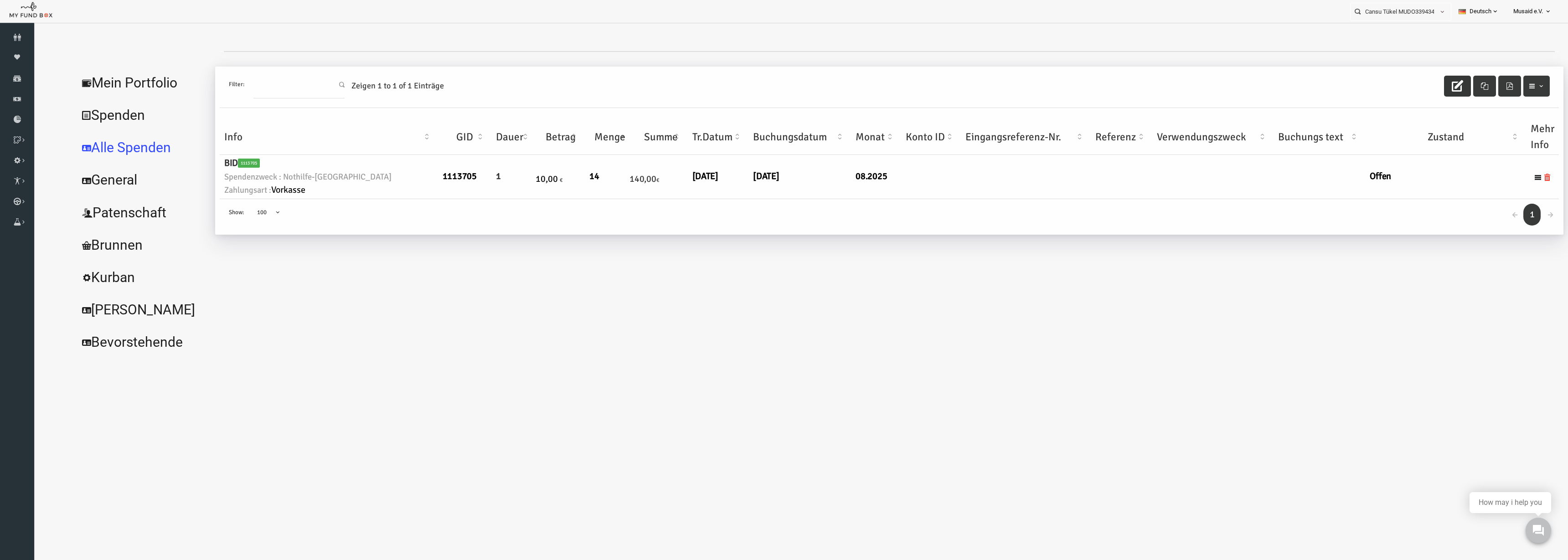
click at [984, 95] on button "button" at bounding box center [1426, 86] width 27 height 21
click at [722, 173] on link "04.08.2025" at bounding box center [735, 176] width 26 height 12
click at [695, 189] on input "04.08.2025" at bounding box center [741, 183] width 110 height 16
type input "07.08.2025"
click at [801, 184] on button "submit" at bounding box center [810, 184] width 17 height 17
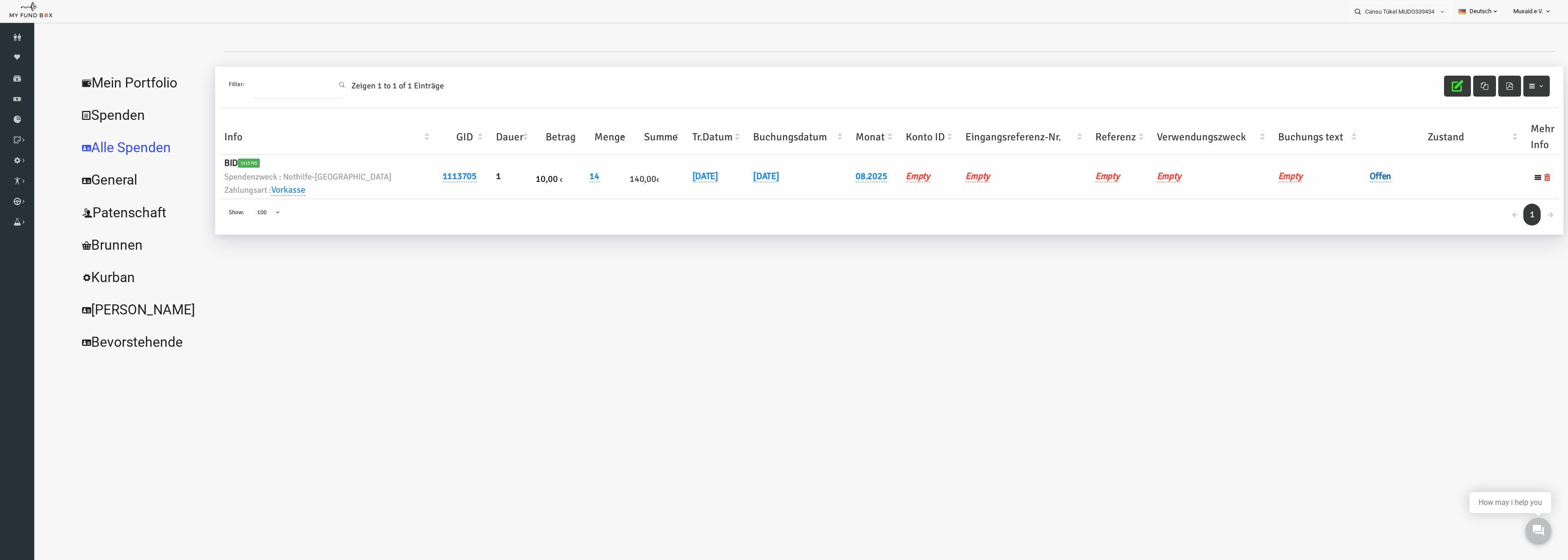
click at [984, 173] on link "Offen" at bounding box center [1349, 176] width 21 height 12
click at [984, 194] on icon "submit" at bounding box center [1432, 191] width 7 height 7
click at [984, 94] on button "button" at bounding box center [1426, 86] width 27 height 21
click at [984, 16] on input "Cansu Tükel MUDO339434" at bounding box center [1392, 11] width 83 height 17
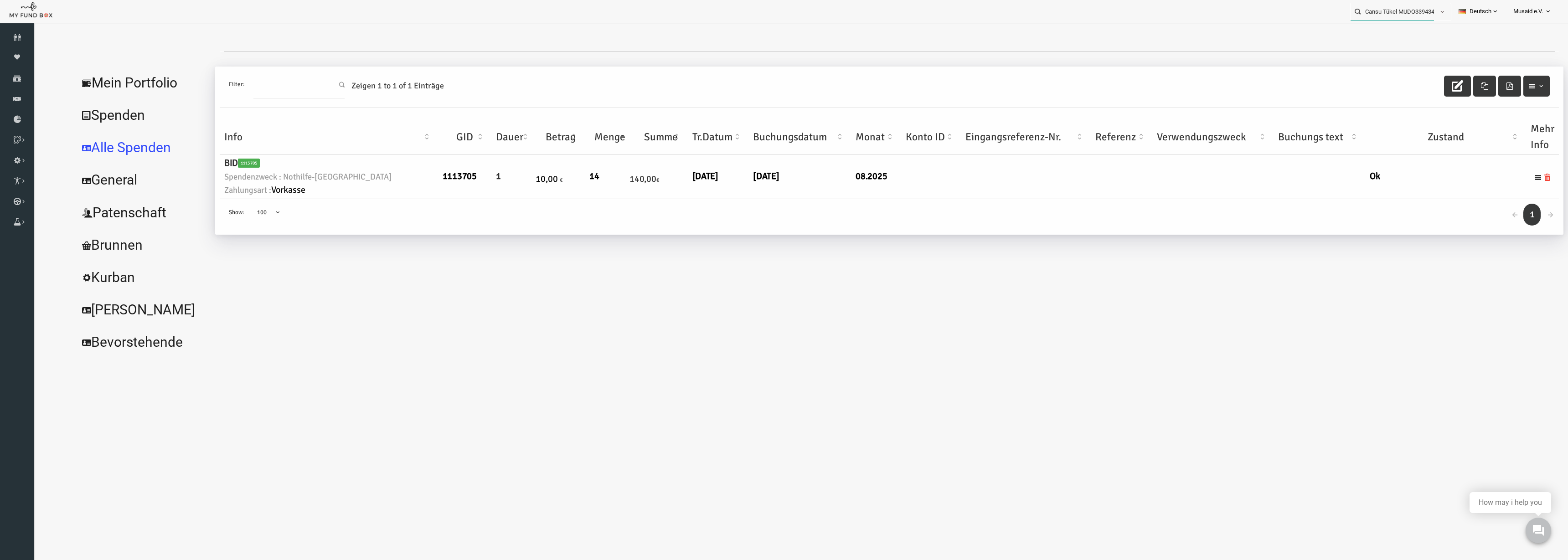
click at [984, 16] on input "Cansu Tükel MUDO339434" at bounding box center [1392, 11] width 83 height 17
click at [984, 27] on label "Özlem Ates MUDO313481" at bounding box center [1390, 28] width 90 height 10
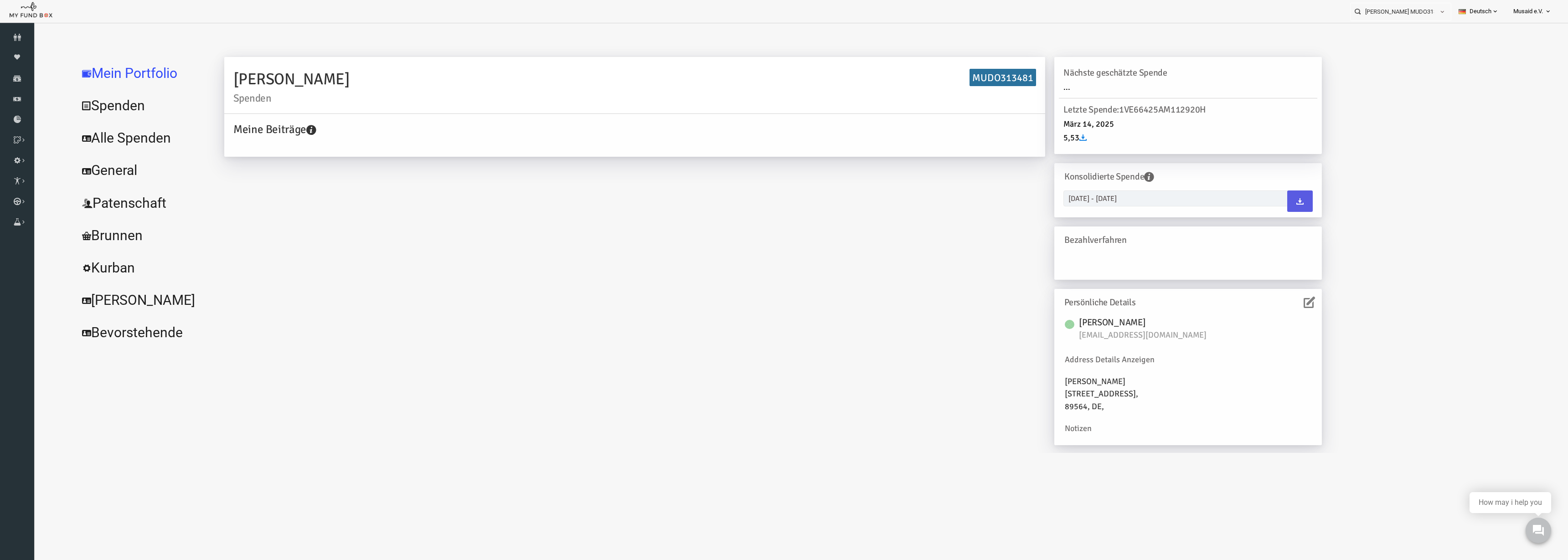
click at [111, 128] on link "Alle Spenden" at bounding box center [111, 138] width 137 height 33
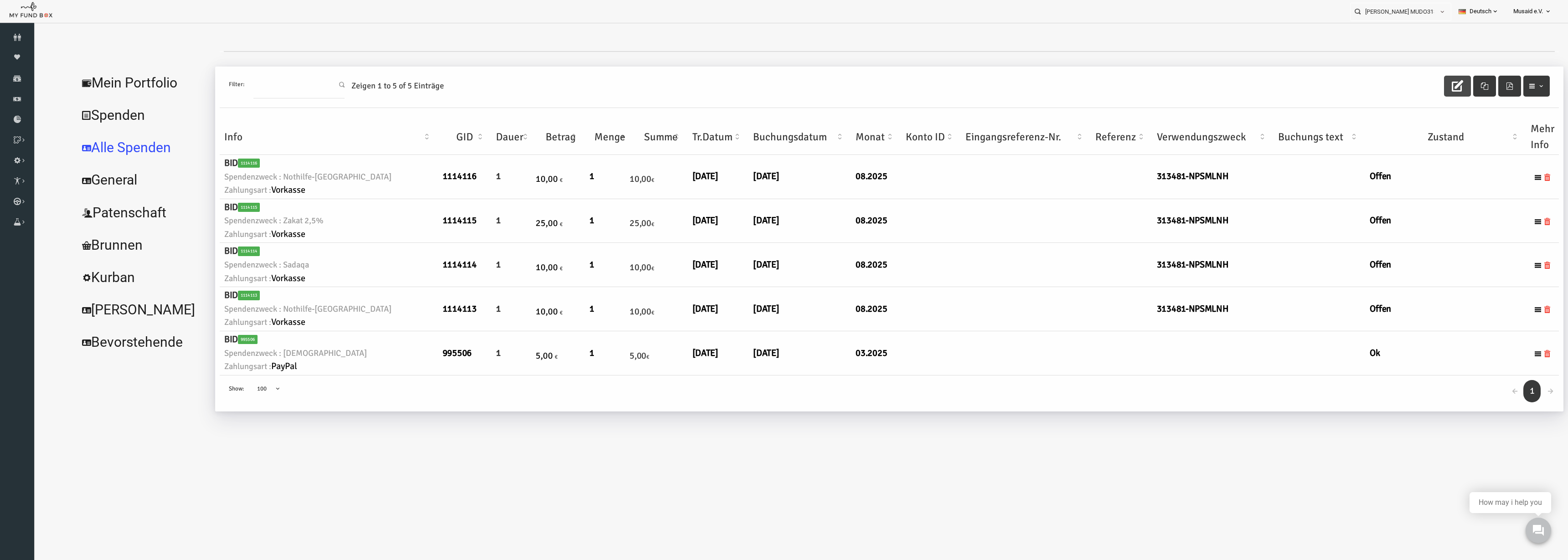
click at [984, 87] on button "button" at bounding box center [1426, 86] width 27 height 21
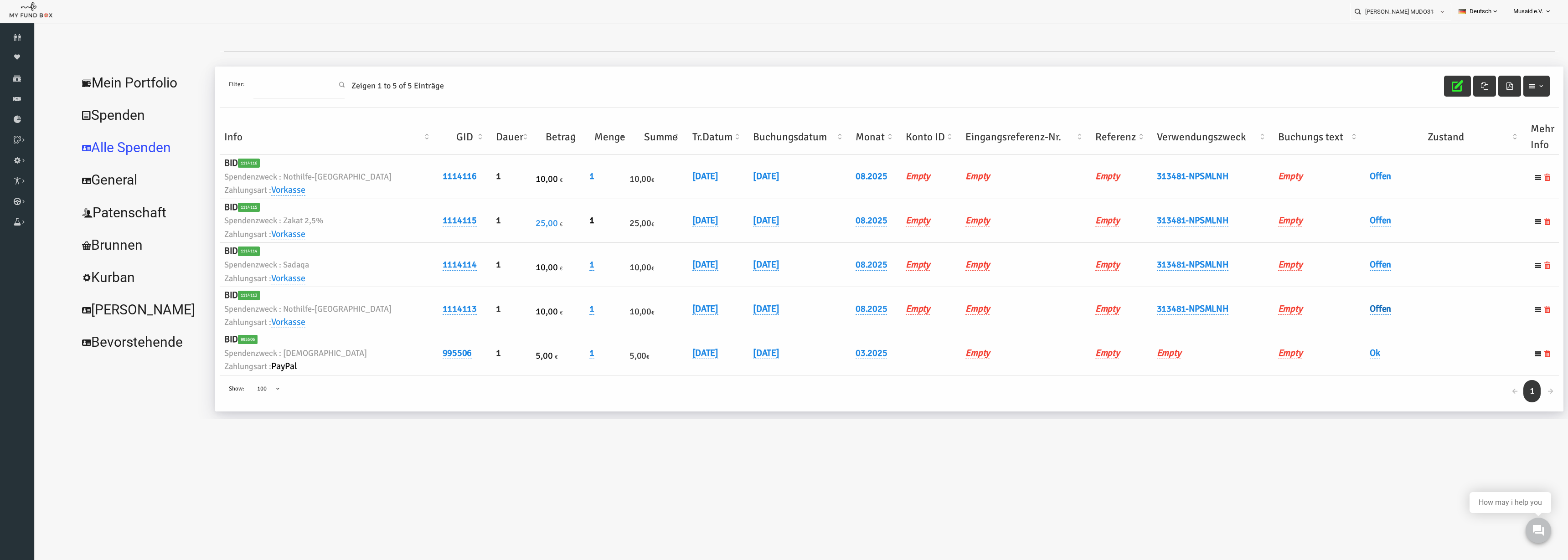
click at [984, 305] on link "Offen" at bounding box center [1349, 309] width 21 height 12
click at [984, 318] on span "× Offen" at bounding box center [1372, 324] width 91 height 17
drag, startPoint x: 1349, startPoint y: 196, endPoint x: 1355, endPoint y: 213, distance: 18.0
click at [984, 213] on td "Offen" at bounding box center [1414, 221] width 161 height 44
click at [984, 307] on link "Offen" at bounding box center [1349, 309] width 21 height 12
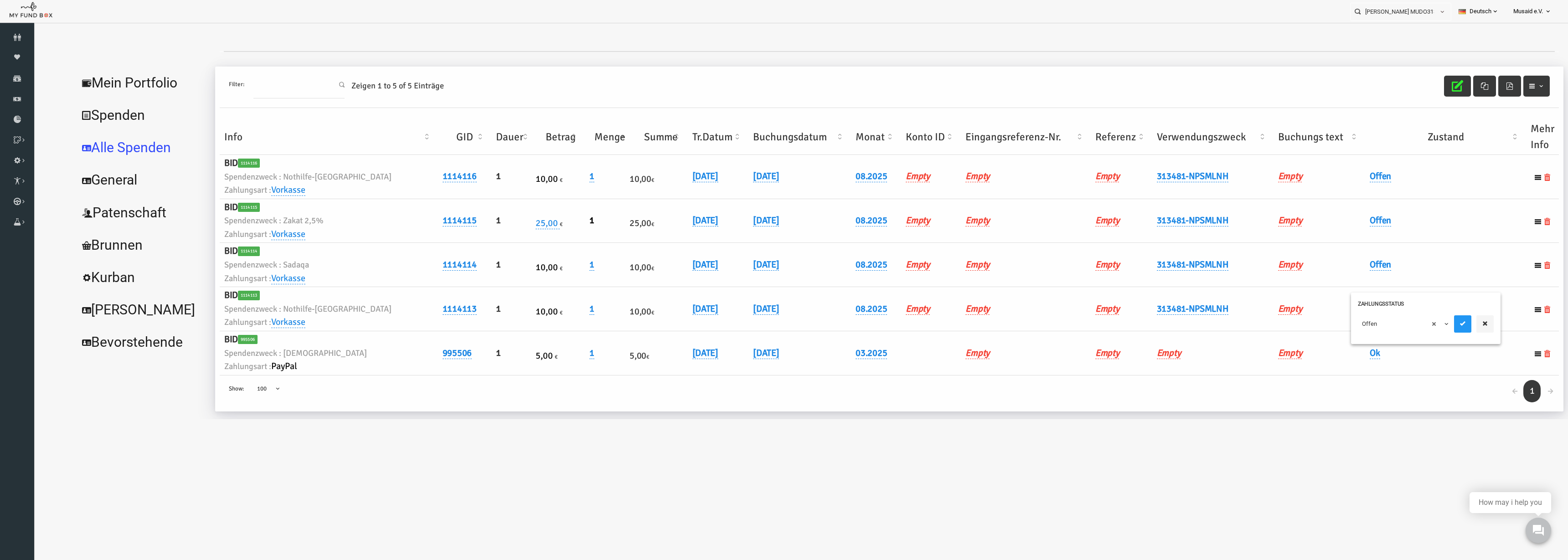
click at [984, 313] on div "× Offen" at bounding box center [1395, 326] width 150 height 35
click at [984, 323] on span "× Offen" at bounding box center [1372, 324] width 83 height 9
click at [984, 318] on div "× Ok" at bounding box center [1395, 324] width 136 height 17
click at [984, 321] on button "submit" at bounding box center [1432, 324] width 17 height 17
click at [984, 262] on link "Offen" at bounding box center [1349, 265] width 21 height 12
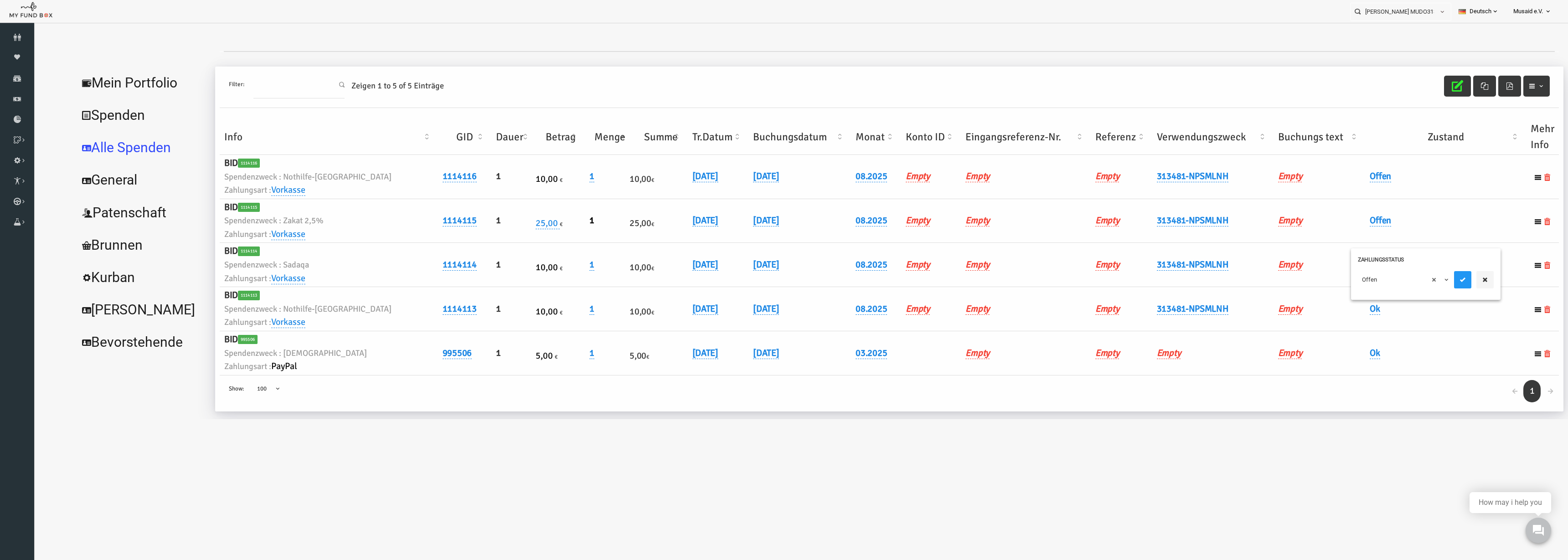
click at [984, 276] on span "× Offen" at bounding box center [1372, 280] width 91 height 17
click at [984, 277] on button "submit" at bounding box center [1432, 280] width 17 height 17
click at [984, 223] on link "Offen" at bounding box center [1349, 220] width 21 height 12
click at [984, 239] on span "× Offen" at bounding box center [1372, 236] width 83 height 9
click at [984, 244] on div at bounding box center [1443, 236] width 40 height 17
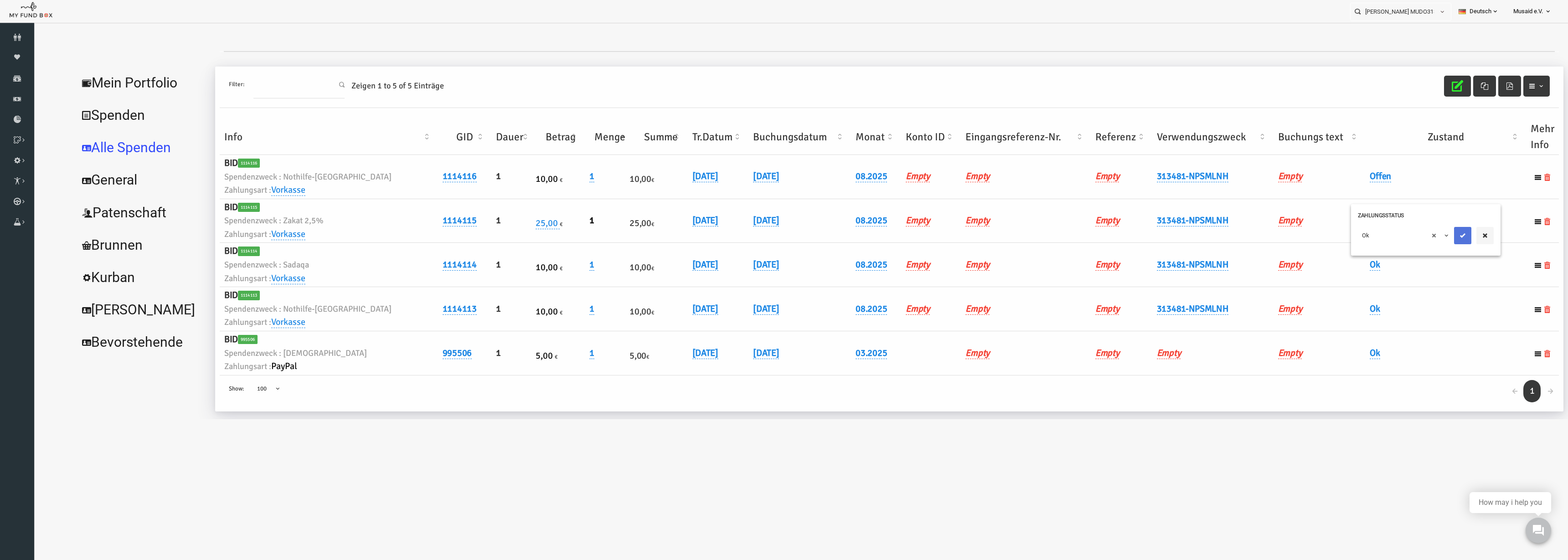
click at [984, 242] on button "submit" at bounding box center [1432, 236] width 17 height 17
click at [984, 175] on link "Offen" at bounding box center [1349, 176] width 21 height 12
click at [984, 198] on span "× Offen" at bounding box center [1372, 191] width 91 height 17
drag, startPoint x: 1339, startPoint y: 241, endPoint x: 1389, endPoint y: 220, distance: 54.2
click at [984, 196] on button "submit" at bounding box center [1432, 191] width 17 height 17
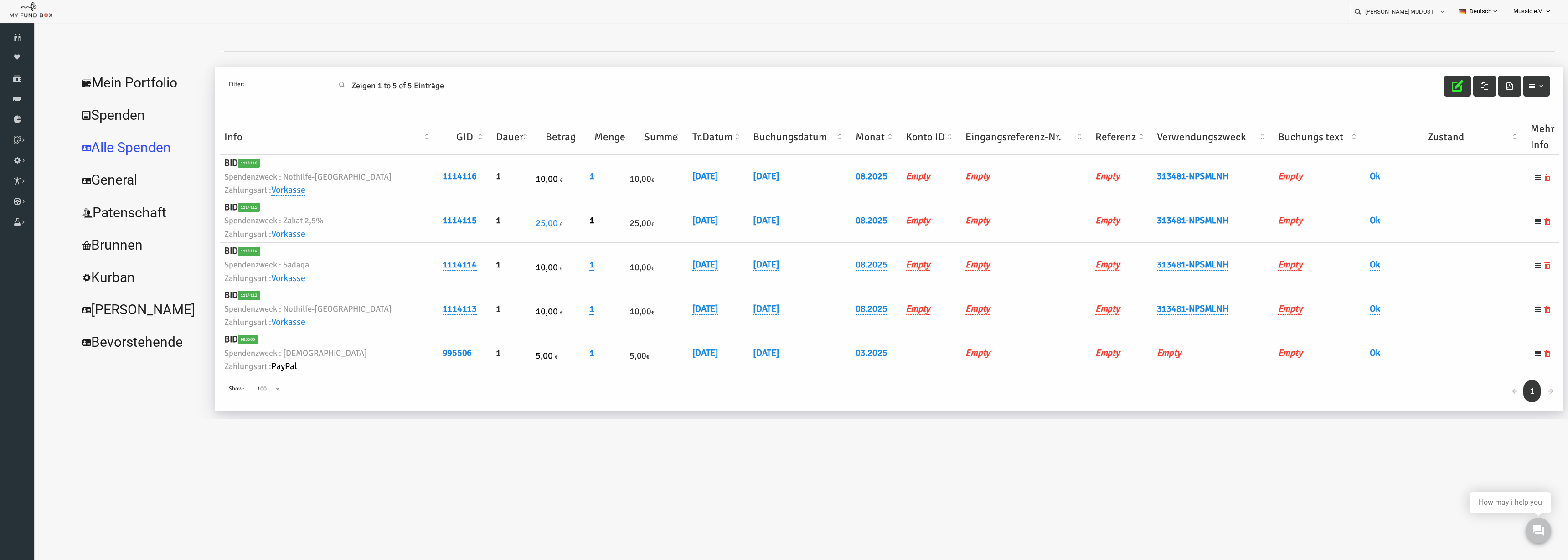
click at [984, 97] on div "Filter: Zeigen 1 to 5 of 5 Einträge" at bounding box center [858, 87] width 1339 height 42
click at [984, 90] on icon "button" at bounding box center [1426, 86] width 11 height 11
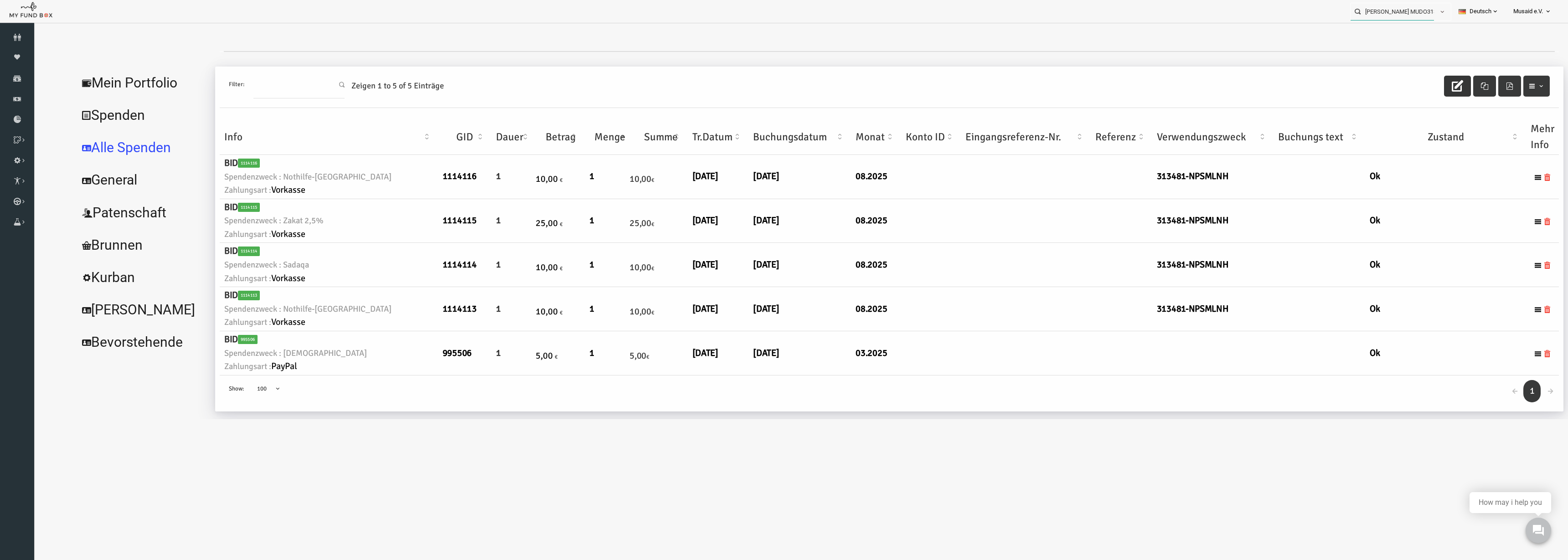
click at [984, 11] on input "Özlem Ates MUDO313481" at bounding box center [1392, 11] width 83 height 17
click at [984, 25] on label "Yusuf Eren Karaca MUDO284937" at bounding box center [1390, 28] width 90 height 10
type input "Yusuf Eren Karaca MUDO284937"
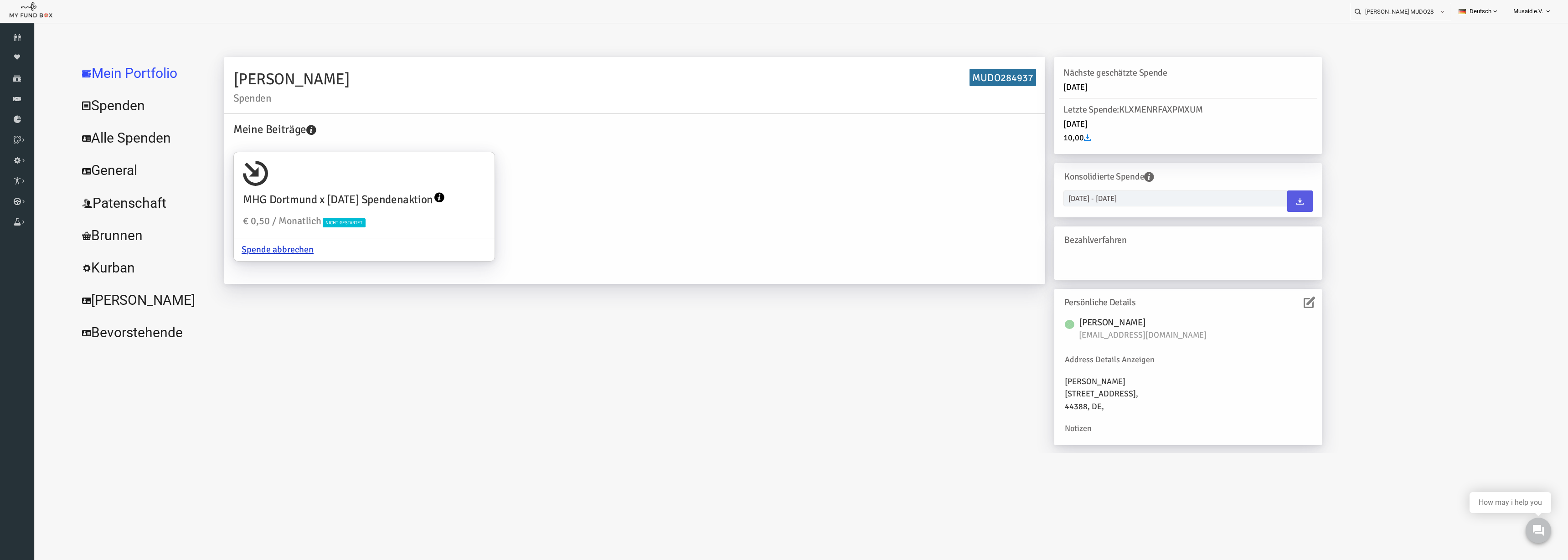
drag, startPoint x: 87, startPoint y: 145, endPoint x: 112, endPoint y: 141, distance: 25.3
click at [88, 143] on link "Alle Spenden" at bounding box center [111, 138] width 137 height 33
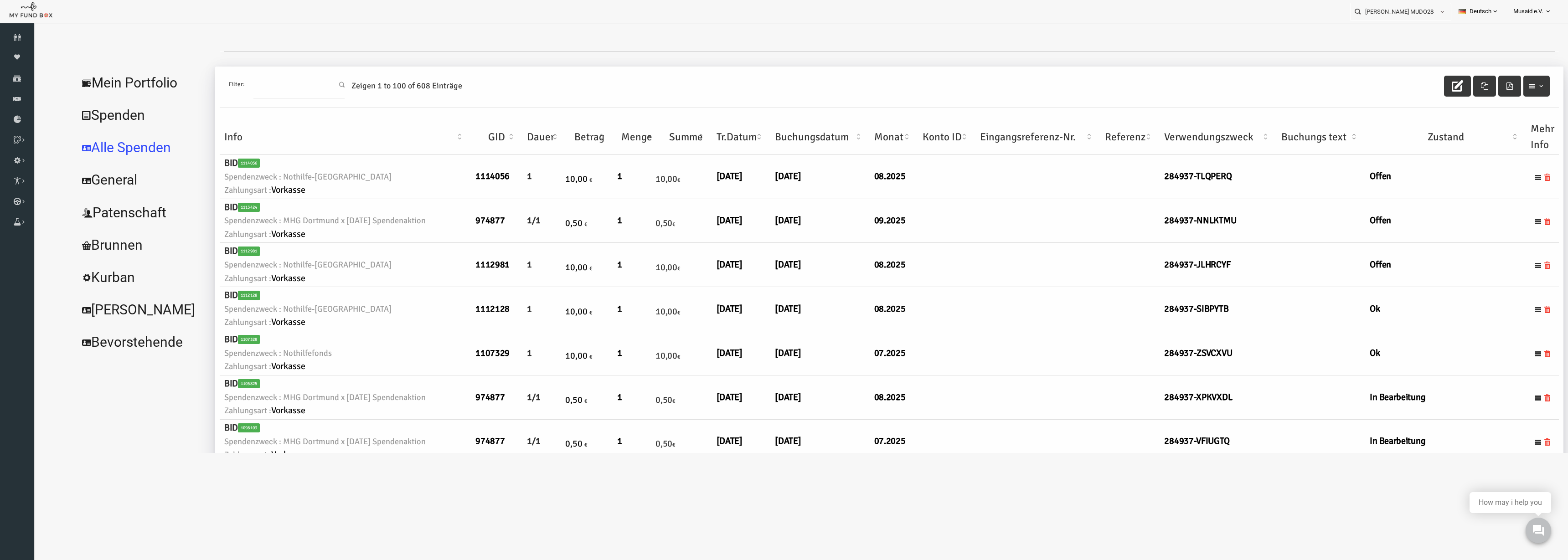
click at [1426, 98] on div "Filter: Zeigen 1 to 100 of 608 Einträge" at bounding box center [858, 87] width 1339 height 42
click at [1413, 85] on button "button" at bounding box center [1426, 86] width 27 height 21
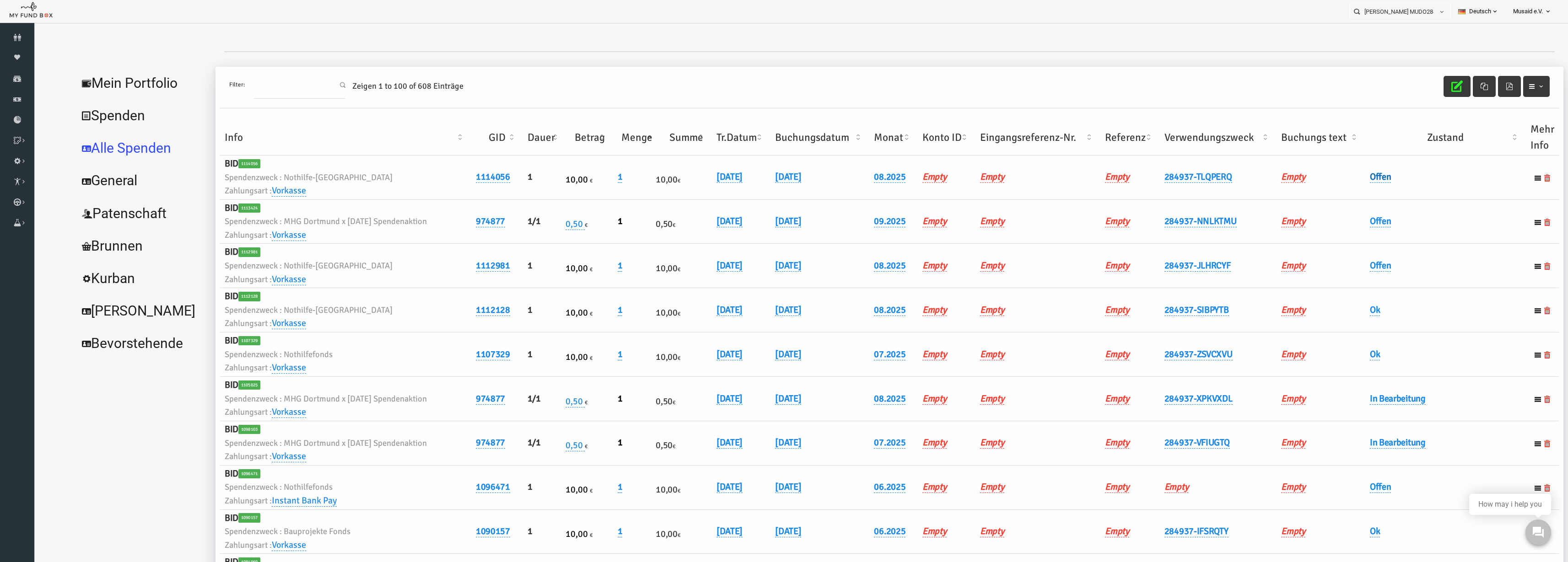
click at [1353, 171] on h6 "Offen" at bounding box center [1415, 177] width 152 height 14
click at [1351, 176] on link "Offen" at bounding box center [1350, 177] width 21 height 12
drag, startPoint x: 1355, startPoint y: 192, endPoint x: 1358, endPoint y: 200, distance: 8.5
click at [1356, 194] on span "× Offen" at bounding box center [1372, 192] width 83 height 9
click at [1424, 191] on button "submit" at bounding box center [1433, 192] width 17 height 17
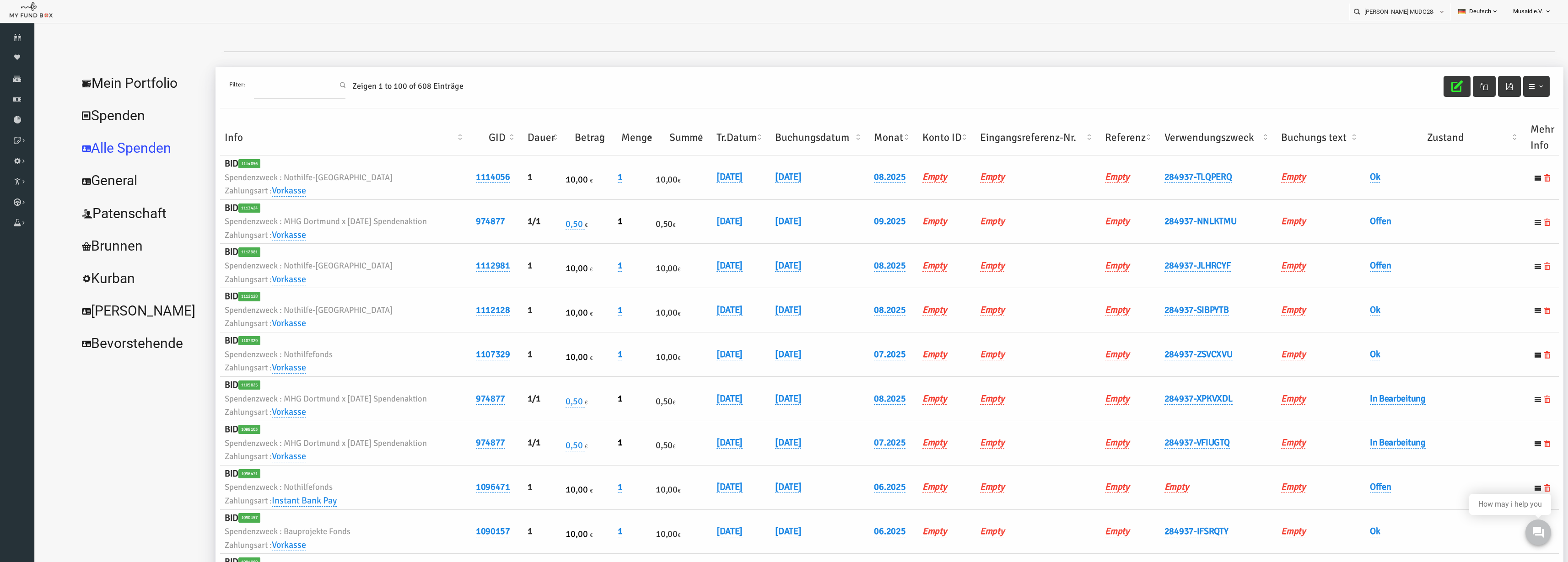
click at [782, 106] on div "Filter: Zeigen 1 to 100 of 608 Einträge" at bounding box center [859, 87] width 1339 height 42
click at [1413, 87] on button "button" at bounding box center [1426, 87] width 27 height 21
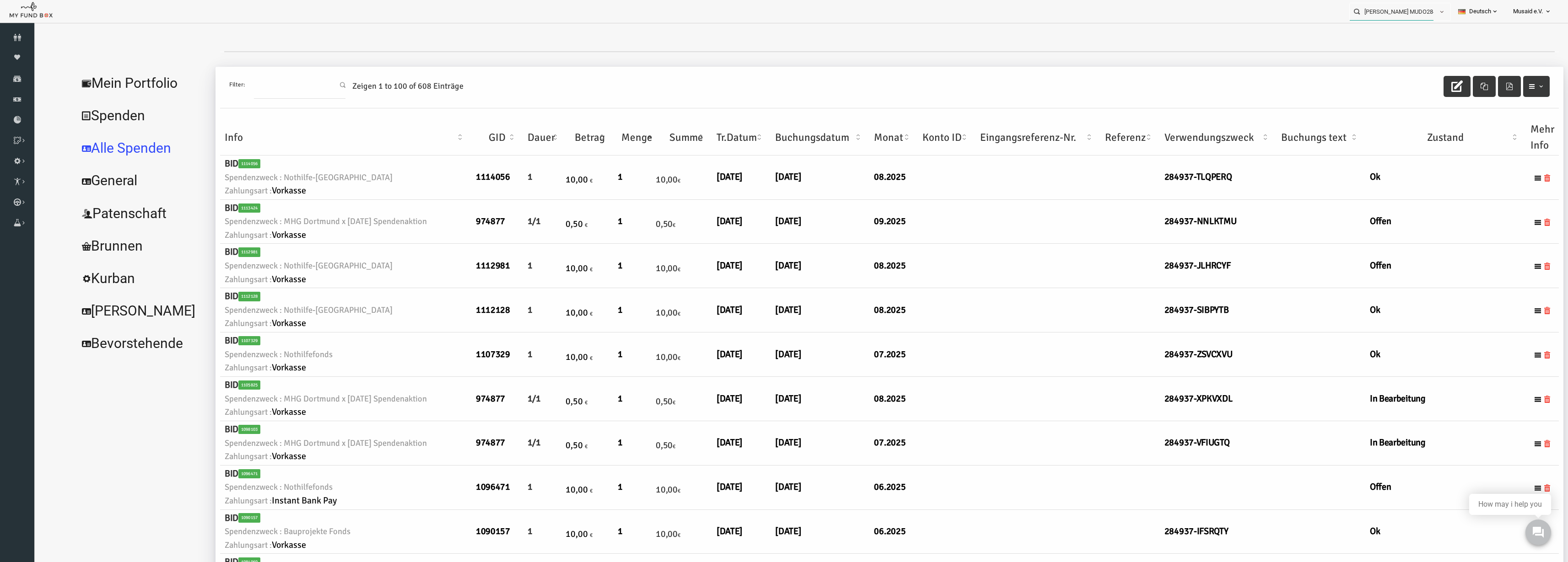
click at [1382, 13] on input "Yusuf Eren Karaca MUDO284937" at bounding box center [1392, 11] width 84 height 17
click at [1384, 21] on div "Tamer Bilin MUDO320957" at bounding box center [1396, 30] width 107 height 19
type input "Tamer Bilin MUDO320957"
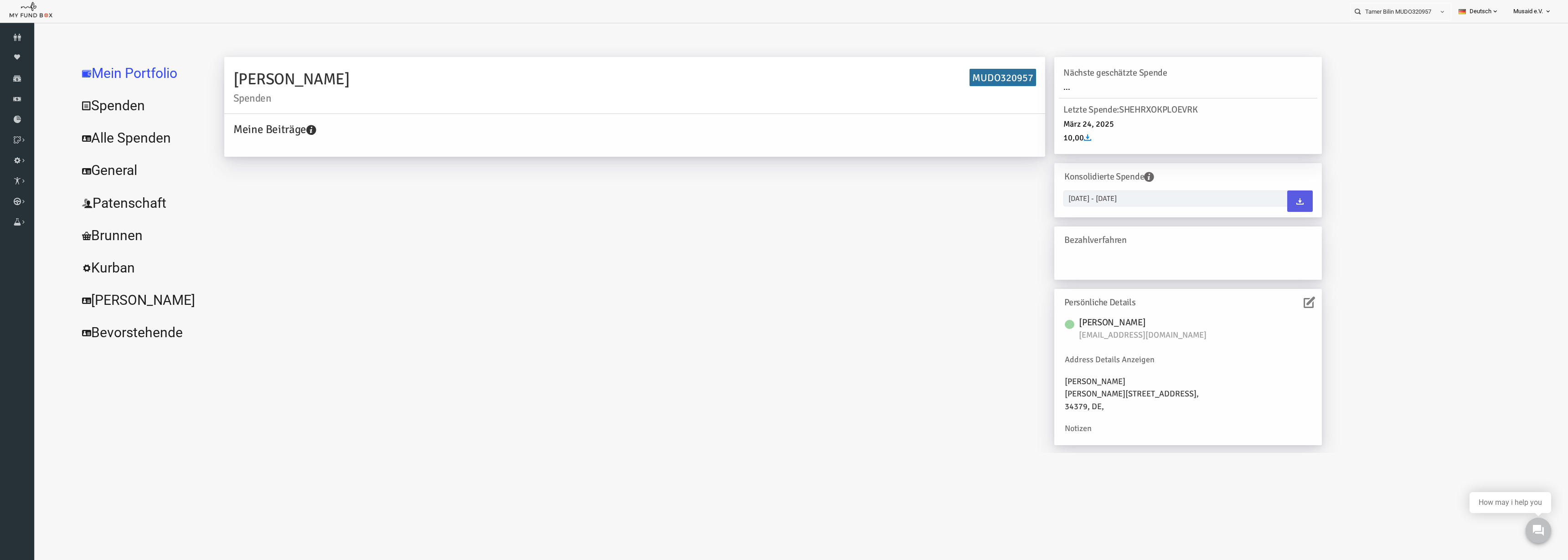
click at [114, 128] on link "Alle Spenden" at bounding box center [111, 138] width 137 height 33
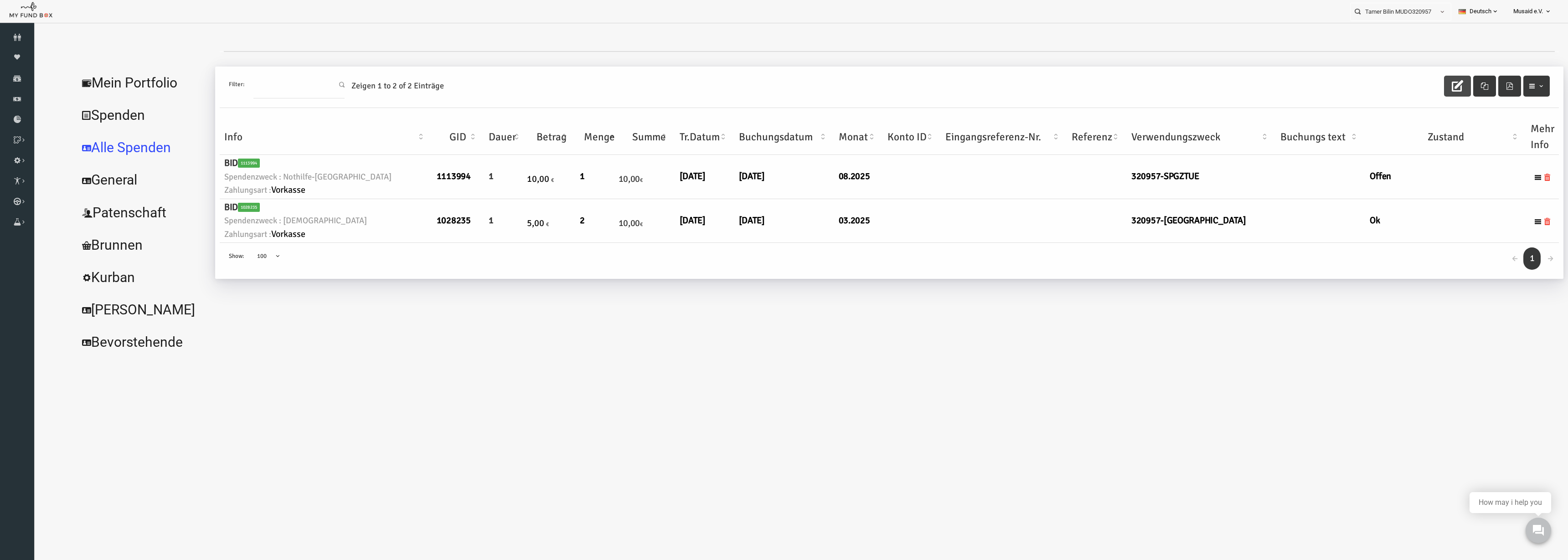
click at [1416, 95] on button "button" at bounding box center [1426, 86] width 27 height 21
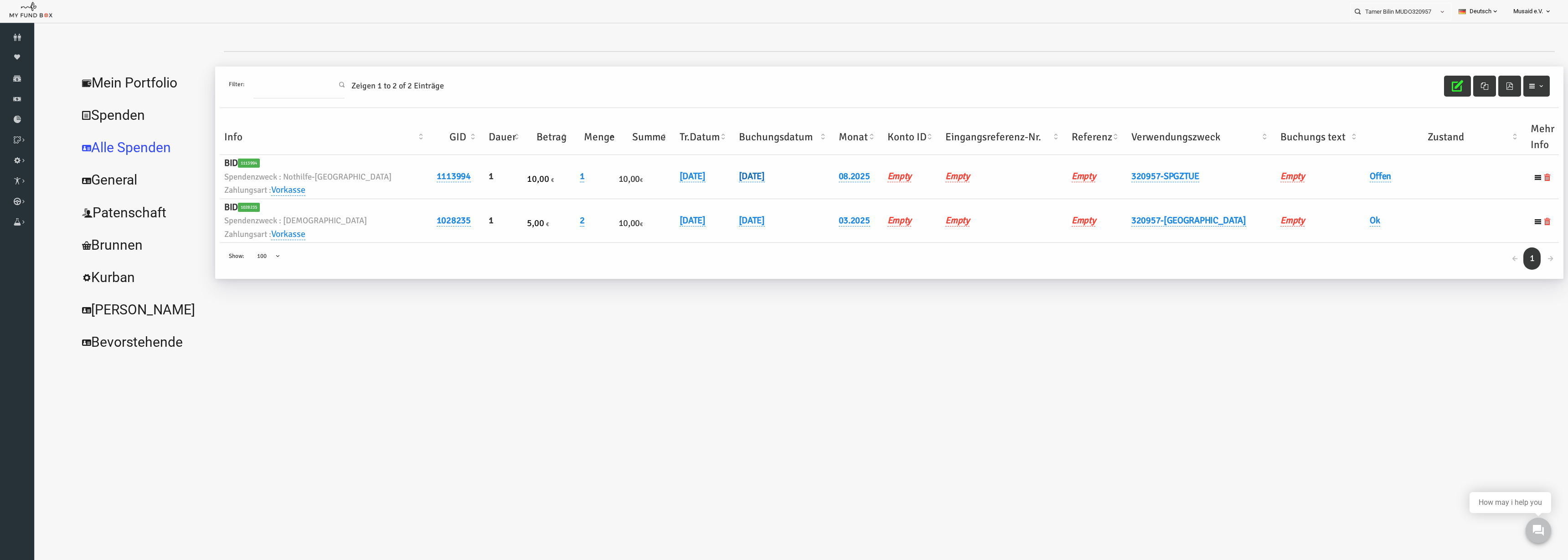
click at [708, 172] on link "06.08.2025" at bounding box center [721, 176] width 26 height 12
click at [699, 184] on input "06.08.2025" at bounding box center [741, 183] width 110 height 16
type input "07.08.2025"
click at [806, 184] on icon "submit" at bounding box center [810, 184] width 7 height 7
click at [1350, 180] on link "Offen" at bounding box center [1349, 176] width 21 height 12
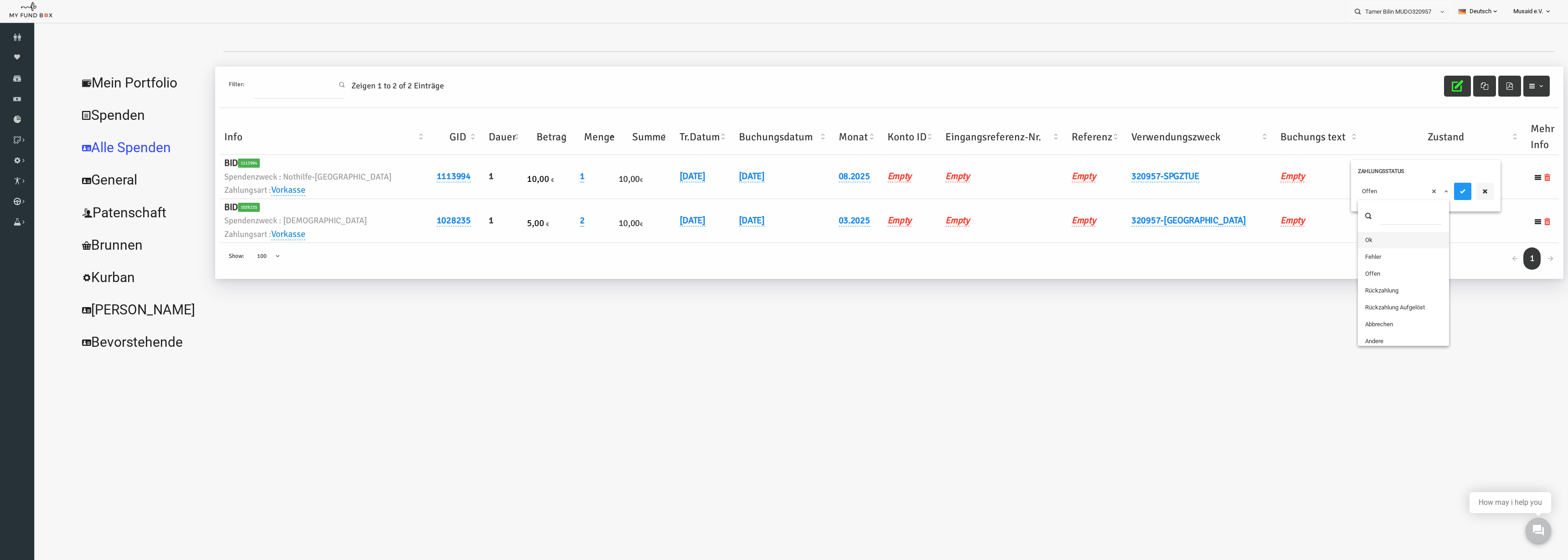
click at [1352, 188] on span "× Offen" at bounding box center [1372, 191] width 91 height 17
click at [1428, 195] on icon "submit" at bounding box center [1432, 191] width 7 height 7
click at [1428, 85] on button "button" at bounding box center [1426, 86] width 27 height 21
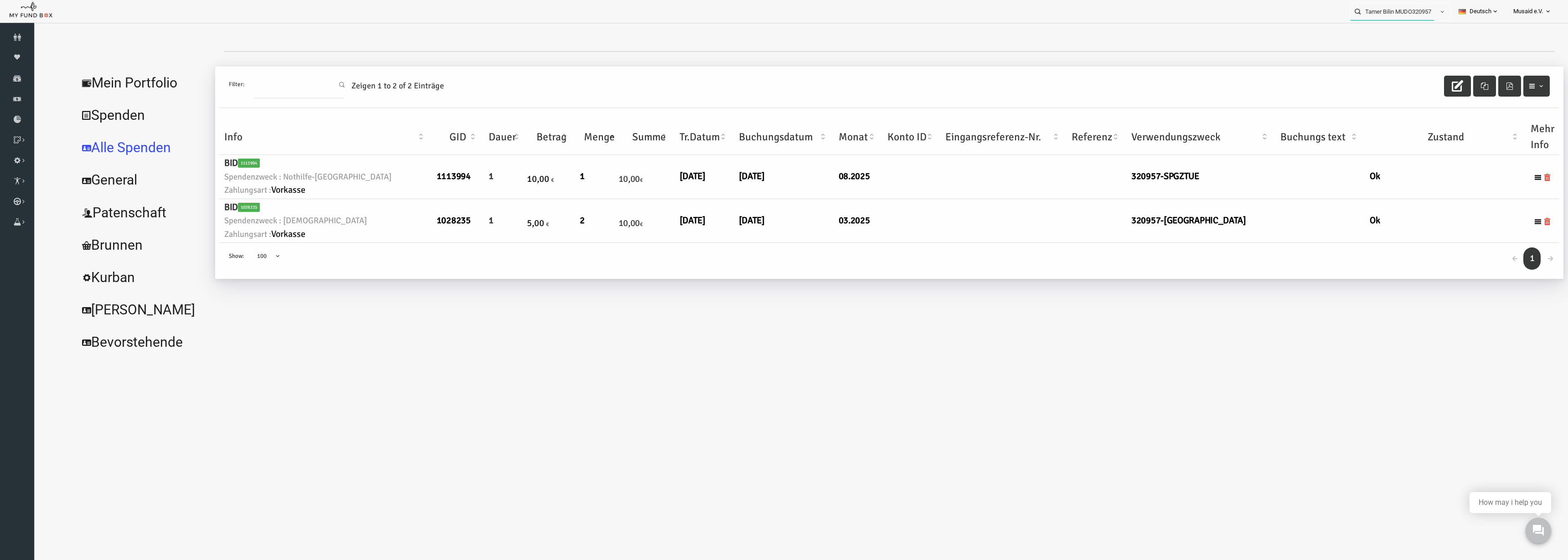
click at [1386, 10] on input "Tamer Bilin MUDO320957" at bounding box center [1392, 11] width 83 height 17
click at [1387, 32] on label "Murat Tuncöz MUDO312856" at bounding box center [1390, 28] width 90 height 10
type input "Murat Tuncöz MUDO312856"
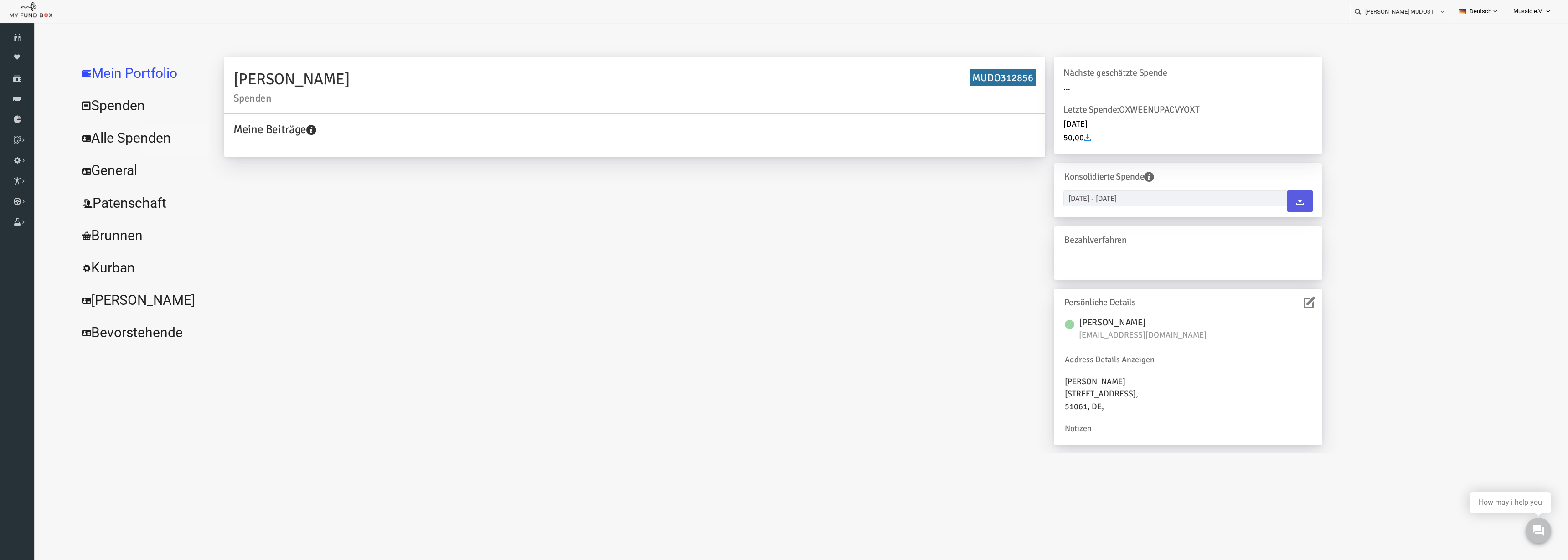
click at [133, 146] on link "Alle Spenden" at bounding box center [111, 138] width 137 height 33
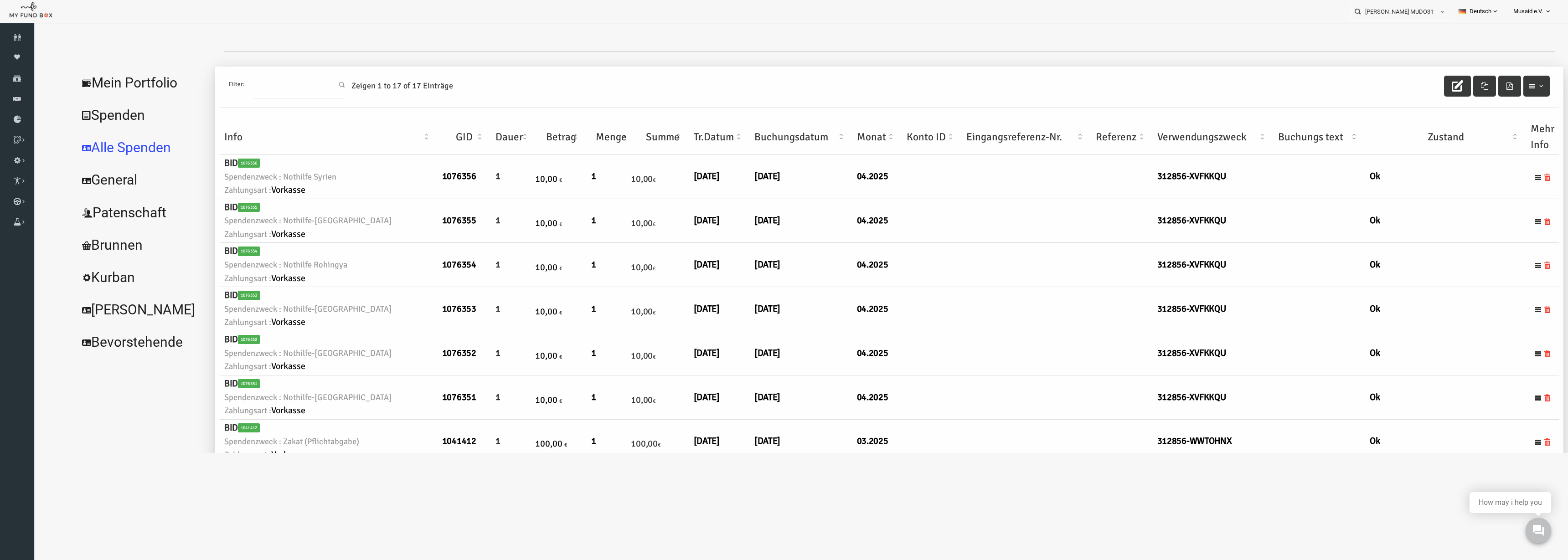
click at [1398, 88] on div "Filter: Zeigen 1 to 17 of 17 Einträge" at bounding box center [858, 87] width 1339 height 42
click at [1405, 86] on div "Filter: Zeigen 1 to 17 of 17 Einträge" at bounding box center [858, 87] width 1339 height 42
click at [1426, 86] on icon "button" at bounding box center [1426, 86] width 11 height 11
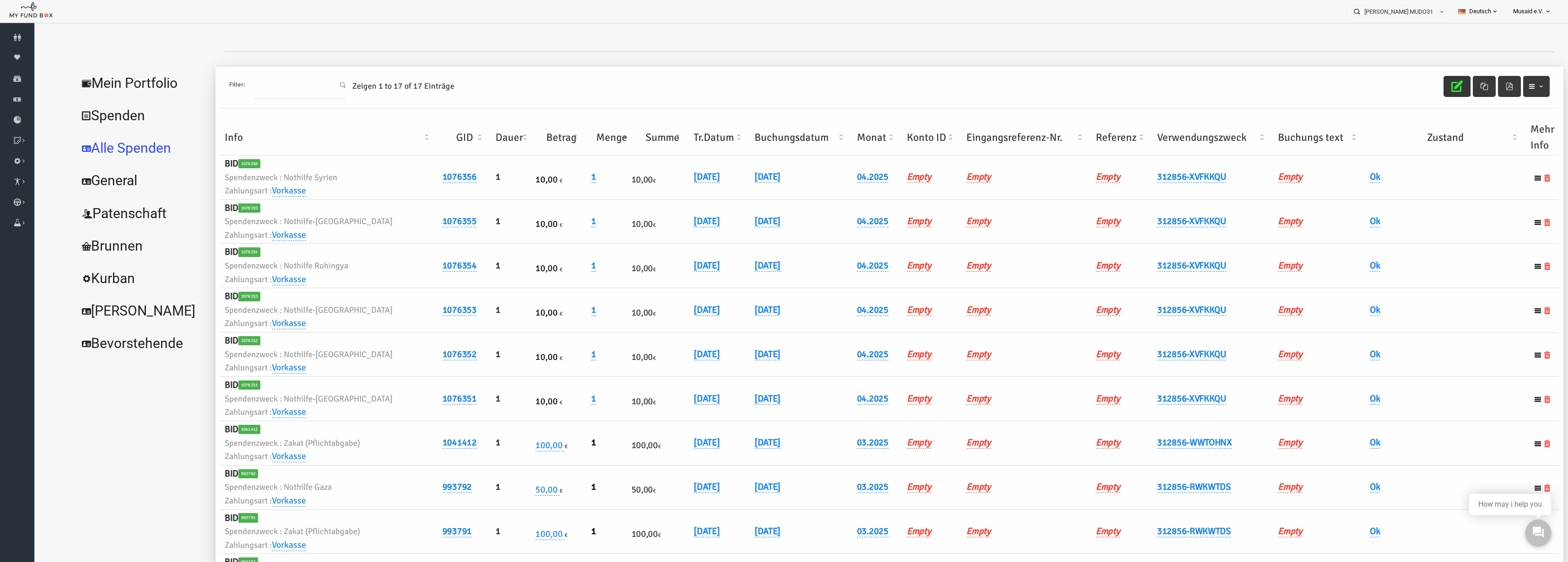
click at [1185, 145] on th "Verwendungszweck" at bounding box center [1182, 137] width 121 height 36
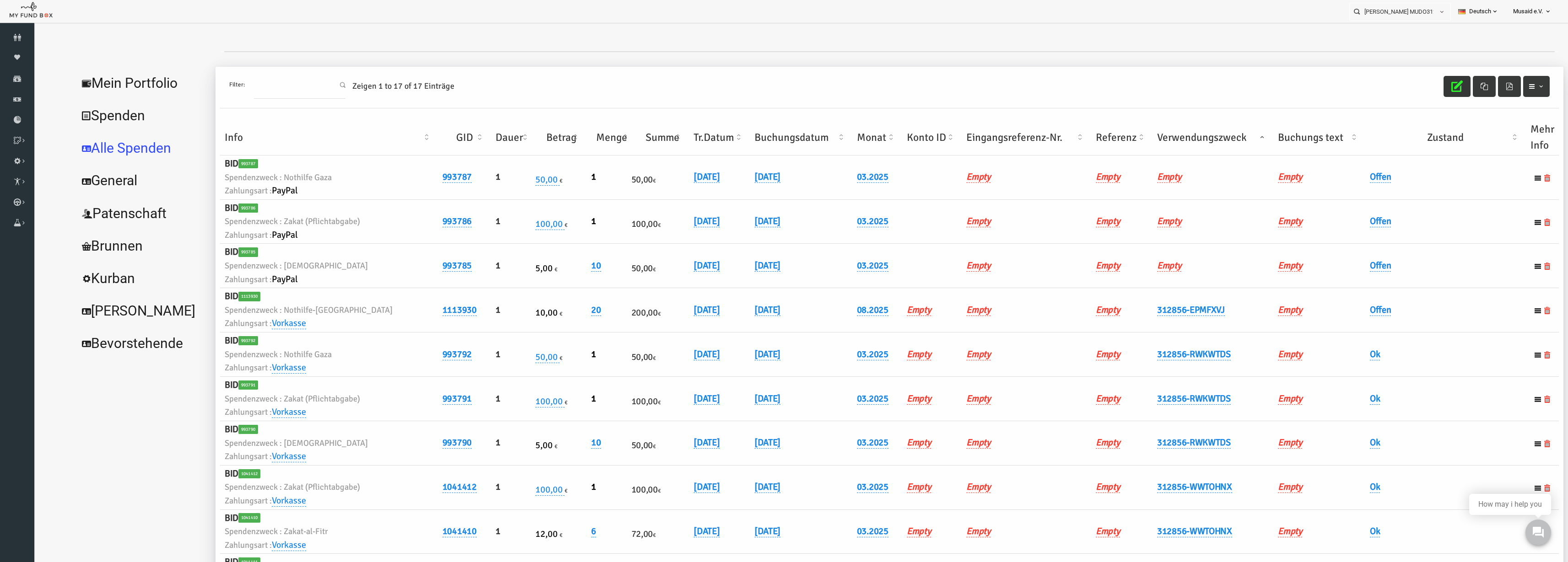
click at [1185, 145] on th "Verwendungszweck" at bounding box center [1182, 137] width 121 height 36
click at [665, 312] on link "06.08.2025" at bounding box center [676, 310] width 26 height 12
click at [759, 322] on div at bounding box center [777, 317] width 40 height 17
drag, startPoint x: 769, startPoint y: 317, endPoint x: 694, endPoint y: 313, distance: 75.1
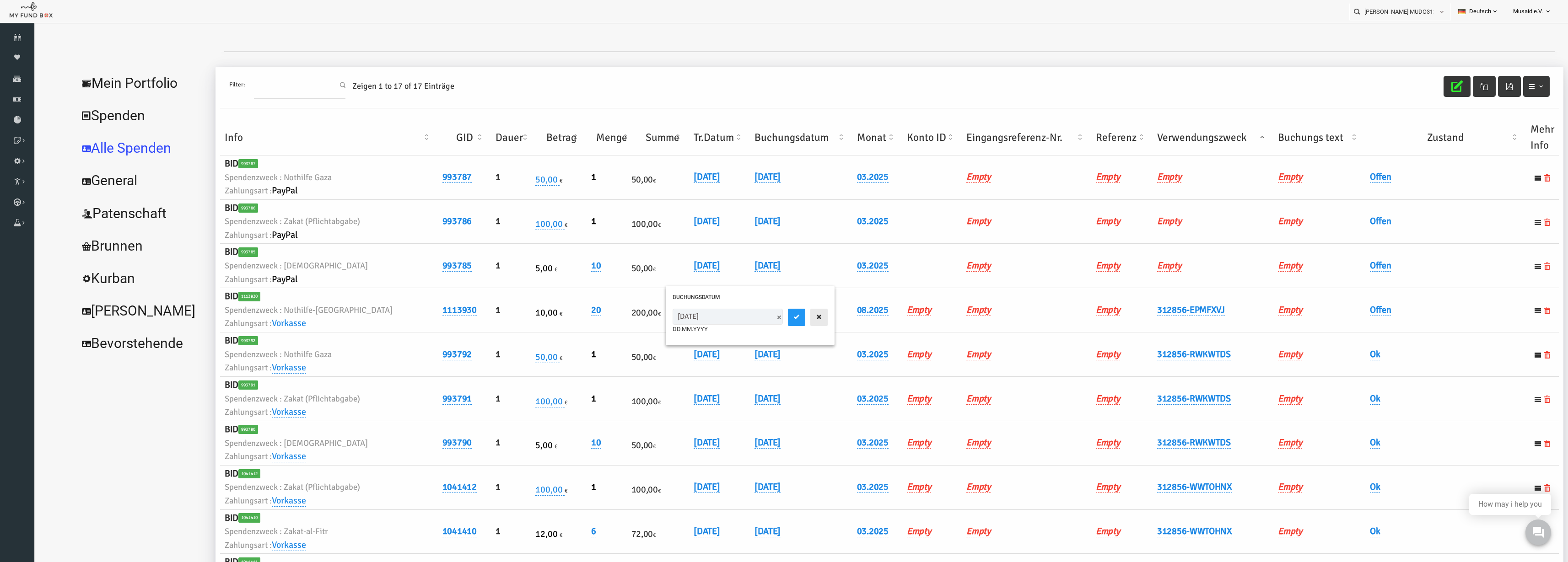
click at [785, 317] on icon "button" at bounding box center [789, 317] width 7 height 7
click at [719, 312] on td "06.08.2025" at bounding box center [771, 310] width 102 height 44
click at [725, 312] on link "06.08.2025" at bounding box center [737, 310] width 26 height 12
click at [716, 320] on input "06.08.2025" at bounding box center [763, 317] width 110 height 16
type input "07.08.2025"
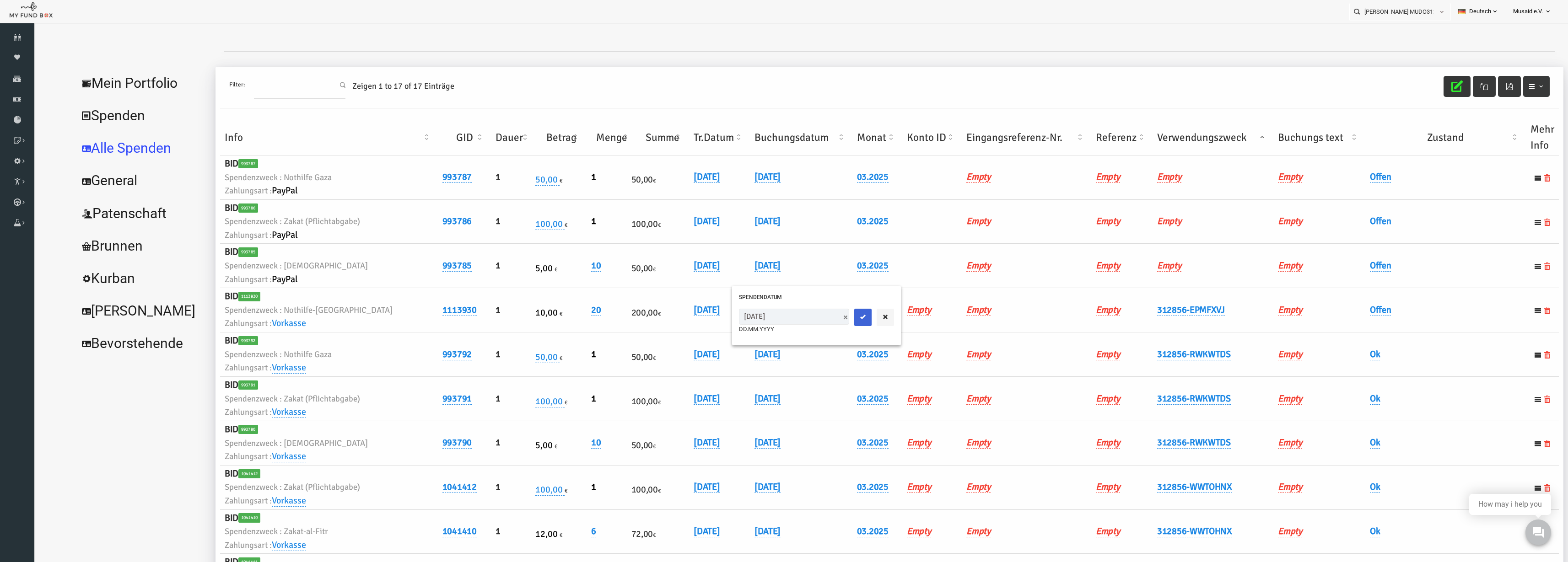
click at [829, 318] on icon "submit" at bounding box center [832, 317] width 7 height 7
click at [1346, 310] on link "Offen" at bounding box center [1350, 310] width 21 height 12
click at [1349, 321] on span "× Offen" at bounding box center [1372, 325] width 83 height 9
click at [1363, 339] on div "× Fehler" at bounding box center [1395, 327] width 150 height 36
click at [1364, 338] on div "× Fehler" at bounding box center [1395, 327] width 150 height 36
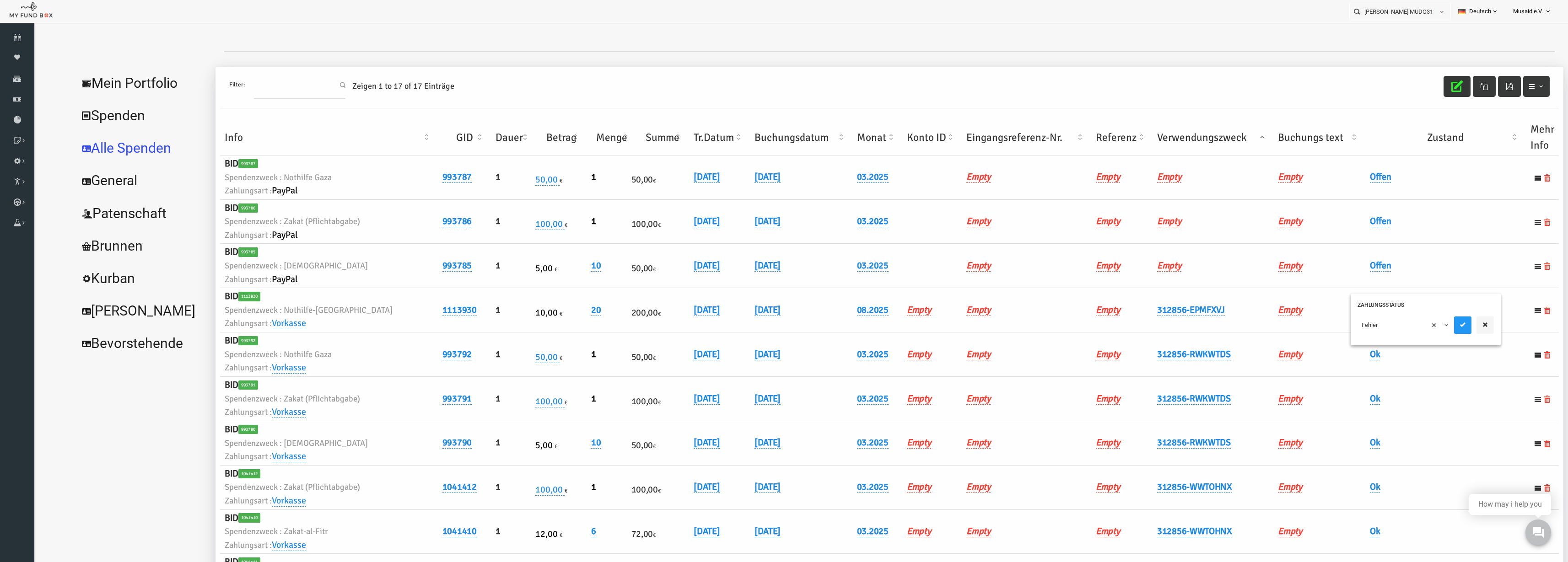
drag, startPoint x: 1369, startPoint y: 335, endPoint x: 1374, endPoint y: 351, distance: 16.8
click at [1371, 340] on div "× Fehler" at bounding box center [1395, 327] width 150 height 36
drag, startPoint x: 1371, startPoint y: 324, endPoint x: 1371, endPoint y: 329, distance: 5.0
click at [1371, 329] on span "× Fehler" at bounding box center [1372, 325] width 83 height 9
click at [1424, 327] on button "submit" at bounding box center [1433, 326] width 17 height 17
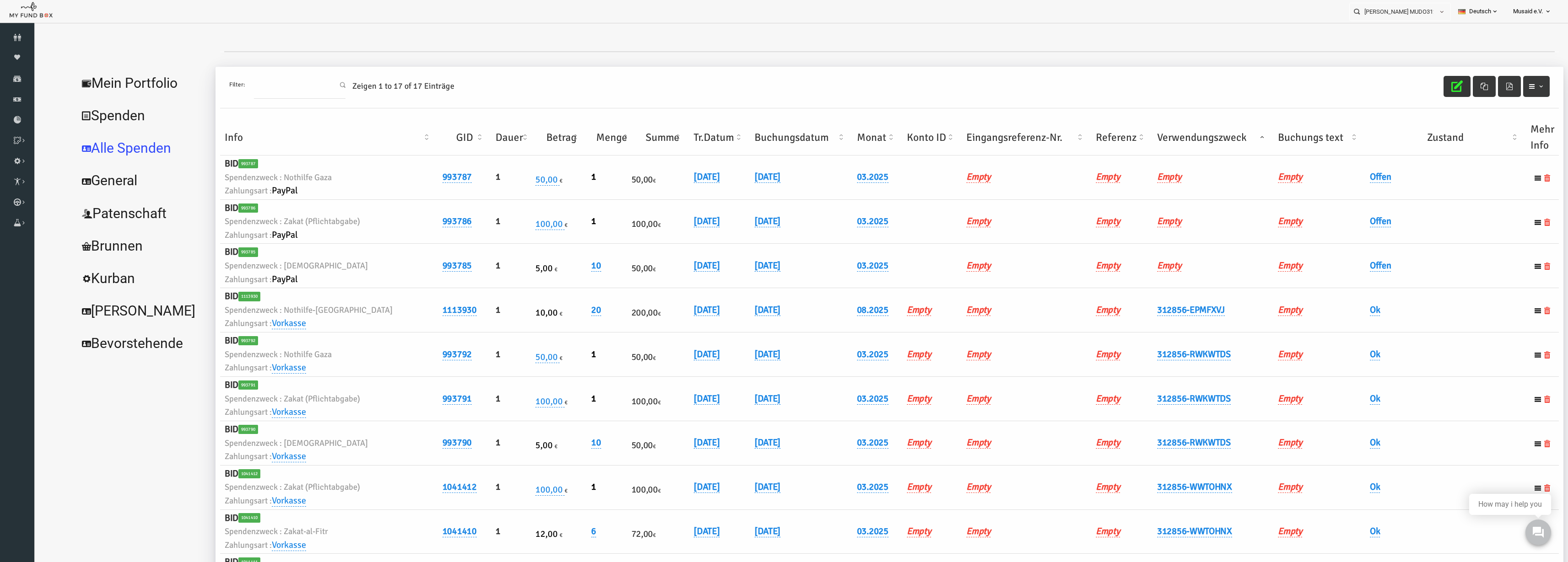
click at [1433, 85] on button "button" at bounding box center [1426, 87] width 27 height 21
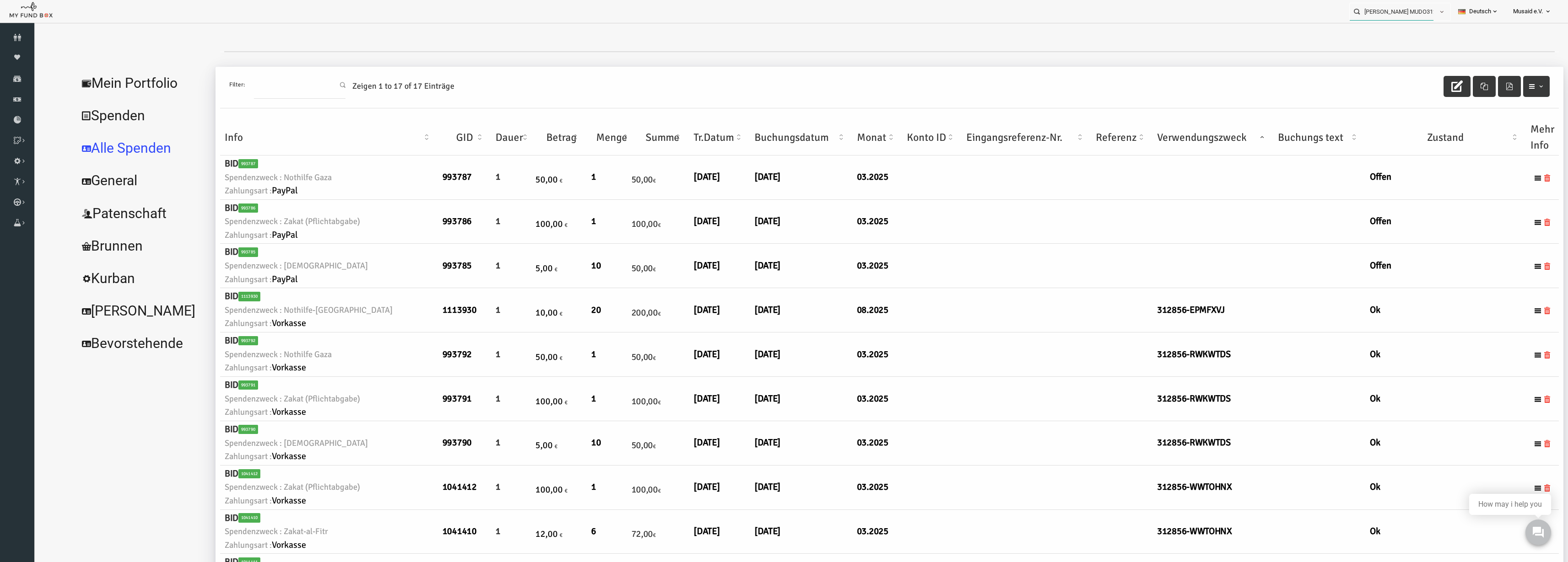
click at [1392, 14] on input "Murat Tuncöz MUDO312856" at bounding box center [1392, 11] width 84 height 17
type input "3"
click at [1378, 37] on div "Berisha MUDO323178" at bounding box center [1396, 30] width 107 height 19
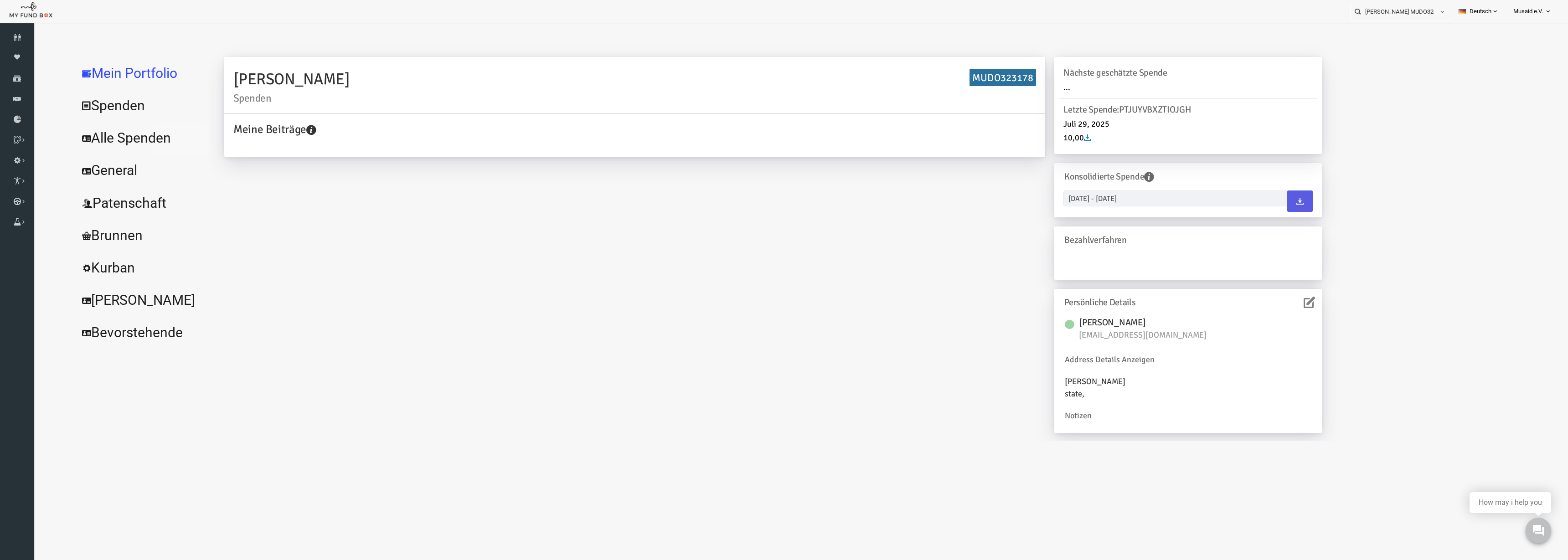
click at [144, 137] on link "Alle Spenden" at bounding box center [111, 138] width 137 height 33
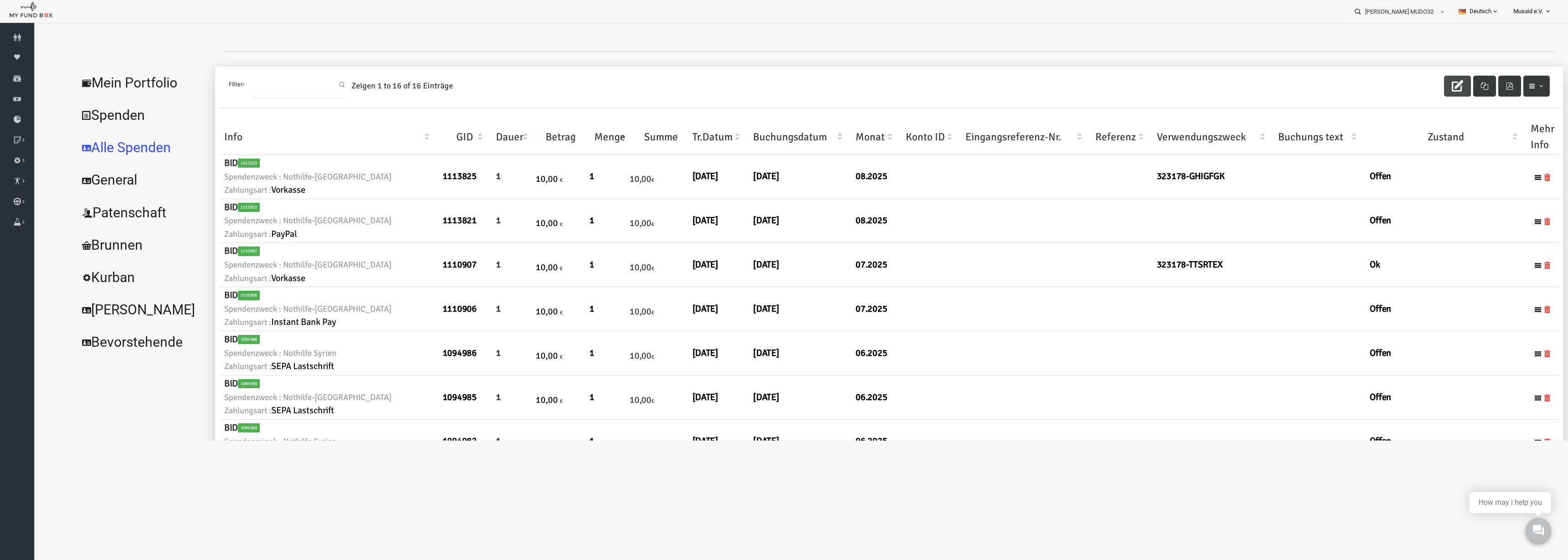
click at [1413, 78] on button "button" at bounding box center [1426, 86] width 27 height 21
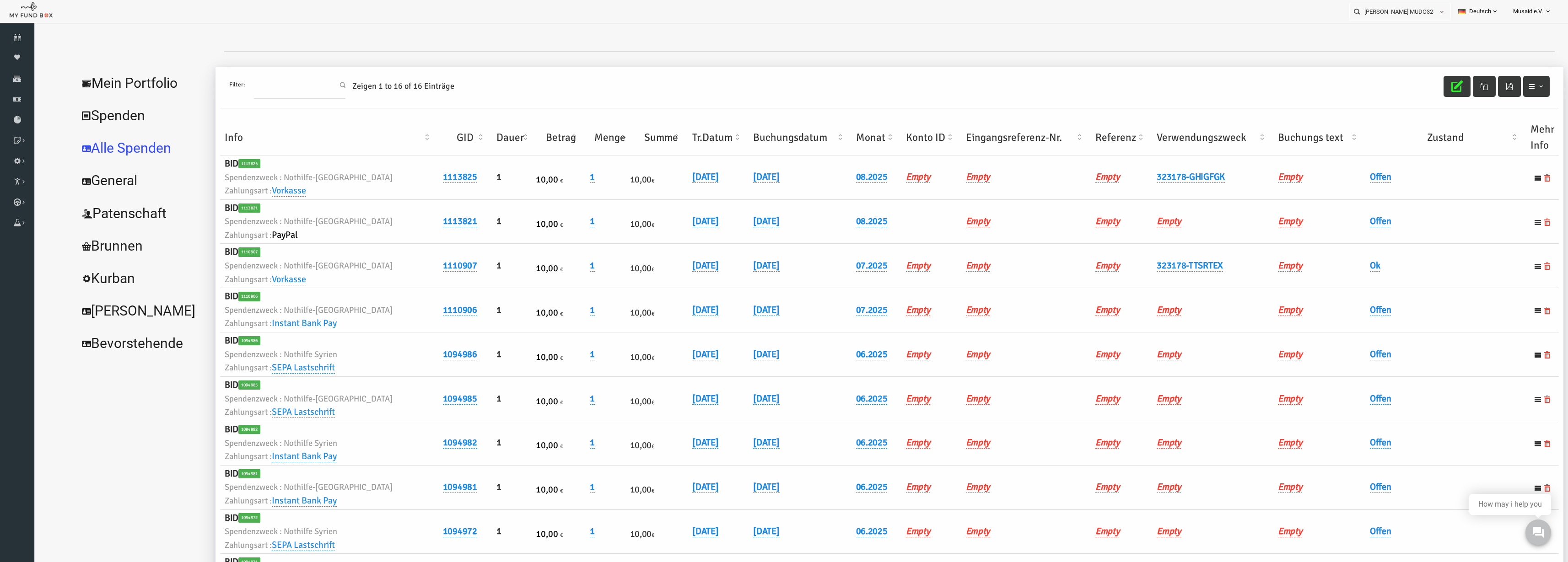
click at [1335, 170] on td "Offen" at bounding box center [1415, 177] width 160 height 44
click at [1347, 181] on link "Offen" at bounding box center [1350, 177] width 21 height 12
click at [1348, 198] on span "× Offen" at bounding box center [1373, 192] width 92 height 17
drag, startPoint x: 1372, startPoint y: 236, endPoint x: 1415, endPoint y: 205, distance: 53.0
drag, startPoint x: 1439, startPoint y: 198, endPoint x: 1527, endPoint y: 107, distance: 126.6
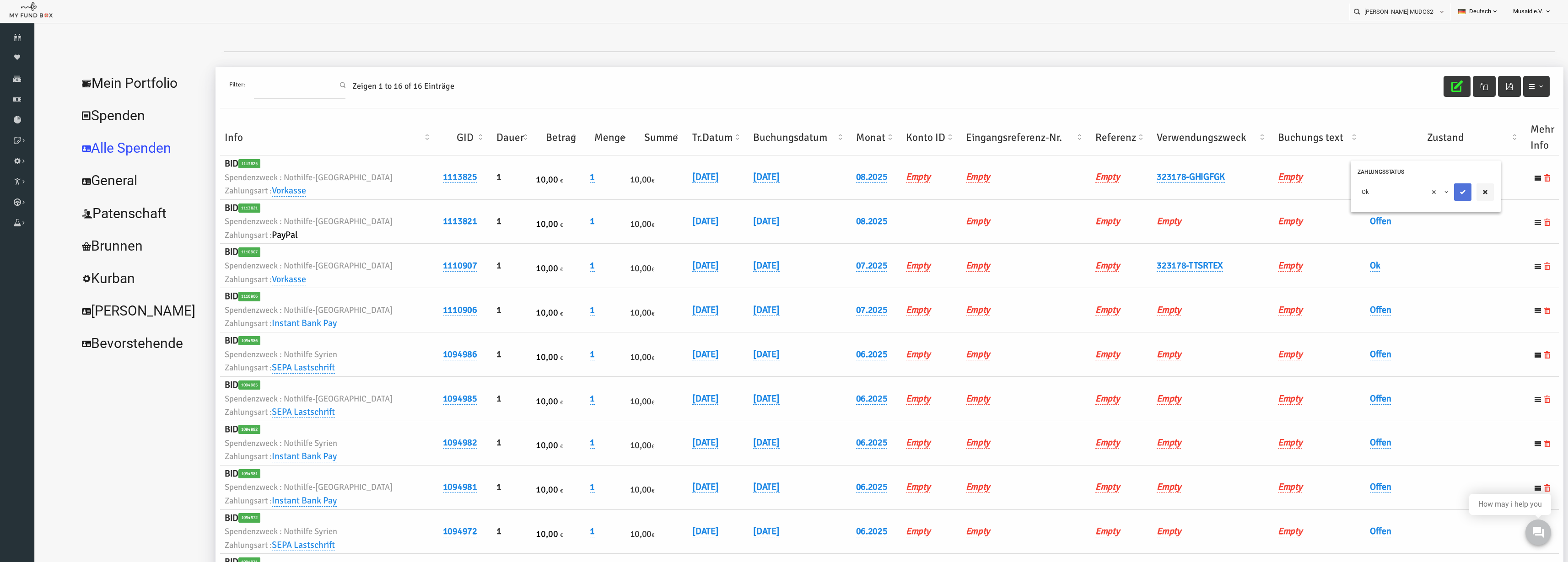
click at [1439, 198] on button "submit" at bounding box center [1433, 192] width 17 height 17
click at [1421, 84] on icon "button" at bounding box center [1426, 86] width 11 height 11
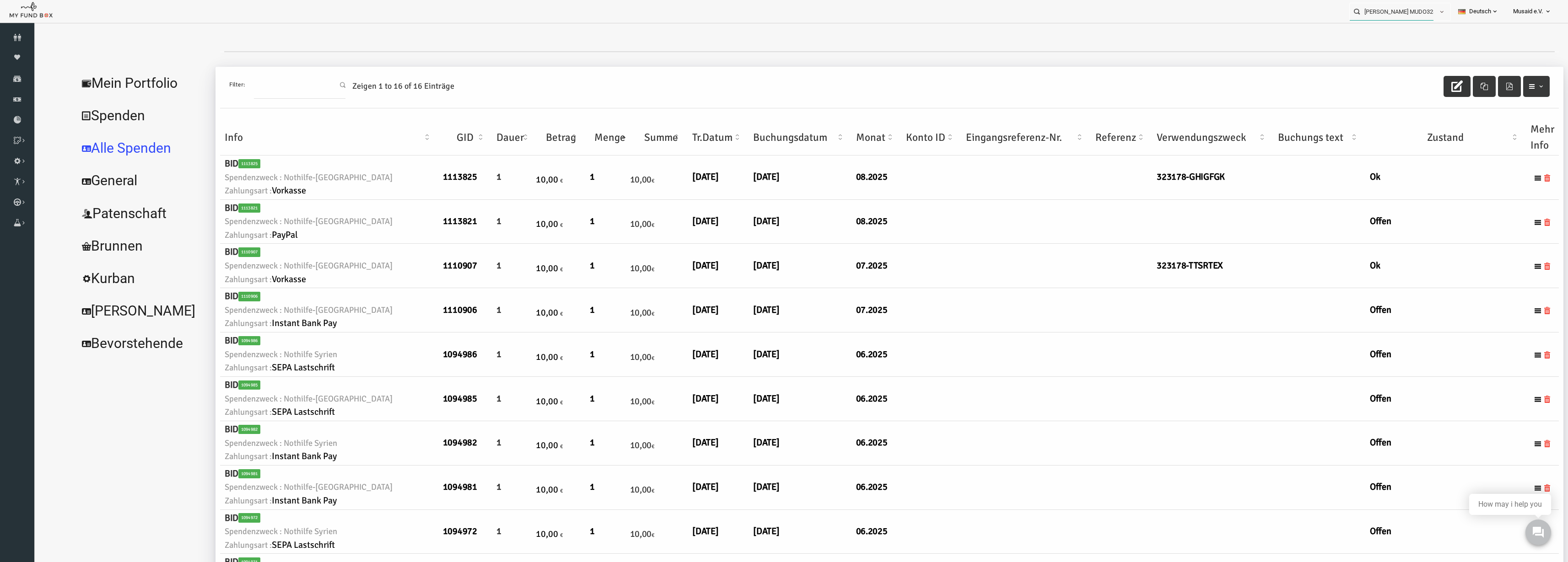
click at [1390, 12] on input "Berisha MUDO323178" at bounding box center [1392, 11] width 84 height 17
click at [1406, 25] on label "Edgar Schmidt MUDO307169" at bounding box center [1390, 28] width 90 height 10
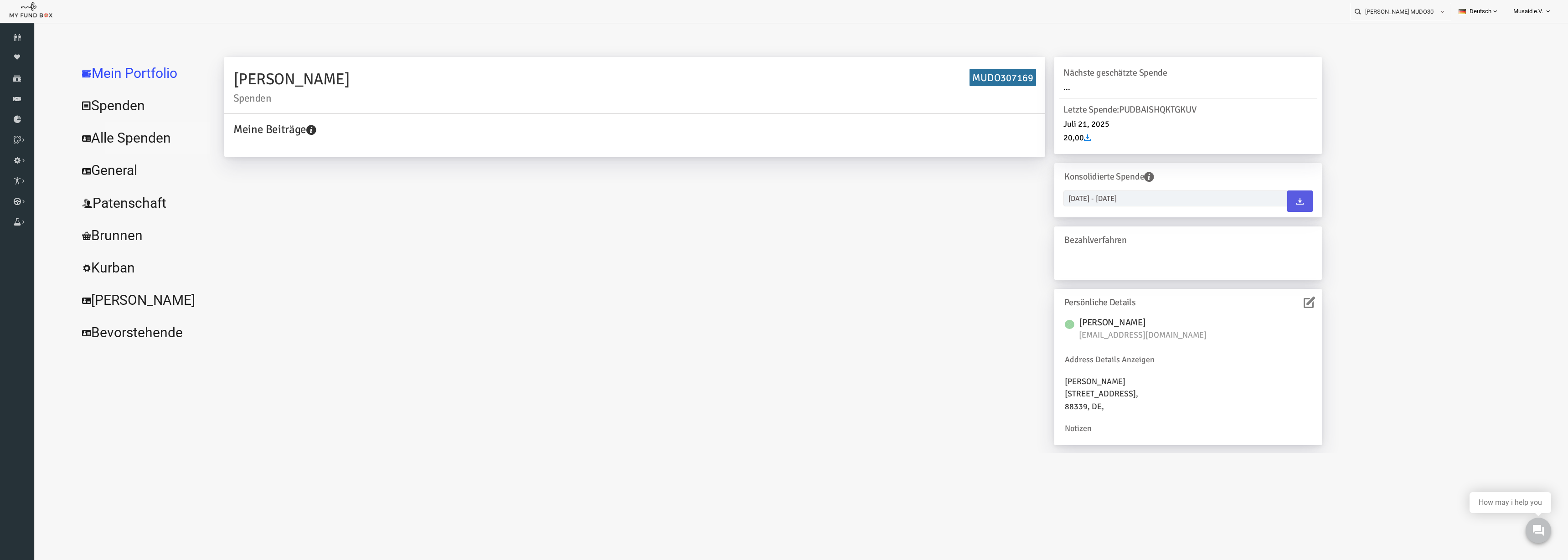
click at [96, 145] on link "Alle Spenden" at bounding box center [111, 138] width 137 height 33
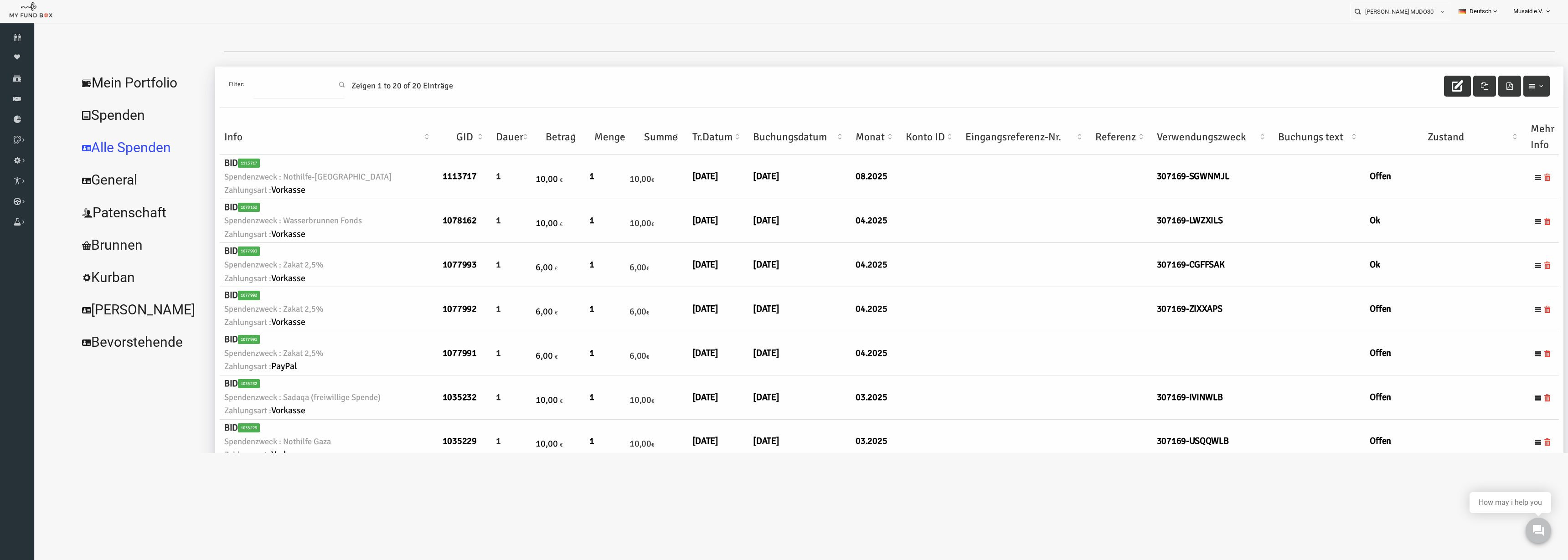
click at [1431, 88] on button "button" at bounding box center [1426, 86] width 27 height 21
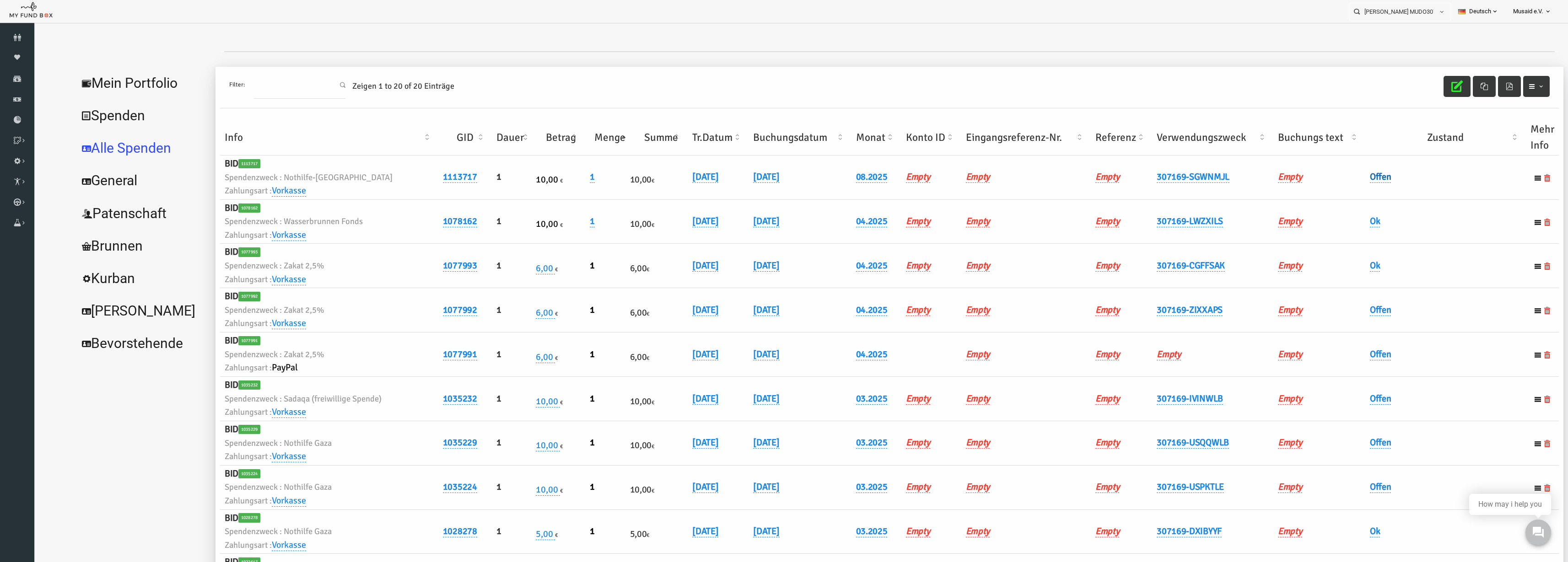
click at [1350, 179] on link "Offen" at bounding box center [1350, 177] width 21 height 12
click at [1343, 198] on span "× Offen" at bounding box center [1373, 192] width 92 height 17
click at [1426, 198] on button "submit" at bounding box center [1433, 192] width 17 height 17
click at [1413, 89] on button "button" at bounding box center [1426, 87] width 27 height 21
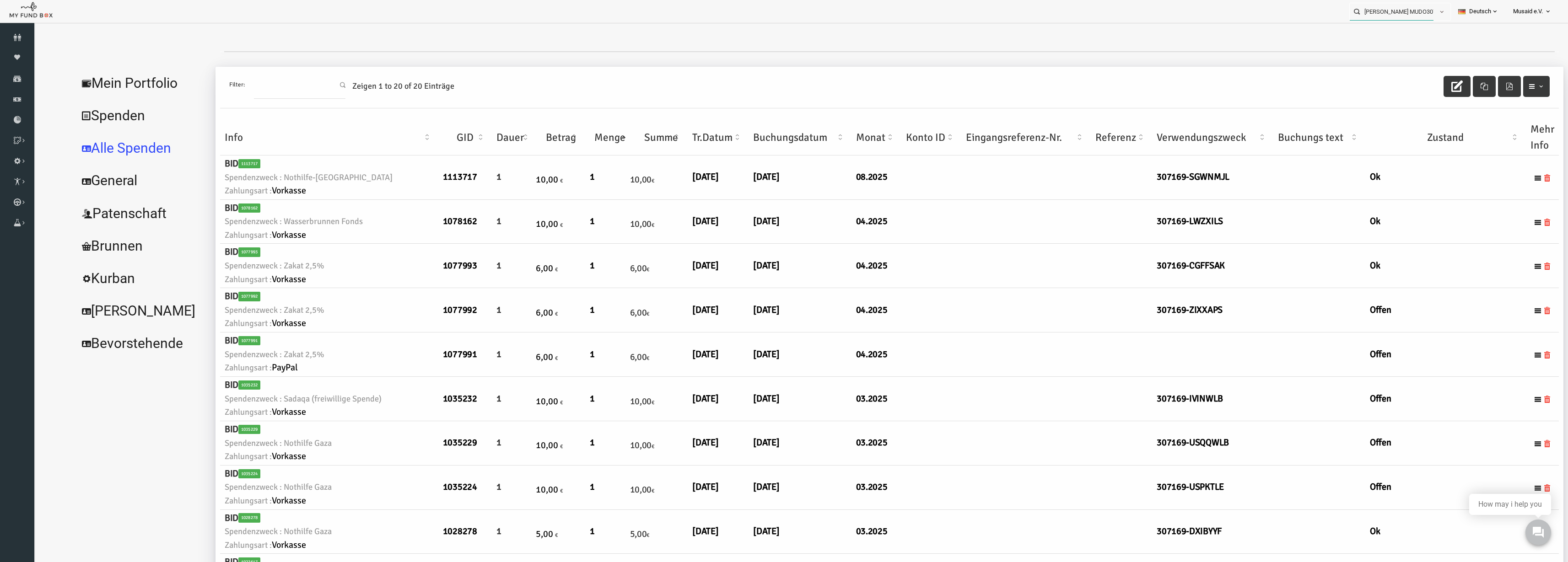
click at [1398, 15] on input "Edgar Schmidt MUDO307169" at bounding box center [1392, 11] width 84 height 17
click at [1408, 24] on label "Elvina Alibajro MUDO303815" at bounding box center [1390, 28] width 90 height 10
type input "Elvina Alibajro MUDO303815"
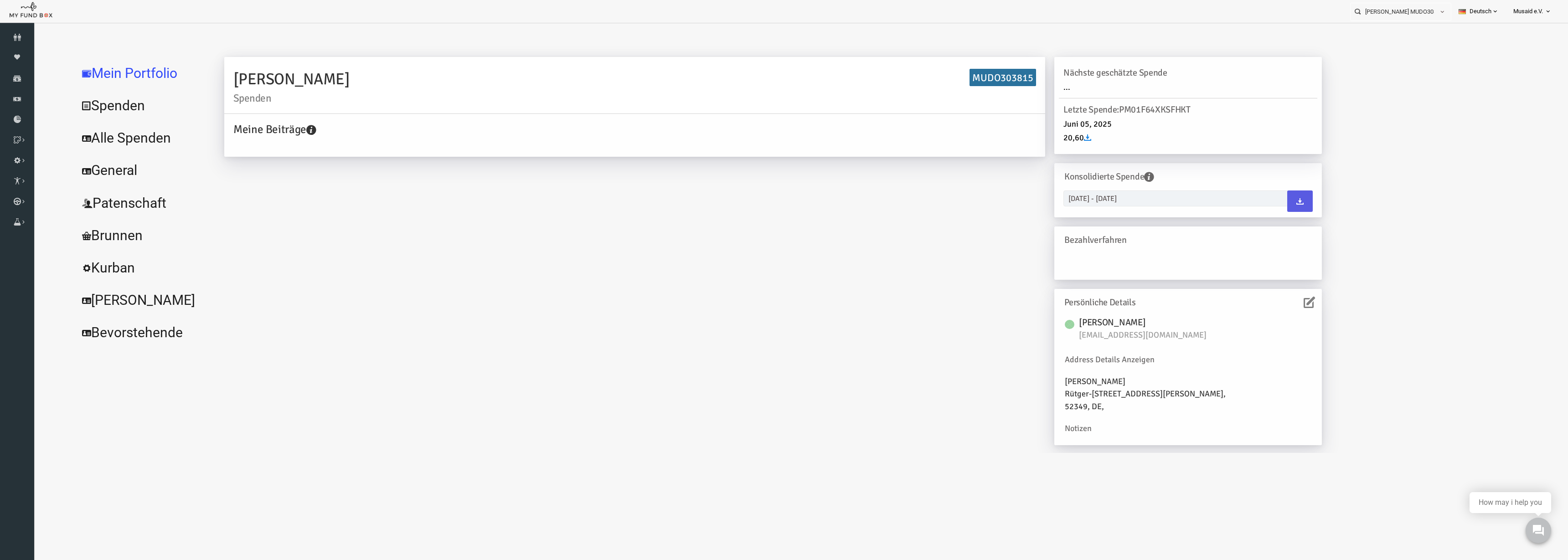
click at [138, 140] on link "Alle Spenden" at bounding box center [111, 138] width 137 height 33
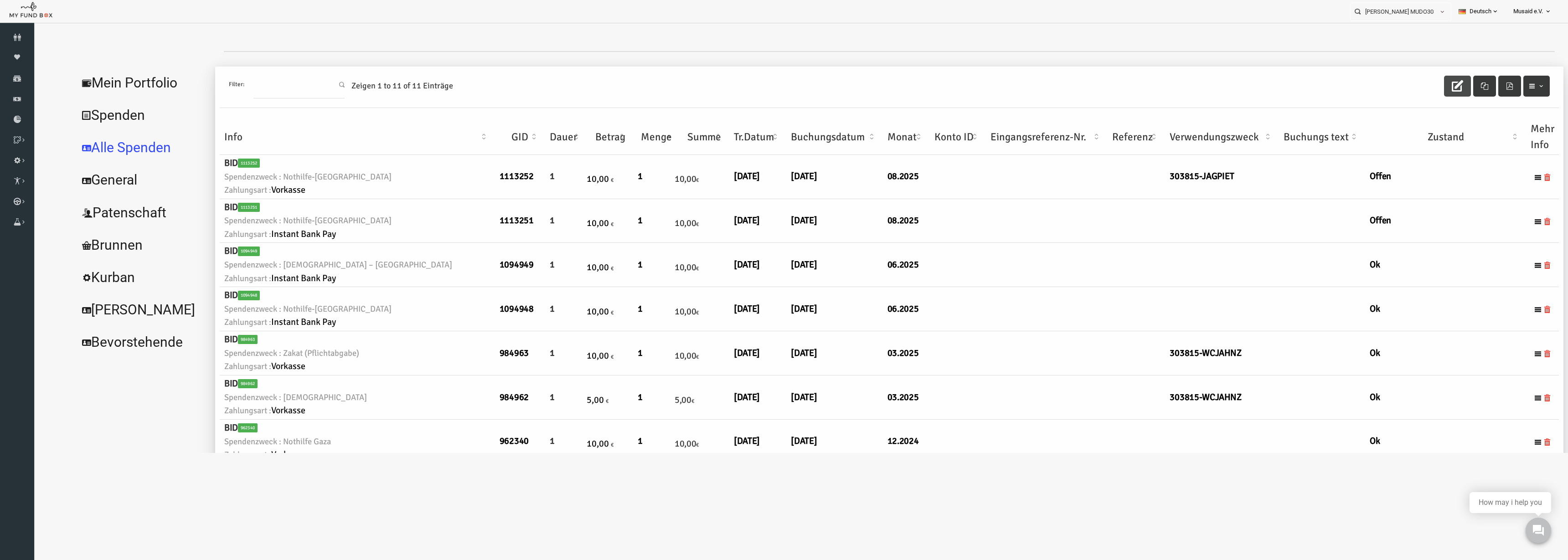
click at [1413, 91] on button "button" at bounding box center [1426, 86] width 27 height 21
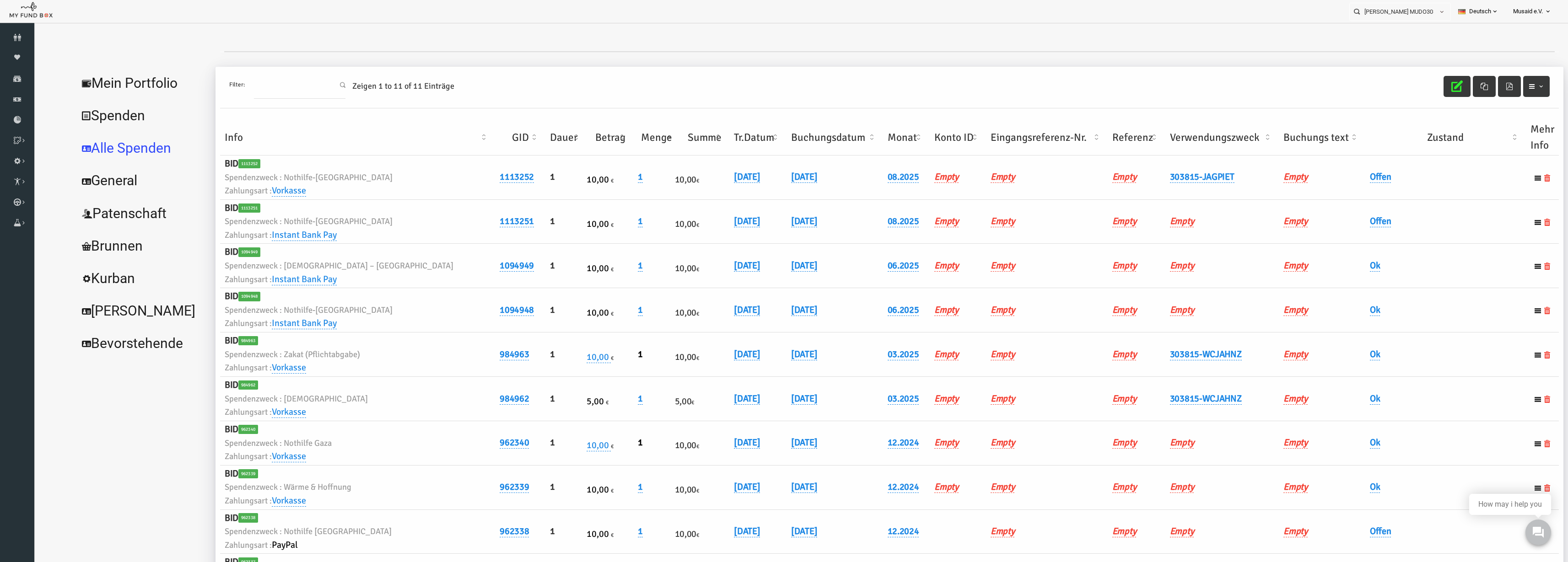
click at [1176, 124] on th "Verwendungszweck" at bounding box center [1192, 137] width 114 height 36
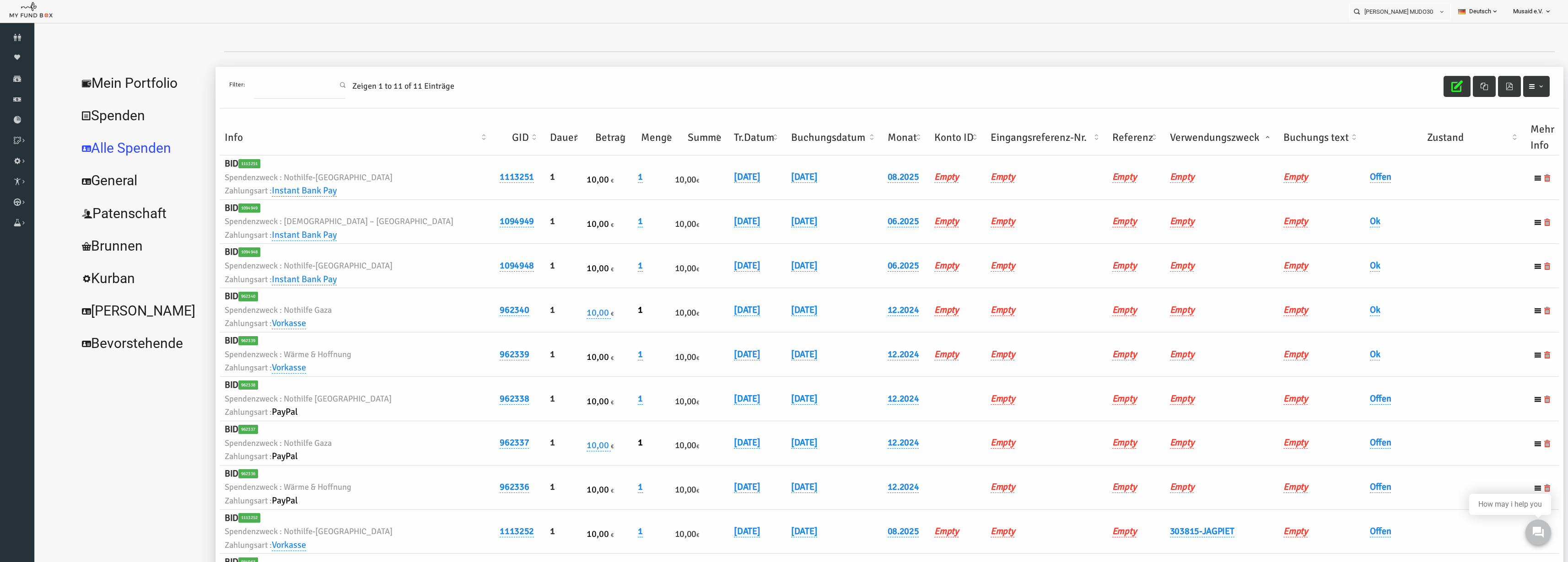
click at [1173, 132] on th "Verwendungszweck" at bounding box center [1192, 137] width 114 height 36
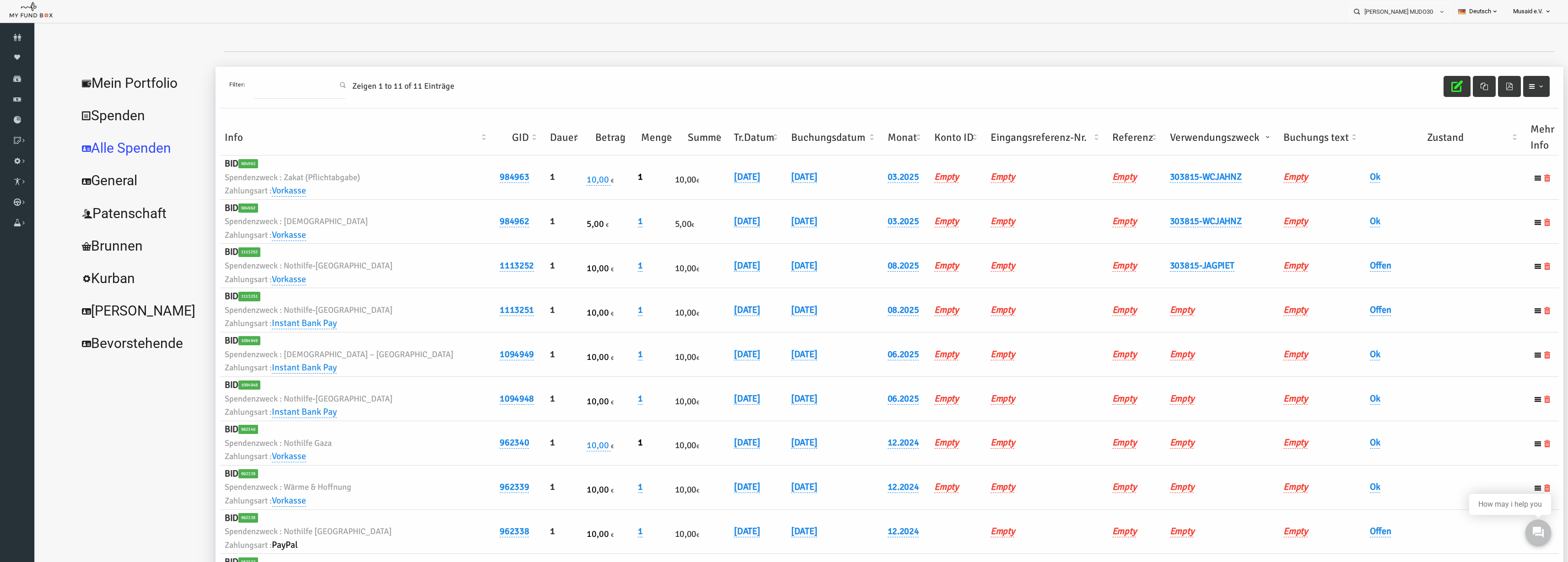
click at [1173, 132] on th "Verwendungszweck" at bounding box center [1192, 137] width 114 height 36
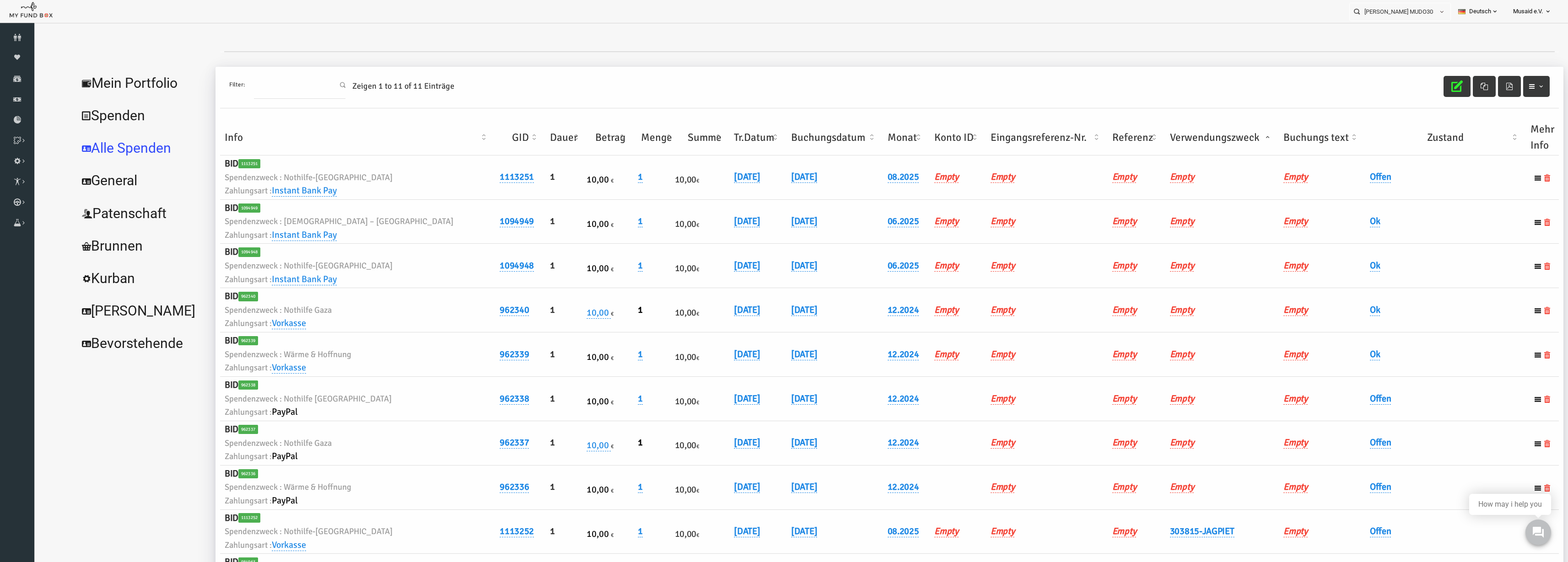
click at [1173, 132] on th "Verwendungszweck" at bounding box center [1192, 137] width 114 height 36
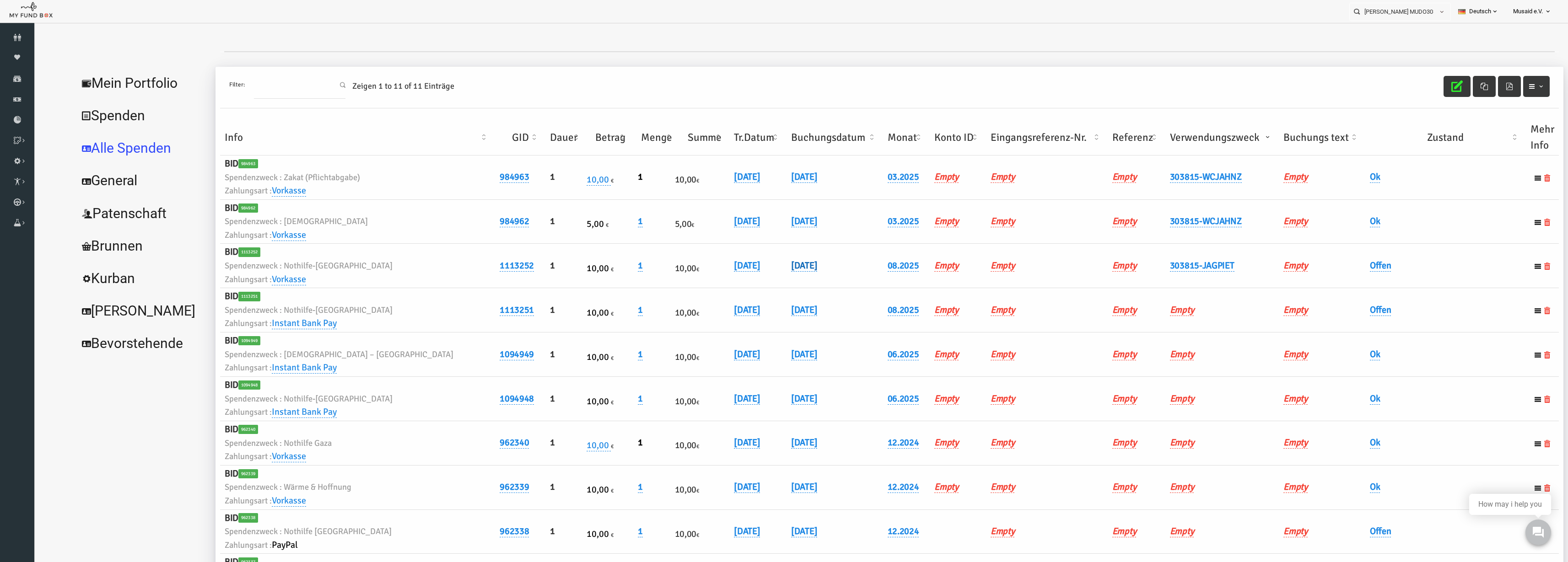
click at [761, 263] on link "05.08.2025" at bounding box center [774, 266] width 26 height 12
click at [733, 276] on input "05.08.2025" at bounding box center [777, 273] width 110 height 16
type input "06.08.2025"
click at [837, 279] on button "submit" at bounding box center [846, 273] width 17 height 17
click at [1357, 264] on h6 "Offen" at bounding box center [1415, 266] width 152 height 14
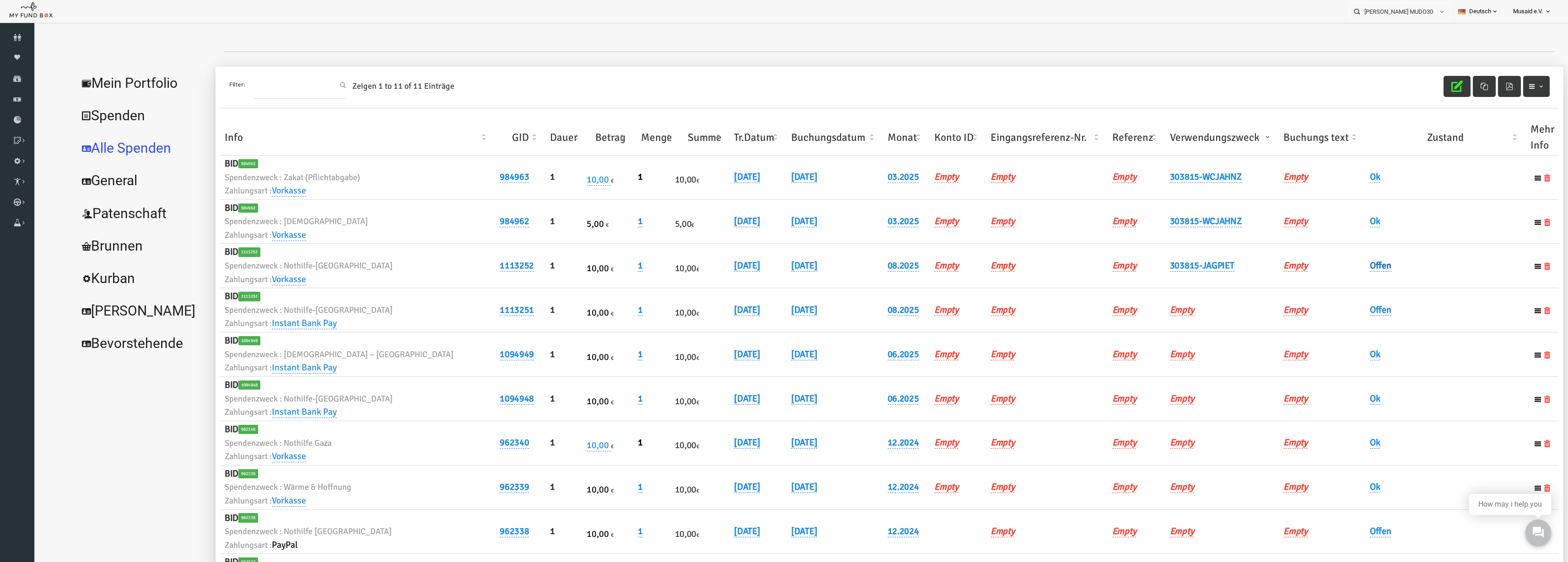
click at [1347, 268] on link "Offen" at bounding box center [1350, 266] width 21 height 12
click at [1346, 277] on span "× Offen" at bounding box center [1372, 281] width 83 height 9
click at [1434, 284] on button "submit" at bounding box center [1433, 281] width 17 height 17
click at [1421, 90] on icon "button" at bounding box center [1426, 86] width 11 height 11
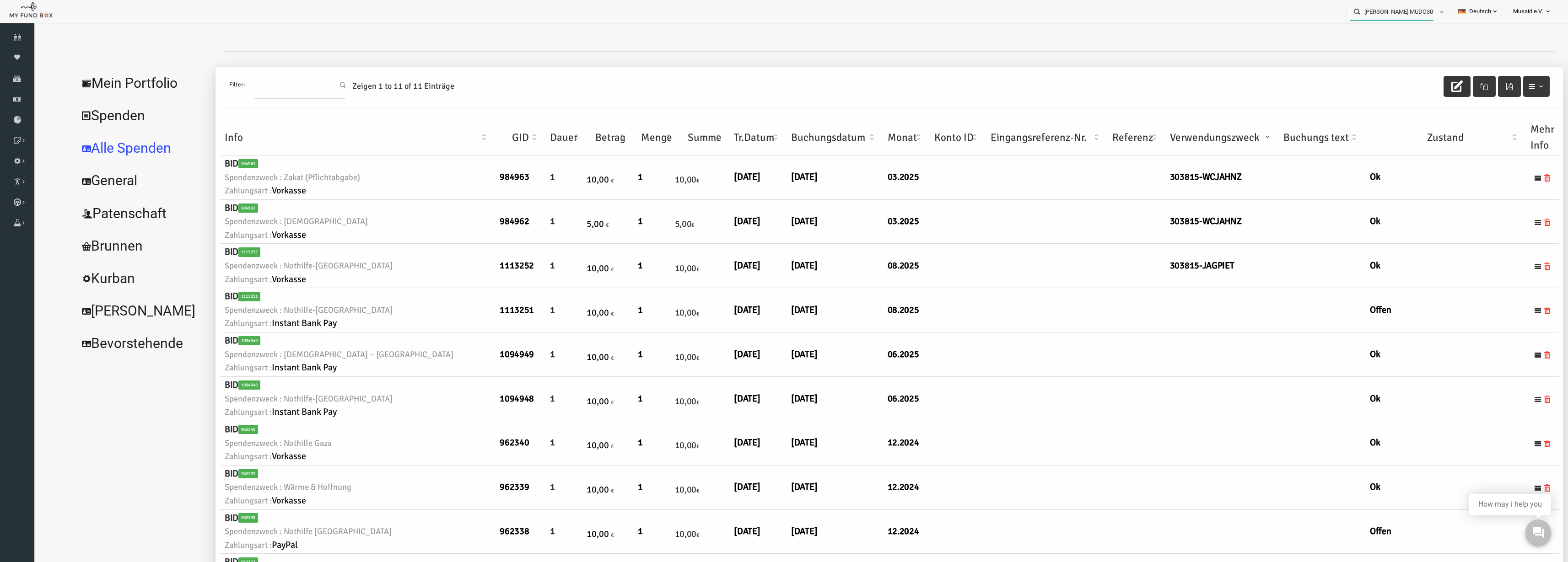
click at [1405, 7] on input "Elvina Alibajro MUDO303815" at bounding box center [1392, 11] width 84 height 17
click at [1400, 27] on label "Kübra Kutluay MUDO339404" at bounding box center [1390, 28] width 90 height 10
type input "Kübra Kutluay MUDO339404"
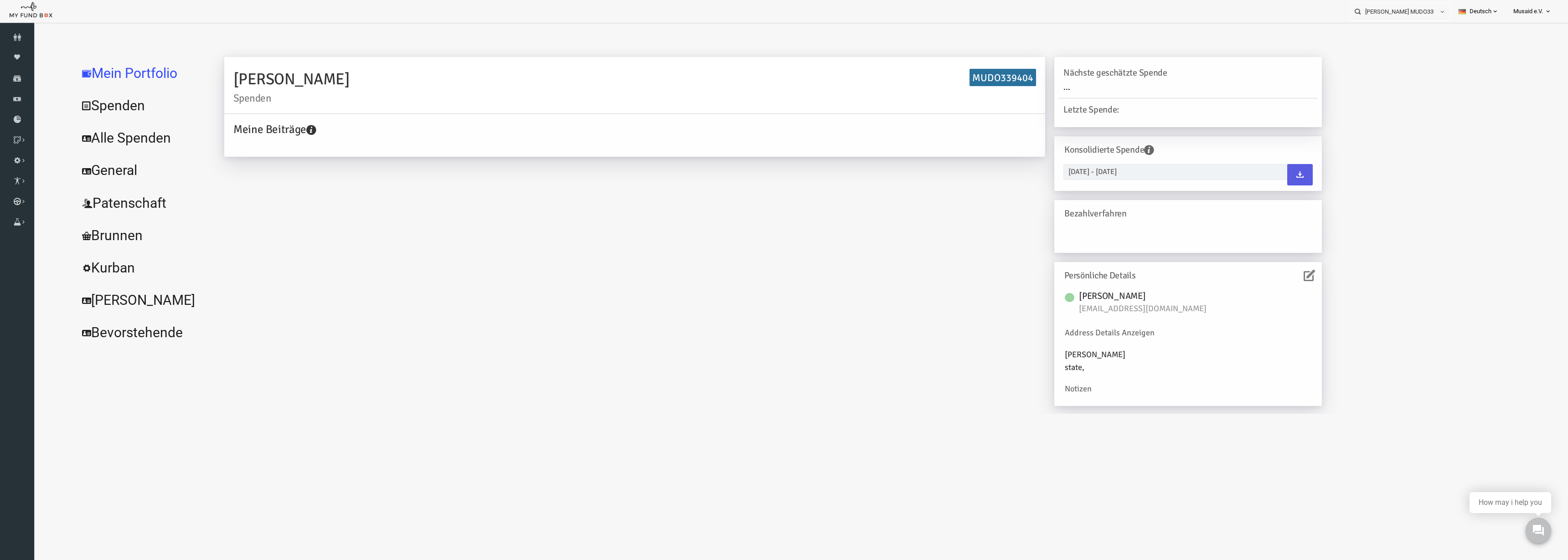
click at [96, 149] on link "Alle Spenden" at bounding box center [111, 138] width 137 height 33
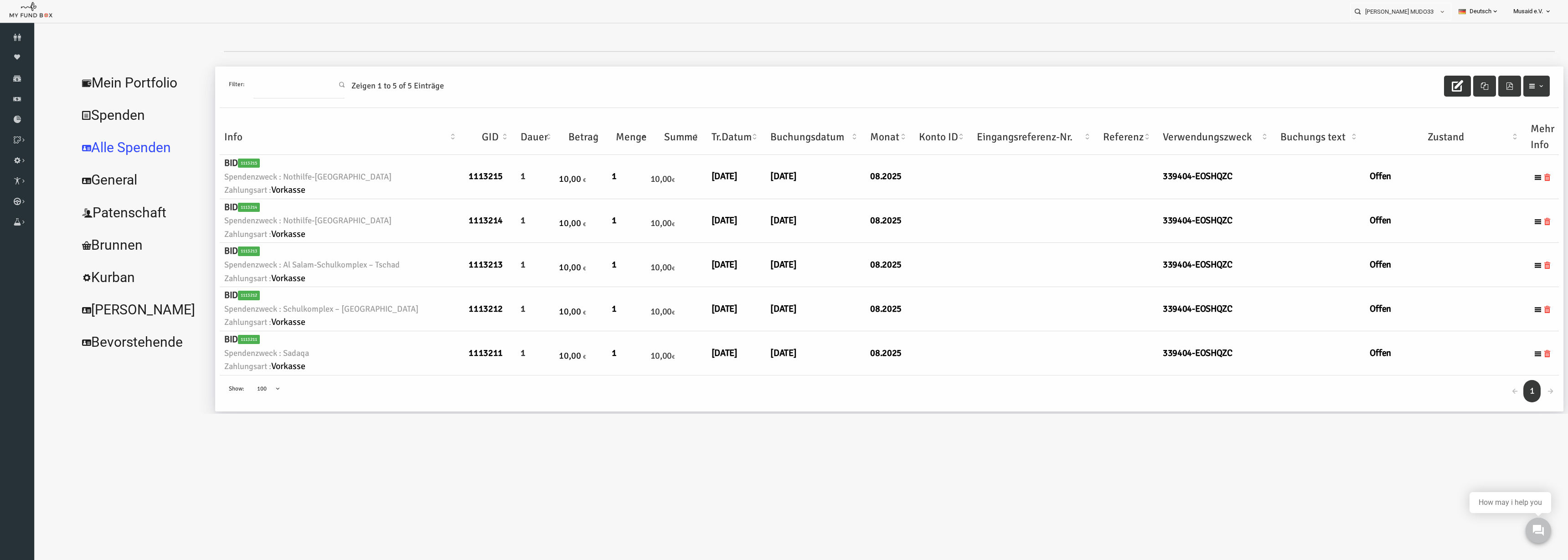
click at [1421, 88] on icon "button" at bounding box center [1426, 86] width 11 height 11
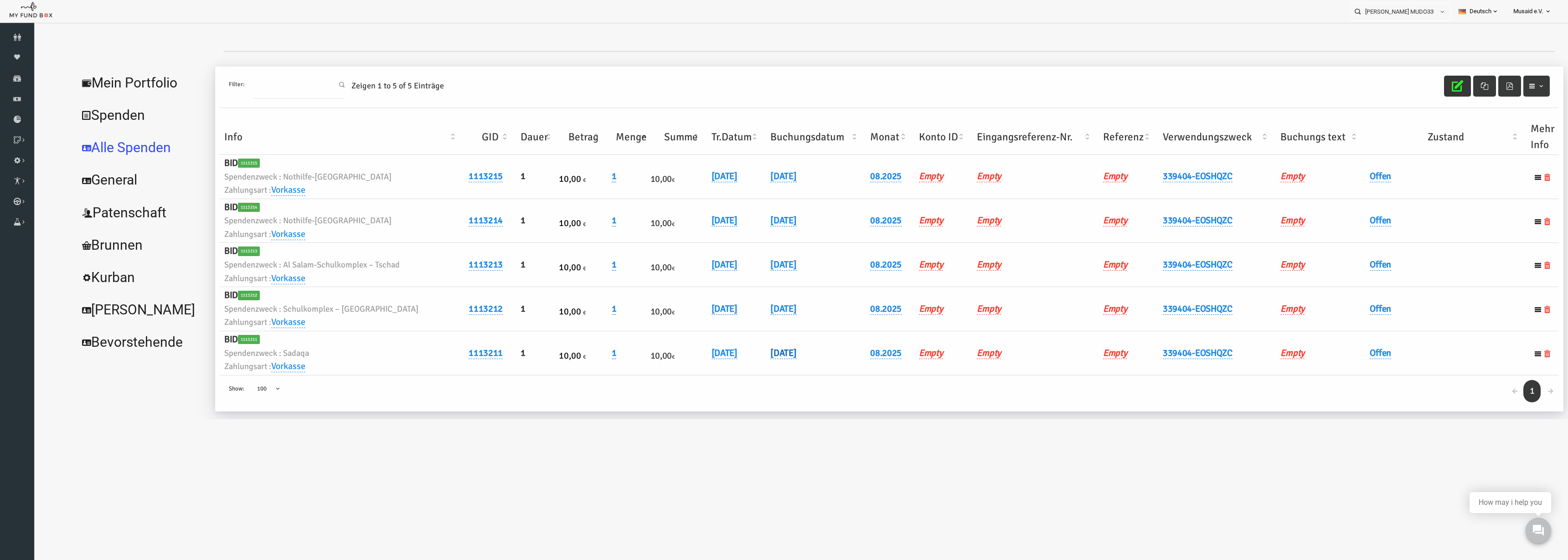
click at [761, 358] on link "05.08.2025" at bounding box center [753, 353] width 26 height 12
click at [742, 365] on input "05.08.2025" at bounding box center [789, 360] width 110 height 16
click at [743, 364] on input "05.08.2025" at bounding box center [789, 360] width 110 height 16
type input "06.08.2025"
click at [828, 358] on div "06.08.2025 DD.MM.YYYY" at bounding box center [811, 364] width 155 height 25
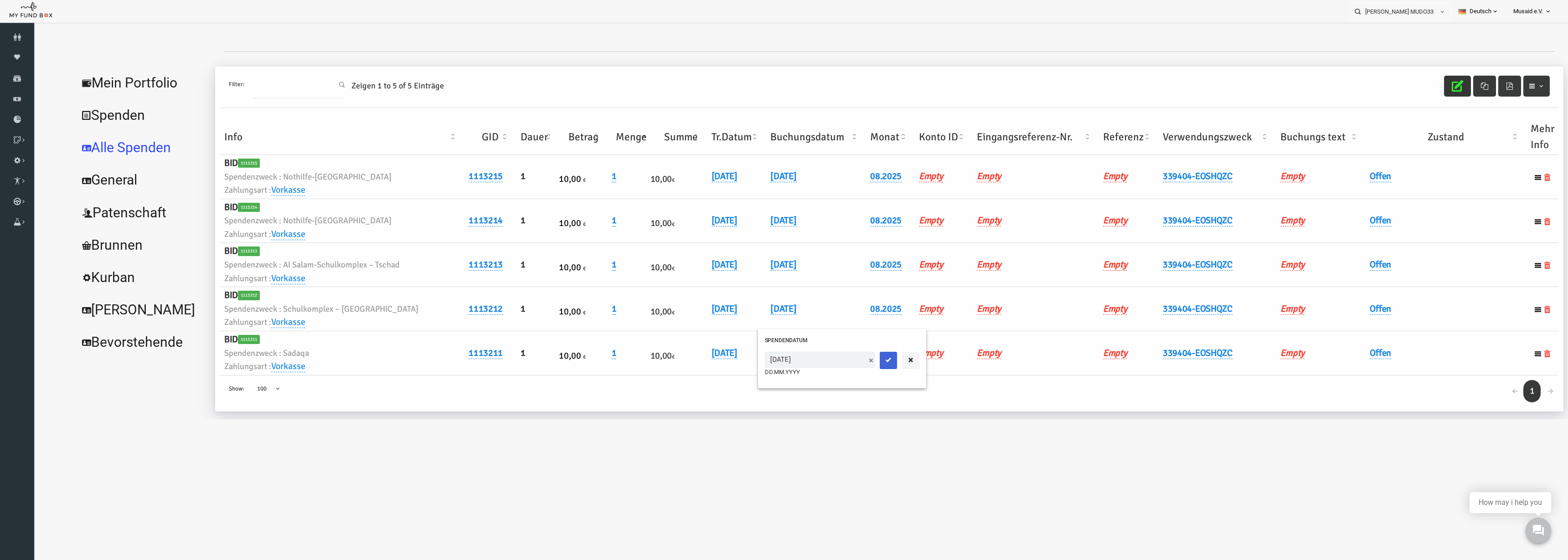
click at [854, 359] on icon "submit" at bounding box center [858, 360] width 7 height 7
click at [740, 311] on link "05.08.2025" at bounding box center [753, 309] width 26 height 12
click at [766, 305] on div "05.08.2025 DD.MM.YYYY" at bounding box center [811, 323] width 168 height 44
click at [745, 318] on input "05.08.2025" at bounding box center [789, 316] width 110 height 16
type input "06.08.2025"
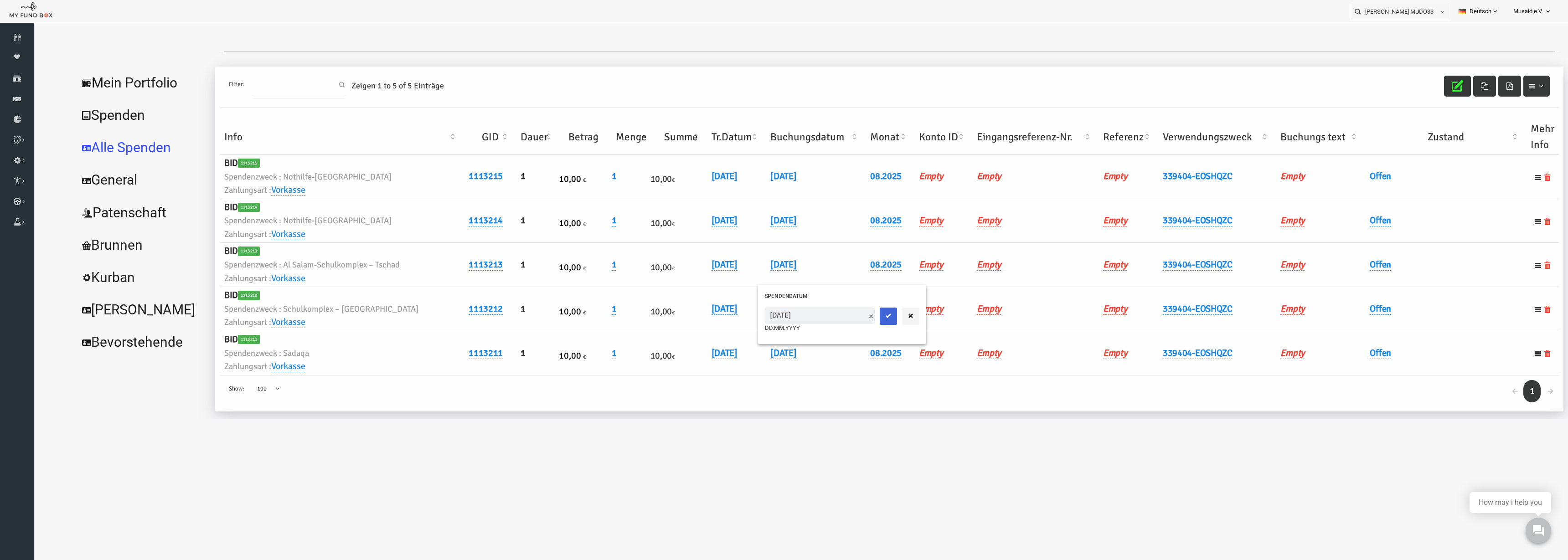
click at [849, 311] on button "submit" at bounding box center [858, 316] width 17 height 17
click at [754, 260] on link "05.08.2025" at bounding box center [753, 265] width 26 height 12
click at [745, 273] on input "05.08.2025" at bounding box center [789, 272] width 110 height 16
type input "06.08.2025"
click at [854, 273] on icon "submit" at bounding box center [858, 272] width 7 height 7
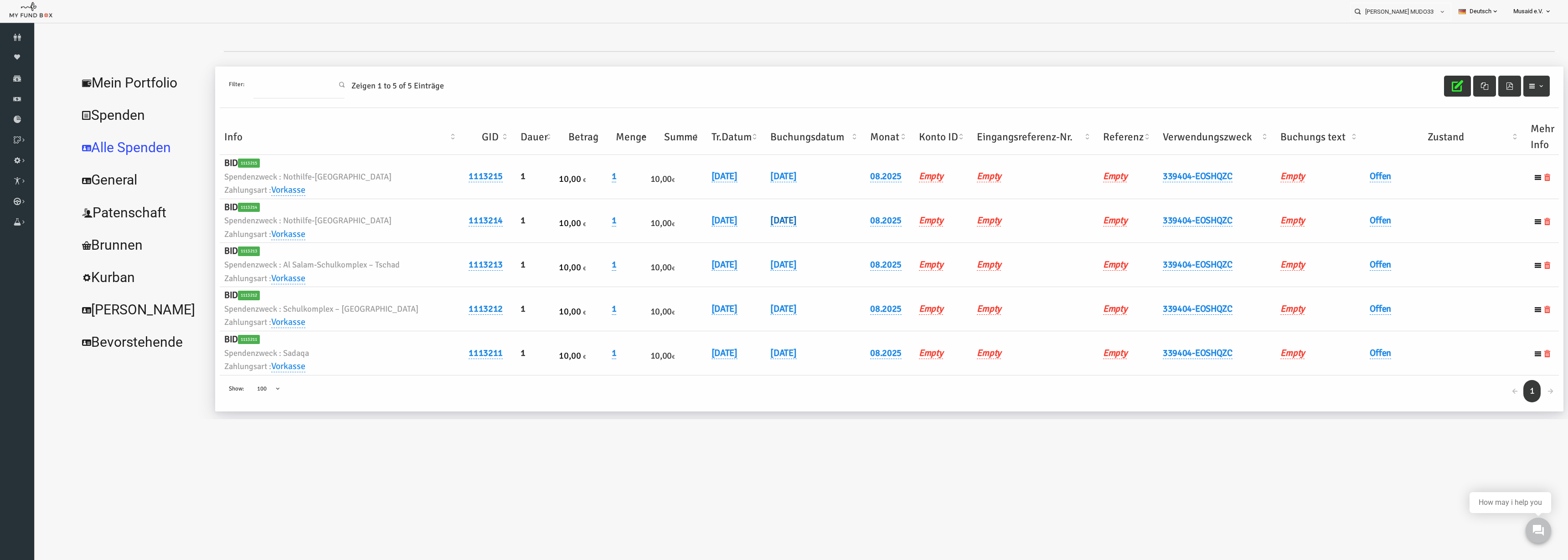
click at [751, 224] on link "05.08.2025" at bounding box center [753, 220] width 26 height 12
click at [746, 231] on input "05.08.2025" at bounding box center [789, 227] width 110 height 16
type input "06.08.2025"
click at [849, 221] on button "submit" at bounding box center [858, 228] width 17 height 17
click at [741, 175] on link "05.08.2025" at bounding box center [753, 176] width 26 height 12
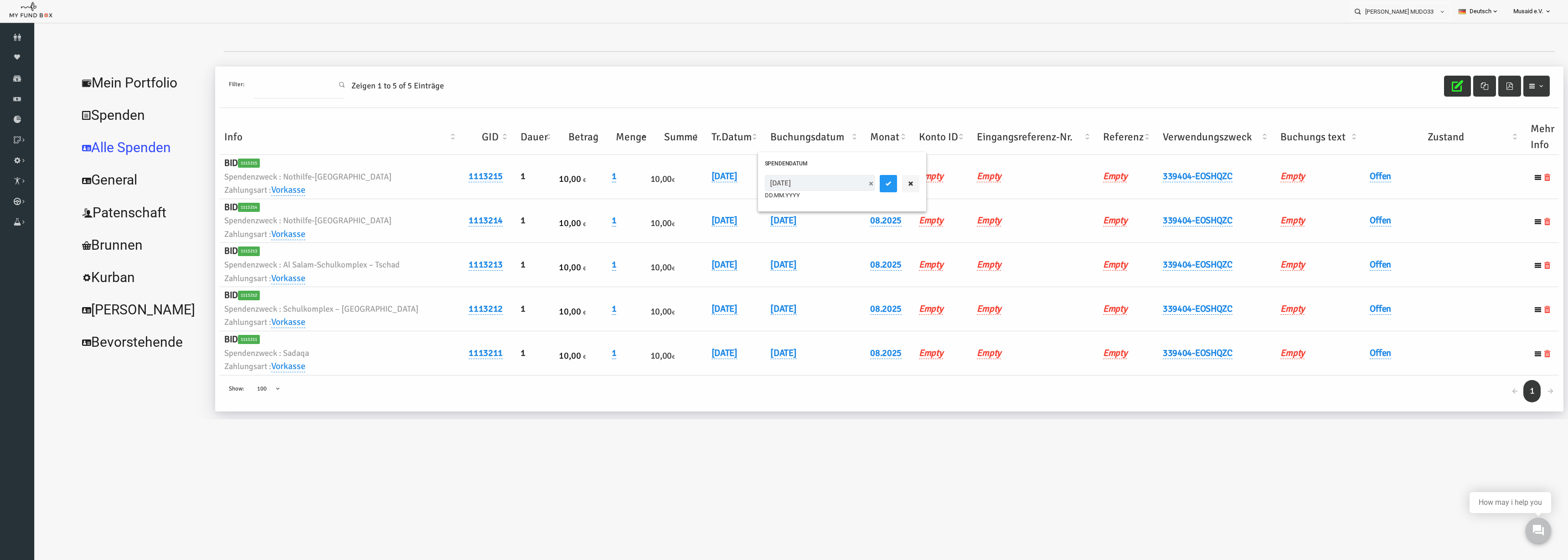
click at [746, 187] on input "05.08.2025" at bounding box center [789, 183] width 110 height 16
type input "06.08.2025"
click at [849, 179] on button "submit" at bounding box center [858, 184] width 17 height 17
click at [1350, 359] on link "Offen" at bounding box center [1349, 353] width 21 height 12
drag, startPoint x: 1434, startPoint y: 366, endPoint x: 1079, endPoint y: 580, distance: 414.5
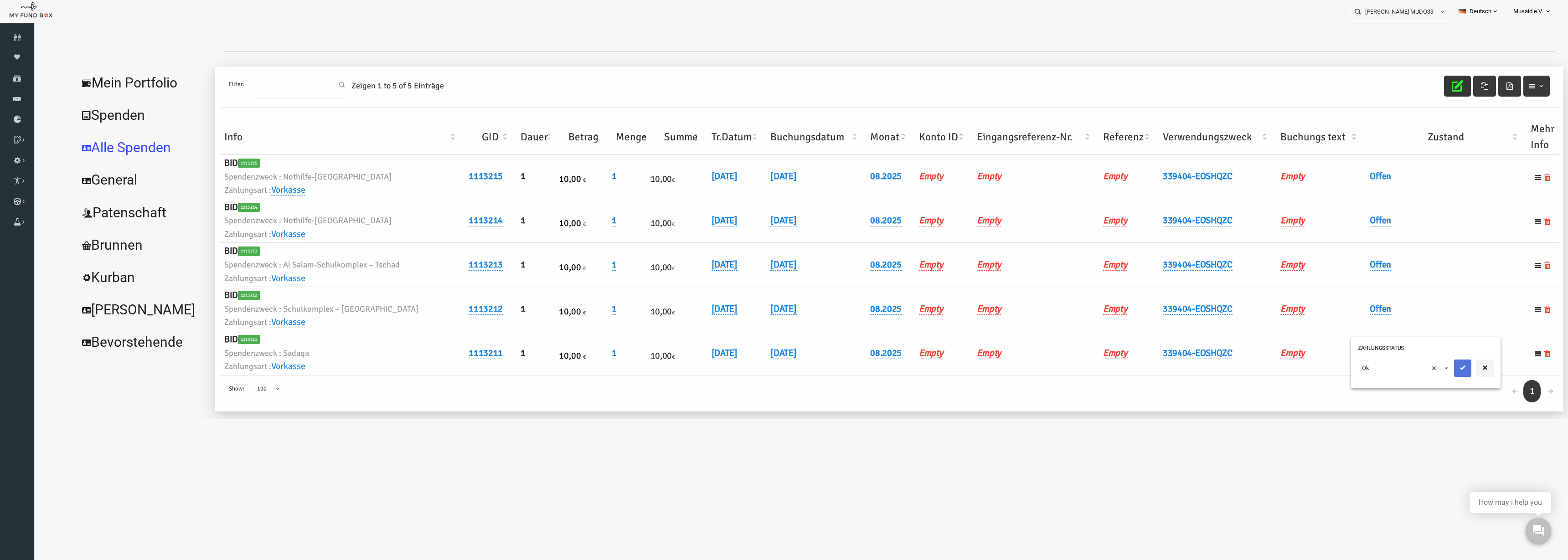
click at [1434, 366] on icon "submit" at bounding box center [1432, 368] width 7 height 7
click at [1348, 311] on link "Offen" at bounding box center [1349, 309] width 21 height 12
click at [1357, 323] on span "× Offen" at bounding box center [1372, 324] width 83 height 9
click at [1441, 327] on div at bounding box center [1443, 324] width 40 height 17
click at [1434, 324] on icon "submit" at bounding box center [1432, 324] width 7 height 7
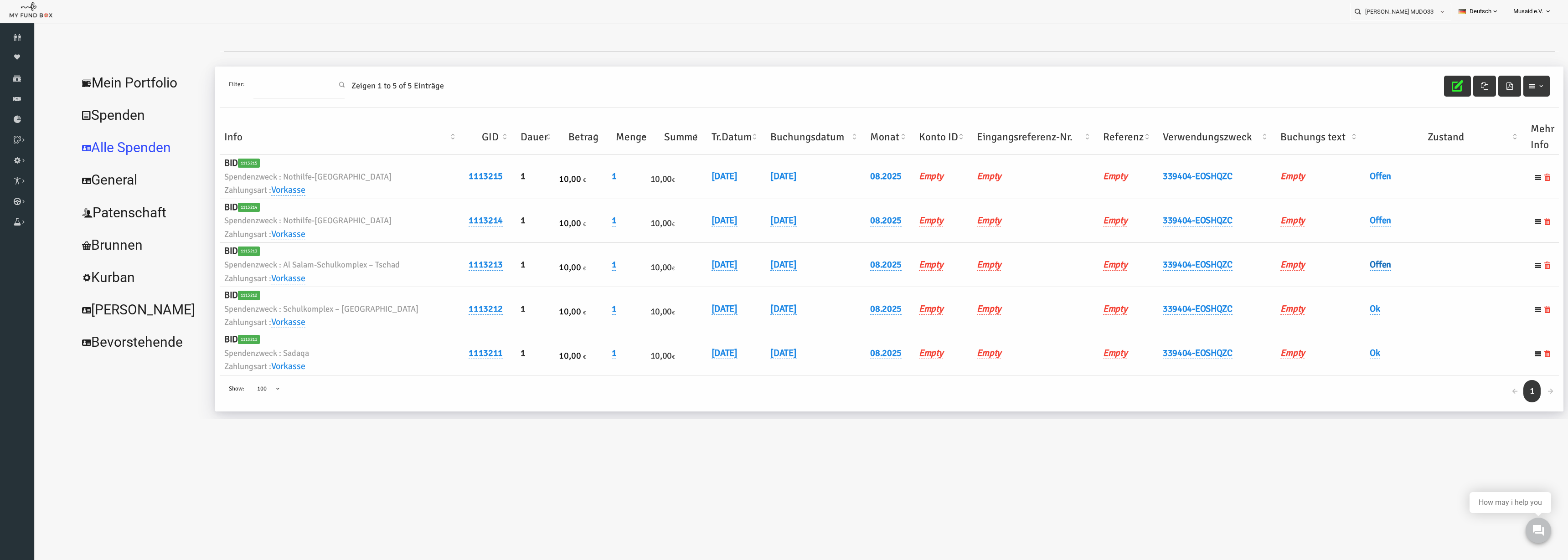
click at [1341, 269] on link "Offen" at bounding box center [1349, 265] width 21 height 12
drag, startPoint x: 1341, startPoint y: 269, endPoint x: 1351, endPoint y: 290, distance: 23.3
click at [1349, 287] on span "× Offen" at bounding box center [1372, 280] width 91 height 17
click at [1439, 279] on button "submit" at bounding box center [1432, 280] width 17 height 17
click at [1344, 227] on h6 "Offen" at bounding box center [1414, 221] width 152 height 14
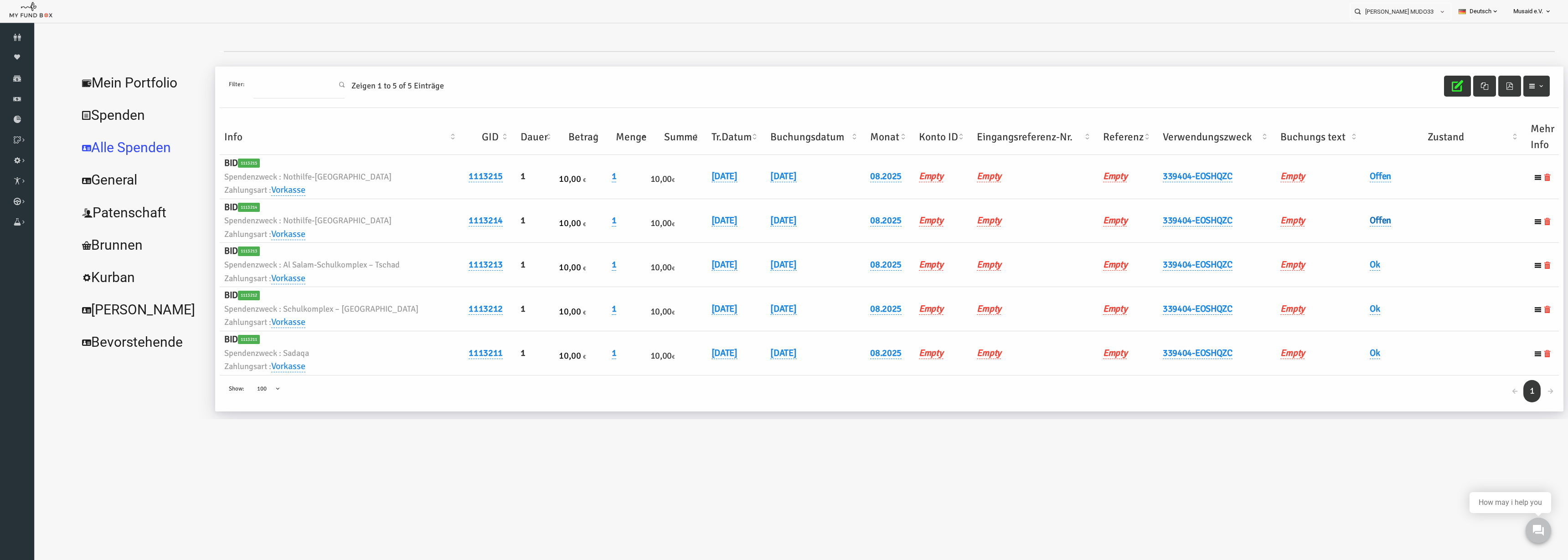
click at [1348, 223] on link "Offen" at bounding box center [1349, 220] width 21 height 12
click at [1348, 239] on span "× Offen" at bounding box center [1372, 236] width 83 height 9
click at [1431, 237] on icon "submit" at bounding box center [1432, 236] width 7 height 7
click at [1339, 180] on link "Offen" at bounding box center [1349, 176] width 21 height 12
click at [1342, 190] on span "× Offen" at bounding box center [1372, 191] width 83 height 9
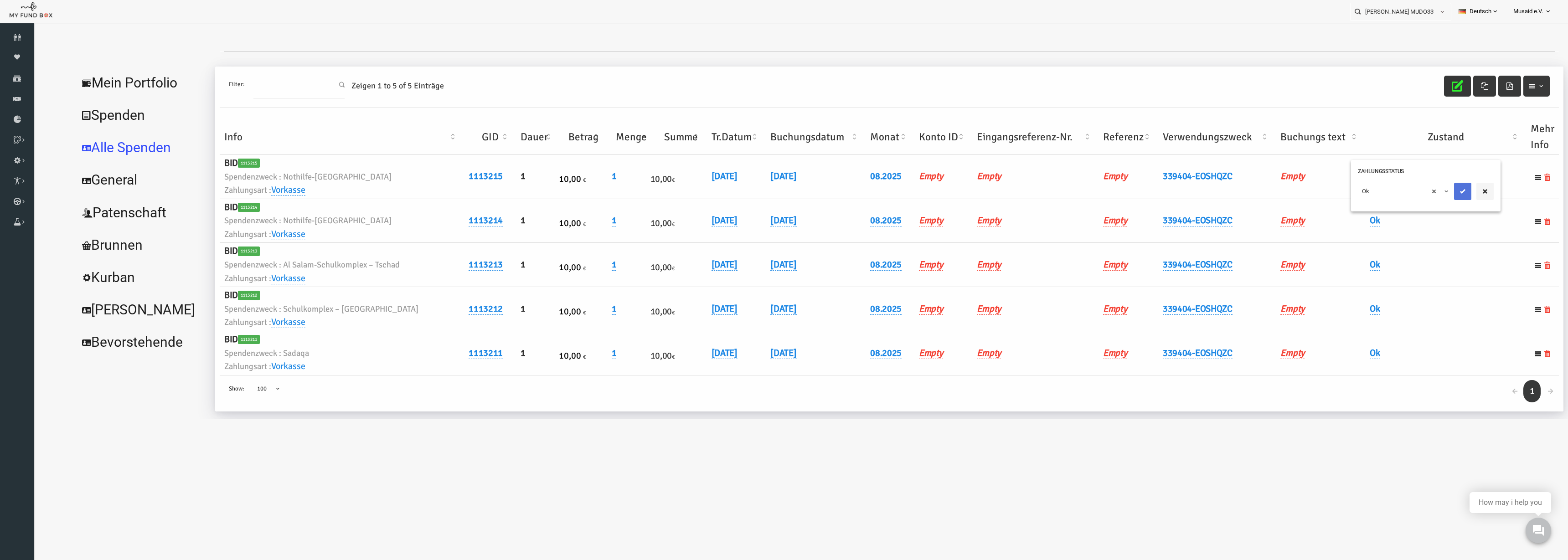
click at [1423, 198] on button "submit" at bounding box center [1432, 191] width 17 height 17
click at [1405, 82] on div "Filter: Zeigen 1 to 5 of 5 Einträge" at bounding box center [858, 87] width 1339 height 42
click at [1413, 84] on button "button" at bounding box center [1426, 86] width 27 height 21
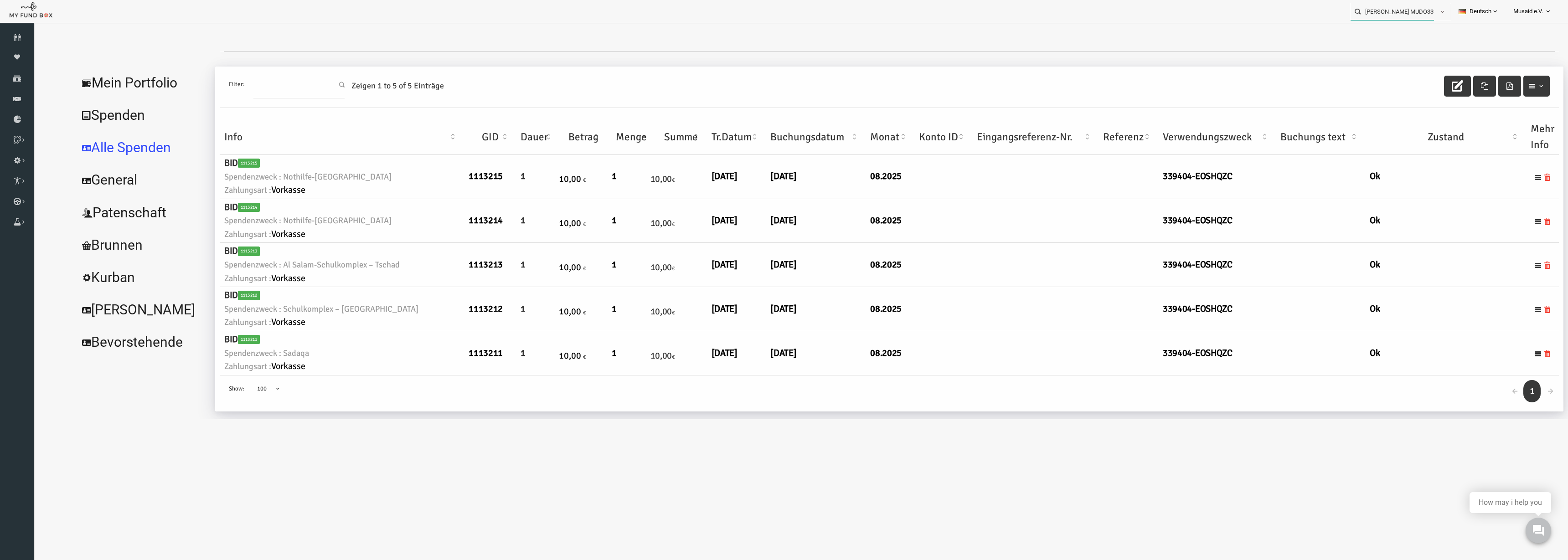
click at [1396, 14] on input "Kübra Kutluay MUDO339404" at bounding box center [1392, 11] width 83 height 17
click at [1424, 35] on div "Celine Velciov MUDO339413" at bounding box center [1396, 30] width 107 height 19
type input "Celine Velciov MUDO339413"
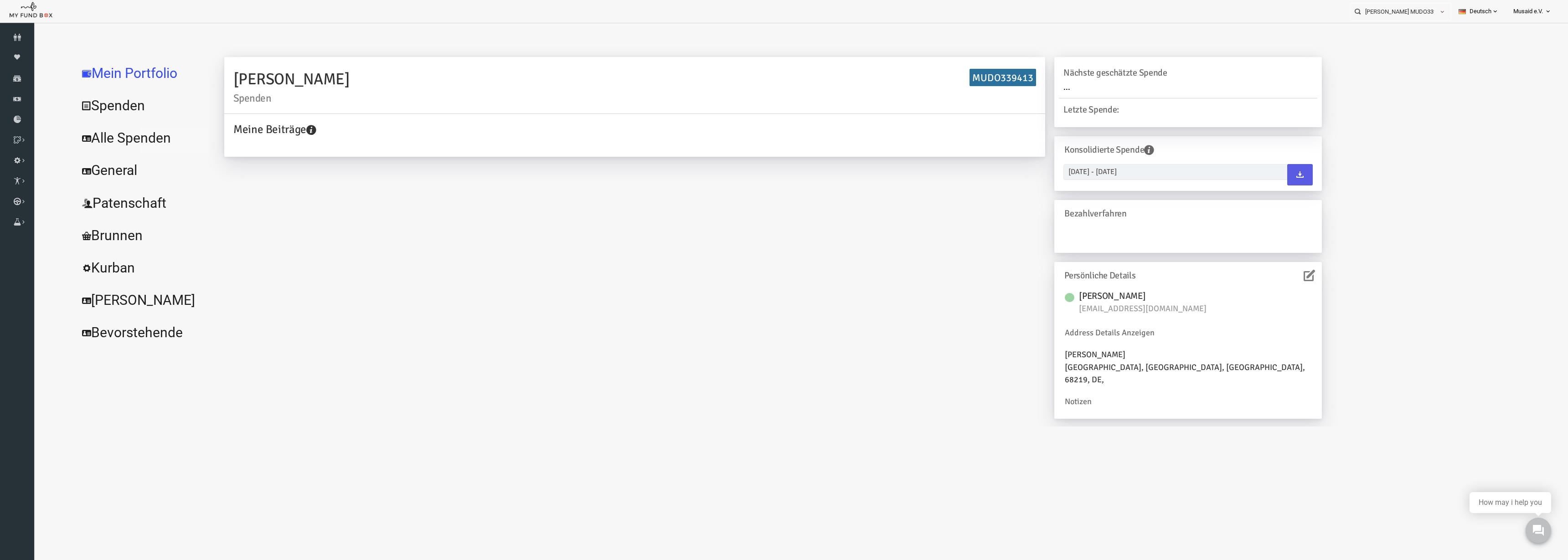
click at [132, 150] on link "Alle Spenden" at bounding box center [111, 138] width 137 height 33
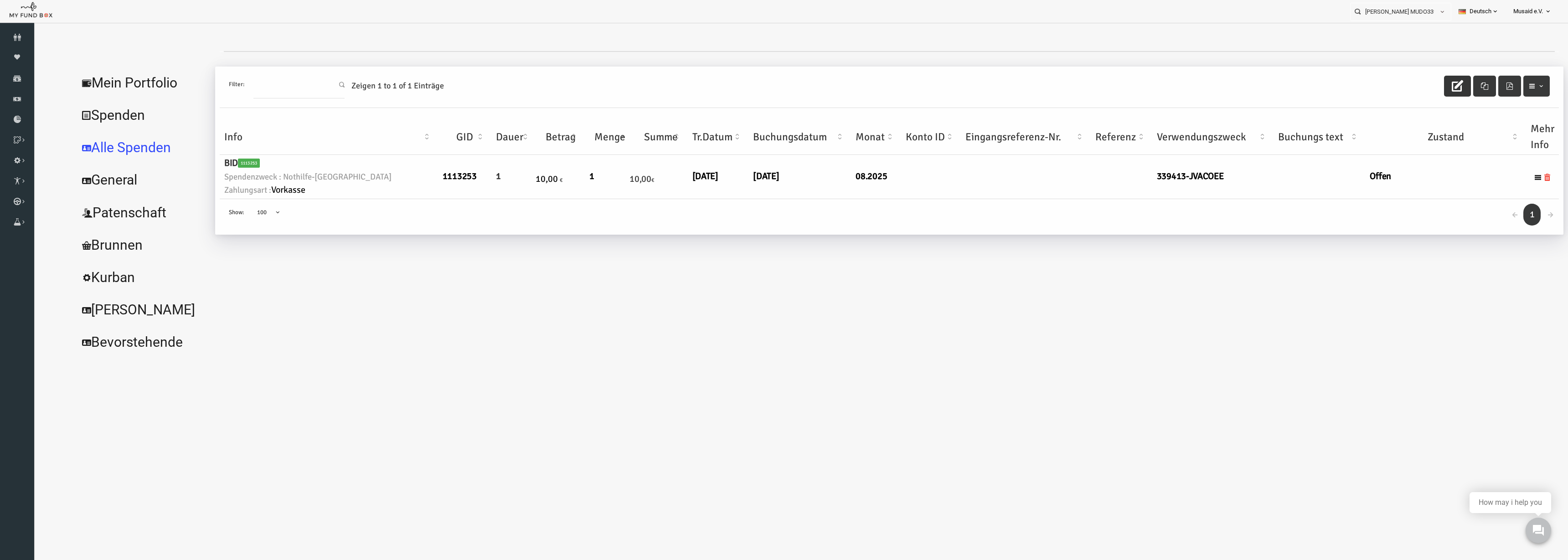
click at [1428, 88] on icon "button" at bounding box center [1426, 86] width 11 height 11
click at [722, 177] on link "05.08.2025" at bounding box center [735, 176] width 26 height 12
click at [698, 186] on input "05.08.2025" at bounding box center [741, 183] width 110 height 16
type input "07.08.2025"
click at [794, 174] on div "07.08.2025 DD.MM.YYYY" at bounding box center [763, 190] width 168 height 44
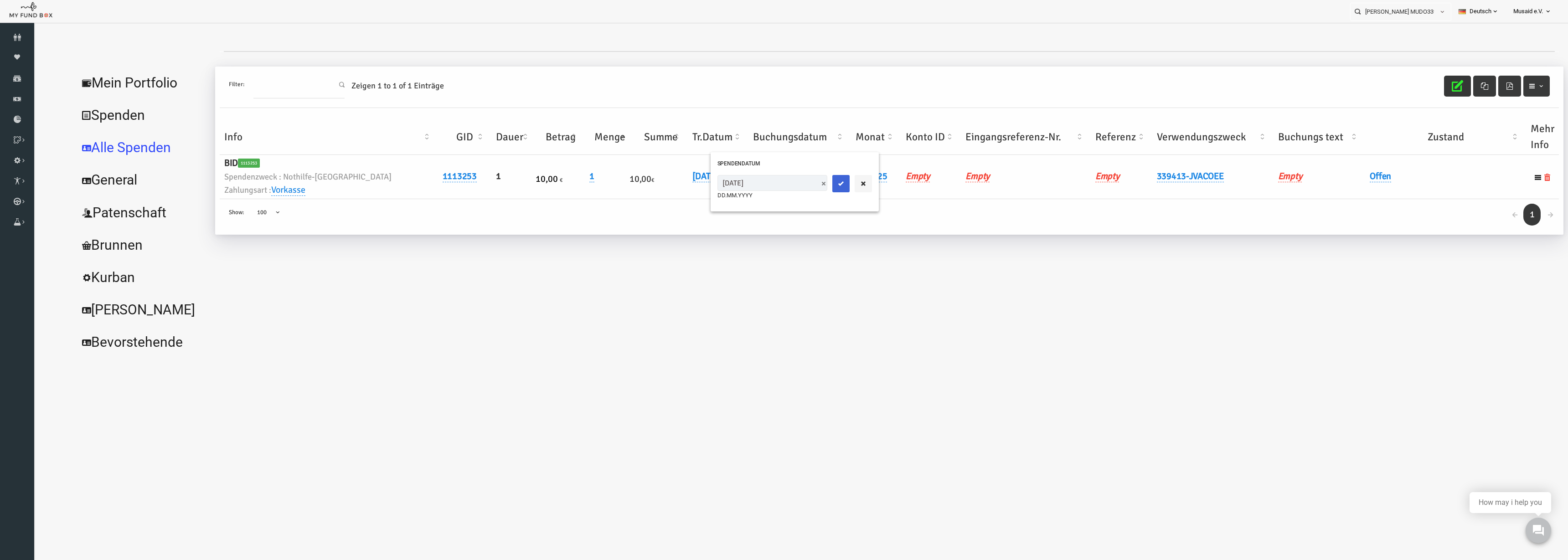
click at [801, 176] on button "submit" at bounding box center [810, 184] width 17 height 17
click at [1344, 184] on td "Offen" at bounding box center [1414, 177] width 161 height 44
click at [1344, 183] on h6 "Offen" at bounding box center [1414, 177] width 152 height 14
click at [1345, 178] on link "Offen" at bounding box center [1349, 176] width 21 height 12
click at [1348, 188] on span "× Offen" at bounding box center [1372, 191] width 91 height 17
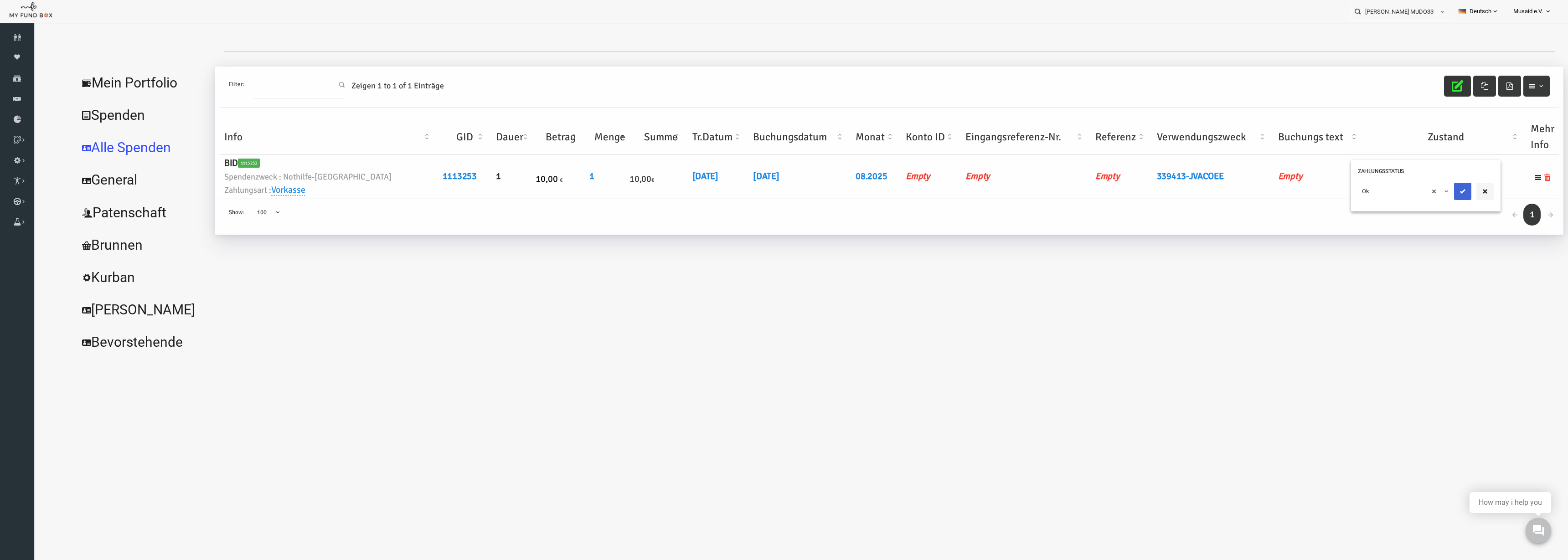
click at [1431, 188] on icon "submit" at bounding box center [1432, 191] width 7 height 7
click at [722, 180] on link "07.08.2025" at bounding box center [735, 176] width 26 height 12
click at [699, 191] on div "07.08.2025 DD.MM.YYYY" at bounding box center [741, 188] width 110 height 25
click at [699, 185] on input "07.08.2025" at bounding box center [741, 183] width 110 height 16
click at [699, 186] on input "07.08.2025" at bounding box center [741, 183] width 110 height 16
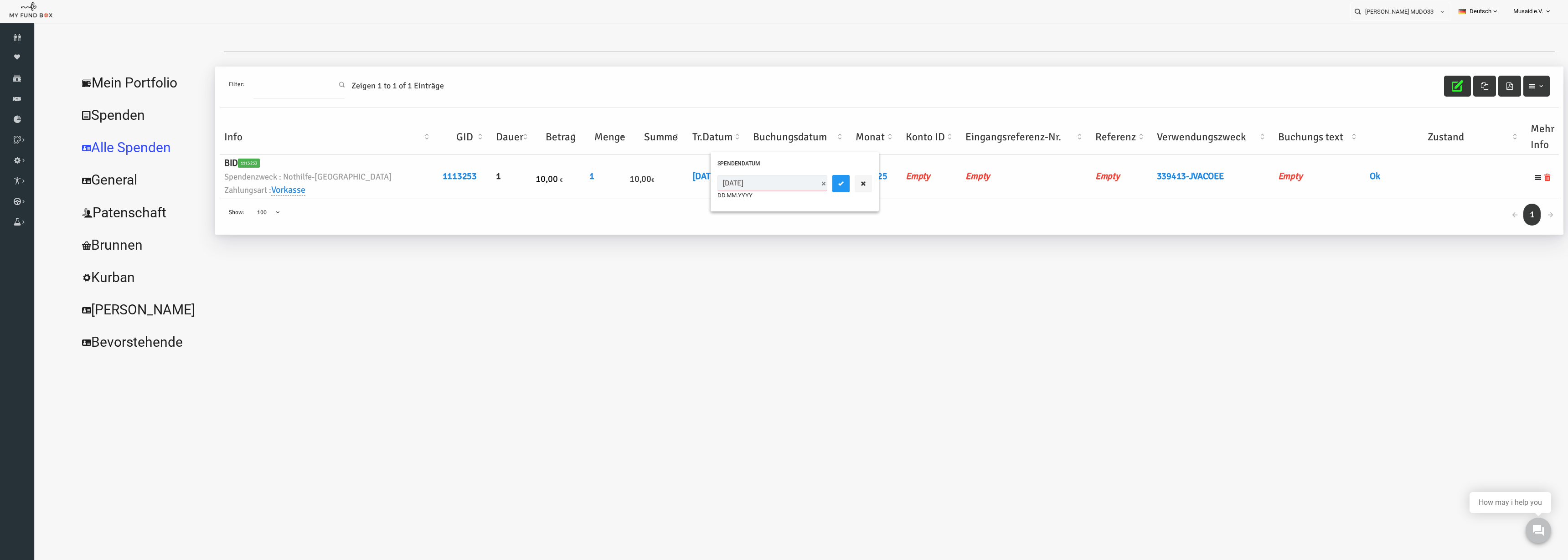
type input "06.08.2025"
click at [801, 184] on button "submit" at bounding box center [810, 184] width 17 height 17
click at [1400, 88] on div "Filter: Zeigen 1 to 1 of 1 Einträge" at bounding box center [858, 87] width 1339 height 42
click at [1413, 85] on button "button" at bounding box center [1426, 86] width 27 height 21
click at [1406, 14] on input "Celine Velciov MUDO339413" at bounding box center [1392, 11] width 83 height 17
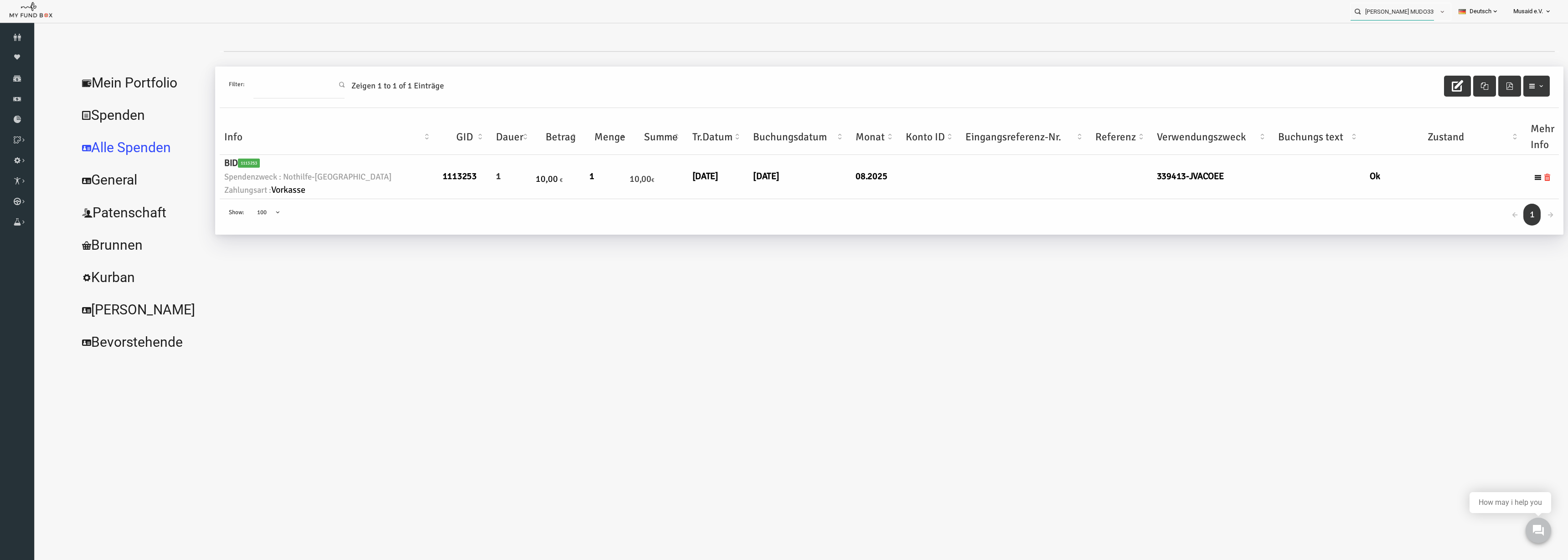
click at [1406, 14] on input "Celine Velciov MUDO339413" at bounding box center [1392, 11] width 83 height 17
click at [1423, 34] on div "Fahmida Afroz MUDO300628" at bounding box center [1396, 30] width 107 height 19
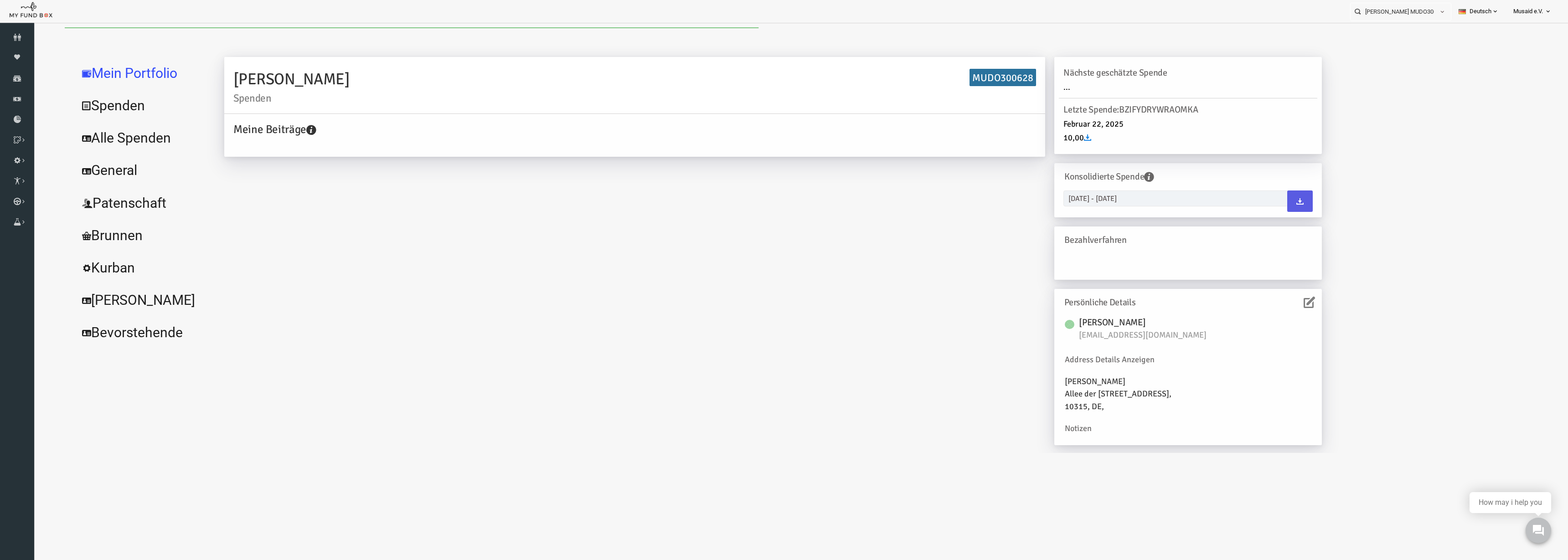
click at [121, 141] on link "Alle Spenden" at bounding box center [111, 138] width 137 height 33
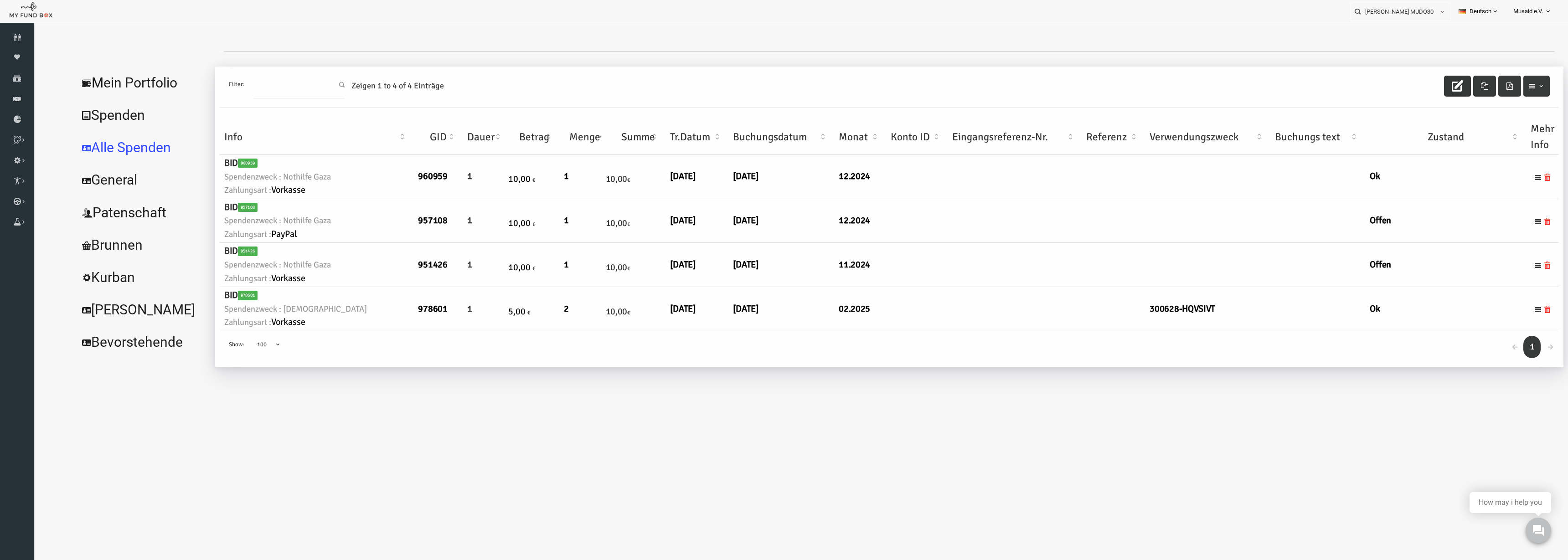
click at [1433, 81] on button "button" at bounding box center [1426, 86] width 27 height 21
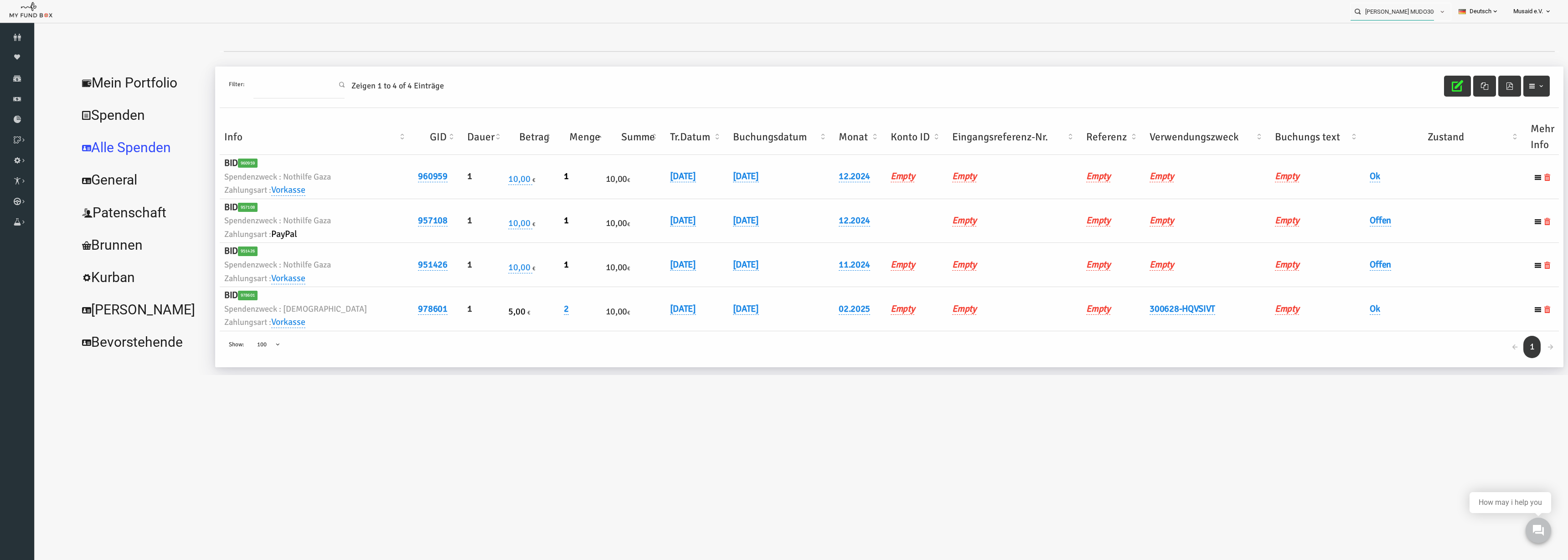
click at [1394, 16] on input "Fahmida Afroz MUDO300628" at bounding box center [1392, 11] width 83 height 17
click at [1395, 16] on input "Fahmida Afroz MUDO300628" at bounding box center [1392, 11] width 83 height 17
click at [1396, 30] on label "Hatice Noyan Davronov MUDO291339" at bounding box center [1395, 33] width 100 height 20
type input "Hatice Noyan Davronov MUDO291339"
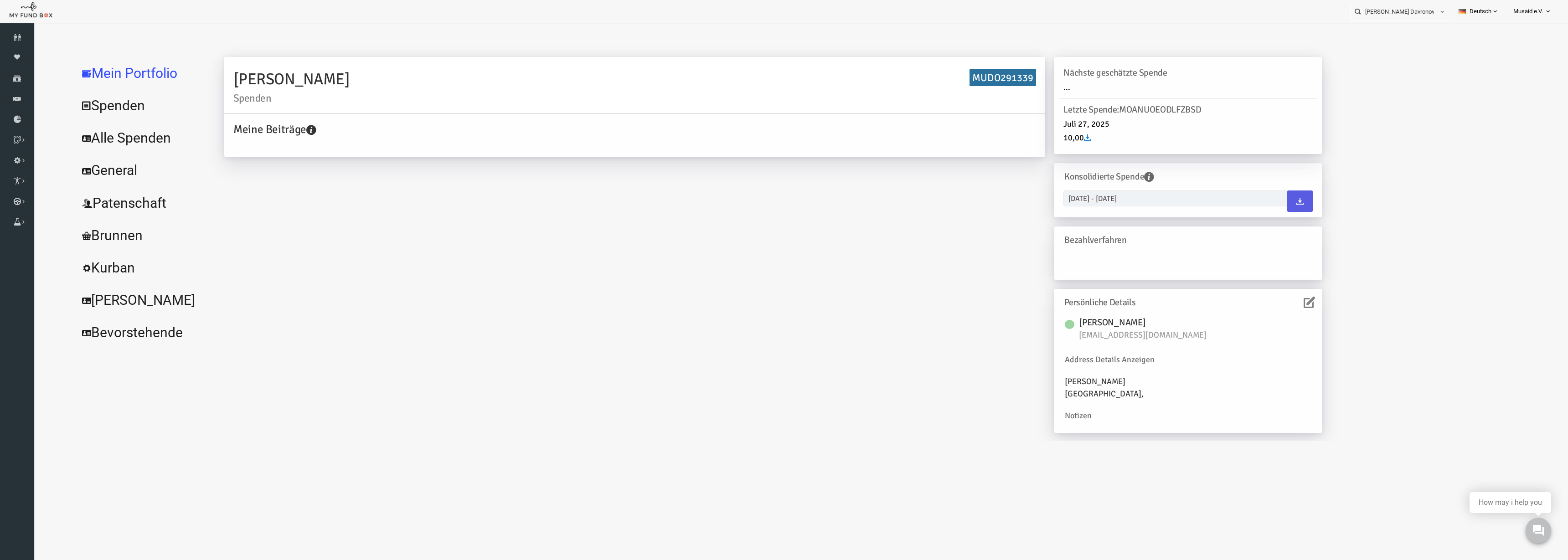
click at [122, 145] on link "Alle Spenden" at bounding box center [111, 138] width 137 height 33
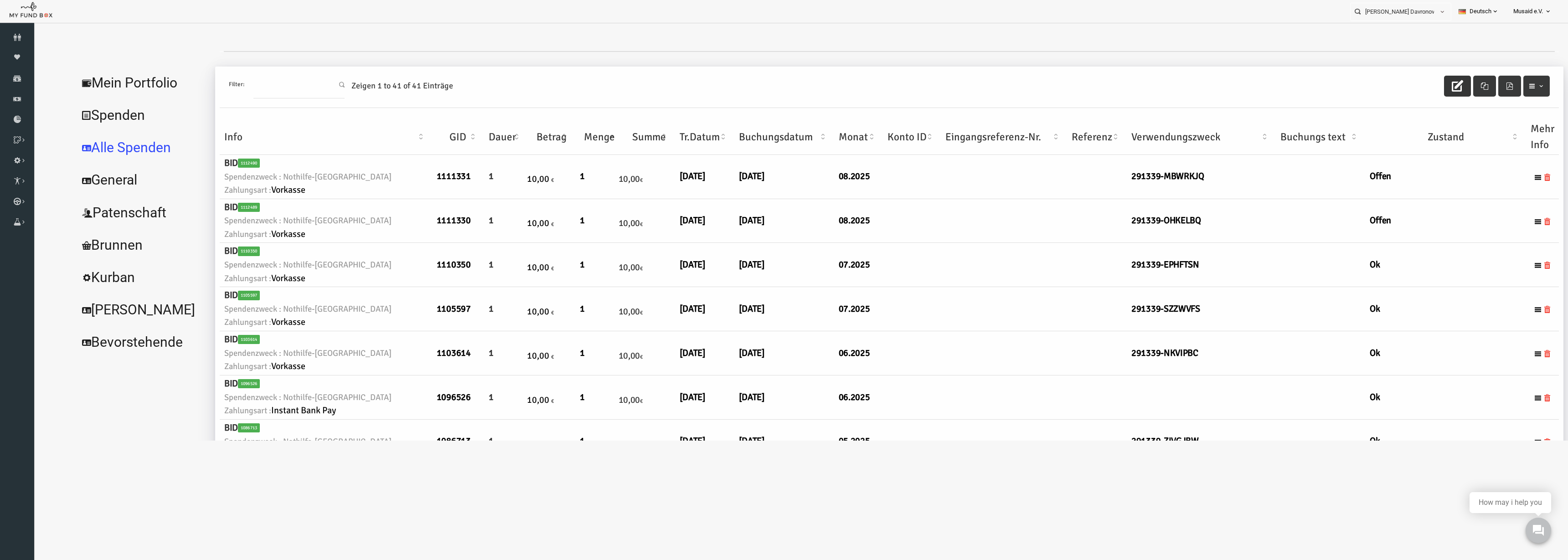
click at [1421, 90] on icon "button" at bounding box center [1426, 86] width 11 height 11
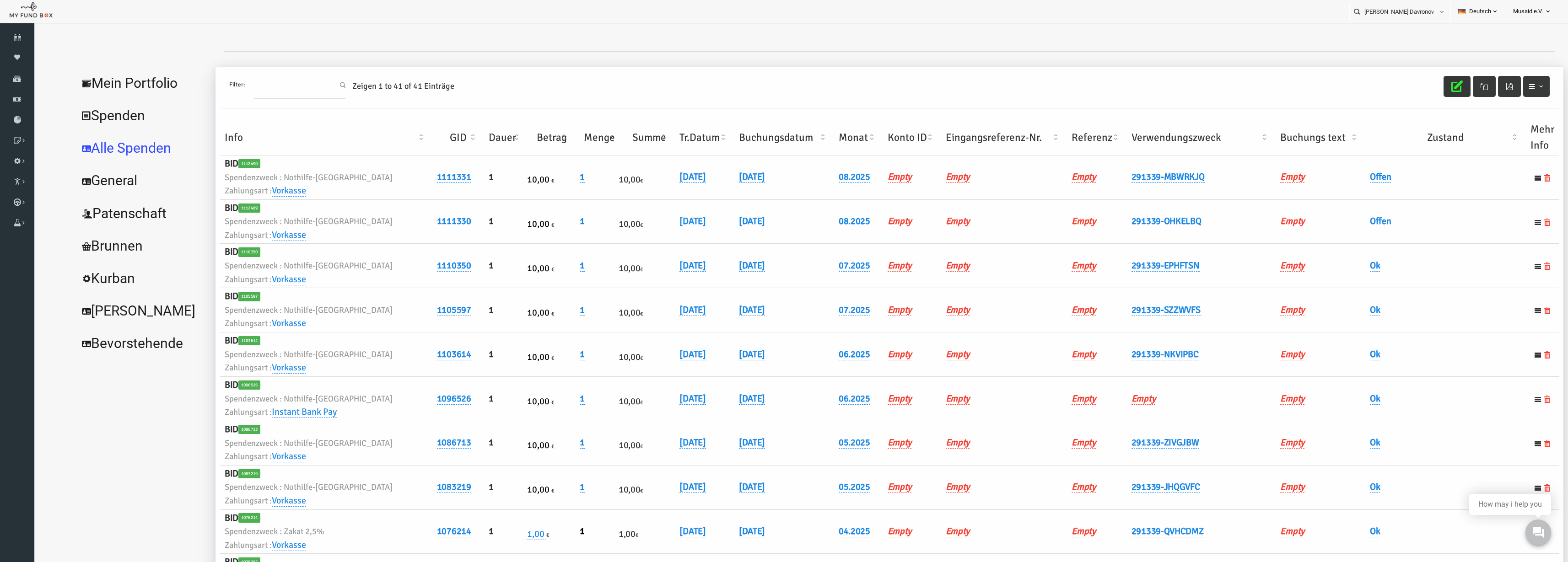
click at [1173, 131] on th "Verwendungszweck" at bounding box center [1171, 137] width 149 height 36
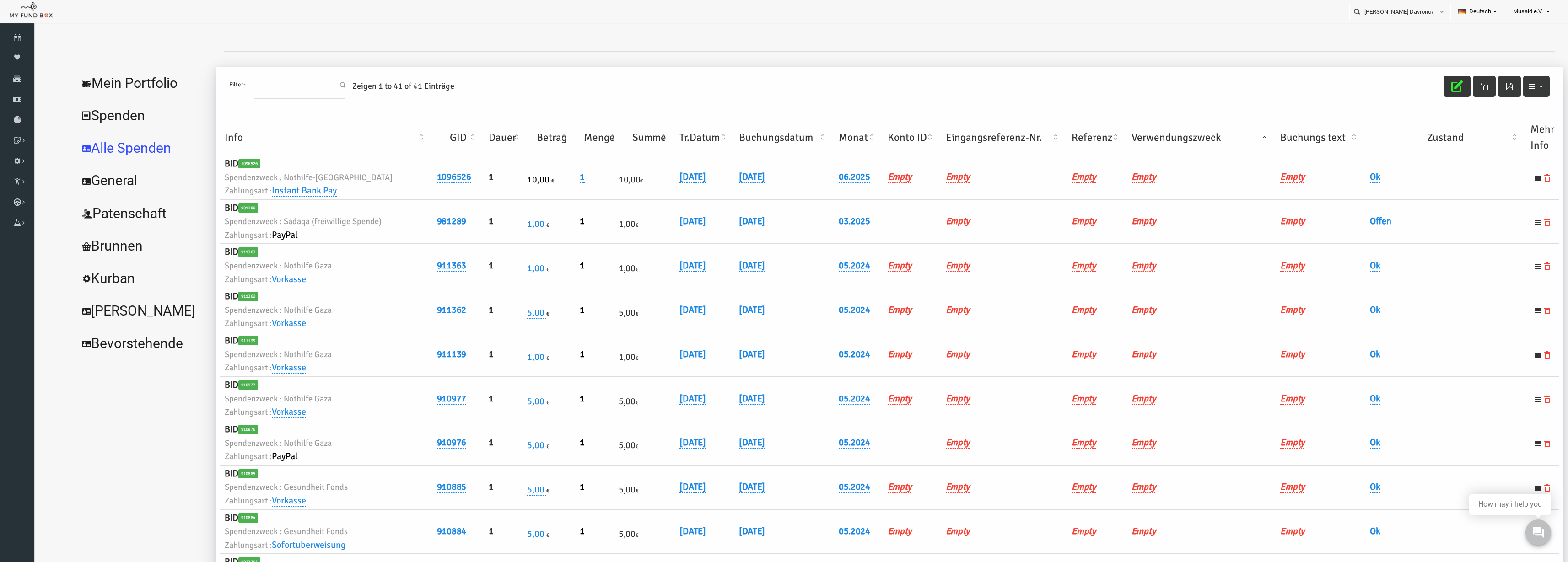
click at [1173, 131] on th "Verwendungszweck" at bounding box center [1171, 137] width 149 height 36
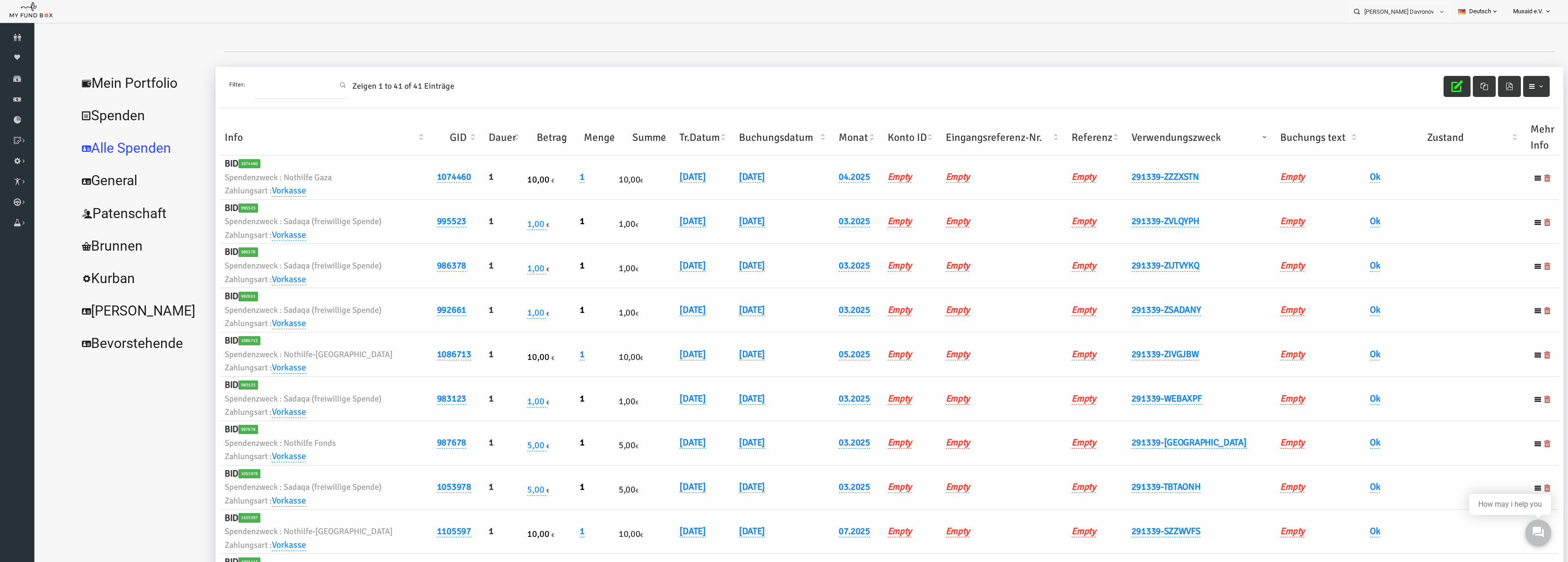
click at [1182, 138] on th "Verwendungszweck" at bounding box center [1171, 137] width 149 height 36
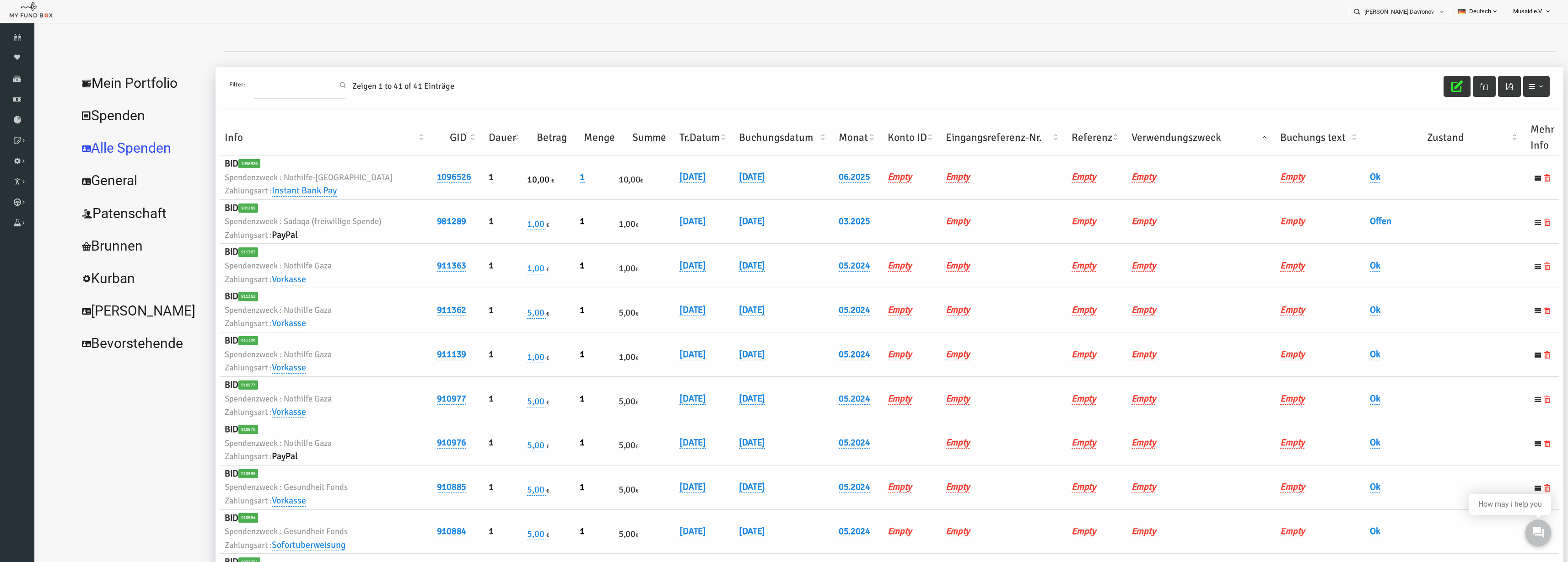
click at [1182, 138] on th "Verwendungszweck" at bounding box center [1171, 137] width 149 height 36
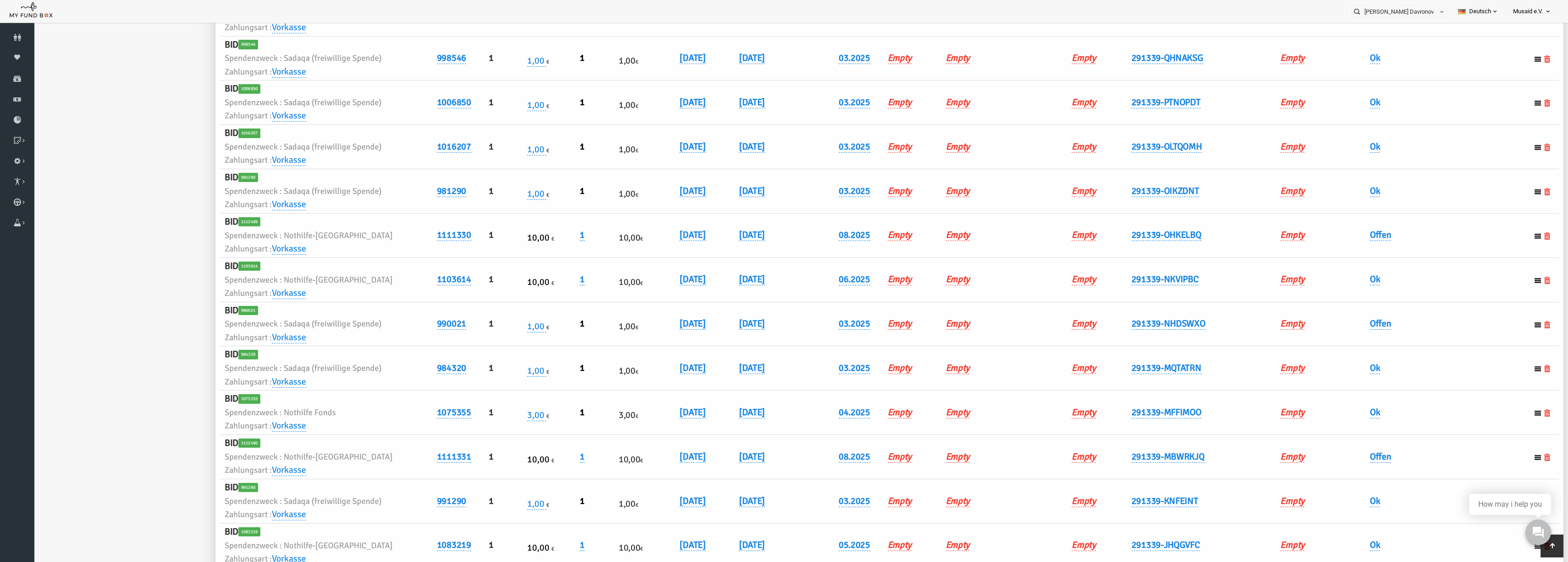
scroll to position [744, 0]
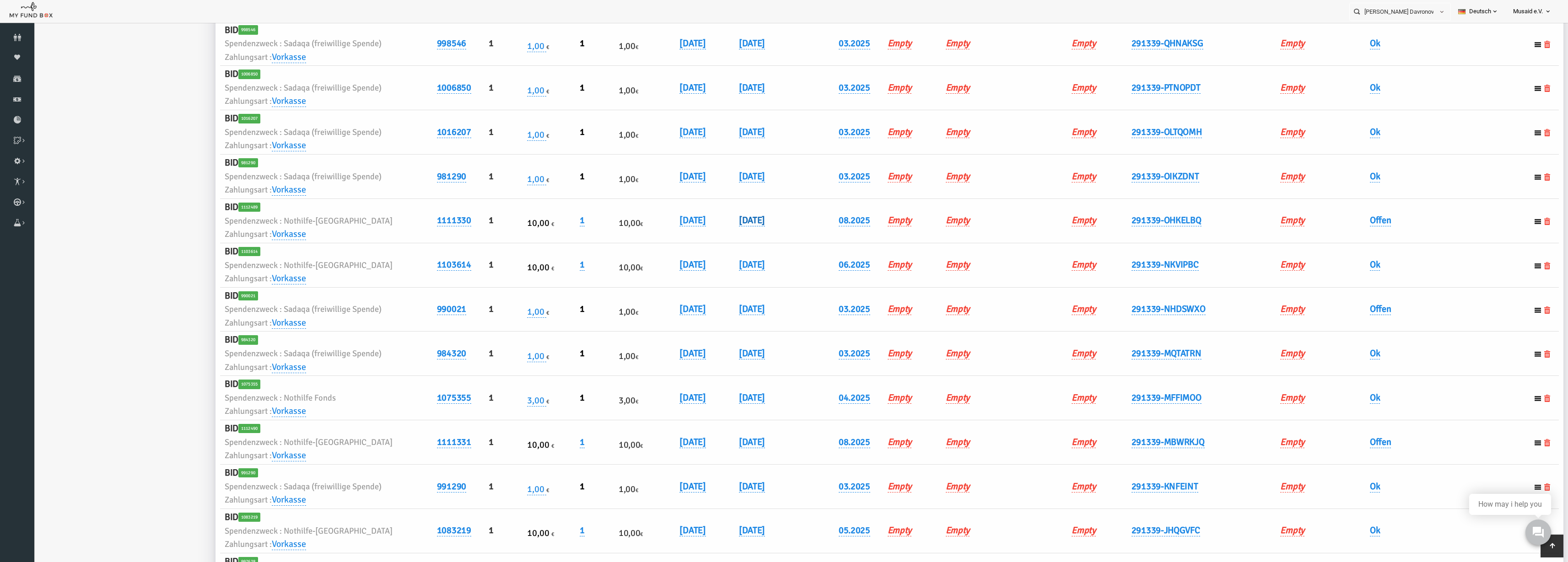
click at [725, 218] on link "01.08.2025" at bounding box center [721, 220] width 26 height 12
click at [730, 230] on input "01.08.2025" at bounding box center [777, 227] width 110 height 16
type input "05.08.2025"
click at [842, 231] on icon "submit" at bounding box center [845, 228] width 7 height 7
click at [1346, 223] on link "Offen" at bounding box center [1350, 220] width 21 height 12
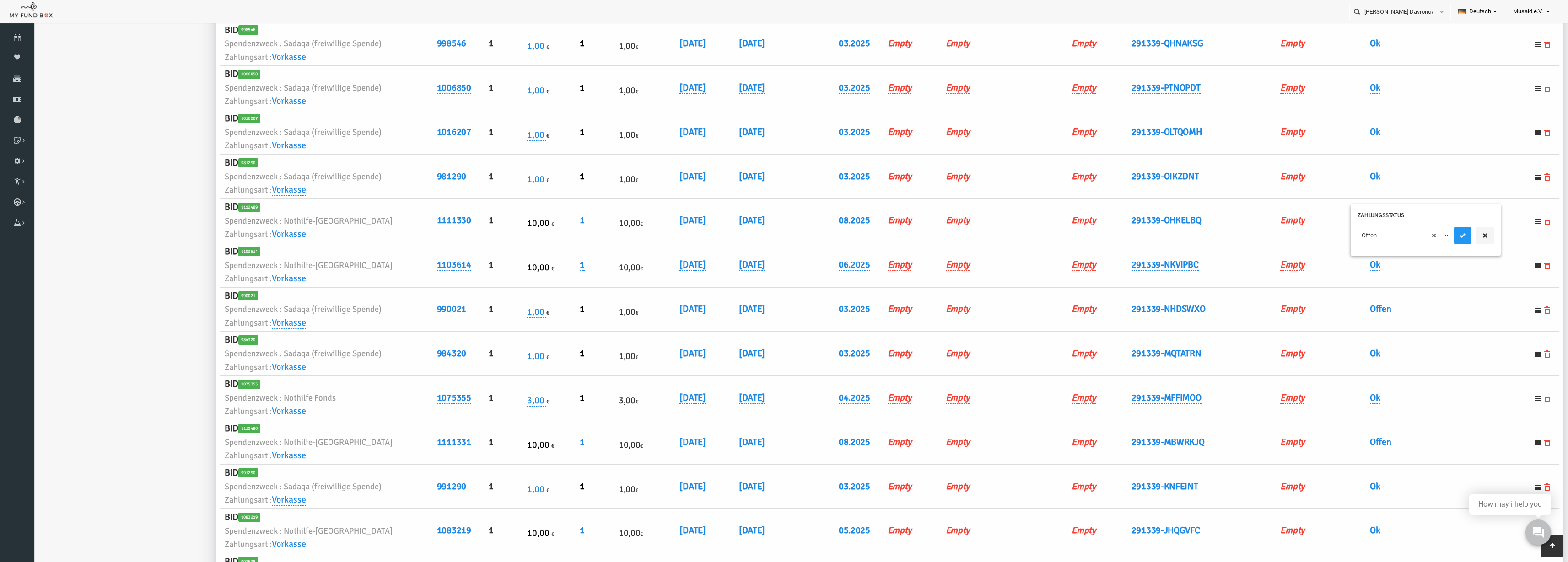
click at [1345, 233] on span "× Offen" at bounding box center [1372, 235] width 83 height 9
click at [1441, 233] on div at bounding box center [1444, 236] width 40 height 17
click at [1435, 236] on icon "submit" at bounding box center [1433, 236] width 7 height 7
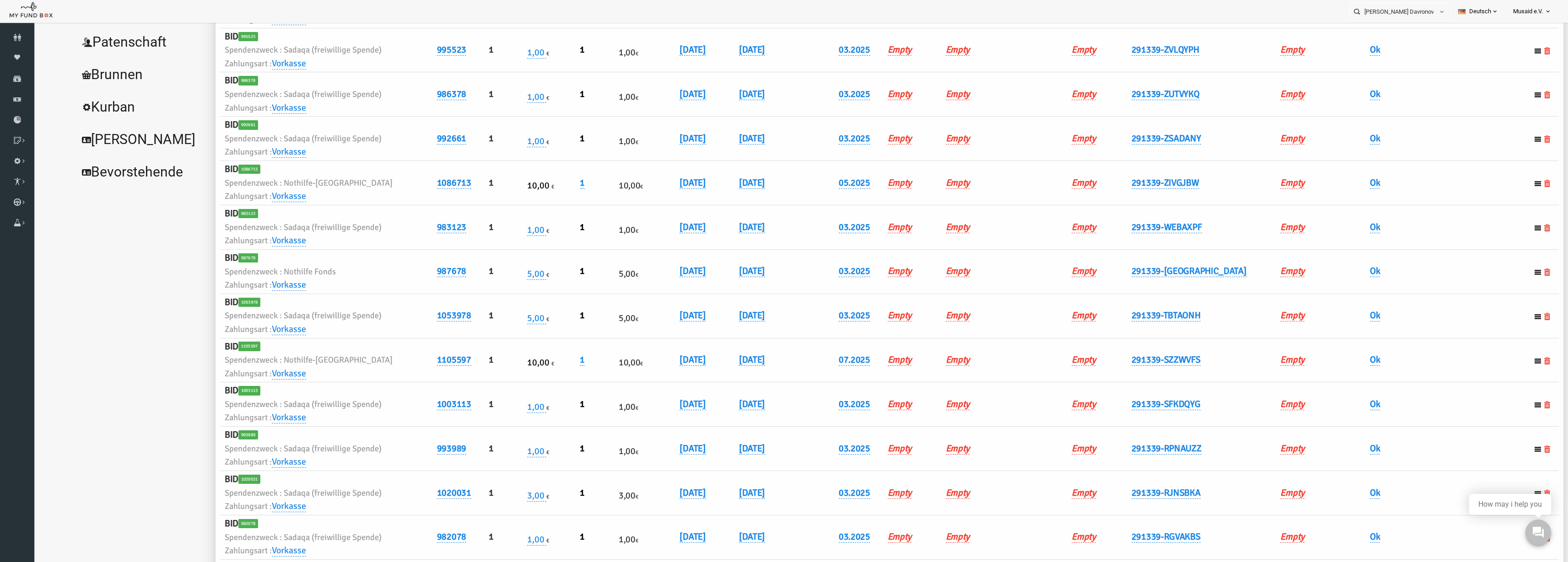
scroll to position [0, 0]
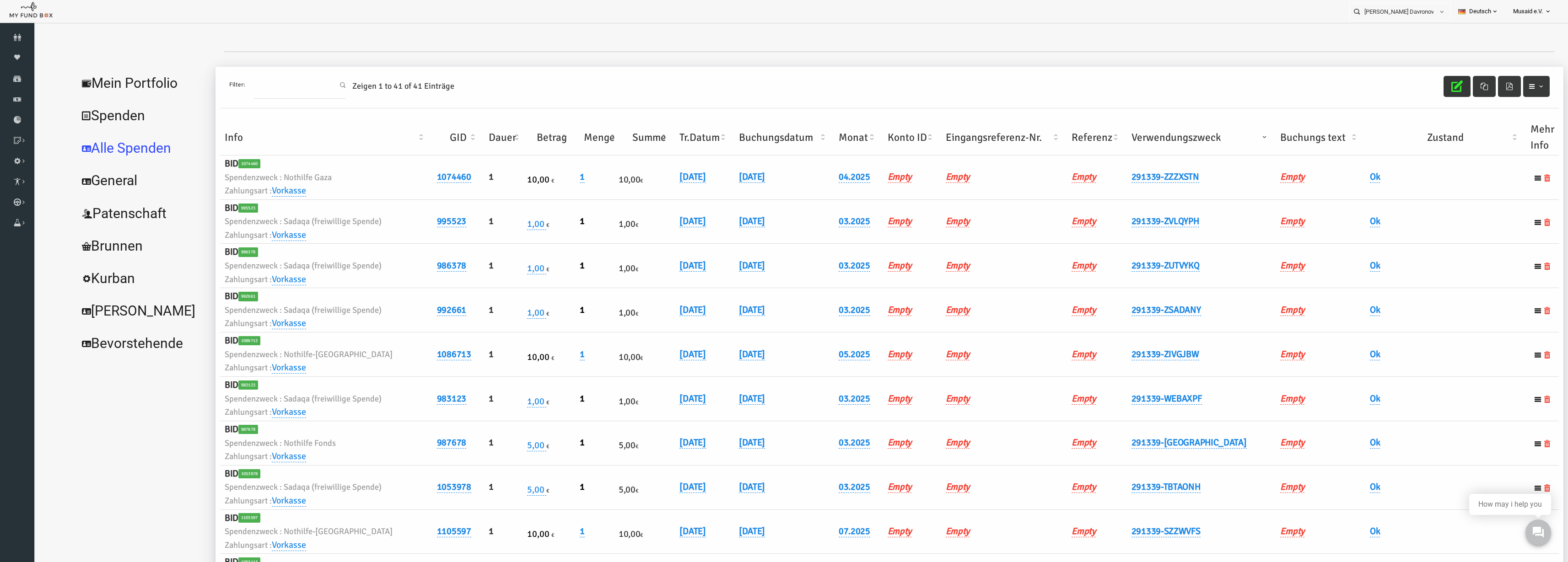
click at [1425, 87] on icon "button" at bounding box center [1426, 86] width 11 height 11
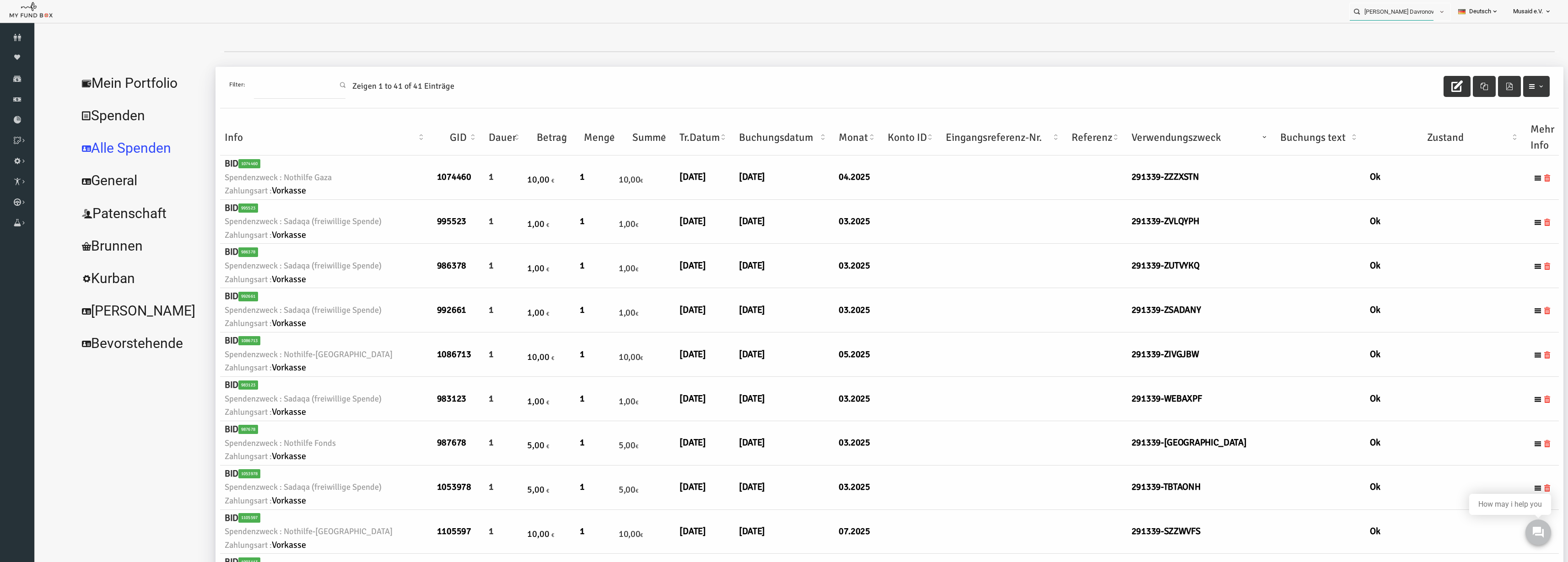
click at [1400, 14] on input "Hatice Noyan Davronov MUDO291339" at bounding box center [1392, 11] width 84 height 17
click at [1421, 89] on icon "button" at bounding box center [1426, 86] width 11 height 11
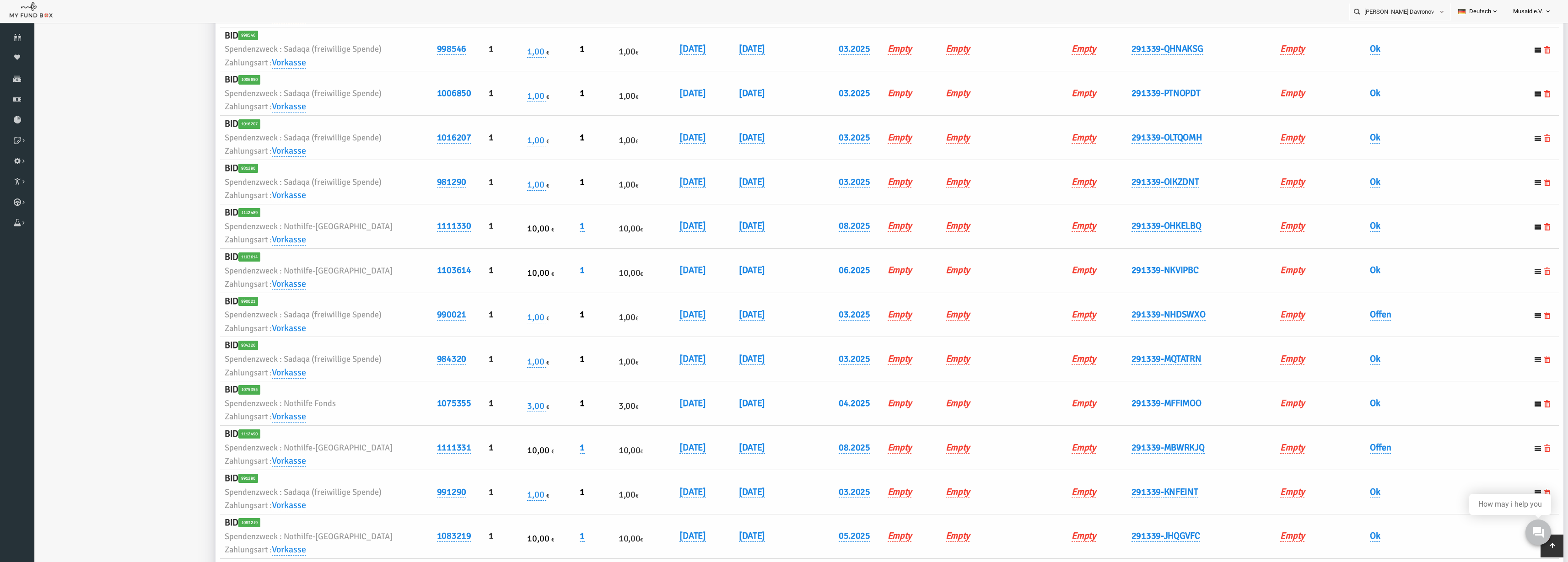
scroll to position [858, 0]
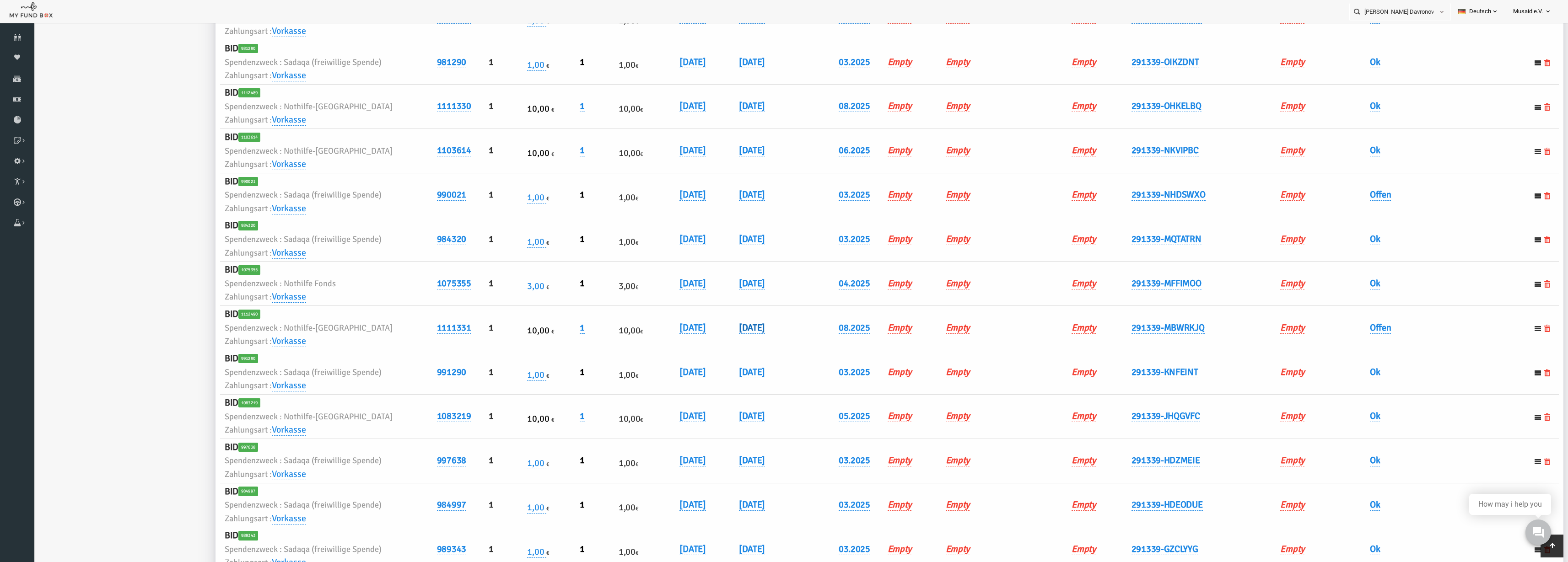
click at [734, 327] on link "01.08.2025" at bounding box center [721, 327] width 26 height 12
drag, startPoint x: 729, startPoint y: 337, endPoint x: 736, endPoint y: 339, distance: 7.3
click at [736, 339] on input "01.08.2025" at bounding box center [777, 335] width 110 height 16
click at [730, 337] on input "01.08.2025" at bounding box center [777, 335] width 110 height 16
click at [733, 339] on input "01.08.2025" at bounding box center [777, 335] width 110 height 16
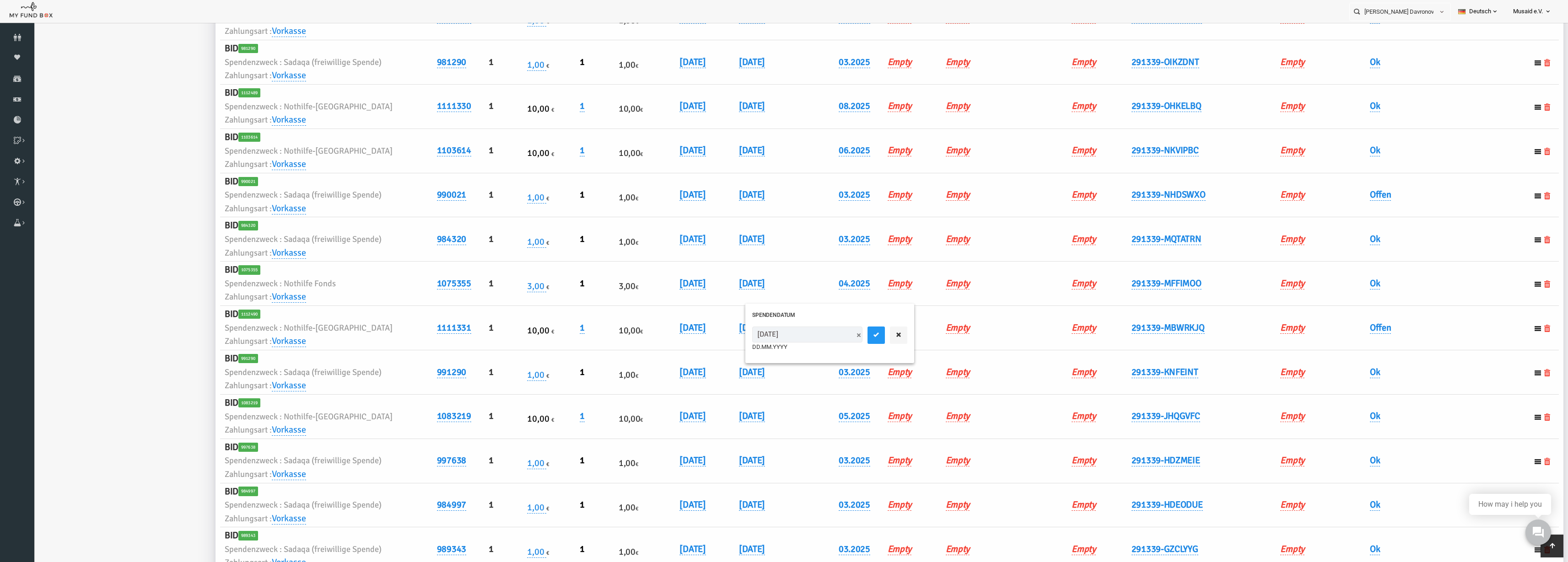
click at [733, 334] on input "01.08.2025" at bounding box center [777, 335] width 110 height 16
click at [734, 337] on input "01.08.2025" at bounding box center [777, 335] width 110 height 16
type input "05.08.2025"
click at [842, 336] on icon "submit" at bounding box center [845, 335] width 7 height 7
click at [1345, 325] on link "Offen" at bounding box center [1350, 327] width 21 height 12
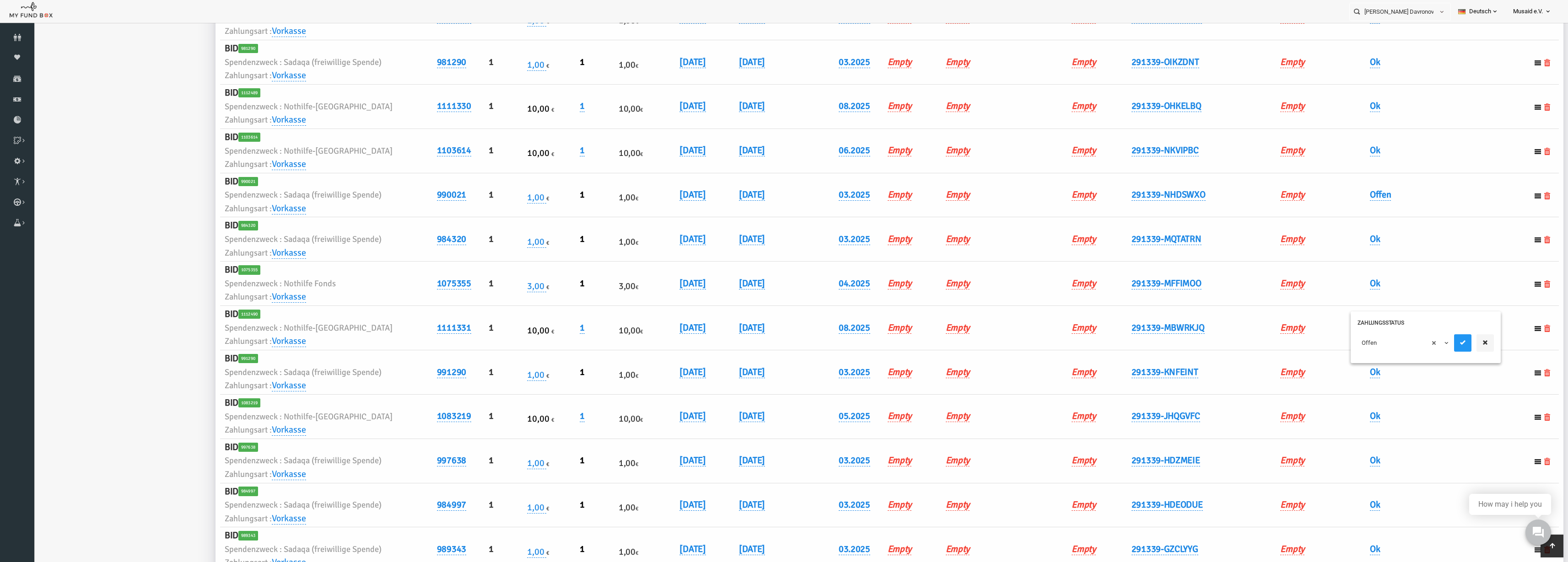
drag, startPoint x: 1345, startPoint y: 325, endPoint x: 1346, endPoint y: 348, distance: 23.0
click at [1346, 345] on span "× Offen" at bounding box center [1372, 343] width 83 height 9
click at [1430, 336] on button "submit" at bounding box center [1433, 343] width 17 height 17
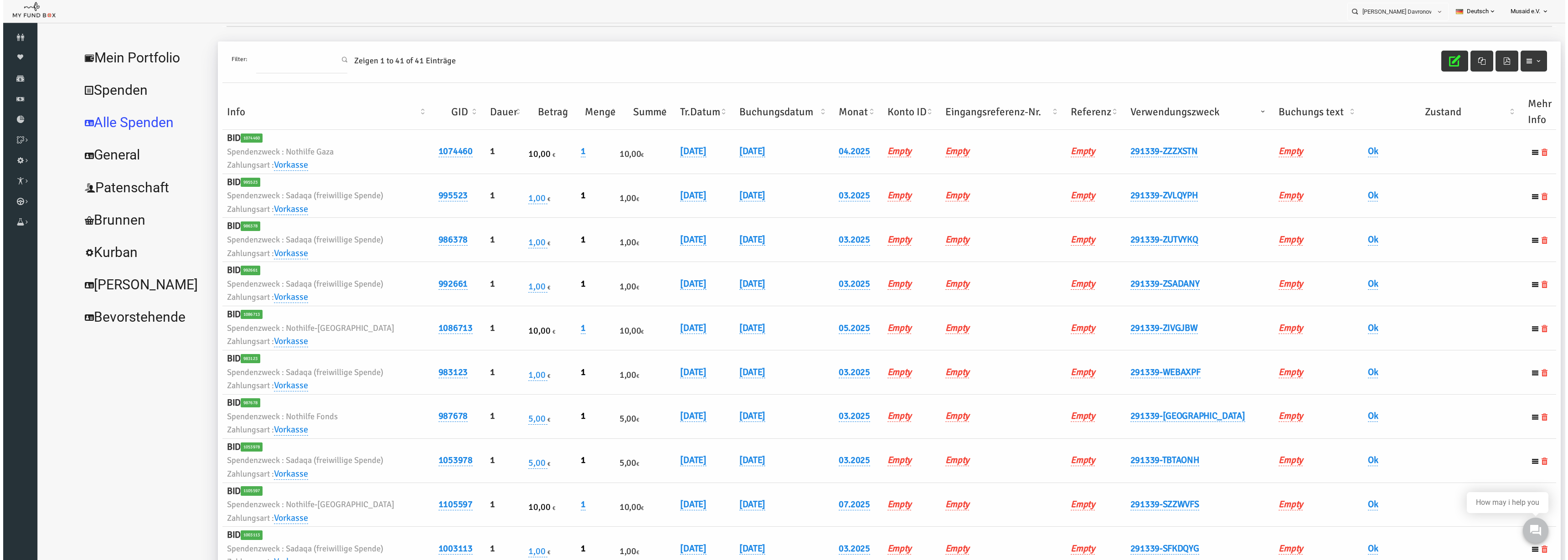
scroll to position [0, 0]
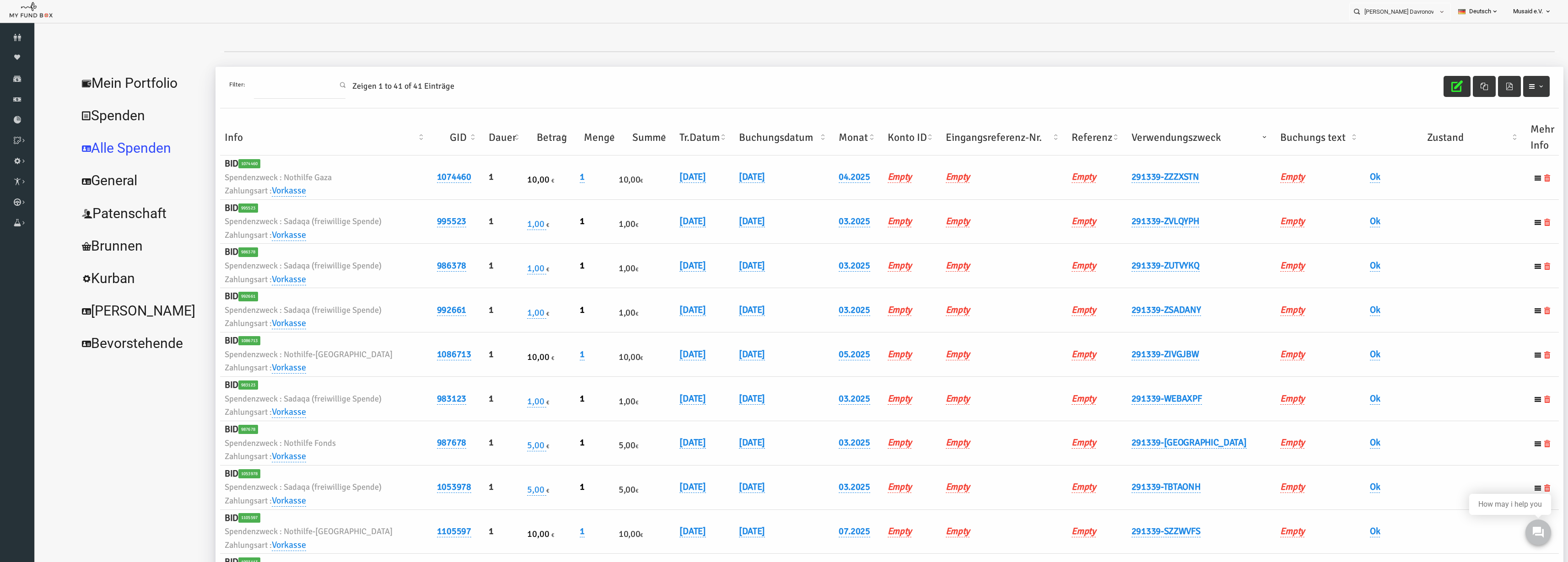
click at [1422, 77] on button "button" at bounding box center [1426, 87] width 27 height 21
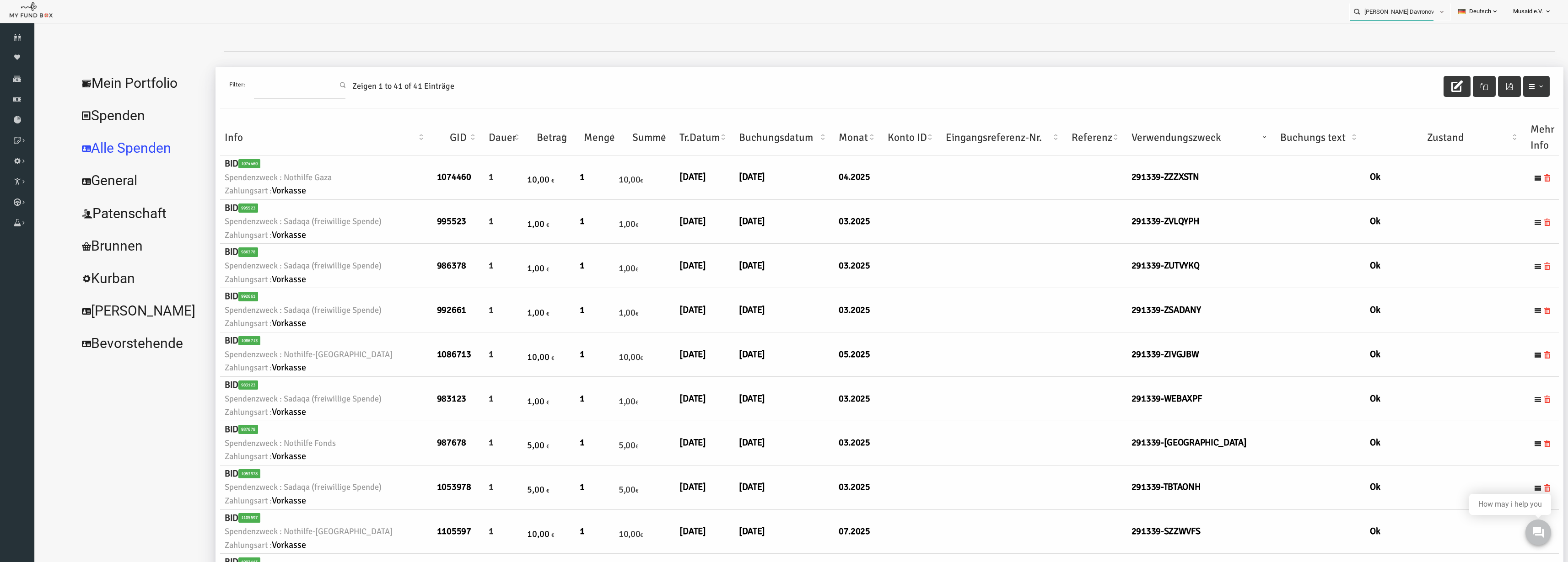
click at [1388, 7] on input "Hatice Noyan Davronov MUDO291339" at bounding box center [1392, 11] width 84 height 17
click at [1388, 8] on input "Hatice Noyan Davronov MUDO291339" at bounding box center [1392, 11] width 84 height 17
click at [1390, 8] on input "Hatice Noyan Davronov MUDO291339" at bounding box center [1392, 11] width 84 height 17
click at [1397, 21] on div "Ismail Ek MUDO254559" at bounding box center [1396, 30] width 107 height 19
type input "Ismail Ek MUDO254559"
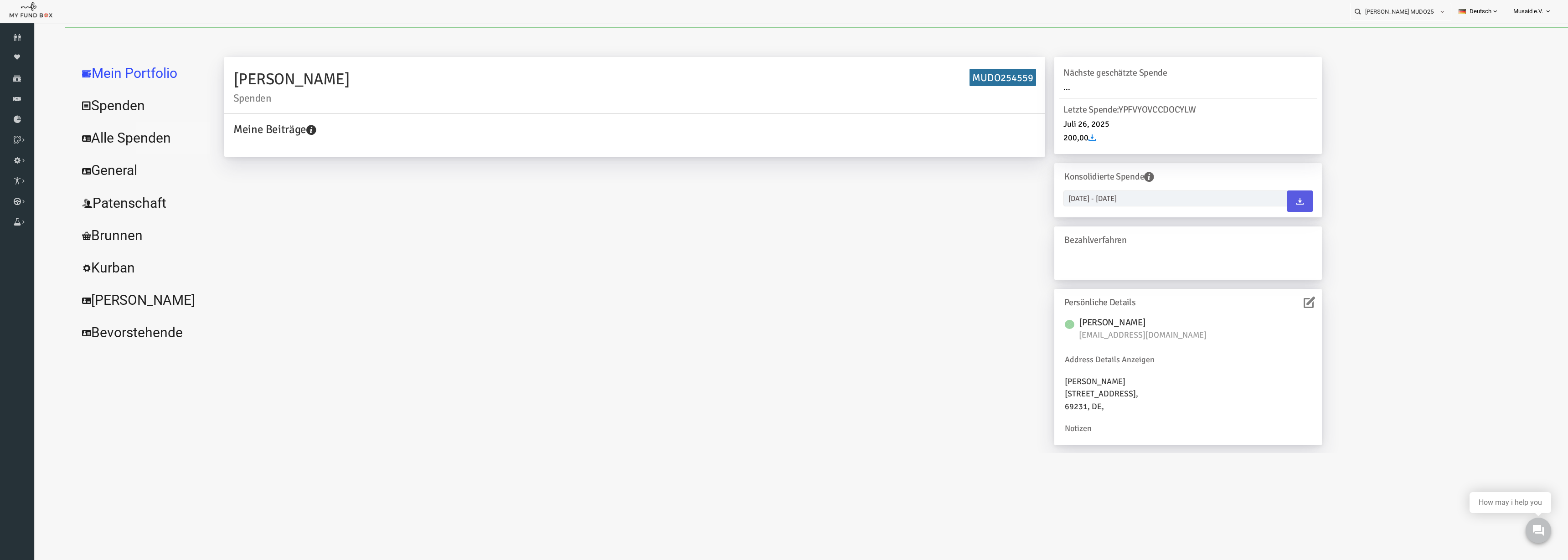
click at [128, 139] on link "Alle Spenden" at bounding box center [111, 138] width 137 height 33
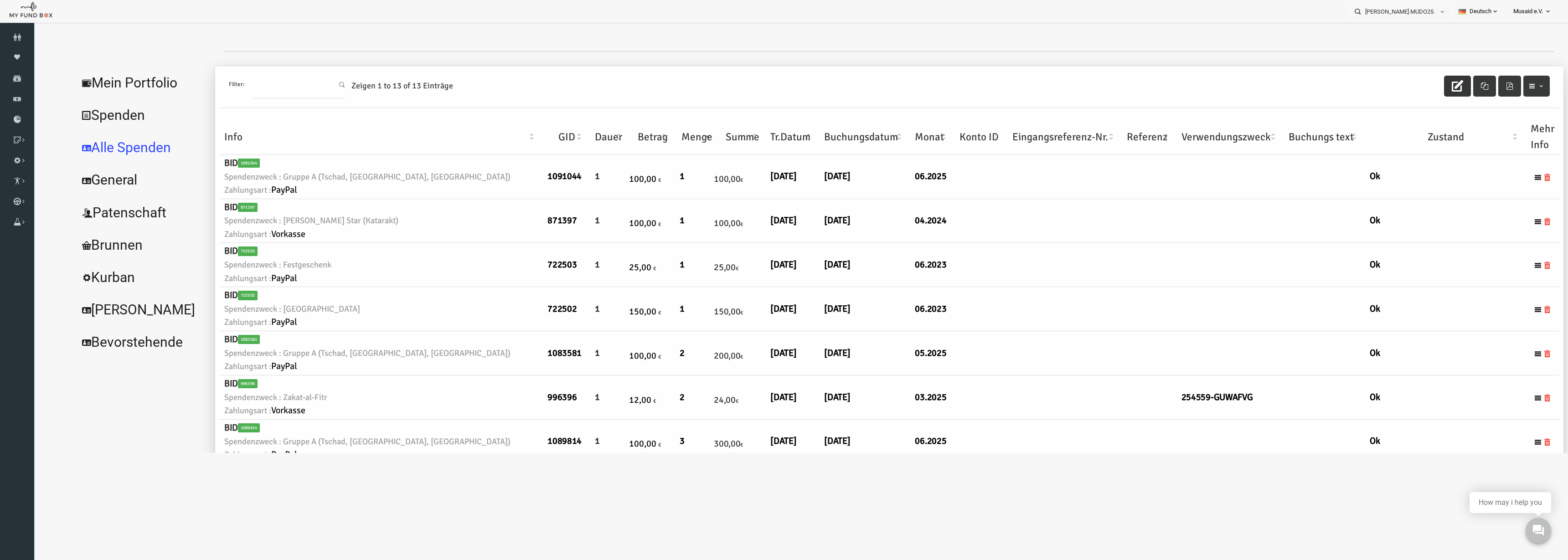
click at [1426, 95] on button "button" at bounding box center [1426, 86] width 27 height 21
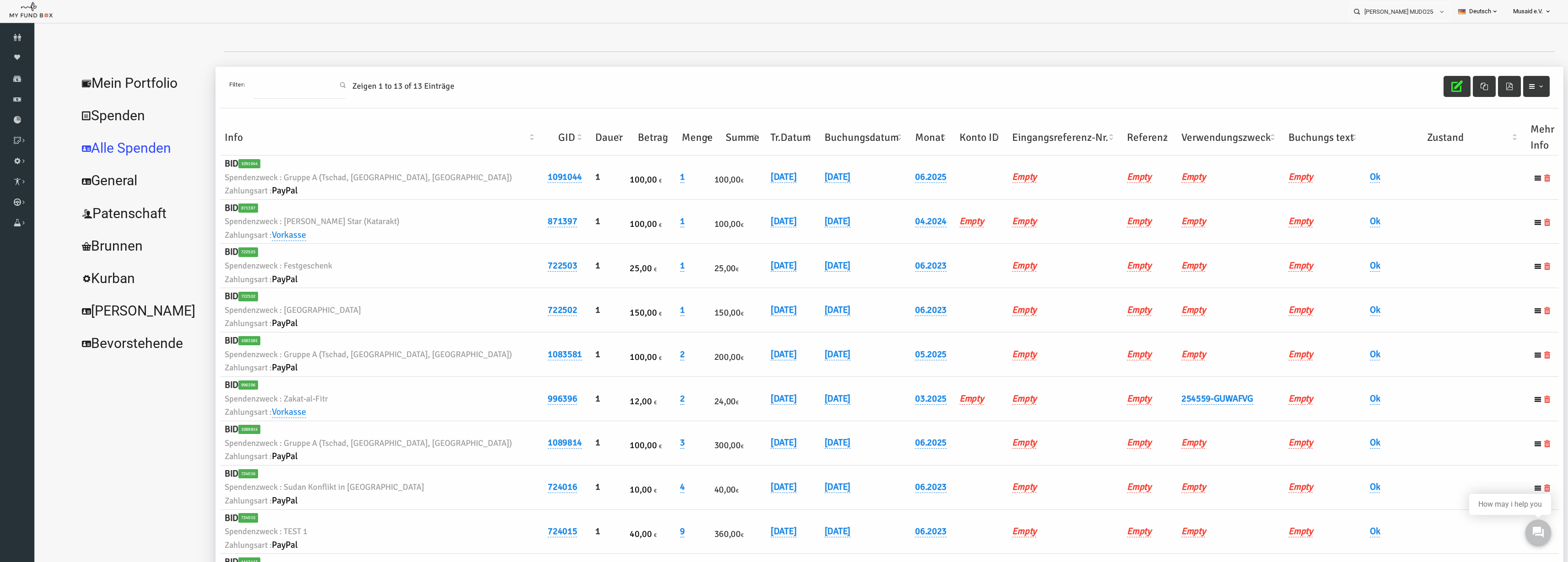
click at [1196, 138] on th "Verwendungszweck" at bounding box center [1200, 137] width 107 height 36
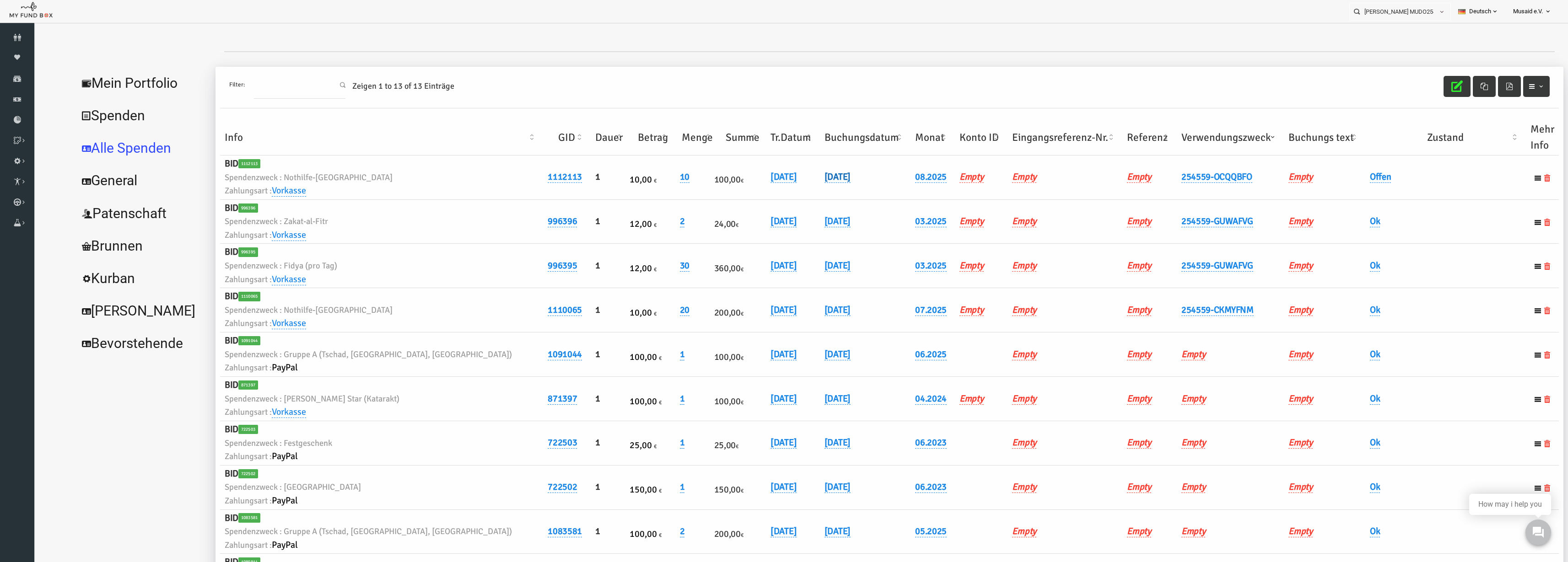
click at [794, 178] on link "01.08.2025" at bounding box center [807, 177] width 26 height 12
click at [756, 190] on input "01.08.2025" at bounding box center [801, 184] width 110 height 16
type input "05.08.2025"
click at [861, 184] on button "submit" at bounding box center [870, 185] width 17 height 17
click at [1350, 172] on link "Offen" at bounding box center [1350, 177] width 21 height 12
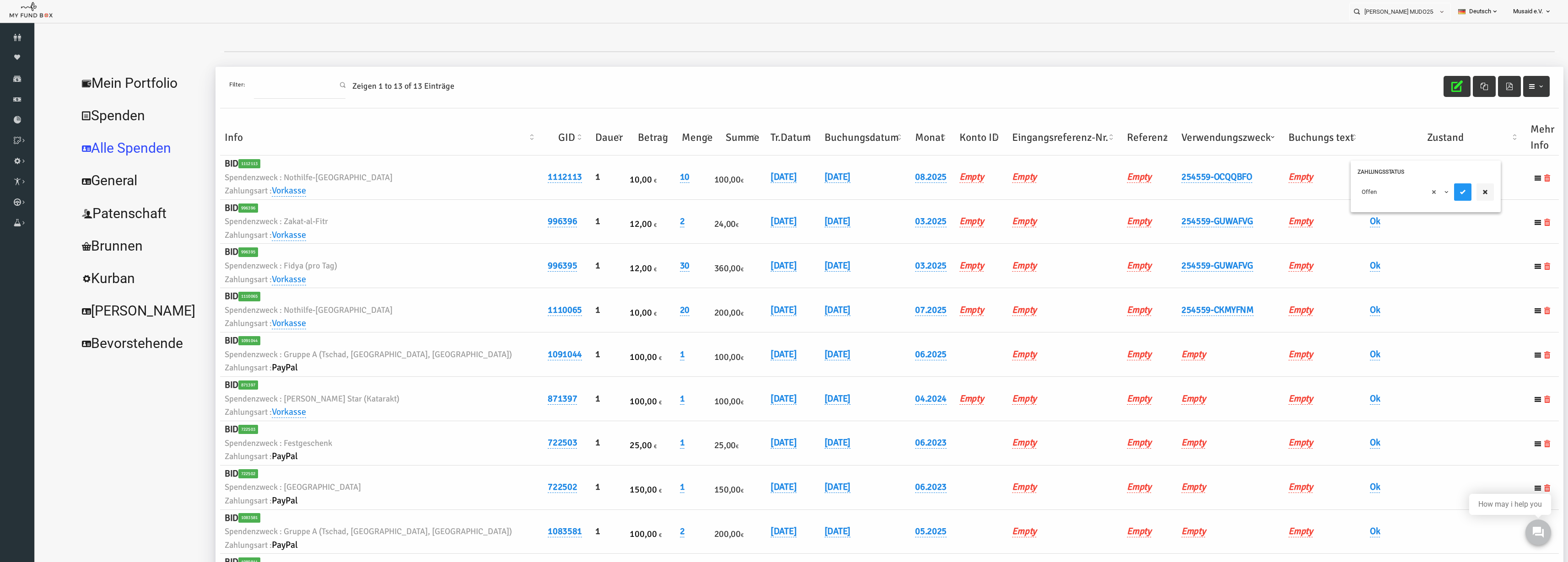
click at [1348, 182] on div "× Offen" at bounding box center [1395, 194] width 150 height 36
click at [1350, 193] on span "× Offen" at bounding box center [1372, 192] width 83 height 9
click at [1423, 195] on div "× Ok" at bounding box center [1395, 192] width 137 height 17
click at [1427, 192] on button "submit" at bounding box center [1433, 192] width 17 height 17
click at [1426, 85] on icon "button" at bounding box center [1426, 86] width 11 height 11
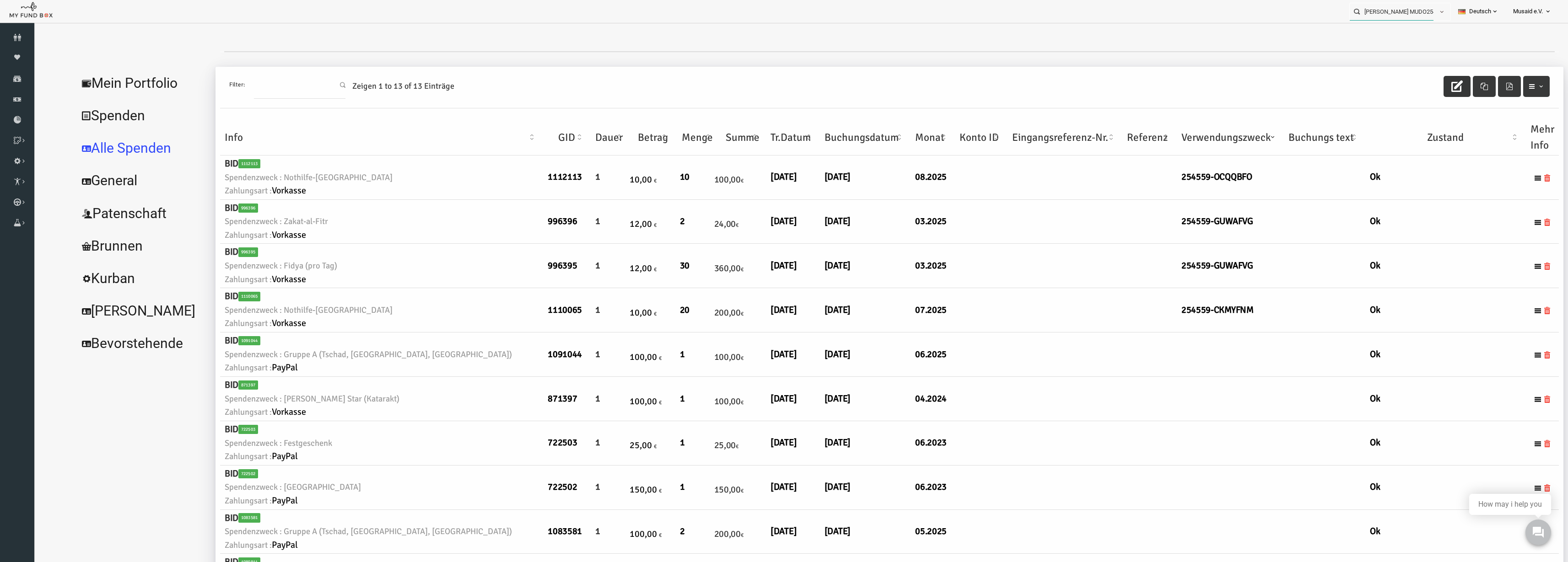
click at [1405, 11] on input "Ismail Ek MUDO254559" at bounding box center [1392, 11] width 84 height 17
click at [1398, 34] on div "Marayam mierswa MUDO339349" at bounding box center [1396, 30] width 107 height 19
type input "Marayam mierswa MUDO339349"
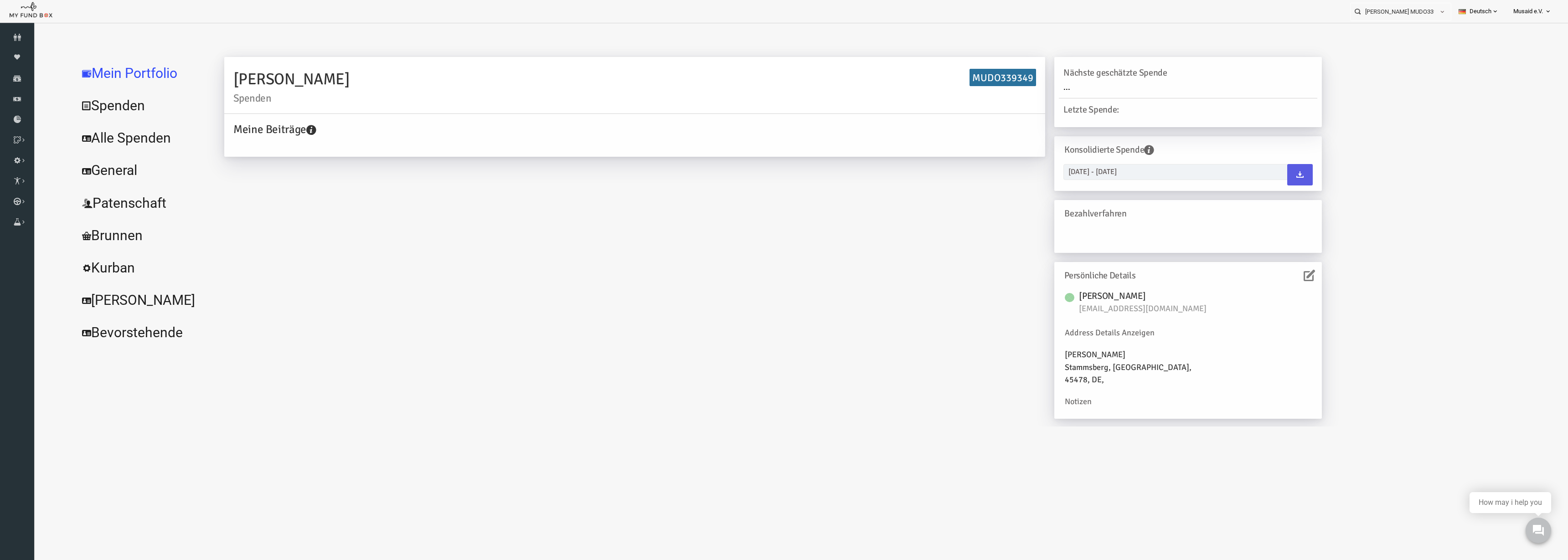
click at [141, 126] on link "Alle Spenden" at bounding box center [111, 138] width 137 height 33
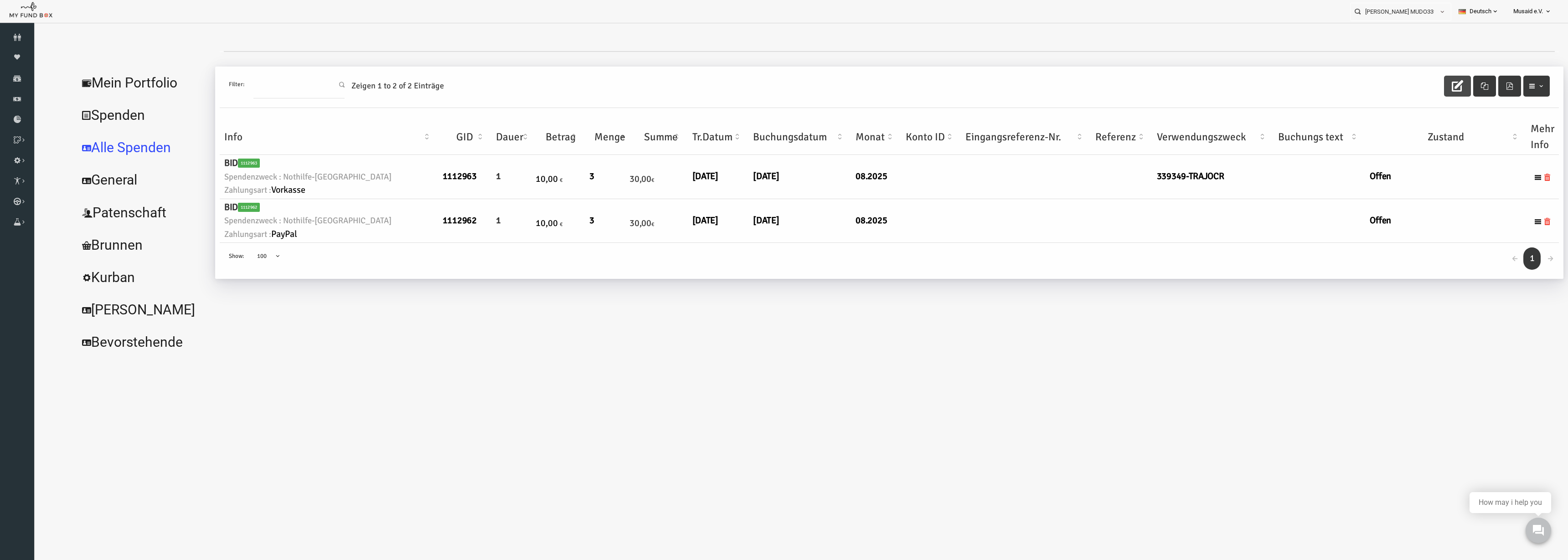
click at [1432, 82] on icon "button" at bounding box center [1426, 86] width 11 height 11
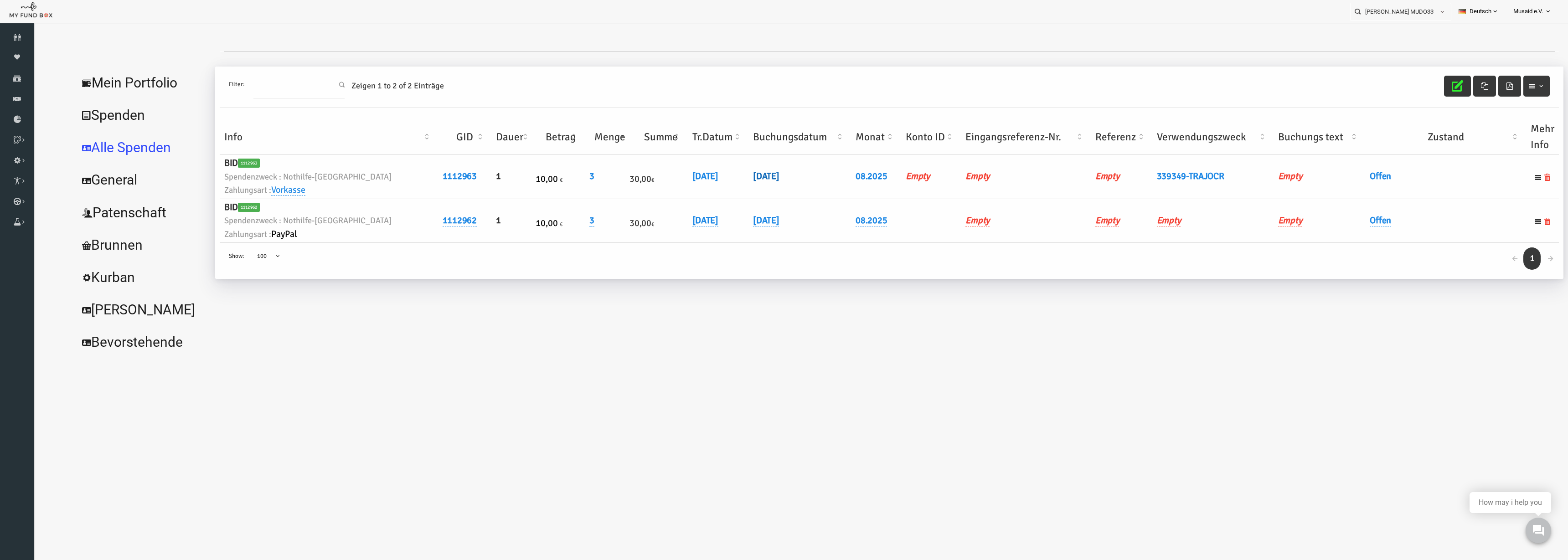
click at [722, 175] on link "04.08.2025" at bounding box center [735, 176] width 26 height 12
click at [699, 183] on input "04.08.2025" at bounding box center [741, 183] width 110 height 16
type input "05.08.2025"
click at [806, 185] on icon "submit" at bounding box center [810, 184] width 7 height 7
click at [1351, 170] on h6 "Offen" at bounding box center [1414, 177] width 152 height 14
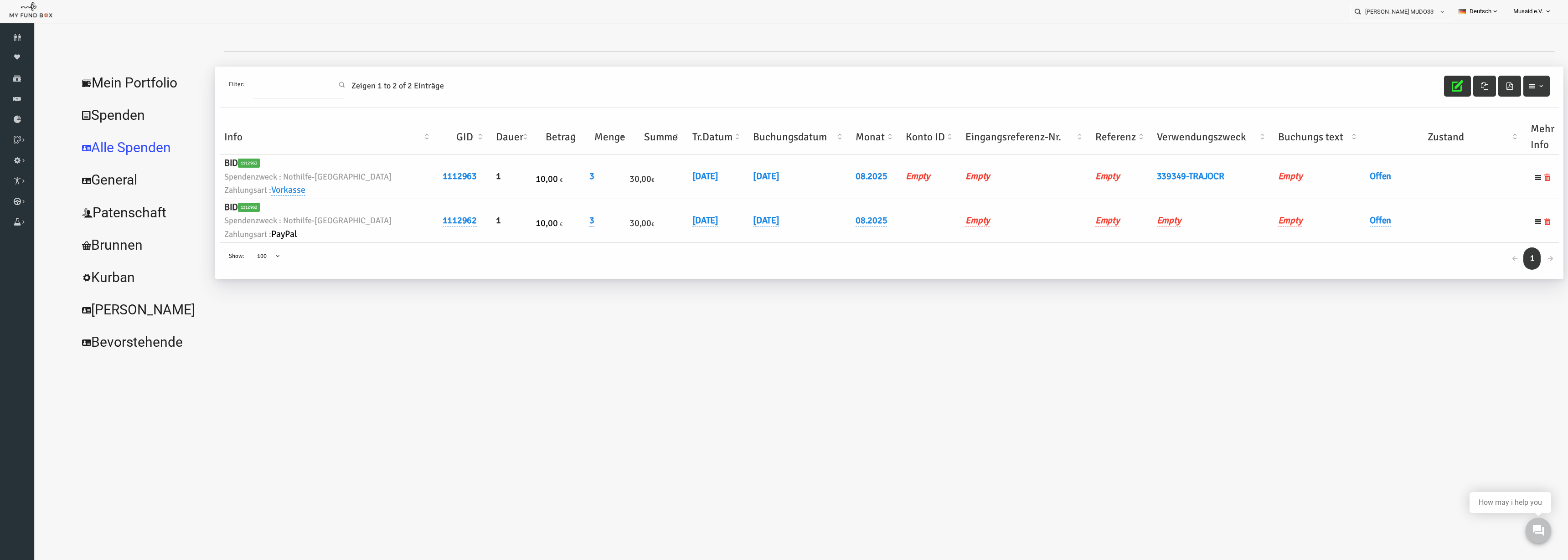
click at [1350, 182] on h6 "Offen" at bounding box center [1414, 177] width 152 height 14
click at [1346, 180] on link "Offen" at bounding box center [1349, 176] width 21 height 12
drag, startPoint x: 1346, startPoint y: 188, endPoint x: 1350, endPoint y: 198, distance: 10.8
click at [1346, 190] on span "× Offen" at bounding box center [1372, 191] width 83 height 9
drag, startPoint x: 1425, startPoint y: 183, endPoint x: 1439, endPoint y: 165, distance: 22.8
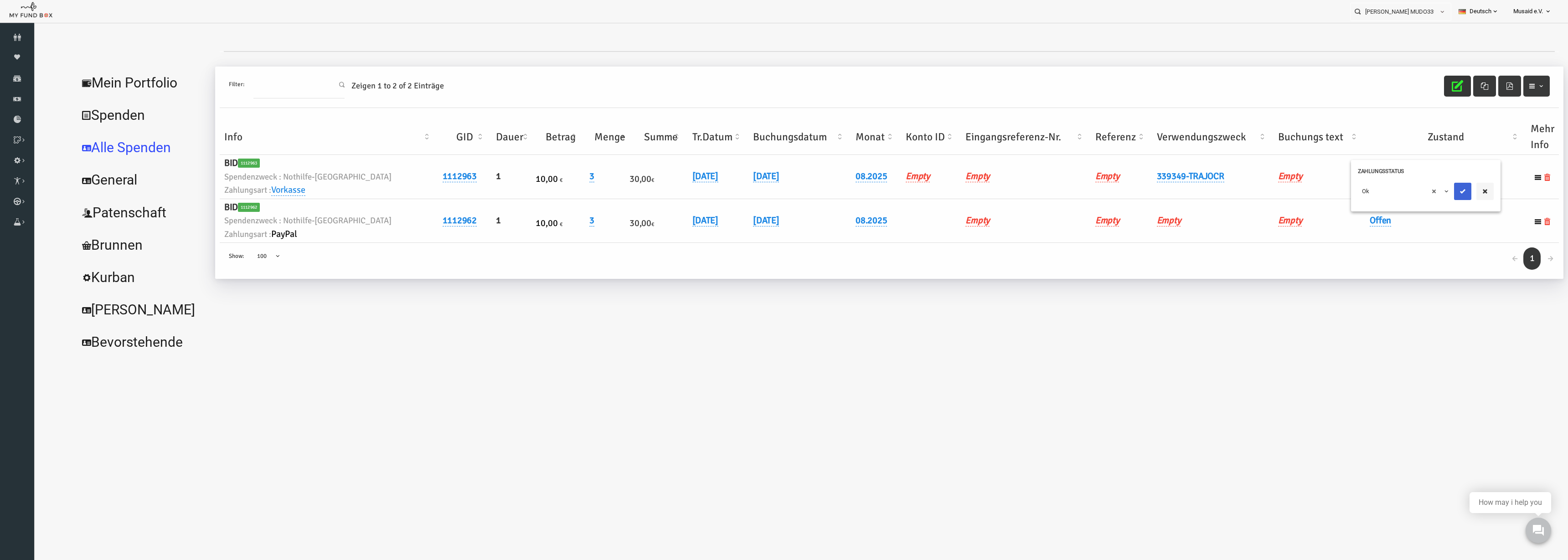
click at [1425, 183] on button "submit" at bounding box center [1432, 191] width 17 height 17
click at [1421, 86] on icon "button" at bounding box center [1426, 86] width 11 height 11
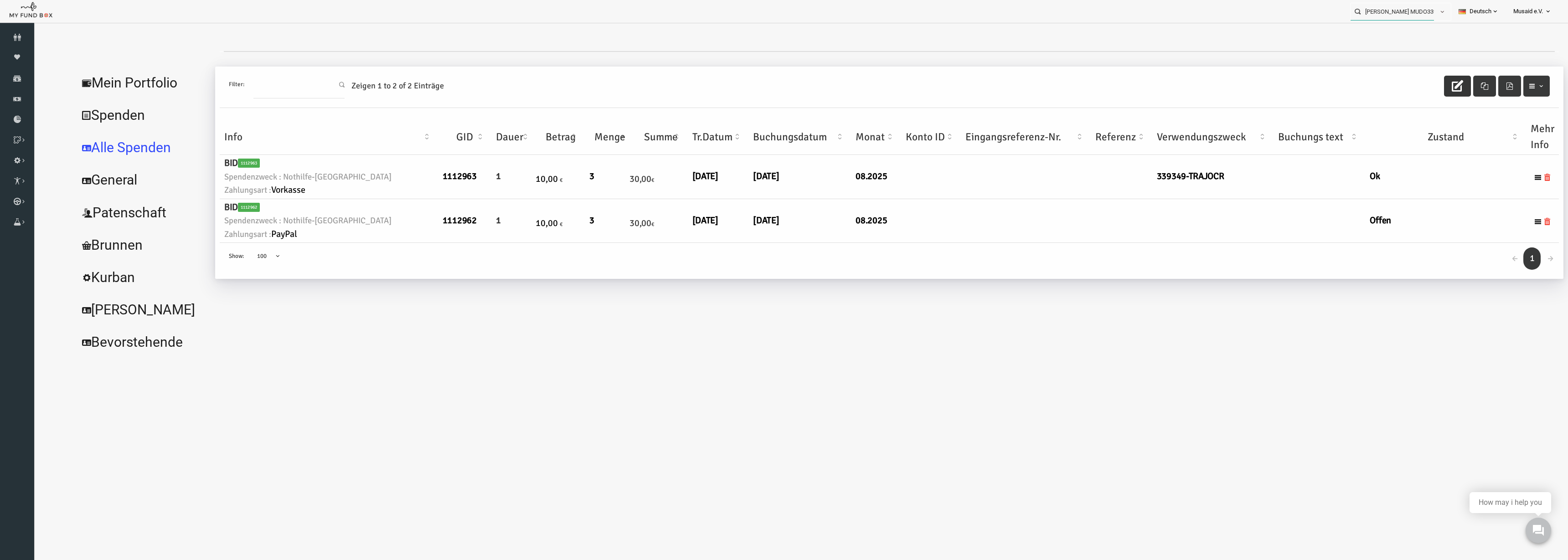
click at [1401, 12] on input "Marayam mierswa MUDO339349" at bounding box center [1392, 11] width 83 height 17
click at [1427, 32] on div "Elona Dedushi MUDO257103" at bounding box center [1396, 30] width 107 height 19
type input "Elona Dedushi MUDO257103"
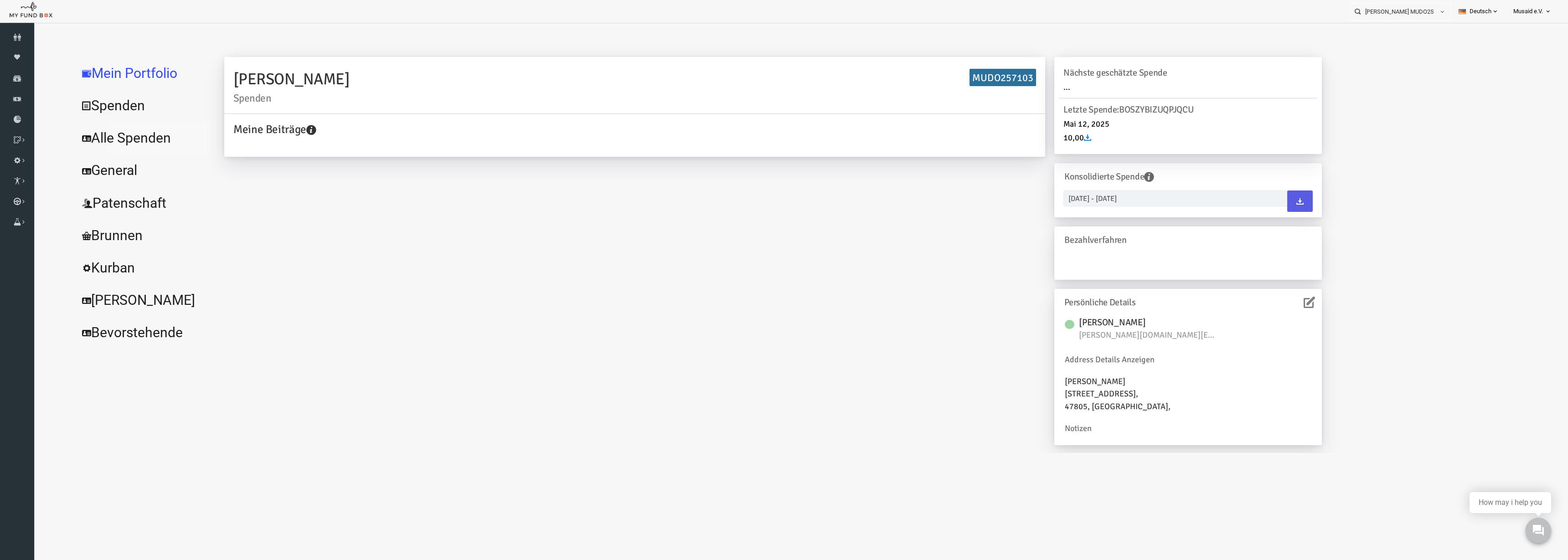
click at [98, 132] on link "Alle Spenden" at bounding box center [111, 138] width 137 height 33
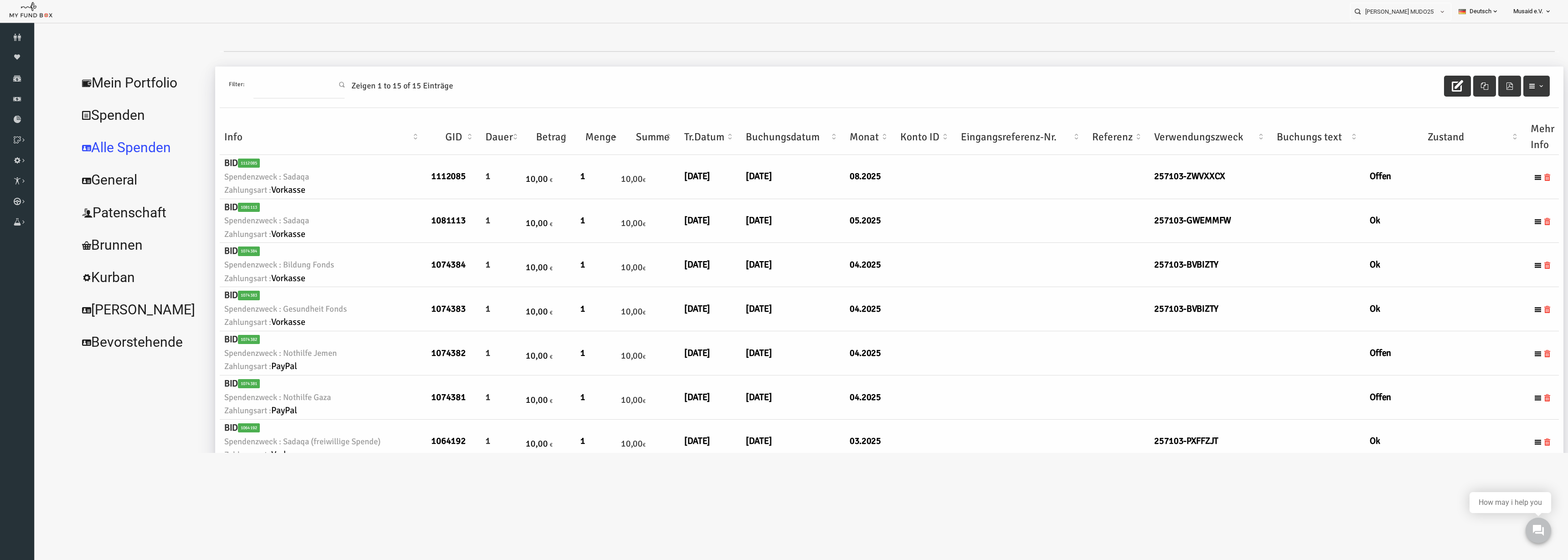
click at [1424, 80] on button "button" at bounding box center [1426, 86] width 27 height 21
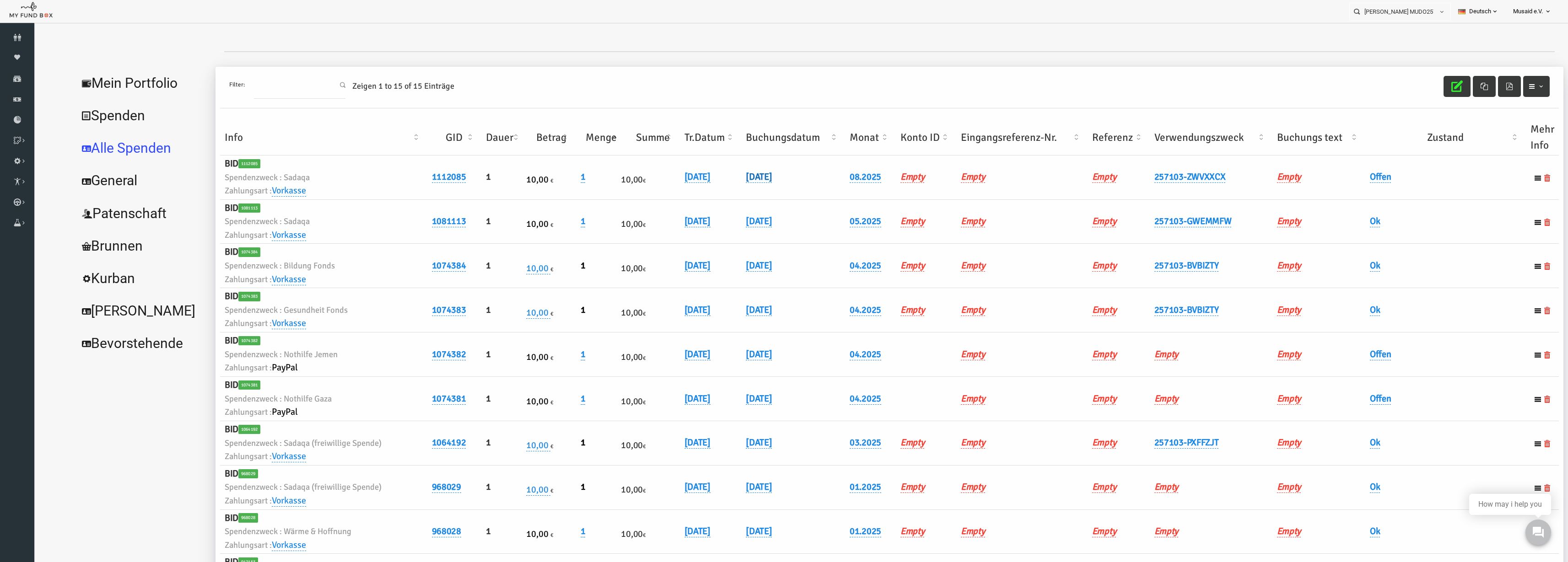
click at [741, 180] on link "01.08.2025" at bounding box center [728, 177] width 26 height 12
click at [733, 187] on input "01.08.2025" at bounding box center [777, 184] width 110 height 16
click at [733, 186] on input "01.08.2025" at bounding box center [777, 184] width 110 height 16
type input "05.08.2025"
click at [842, 185] on icon "submit" at bounding box center [845, 185] width 7 height 7
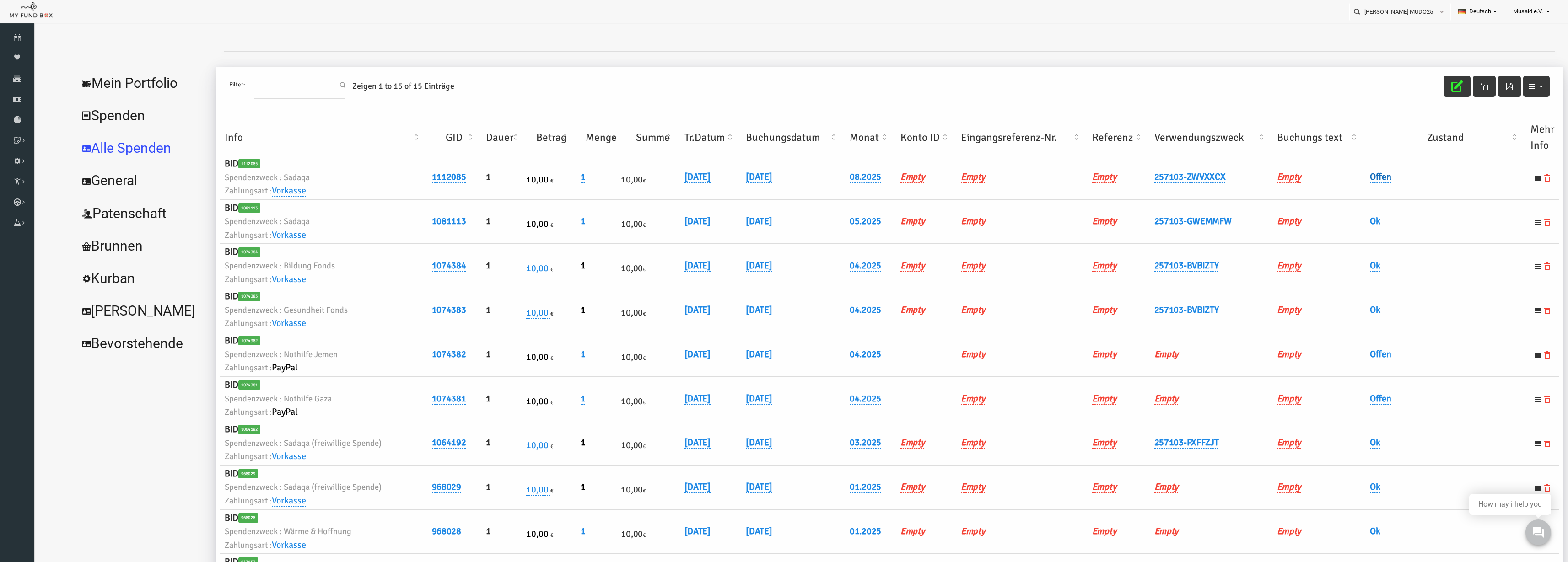
click at [1348, 176] on link "Offen" at bounding box center [1350, 177] width 21 height 12
click at [1346, 191] on span "× Offen" at bounding box center [1372, 192] width 83 height 9
click at [1433, 199] on button "submit" at bounding box center [1433, 192] width 17 height 17
drag, startPoint x: 1434, startPoint y: 79, endPoint x: 1401, endPoint y: 94, distance: 36.2
click at [1432, 82] on div at bounding box center [1466, 87] width 106 height 21
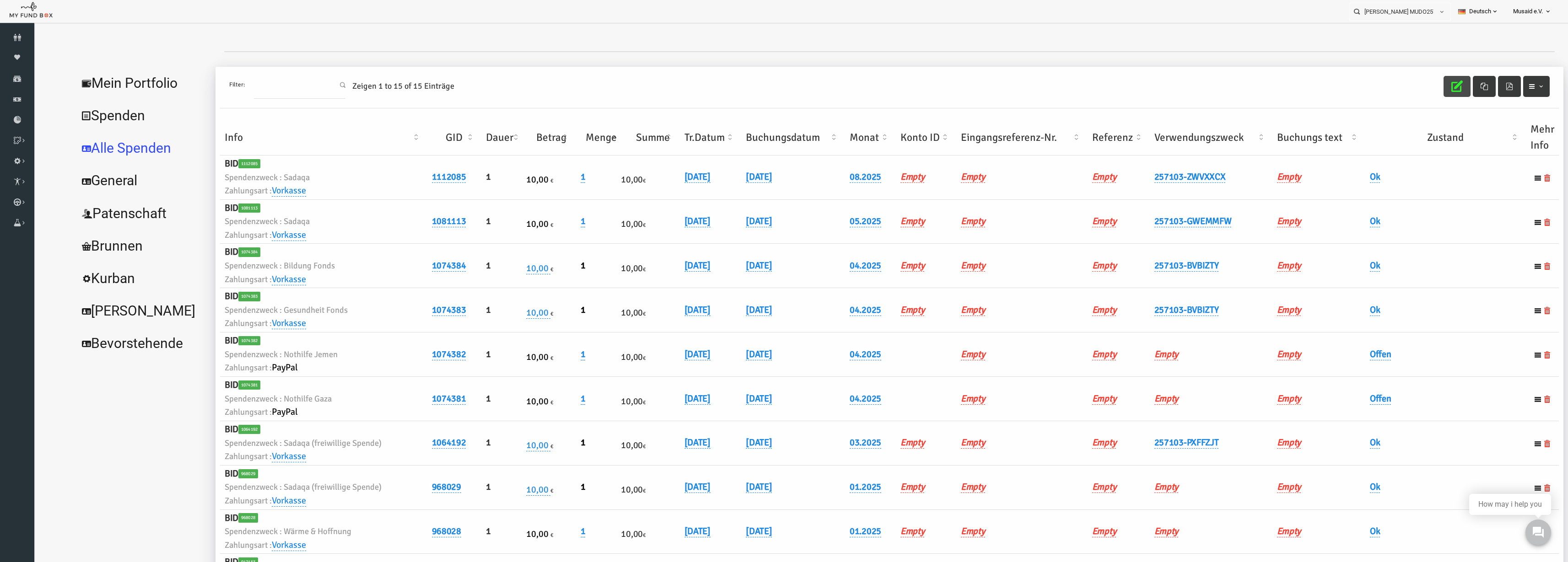
drag, startPoint x: 1418, startPoint y: 89, endPoint x: 1426, endPoint y: 51, distance: 38.8
click at [1421, 89] on icon "button" at bounding box center [1426, 86] width 11 height 11
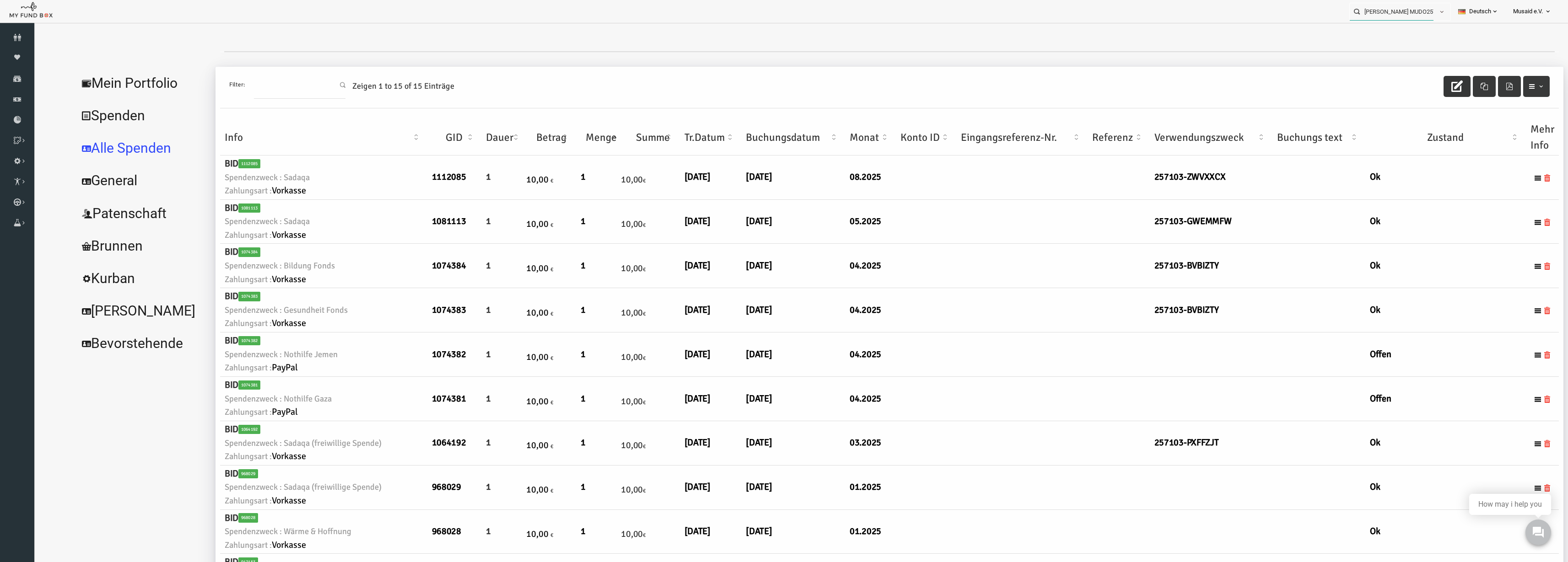
click at [1393, 13] on input "Elona Dedushi MUDO257103" at bounding box center [1392, 11] width 84 height 17
click at [1395, 18] on input "Elona Dedushi MUDO257103" at bounding box center [1392, 11] width 84 height 17
click at [1395, 9] on input "Elona Dedushi MUDO257103" at bounding box center [1392, 11] width 84 height 17
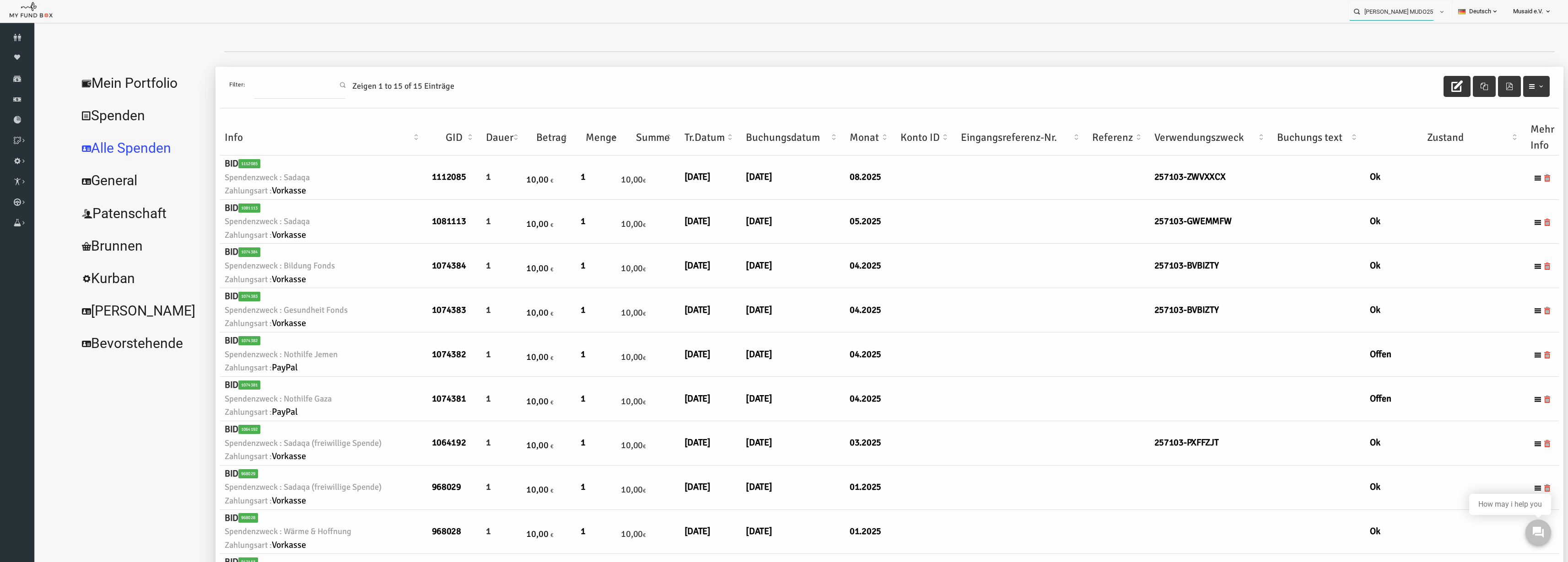
click at [1395, 9] on input "Elona Dedushi MUDO257103" at bounding box center [1392, 11] width 84 height 17
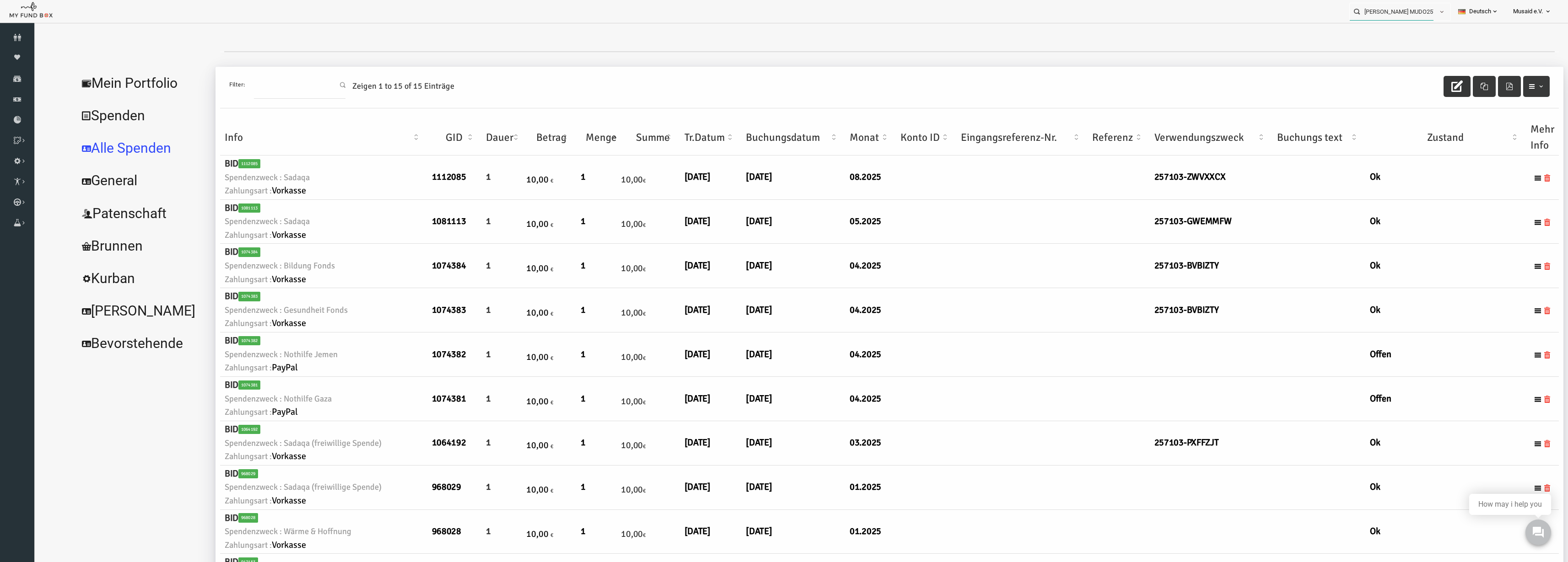
click at [1395, 9] on input "Elona Dedushi MUDO257103" at bounding box center [1392, 11] width 84 height 17
click at [1413, 30] on label "Yusuf Eren Karaca MUDO284937" at bounding box center [1390, 28] width 90 height 10
type input "Yusuf Eren Karaca MUDO284937"
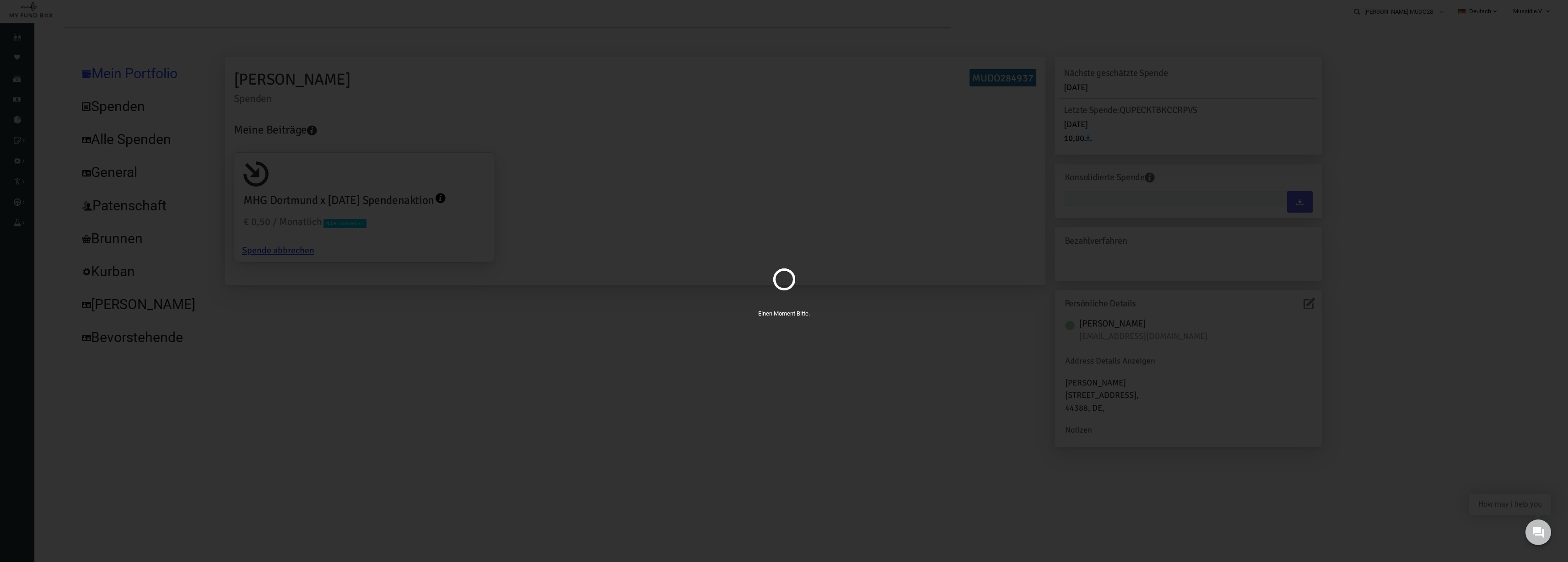
type input "11-08-2025 - 11-08-2025"
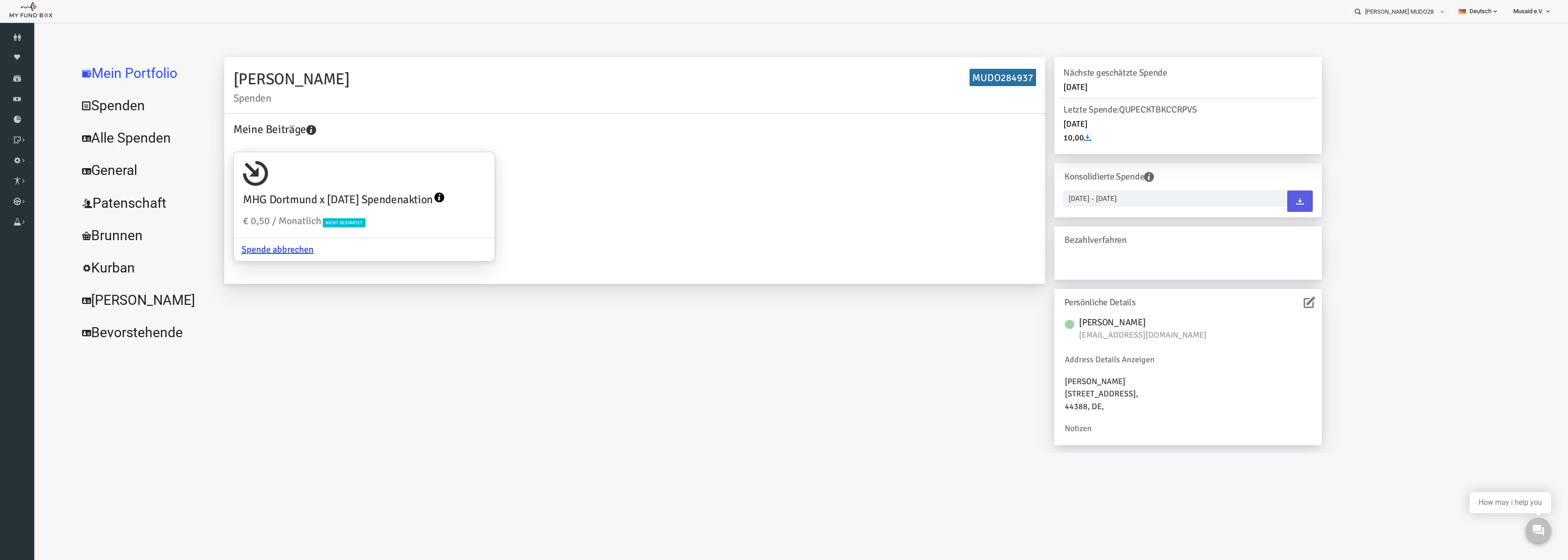
click at [108, 144] on link "Alle Spenden" at bounding box center [111, 138] width 137 height 33
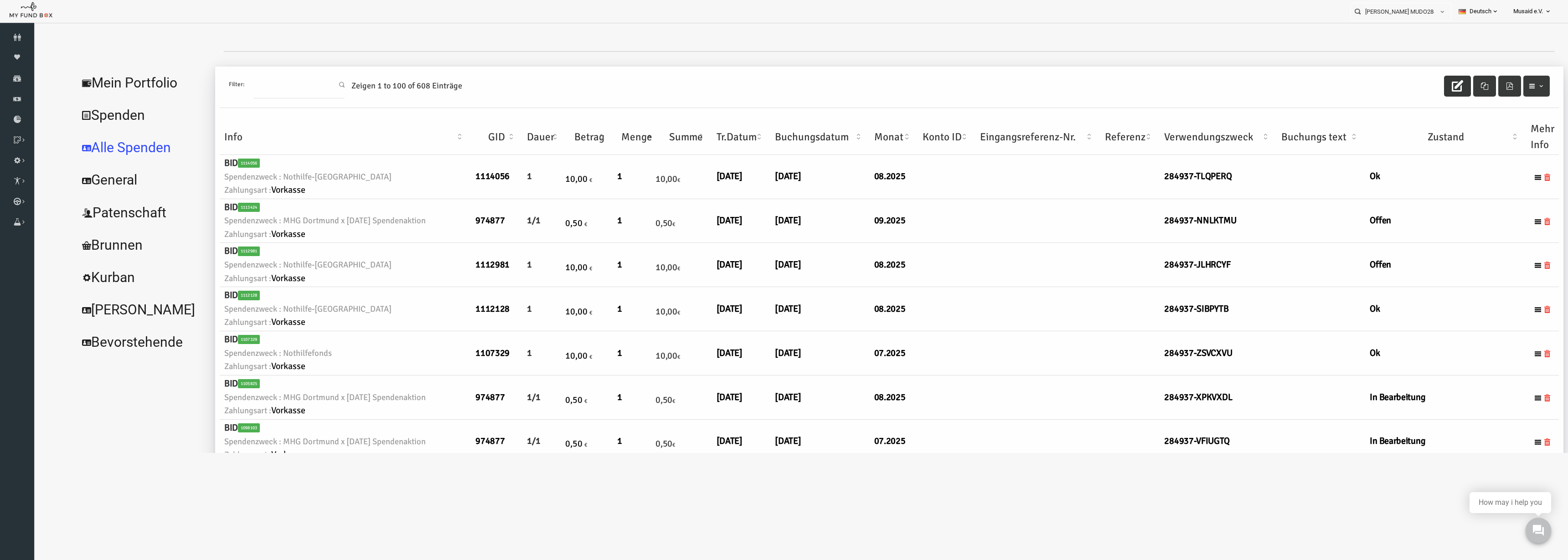
click at [1421, 85] on icon "button" at bounding box center [1426, 86] width 11 height 11
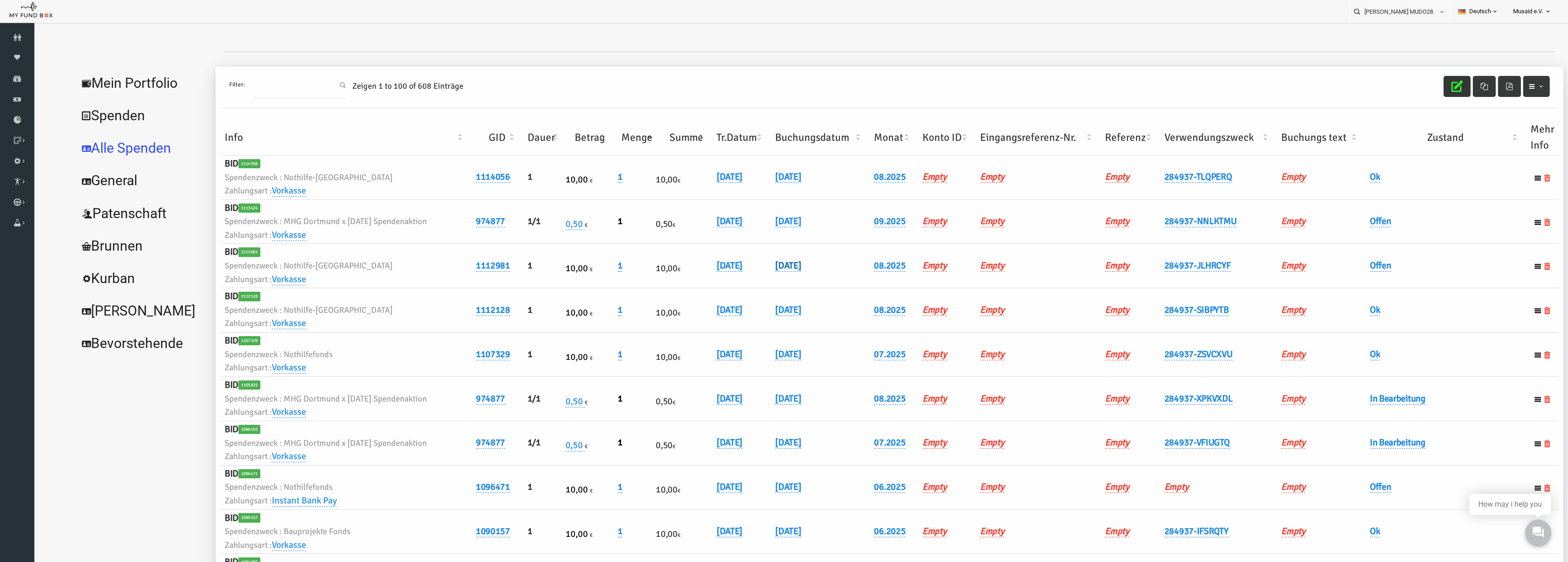
click at [771, 269] on link "04.08.2025" at bounding box center [757, 266] width 26 height 12
click at [769, 275] on input "04.08.2025" at bounding box center [811, 273] width 110 height 16
type input "05.08.2025"
click at [877, 271] on icon "submit" at bounding box center [880, 273] width 7 height 7
click at [1340, 271] on link "Offen" at bounding box center [1350, 266] width 21 height 12
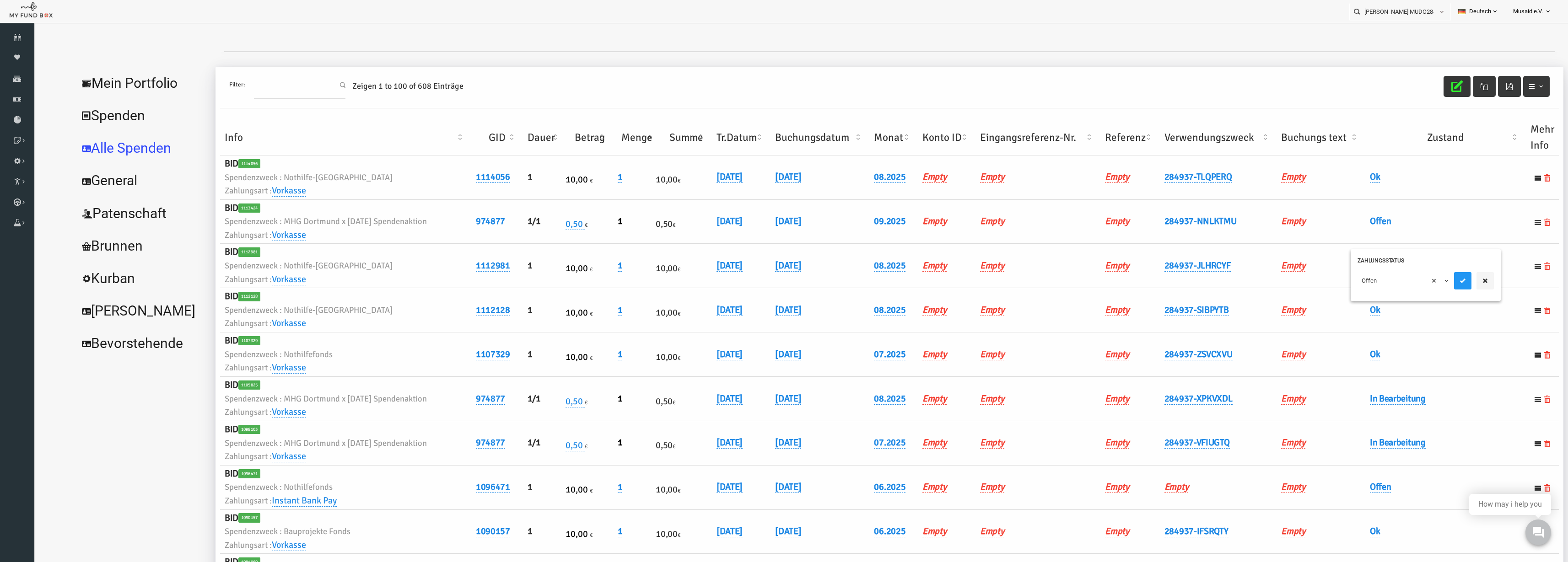
click at [1343, 281] on span "× Offen" at bounding box center [1372, 281] width 83 height 9
click at [1431, 281] on icon "submit" at bounding box center [1433, 281] width 7 height 7
click at [1421, 89] on icon "button" at bounding box center [1426, 86] width 11 height 11
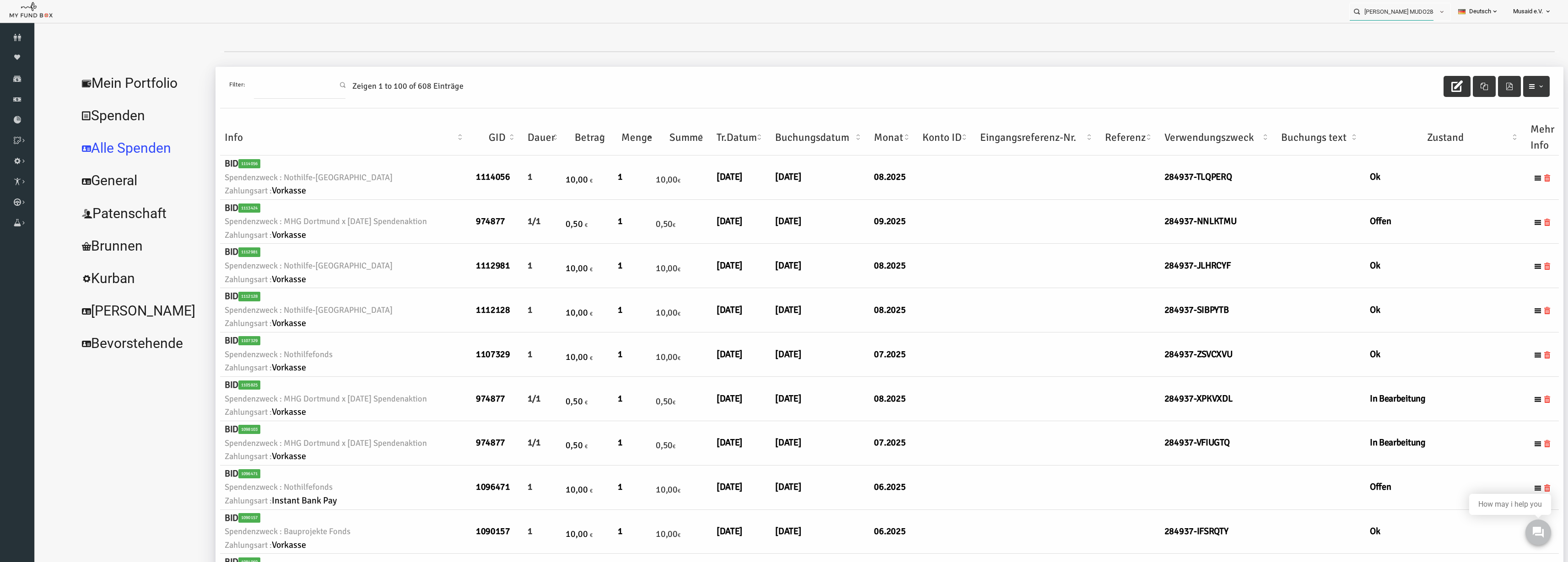
click at [1398, 17] on input "Yusuf Eren Karaca MUDO284937" at bounding box center [1392, 11] width 84 height 17
click at [1400, 17] on input "Yusuf Eren Karaca MUDO284937" at bounding box center [1392, 11] width 84 height 17
drag, startPoint x: 1307, startPoint y: 28, endPoint x: 1401, endPoint y: 55, distance: 97.8
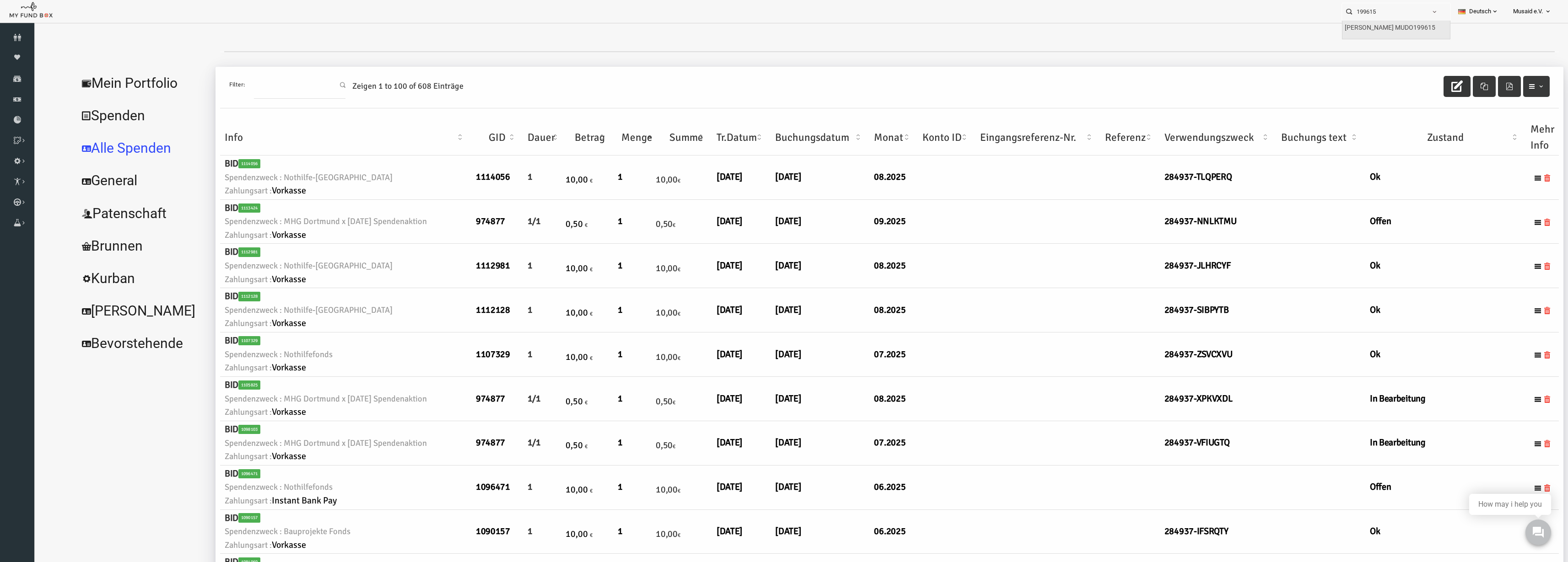
click at [1307, 28] on div at bounding box center [786, 46] width 1486 height 37
click at [1405, 26] on label "Dilek Okatan MUDO199615" at bounding box center [1390, 28] width 90 height 10
type input "Dilek Okatan MUDO199615"
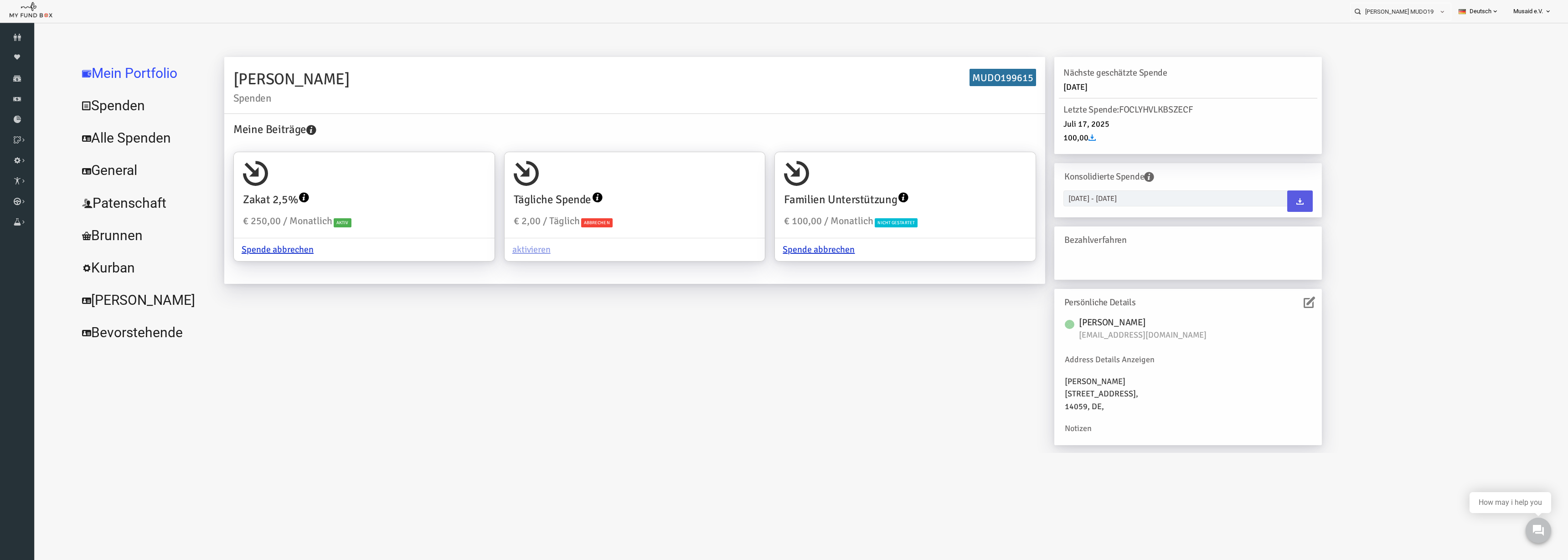
click at [134, 132] on link "Alle Spenden" at bounding box center [111, 138] width 137 height 33
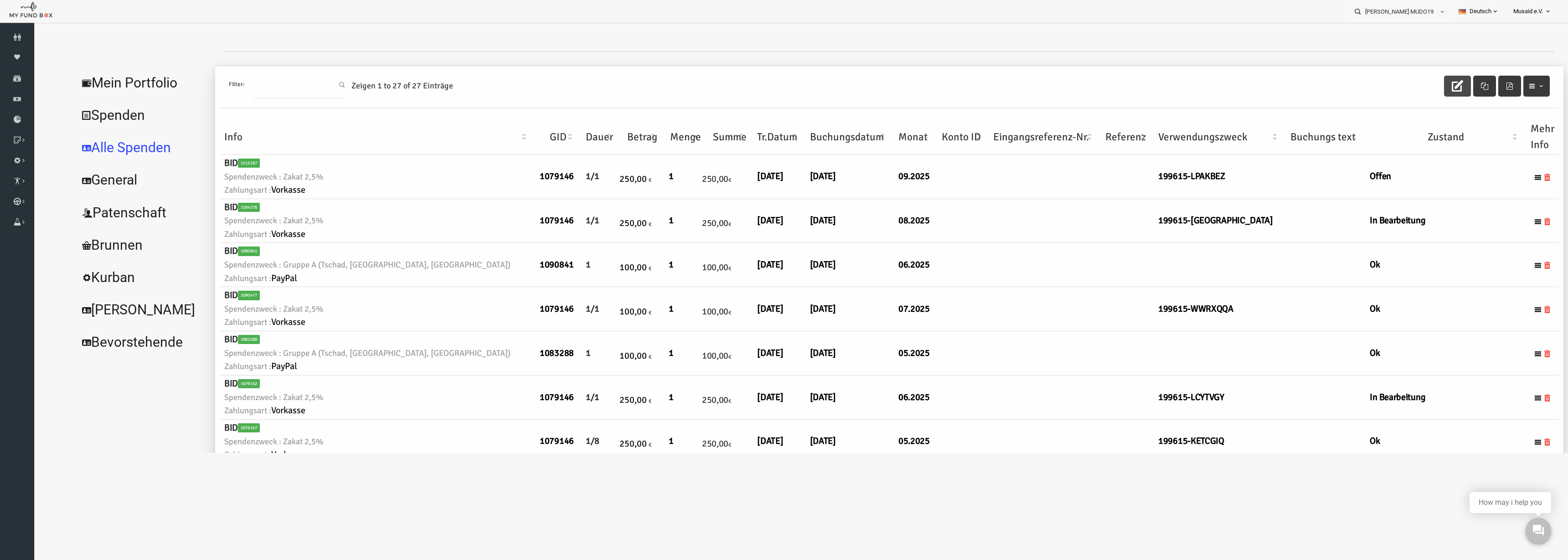
click at [1423, 84] on icon "button" at bounding box center [1426, 86] width 11 height 11
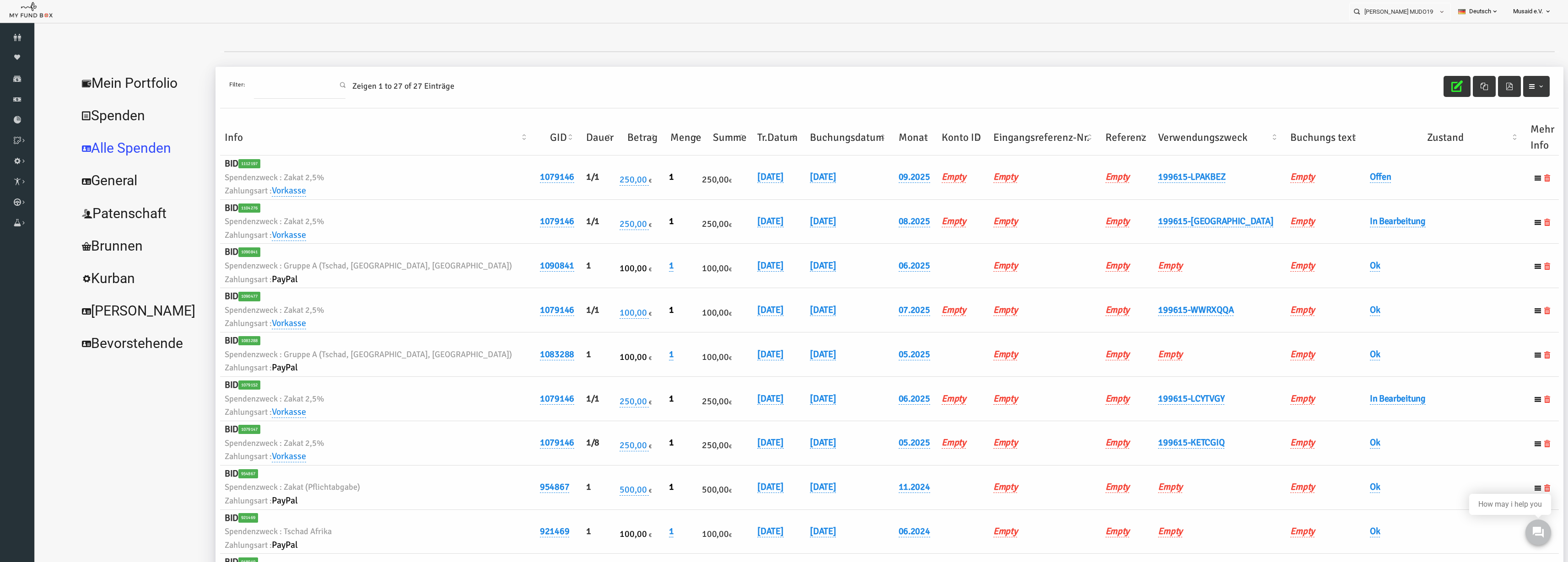
click at [1177, 128] on th "Verwendungszweck" at bounding box center [1189, 137] width 132 height 36
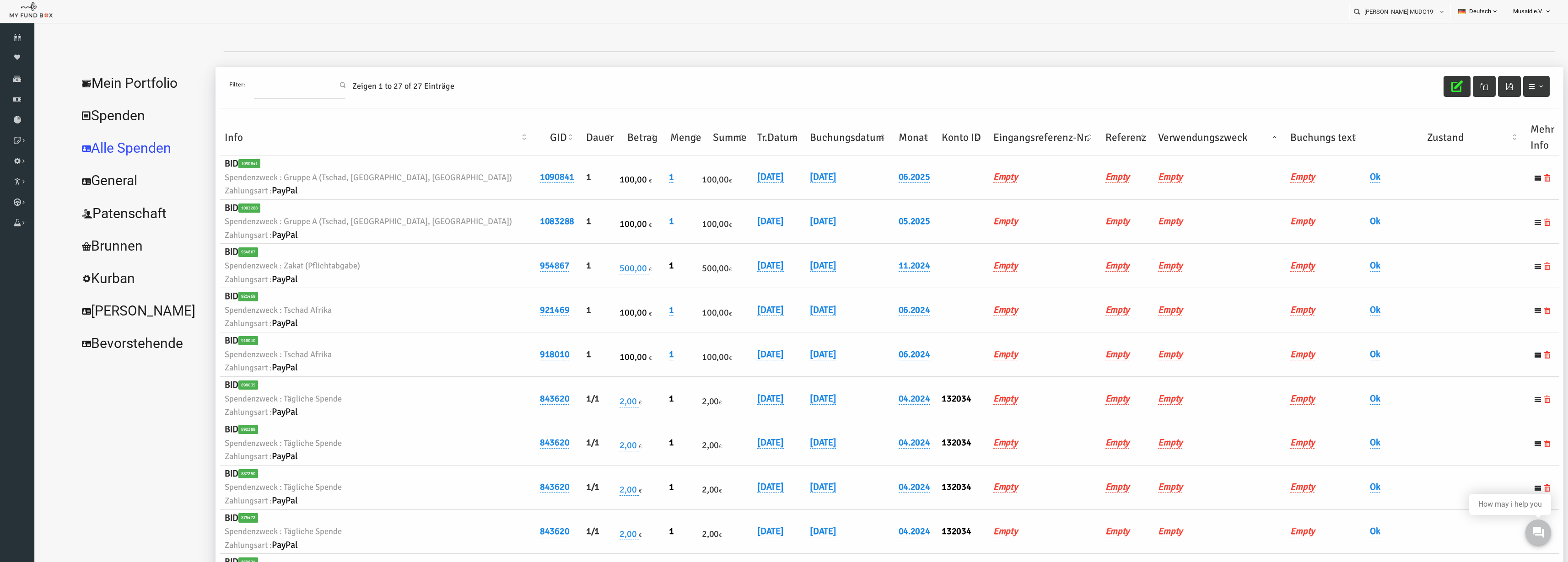
click at [1177, 128] on th "Verwendungszweck" at bounding box center [1189, 137] width 132 height 36
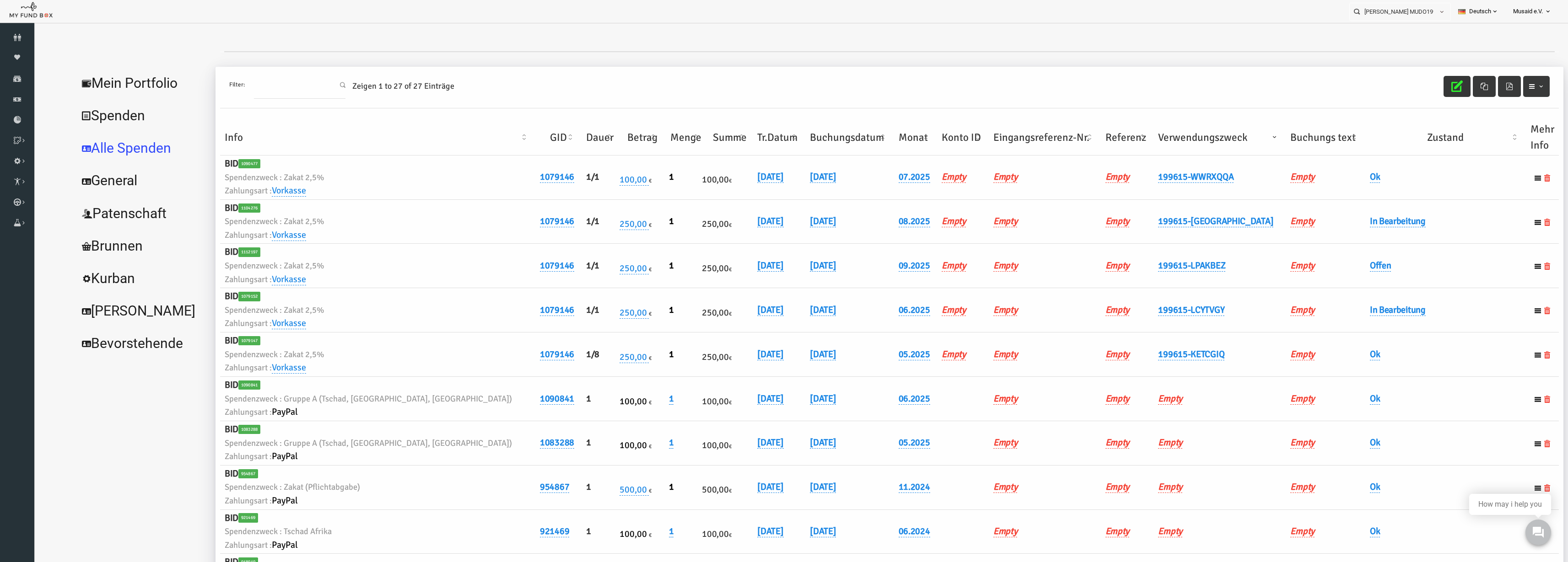
click at [618, 226] on span "€" at bounding box center [620, 225] width 2 height 7
click at [589, 226] on span "250,00" at bounding box center [603, 224] width 27 height 11
click at [633, 238] on span at bounding box center [637, 240] width 7 height 7
click at [620, 238] on input "250,00" at bounding box center [585, 239] width 110 height 16
type input "100"
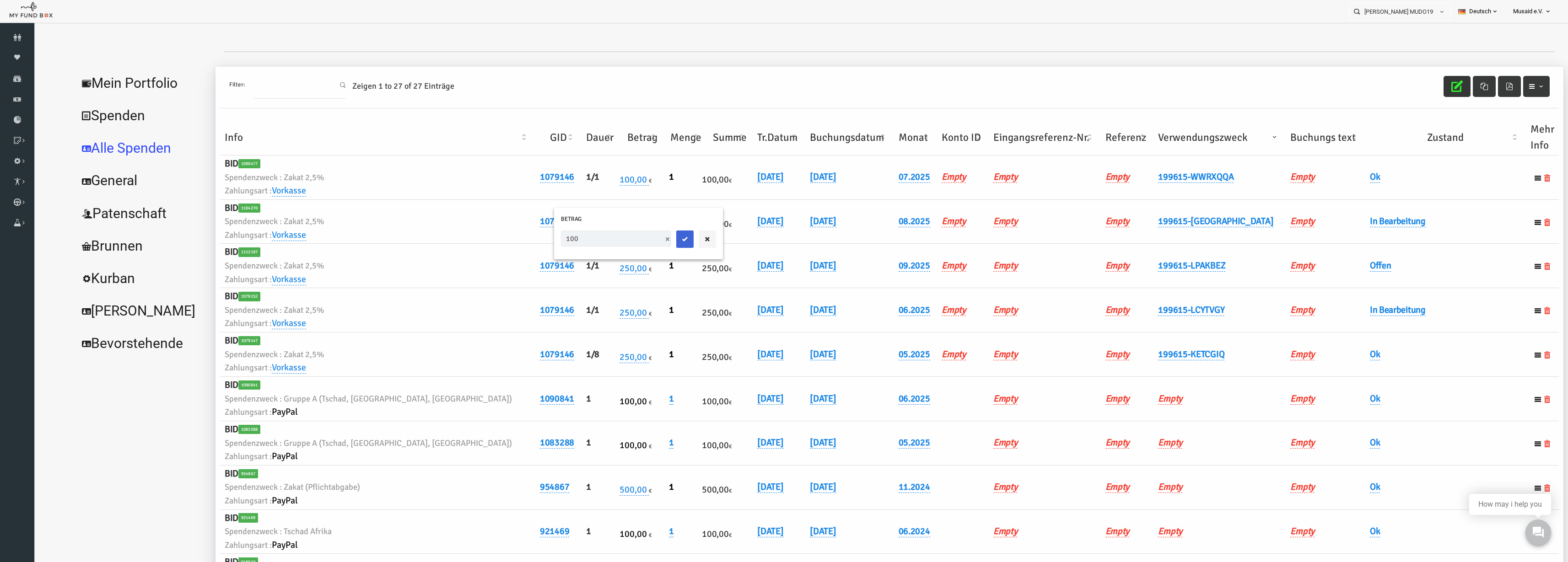
click at [651, 240] on icon "submit" at bounding box center [655, 240] width 7 height 7
click at [779, 221] on link "02.07.2025" at bounding box center [792, 221] width 26 height 12
click at [727, 216] on link "02.08.2025" at bounding box center [740, 221] width 26 height 12
click at [827, 233] on button "button" at bounding box center [836, 229] width 17 height 17
click at [780, 224] on link "02.07.2025" at bounding box center [792, 221] width 26 height 12
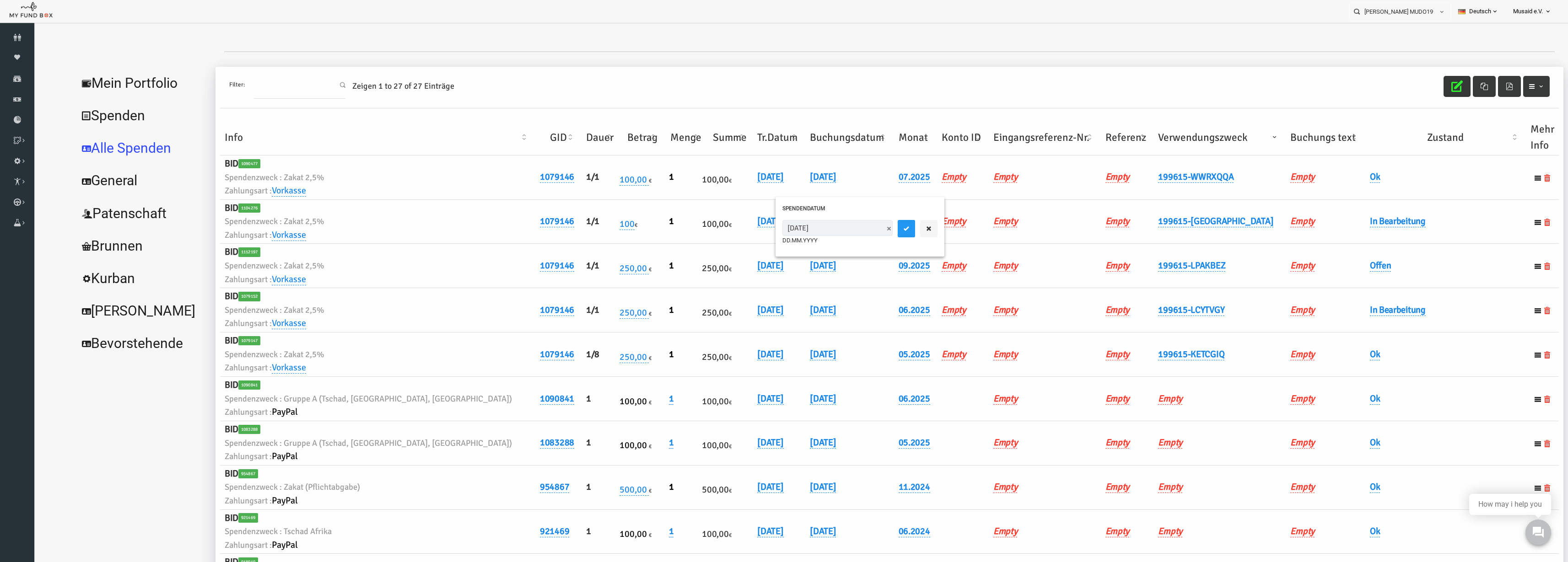
drag, startPoint x: 767, startPoint y: 232, endPoint x: 772, endPoint y: 231, distance: 5.1
click at [771, 231] on input "02.07.2025" at bounding box center [807, 228] width 110 height 16
click at [774, 231] on input "02.70.2025" at bounding box center [807, 228] width 110 height 16
drag, startPoint x: 773, startPoint y: 231, endPoint x: 768, endPoint y: 233, distance: 5.4
click at [768, 233] on input "02.70.2025" at bounding box center [807, 228] width 110 height 16
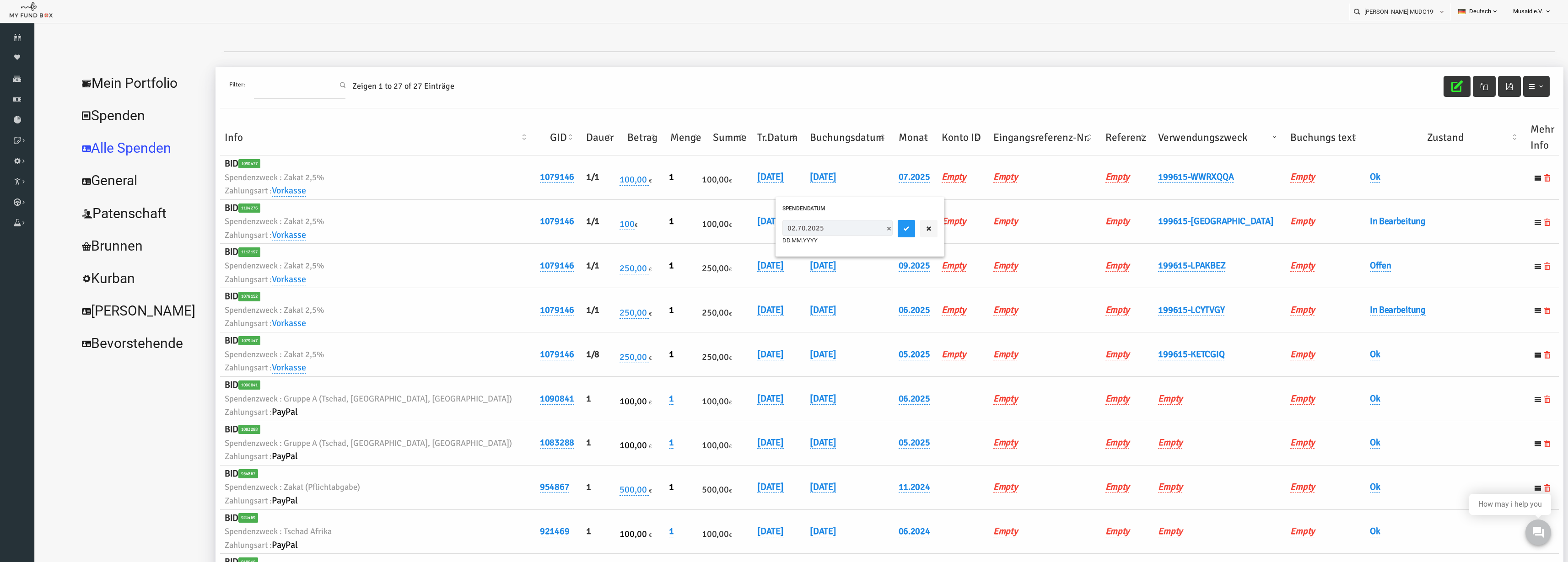
click at [771, 228] on input "02.70.2025" at bounding box center [807, 228] width 110 height 16
click at [773, 233] on input "02.02.025" at bounding box center [807, 228] width 110 height 16
click at [762, 225] on input "02.08.2025" at bounding box center [807, 228] width 110 height 16
drag, startPoint x: 762, startPoint y: 231, endPoint x: 807, endPoint y: 231, distance: 45.0
click at [762, 231] on input "02.08.2025" at bounding box center [807, 228] width 110 height 16
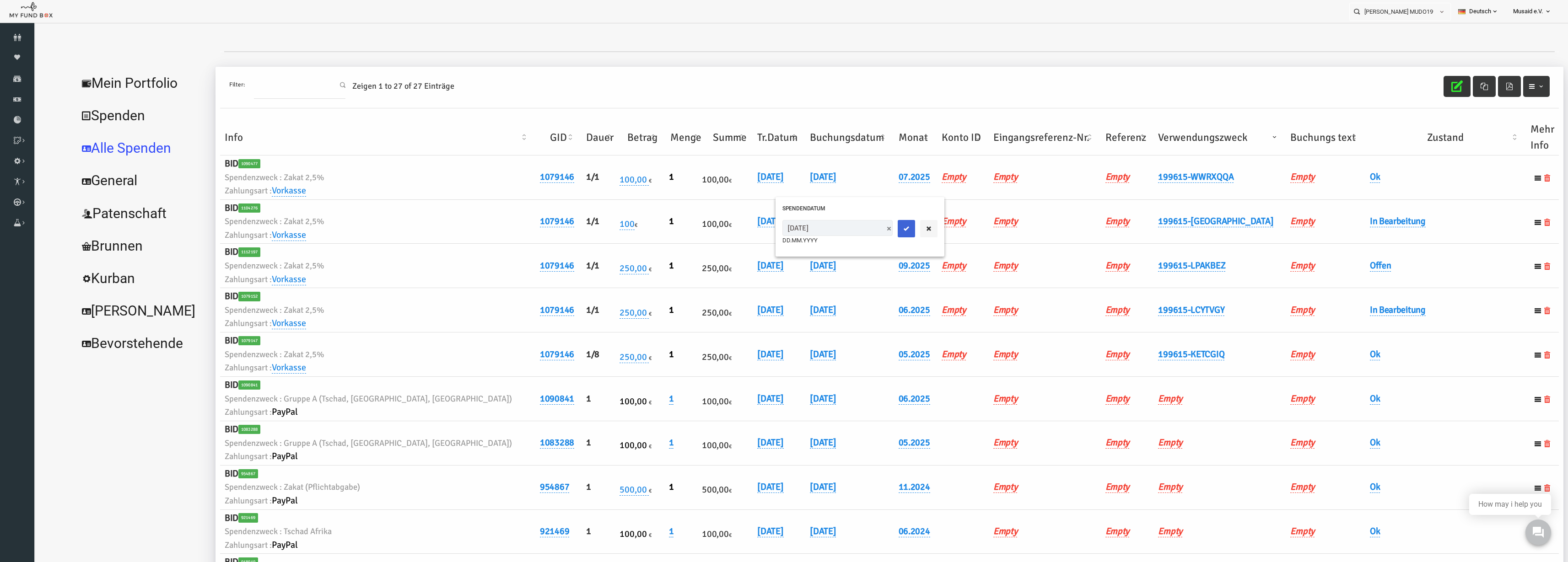
type input "05.08.2025"
click at [867, 222] on button "submit" at bounding box center [876, 229] width 17 height 17
click at [1374, 217] on link "In Bearbeitung" at bounding box center [1367, 221] width 56 height 12
drag, startPoint x: 1368, startPoint y: 234, endPoint x: 1368, endPoint y: 240, distance: 6.0
click at [1368, 235] on span "× In Bearbeitung" at bounding box center [1390, 236] width 83 height 9
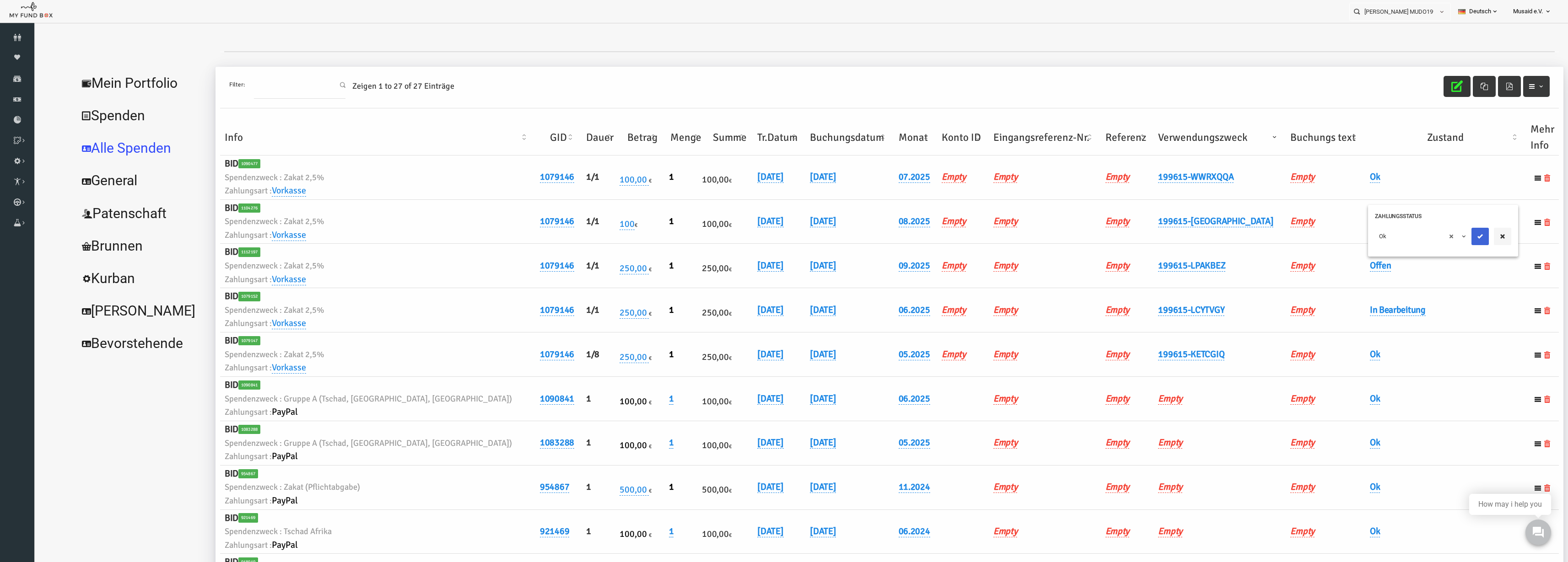
drag, startPoint x: 1451, startPoint y: 230, endPoint x: 1594, endPoint y: 29, distance: 246.7
click at [1451, 230] on button "submit" at bounding box center [1449, 236] width 17 height 17
click at [1429, 92] on button "button" at bounding box center [1426, 87] width 27 height 21
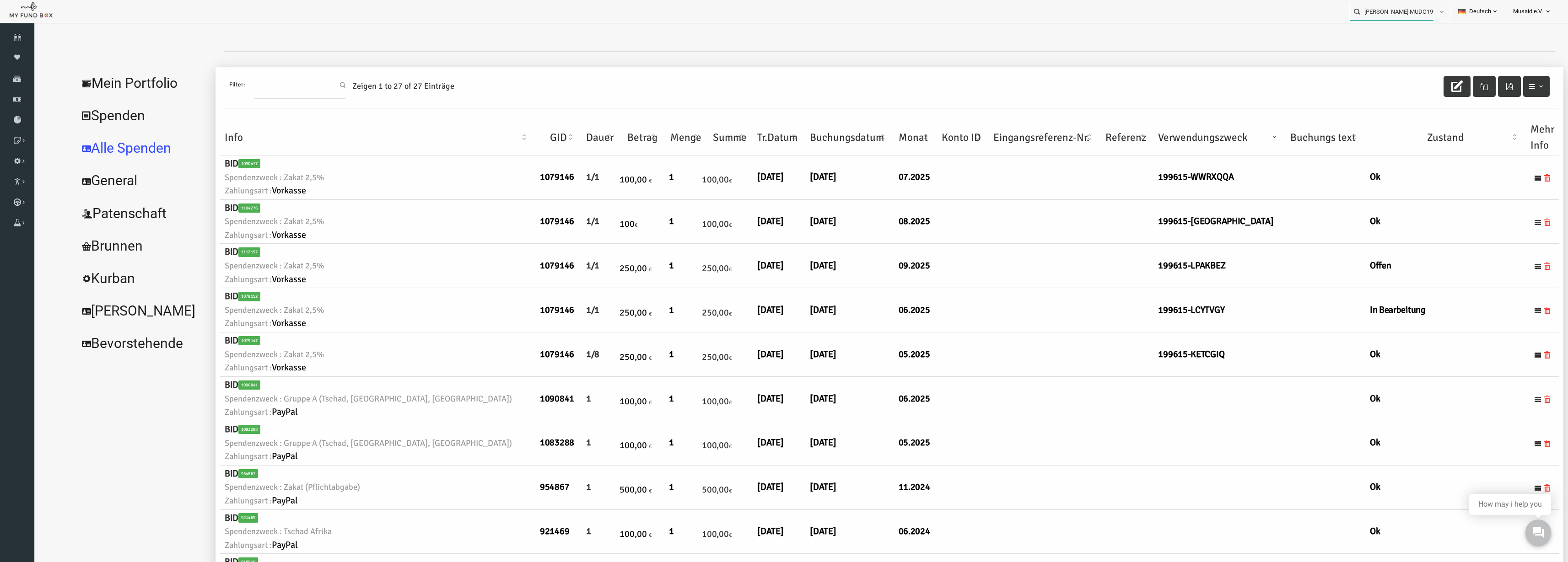
click at [1380, 9] on input "Dilek Okatan MUDO199615" at bounding box center [1392, 11] width 84 height 17
click at [1403, 35] on div "Esra Yildiz MUDO185500" at bounding box center [1396, 30] width 107 height 19
type input "Esra Yildiz MUDO185500"
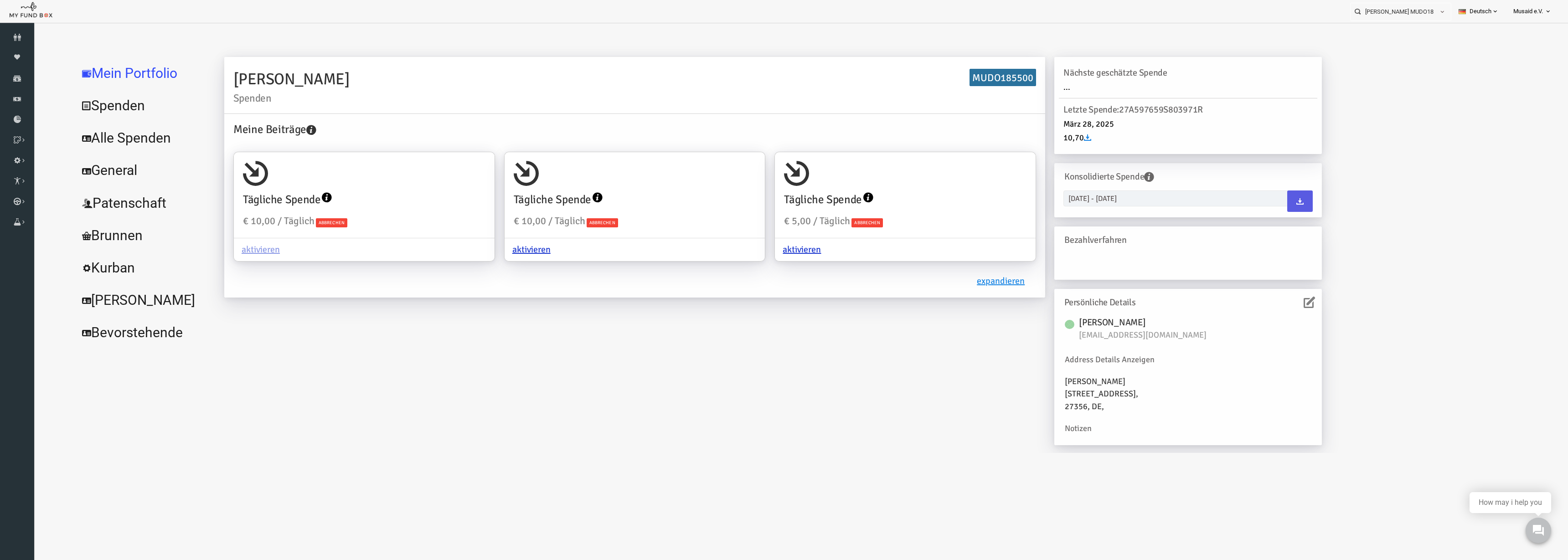
click at [115, 135] on link "Alle Spenden" at bounding box center [111, 138] width 137 height 33
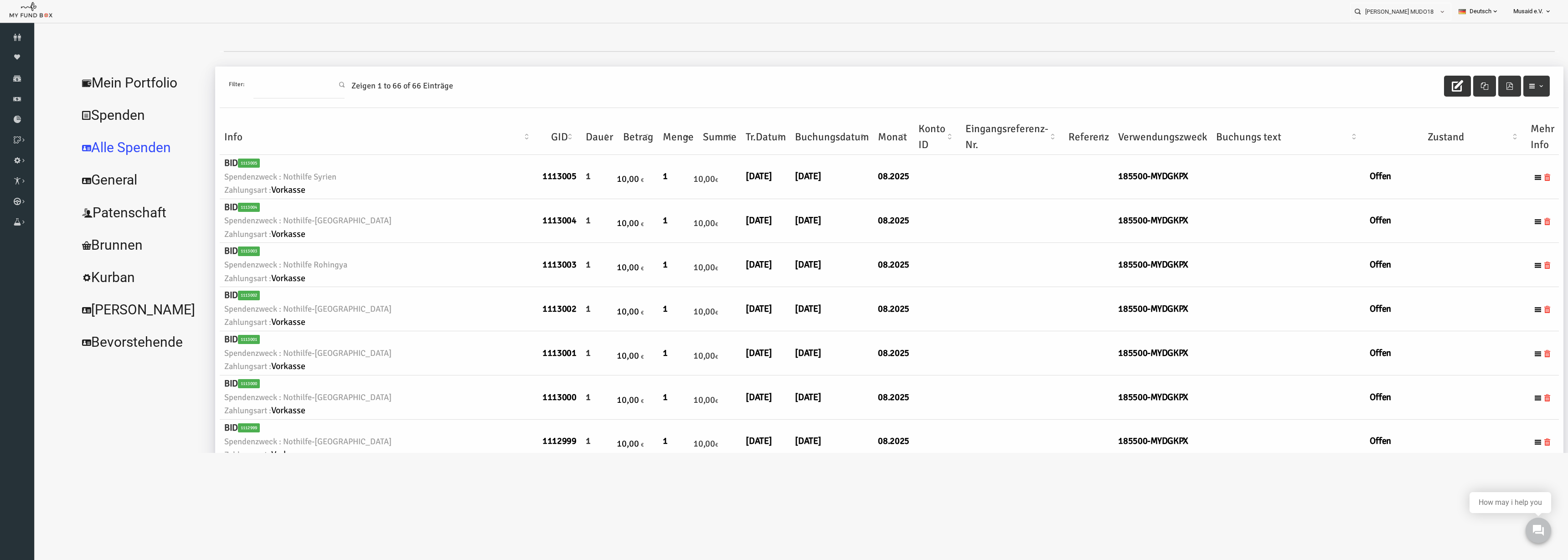
click at [1423, 76] on button "button" at bounding box center [1426, 86] width 27 height 21
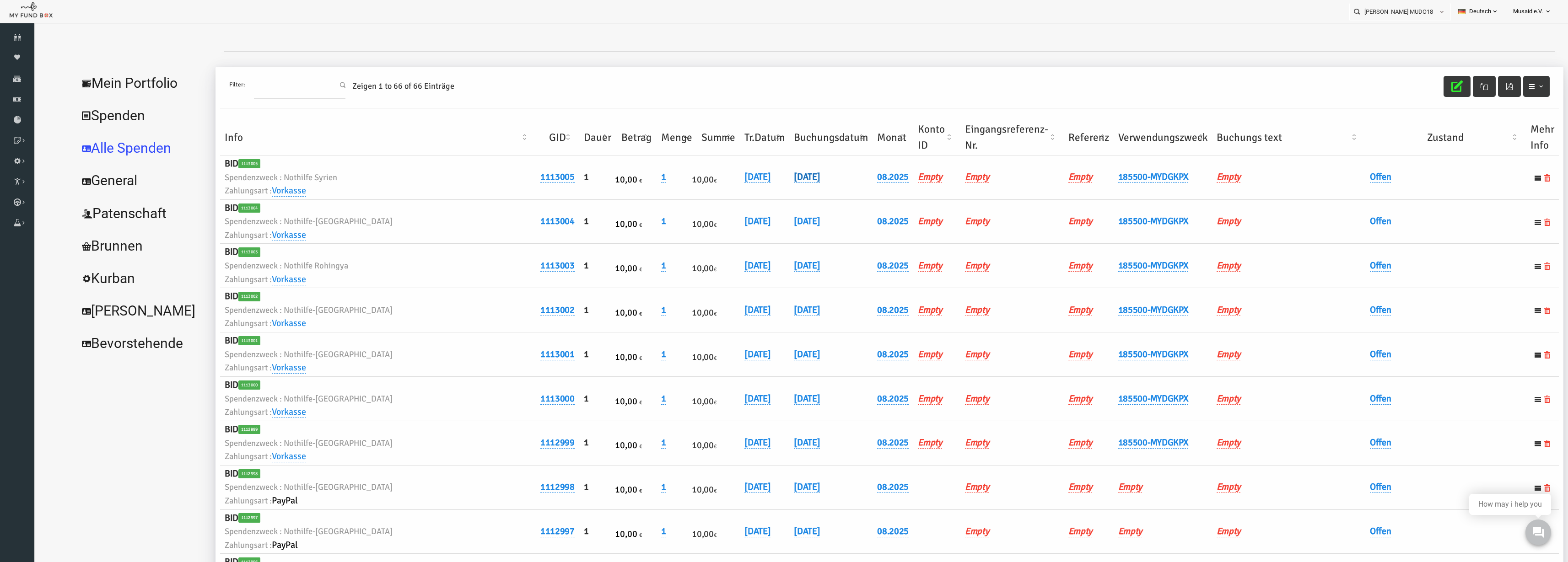
click at [782, 175] on link "04.08.2025" at bounding box center [776, 177] width 26 height 12
click at [777, 188] on input "04.08.2025" at bounding box center [823, 184] width 110 height 16
type input "05.08.2025"
click at [861, 182] on div "05.08.2025 DD.MM.YYYY" at bounding box center [845, 188] width 155 height 25
click at [884, 183] on button "submit" at bounding box center [892, 185] width 17 height 17
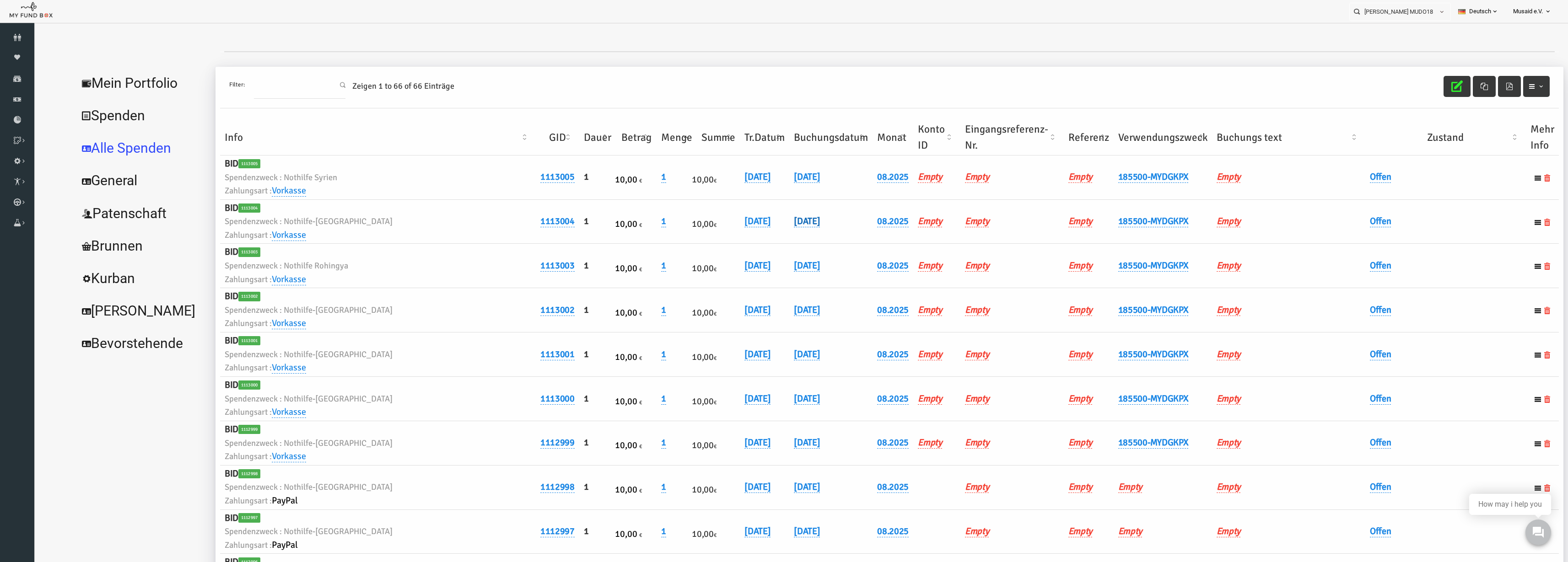
click at [778, 215] on link "04.08.2025" at bounding box center [776, 221] width 26 height 12
click at [780, 233] on input "04.08.2025" at bounding box center [823, 228] width 110 height 16
type input "05.08.2025"
click at [884, 234] on button "submit" at bounding box center [892, 229] width 17 height 17
click at [773, 270] on link "04.08.2025" at bounding box center [776, 266] width 26 height 12
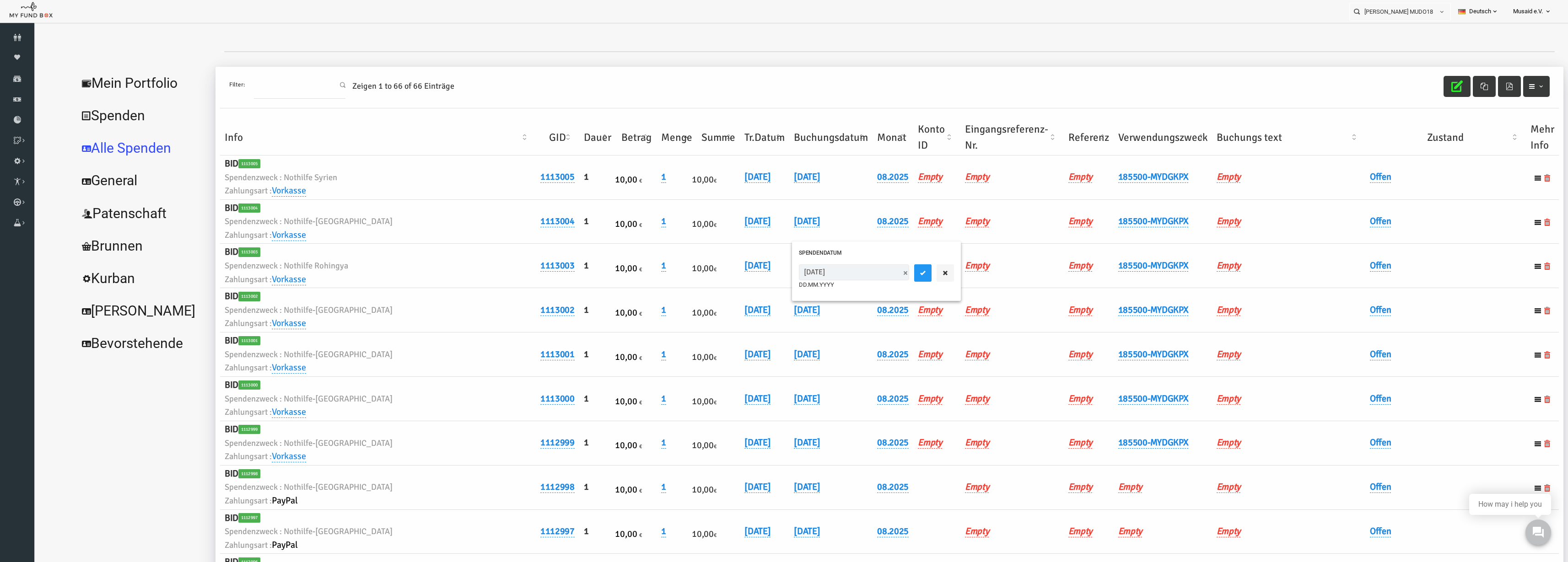
click at [780, 277] on input "04.08.2025" at bounding box center [823, 273] width 110 height 16
type input "05.08.2025"
click at [863, 267] on div "05.08.2025 DD.MM.YYYY" at bounding box center [845, 277] width 155 height 25
click at [884, 269] on button "submit" at bounding box center [892, 273] width 17 height 17
click at [782, 310] on link "04.08.2025" at bounding box center [776, 310] width 26 height 12
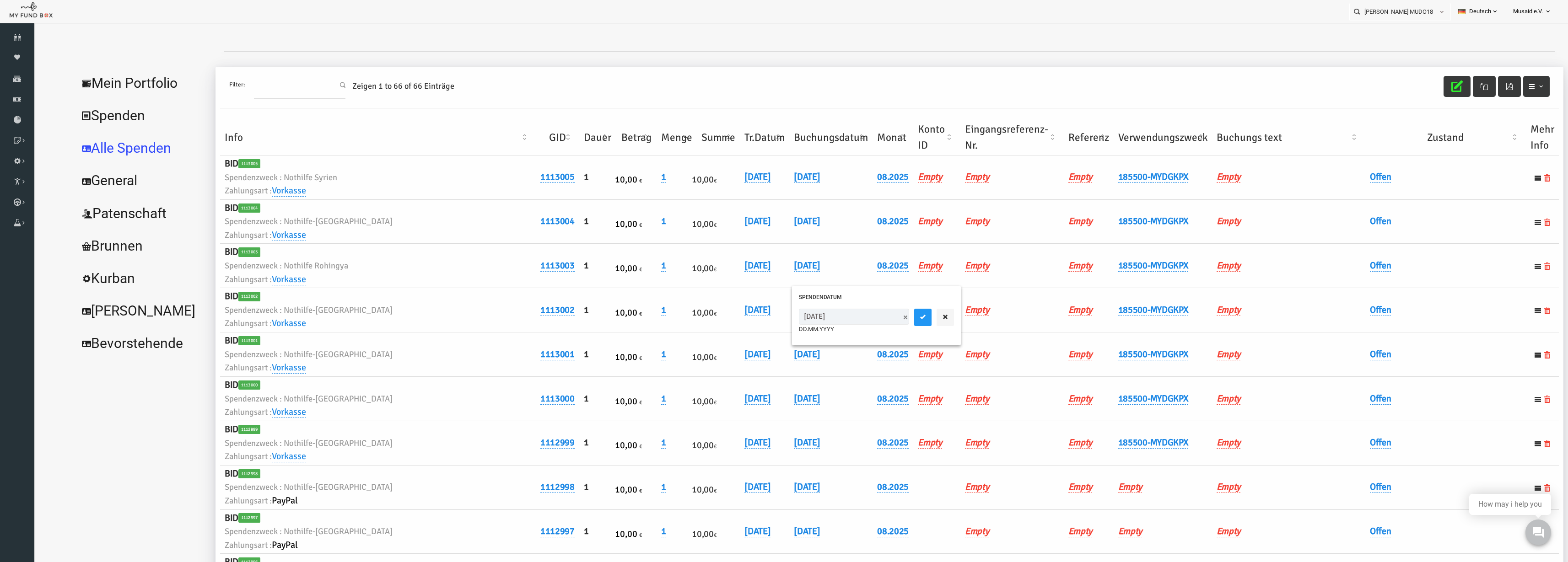
click at [779, 321] on input "04.08.2025" at bounding box center [823, 317] width 110 height 16
type input "05.08.2025"
click at [884, 324] on button "submit" at bounding box center [892, 317] width 17 height 17
click at [773, 354] on link "04.08.2025" at bounding box center [776, 354] width 26 height 12
click at [779, 368] on input "04.08.2025" at bounding box center [823, 361] width 110 height 16
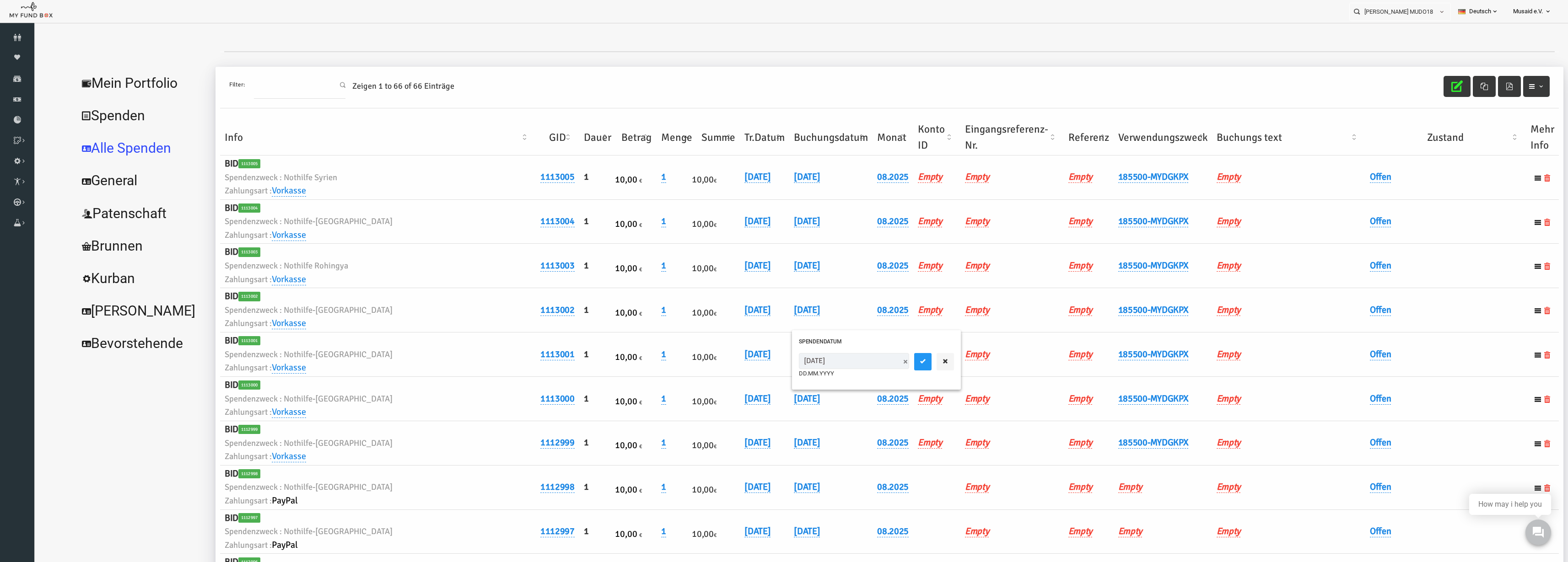
type input "05.08.2025"
click at [884, 361] on button "submit" at bounding box center [892, 362] width 17 height 17
click at [789, 404] on link "04.08.2025" at bounding box center [776, 399] width 26 height 12
click at [781, 411] on input "04.08.2025" at bounding box center [823, 405] width 110 height 16
type input "05.08.2025"
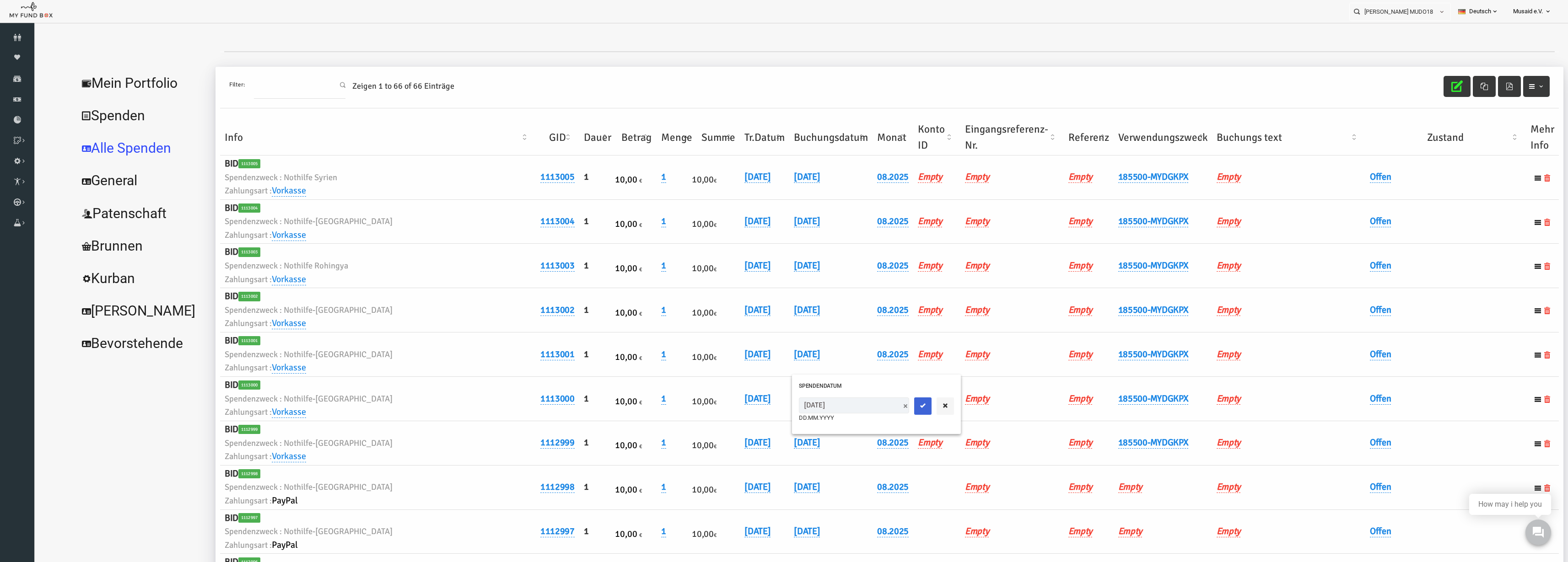
click at [884, 412] on button "submit" at bounding box center [892, 406] width 17 height 17
click at [784, 448] on h6 "04.08.2025" at bounding box center [800, 443] width 74 height 14
click at [785, 448] on link "04.08.2025" at bounding box center [776, 442] width 26 height 12
click at [782, 455] on input "04.08.2025" at bounding box center [823, 450] width 110 height 16
type input "05.08.2025"
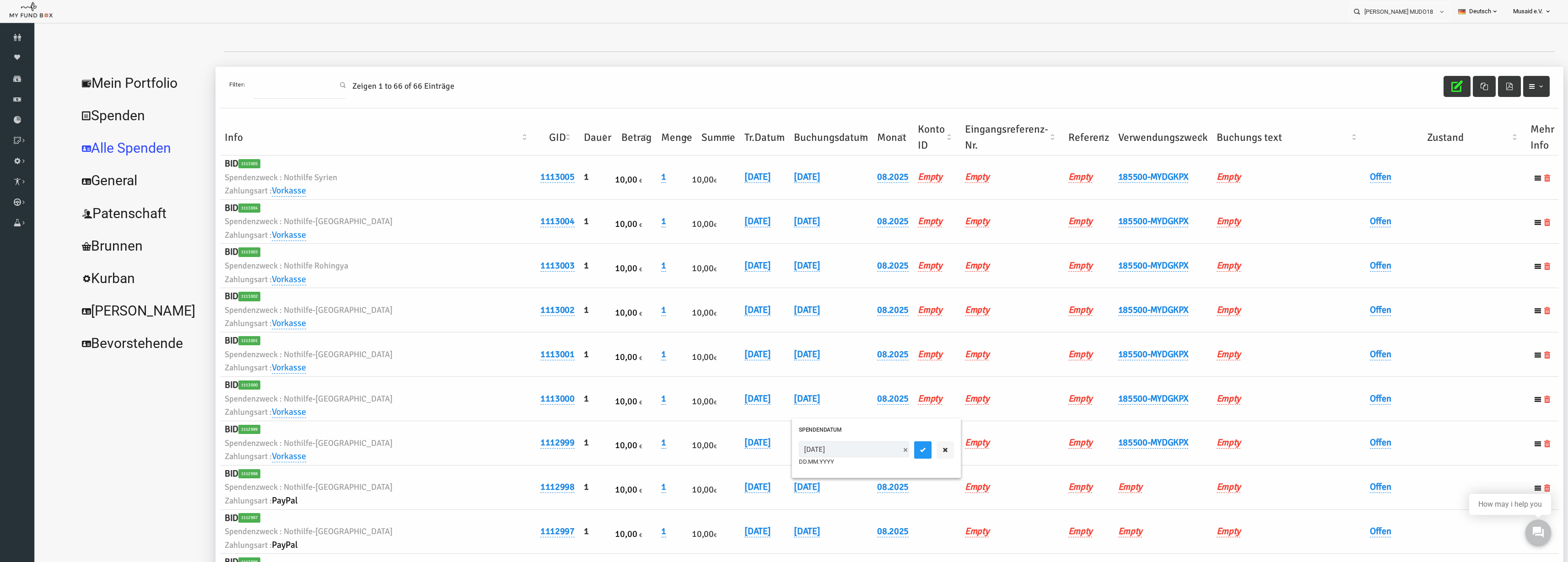
click at [884, 456] on div at bounding box center [903, 450] width 40 height 17
click at [884, 455] on button "submit" at bounding box center [892, 450] width 17 height 17
click at [1343, 176] on link "Offen" at bounding box center [1350, 177] width 21 height 12
click at [1351, 194] on span "× Offen" at bounding box center [1372, 192] width 83 height 9
drag, startPoint x: 1360, startPoint y: 239, endPoint x: 1421, endPoint y: 213, distance: 66.3
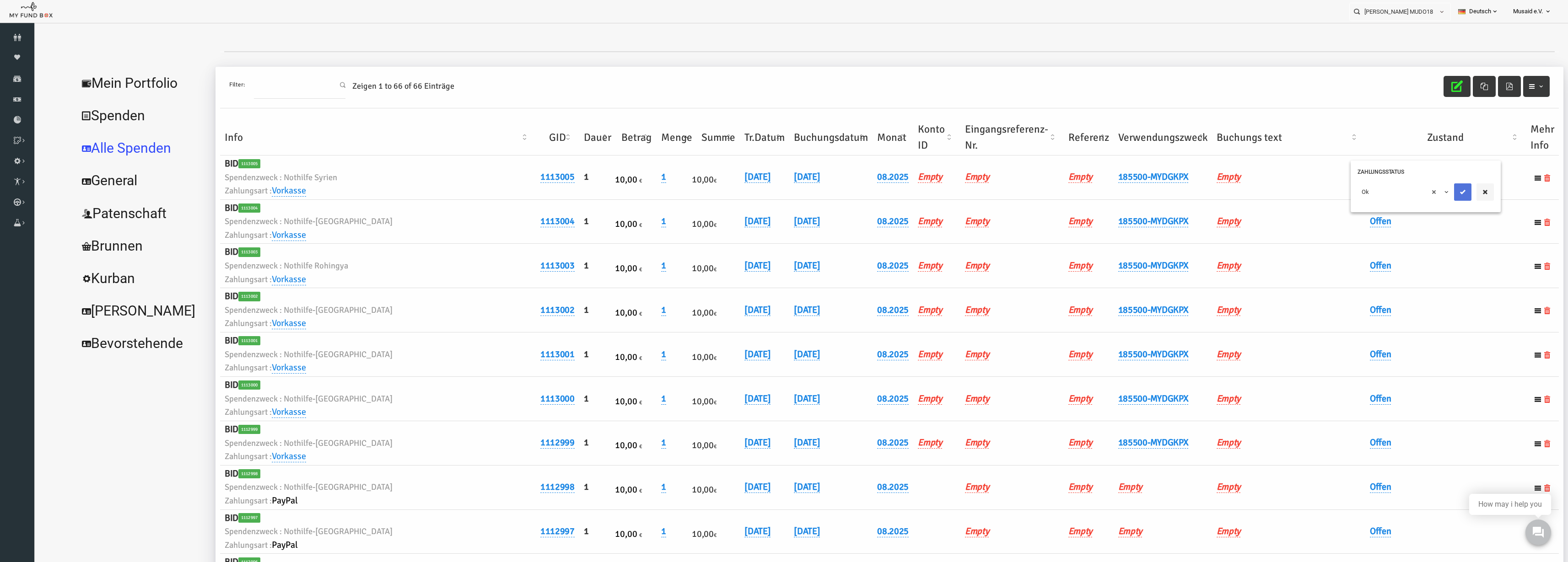
click at [1428, 196] on button "submit" at bounding box center [1433, 192] width 17 height 17
click at [1353, 222] on link "Offen" at bounding box center [1350, 221] width 21 height 12
click at [1353, 232] on span "× Offen" at bounding box center [1372, 236] width 83 height 9
click at [1436, 245] on div "× Ok" at bounding box center [1395, 238] width 150 height 36
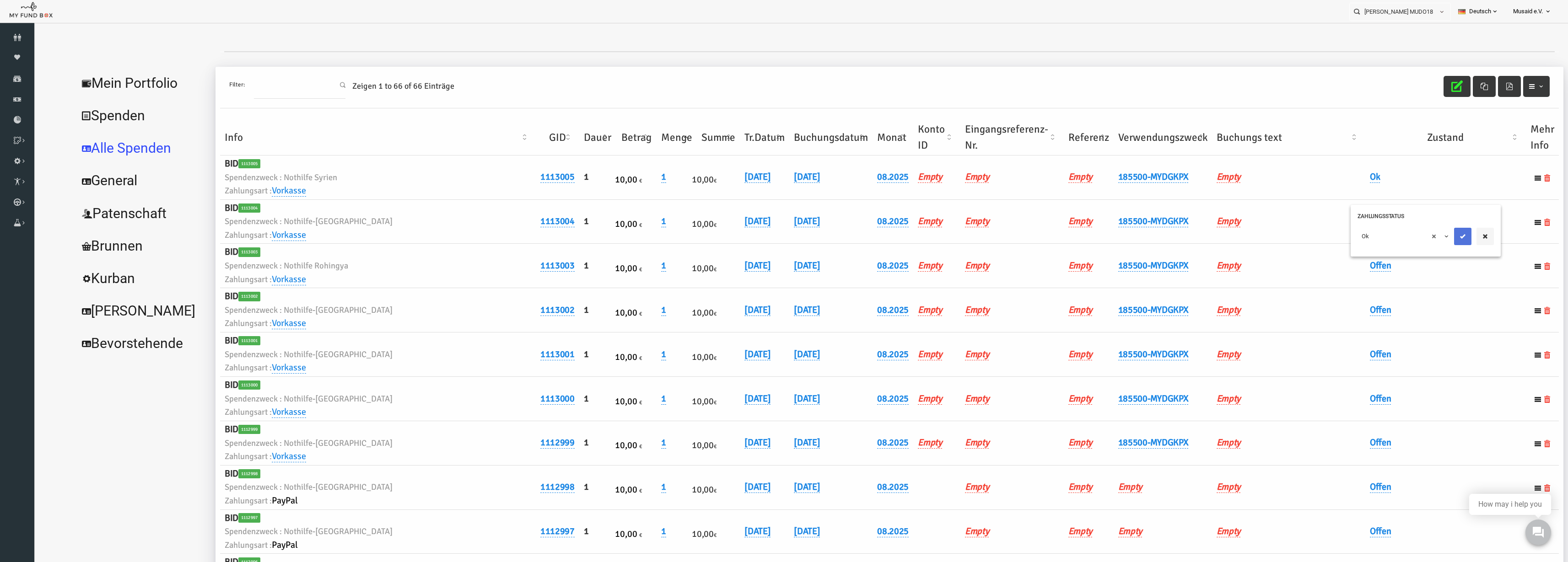
drag, startPoint x: 1435, startPoint y: 243, endPoint x: 1607, endPoint y: 263, distance: 173.2
click at [1435, 243] on button "submit" at bounding box center [1433, 236] width 17 height 17
click at [1351, 265] on link "Offen" at bounding box center [1350, 266] width 21 height 12
click at [1371, 286] on span "× Offen" at bounding box center [1373, 281] width 92 height 17
click at [1443, 286] on div at bounding box center [1444, 281] width 40 height 17
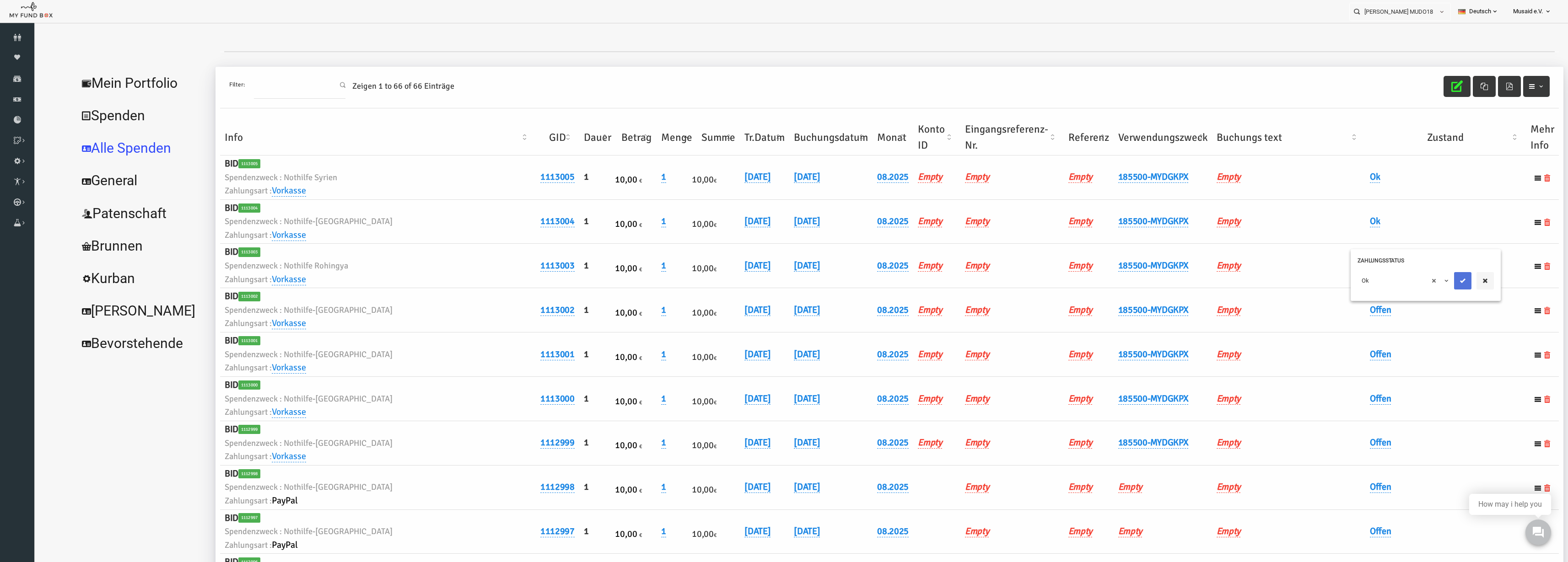
drag, startPoint x: 1438, startPoint y: 286, endPoint x: 1607, endPoint y: 324, distance: 173.2
click at [1438, 286] on button "submit" at bounding box center [1433, 281] width 17 height 17
click at [1346, 312] on link "Offen" at bounding box center [1350, 310] width 21 height 12
click at [1351, 324] on span "× Offen" at bounding box center [1372, 325] width 83 height 9
click at [1430, 322] on icon "submit" at bounding box center [1433, 325] width 7 height 7
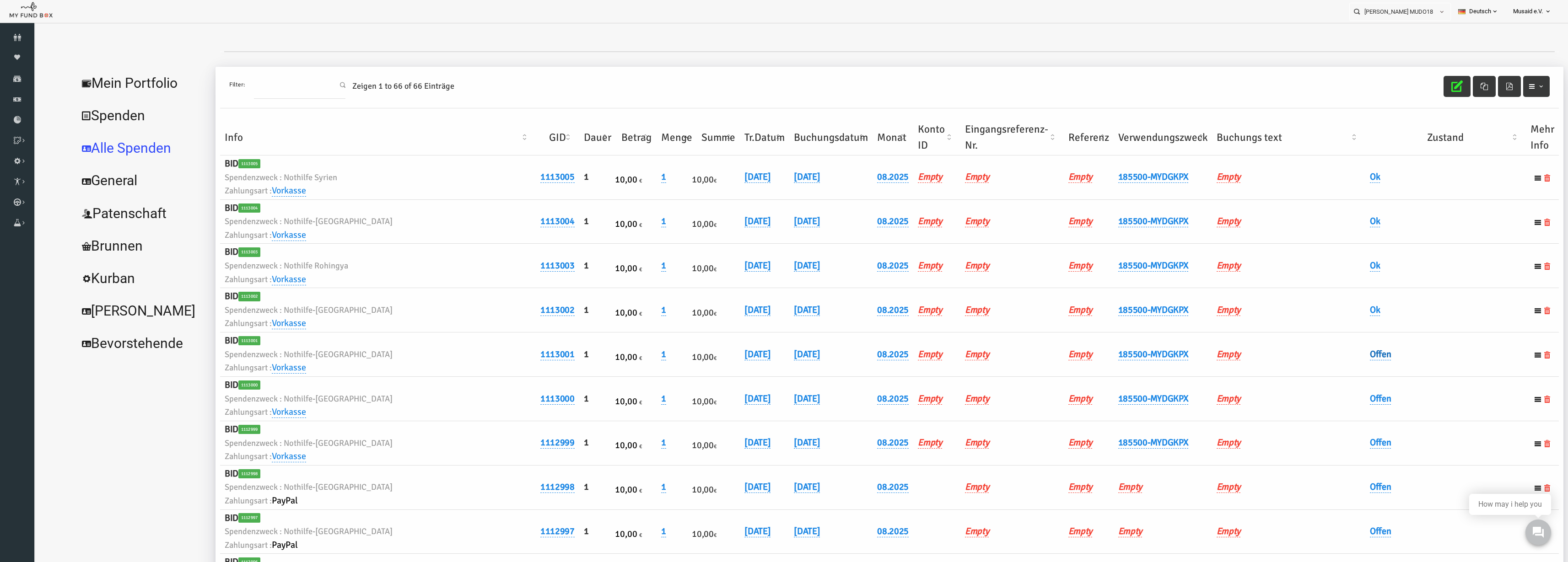
click at [1349, 355] on link "Offen" at bounding box center [1350, 354] width 21 height 12
click at [1356, 370] on span "× Offen" at bounding box center [1372, 369] width 83 height 9
click at [1422, 370] on div "× Ok" at bounding box center [1395, 370] width 137 height 17
click at [1429, 370] on icon "submit" at bounding box center [1433, 369] width 7 height 7
click at [1355, 402] on link "Offen" at bounding box center [1350, 399] width 21 height 12
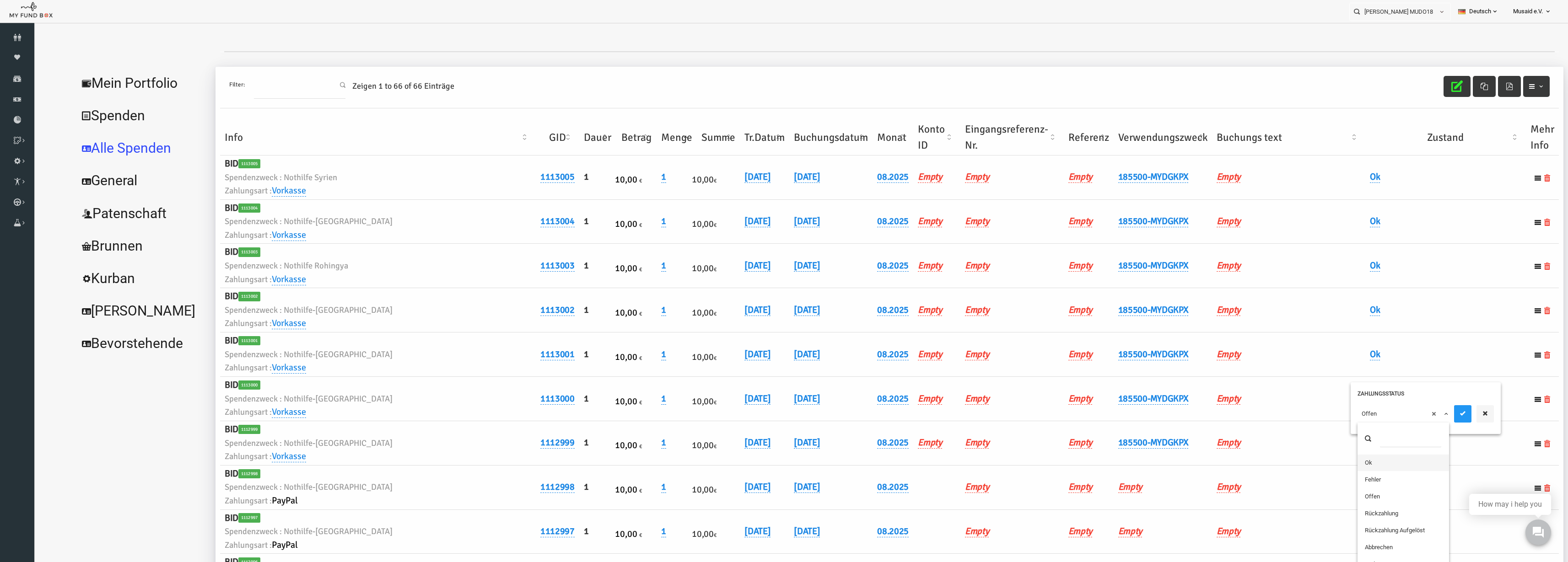
click at [1358, 411] on span "× Offen" at bounding box center [1372, 414] width 83 height 9
drag, startPoint x: 1375, startPoint y: 458, endPoint x: 1438, endPoint y: 411, distance: 78.6
click at [1434, 414] on icon "submit" at bounding box center [1433, 414] width 7 height 7
click at [1354, 445] on link "Offen" at bounding box center [1350, 442] width 21 height 12
click at [1351, 459] on span "× Offen" at bounding box center [1372, 458] width 83 height 9
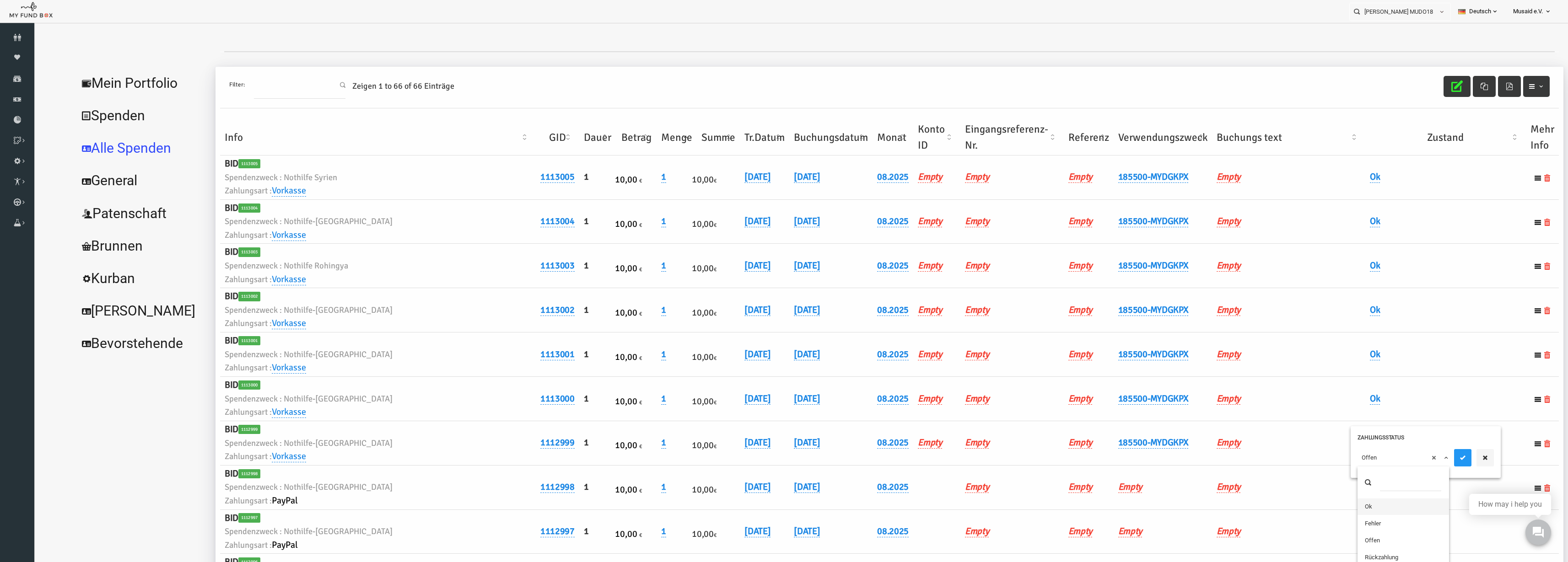
drag, startPoint x: 1372, startPoint y: 504, endPoint x: 1416, endPoint y: 483, distance: 48.8
click at [1433, 462] on button "submit" at bounding box center [1433, 458] width 17 height 17
click at [1421, 85] on icon "button" at bounding box center [1426, 86] width 11 height 11
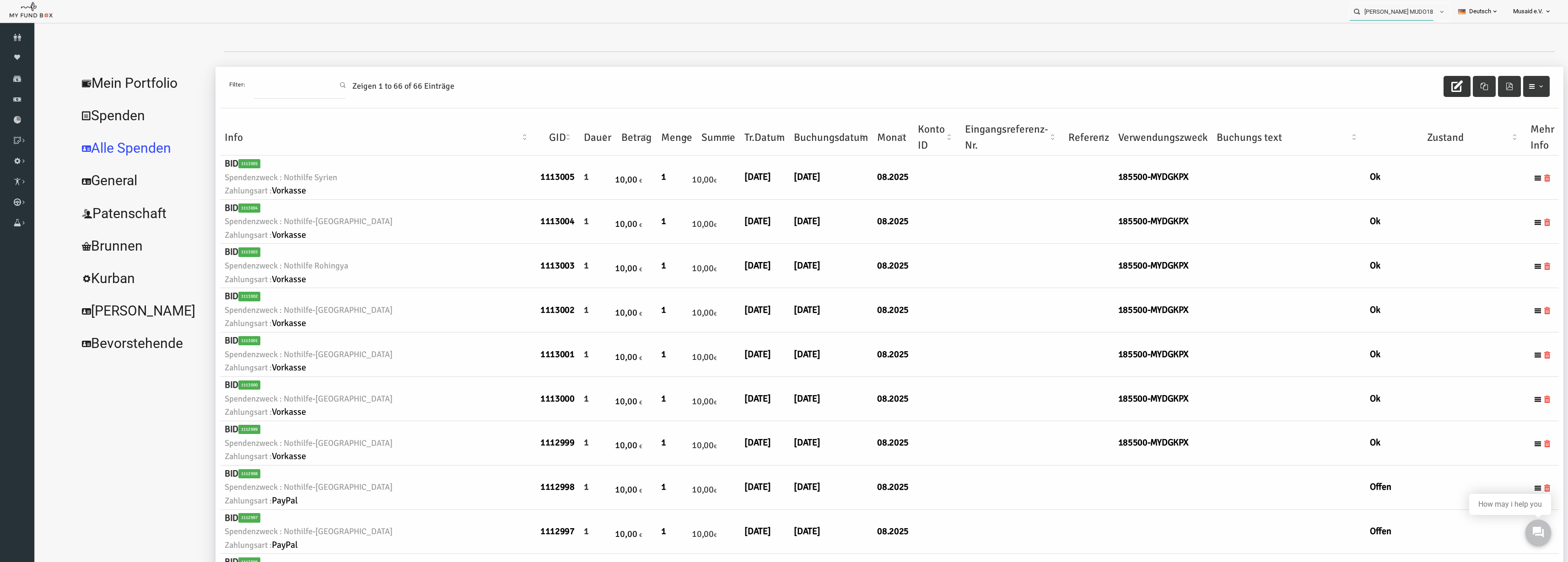
click at [1411, 6] on input "Esra Yildiz MUDO185500" at bounding box center [1392, 11] width 84 height 17
click at [1415, 28] on label "Semi Akbaba MUDO308226" at bounding box center [1384, 28] width 79 height 10
type input "Semi Akbaba MUDO308226"
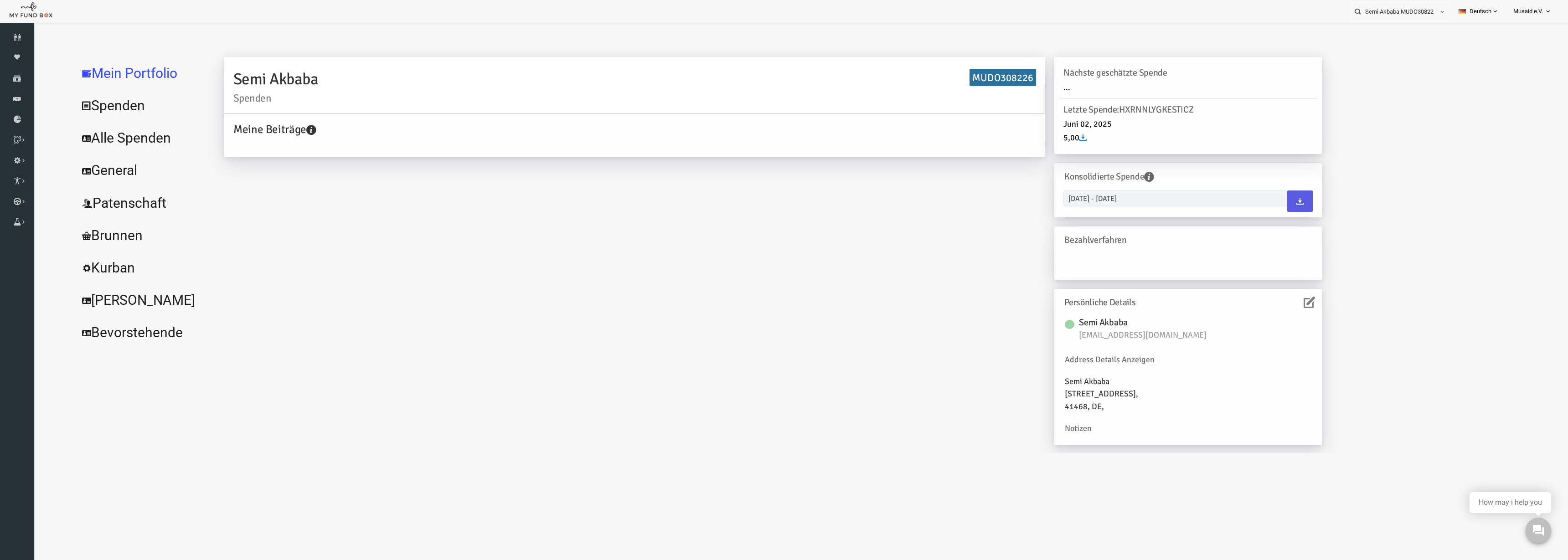
click at [98, 125] on link "Alle Spenden" at bounding box center [111, 138] width 137 height 33
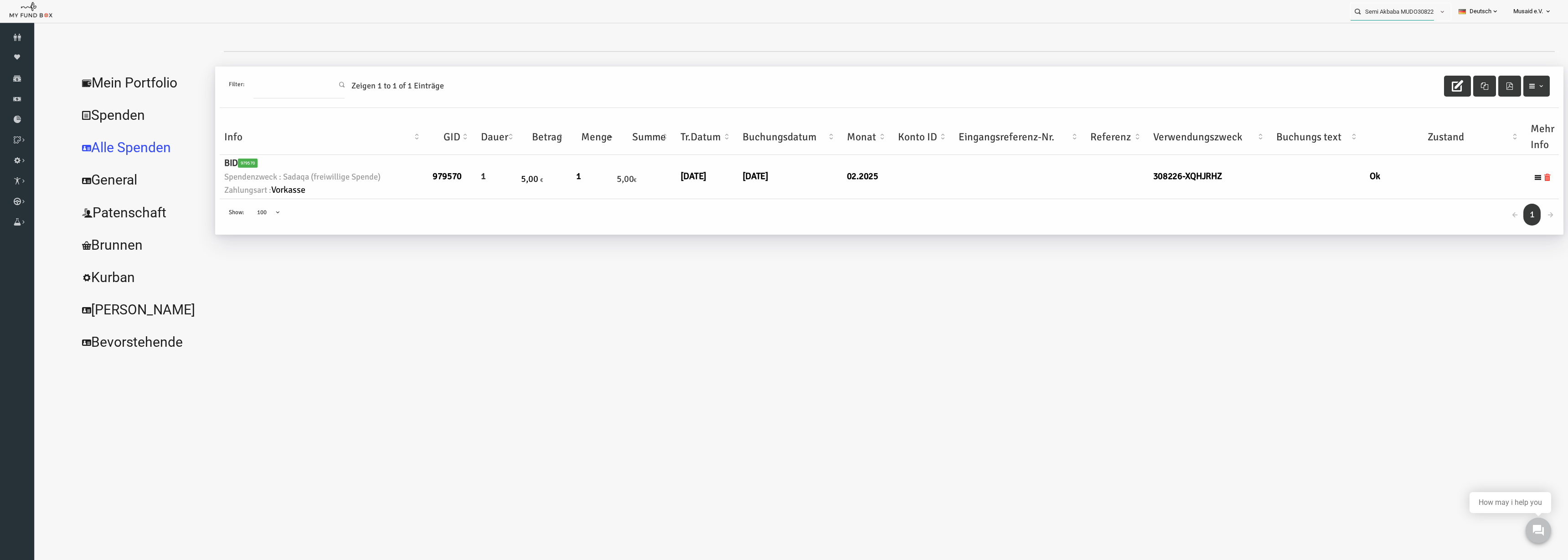
click at [1387, 14] on input "Semi Akbaba MUDO308226" at bounding box center [1392, 11] width 83 height 17
click at [0, 77] on icon at bounding box center [17, 78] width 34 height 7
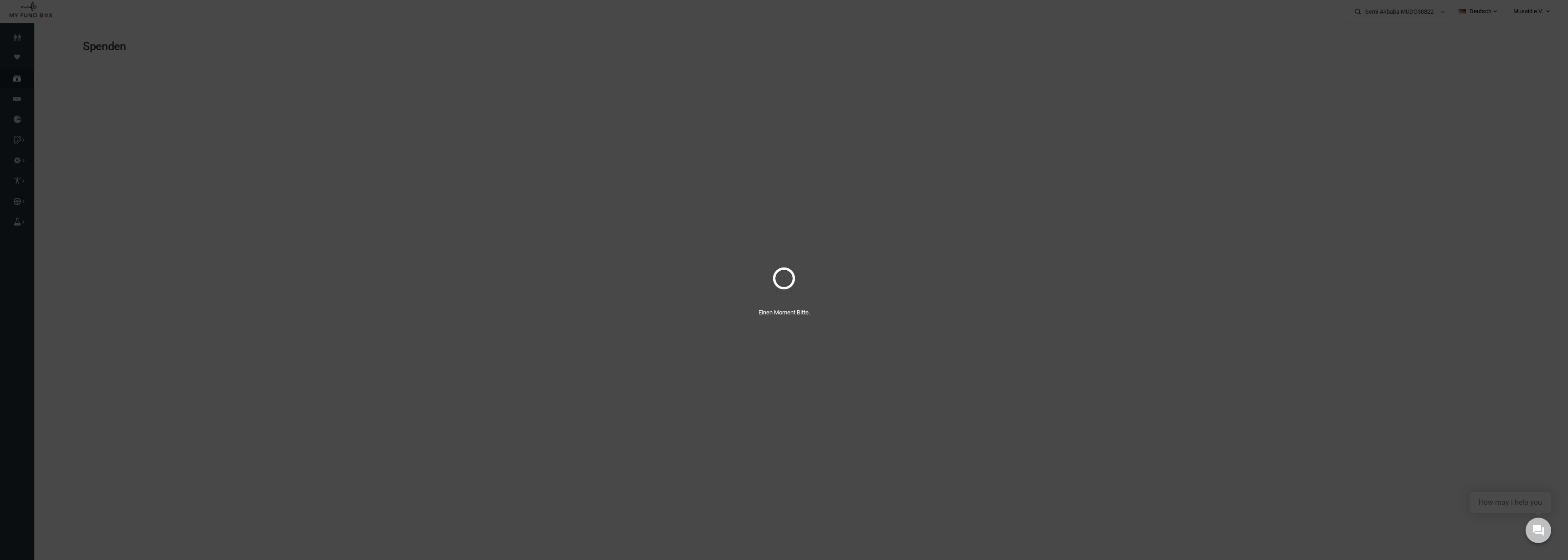
select select "100"
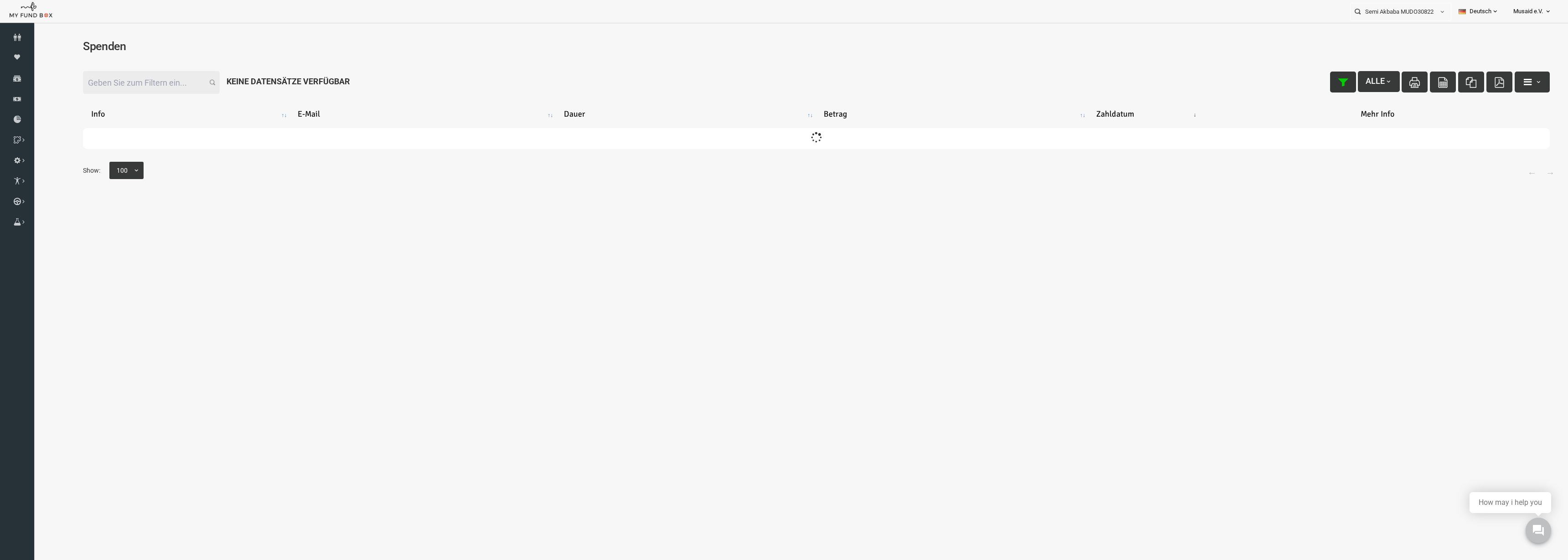
click at [1299, 86] on button "button" at bounding box center [1312, 82] width 26 height 21
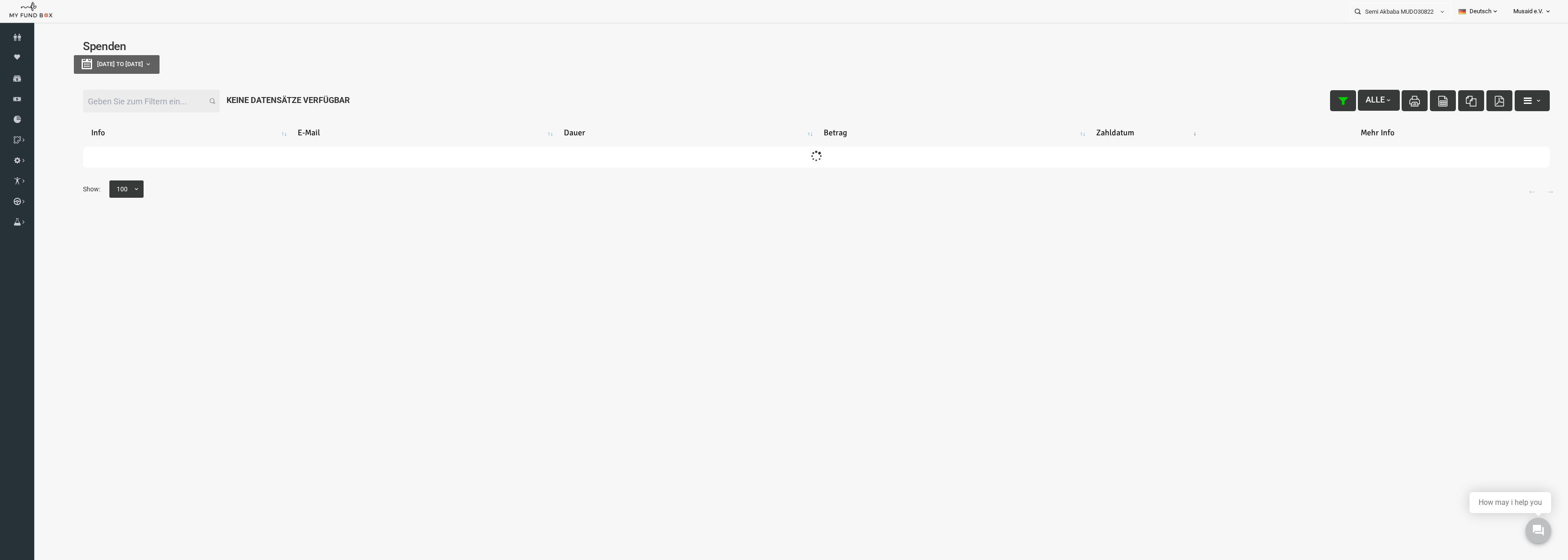
type input "11-08-2025"
type input "18-08-2025"
click at [63, 57] on button "11-08-2025 to 18-08-2025" at bounding box center [86, 65] width 86 height 19
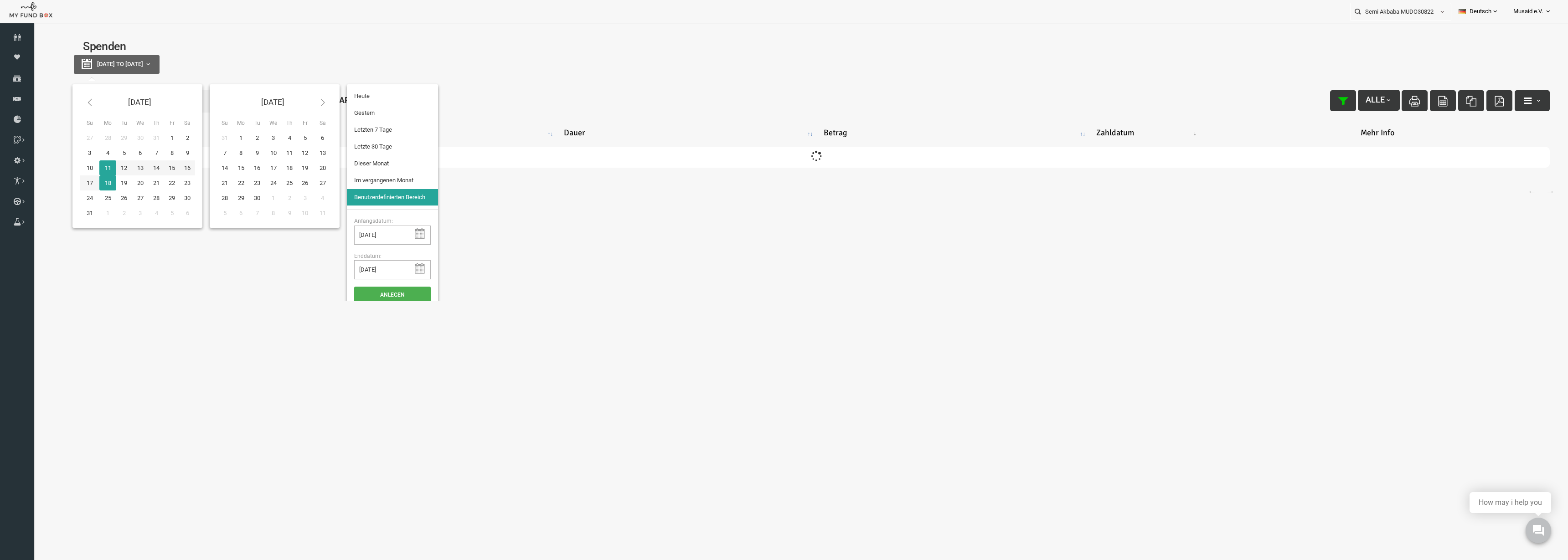
type input "10-08-2025"
type input "05-08-2025"
type input "11-08-2025"
type input "13-07-2025"
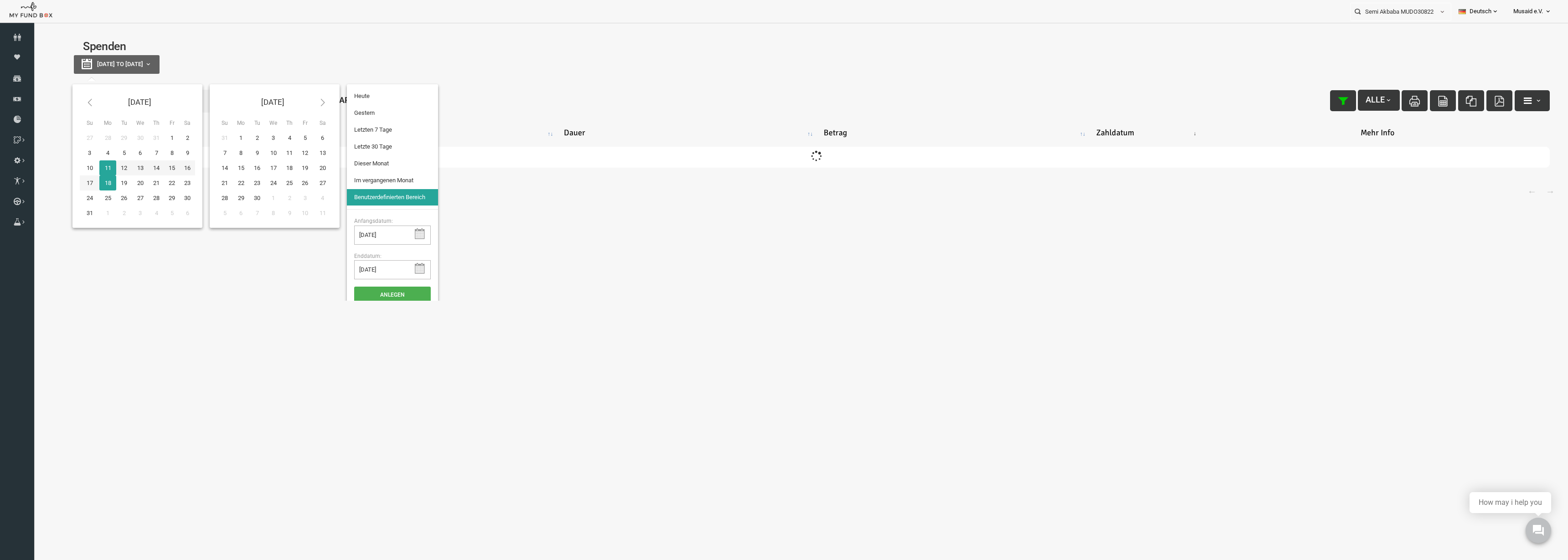
type input "11-08-2025"
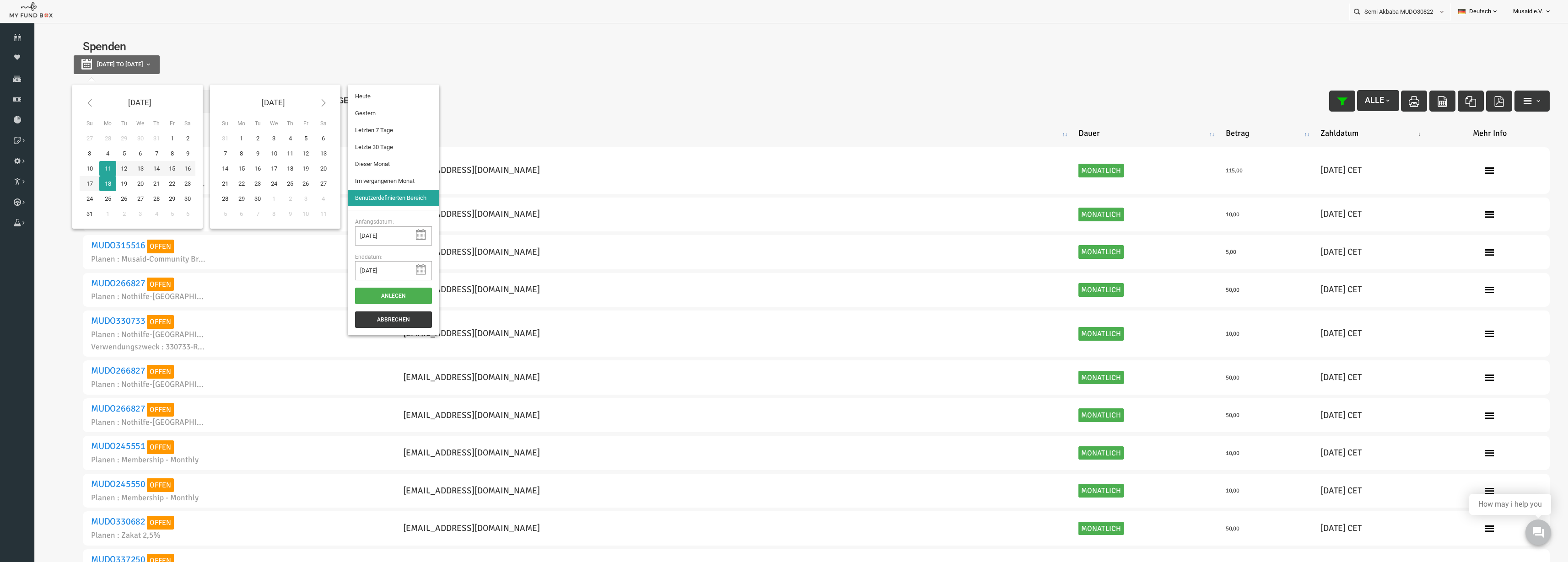
click at [358, 153] on li "Letzte 30 Tage" at bounding box center [363, 147] width 92 height 16
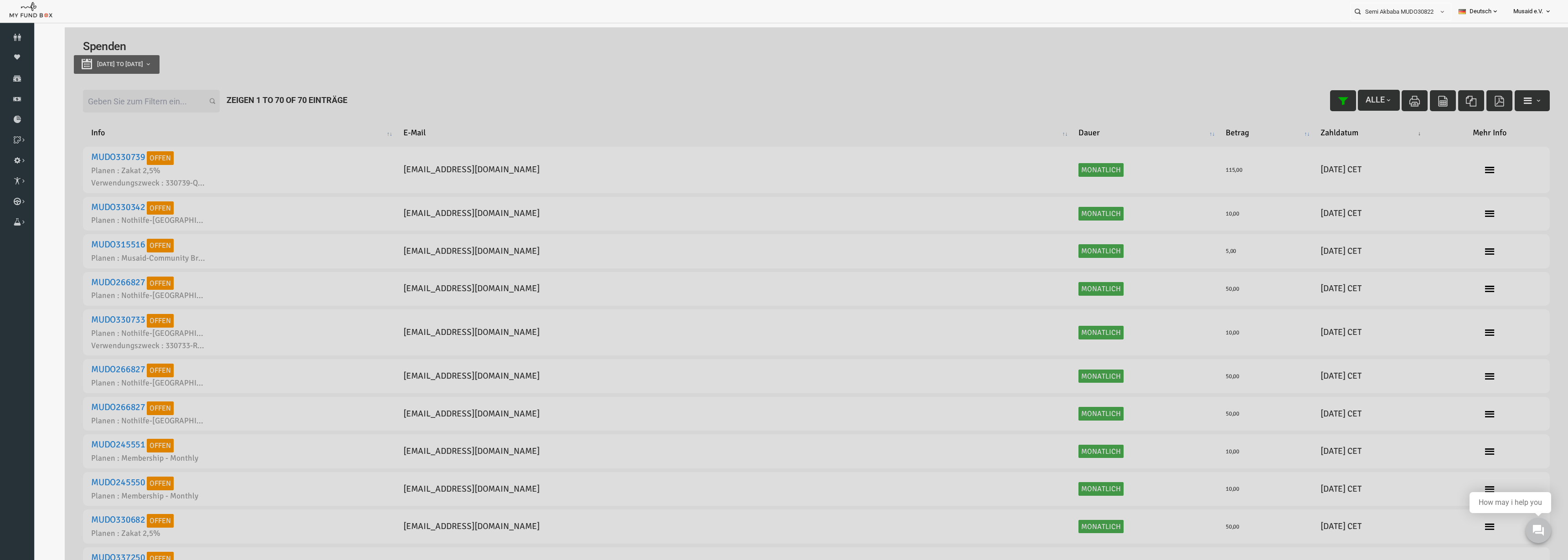
select select "100"
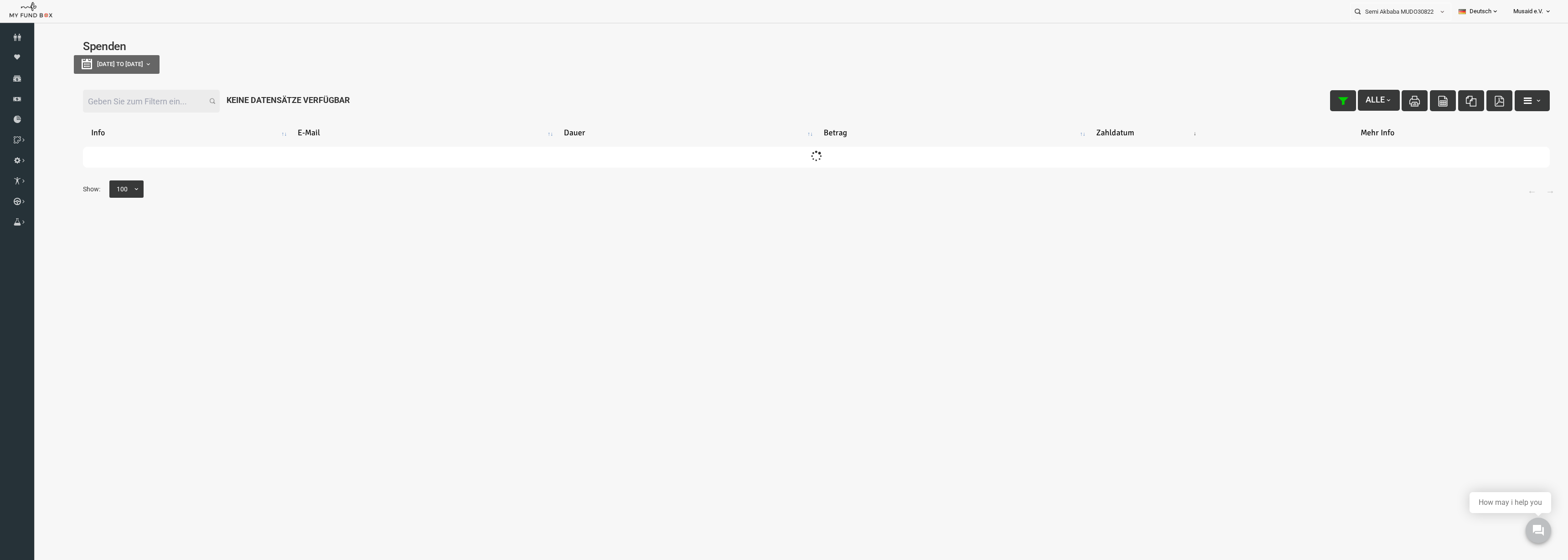
click at [103, 91] on input "Filter:" at bounding box center [121, 101] width 137 height 23
type input "i"
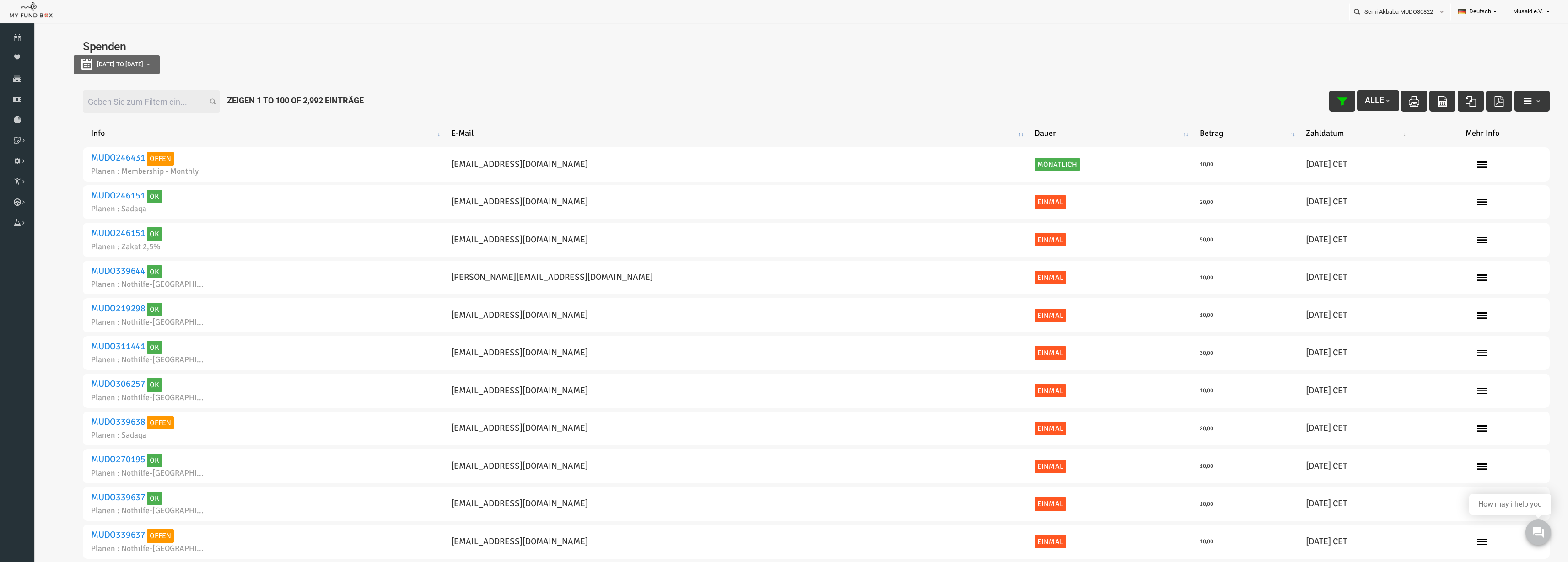
type input "i"
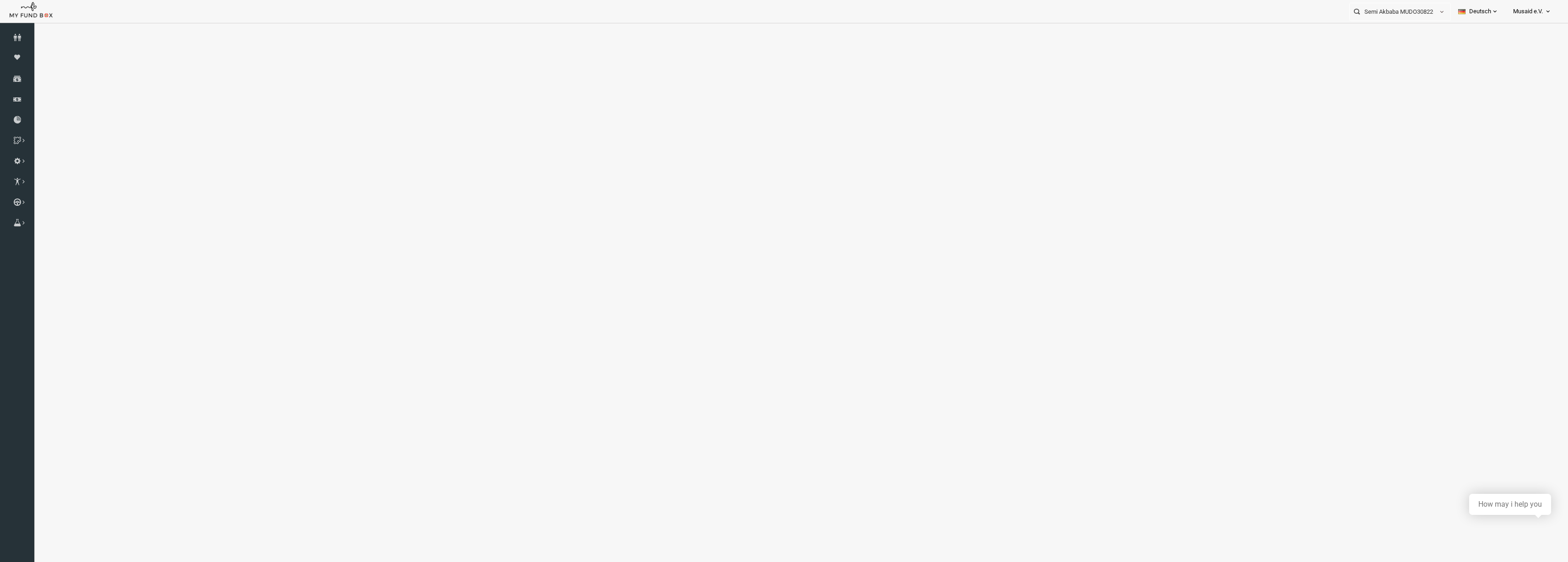
select select "100"
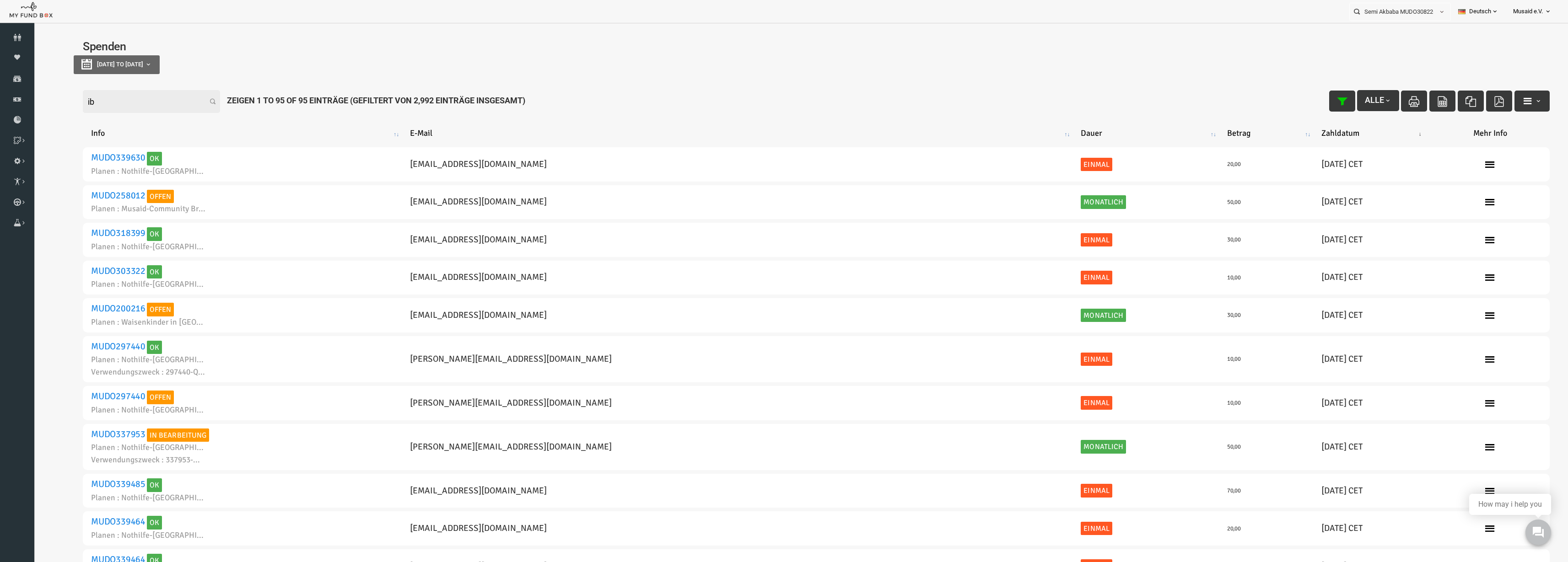
type input "i"
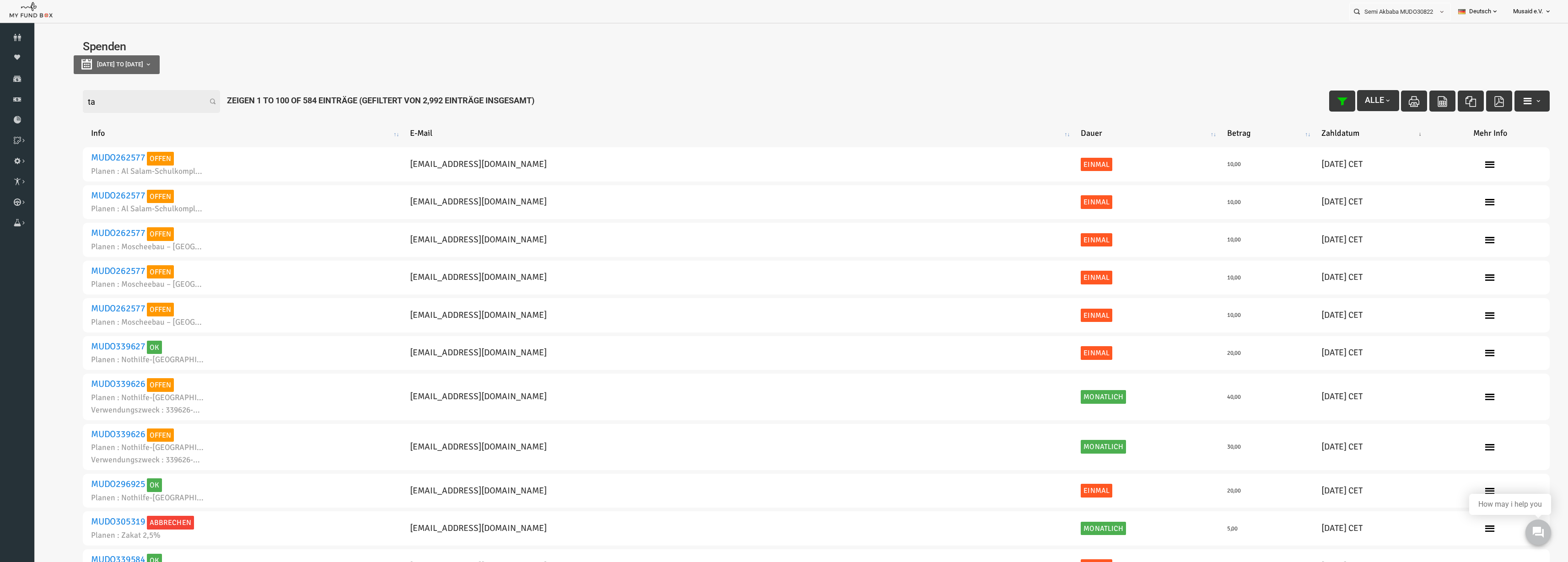
type input "t"
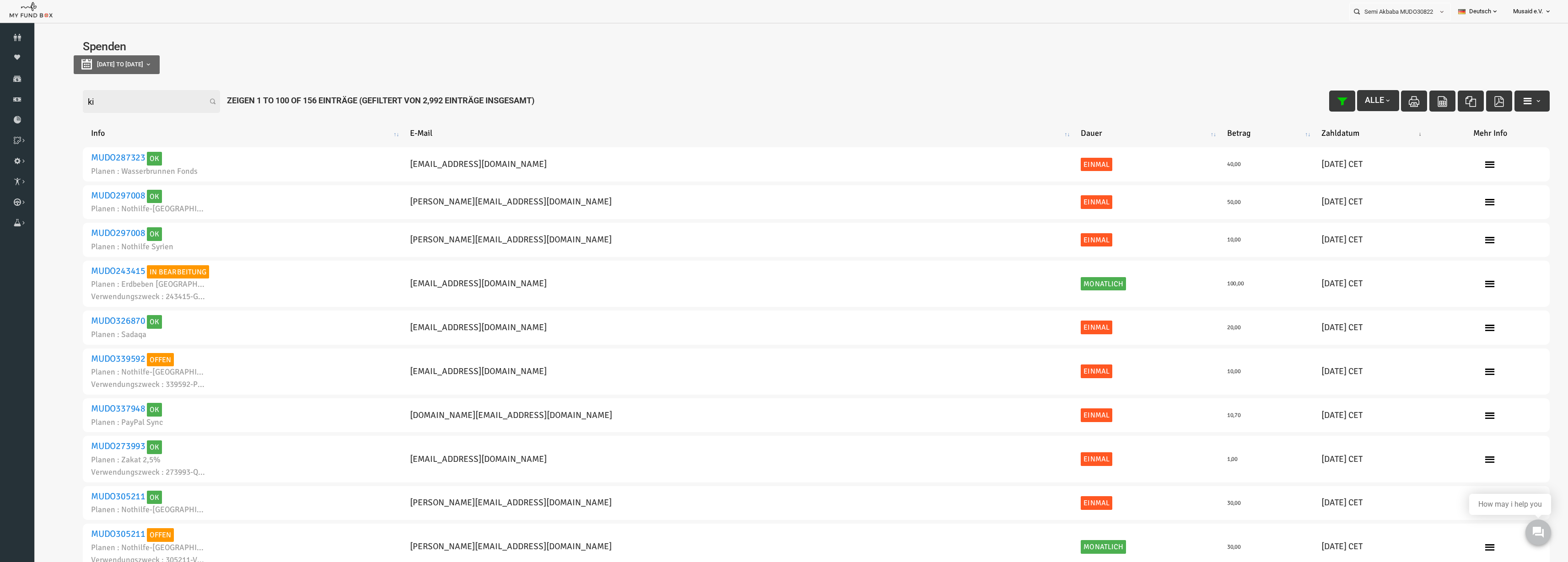
type input "k"
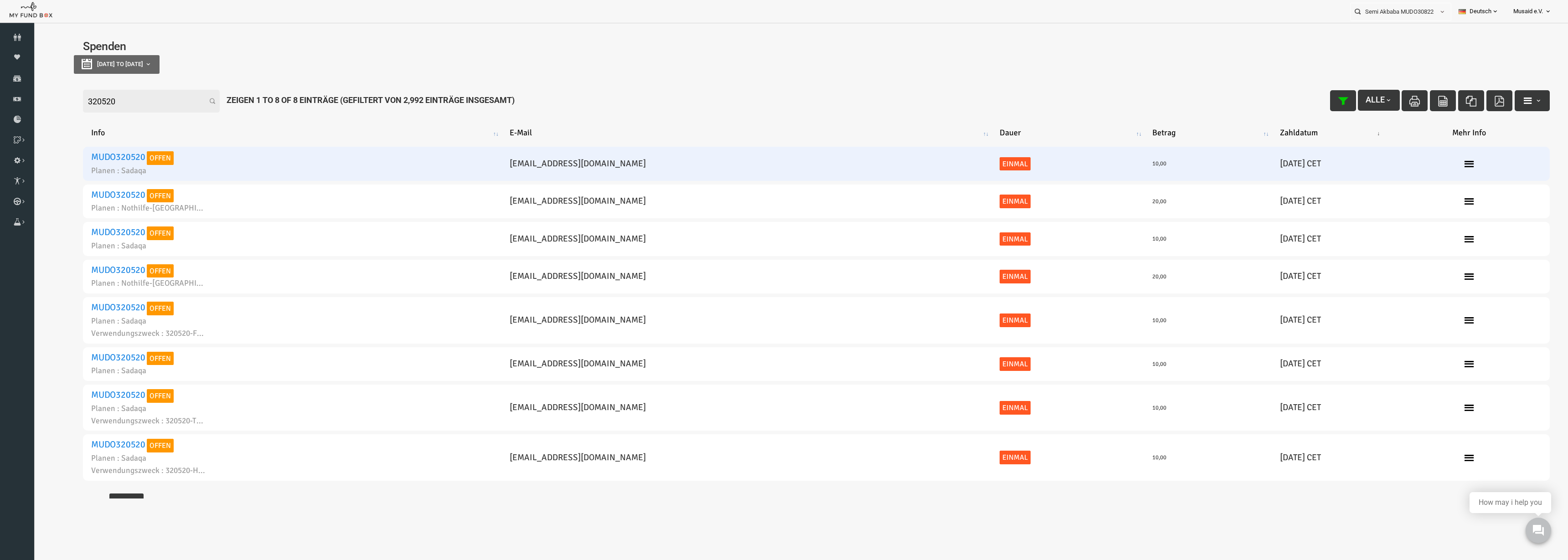
type input "320520"
click at [101, 160] on link "MUDO320520" at bounding box center [87, 157] width 54 height 11
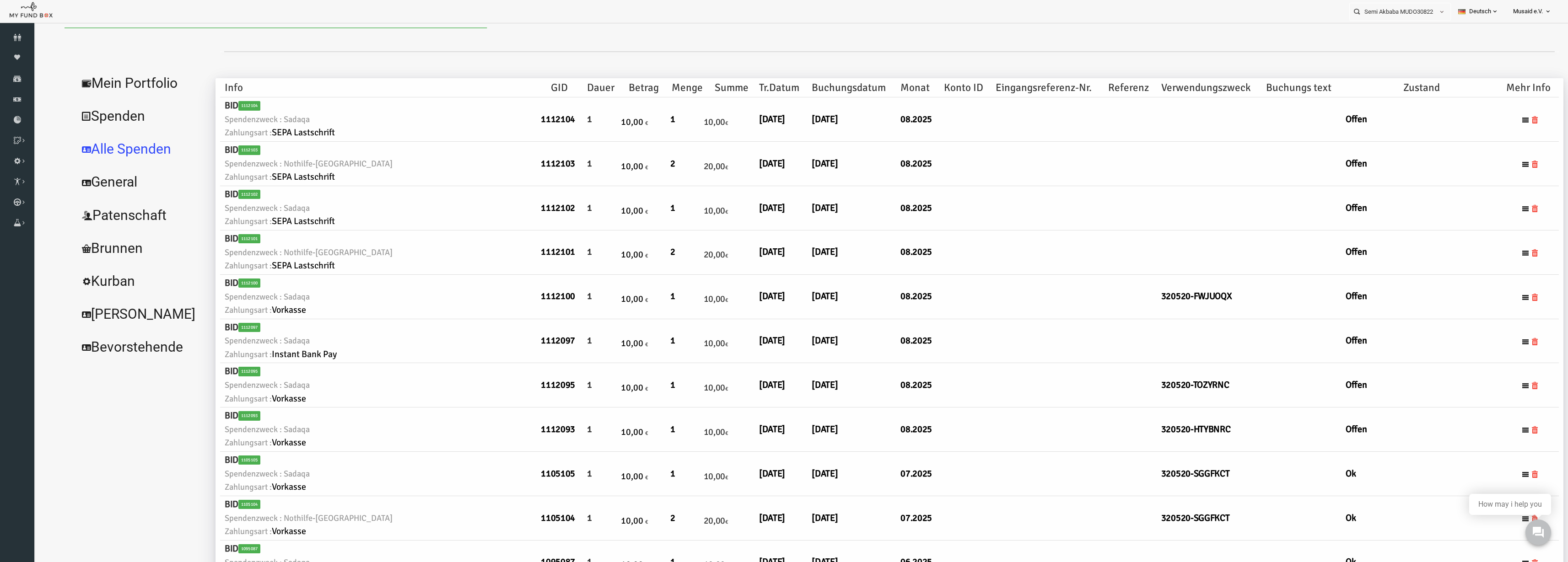
scroll to position [9, 0]
select select "100"
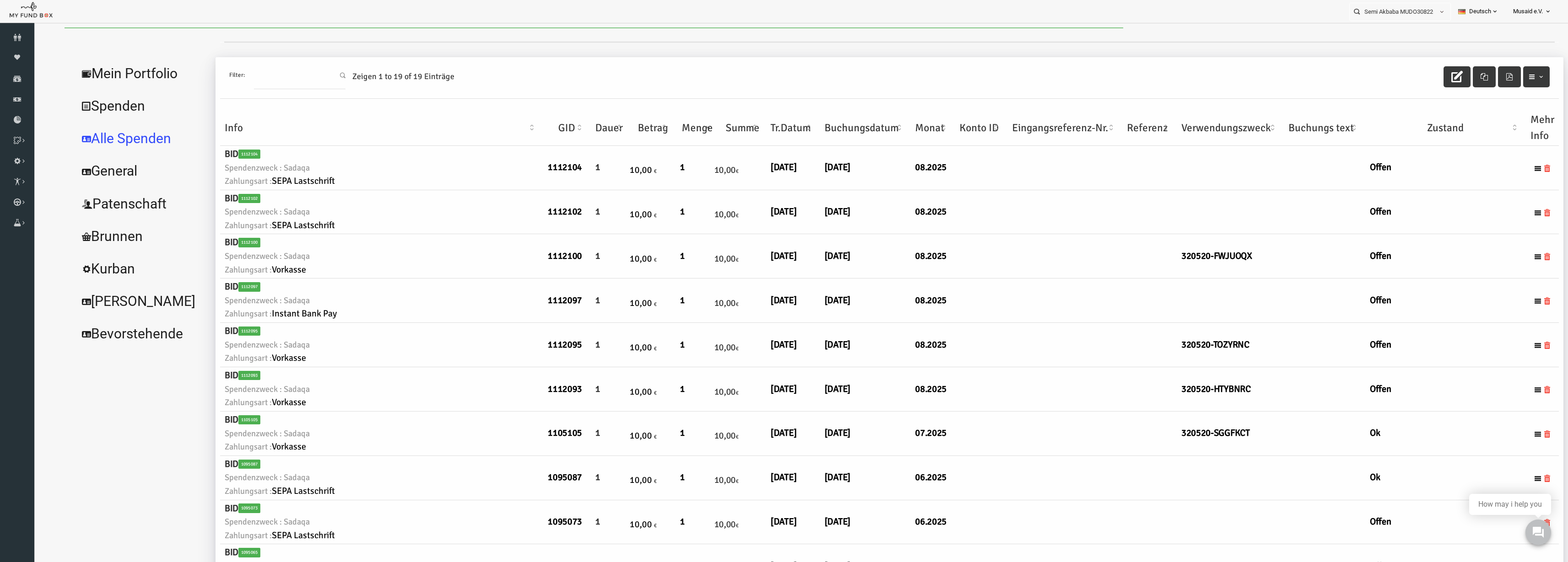
scroll to position [0, 0]
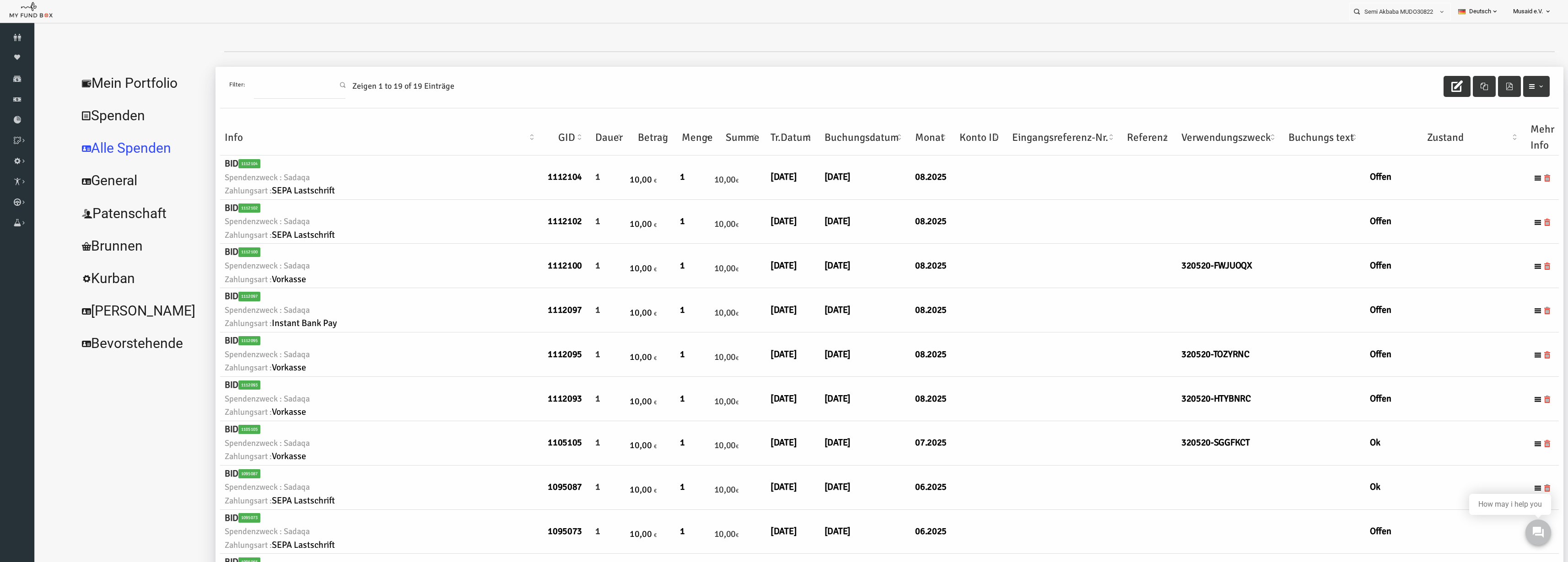
click at [1413, 85] on button "button" at bounding box center [1426, 87] width 27 height 21
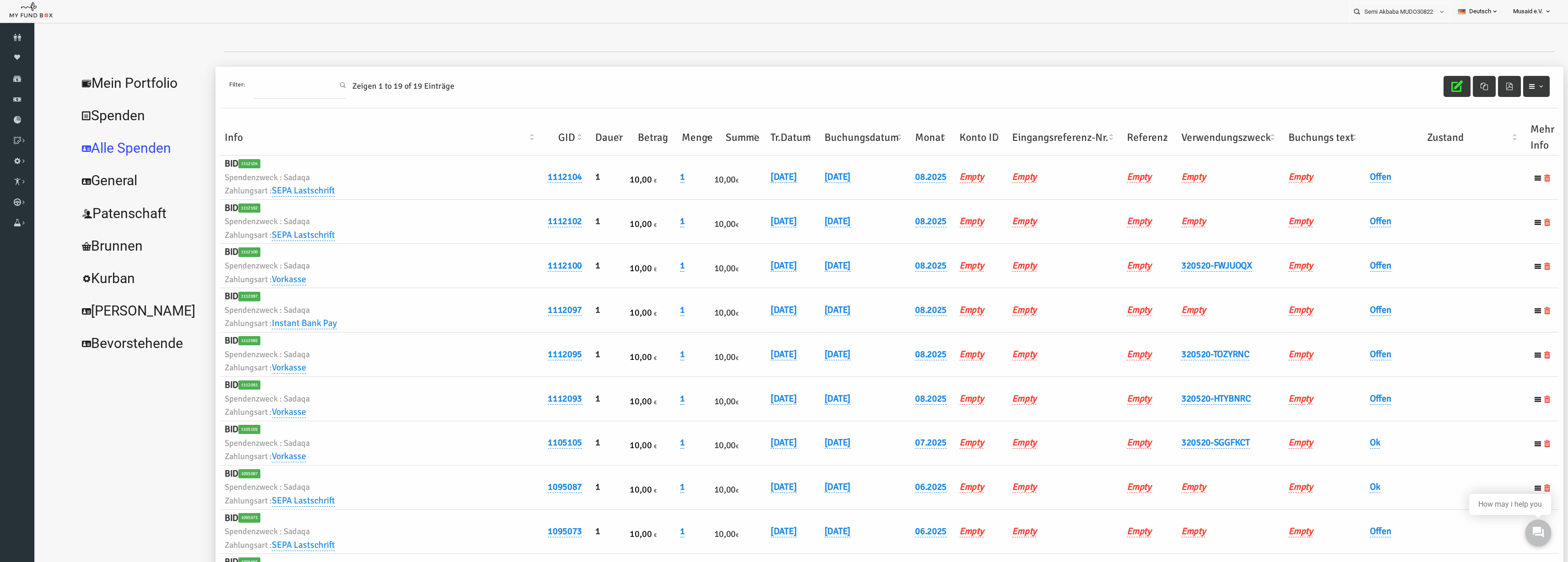
click at [1200, 131] on th "Verwendungszweck" at bounding box center [1200, 137] width 107 height 36
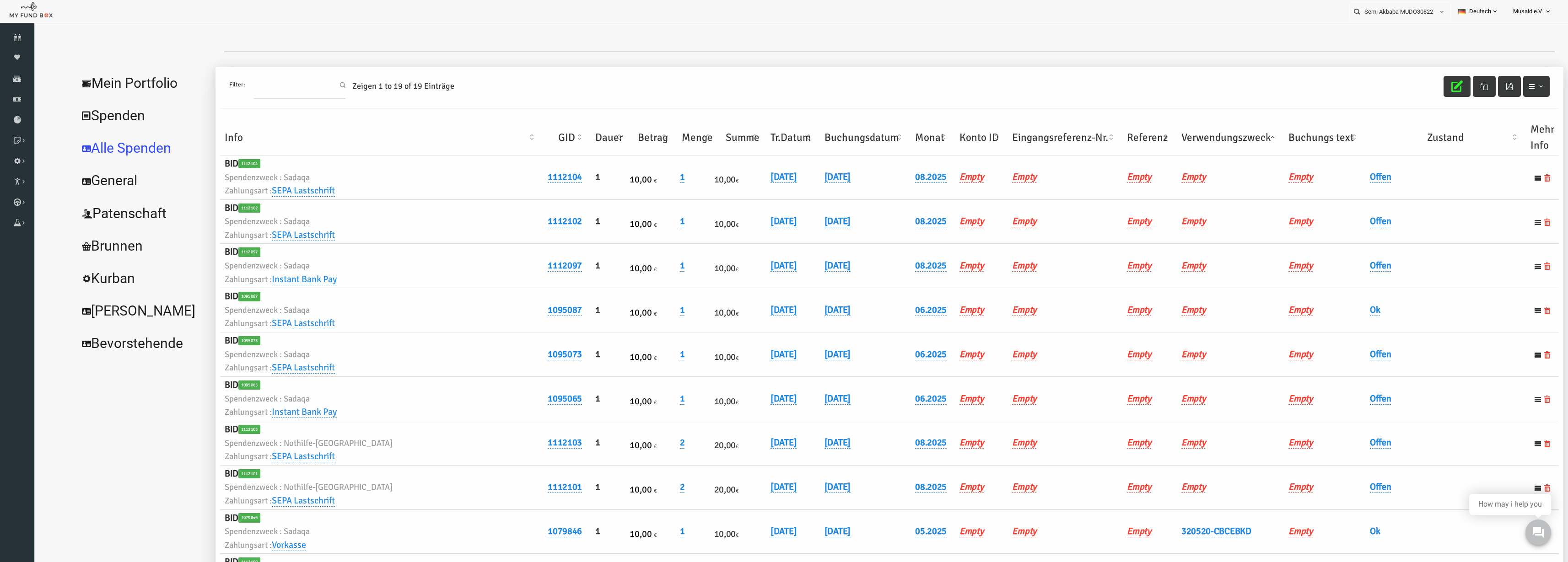
click at [1200, 131] on th "Verwendungszweck" at bounding box center [1200, 137] width 107 height 36
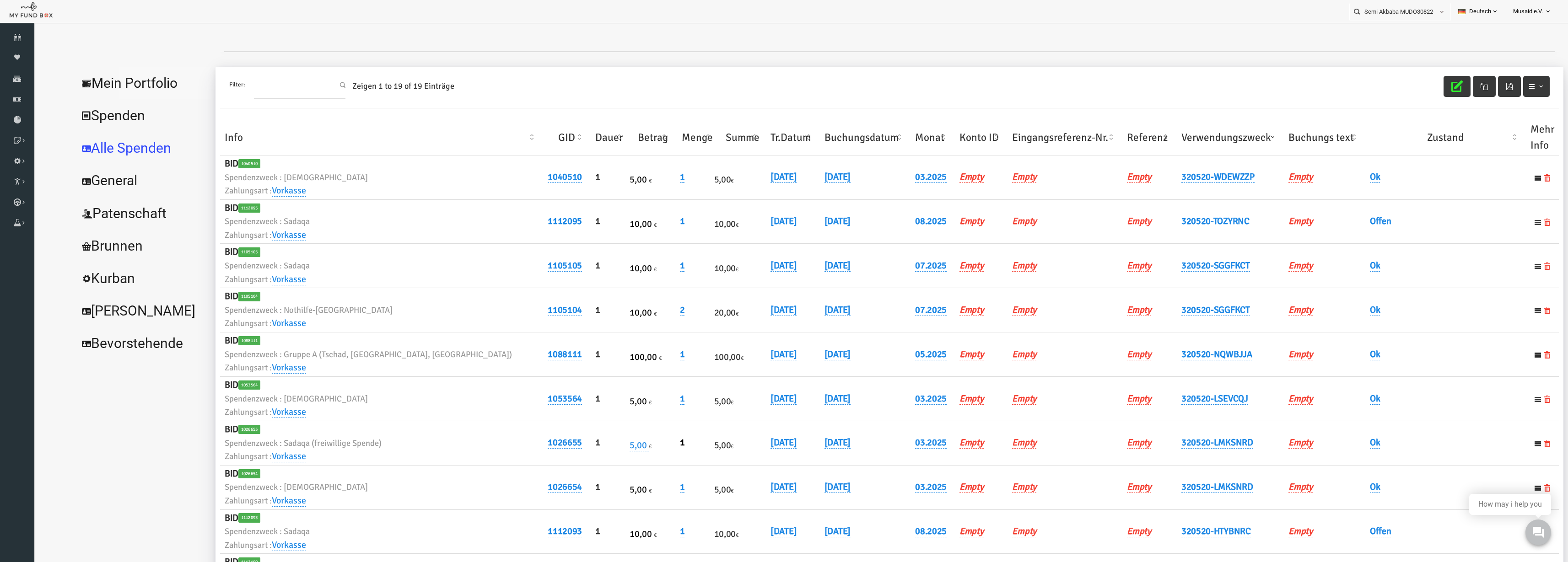
click at [110, 89] on link "Mein Portfolio" at bounding box center [112, 83] width 137 height 33
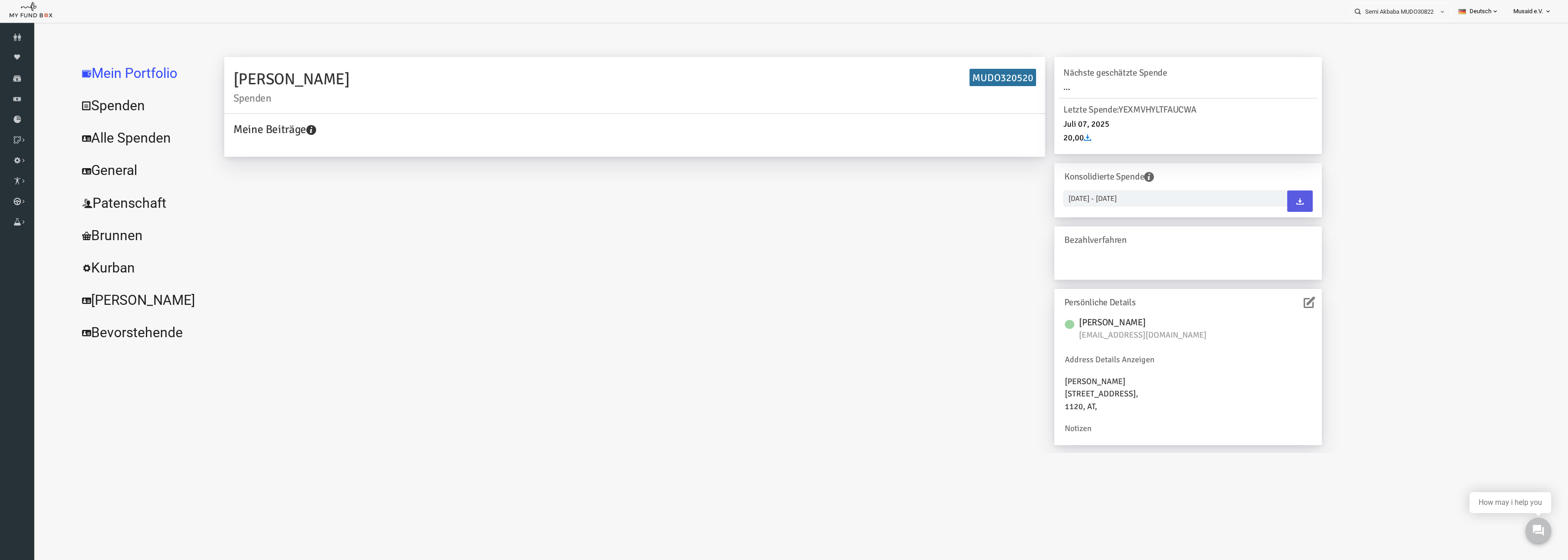
click at [131, 137] on link "Alle Spenden" at bounding box center [111, 138] width 137 height 33
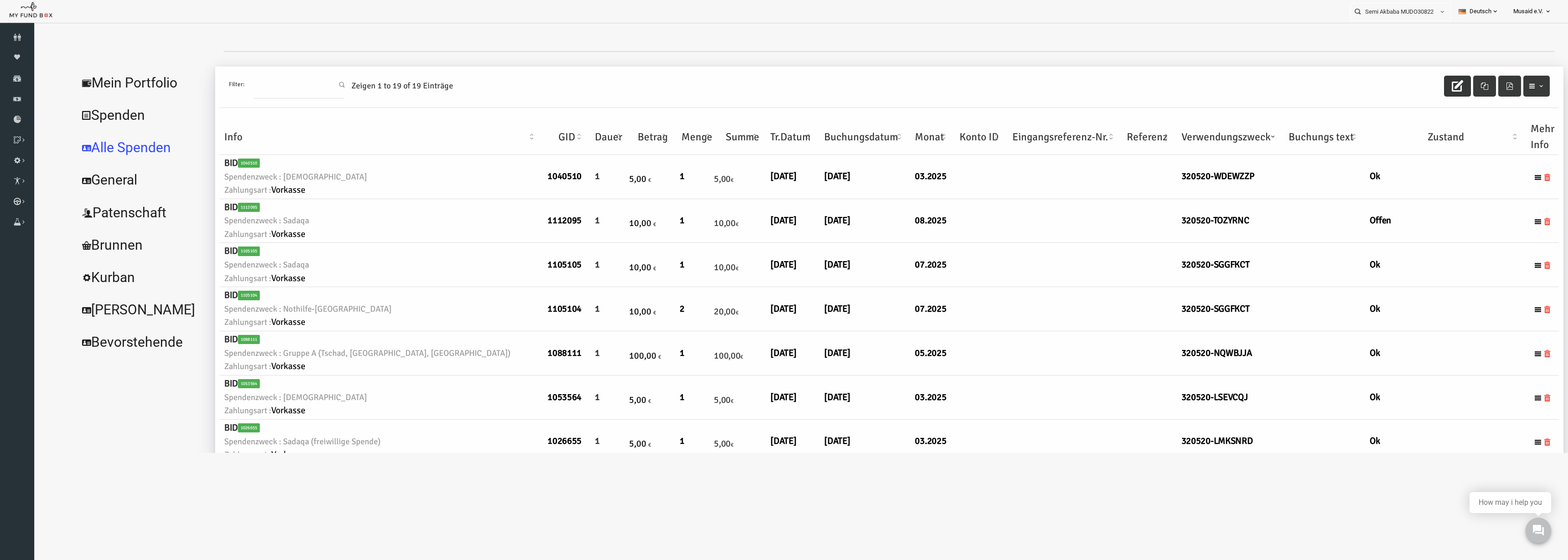
click at [1429, 87] on button "button" at bounding box center [1426, 86] width 27 height 21
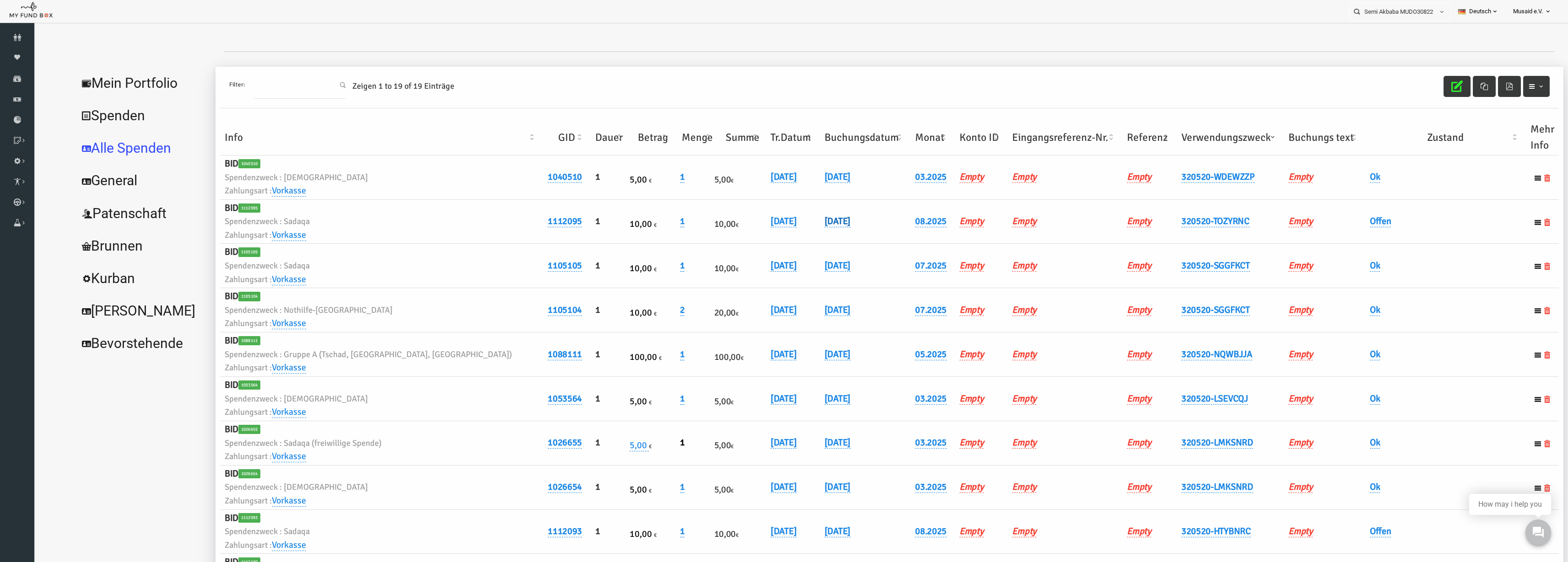
click at [794, 226] on link "01.08.2025" at bounding box center [807, 221] width 26 height 12
click at [752, 240] on div "01.08.2025 DD.MM.YYYY" at bounding box center [801, 233] width 110 height 25
click at [761, 233] on input "01.08.2025" at bounding box center [801, 228] width 110 height 16
click at [758, 229] on input "01.08.2025" at bounding box center [801, 228] width 110 height 16
type input "04.08.2025"
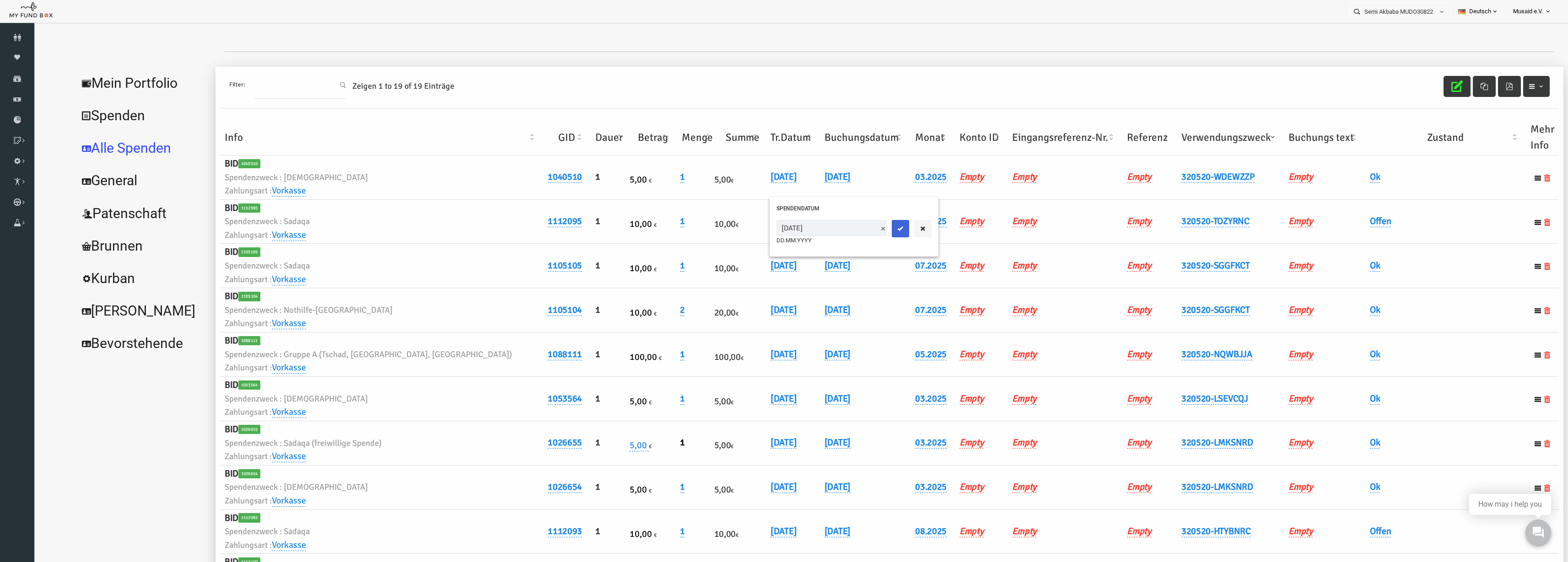
drag, startPoint x: 850, startPoint y: 225, endPoint x: 1260, endPoint y: 169, distance: 413.8
click at [866, 226] on icon "submit" at bounding box center [870, 229] width 7 height 7
click at [1348, 241] on td "Offen" at bounding box center [1415, 221] width 160 height 44
click at [1346, 216] on link "Offen" at bounding box center [1350, 221] width 21 height 12
click at [1350, 245] on span "× Offen" at bounding box center [1373, 236] width 92 height 17
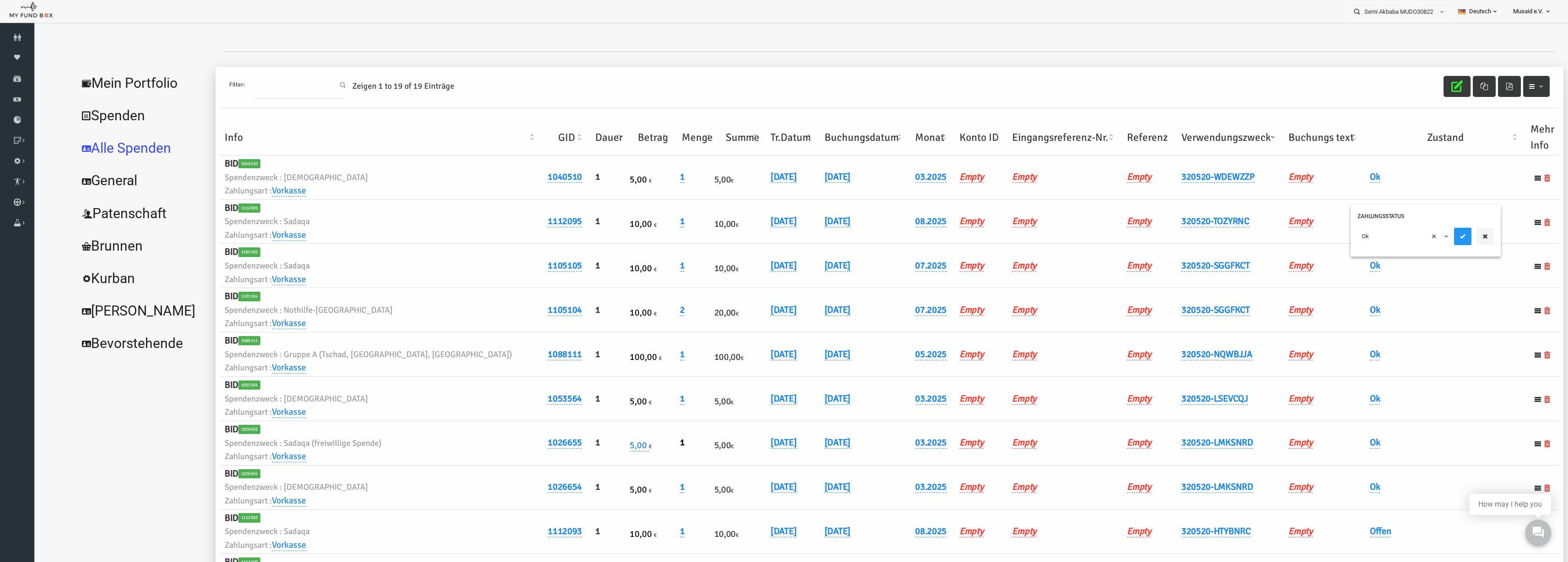
click at [1443, 240] on div at bounding box center [1444, 236] width 40 height 17
click at [1431, 239] on icon "submit" at bounding box center [1433, 236] width 7 height 7
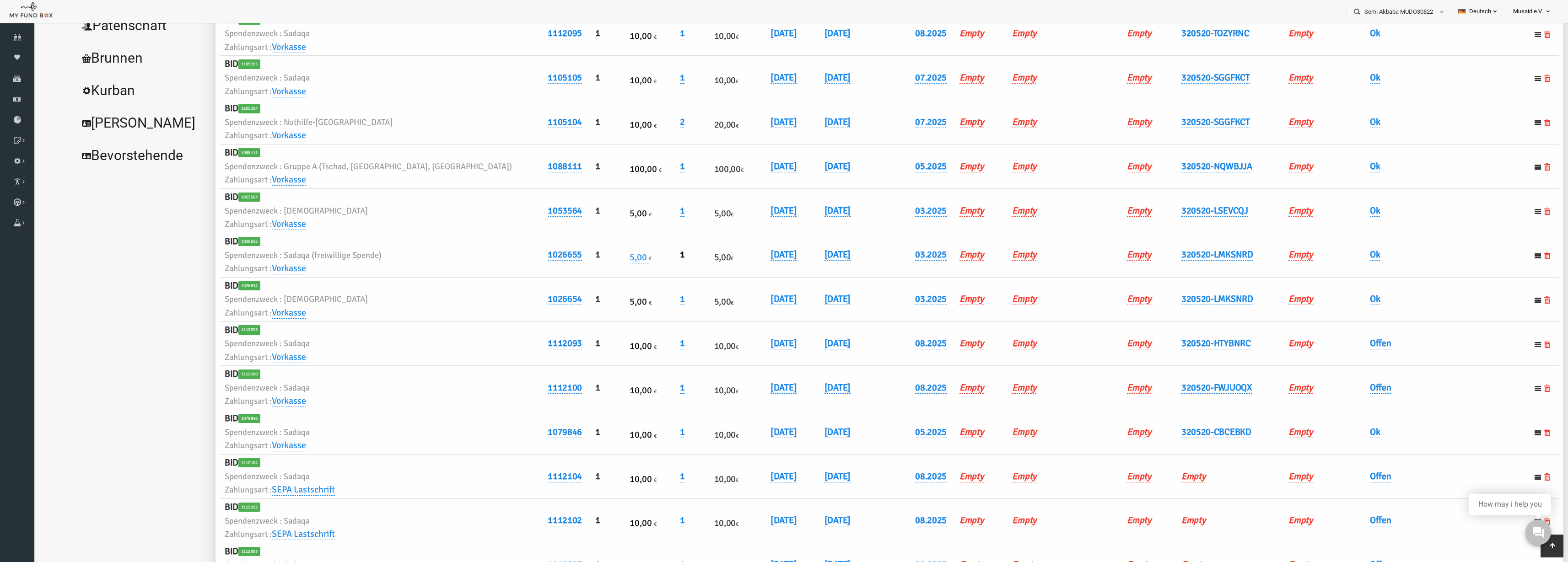
scroll to position [229, 0]
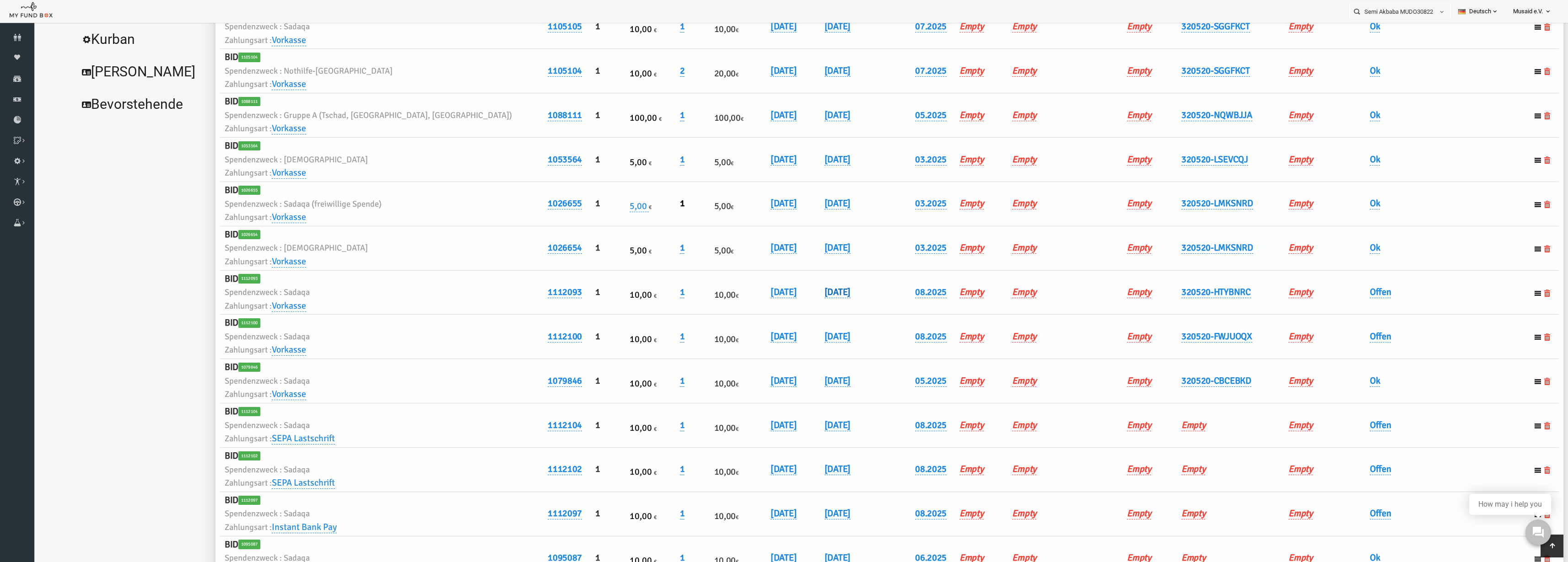
click at [794, 295] on link "01.08.2025" at bounding box center [807, 292] width 26 height 12
click at [756, 302] on input "01.08.2025" at bounding box center [801, 299] width 110 height 16
type input "04.08.2025"
click at [861, 301] on button "submit" at bounding box center [870, 299] width 17 height 17
click at [794, 331] on link "01.08.2025" at bounding box center [807, 336] width 26 height 12
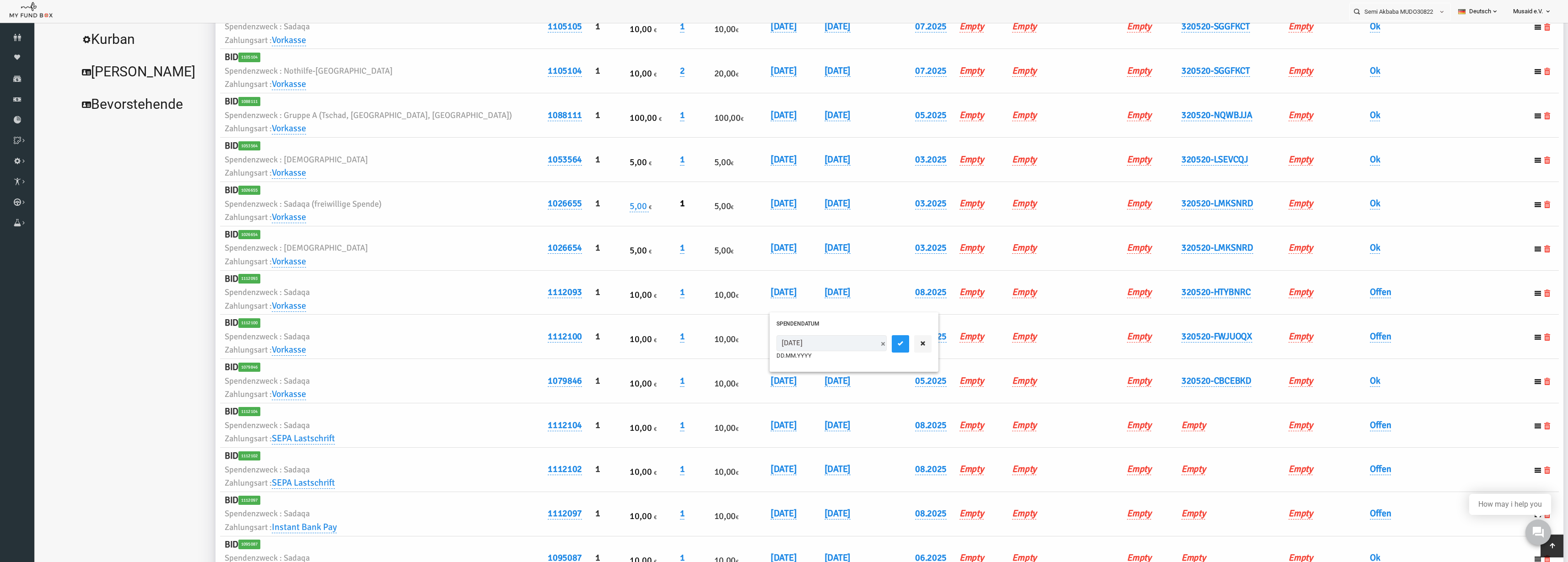
click at [754, 346] on input "01.08.2025" at bounding box center [801, 344] width 110 height 16
type input "04.08.2025"
click at [861, 347] on button "submit" at bounding box center [870, 344] width 17 height 17
click at [1340, 298] on link "Offen" at bounding box center [1350, 292] width 21 height 12
click at [1340, 313] on span "× Offen" at bounding box center [1373, 308] width 92 height 17
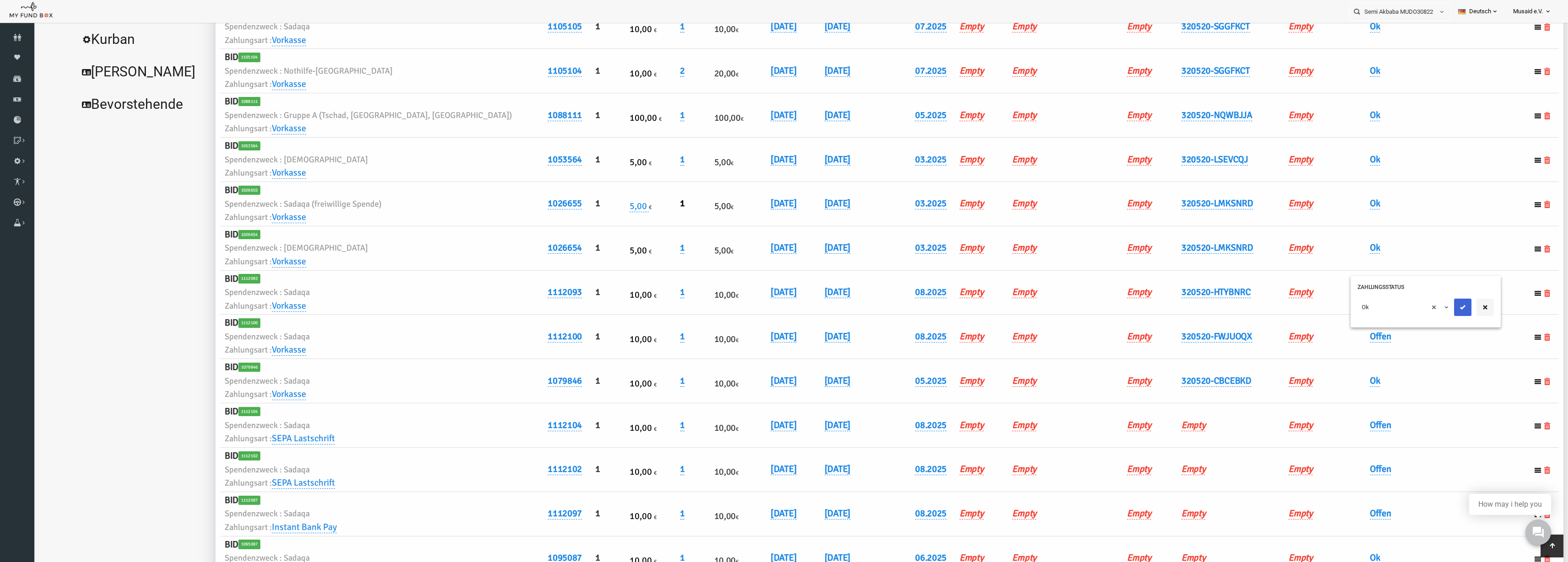
click at [1437, 308] on button "submit" at bounding box center [1433, 308] width 17 height 17
click at [1350, 334] on link "Offen" at bounding box center [1350, 336] width 21 height 12
click at [1347, 343] on span "× Offen" at bounding box center [1373, 352] width 92 height 17
click at [1439, 352] on button "submit" at bounding box center [1433, 352] width 17 height 17
click at [1173, 292] on link "320520-HTYBNRC" at bounding box center [1185, 292] width 69 height 12
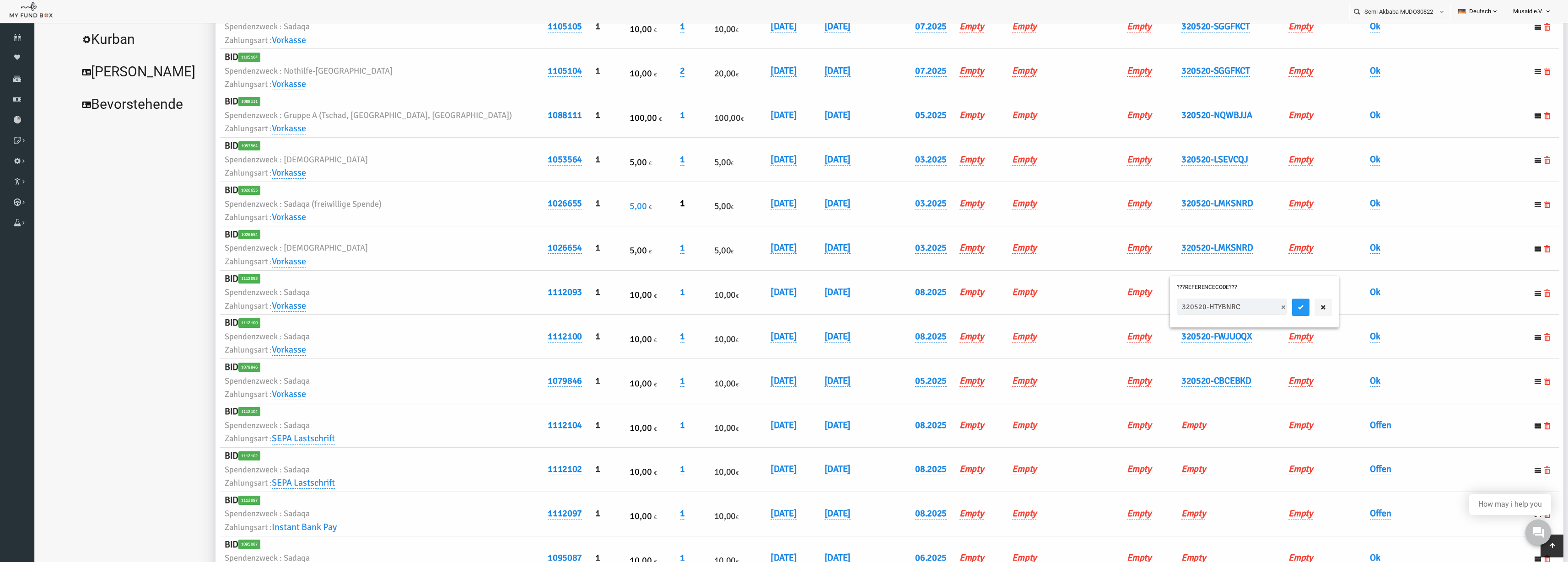
click at [1180, 310] on input "320520-HTYBNRC" at bounding box center [1201, 307] width 110 height 16
click at [1262, 303] on button "submit" at bounding box center [1270, 308] width 17 height 17
click at [1177, 339] on link "320520-FWJUOQX" at bounding box center [1186, 336] width 71 height 12
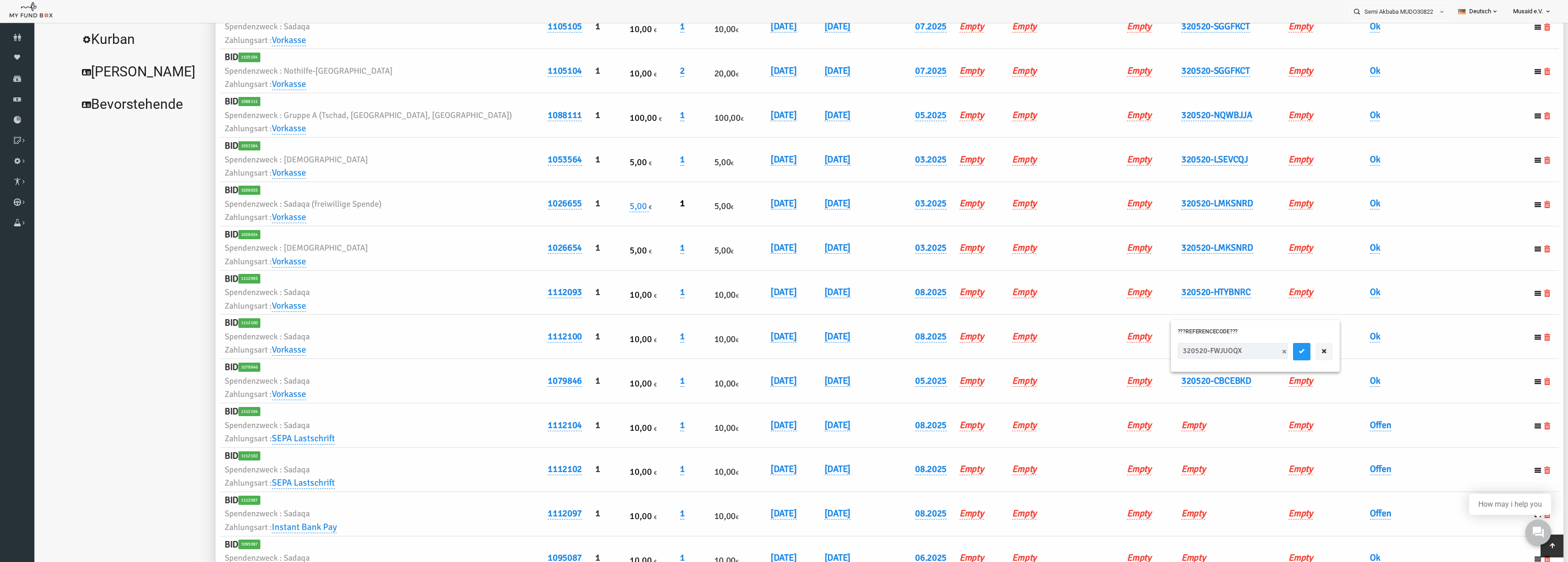
click at [1171, 346] on input "320520-FWJUOQX" at bounding box center [1202, 351] width 110 height 16
type input "320520-HTYBNRC"
click at [1262, 352] on button "submit" at bounding box center [1271, 352] width 17 height 17
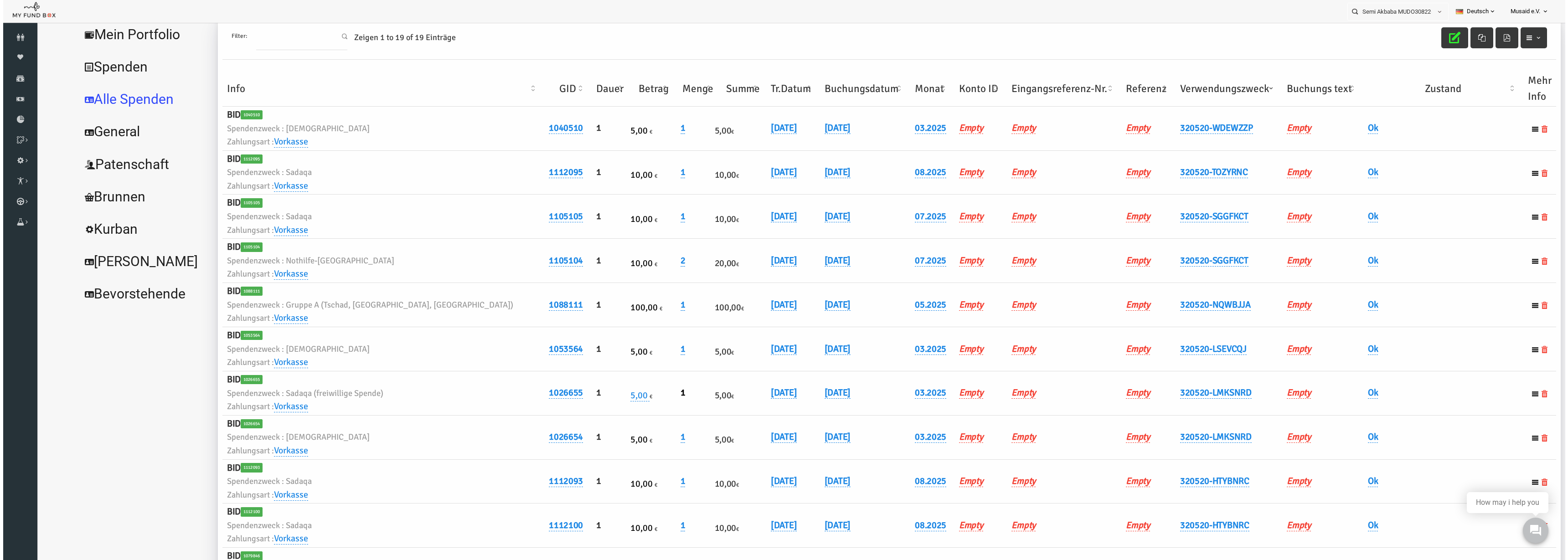
scroll to position [0, 0]
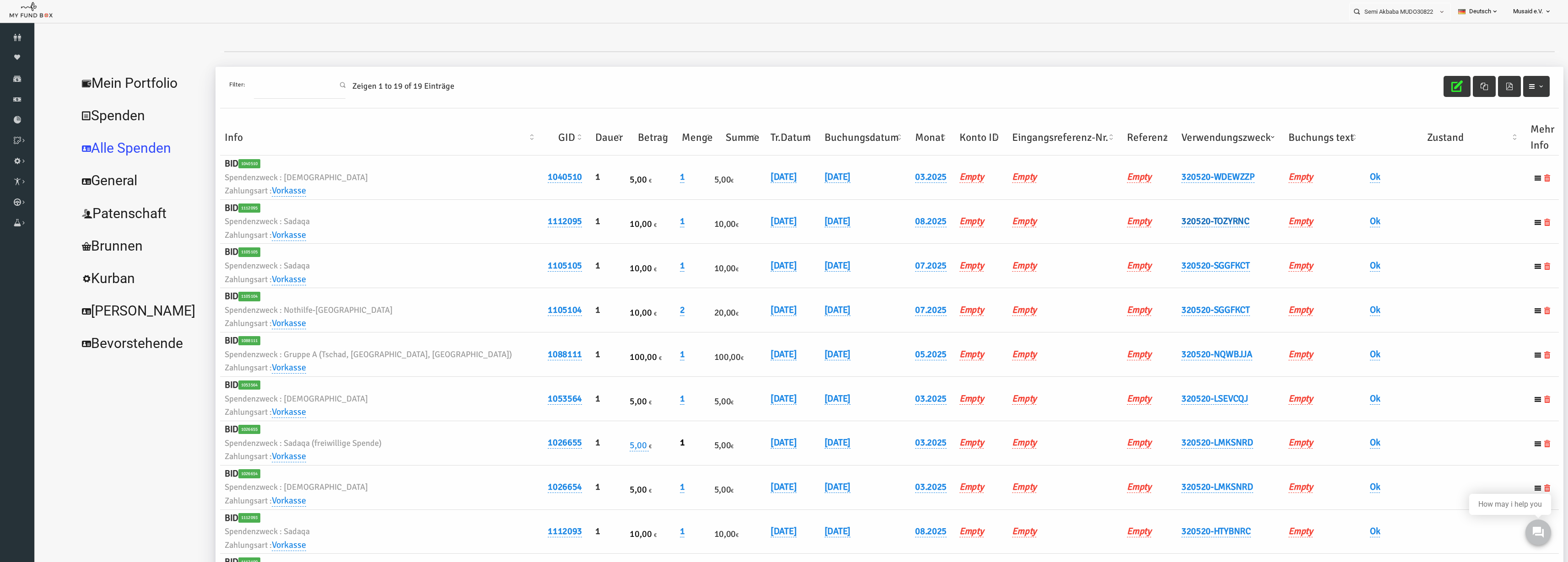
click at [1157, 225] on link "320520-TOZYRNC" at bounding box center [1184, 221] width 68 height 12
click at [1164, 239] on input "320520-TOZYRNC" at bounding box center [1200, 236] width 110 height 16
click at [1178, 234] on input "320520-HTYBNRC-TOZYRNC" at bounding box center [1200, 236] width 110 height 16
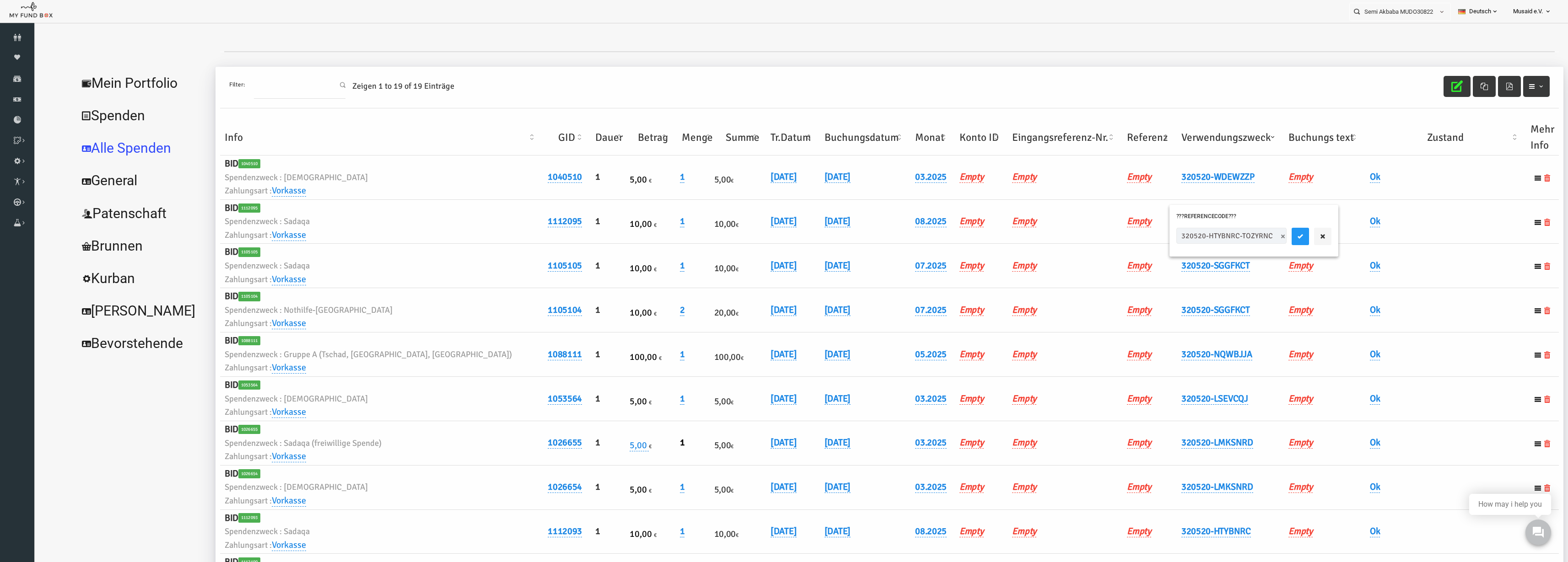
click at [1178, 234] on input "320520-HTYBNRC-TOZYRNC" at bounding box center [1200, 236] width 110 height 16
type input "320520-HTYBNRC"
click at [1258, 246] on div "320520-HTYBNRC" at bounding box center [1223, 238] width 169 height 36
click at [1261, 241] on button "submit" at bounding box center [1270, 236] width 17 height 17
click at [1426, 90] on icon "button" at bounding box center [1426, 86] width 11 height 11
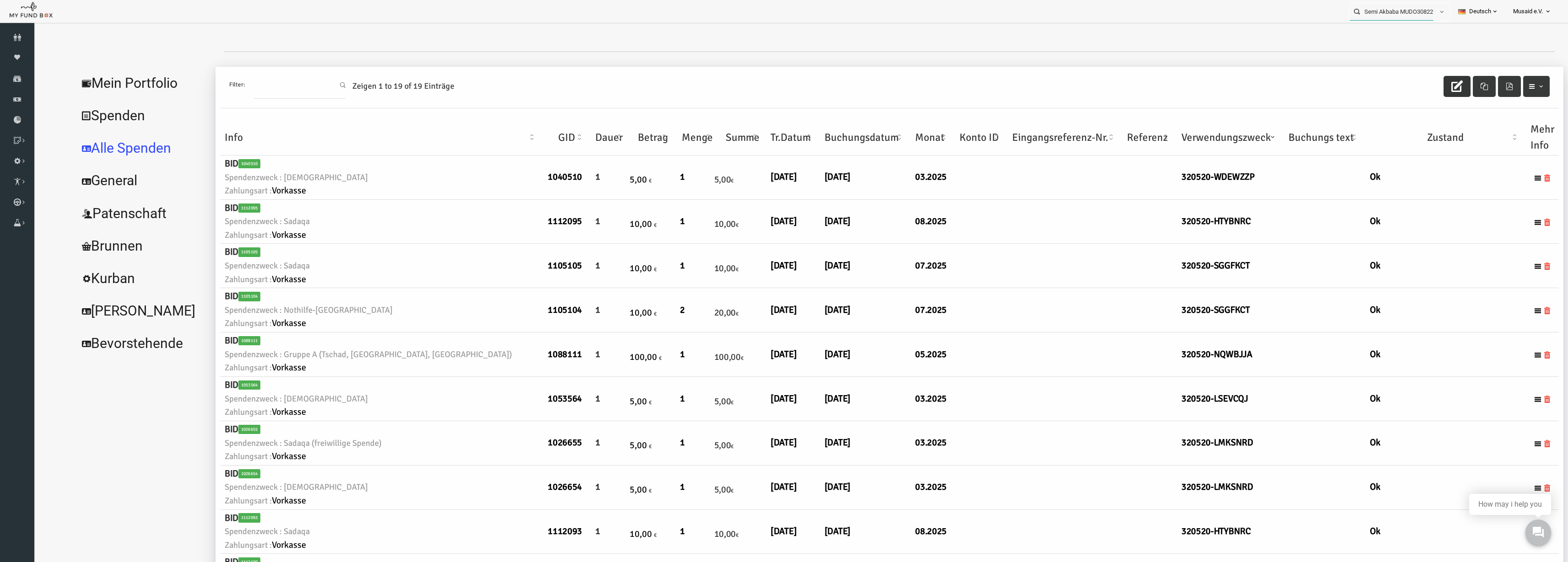
click at [1391, 13] on input "Semi Akbaba MUDO308226" at bounding box center [1392, 11] width 84 height 17
click at [1411, 24] on label "Sara Lavafzadeh MUDO274002" at bounding box center [1390, 28] width 90 height 10
type input "Sara Lavafzadeh MUDO274002"
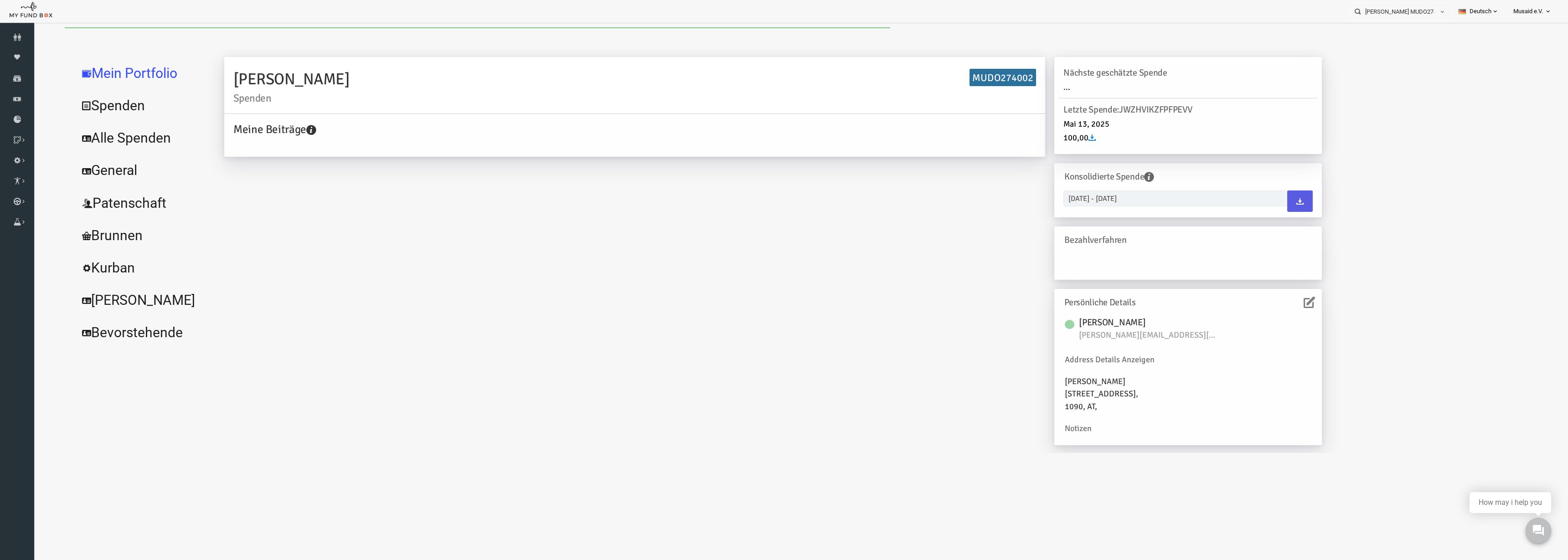
click at [117, 142] on link "Alle Spenden" at bounding box center [111, 138] width 137 height 33
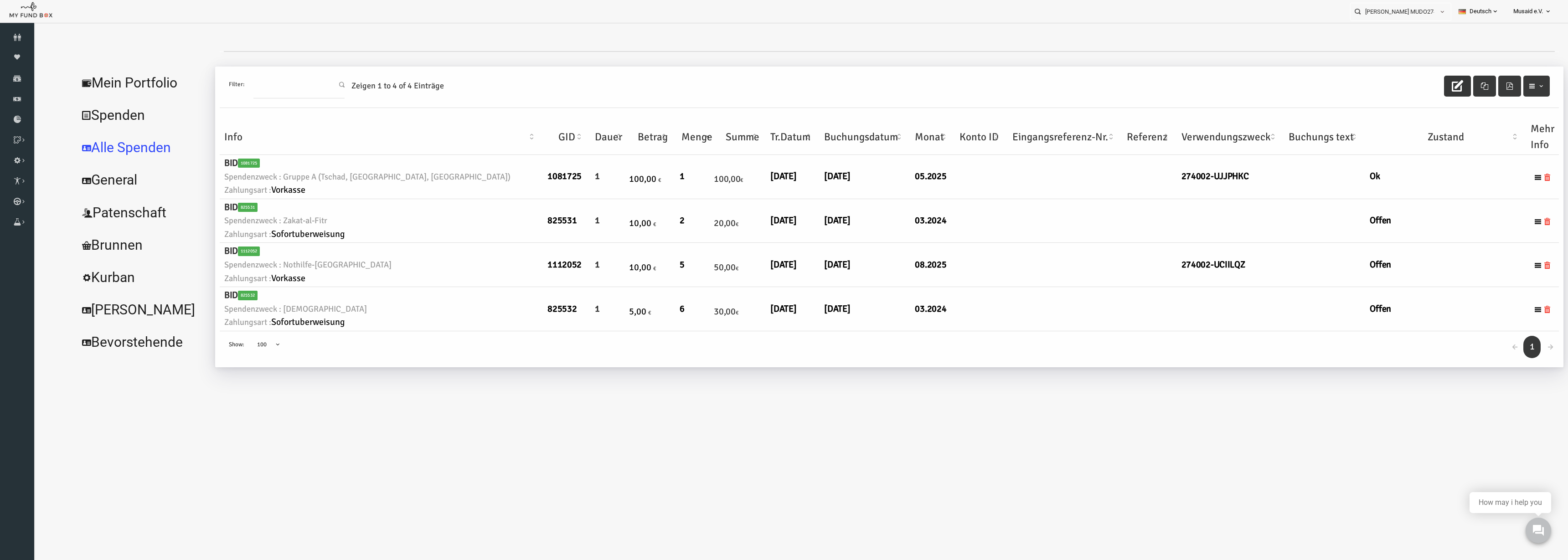
click at [1415, 81] on button "button" at bounding box center [1426, 86] width 27 height 21
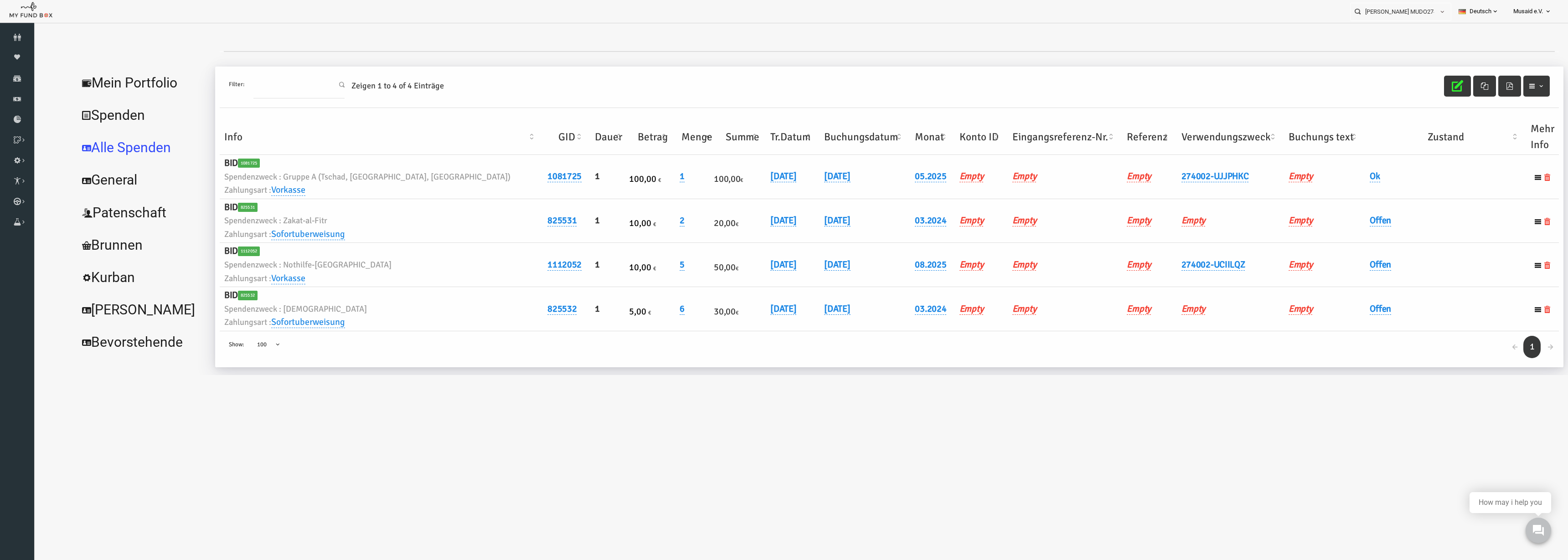
click at [1165, 137] on th "Verwendungszweck" at bounding box center [1199, 137] width 107 height 35
click at [793, 224] on link "01.08.2025" at bounding box center [806, 220] width 26 height 12
click at [754, 230] on input "01.08.2025" at bounding box center [800, 227] width 110 height 16
type input "04.08.2025"
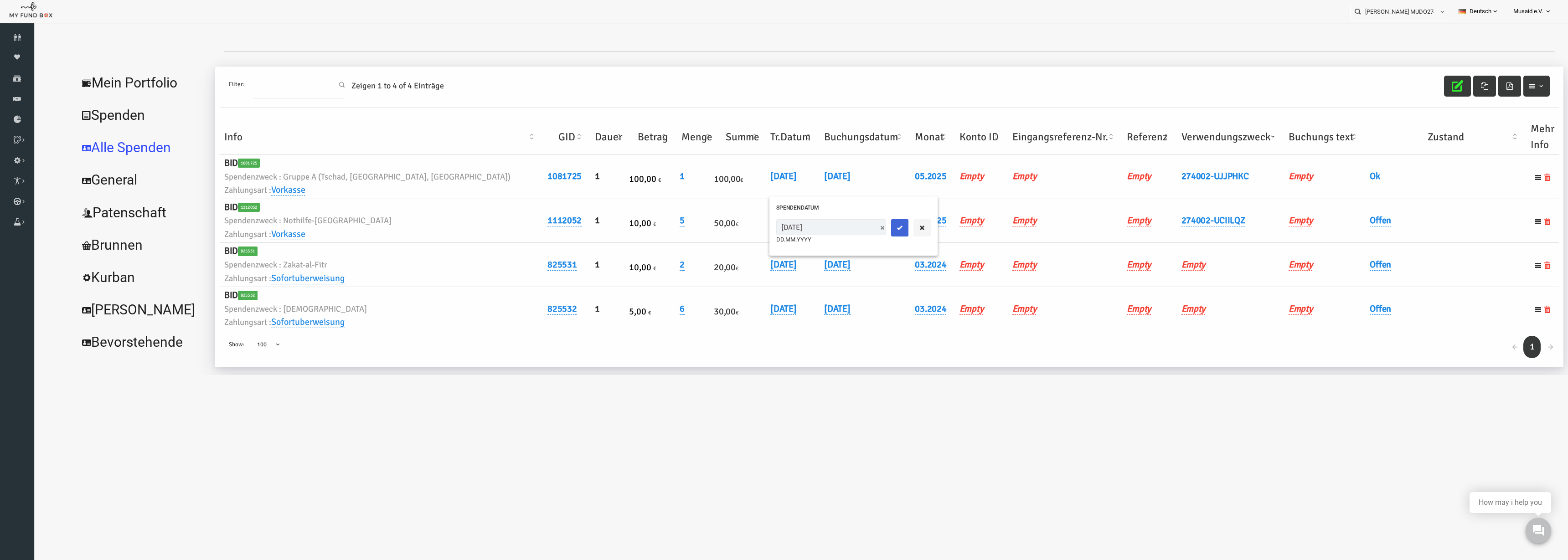
click at [860, 229] on button "submit" at bounding box center [869, 228] width 17 height 17
click at [1354, 224] on link "Offen" at bounding box center [1349, 220] width 21 height 12
drag, startPoint x: 1352, startPoint y: 230, endPoint x: 1353, endPoint y: 235, distance: 5.1
click at [1352, 232] on span "× Offen" at bounding box center [1372, 236] width 91 height 17
click at [1431, 230] on button "submit" at bounding box center [1432, 236] width 17 height 17
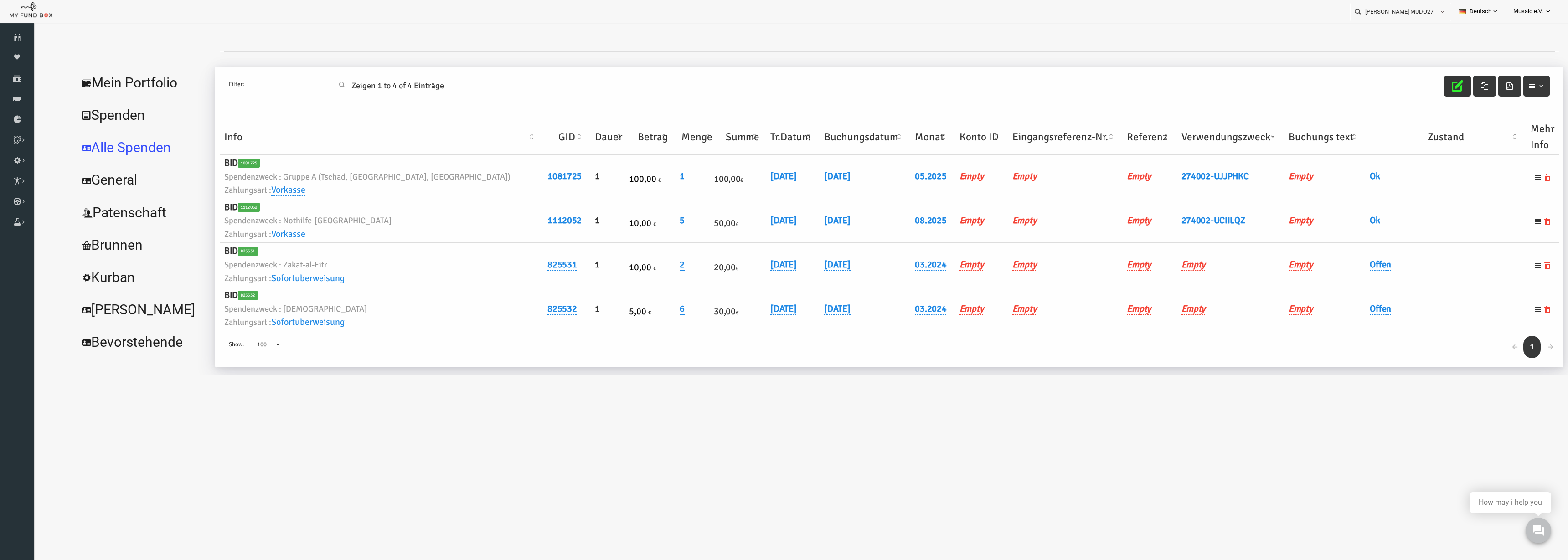
click at [1421, 90] on icon "button" at bounding box center [1426, 86] width 11 height 11
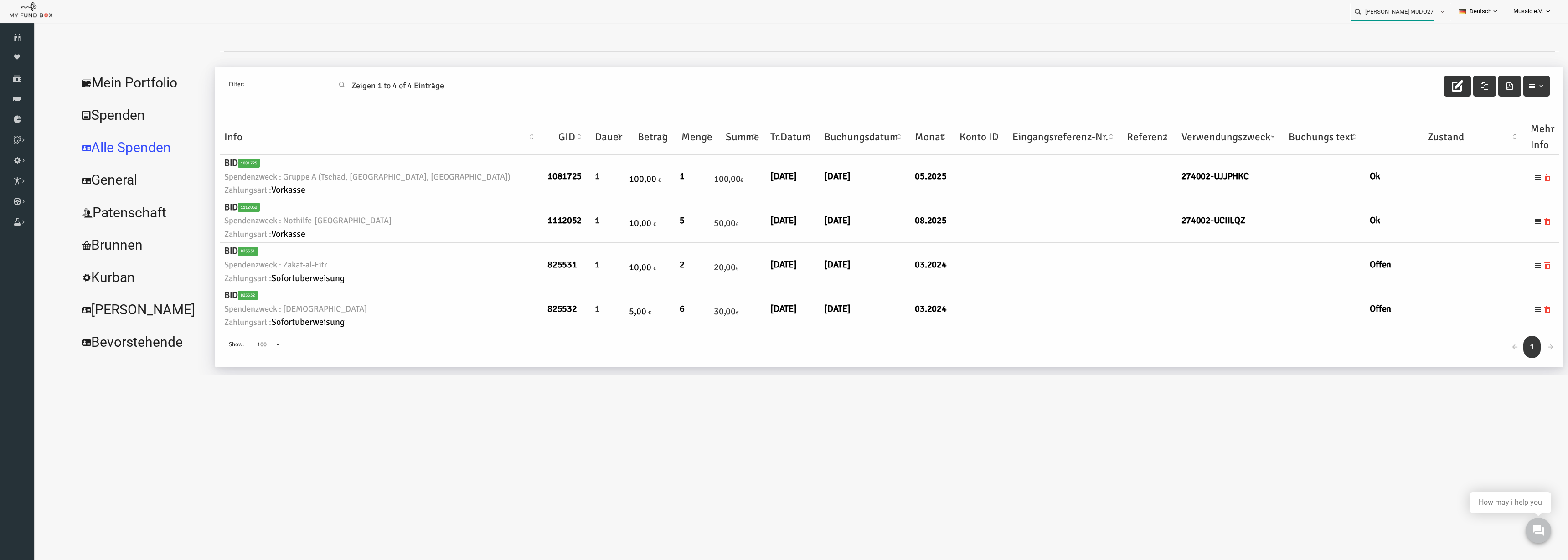
click at [1385, 9] on input "Sara Lavafzadeh MUDO274002" at bounding box center [1392, 11] width 83 height 17
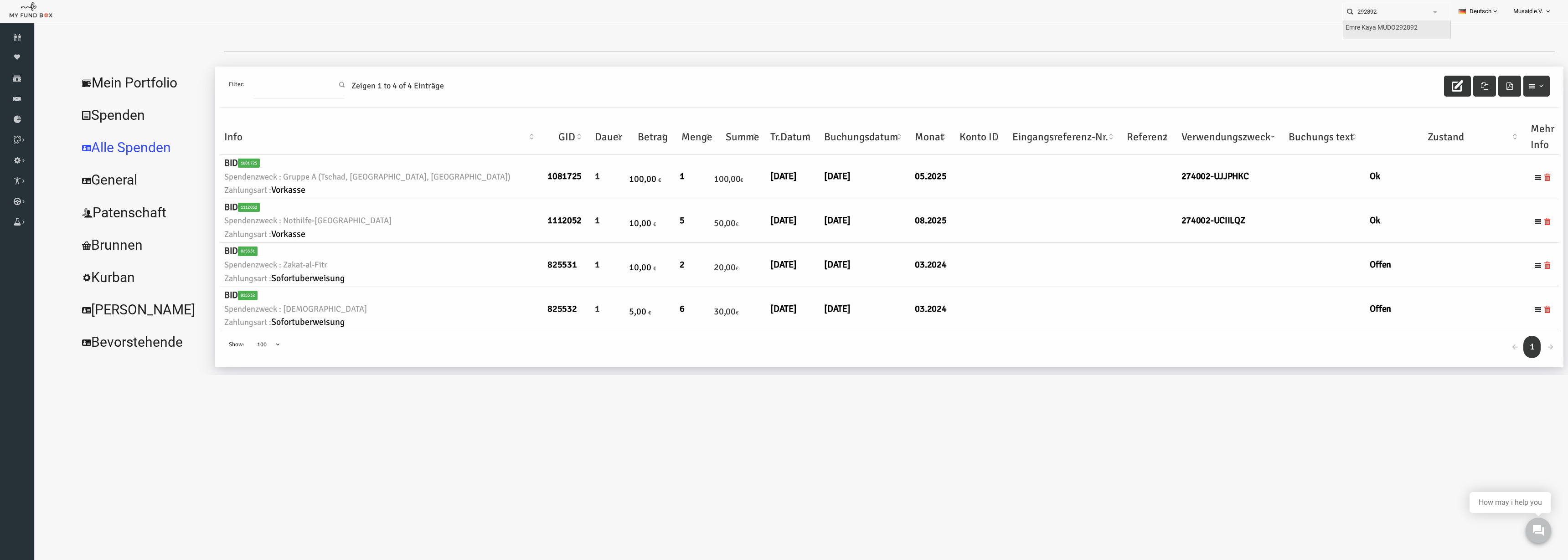
click at [1385, 33] on div "Emre Kaya MUDO292892" at bounding box center [1396, 30] width 107 height 19
type input "Emre Kaya MUDO292892"
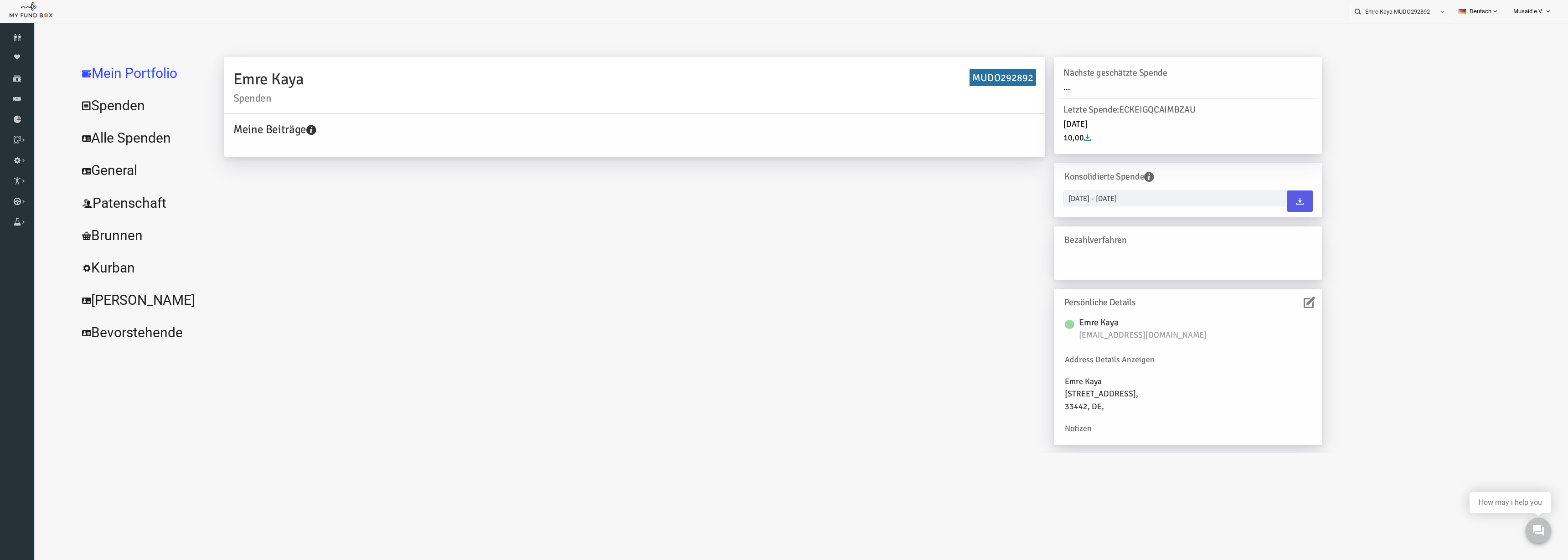
click at [117, 145] on link "Alle Spenden" at bounding box center [111, 138] width 137 height 33
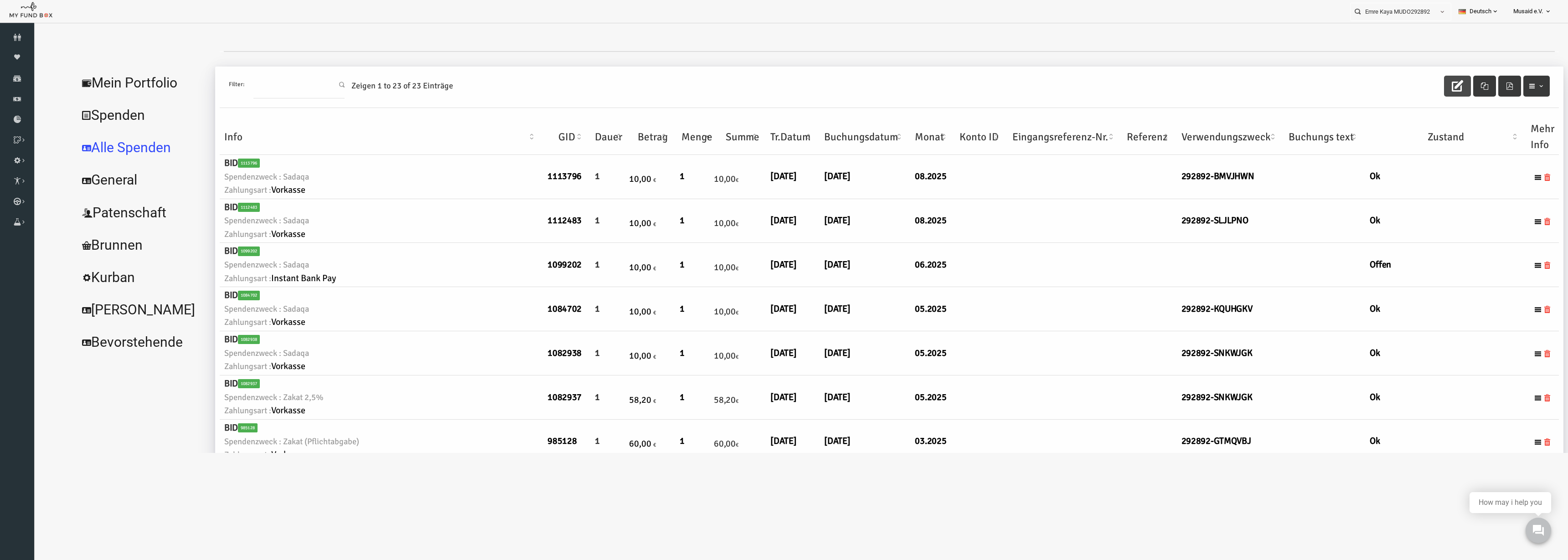
click at [1418, 92] on button "button" at bounding box center [1426, 86] width 27 height 21
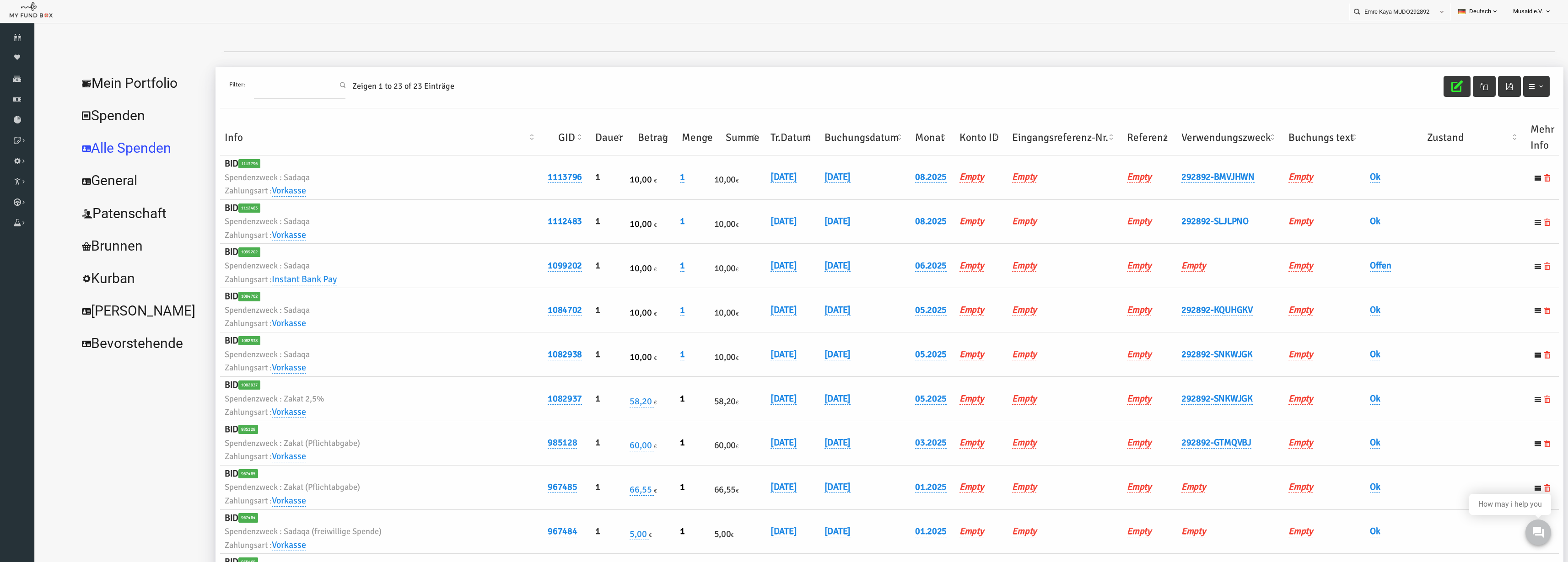
click at [1149, 148] on th "Verwendungszweck" at bounding box center [1200, 137] width 107 height 36
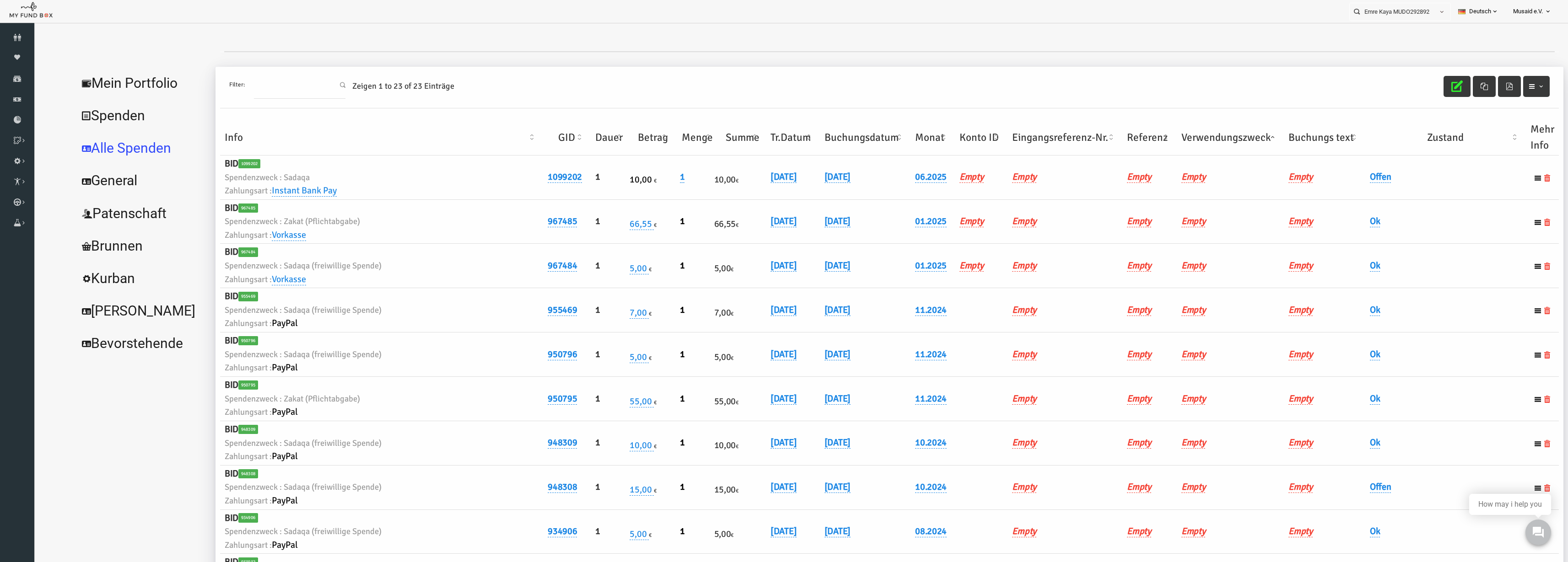
click at [1150, 147] on th "Verwendungszweck" at bounding box center [1200, 137] width 107 height 36
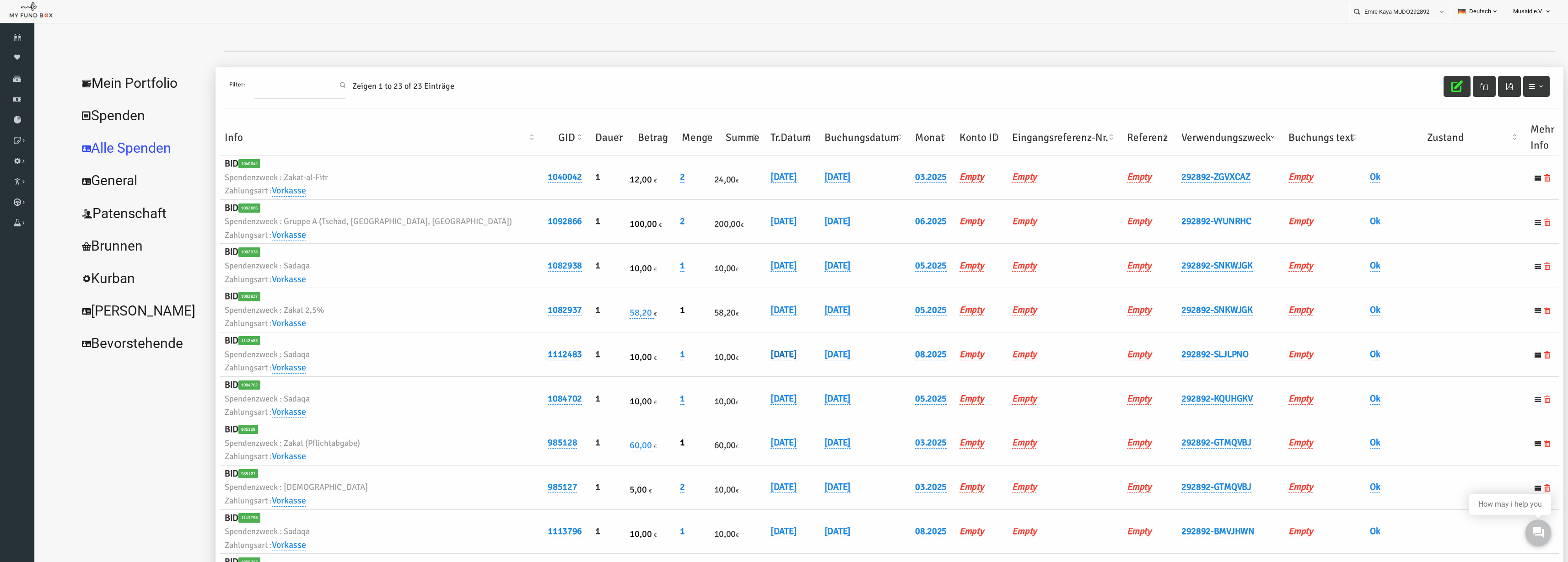
click at [740, 349] on link "04.08.2025" at bounding box center [753, 354] width 26 height 12
click at [693, 363] on input "04.08.2025" at bounding box center [738, 361] width 110 height 16
type input "02.08.2025"
click at [799, 364] on button "submit" at bounding box center [807, 362] width 17 height 17
click at [789, 347] on td "02.08.2025" at bounding box center [834, 354] width 90 height 44
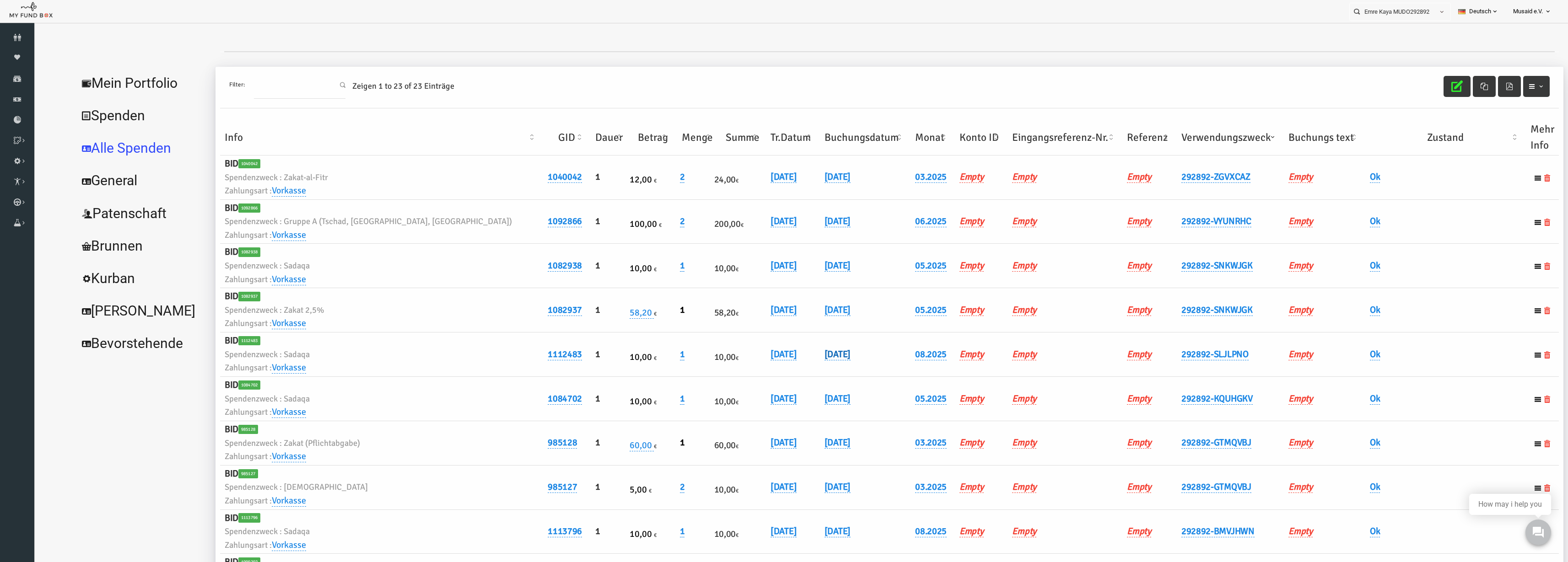
click at [794, 358] on link "02.08.2025" at bounding box center [807, 354] width 26 height 12
click at [757, 365] on input "02.08.2025" at bounding box center [801, 361] width 110 height 16
type input "04.08.2025"
click at [861, 364] on button "submit" at bounding box center [870, 362] width 17 height 17
click at [1421, 83] on icon "button" at bounding box center [1426, 86] width 11 height 11
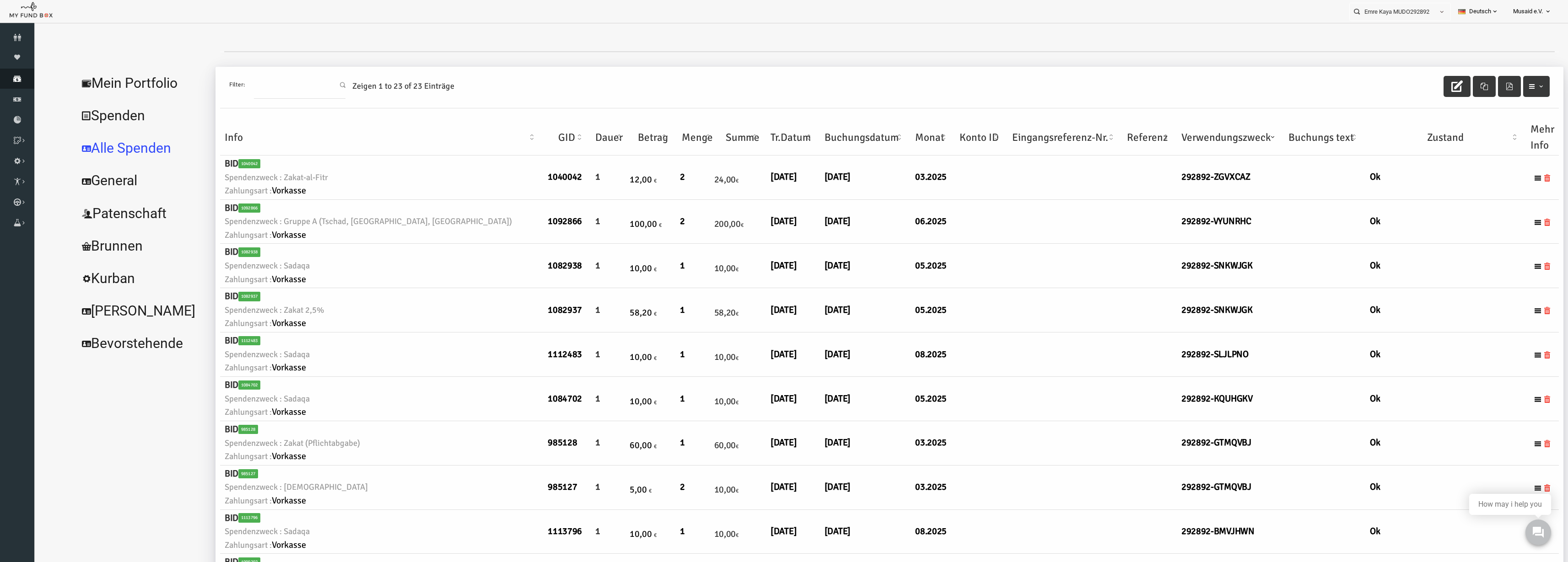
click at [6, 82] on icon at bounding box center [17, 79] width 34 height 7
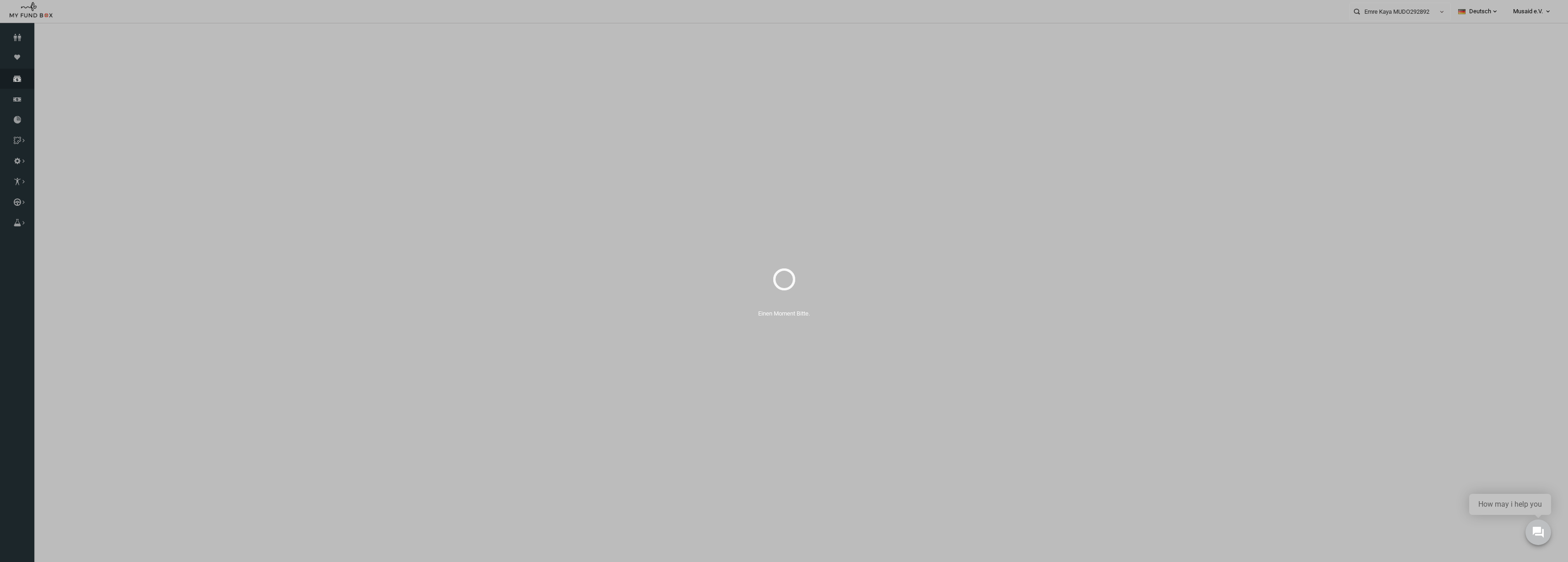
select select "100"
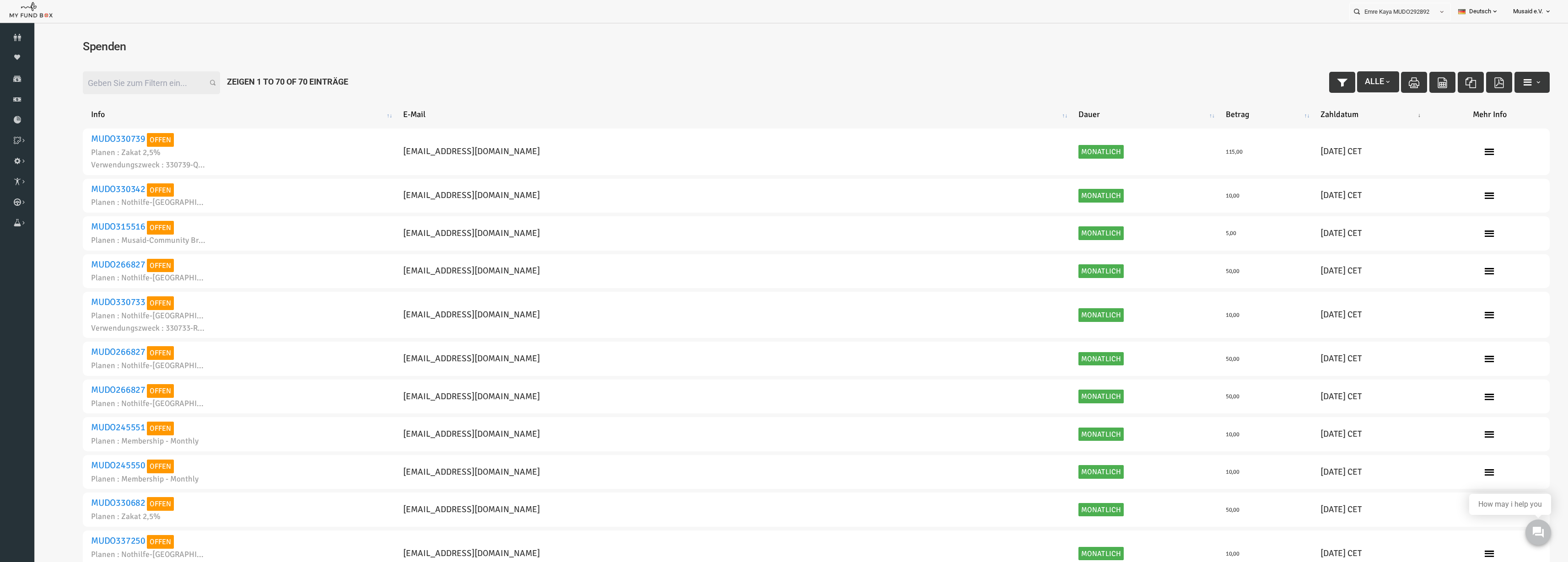
drag, startPoint x: 133, startPoint y: 97, endPoint x: 164, endPoint y: 87, distance: 32.6
click at [135, 96] on div "Filter: Alle Zeigen 1 to 70 of 70 Einträge" at bounding box center [786, 83] width 1486 height 41
drag, startPoint x: 1302, startPoint y: 64, endPoint x: 1304, endPoint y: 80, distance: 16.1
click at [1302, 67] on div "Filter: Alle Zeigen 1 to 70 of 70 Einträge" at bounding box center [786, 83] width 1486 height 41
click at [1307, 80] on icon "button" at bounding box center [1312, 82] width 11 height 11
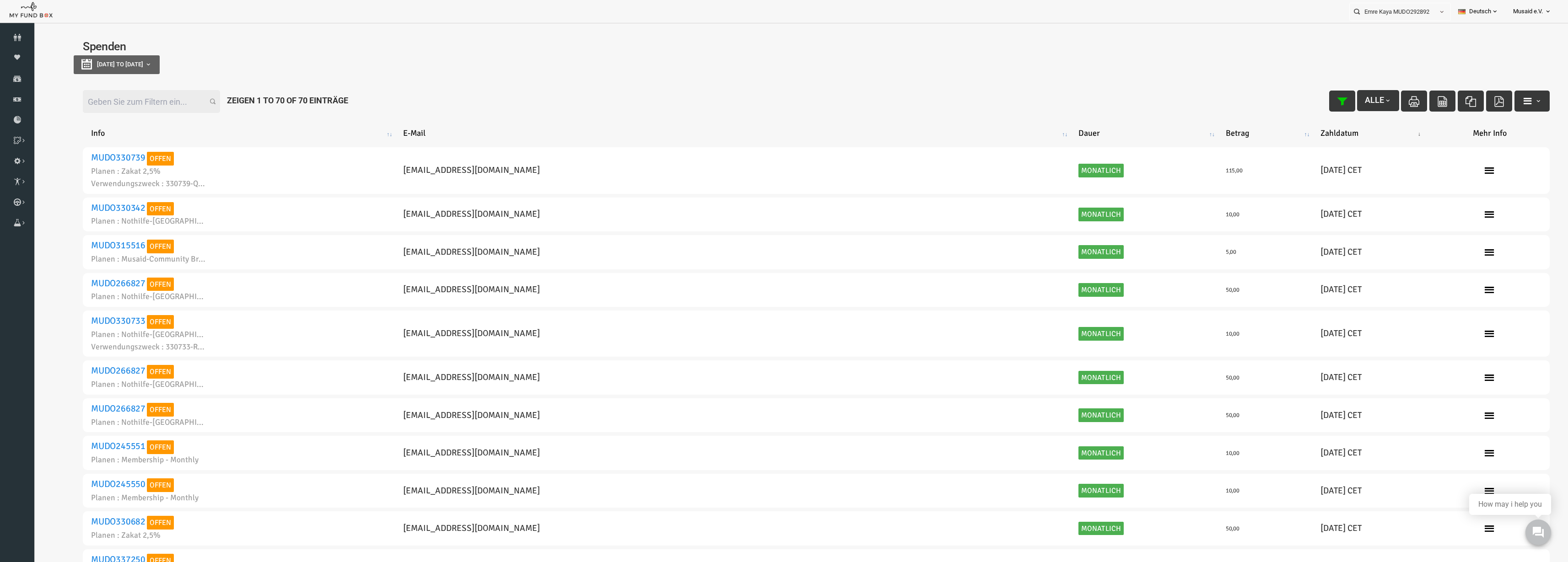
type input "11-08-2025"
type input "18-08-2025"
click at [129, 56] on button "11-08-2025 to 18-08-2025" at bounding box center [86, 65] width 86 height 19
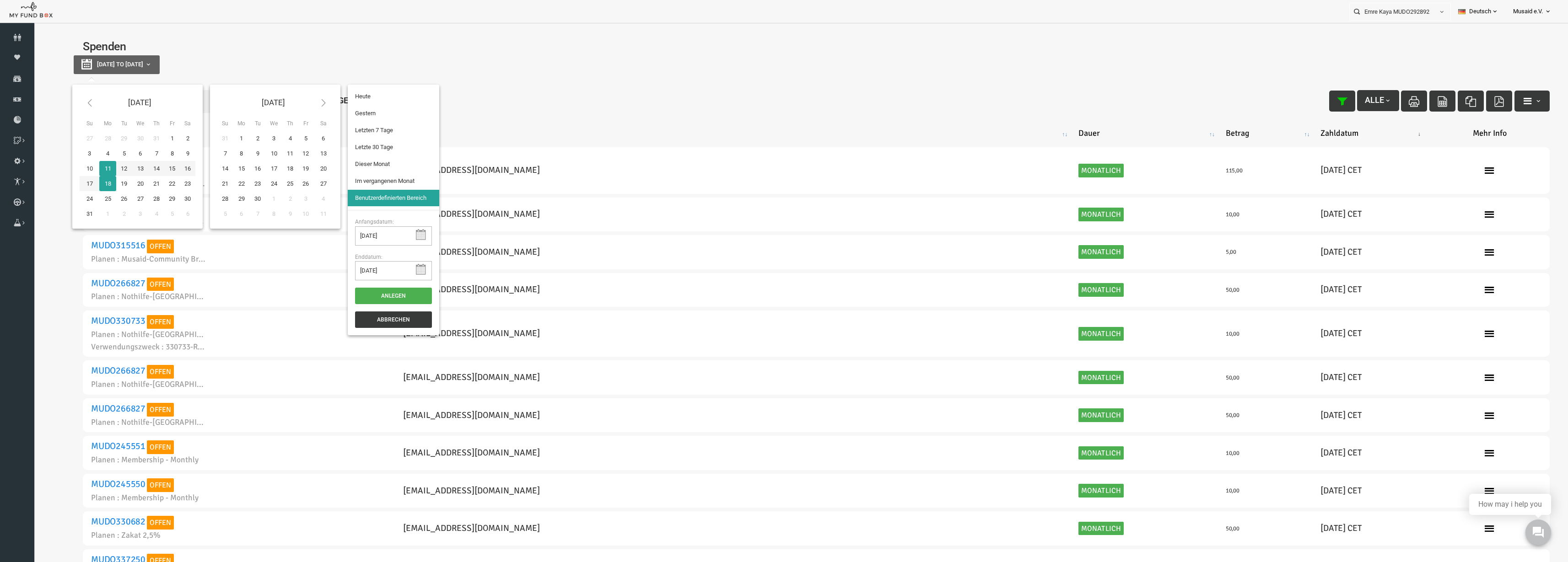
type input "05-08-2025"
type input "11-08-2025"
type input "13-07-2025"
type input "11-08-2025"
drag, startPoint x: 336, startPoint y: 127, endPoint x: 349, endPoint y: 141, distance: 19.1
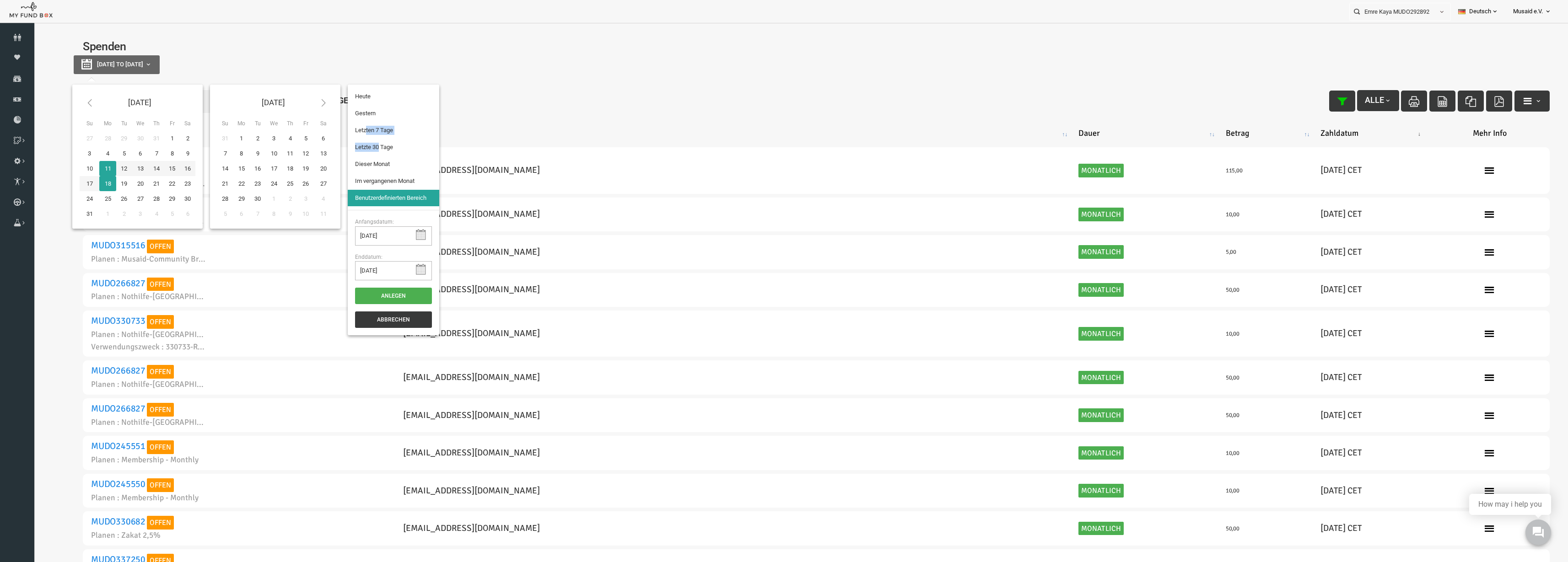
click at [349, 141] on ul "Heute Gestern Letzten 7 Tage Letzte 30 Tage Dieser Monat Im vergangenen Monat B…" at bounding box center [363, 147] width 92 height 125
click at [383, 153] on li "Letzte 30 Tage" at bounding box center [363, 147] width 92 height 16
select select "100"
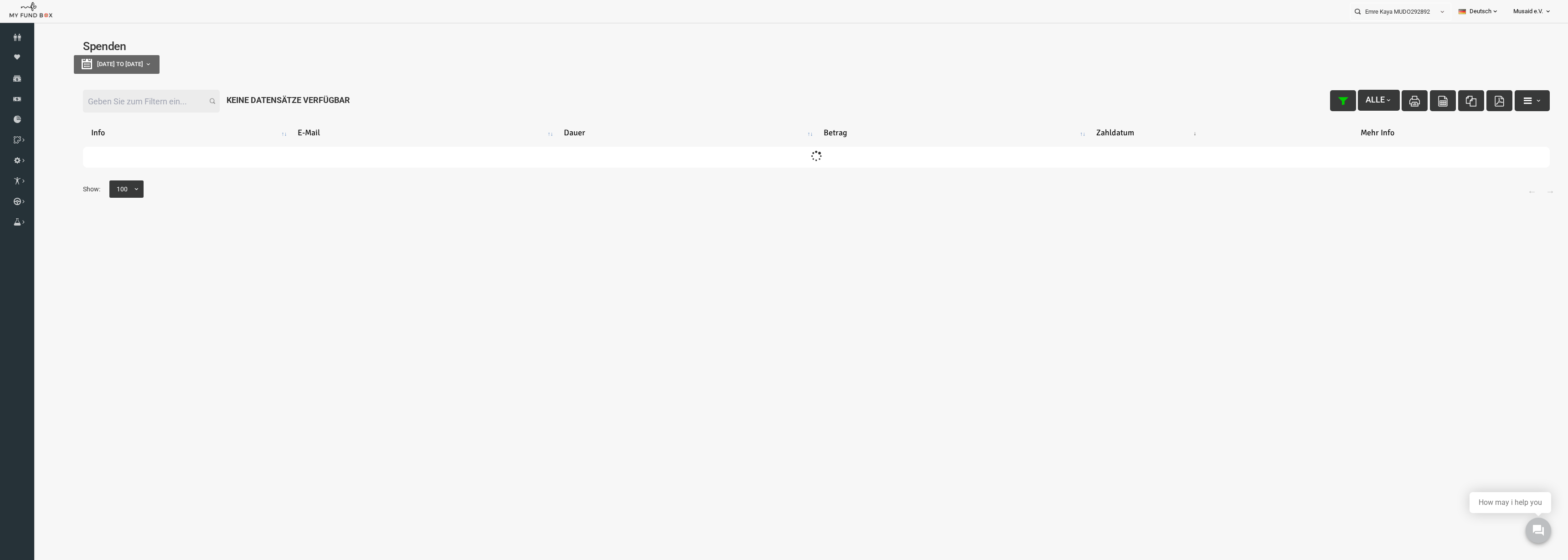
click at [95, 98] on input "Filter:" at bounding box center [121, 101] width 137 height 23
click at [101, 94] on input "sangennefadou" at bounding box center [121, 101] width 137 height 23
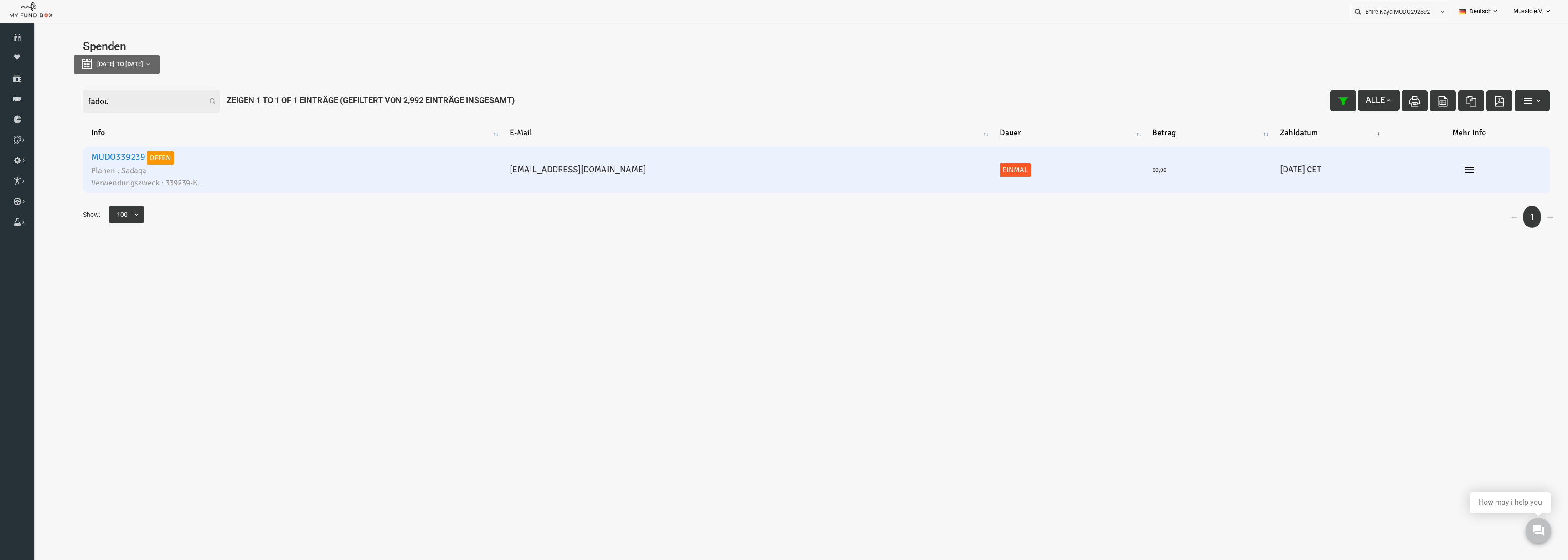
type input "fadou"
click at [88, 155] on link "MUDO339239" at bounding box center [87, 157] width 54 height 11
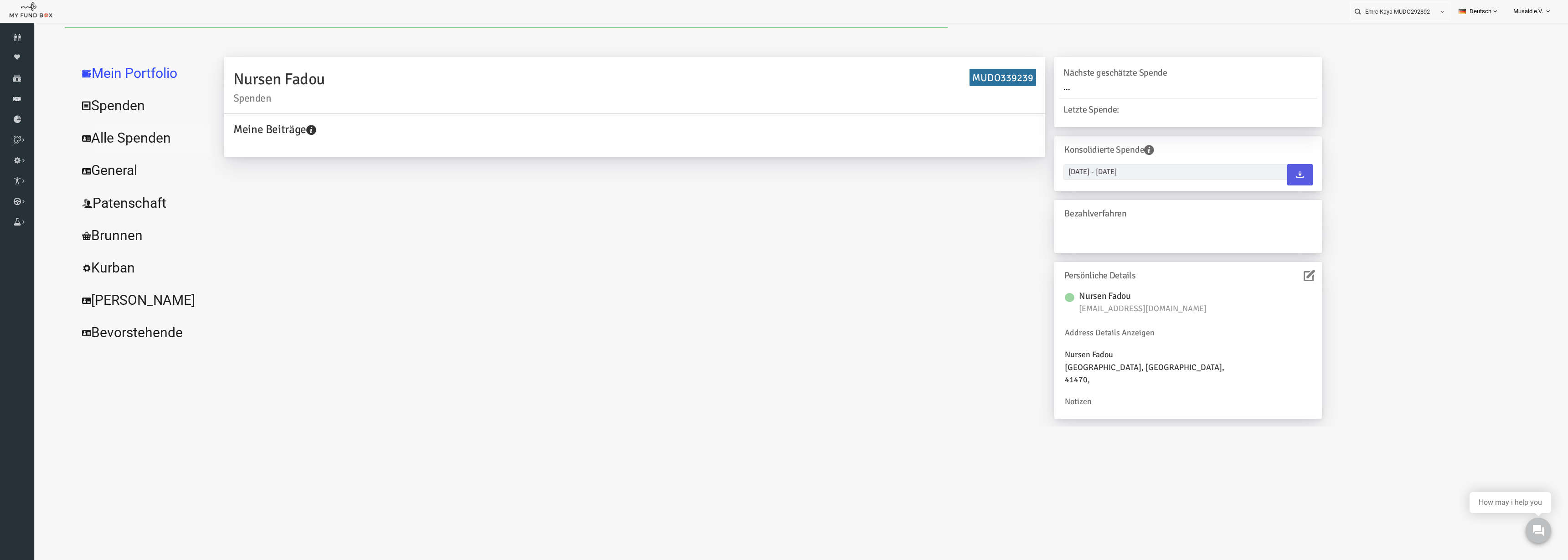
click at [86, 148] on link "Alle Spenden" at bounding box center [111, 138] width 137 height 33
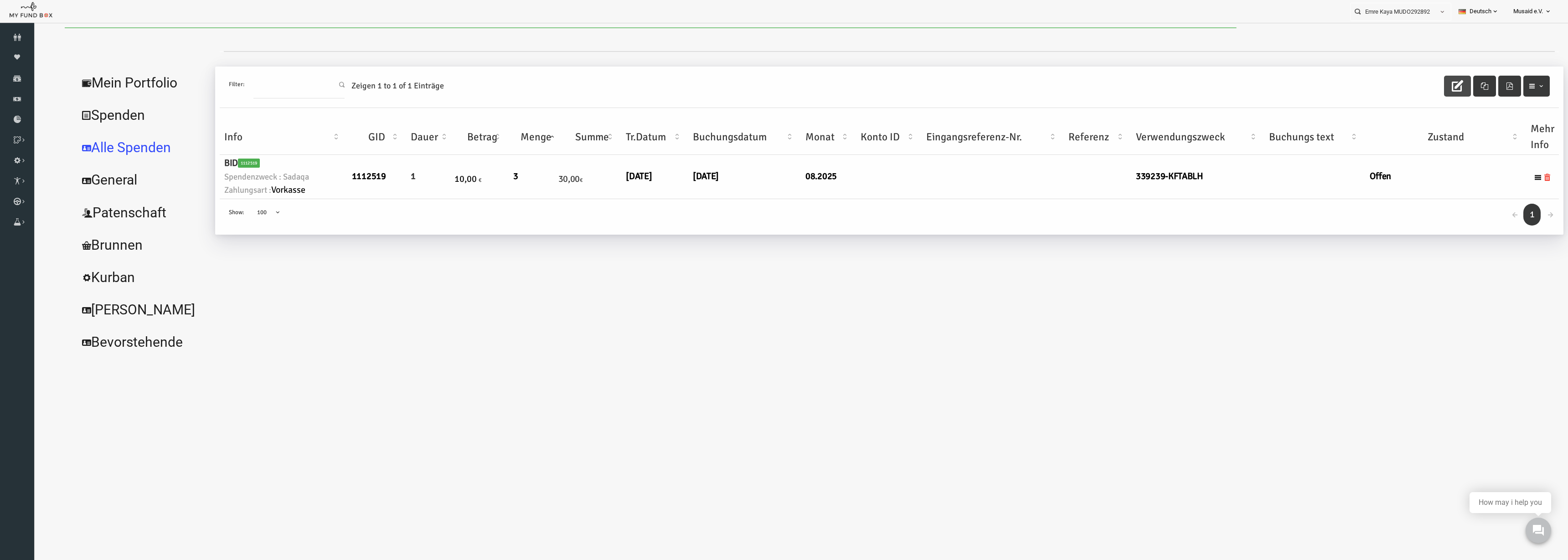
click at [1420, 86] on button "button" at bounding box center [1426, 86] width 27 height 21
click at [669, 180] on link "02.08.2025" at bounding box center [675, 176] width 26 height 12
click at [679, 189] on input "02.08.2025" at bounding box center [723, 183] width 110 height 16
type input "04.08.2025"
click at [788, 181] on icon "submit" at bounding box center [792, 184] width 7 height 7
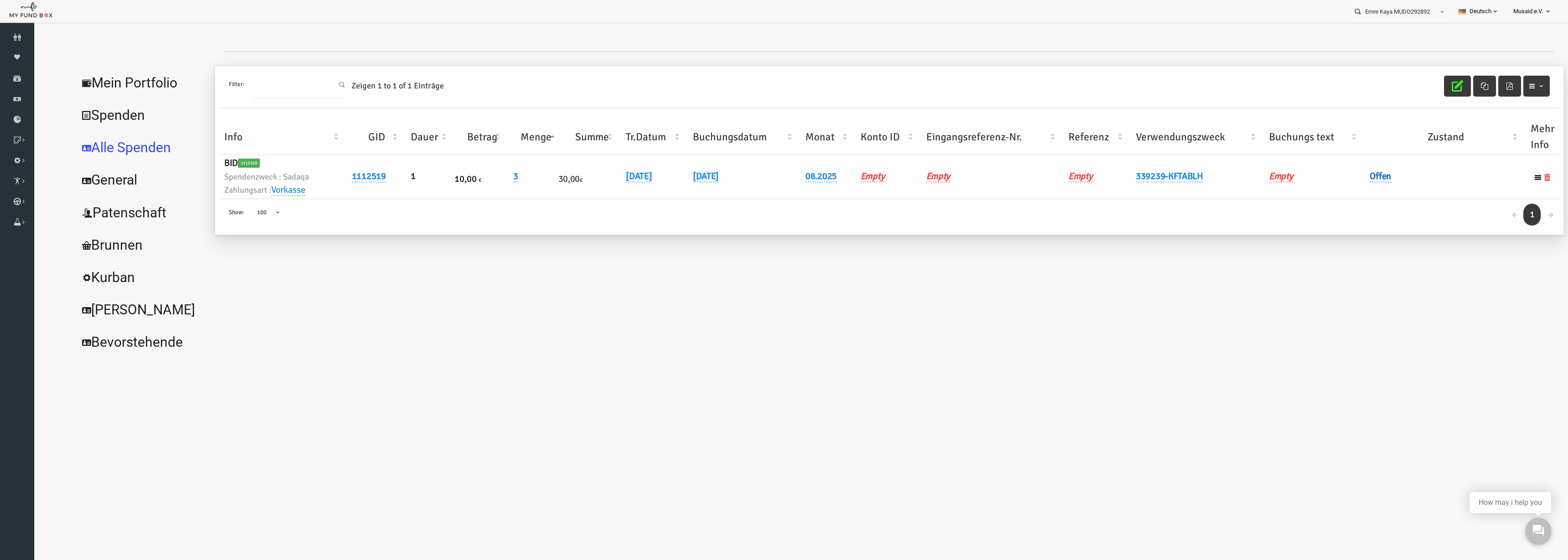
click at [1342, 180] on link "Offen" at bounding box center [1349, 176] width 21 height 12
click at [1343, 188] on span "× Offen" at bounding box center [1372, 191] width 83 height 9
click at [1434, 195] on icon "submit" at bounding box center [1432, 191] width 7 height 7
click at [1421, 81] on icon "button" at bounding box center [1426, 86] width 11 height 11
click at [26, 85] on link "Spenden" at bounding box center [17, 78] width 34 height 20
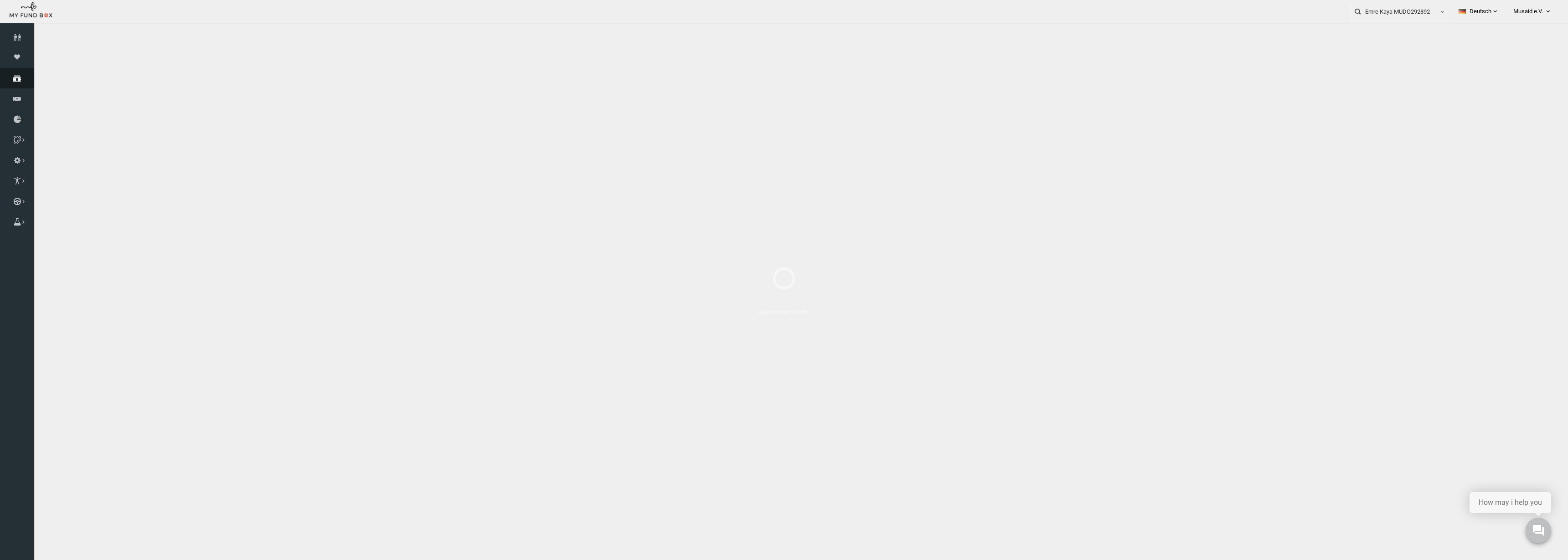
select select "100"
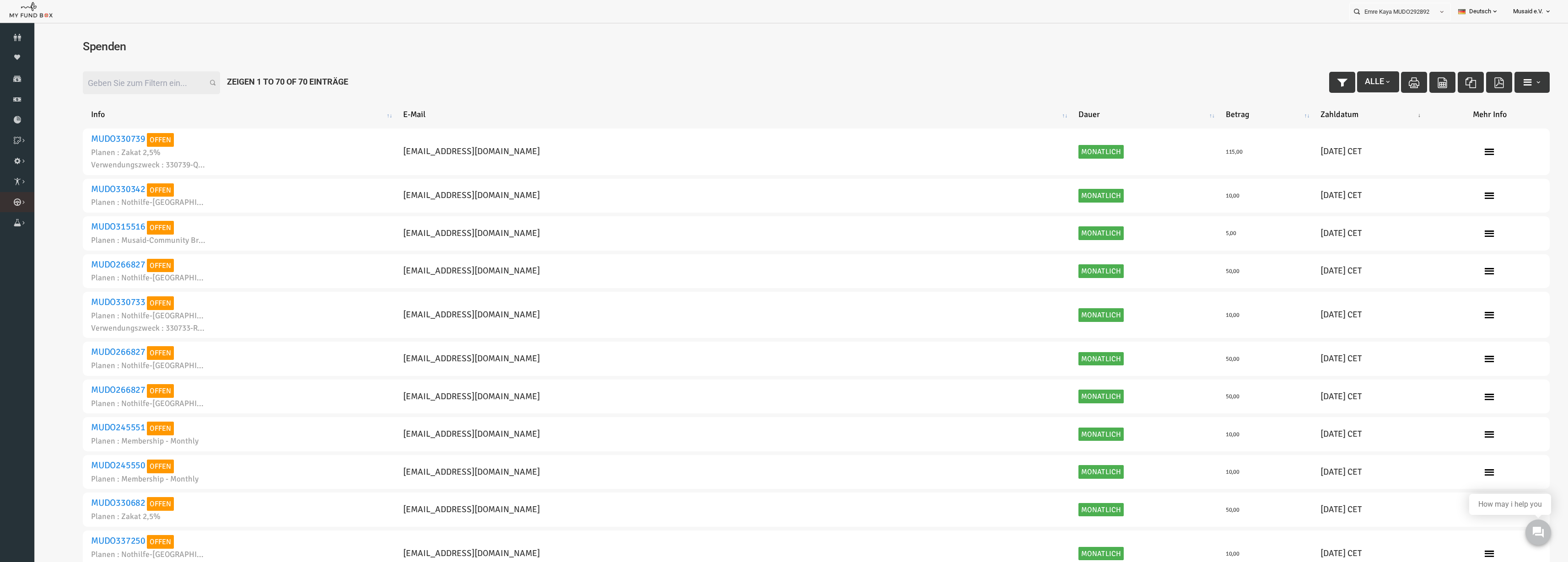
click at [0, 0] on link "Kurban Liste" at bounding box center [0, 0] width 0 height 0
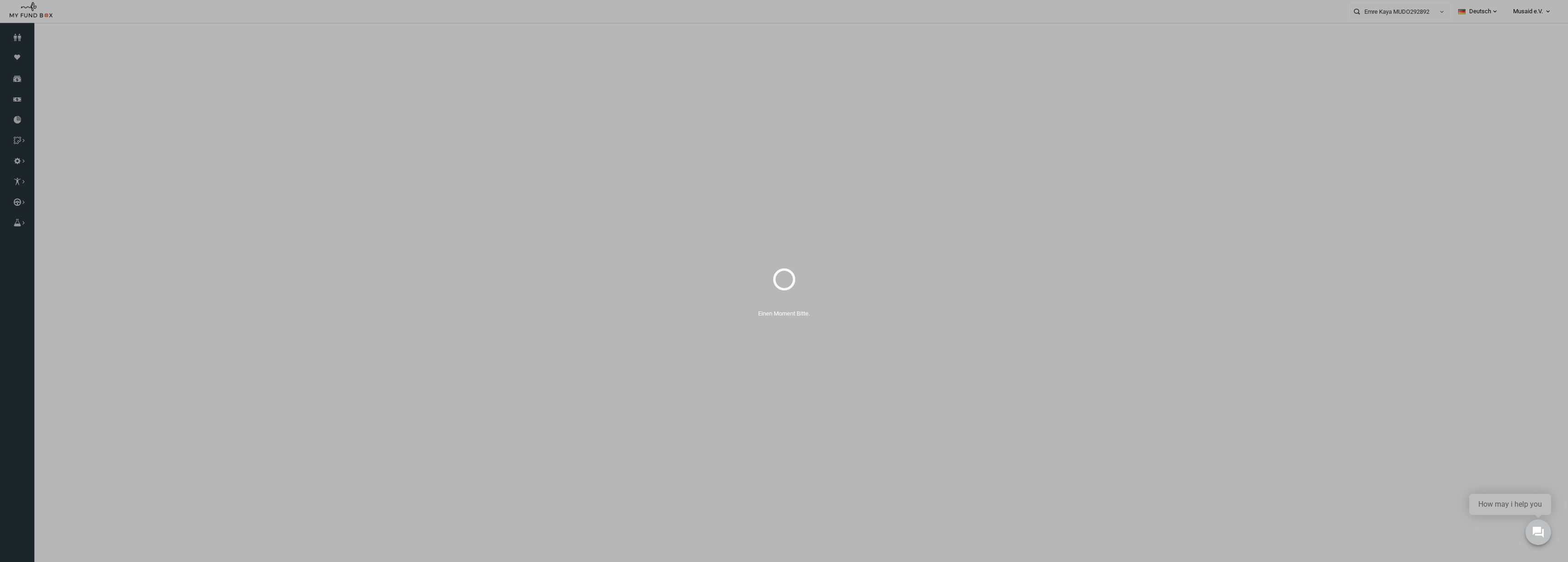
select select "100"
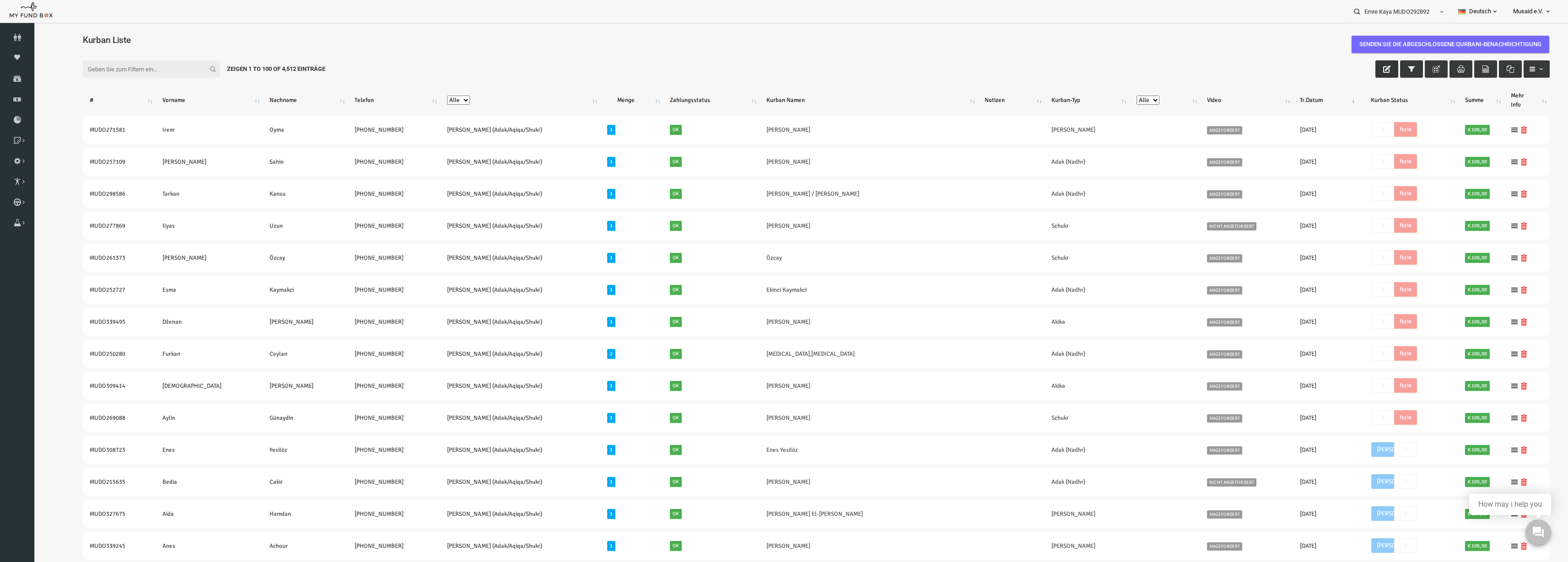
click at [1345, 70] on button "button" at bounding box center [1356, 69] width 23 height 17
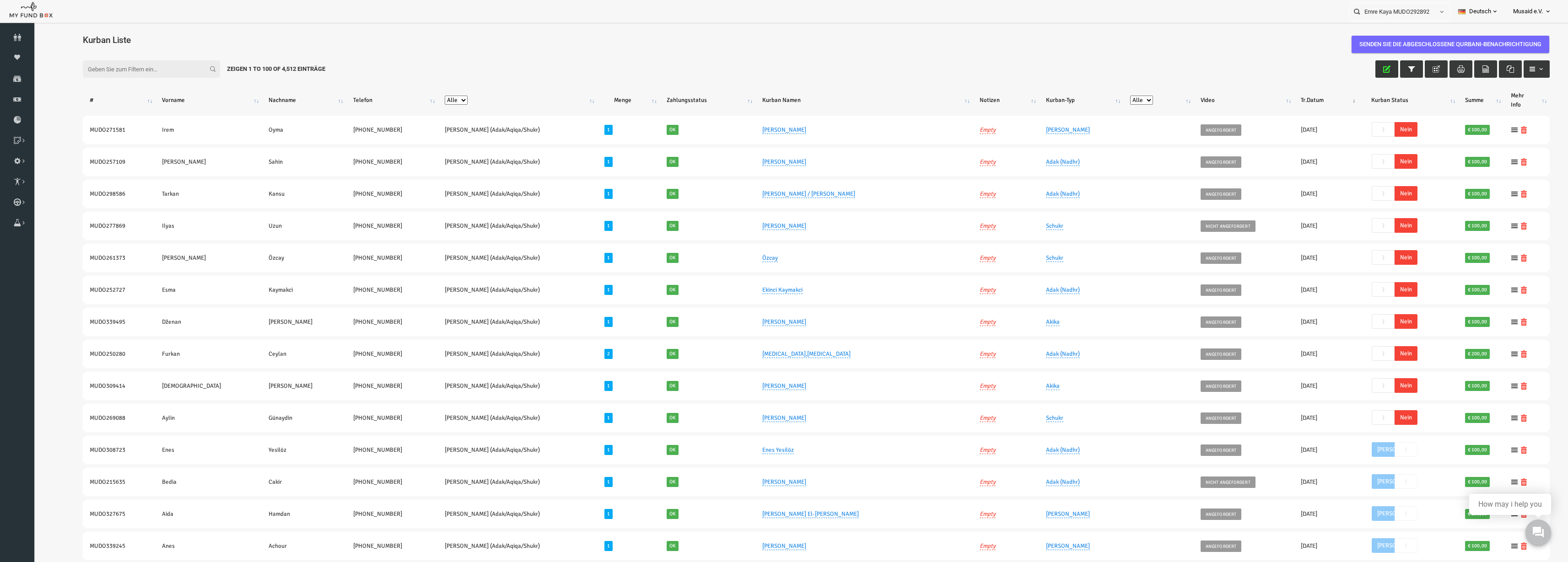
click at [1353, 69] on icon "button" at bounding box center [1356, 69] width 7 height 7
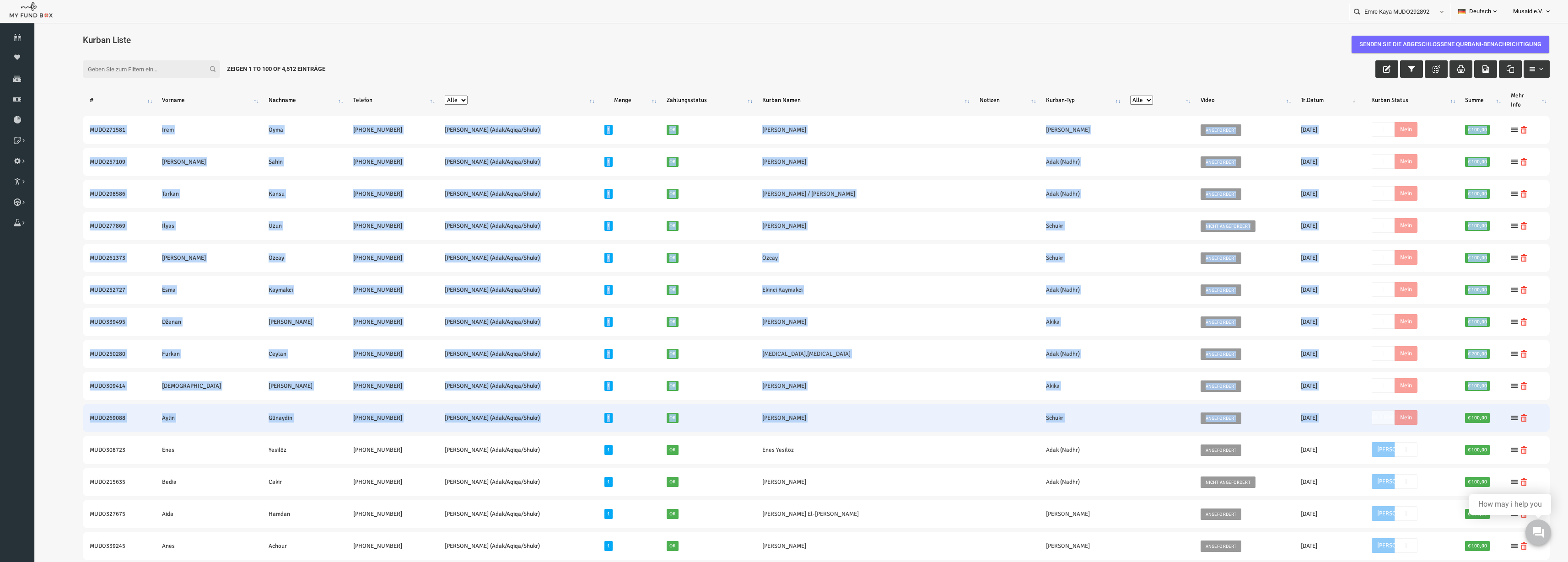
drag, startPoint x: 47, startPoint y: 127, endPoint x: 1350, endPoint y: 419, distance: 1335.3
copy tbody "MUDO271581 Irem Oyma +49 1716227790 Nafilah Kurban (Adak/Aqiqa/Shukr) 1 Ok Mehm…"
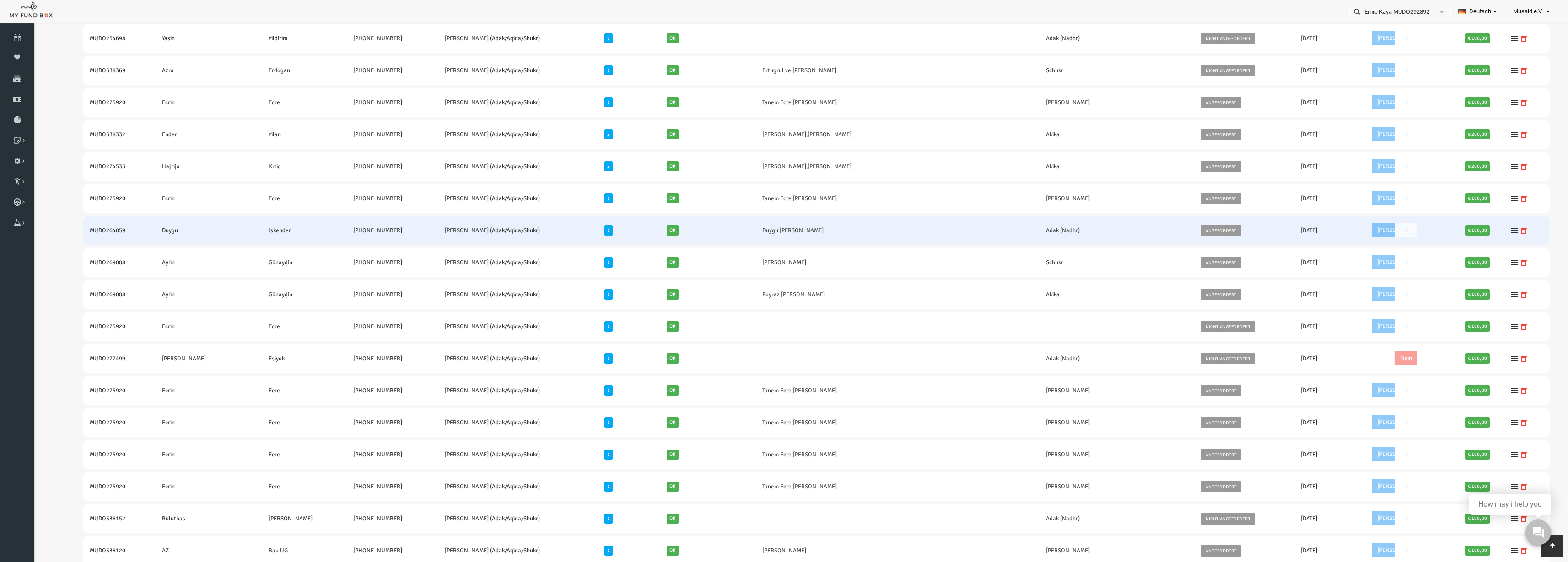
scroll to position [1315, 0]
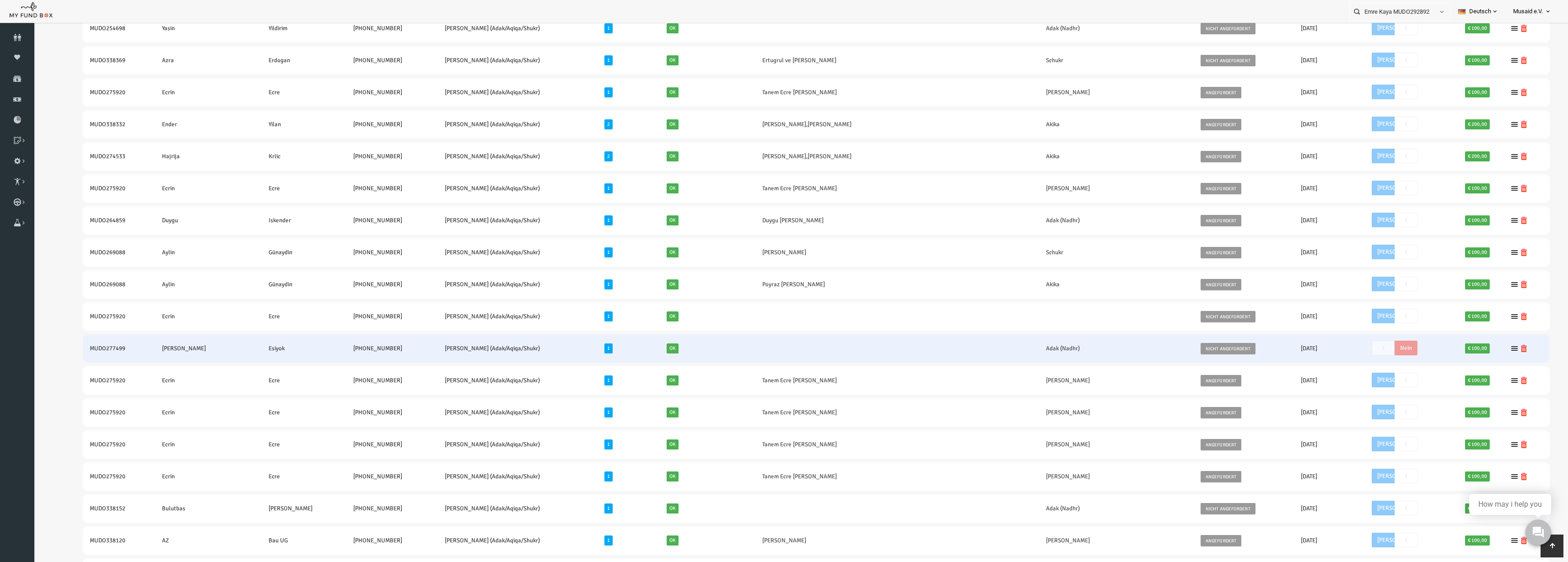
drag, startPoint x: 53, startPoint y: 346, endPoint x: 333, endPoint y: 346, distance: 280.0
click at [333, 346] on table "# Vorname Nachname Telefon Alle Kurban + Essen an Waisenkindern (*Hinweis: Vers…" at bounding box center [786, 382] width 1486 height 3252
copy tr "MUDO277499 Ibrahim Esiyok +49 17630301246"
drag, startPoint x: 1259, startPoint y: 352, endPoint x: 1291, endPoint y: 352, distance: 32.0
click at [1291, 352] on td "20250716 -- 16.07.2025" at bounding box center [1298, 348] width 71 height 28
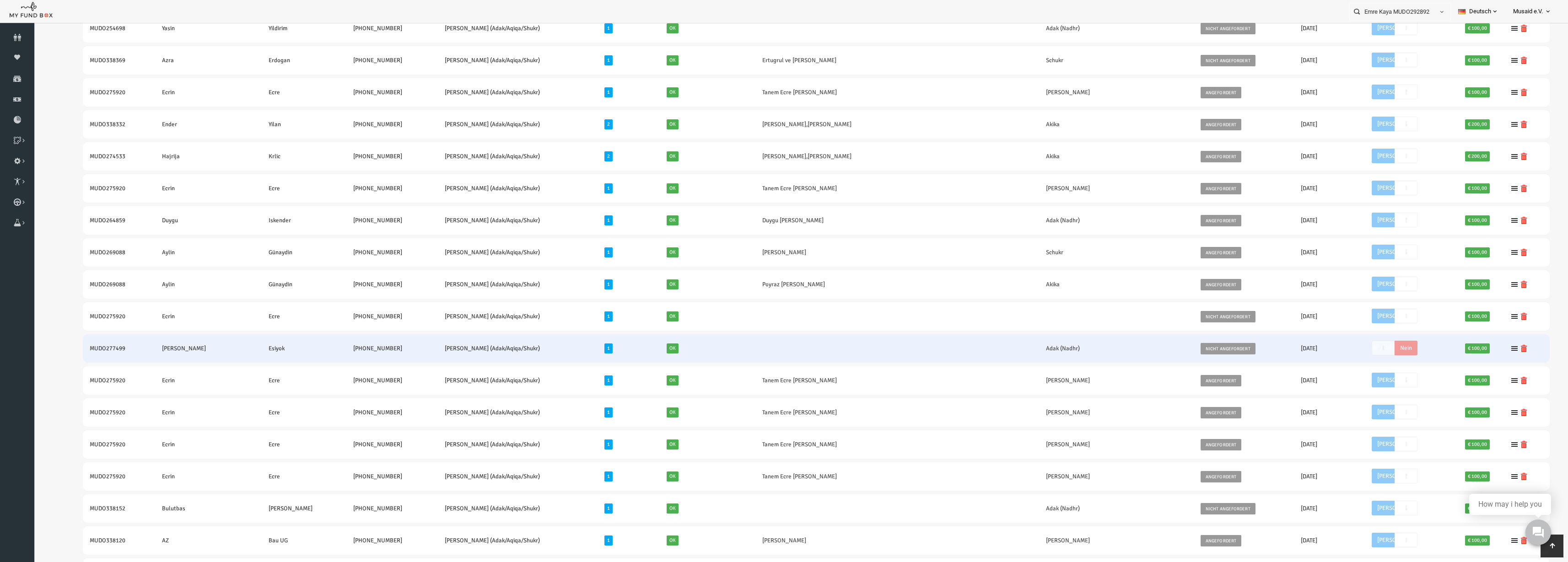
copy td "16.07.2025"
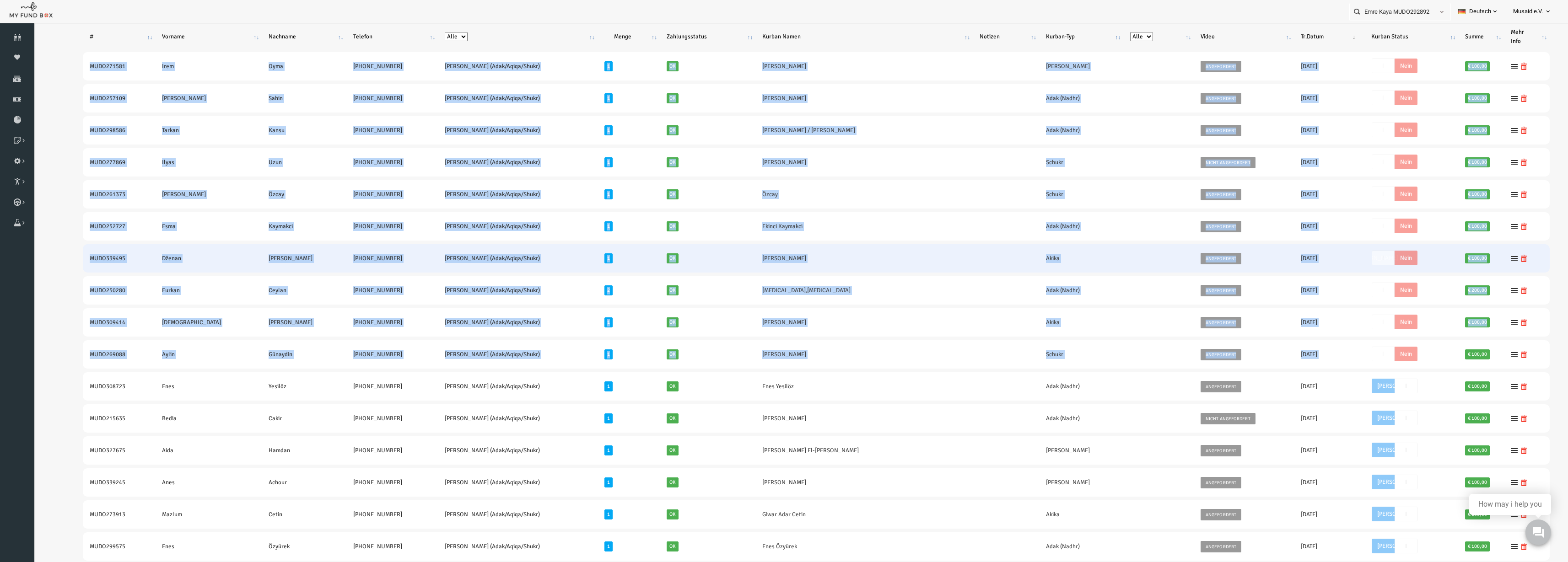
scroll to position [0, 0]
